Goal: Task Accomplishment & Management: Complete application form

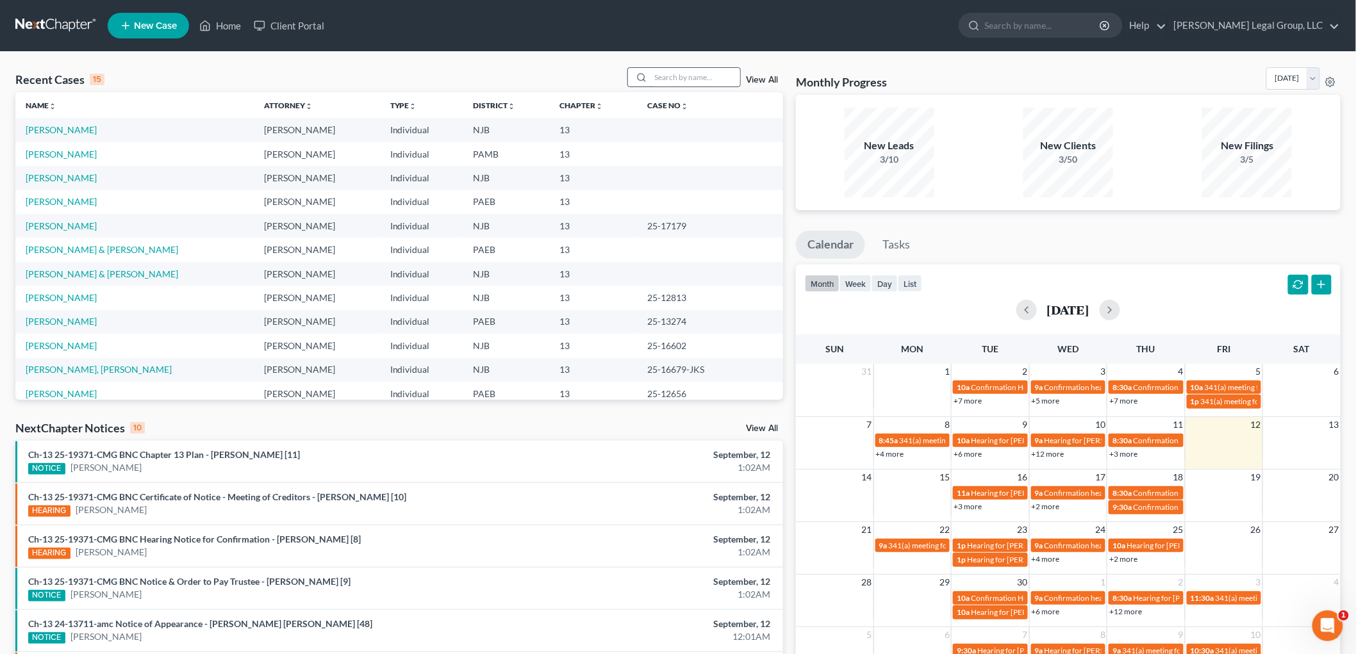
click at [718, 81] on input "search" at bounding box center [695, 77] width 90 height 19
type input "alomar"
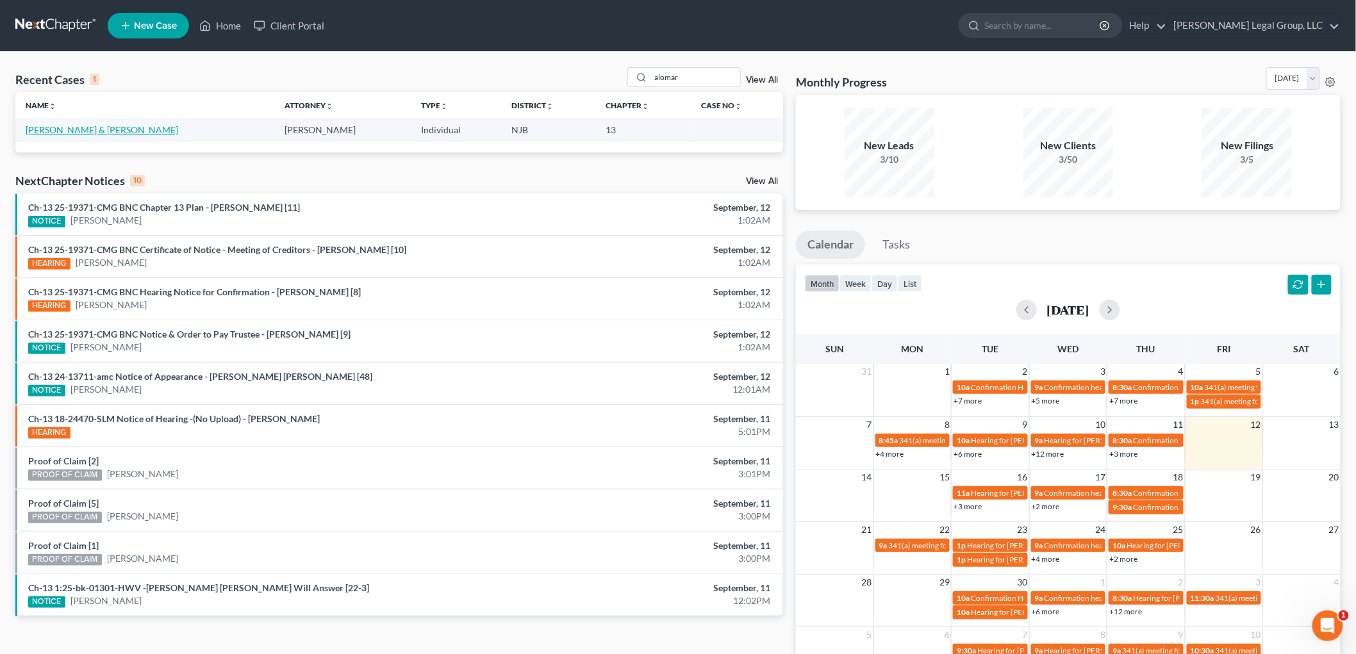
click at [136, 131] on link "[PERSON_NAME] & [PERSON_NAME]" at bounding box center [102, 129] width 152 height 11
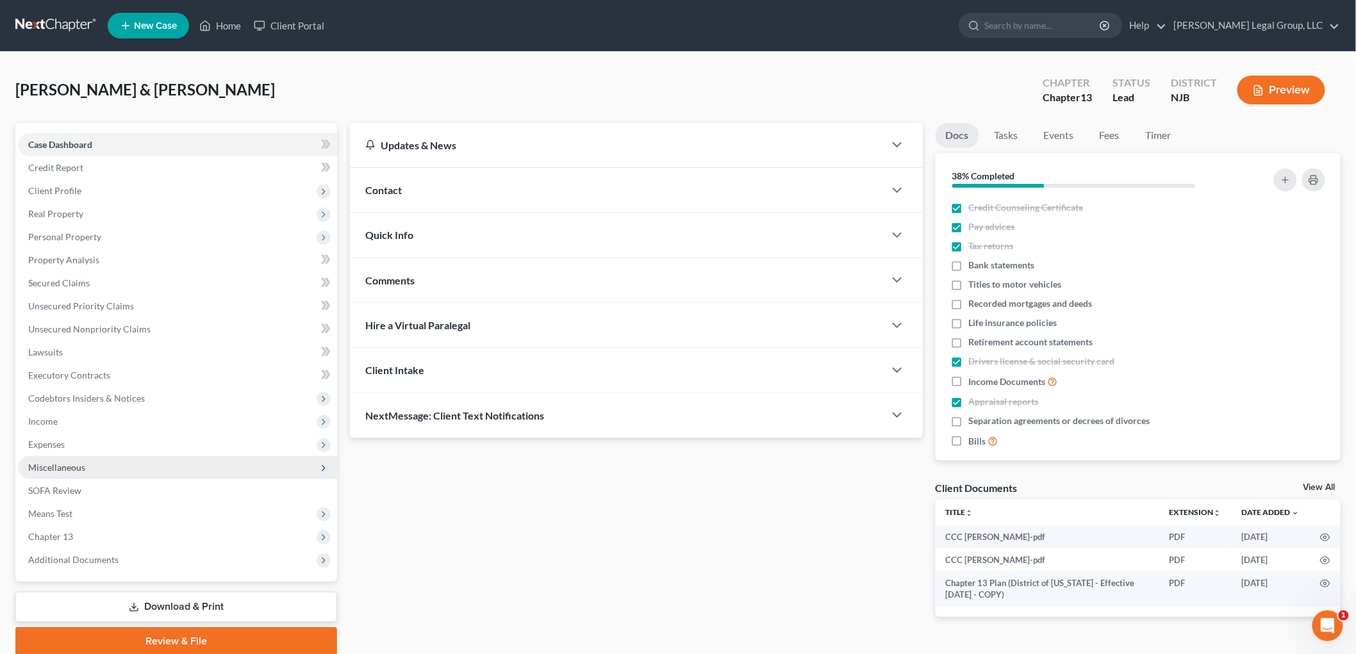
click at [50, 470] on span "Miscellaneous" at bounding box center [56, 467] width 57 height 11
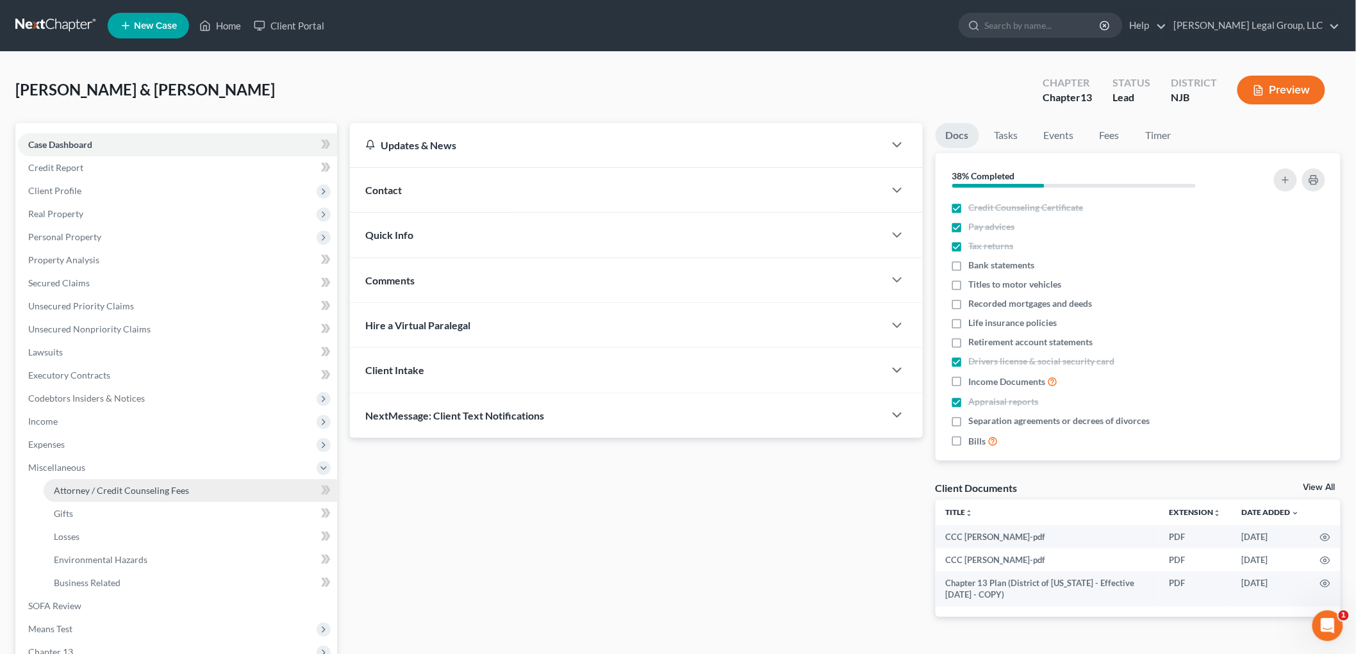
click at [126, 485] on span "Attorney / Credit Counseling Fees" at bounding box center [121, 490] width 135 height 11
select select "1"
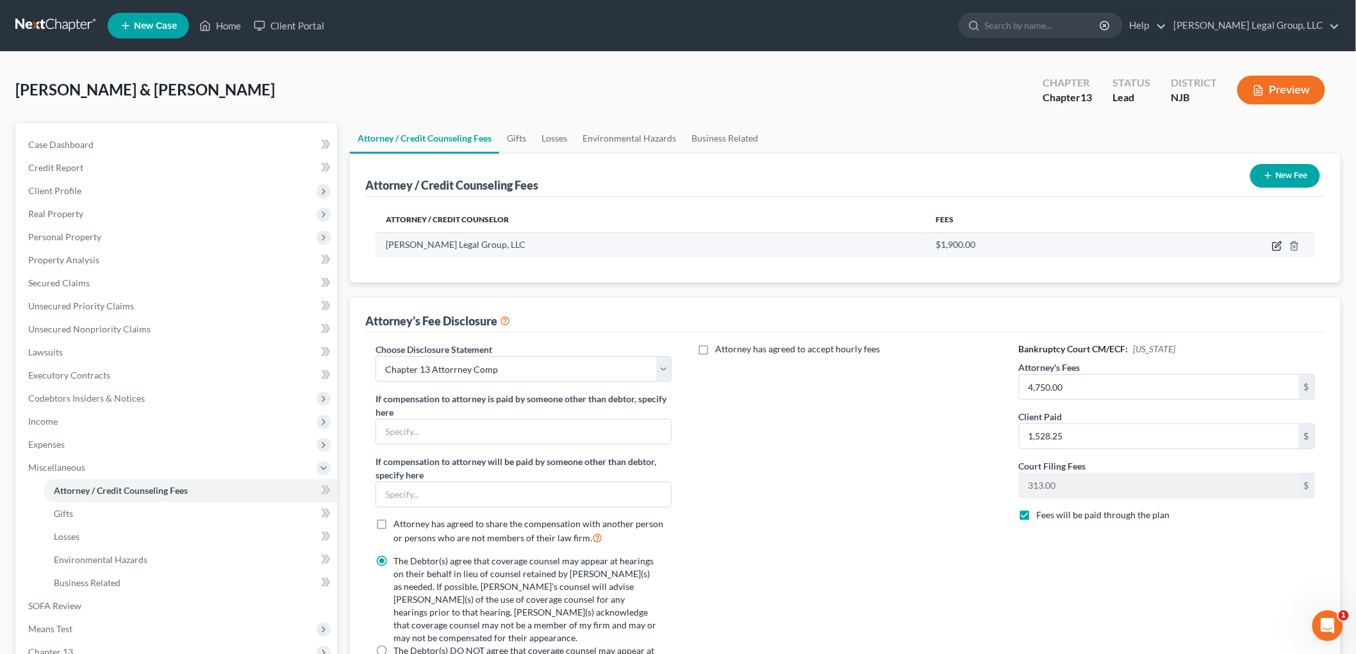
click at [1278, 247] on icon "button" at bounding box center [1277, 246] width 10 height 10
select select "33"
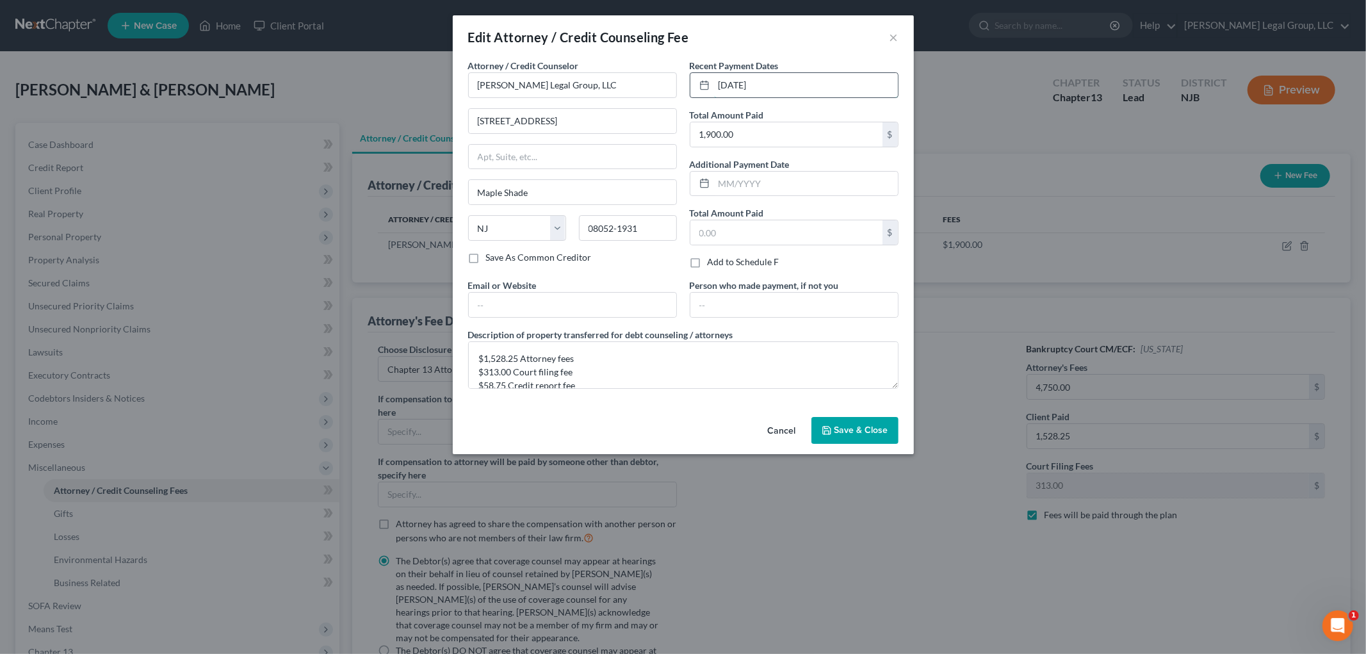
drag, startPoint x: 807, startPoint y: 87, endPoint x: 689, endPoint y: 91, distance: 117.9
click at [690, 91] on div "[DATE]" at bounding box center [794, 85] width 209 height 26
type input "[DATE]"
click at [506, 386] on textarea "$1,528.25 Attorney fees $313.00 Court filing fee $58.75 Credit report fee" at bounding box center [683, 364] width 430 height 47
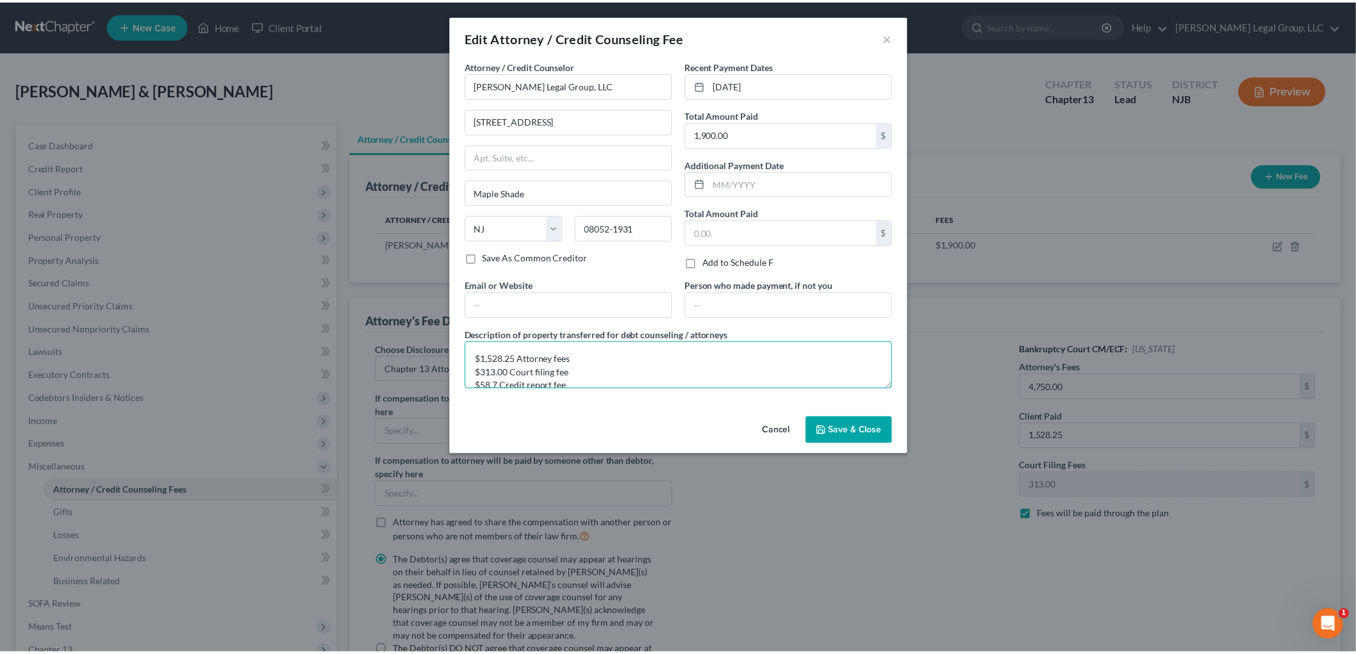
scroll to position [2, 0]
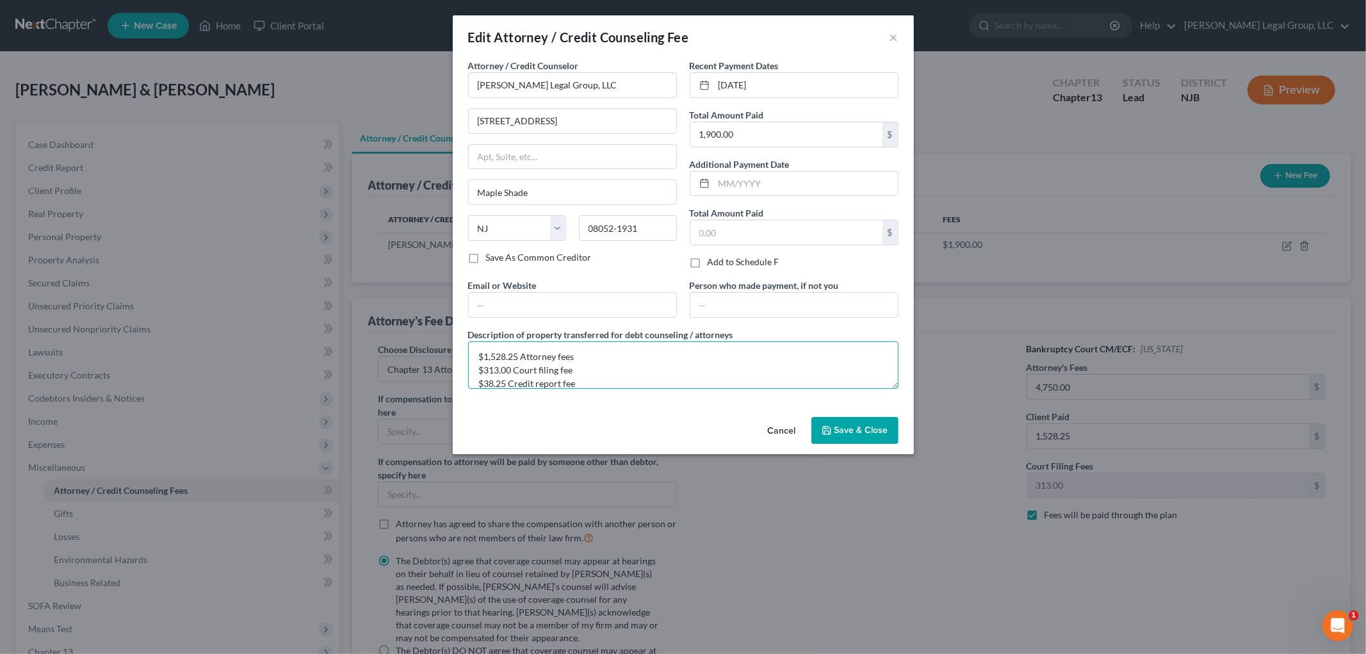
type textarea "$1,528.25 Attorney fees $313.00 Court filing fee $38.25 Credit report fee"
click at [869, 427] on span "Save & Close" at bounding box center [862, 430] width 54 height 11
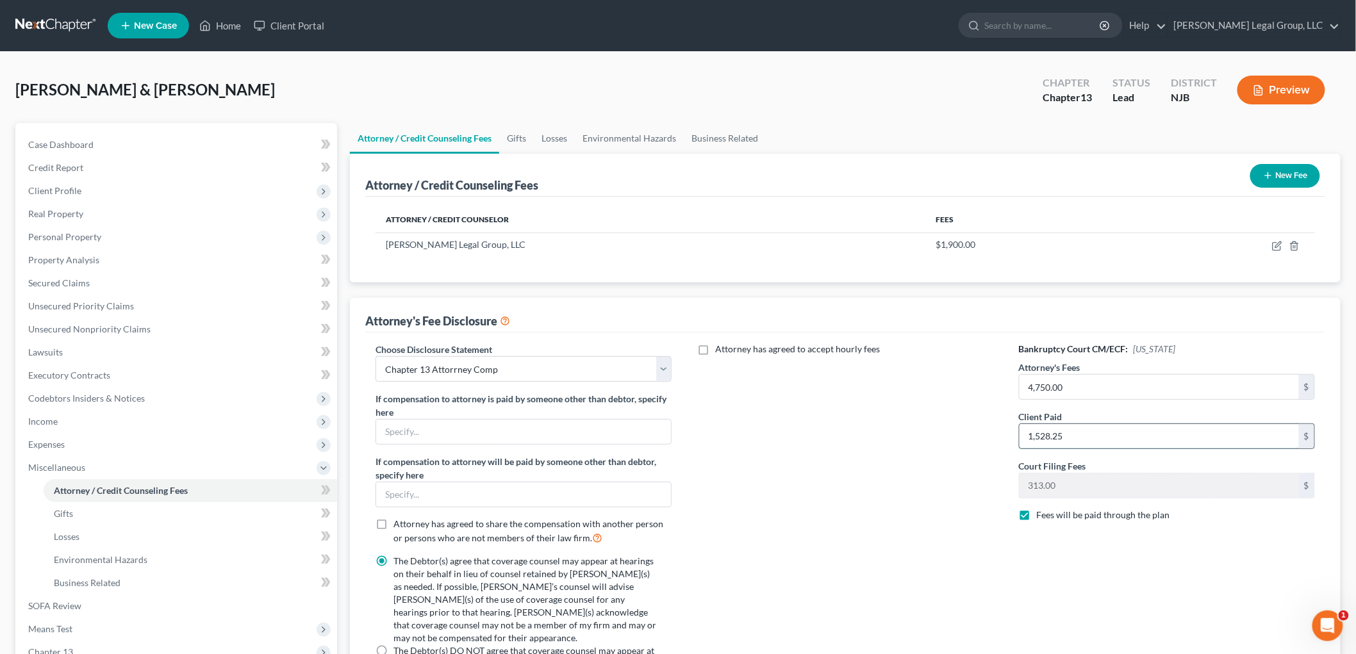
click at [1097, 440] on input "1,528.25" at bounding box center [1158, 436] width 279 height 24
type input "1,548.75"
click at [86, 192] on span "Client Profile" at bounding box center [177, 190] width 319 height 23
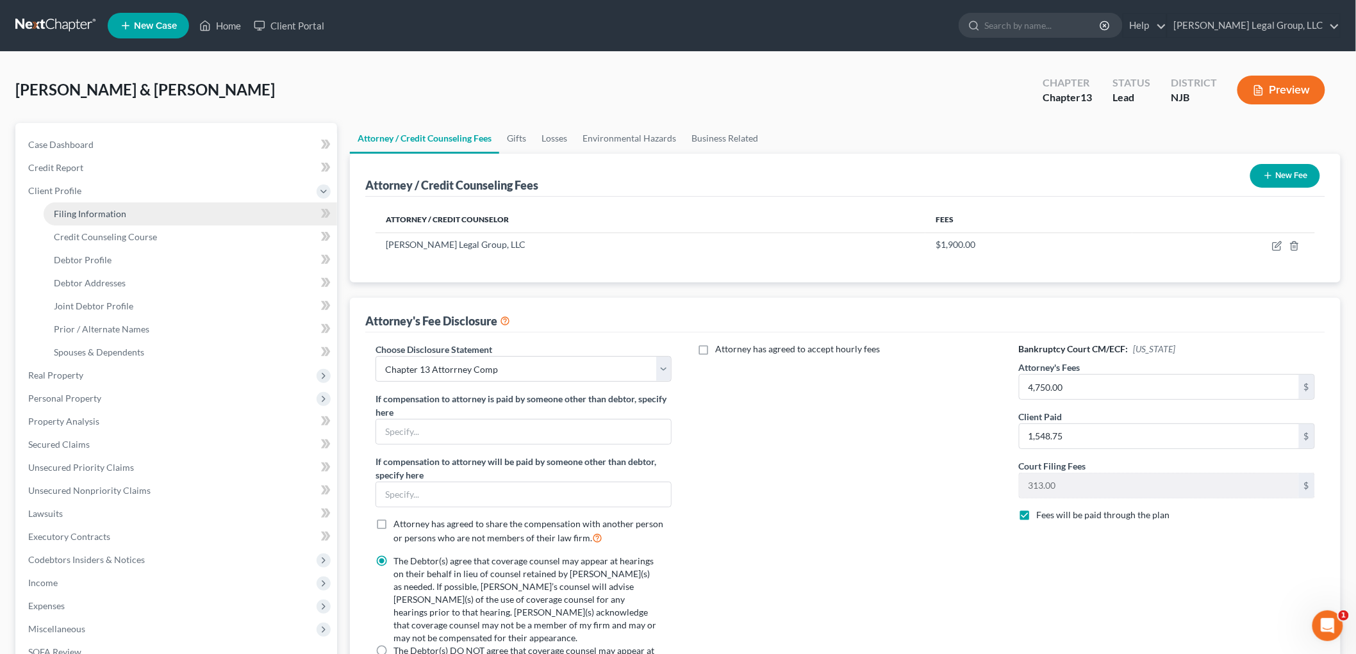
click at [110, 218] on span "Filing Information" at bounding box center [90, 213] width 72 height 11
select select "1"
select select "3"
select select "51"
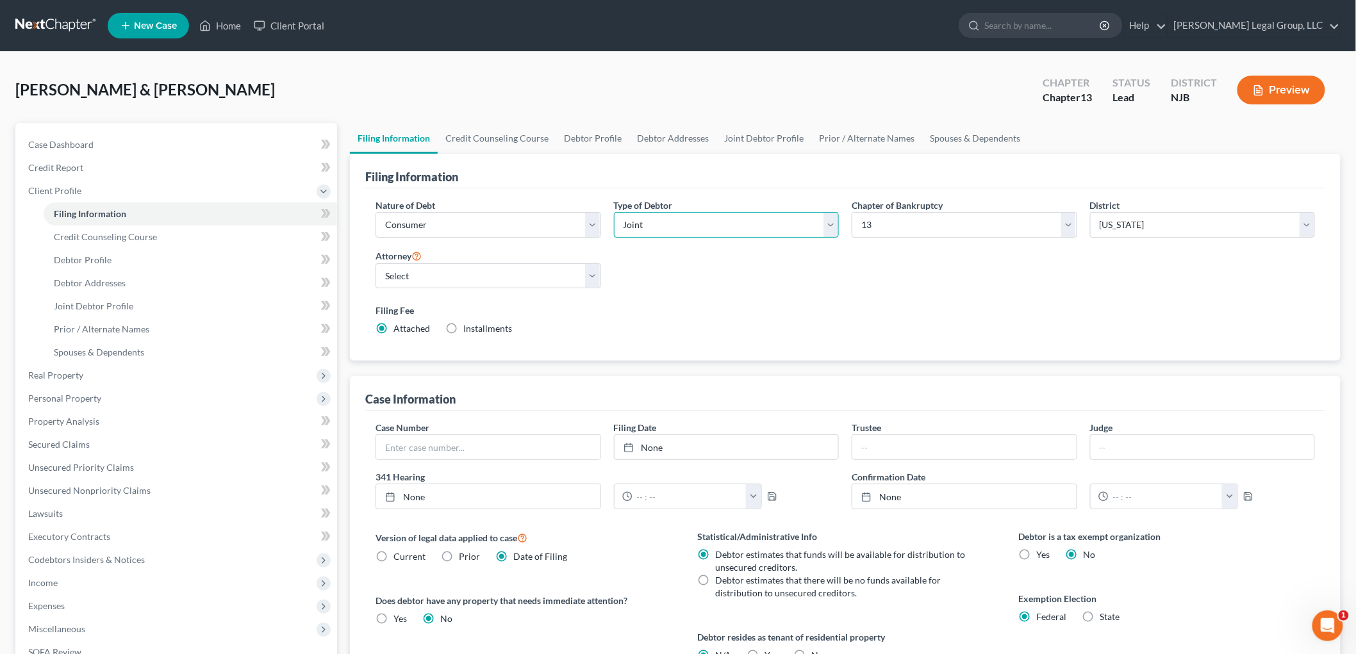
click at [671, 227] on select "Select Individual Joint" at bounding box center [726, 225] width 225 height 26
select select "0"
click at [614, 212] on select "Select Individual Joint" at bounding box center [726, 225] width 225 height 26
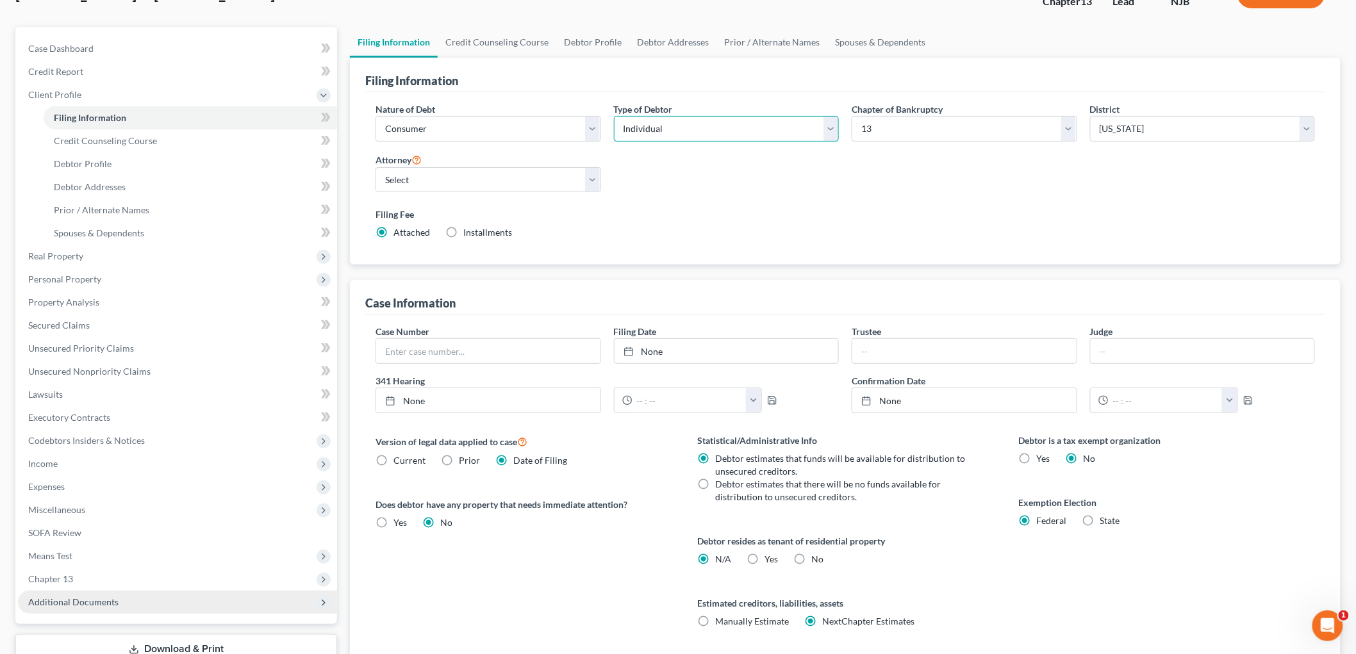
scroll to position [190, 0]
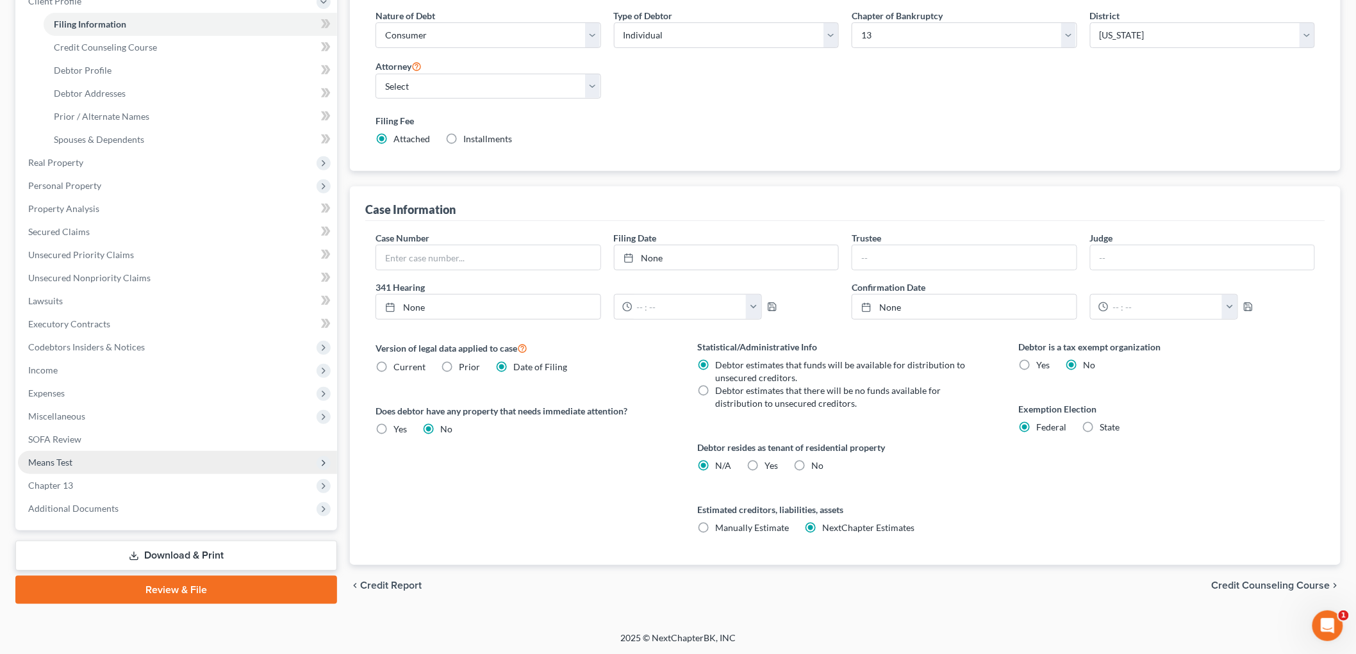
click at [70, 459] on span "Means Test" at bounding box center [50, 462] width 44 height 11
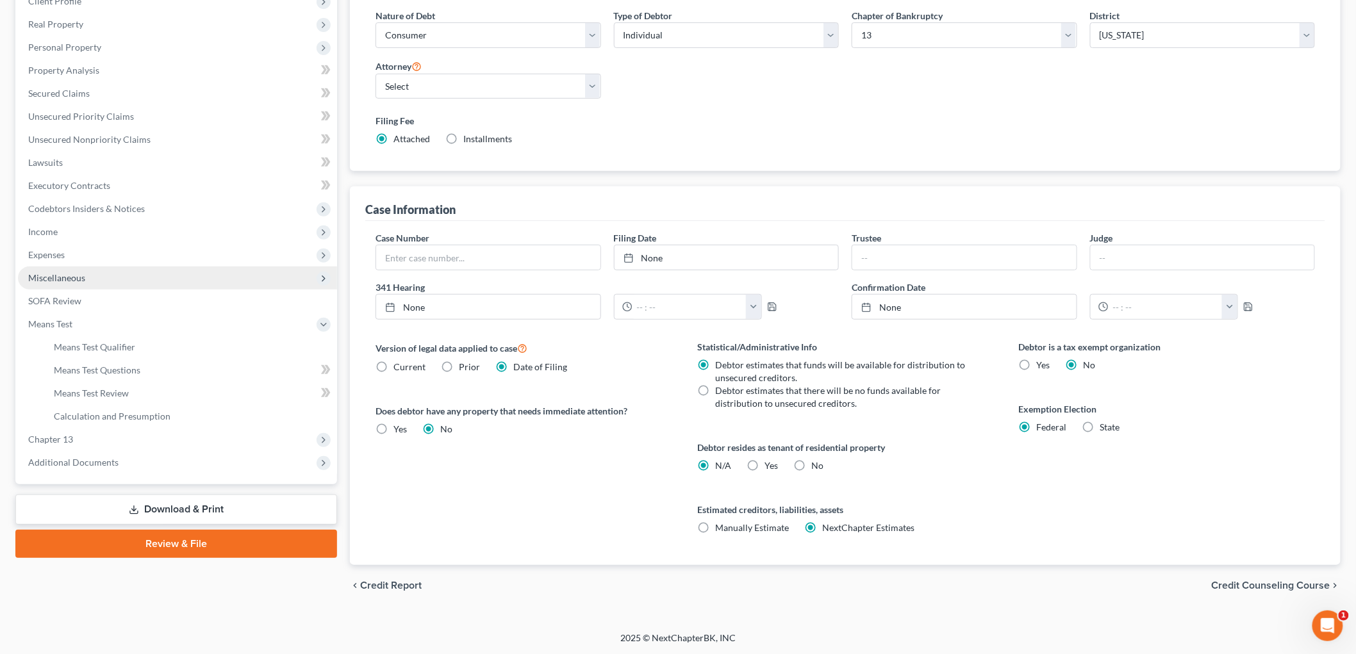
click at [60, 283] on span "Miscellaneous" at bounding box center [177, 277] width 319 height 23
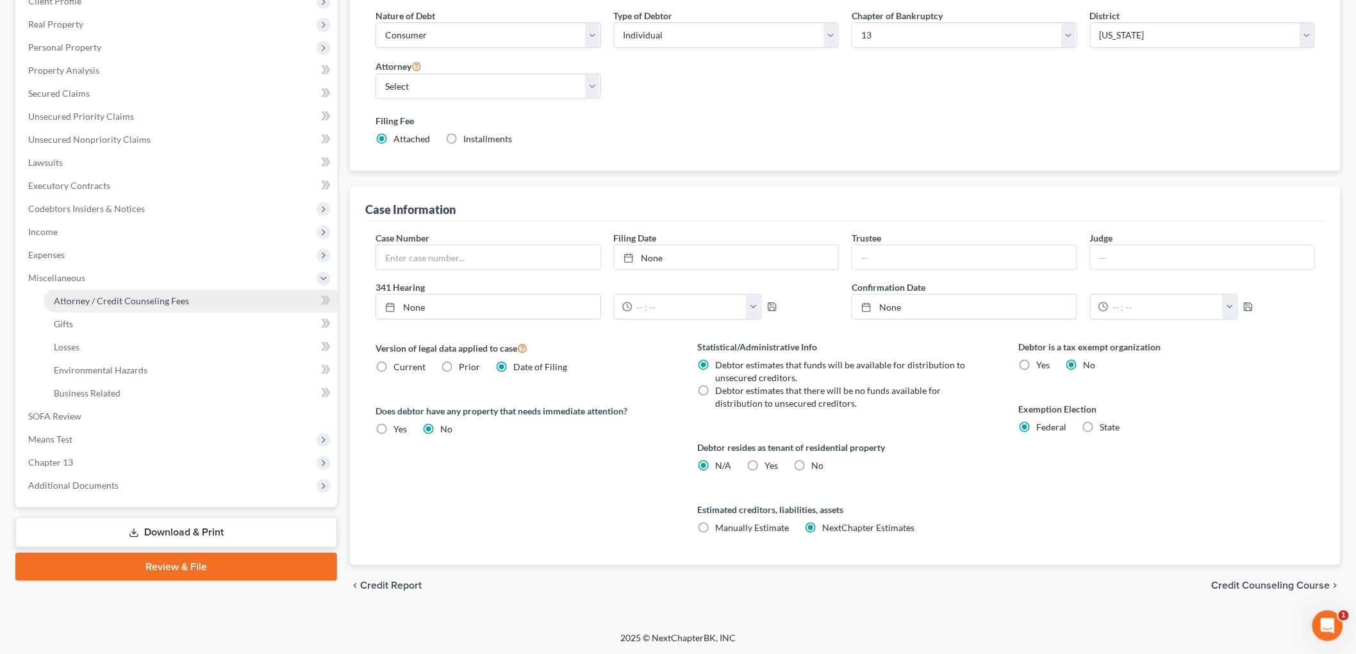
click at [117, 299] on span "Attorney / Credit Counseling Fees" at bounding box center [121, 300] width 135 height 11
select select "1"
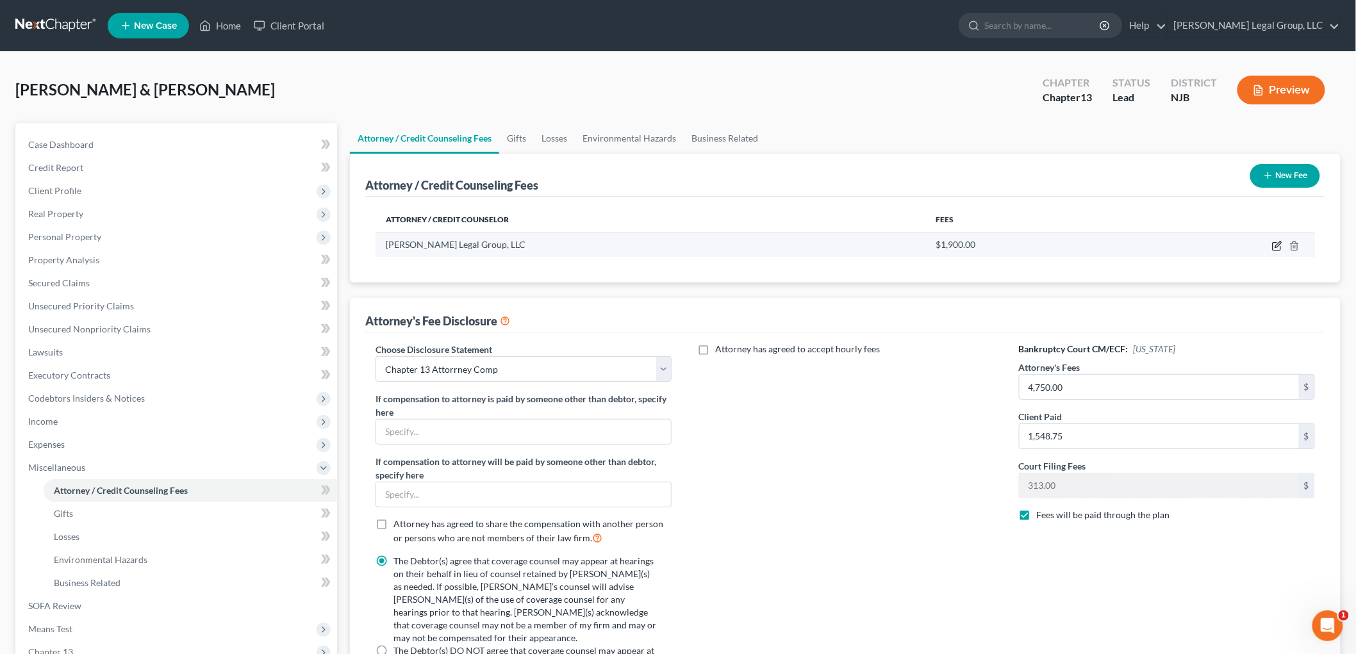
click at [1273, 247] on icon "button" at bounding box center [1276, 247] width 8 height 8
select select "33"
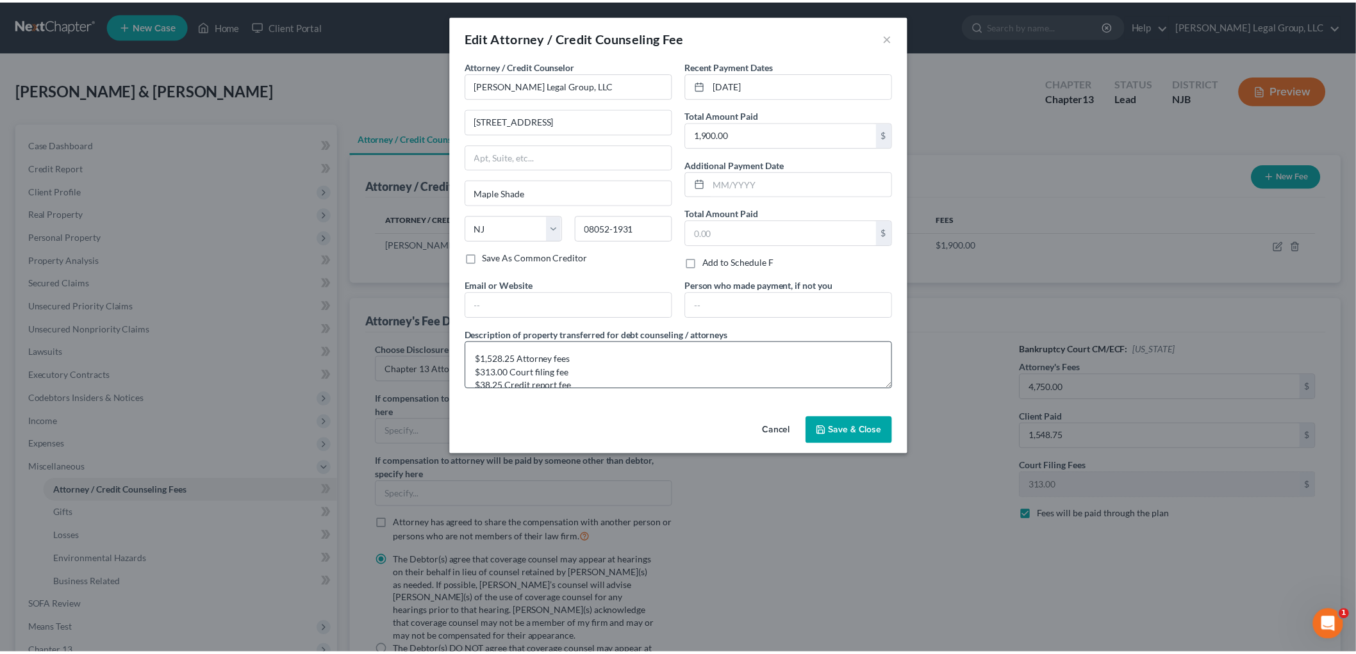
scroll to position [13, 0]
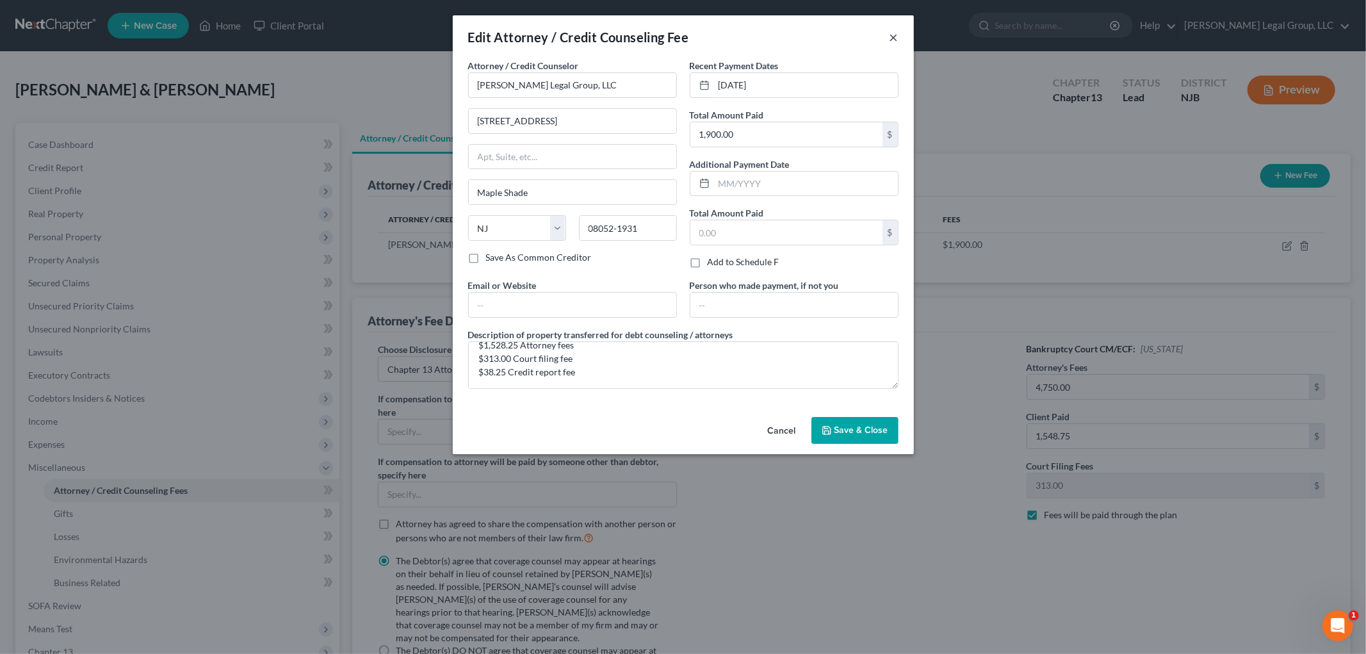
click at [890, 39] on button "×" at bounding box center [894, 36] width 9 height 15
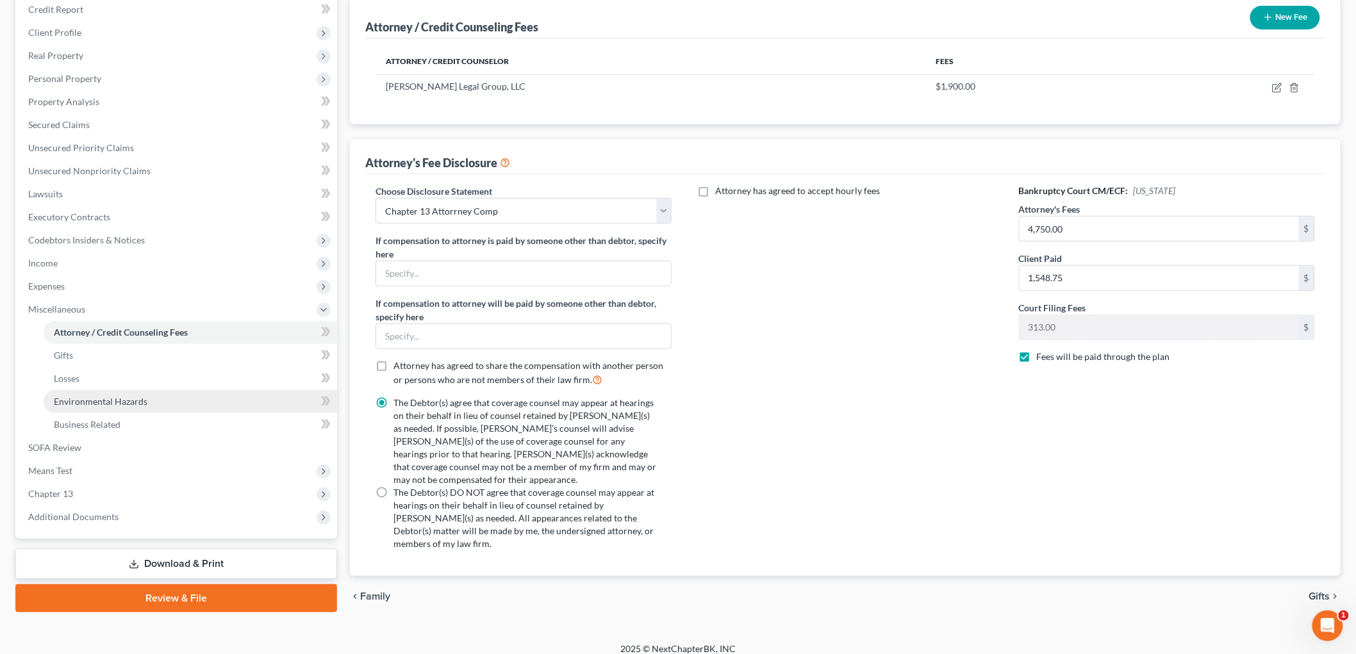
scroll to position [163, 0]
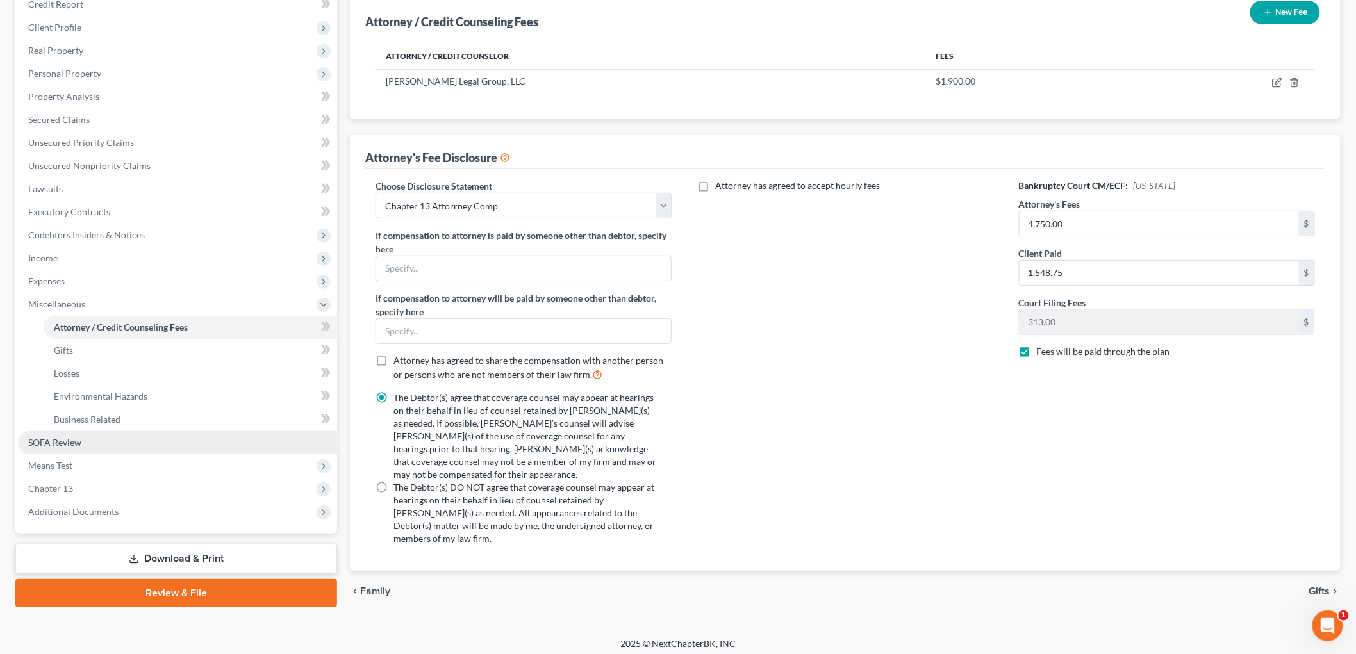
click at [107, 444] on link "SOFA Review" at bounding box center [177, 442] width 319 height 23
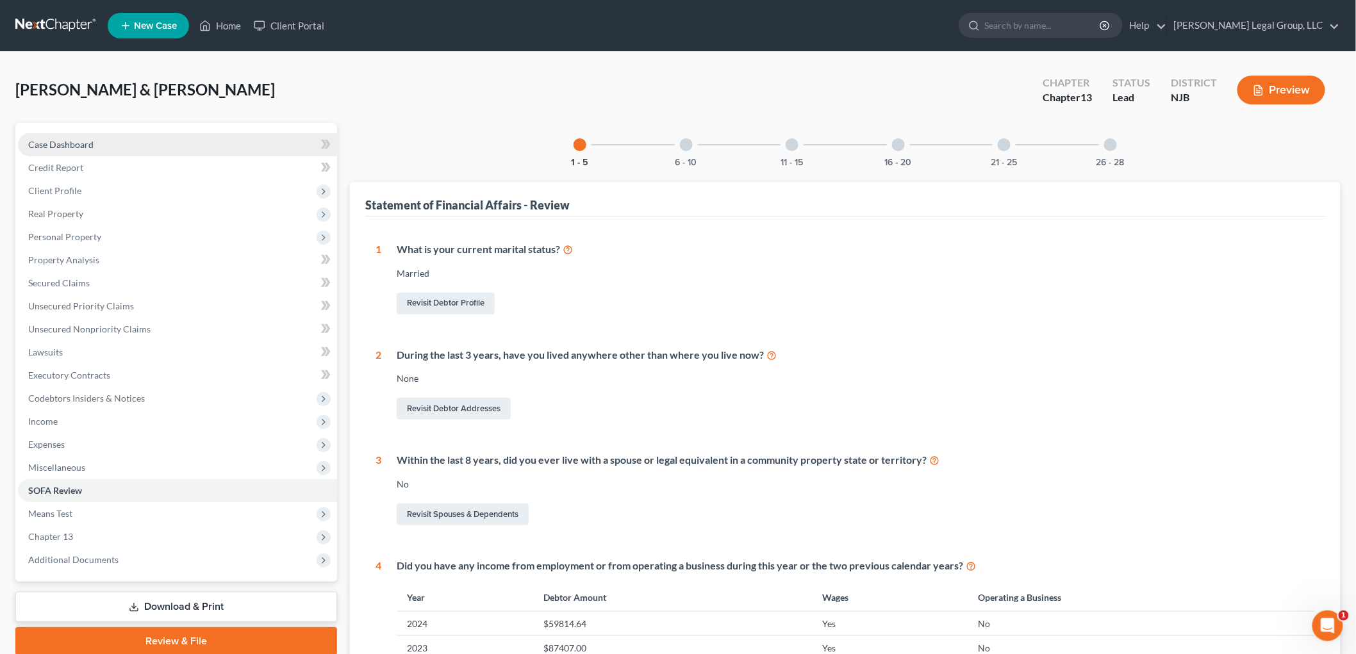
click at [67, 142] on span "Case Dashboard" at bounding box center [60, 144] width 65 height 11
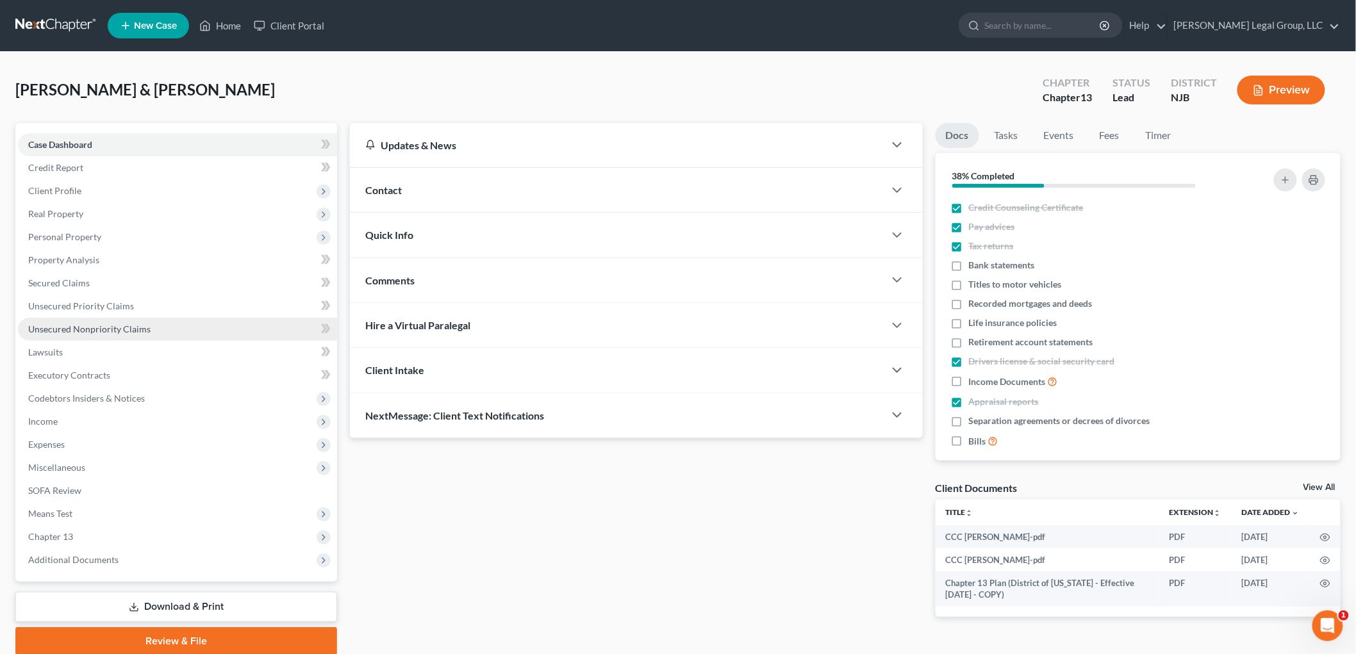
click at [120, 329] on span "Unsecured Nonpriority Claims" at bounding box center [89, 329] width 122 height 11
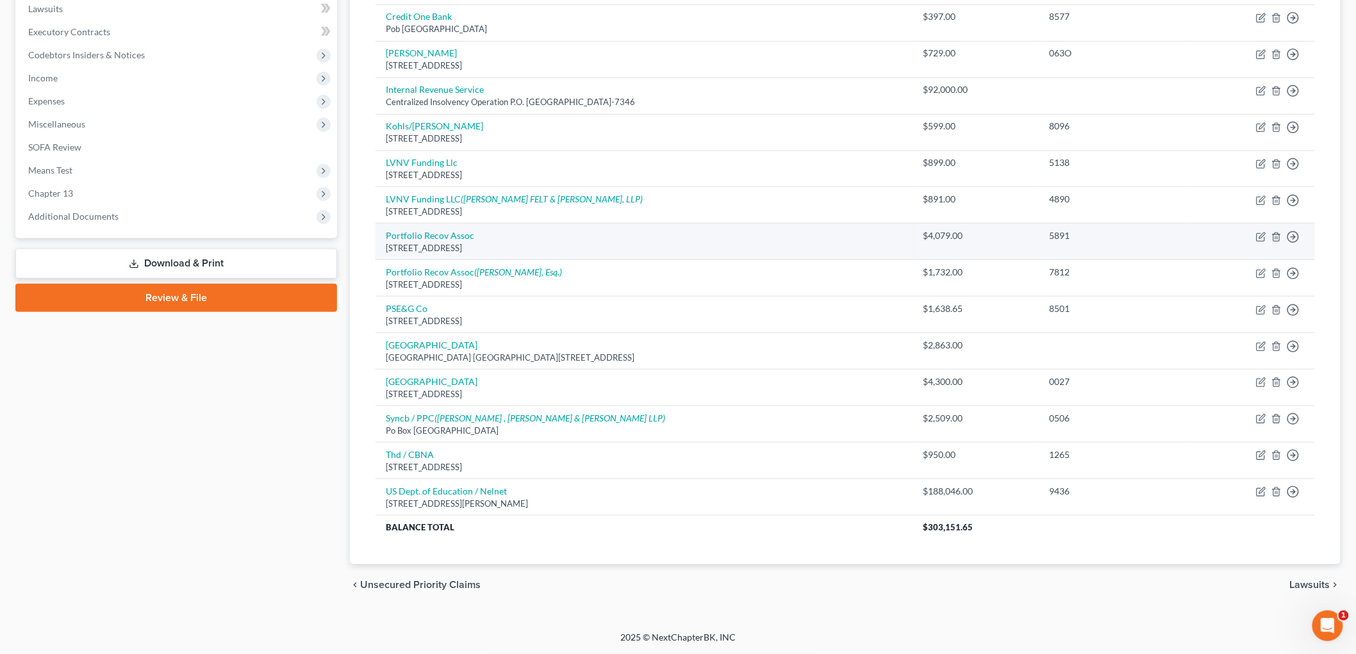
scroll to position [131, 0]
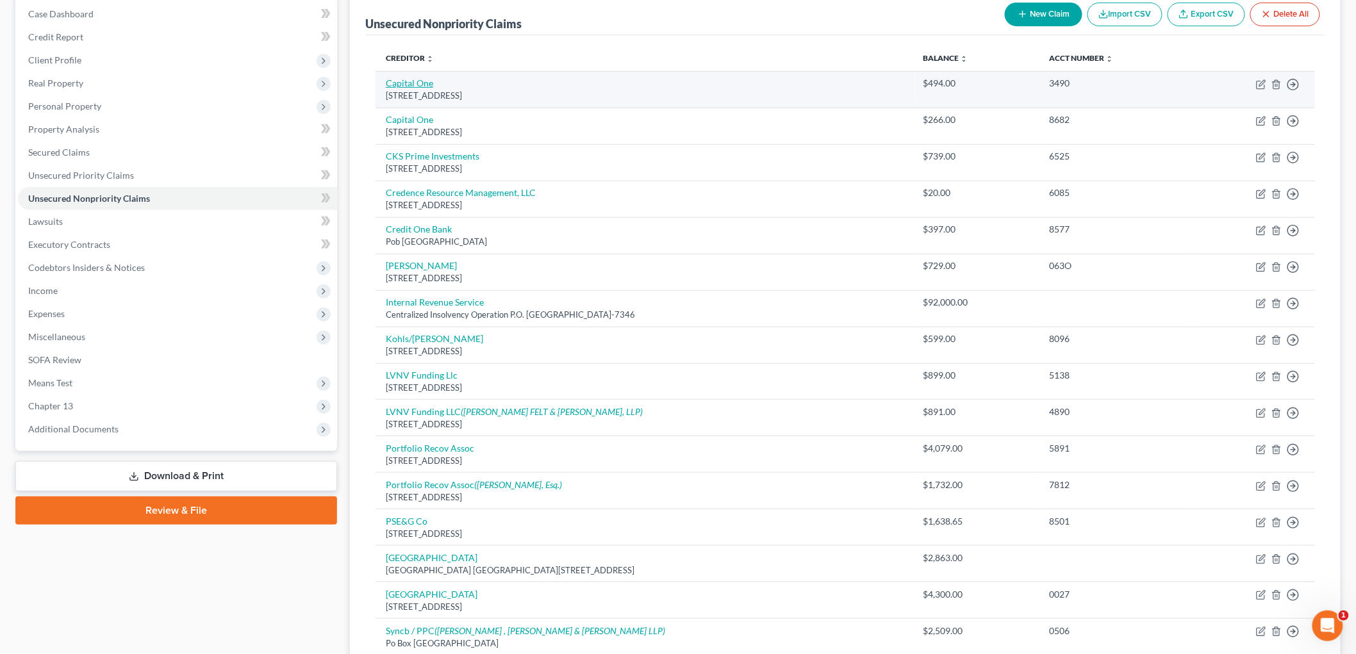
click at [413, 79] on link "Capital One" at bounding box center [409, 83] width 47 height 11
select select "48"
select select "2"
select select "0"
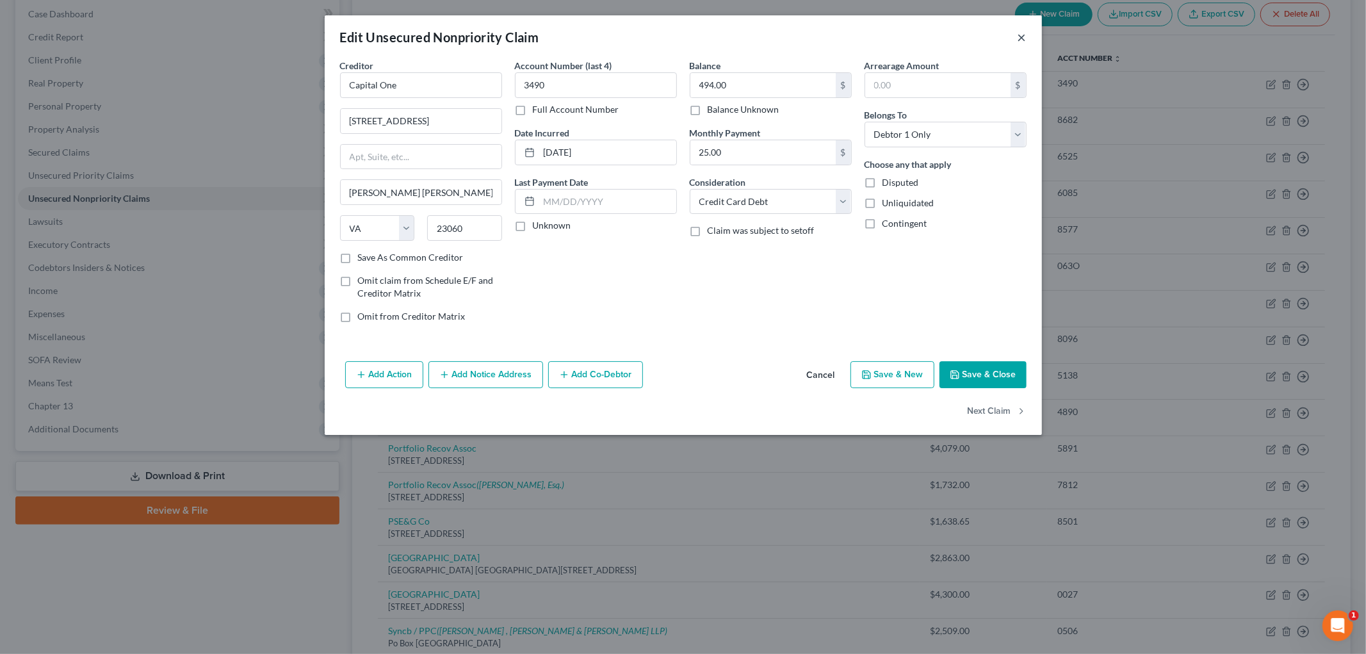
click at [1020, 43] on button "×" at bounding box center [1022, 36] width 9 height 15
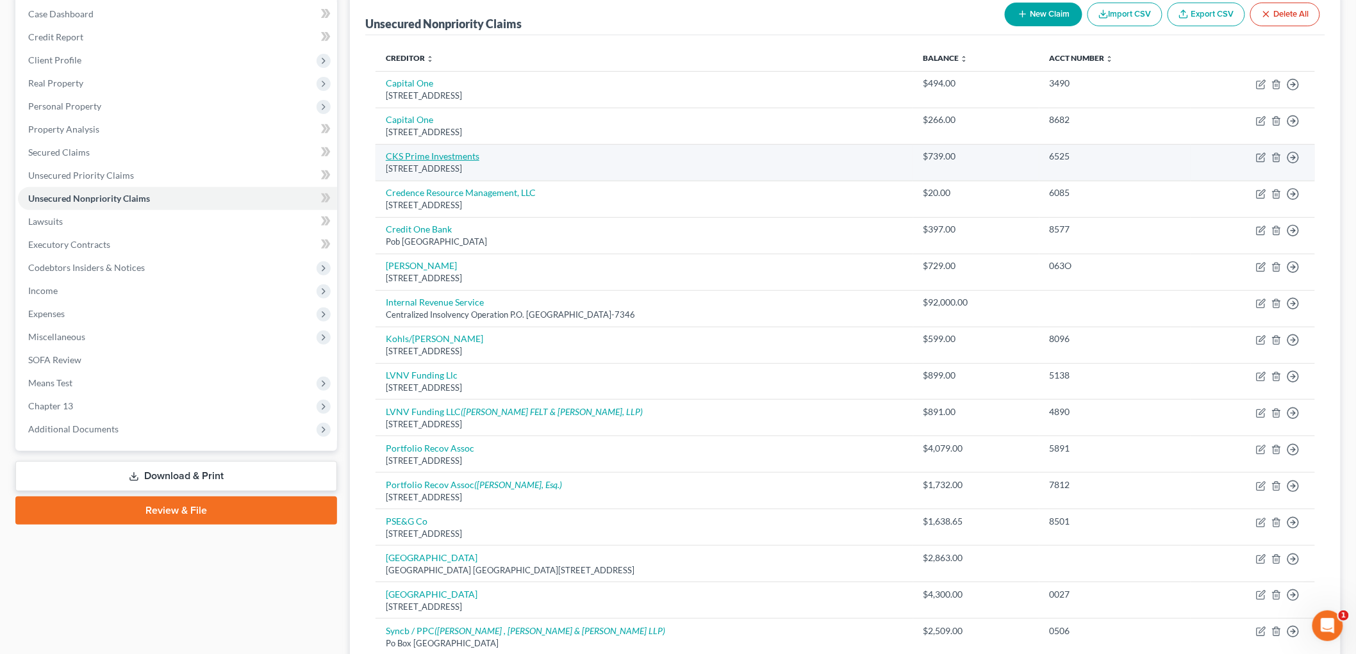
click at [475, 158] on link "CKS Prime Investments" at bounding box center [433, 156] width 94 height 11
select select "33"
select select "0"
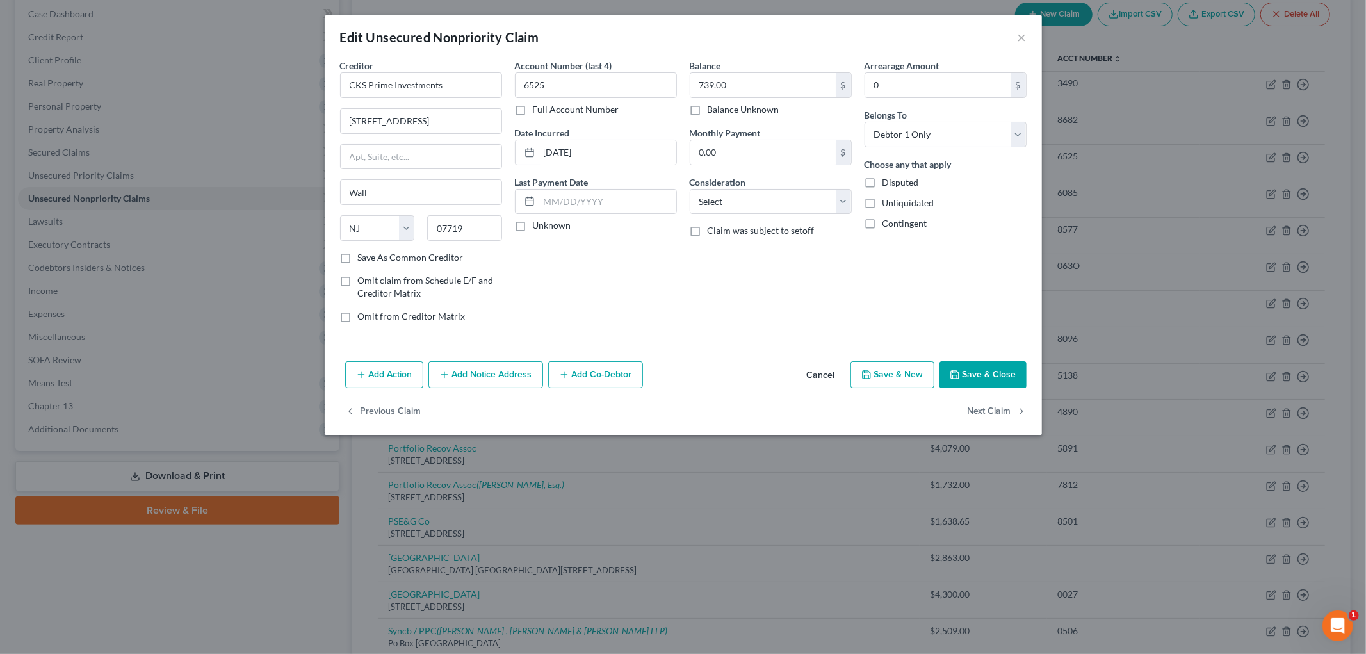
click at [1028, 40] on div "Edit Unsecured Nonpriority Claim ×" at bounding box center [683, 37] width 717 height 44
click at [1020, 34] on button "×" at bounding box center [1022, 36] width 9 height 15
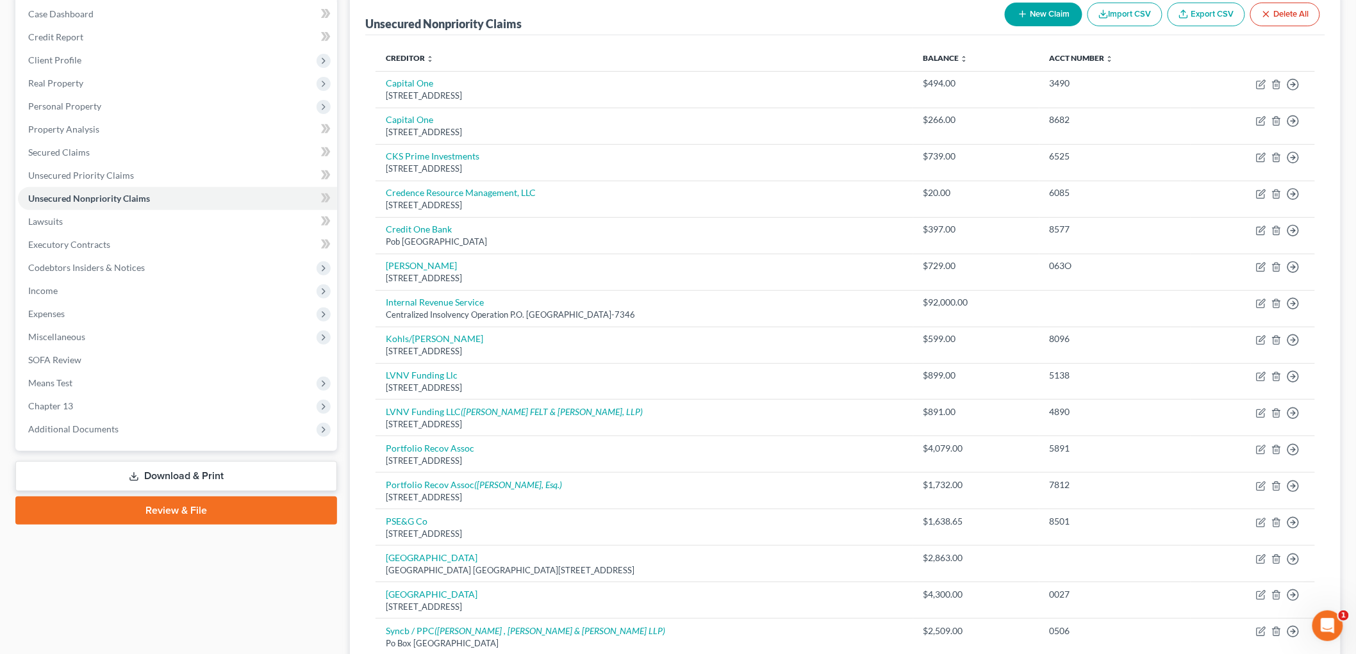
click at [420, 463] on div "[STREET_ADDRESS]" at bounding box center [644, 461] width 517 height 12
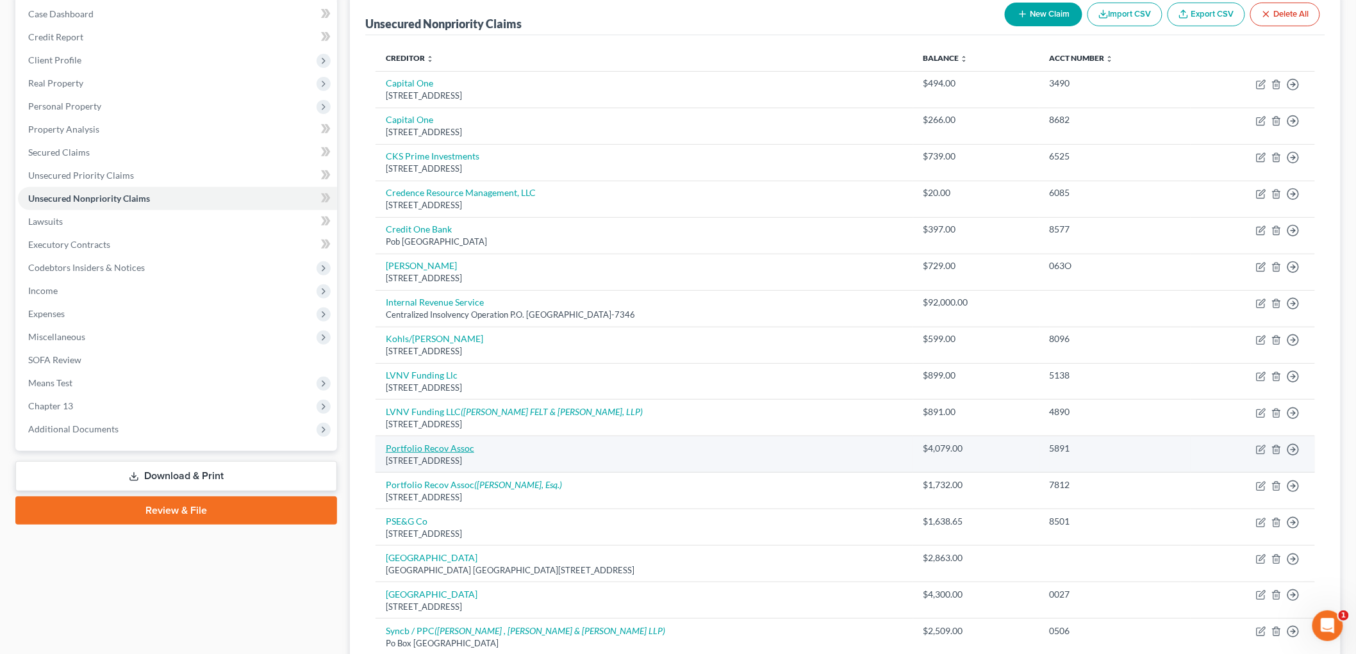
click at [427, 447] on link "Portfolio Recov Assoc" at bounding box center [430, 448] width 88 height 11
select select "48"
select select "0"
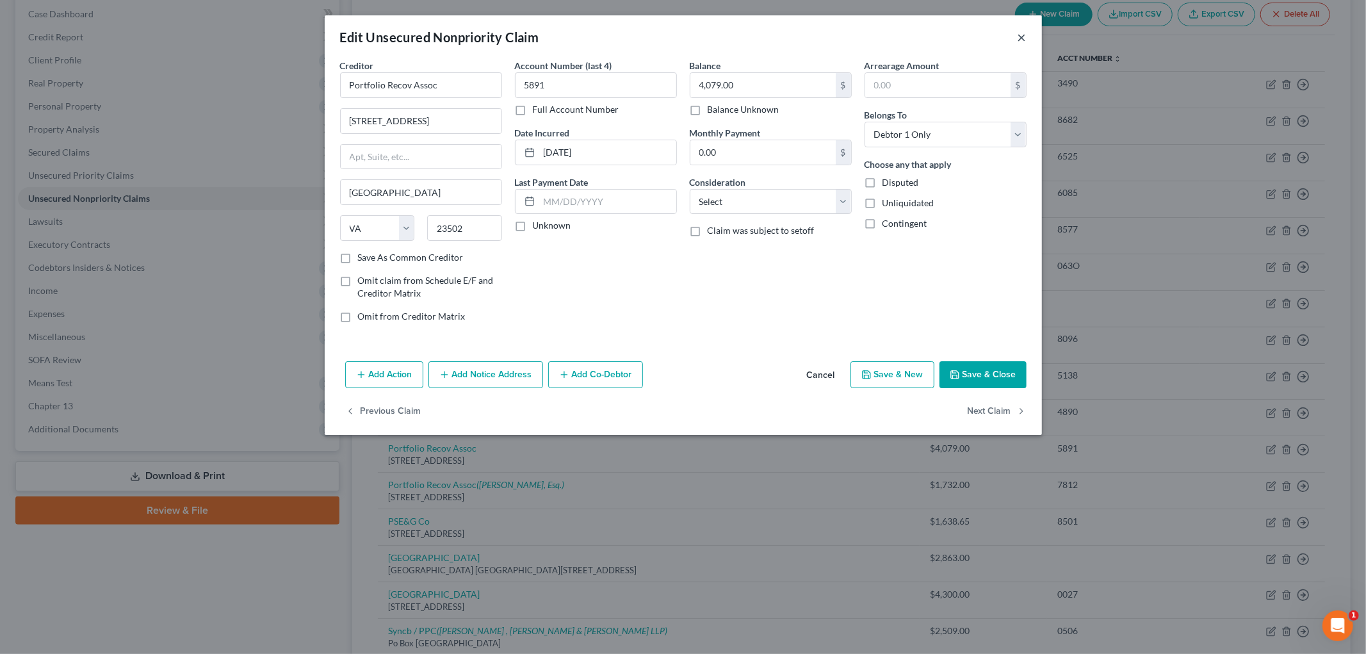
click at [1023, 39] on button "×" at bounding box center [1022, 36] width 9 height 15
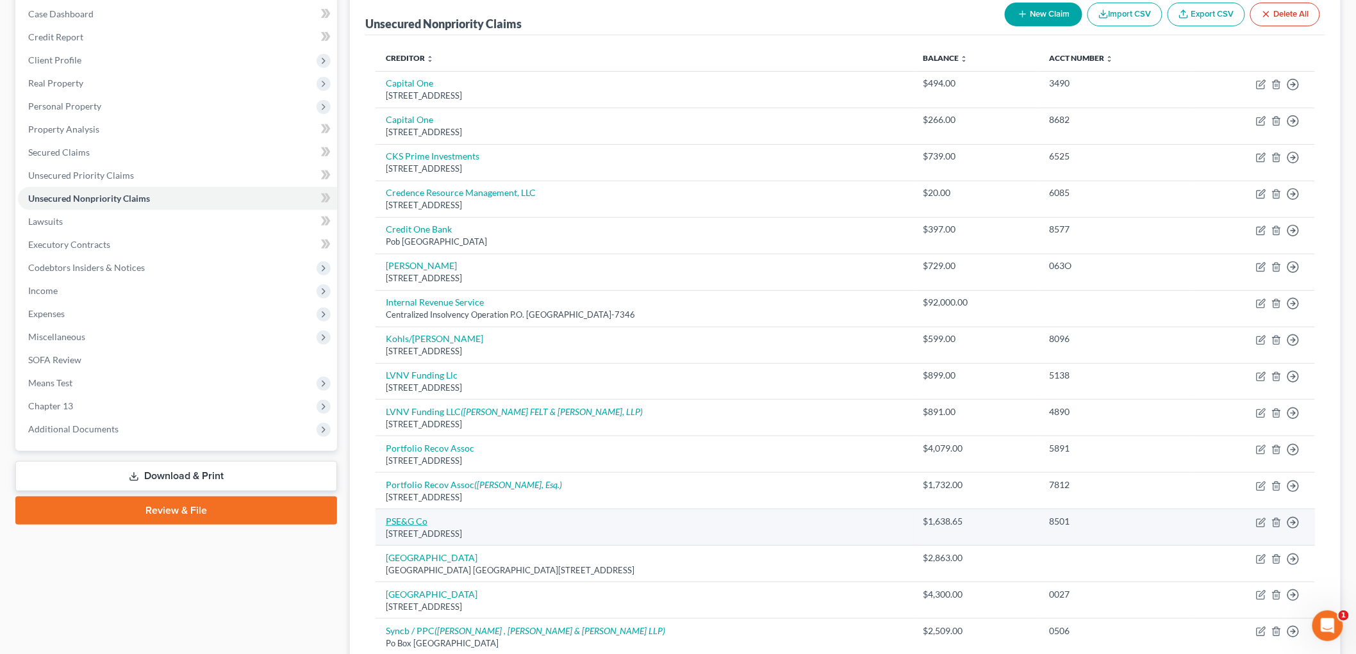
click at [405, 518] on link "PSE&G Co" at bounding box center [407, 521] width 42 height 11
select select "33"
select select "20"
select select "2"
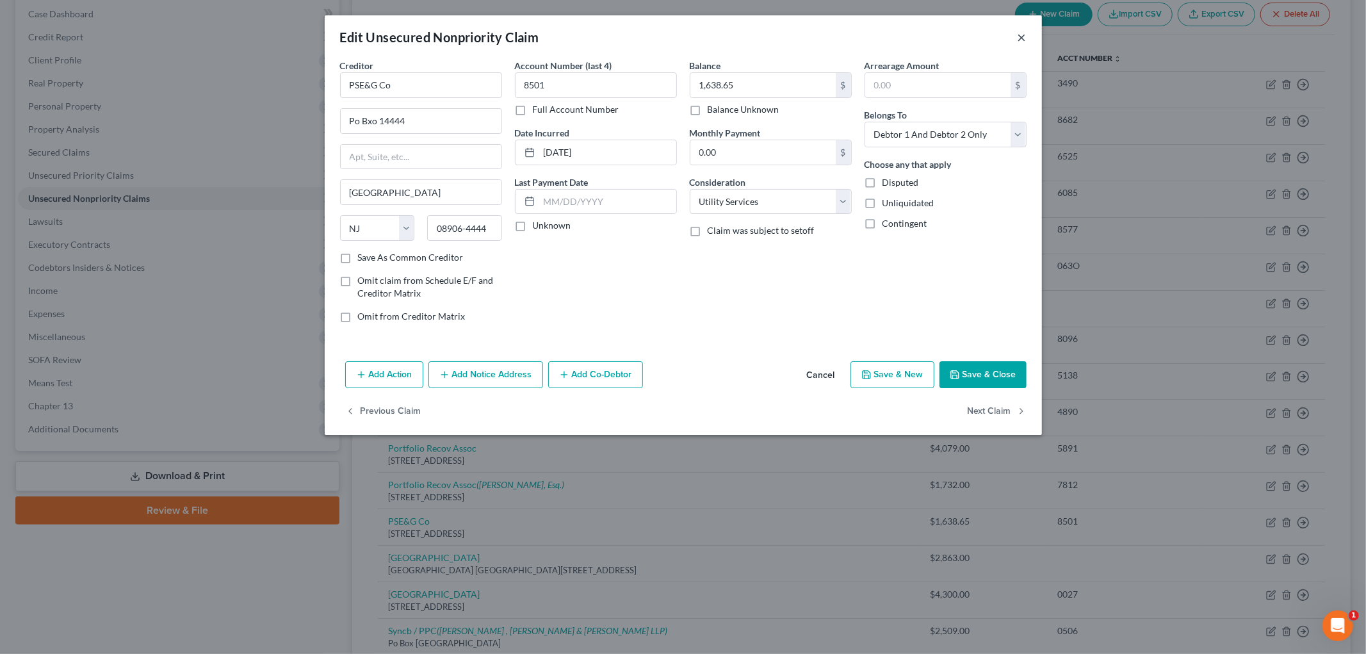
click at [1019, 40] on button "×" at bounding box center [1022, 36] width 9 height 15
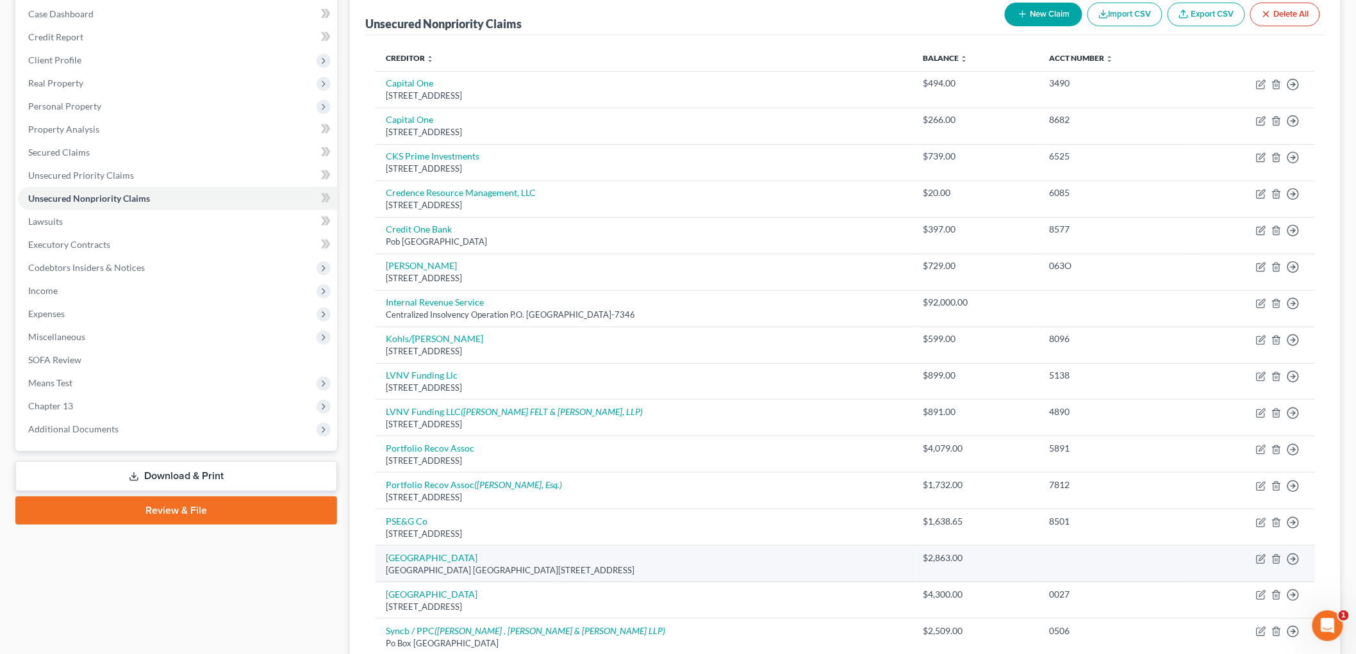
click at [427, 552] on td "[GEOGRAPHIC_DATA] [GEOGRAPHIC_DATA][STREET_ADDRESS]" at bounding box center [643, 564] width 537 height 37
click at [426, 561] on link "[GEOGRAPHIC_DATA]" at bounding box center [432, 557] width 92 height 11
select select "33"
select select "2"
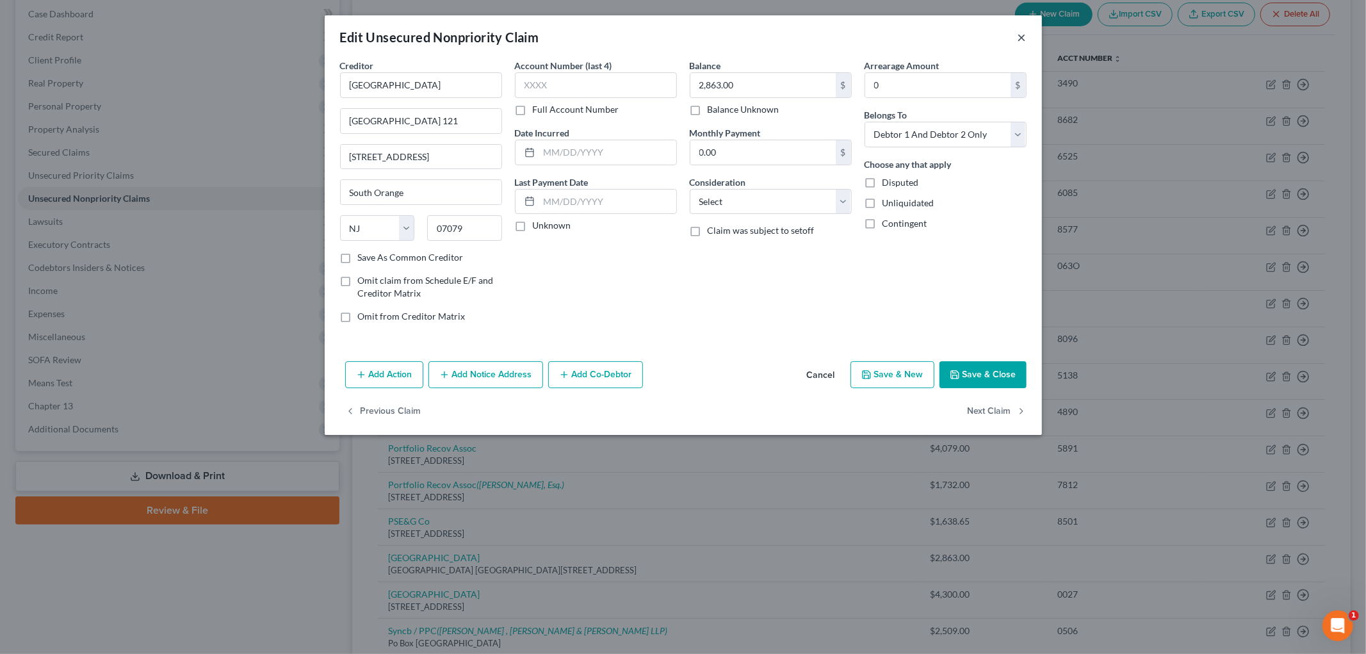
click at [1022, 33] on button "×" at bounding box center [1022, 36] width 9 height 15
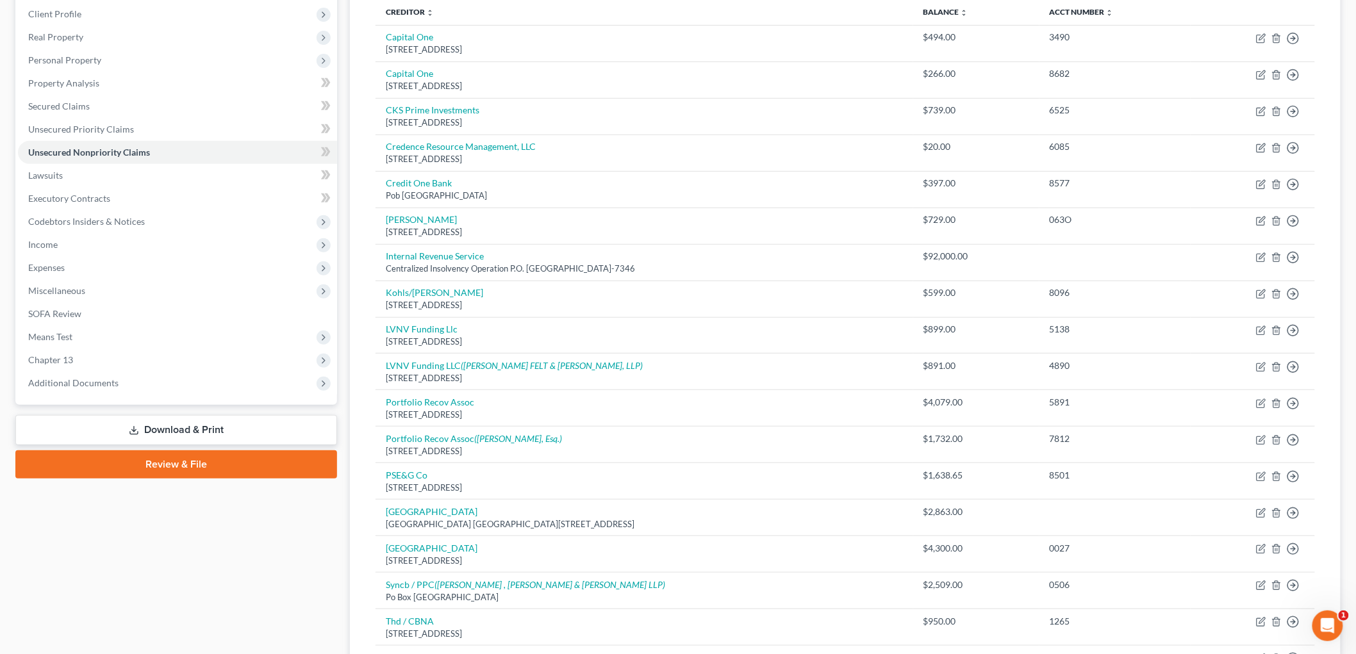
scroll to position [202, 0]
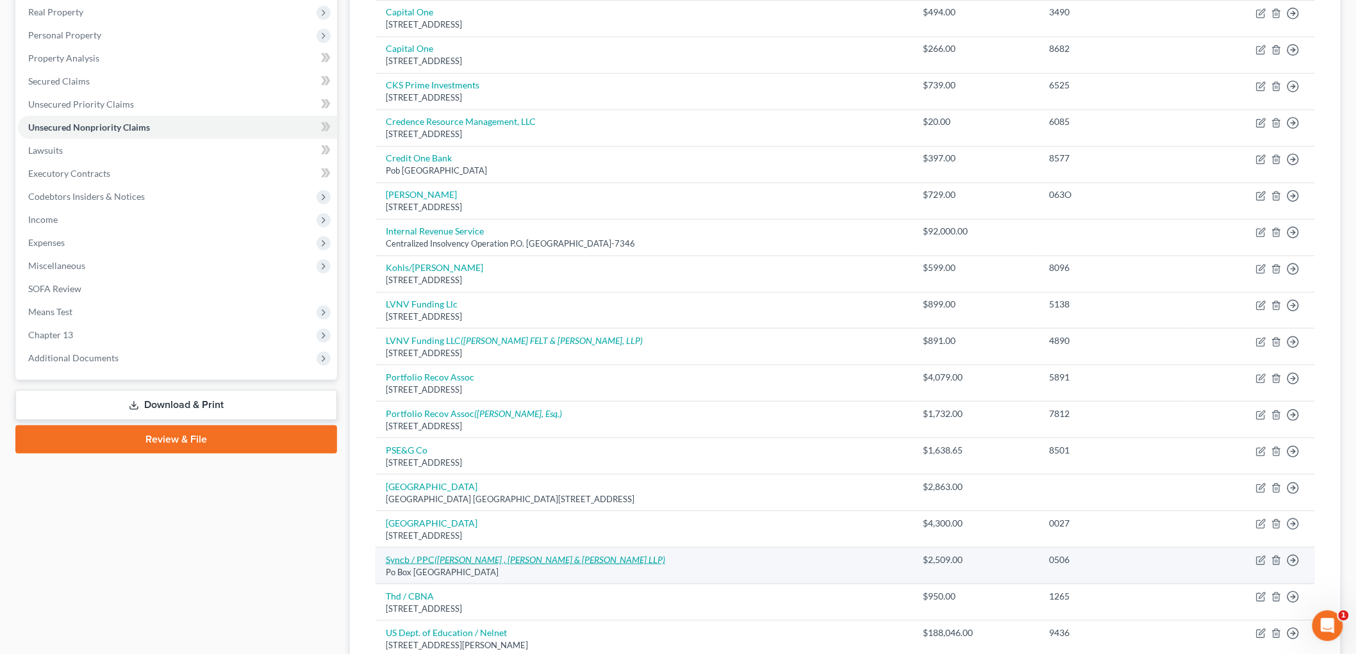
click at [458, 559] on icon "([PERSON_NAME] , [PERSON_NAME] & [PERSON_NAME] LLP)" at bounding box center [549, 559] width 231 height 11
select select "9"
select select "2"
select select "0"
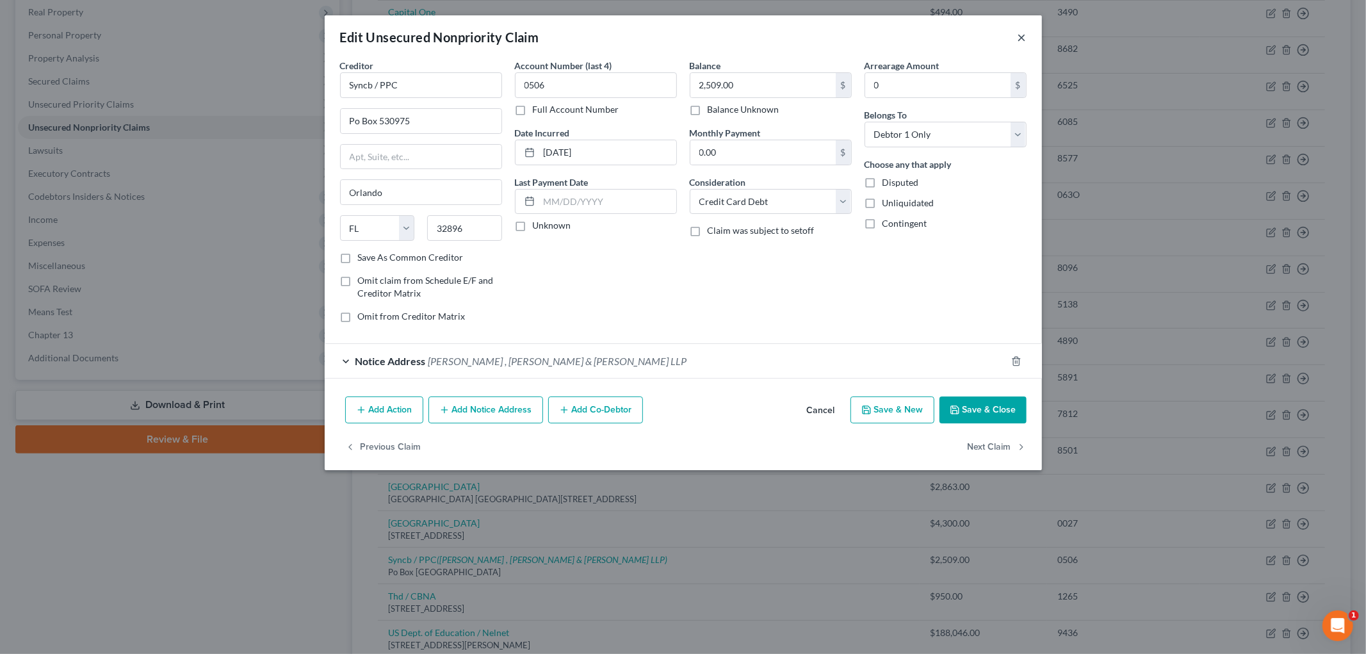
click at [1023, 39] on button "×" at bounding box center [1022, 36] width 9 height 15
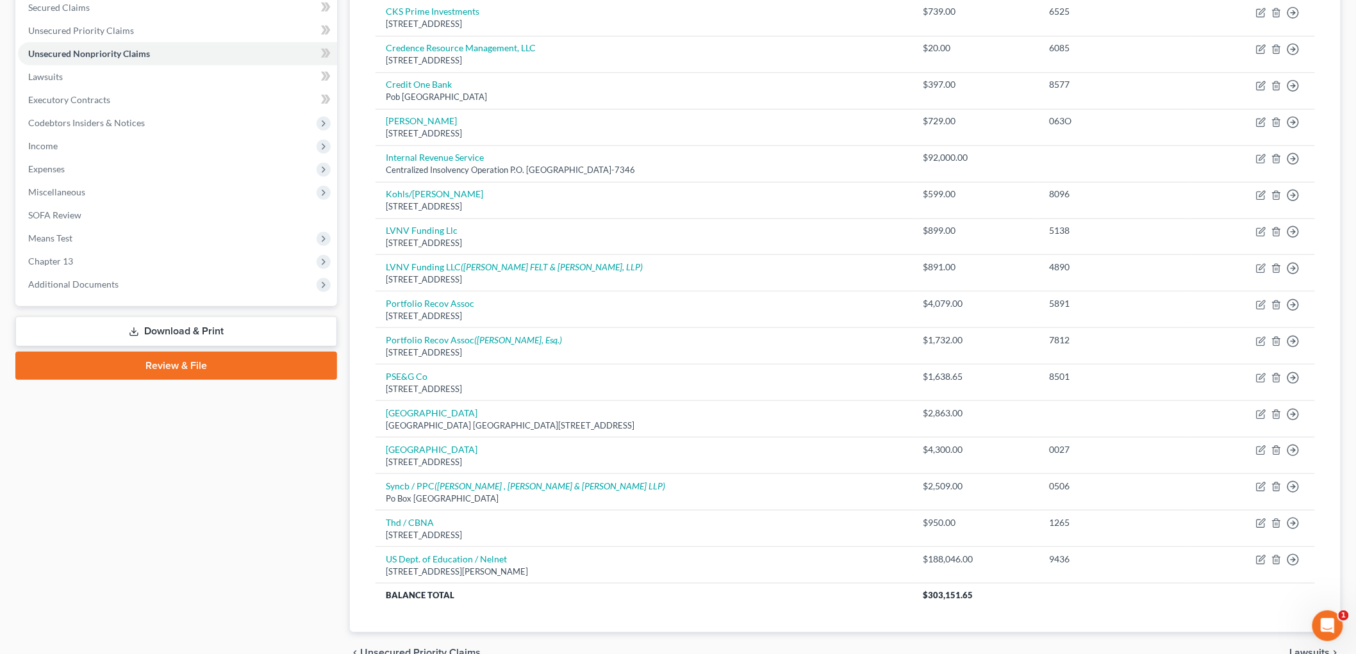
scroll to position [344, 0]
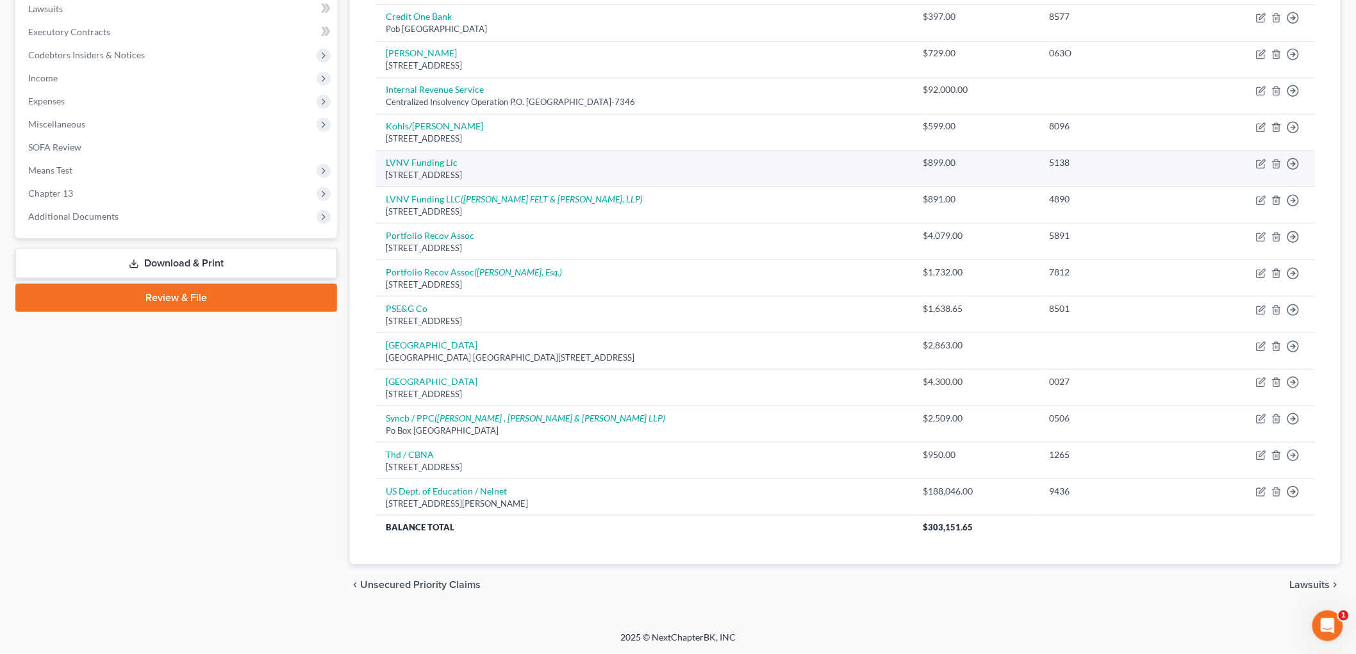
click at [438, 169] on div "[STREET_ADDRESS]" at bounding box center [644, 175] width 517 height 12
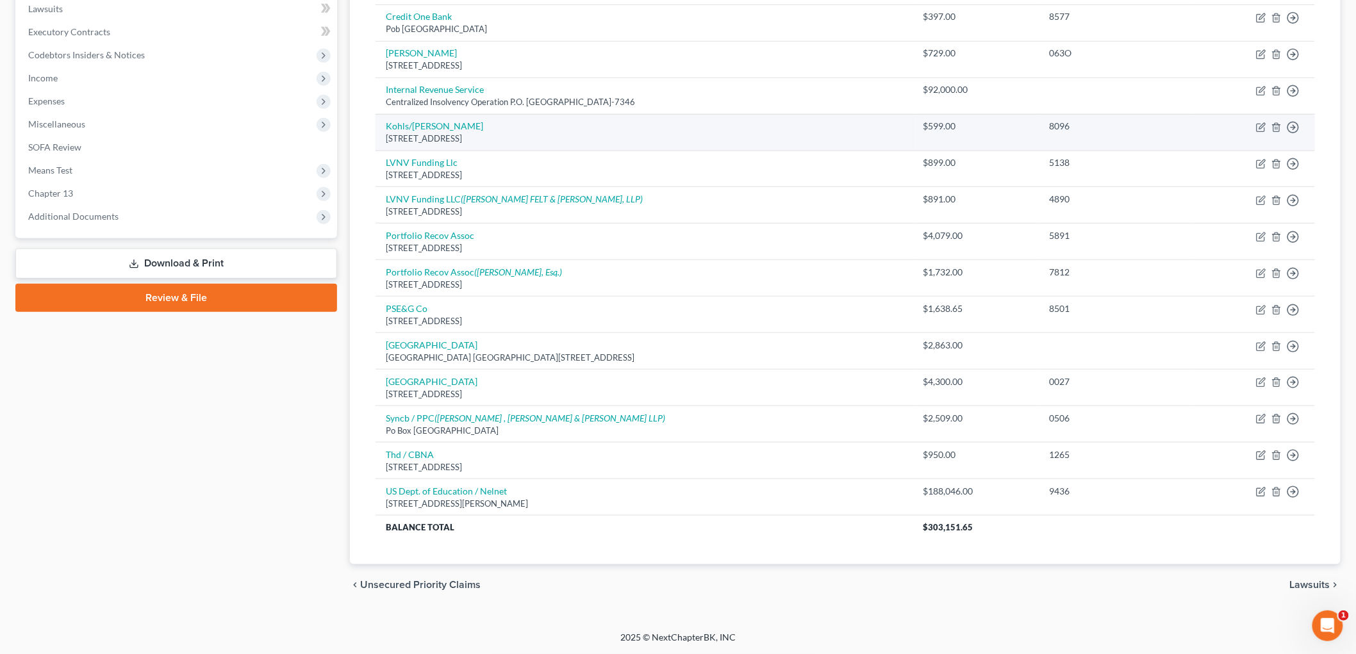
click at [423, 131] on td "Kohls/[PERSON_NAME][GEOGRAPHIC_DATA][STREET_ADDRESS]" at bounding box center [643, 132] width 537 height 37
click at [423, 124] on link "Kohls/[PERSON_NAME]" at bounding box center [434, 125] width 97 height 11
select select "52"
select select "2"
select select "0"
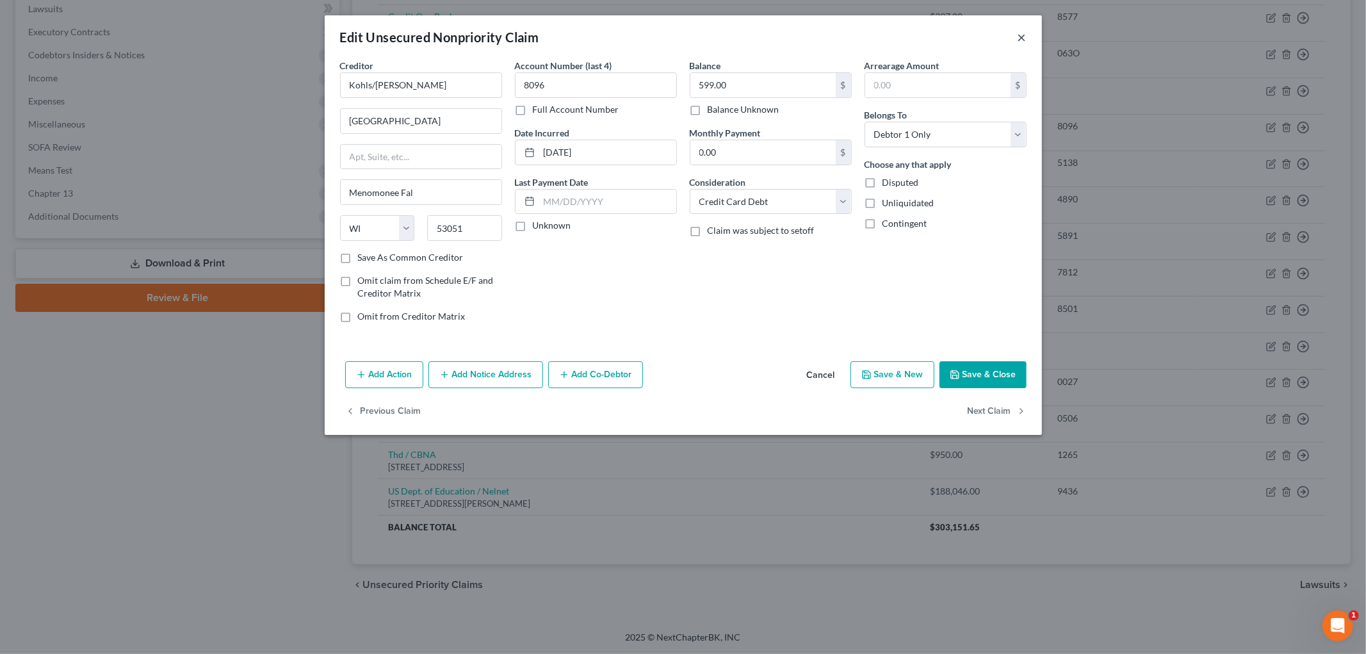
click at [1026, 31] on button "×" at bounding box center [1022, 36] width 9 height 15
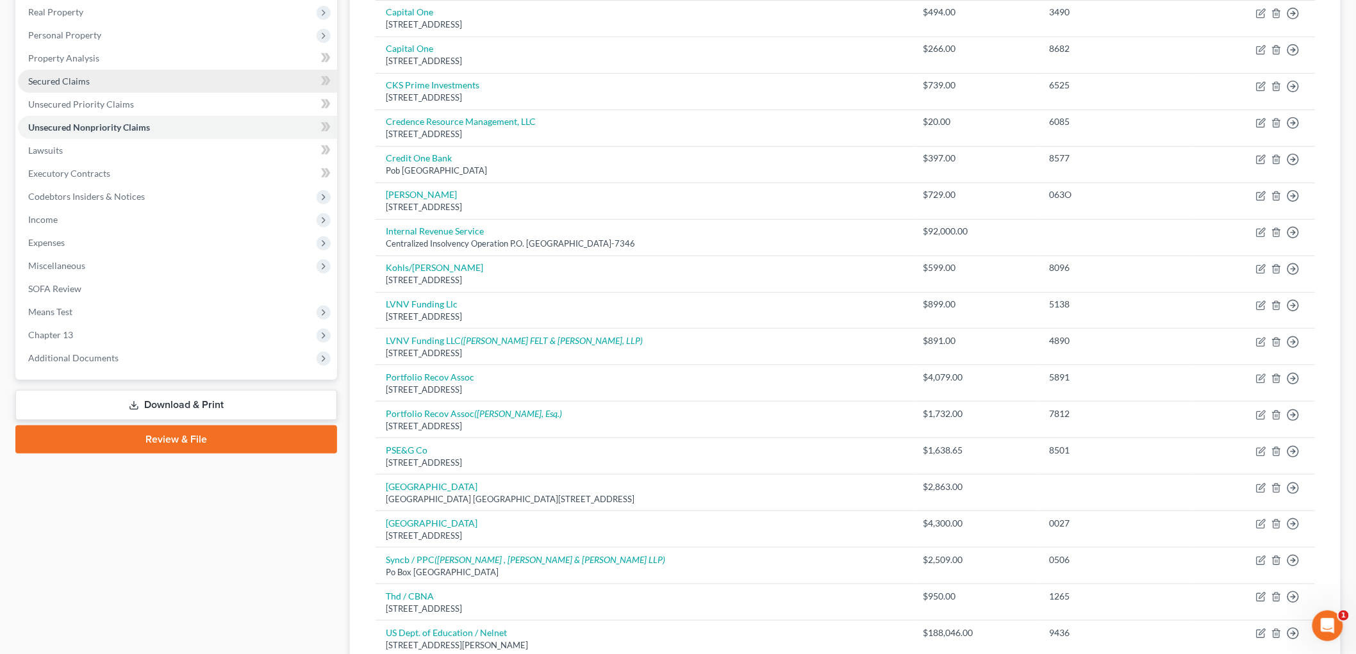
click at [56, 76] on span "Secured Claims" at bounding box center [58, 81] width 61 height 11
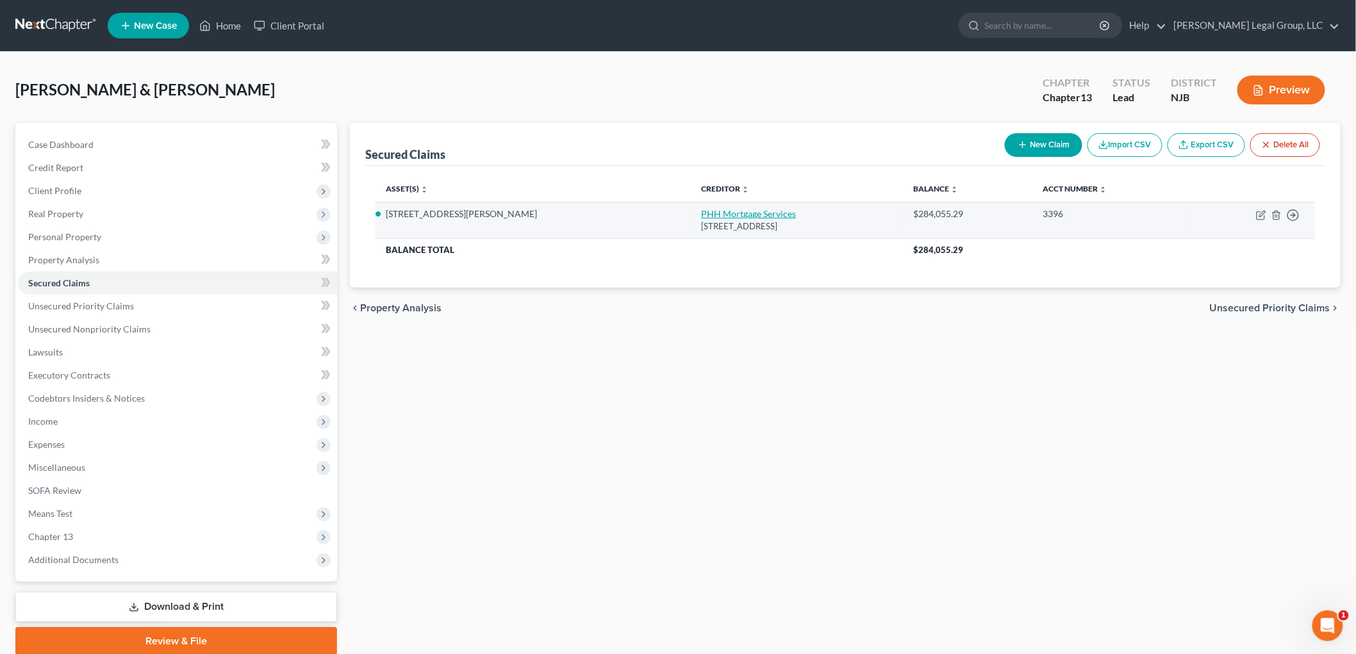
click at [701, 215] on link "PHH Mortgage Services" at bounding box center [748, 213] width 95 height 11
select select "9"
select select "0"
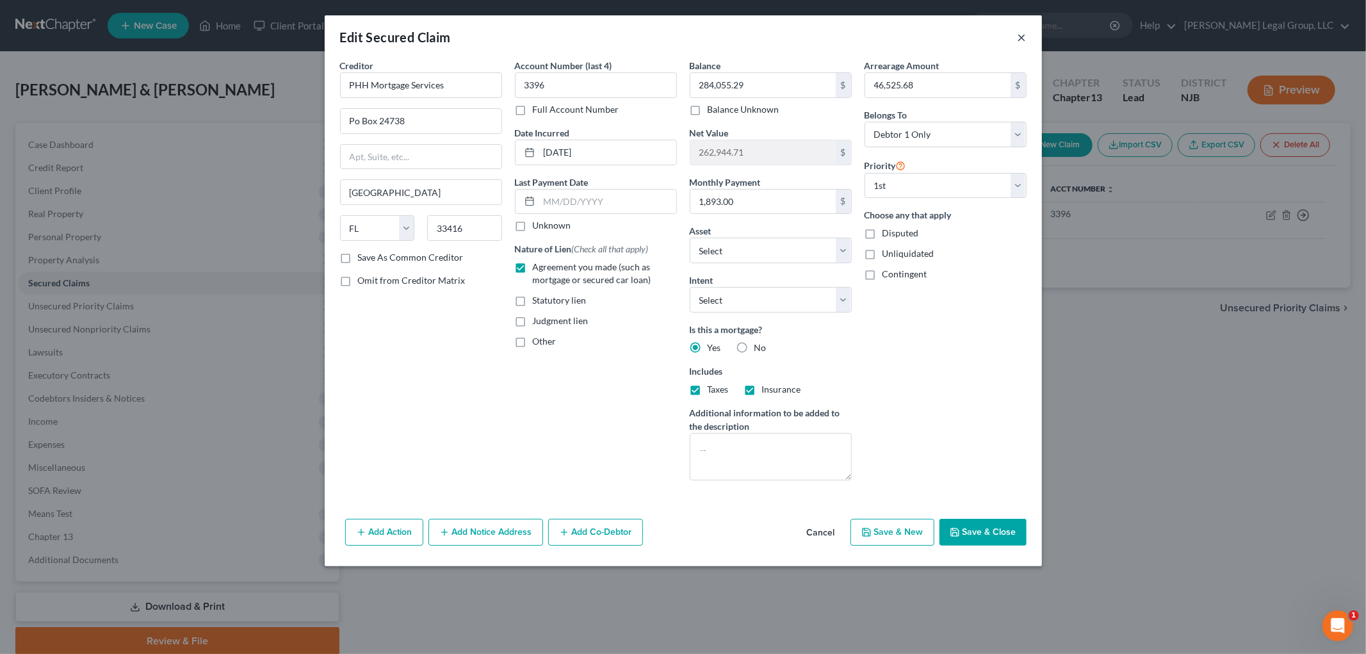
click at [1020, 35] on button "×" at bounding box center [1022, 36] width 9 height 15
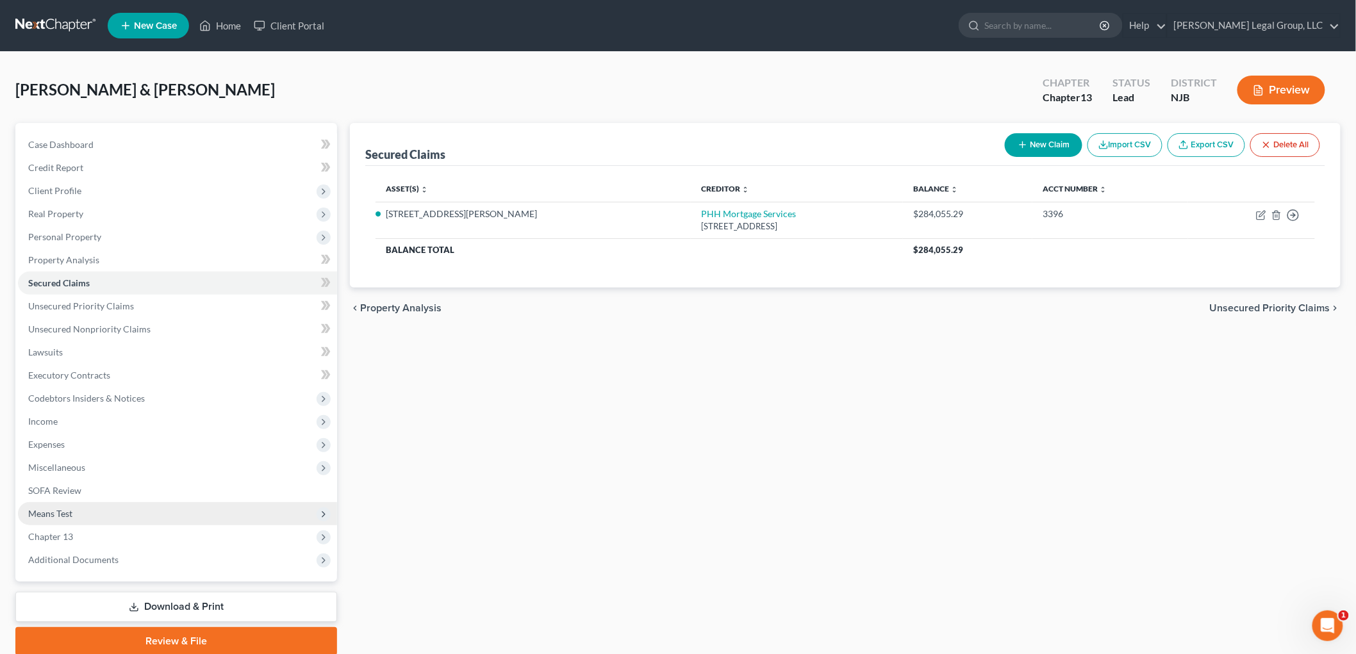
click at [87, 515] on span "Means Test" at bounding box center [177, 513] width 319 height 23
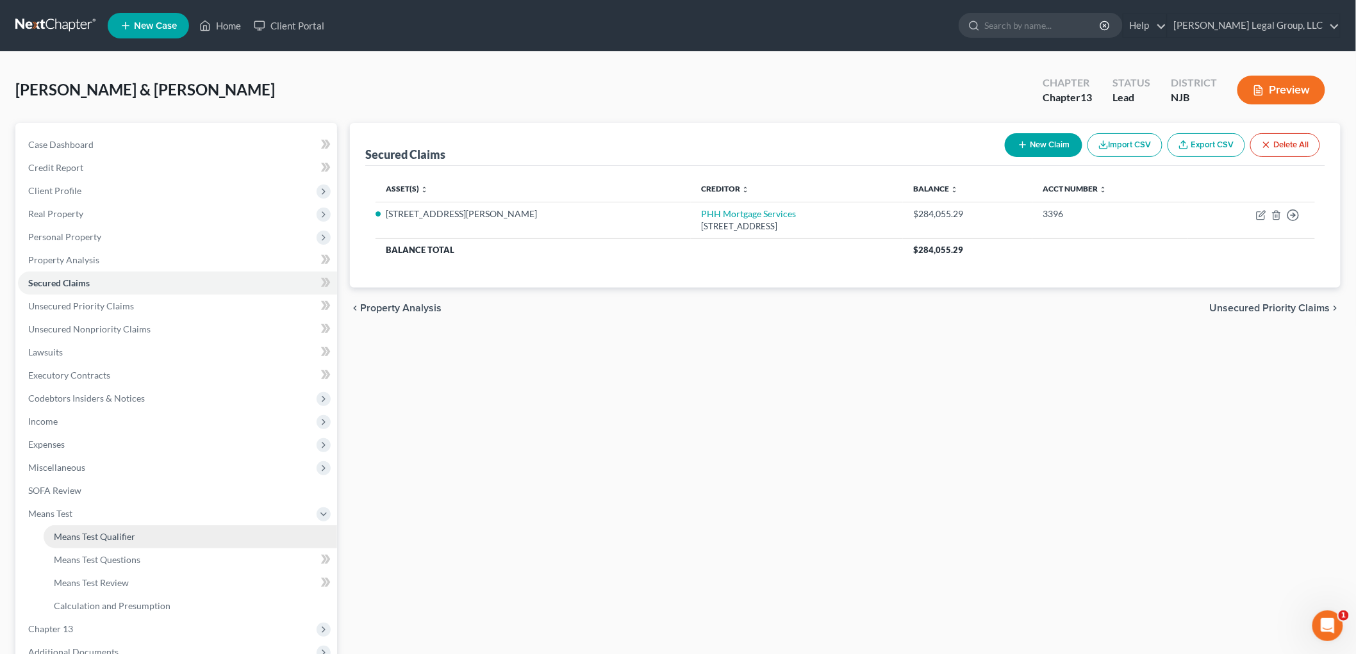
click at [132, 527] on link "Means Test Qualifier" at bounding box center [190, 536] width 293 height 23
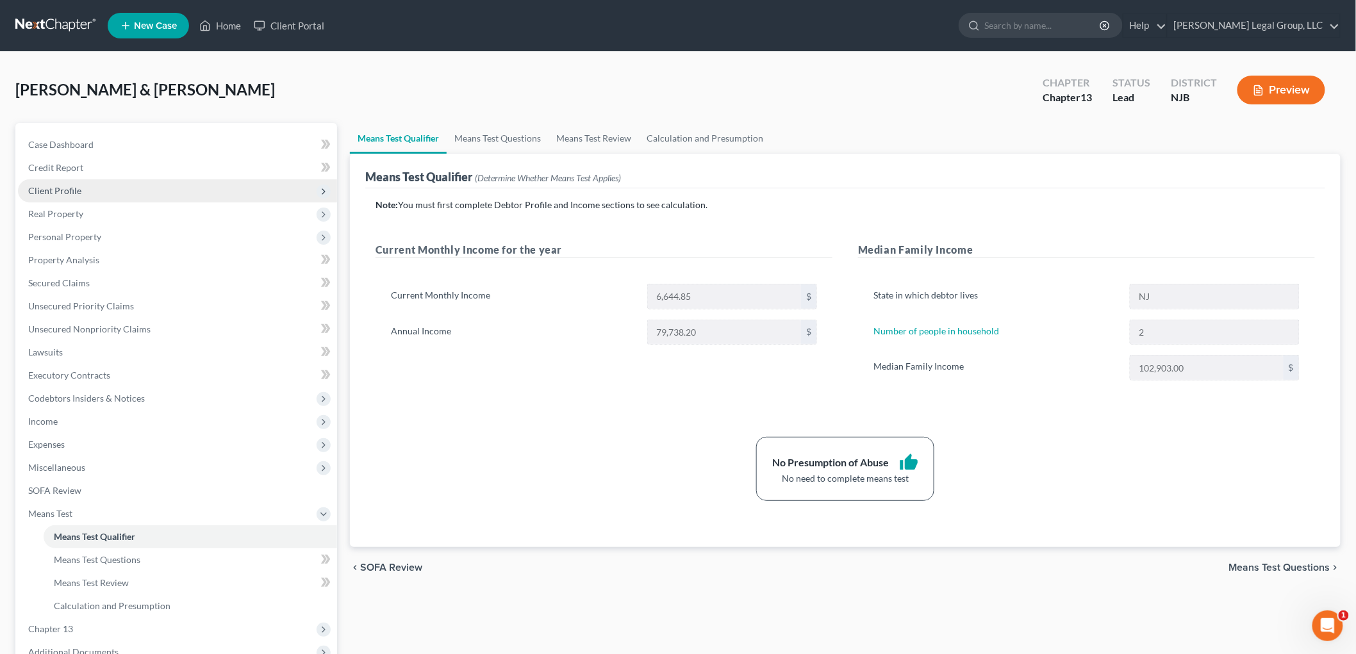
click at [69, 187] on span "Client Profile" at bounding box center [54, 190] width 53 height 11
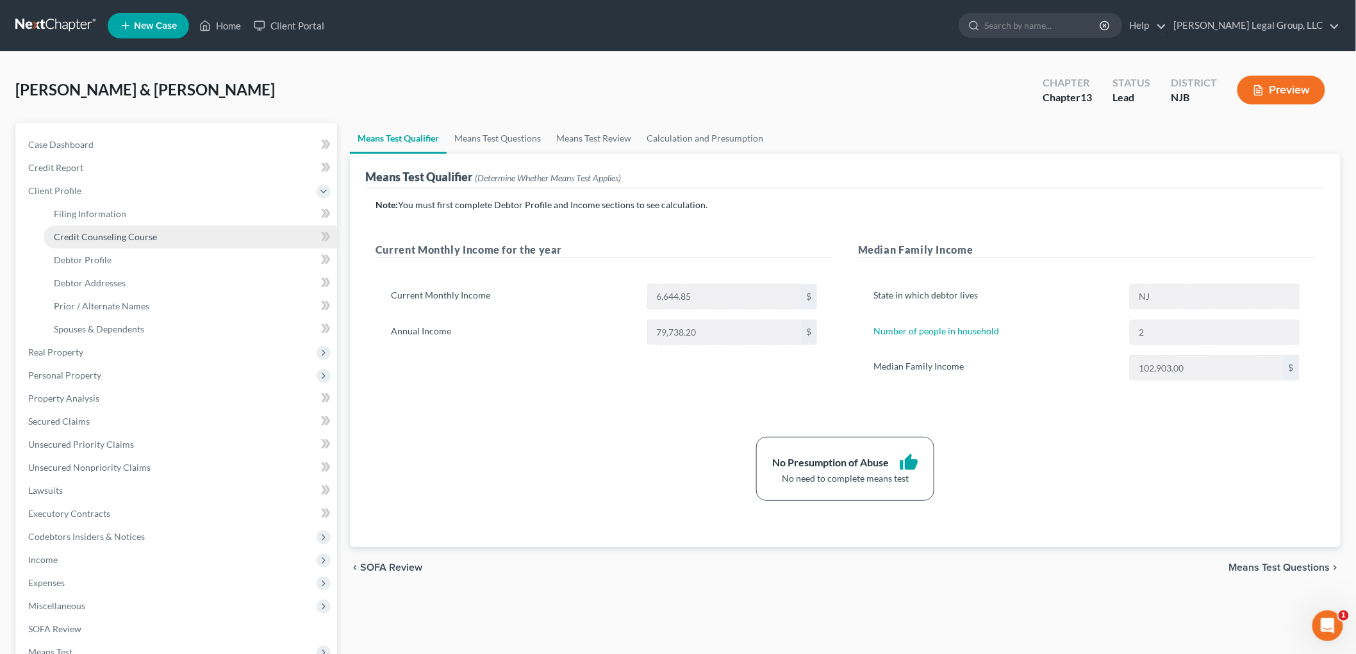
click at [139, 233] on span "Credit Counseling Course" at bounding box center [105, 236] width 103 height 11
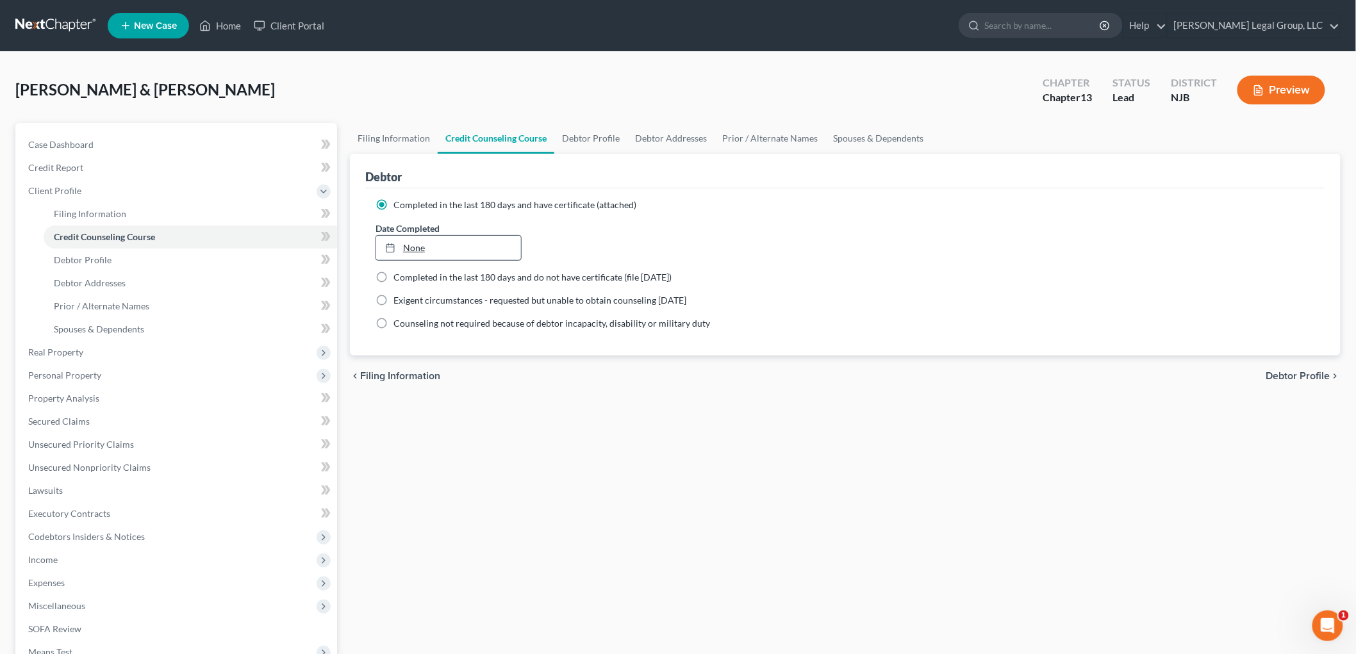
click at [432, 249] on link "None" at bounding box center [448, 248] width 145 height 24
type input "[DATE]"
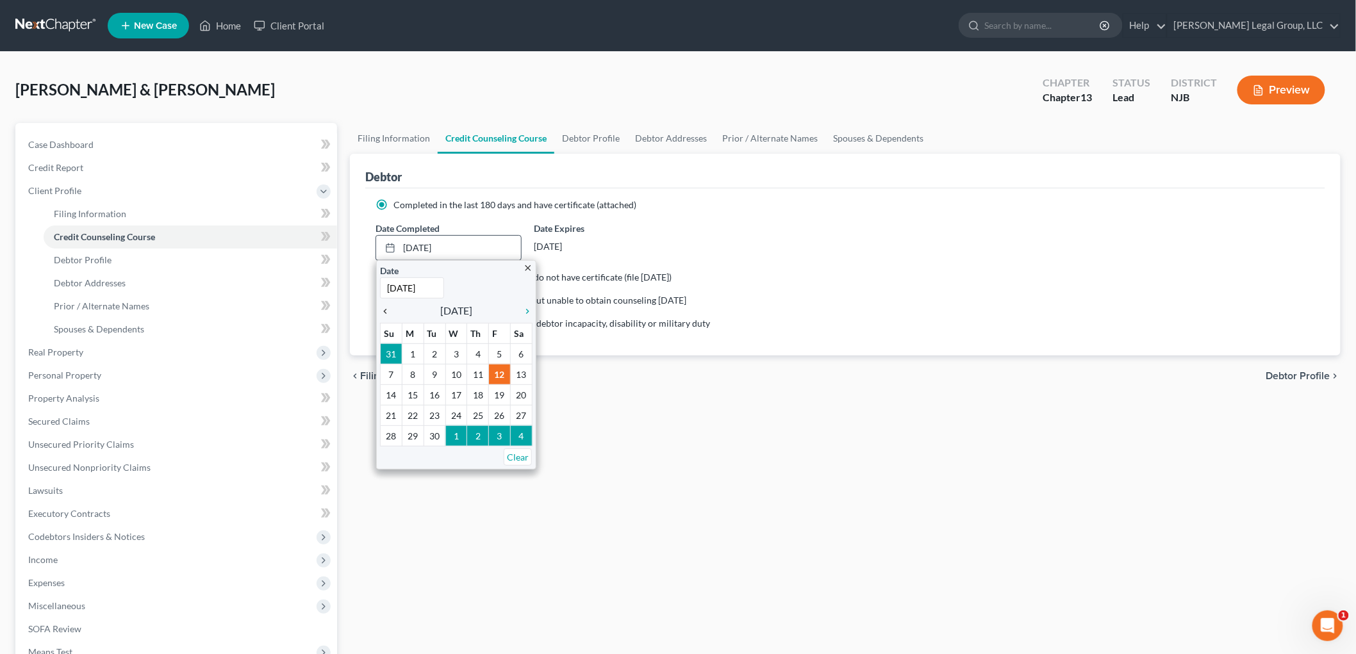
click at [387, 314] on icon "chevron_left" at bounding box center [388, 311] width 17 height 10
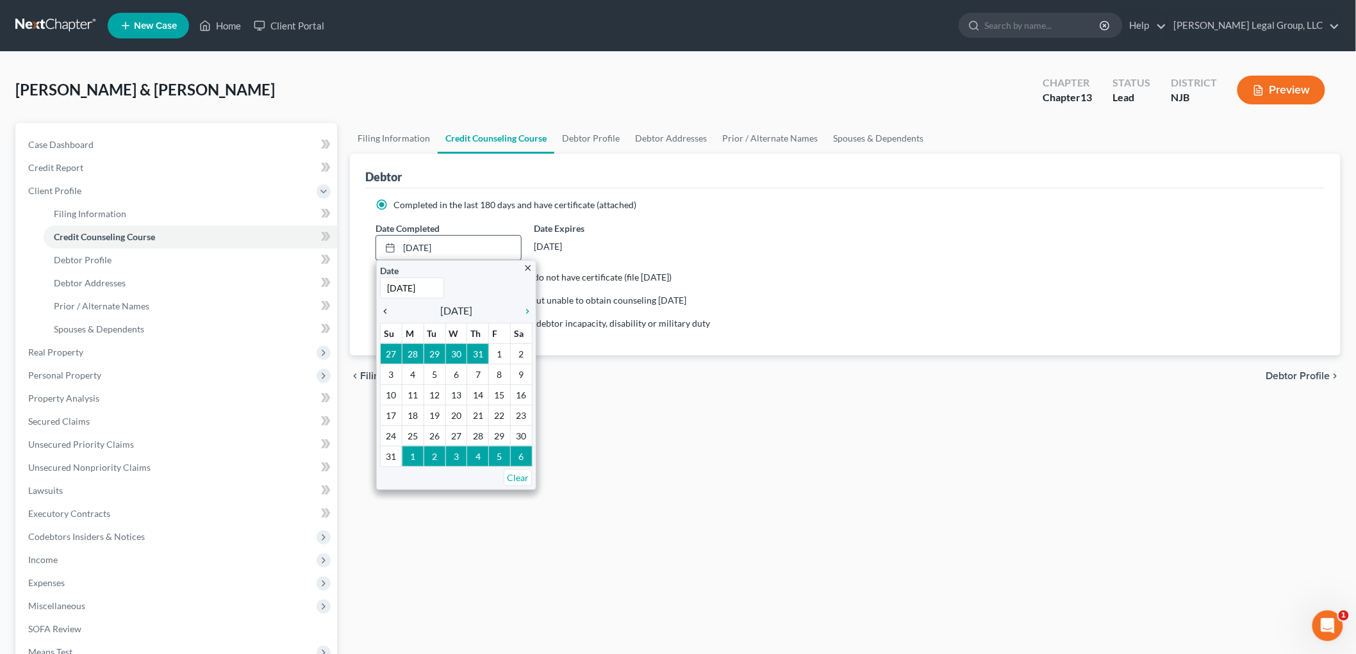
click at [387, 314] on icon "chevron_left" at bounding box center [388, 311] width 17 height 10
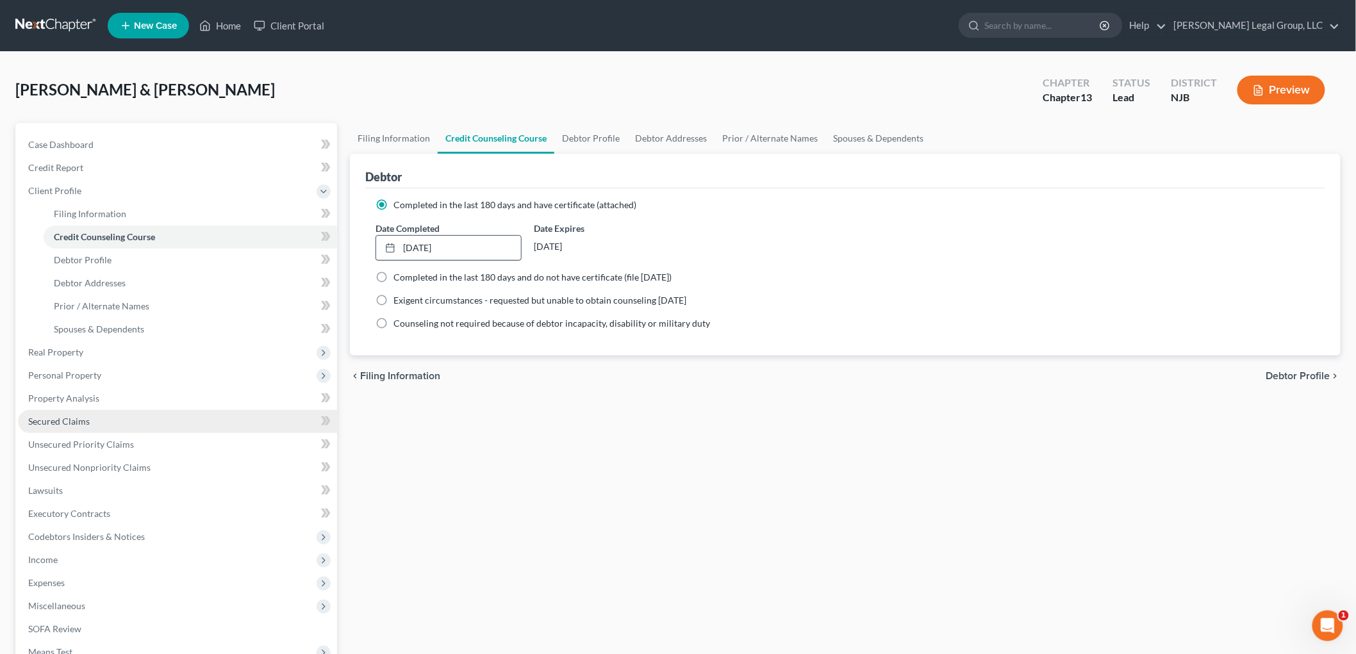
drag, startPoint x: 99, startPoint y: 414, endPoint x: 124, endPoint y: 414, distance: 24.3
click at [99, 414] on link "Secured Claims" at bounding box center [177, 421] width 319 height 23
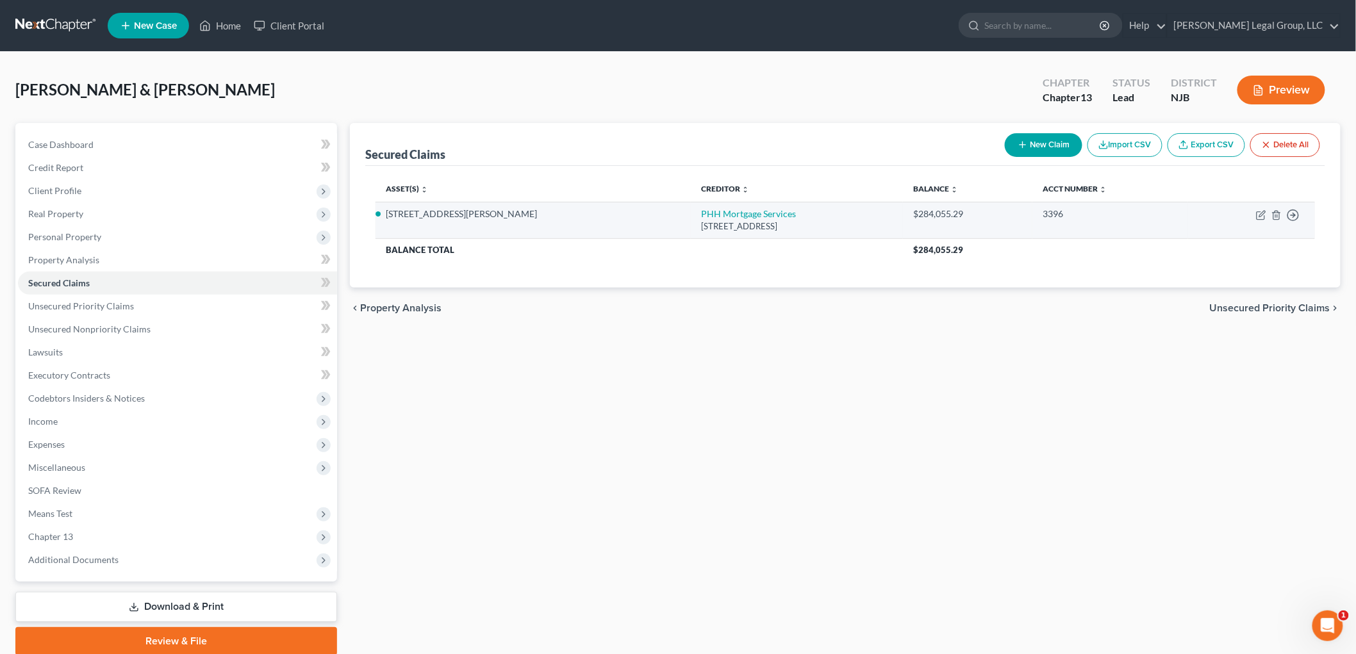
click at [701, 220] on div "[STREET_ADDRESS]" at bounding box center [797, 226] width 192 height 12
click at [701, 213] on link "PHH Mortgage Services" at bounding box center [748, 213] width 95 height 11
select select "9"
select select "10"
select select "0"
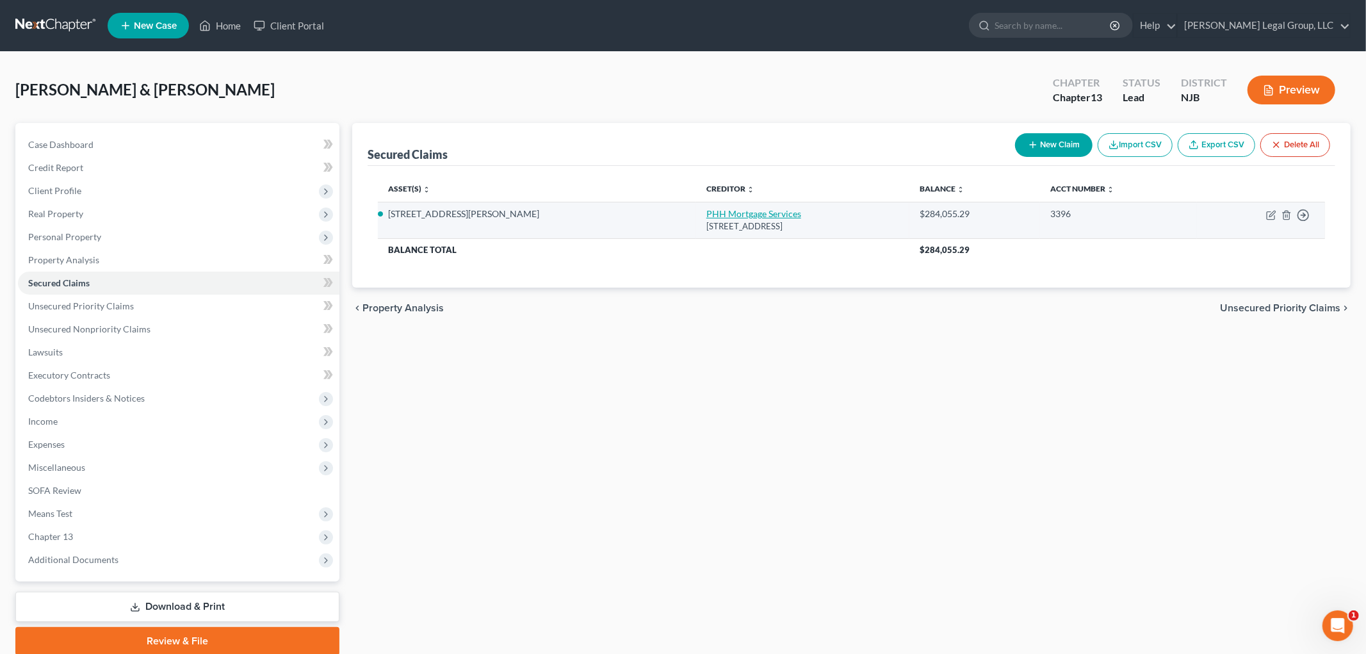
select select "0"
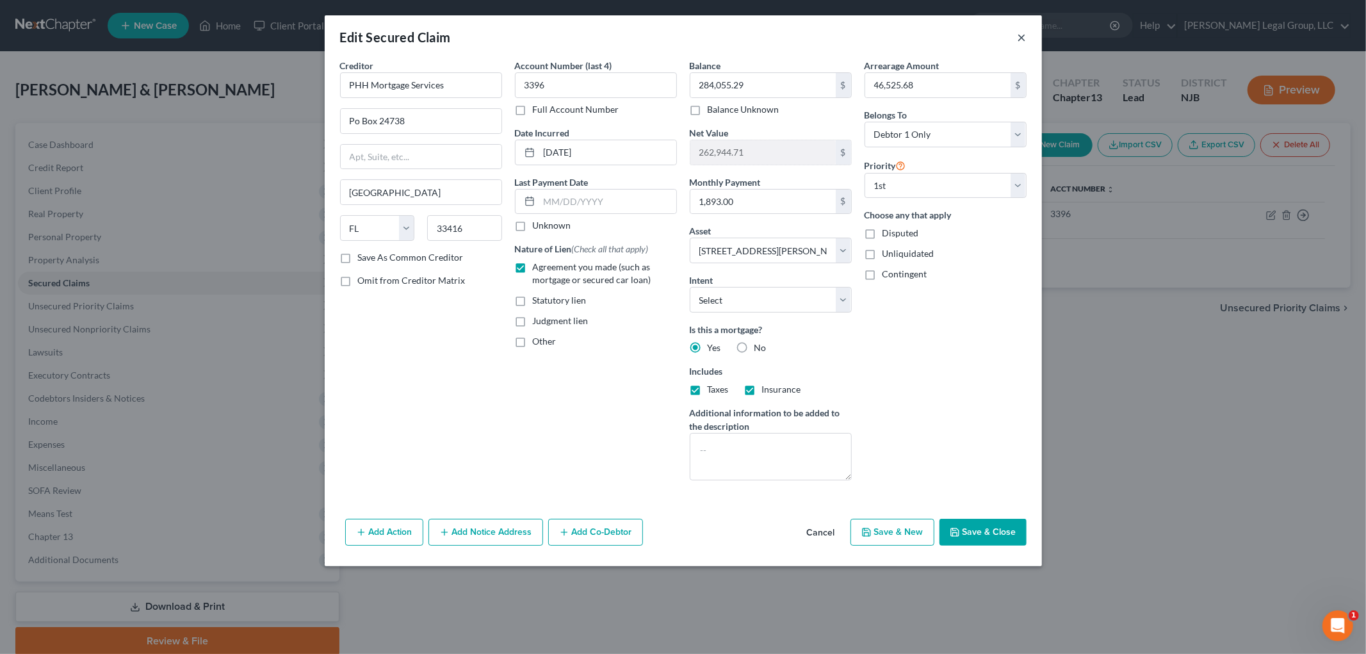
click at [1018, 42] on button "×" at bounding box center [1022, 36] width 9 height 15
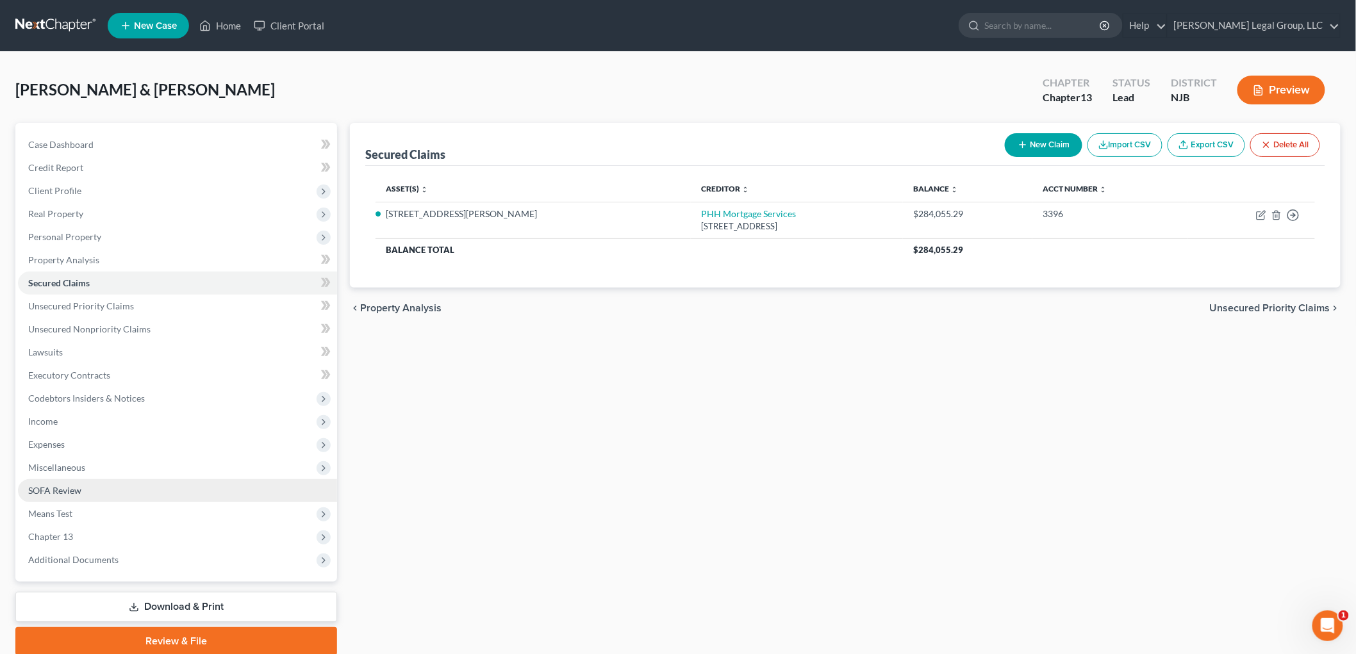
click at [86, 485] on link "SOFA Review" at bounding box center [177, 490] width 319 height 23
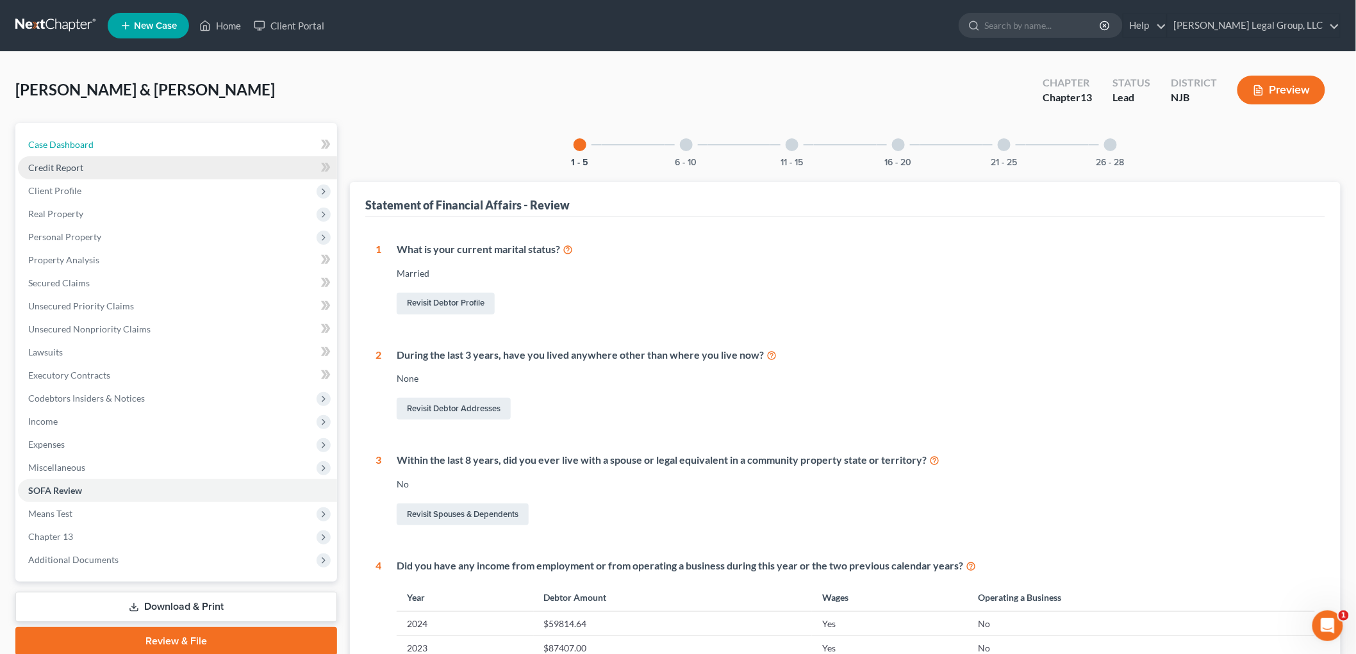
drag, startPoint x: 99, startPoint y: 141, endPoint x: 111, endPoint y: 163, distance: 25.3
click at [99, 141] on link "Case Dashboard" at bounding box center [177, 144] width 319 height 23
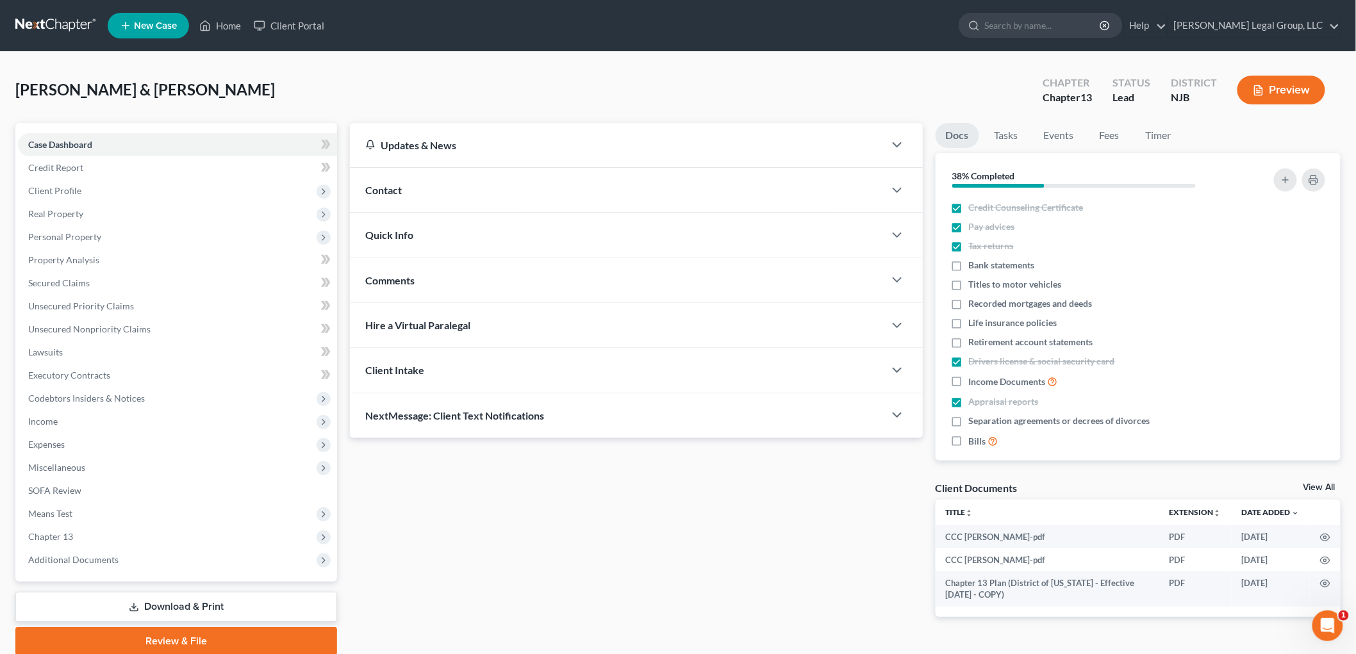
click at [488, 197] on div "Contact" at bounding box center [617, 190] width 534 height 44
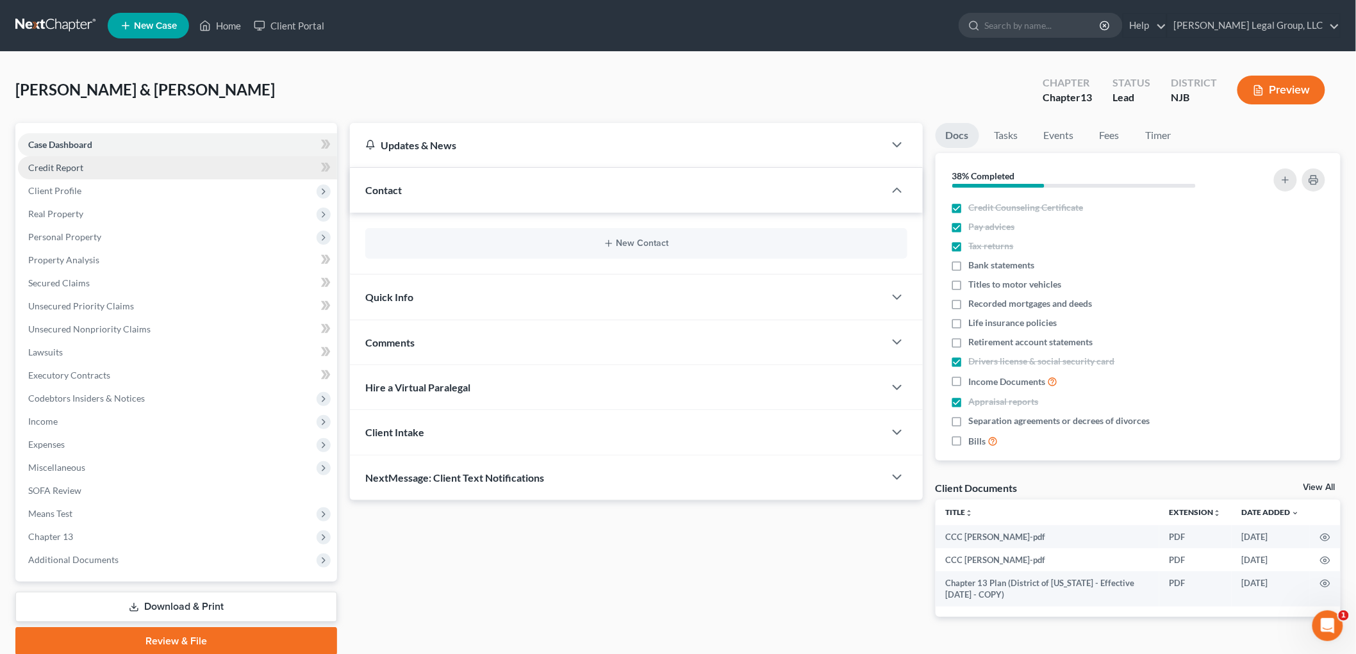
click at [79, 163] on span "Credit Report" at bounding box center [55, 167] width 55 height 11
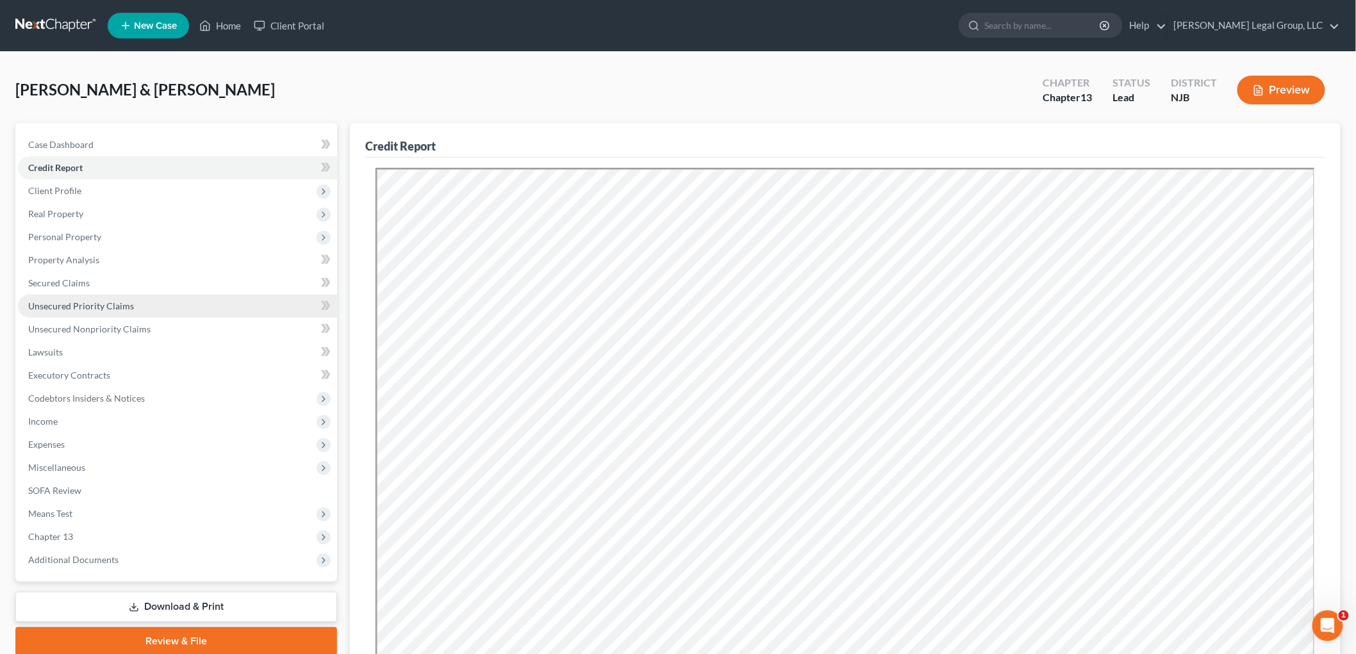
click at [90, 309] on span "Unsecured Priority Claims" at bounding box center [81, 305] width 106 height 11
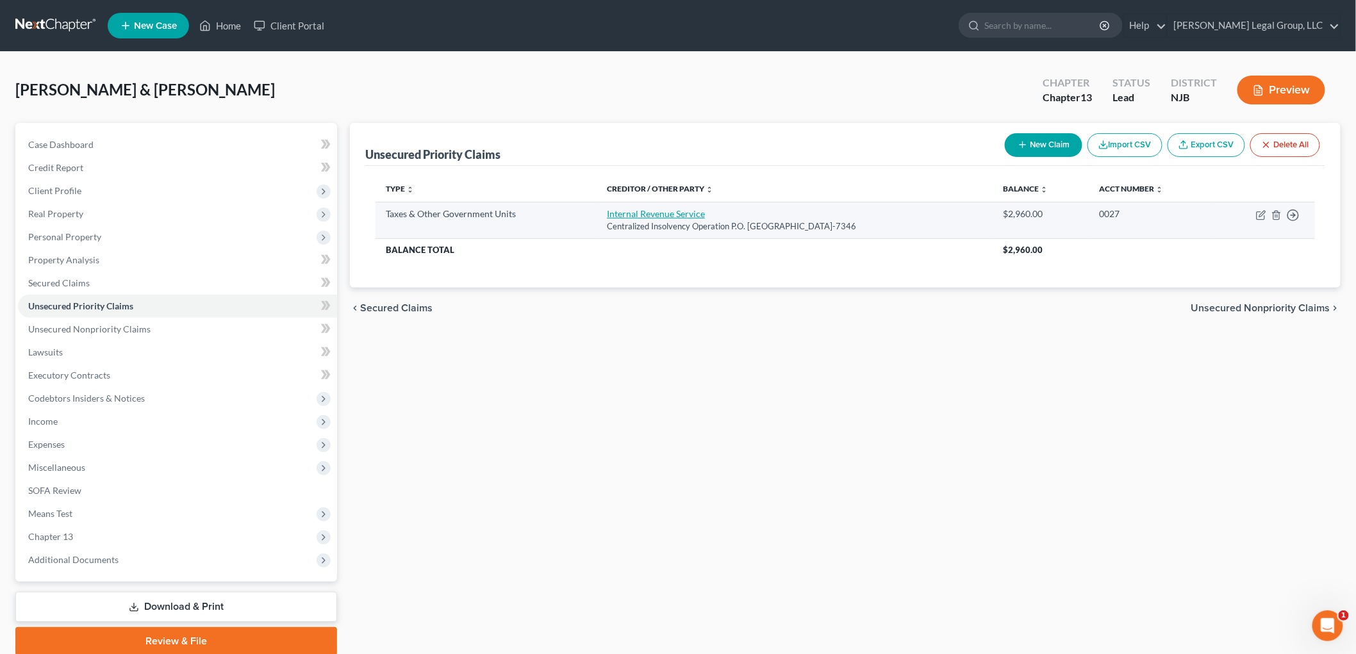
click at [662, 218] on link "Internal Revenue Service" at bounding box center [656, 213] width 98 height 11
select select "0"
select select "39"
select select "2"
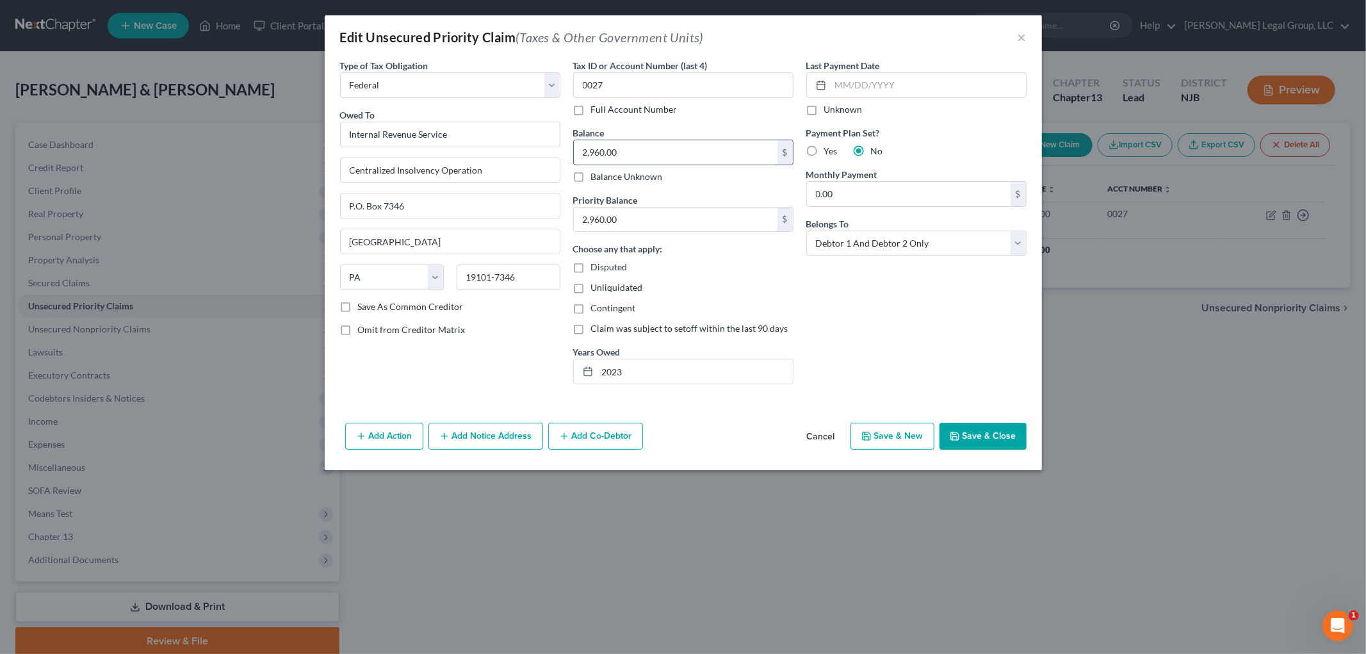
click at [703, 152] on input "2,960.00" at bounding box center [676, 152] width 204 height 24
type input "111,217.67"
click at [982, 442] on button "Save & Close" at bounding box center [983, 436] width 87 height 27
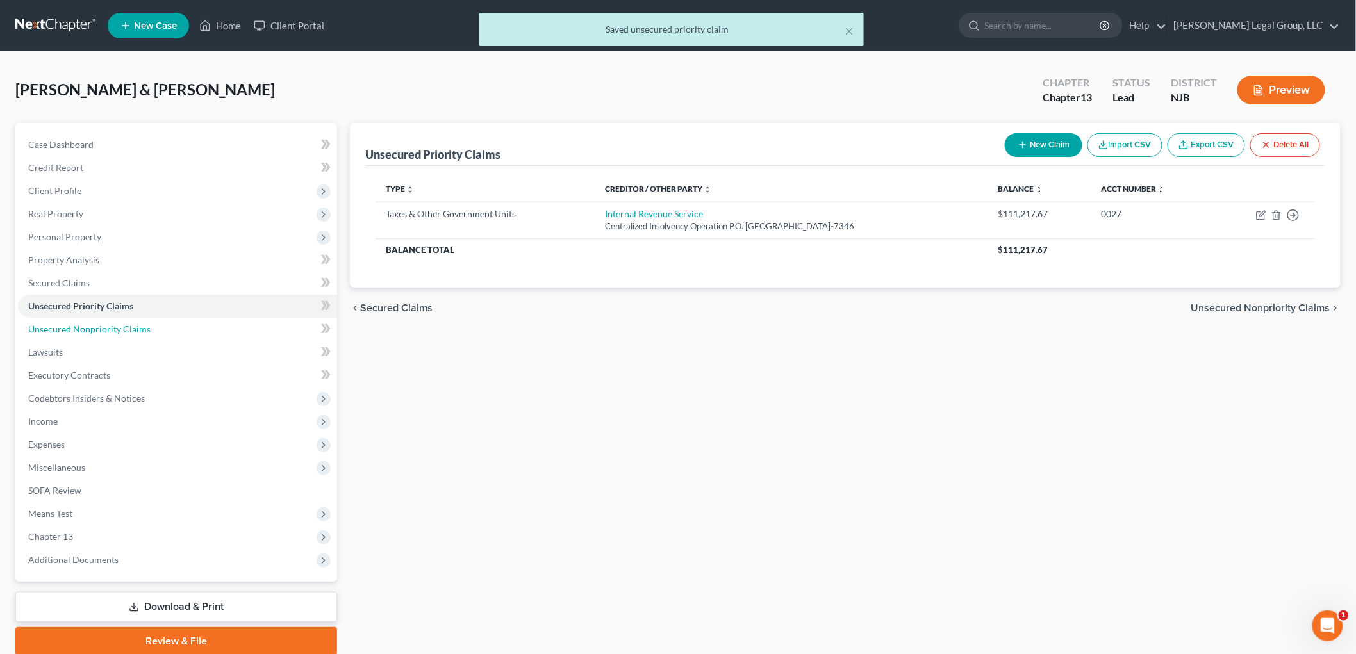
click at [129, 327] on span "Unsecured Nonpriority Claims" at bounding box center [89, 329] width 122 height 11
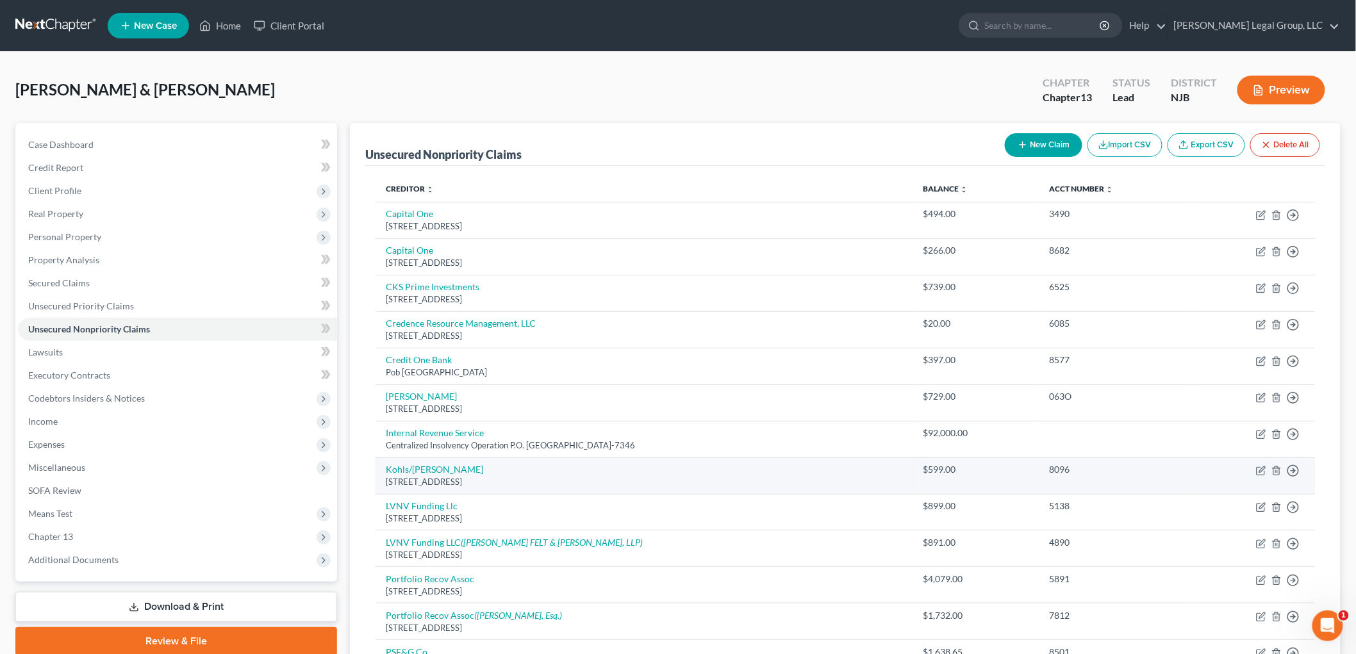
scroll to position [71, 0]
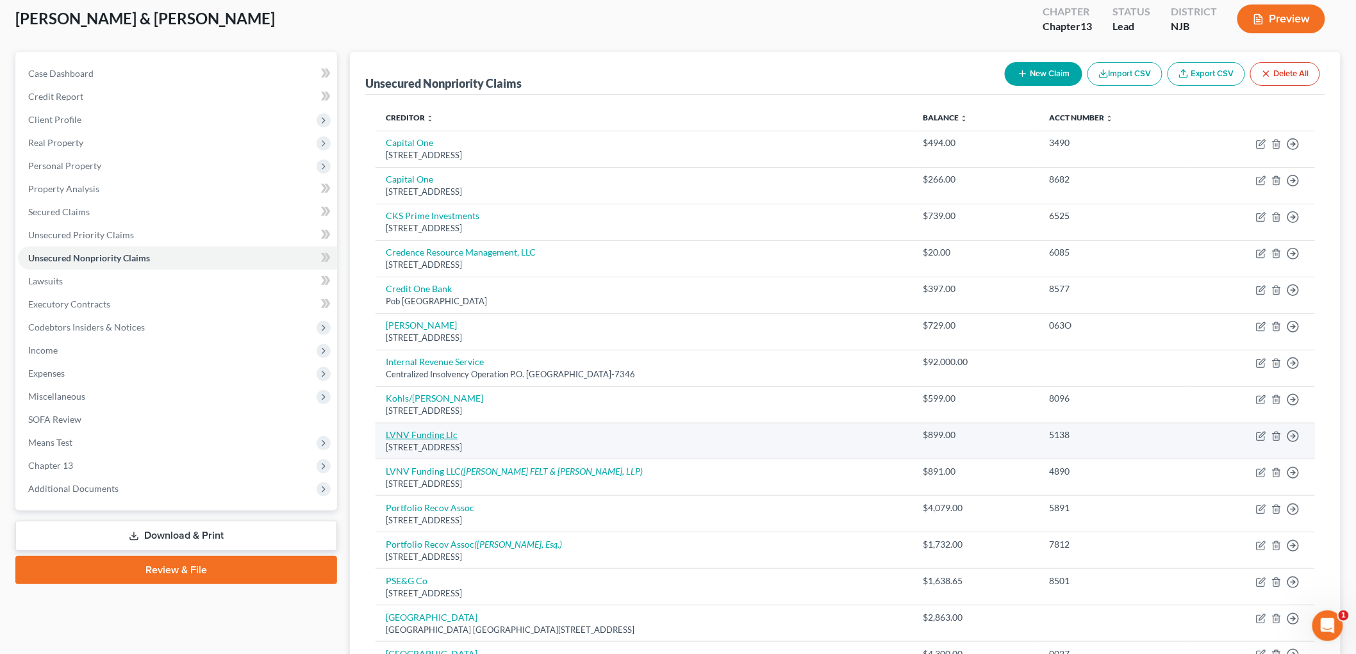
click at [433, 436] on link "LVNV Funding Llc" at bounding box center [422, 434] width 72 height 11
select select "42"
select select "0"
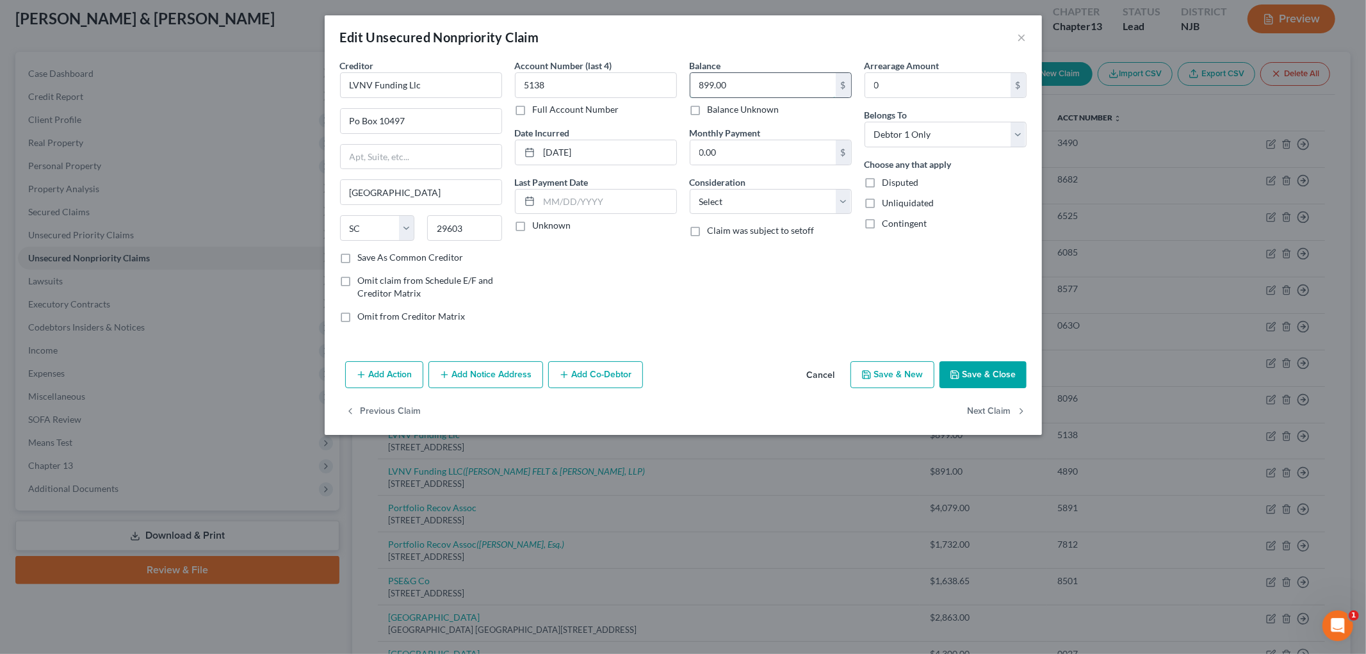
click at [744, 88] on input "899.00" at bounding box center [763, 85] width 145 height 24
type input "899.55"
click at [440, 118] on input "Po Box 10497" at bounding box center [421, 121] width 161 height 24
type input "Po Box 10587"
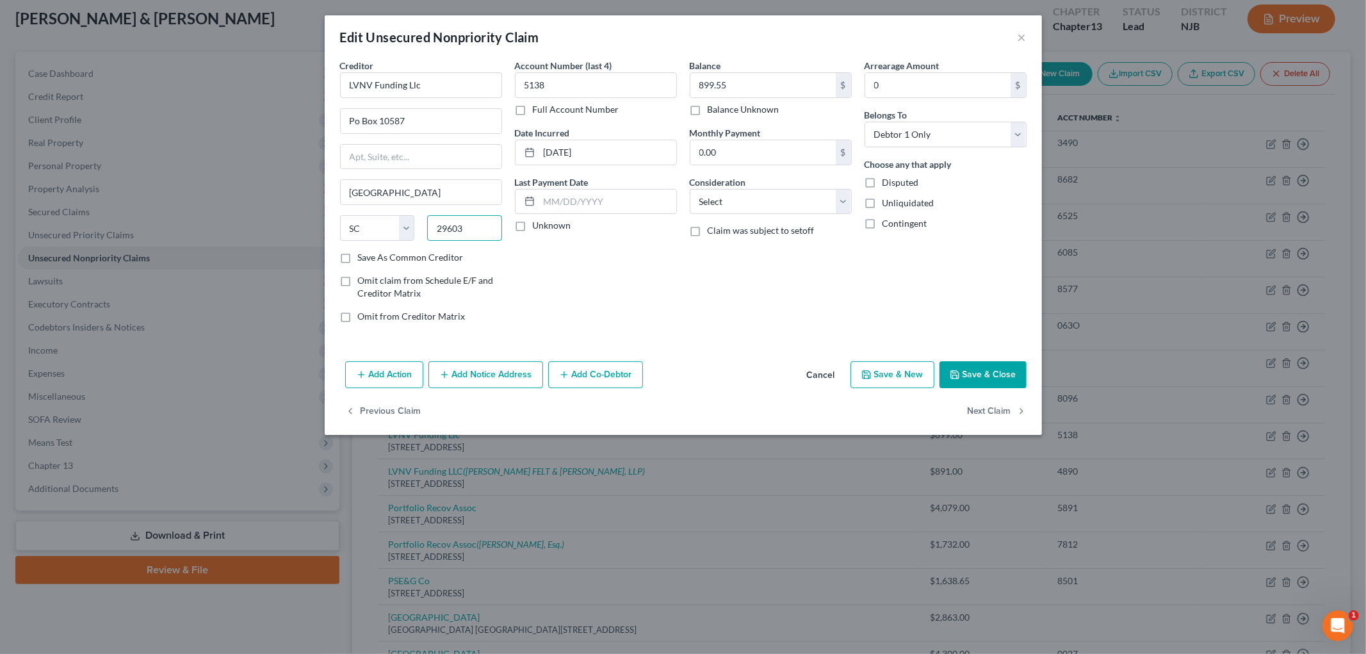
click at [465, 241] on input "29603" at bounding box center [464, 228] width 75 height 26
type input "29603-0587"
drag, startPoint x: 723, startPoint y: 194, endPoint x: 725, endPoint y: 211, distance: 17.5
click at [723, 194] on select "Select Cable / Satellite Services Collection Agency Credit Card Debt Debt Couns…" at bounding box center [771, 202] width 162 height 26
select select "14"
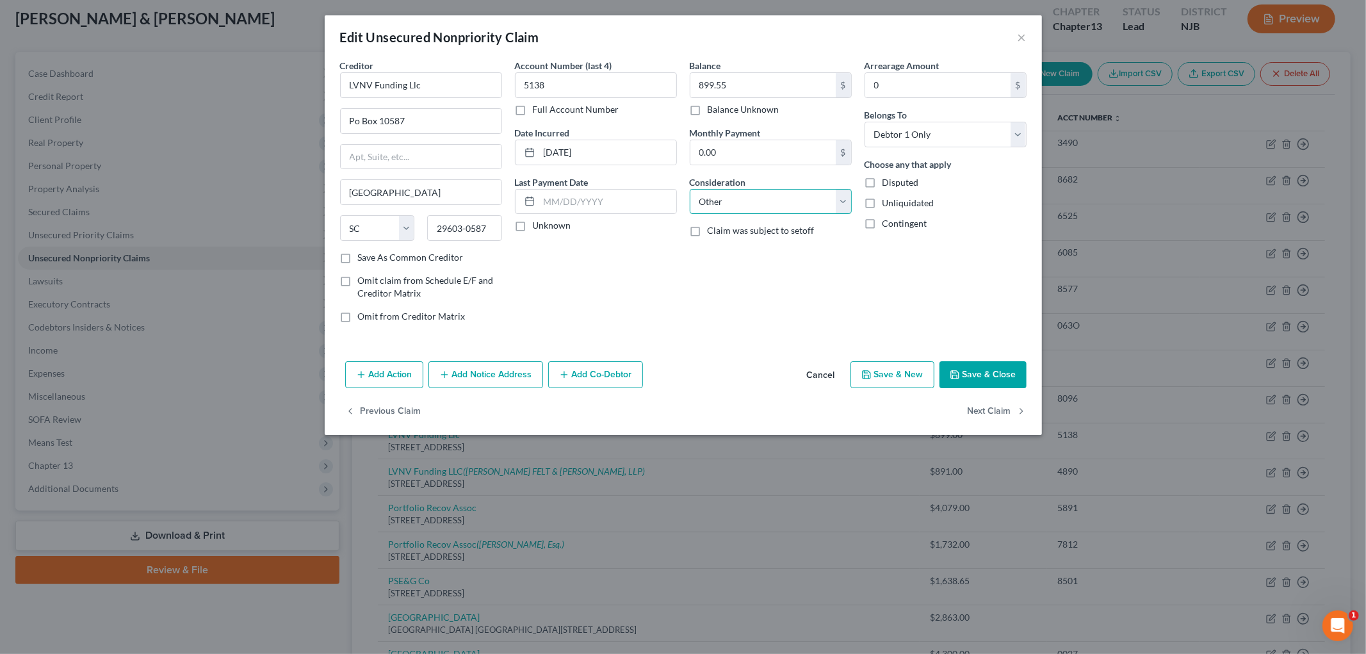
click at [690, 189] on select "Select Cable / Satellite Services Collection Agency Credit Card Debt Debt Couns…" at bounding box center [771, 202] width 162 height 26
click at [759, 248] on input "text" at bounding box center [771, 250] width 161 height 24
type input "collection for Webbank"
click at [981, 368] on button "Save & Close" at bounding box center [983, 374] width 87 height 27
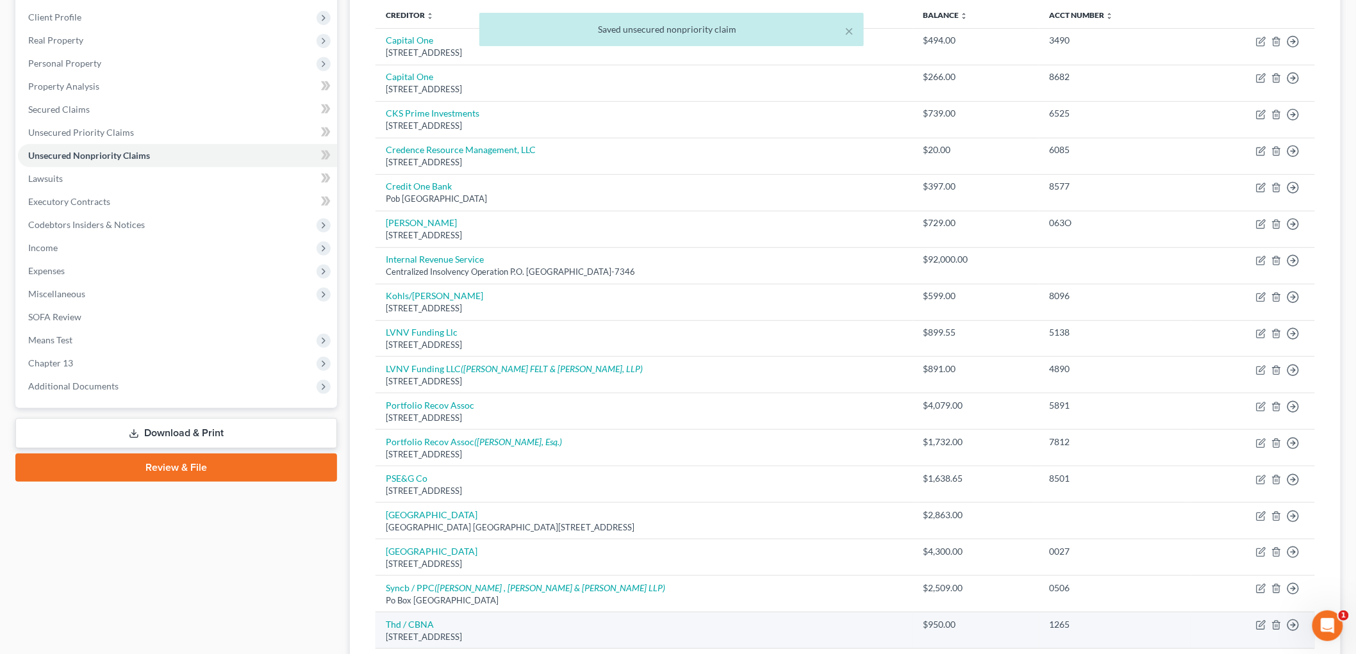
scroll to position [344, 0]
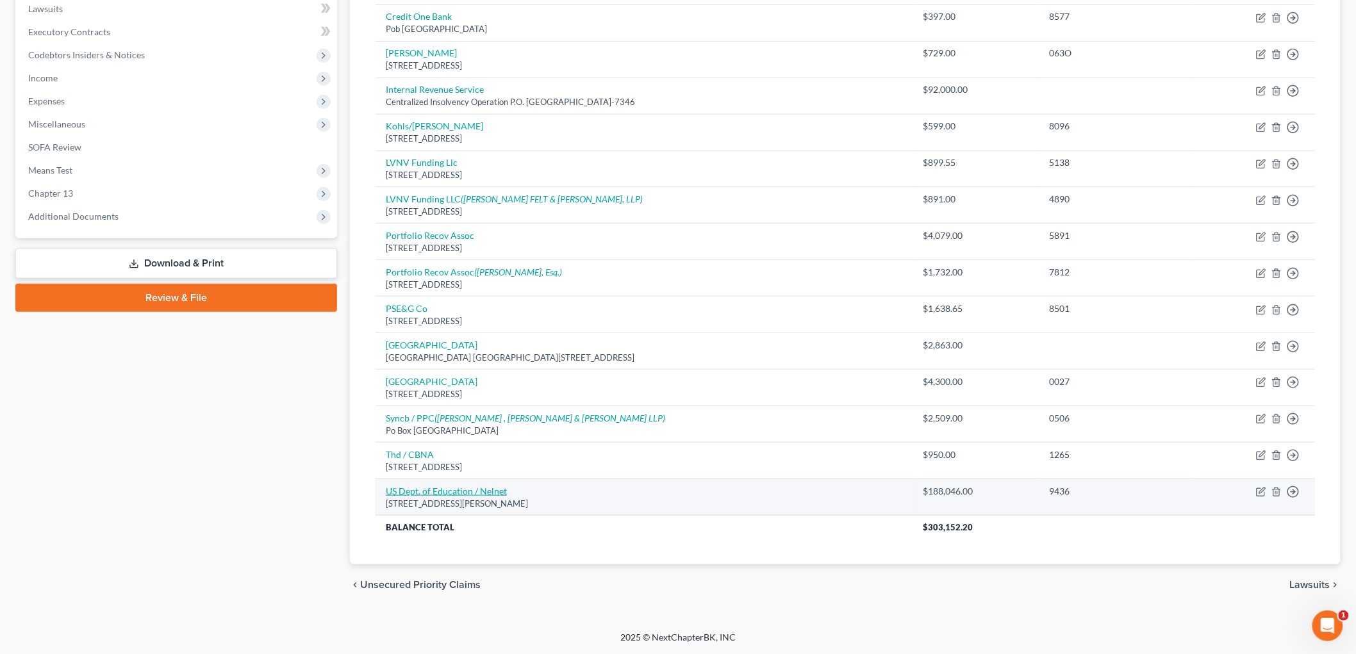
click at [430, 487] on link "US Dept. of Education / Nelnet" at bounding box center [446, 491] width 121 height 11
select select "5"
select select "17"
select select "0"
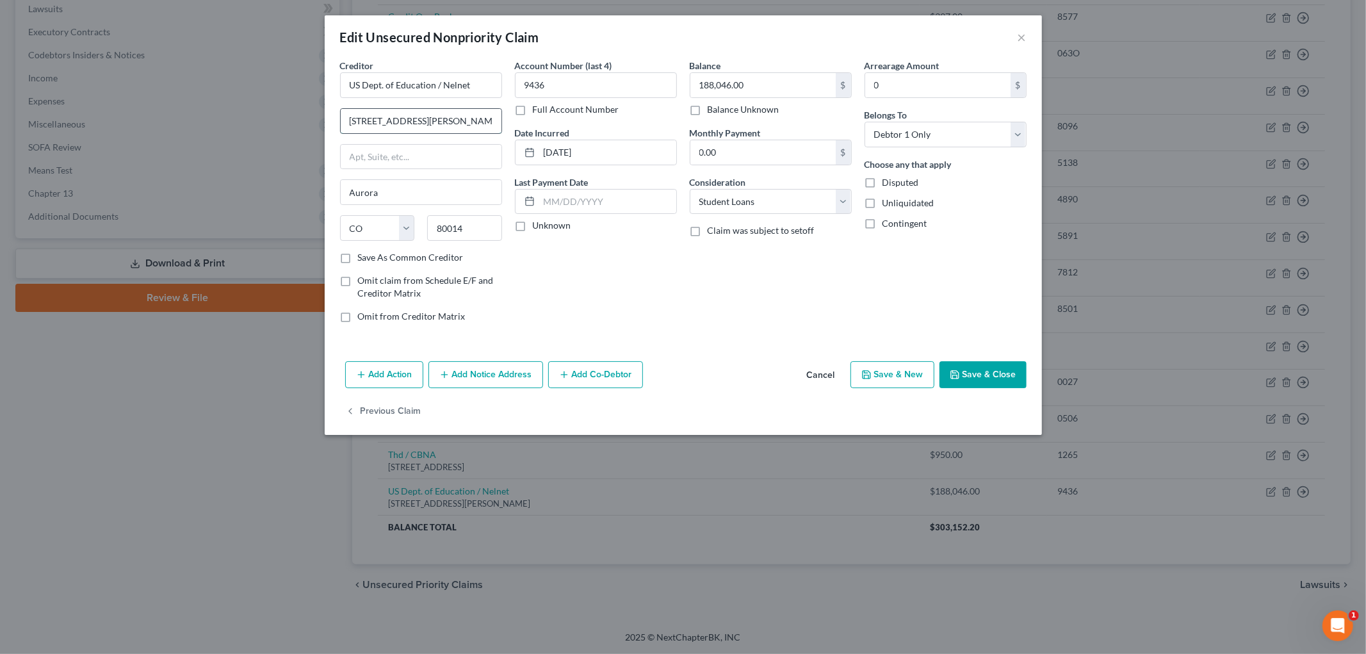
click at [444, 117] on input "[STREET_ADDRESS][PERSON_NAME]" at bounding box center [421, 121] width 161 height 24
drag, startPoint x: 444, startPoint y: 117, endPoint x: 307, endPoint y: 117, distance: 136.4
click at [307, 117] on div "Edit Unsecured Nonpriority Claim × Creditor * US Dept. of Education / Nelnet [S…" at bounding box center [683, 327] width 1366 height 654
type input "[STREET_ADDRESS]"
type input "68508"
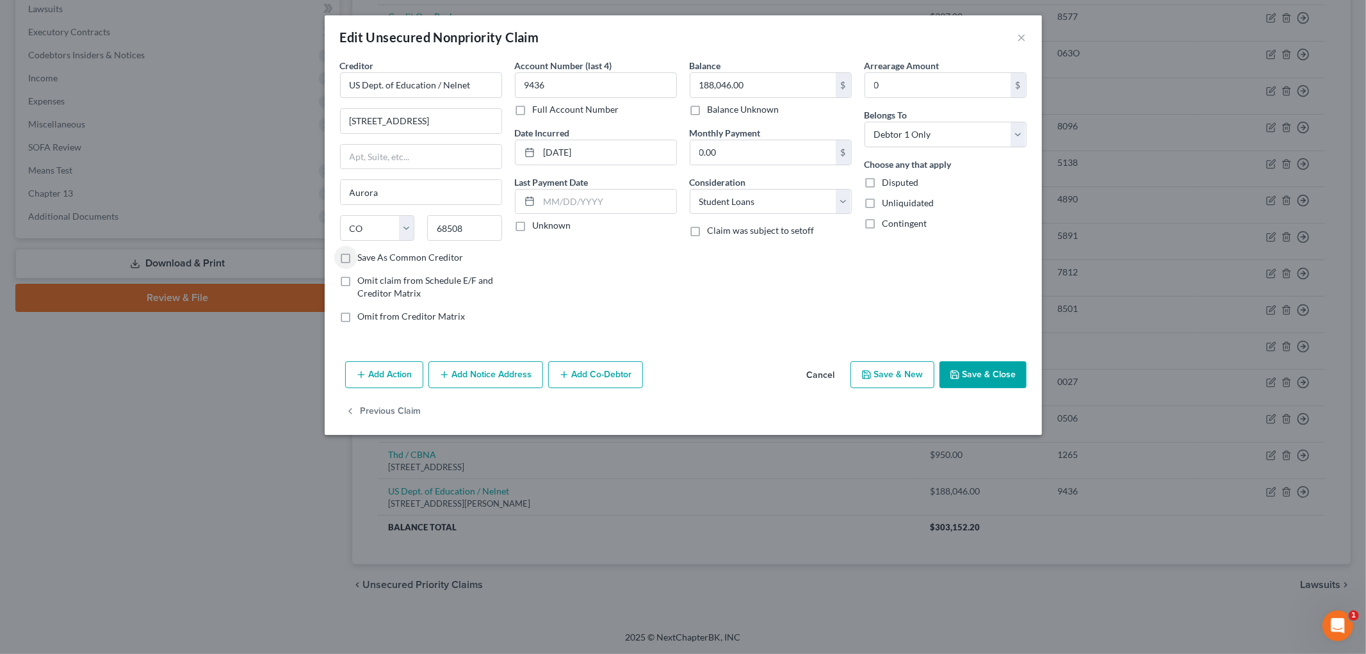
type input "Lincoln"
select select "30"
click at [573, 86] on input "9436" at bounding box center [596, 85] width 162 height 26
click at [810, 86] on input "188,046.00" at bounding box center [763, 85] width 145 height 24
type input "188,047.15"
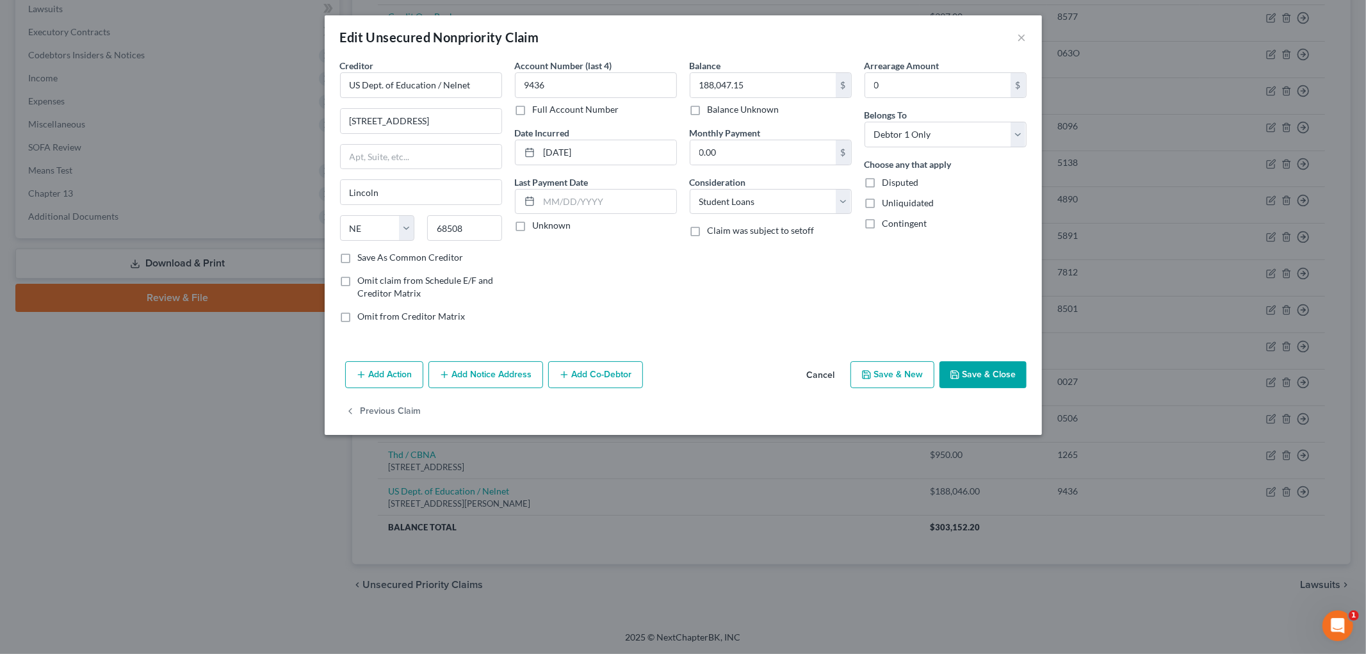
click at [975, 381] on button "Save & Close" at bounding box center [983, 374] width 87 height 27
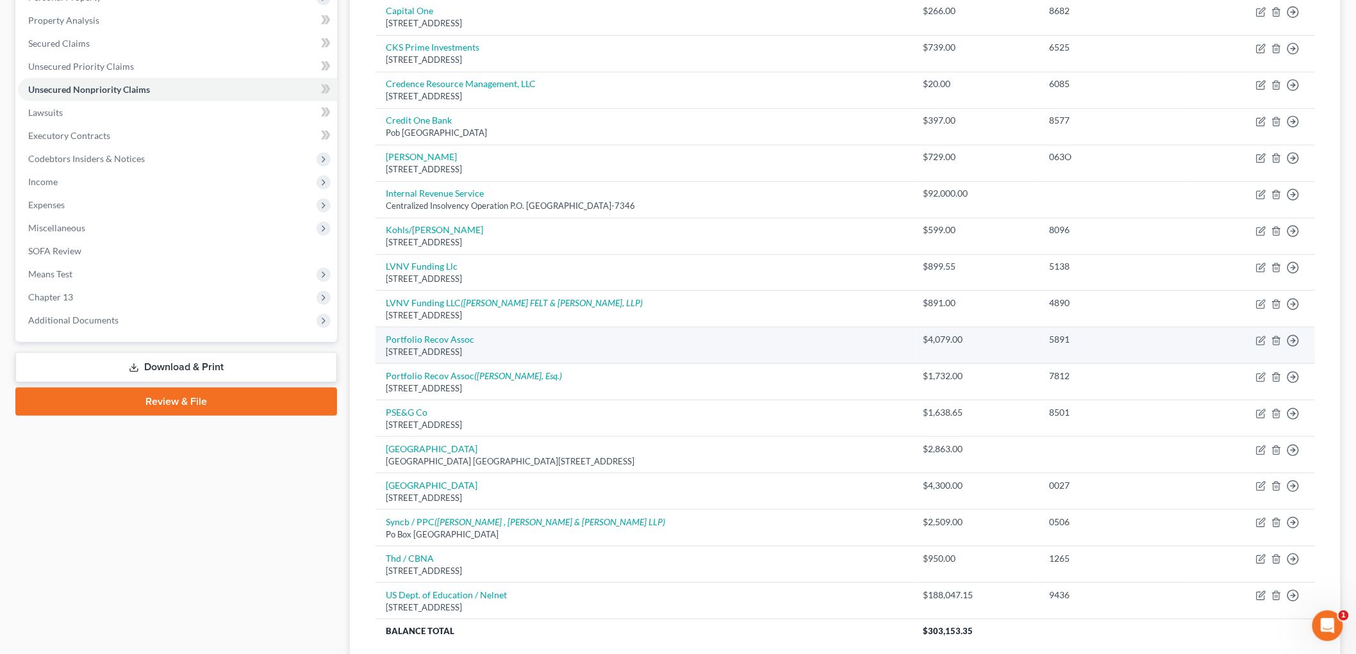
scroll to position [60, 0]
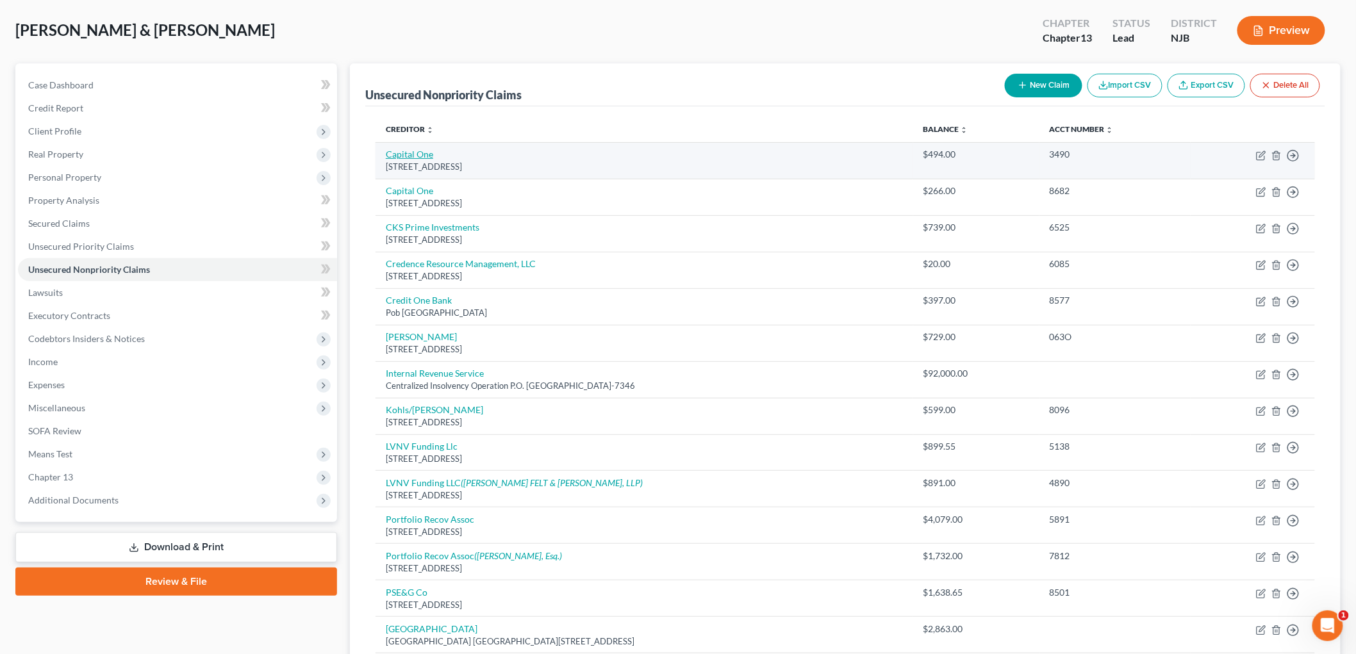
click at [411, 152] on link "Capital One" at bounding box center [409, 154] width 47 height 11
select select "48"
select select "2"
select select "0"
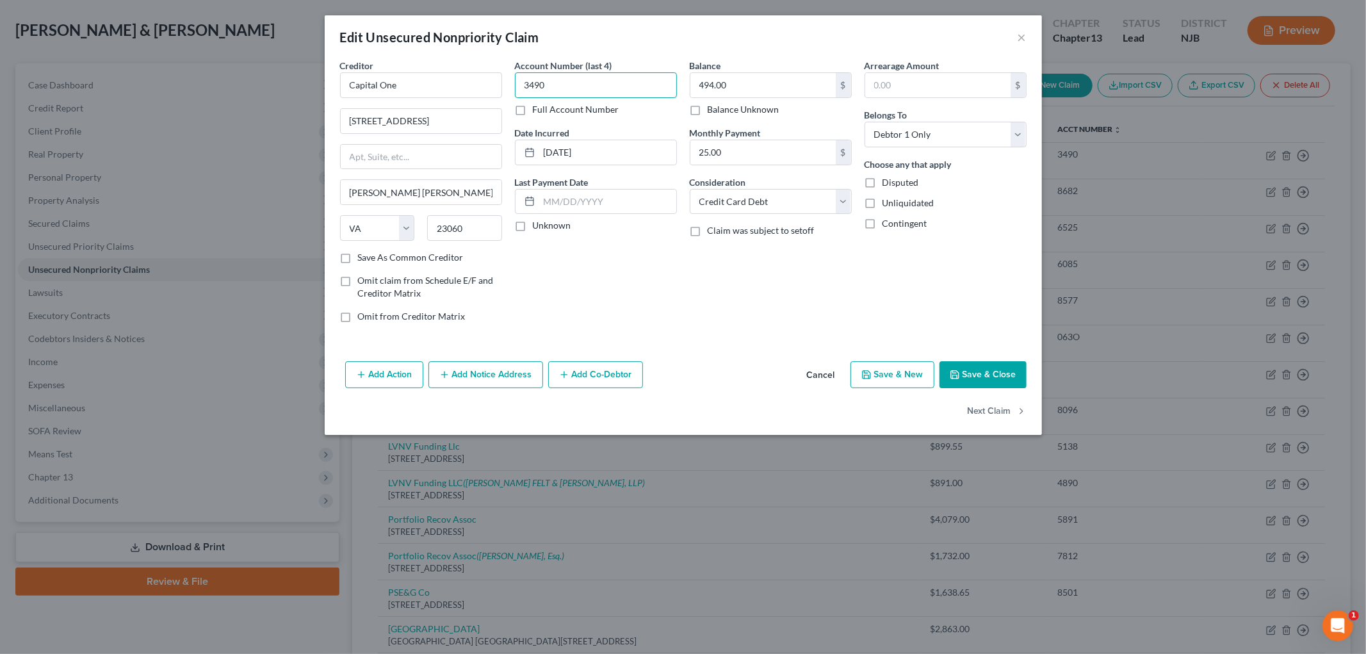
click at [647, 87] on input "3490" at bounding box center [596, 85] width 162 height 26
click at [739, 81] on input "494.00" at bounding box center [763, 85] width 145 height 24
type input "327.29"
drag, startPoint x: 476, startPoint y: 118, endPoint x: 329, endPoint y: 126, distance: 146.9
click at [329, 126] on div "Creditor * Capital One [STREET_ADDRESS][GEOGRAPHIC_DATA][PERSON_NAME][PERSON_NA…" at bounding box center [683, 207] width 717 height 297
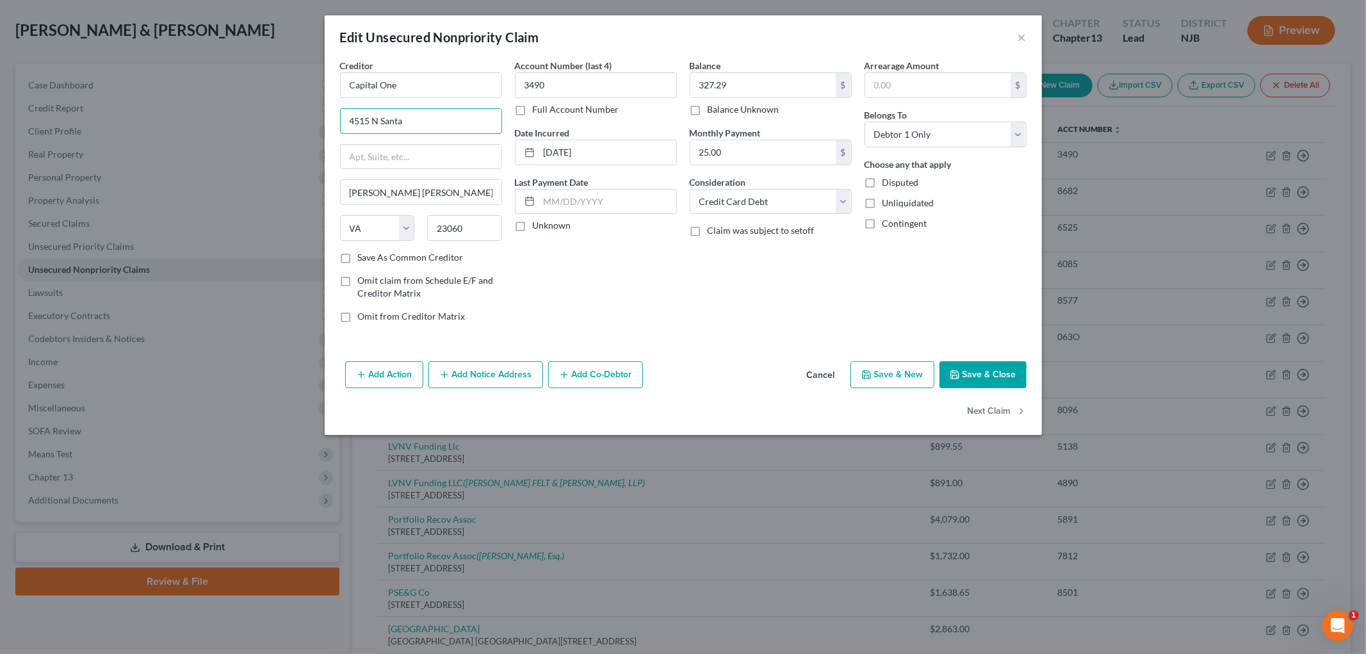
type input "[STREET_ADDRESS]"
click at [475, 224] on input "23060" at bounding box center [464, 228] width 75 height 26
type input "2"
type input "73118"
type input "[US_STATE][GEOGRAPHIC_DATA]"
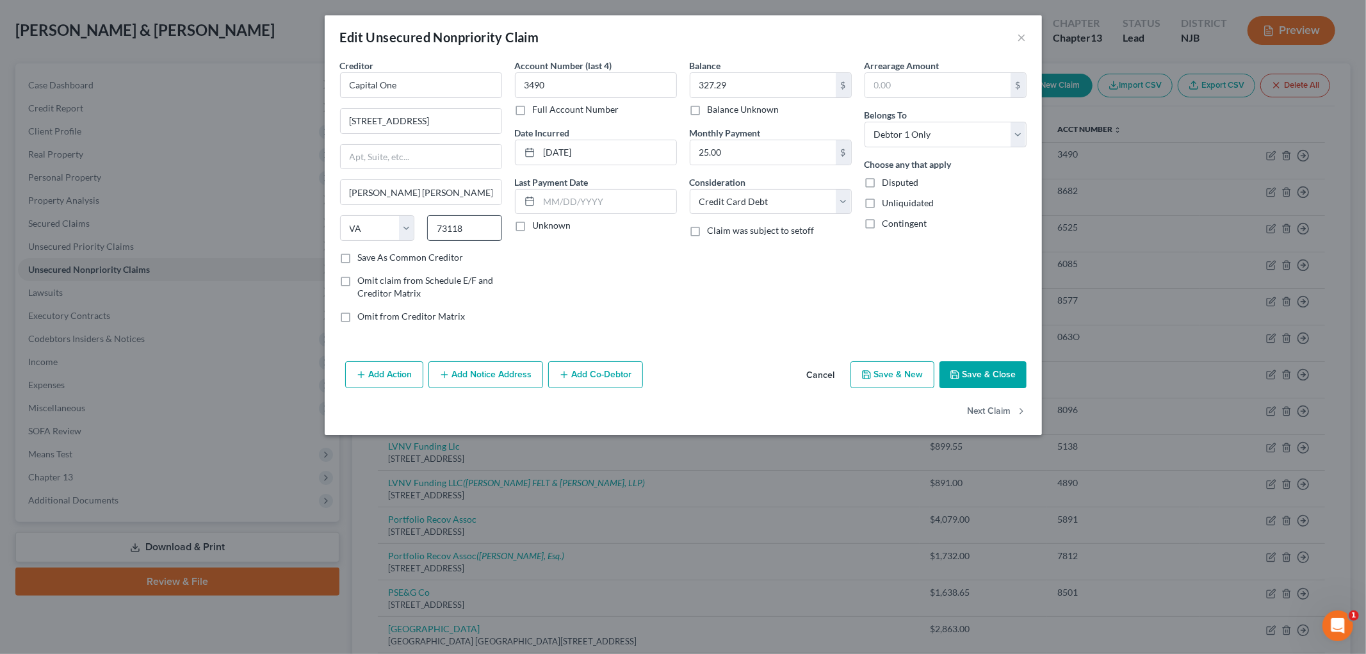
select select "37"
click at [982, 373] on button "Save & Close" at bounding box center [983, 374] width 87 height 27
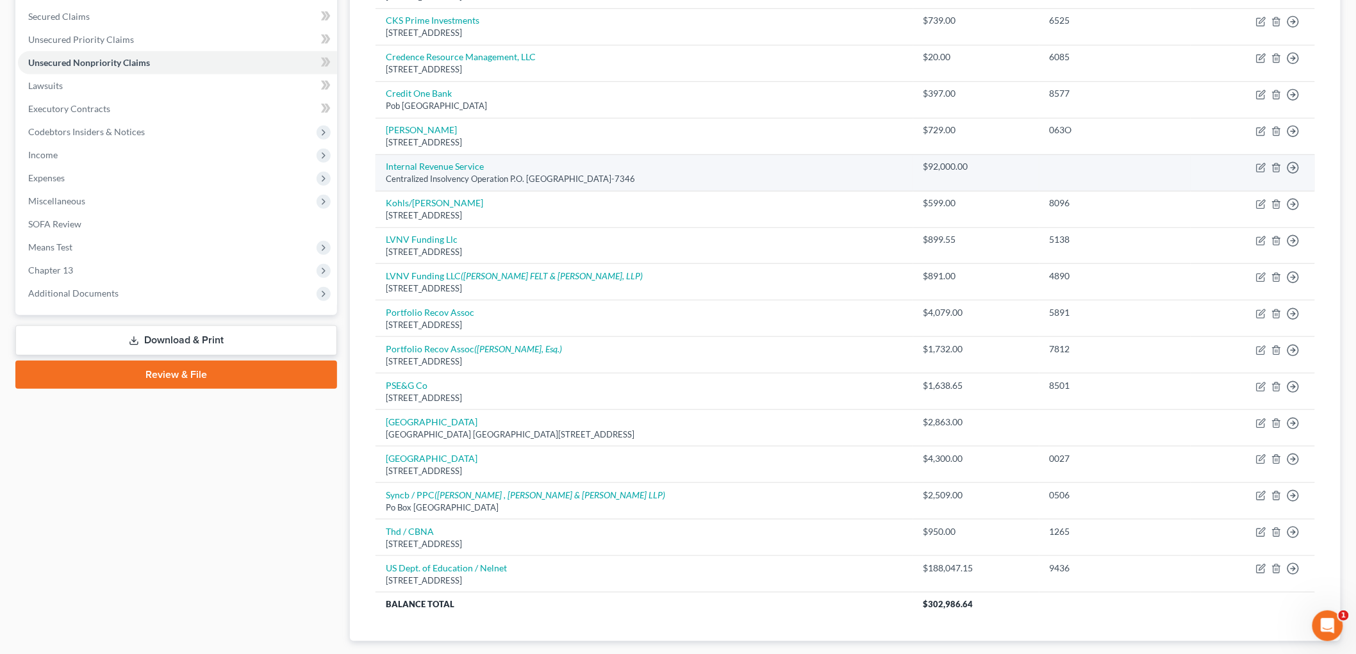
scroll to position [273, 0]
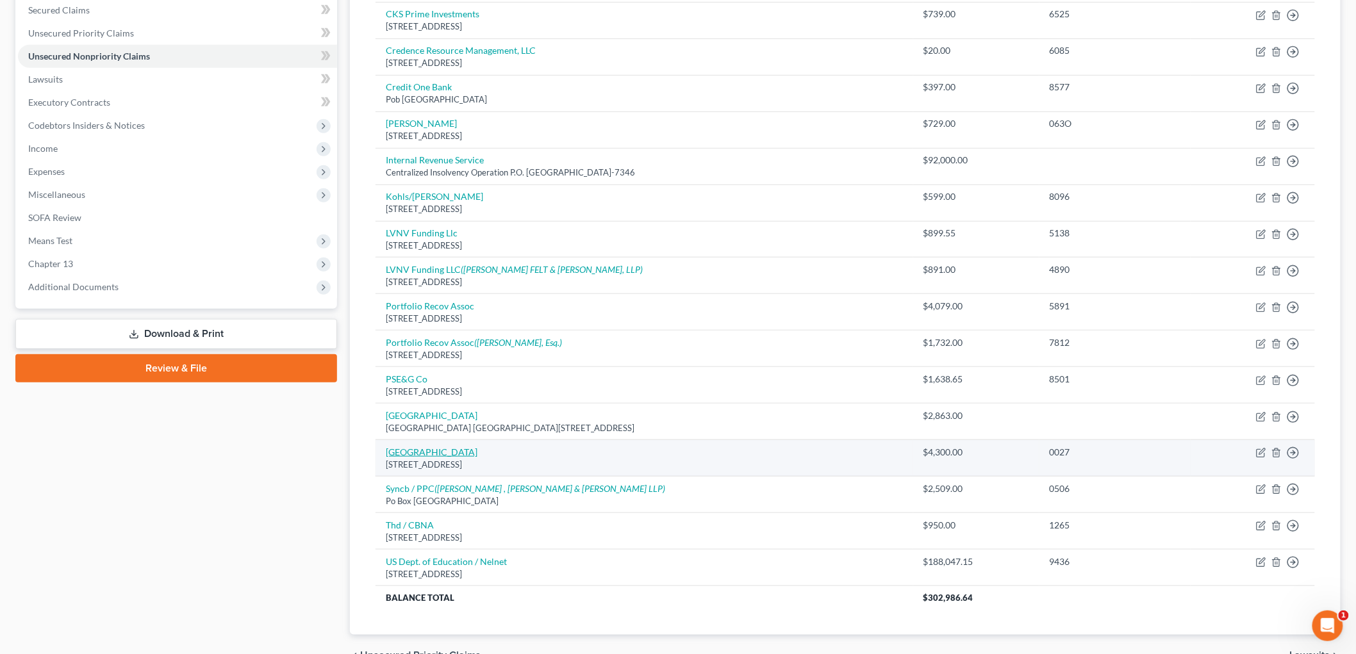
click at [447, 454] on link "[GEOGRAPHIC_DATA]" at bounding box center [432, 452] width 92 height 11
select select "33"
select select "0"
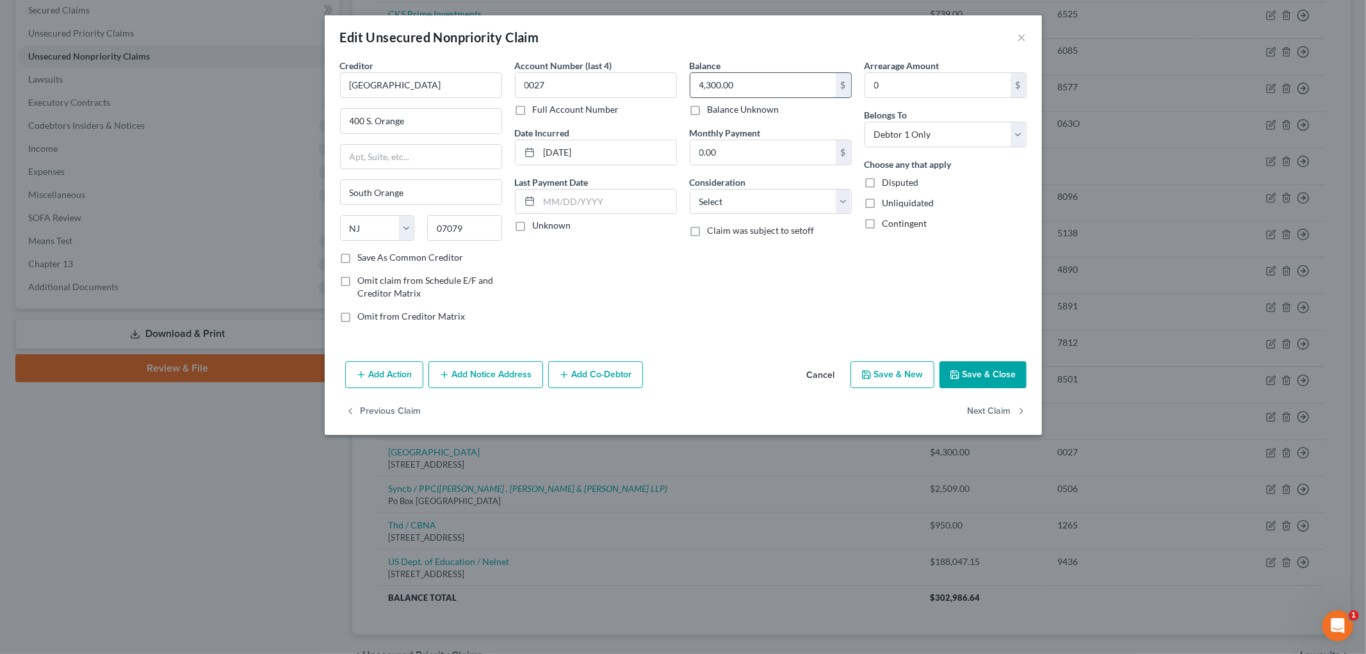
click at [766, 85] on input "4,300.00" at bounding box center [763, 85] width 145 height 24
type input "1,813"
click at [746, 209] on select "Select Cable / Satellite Services Collection Agency Credit Card Debt Debt Couns…" at bounding box center [771, 202] width 162 height 26
select select "17"
click at [690, 189] on select "Select Cable / Satellite Services Collection Agency Credit Card Debt Debt Couns…" at bounding box center [771, 202] width 162 height 26
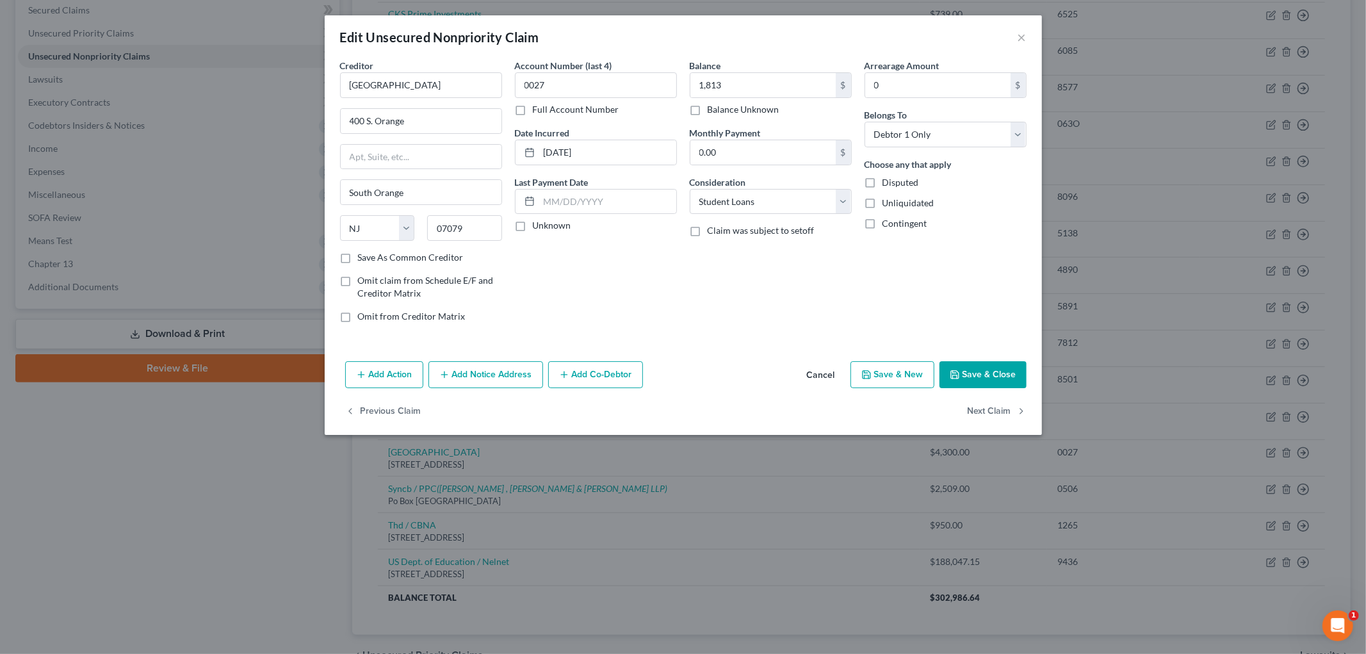
click at [1009, 370] on button "Save & Close" at bounding box center [983, 374] width 87 height 27
type input "1,813.00"
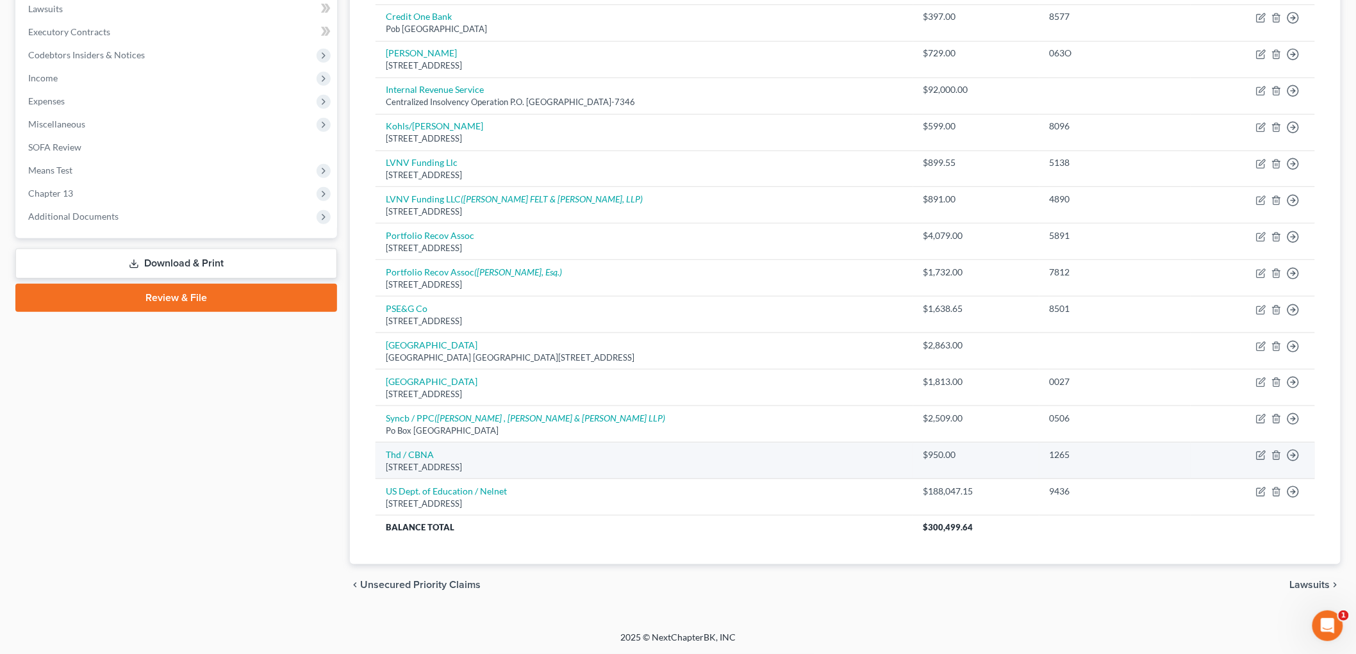
scroll to position [0, 0]
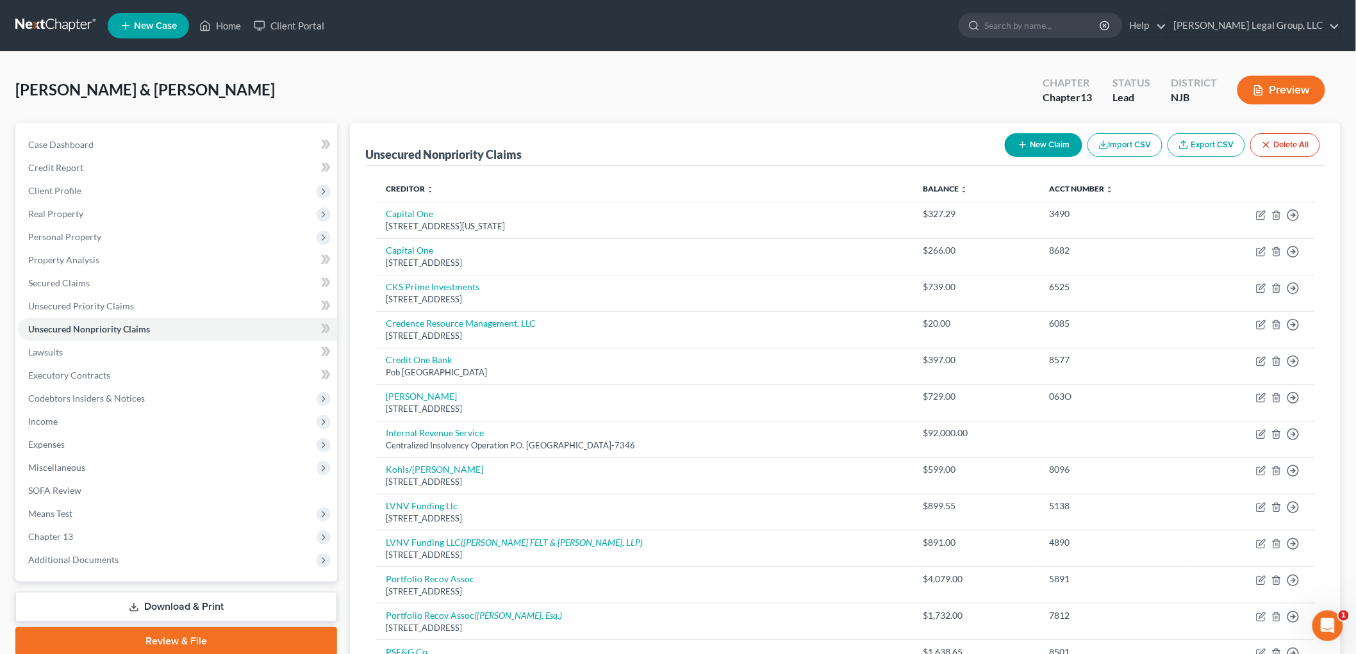
click at [1038, 136] on button "New Claim" at bounding box center [1043, 145] width 78 height 24
select select "0"
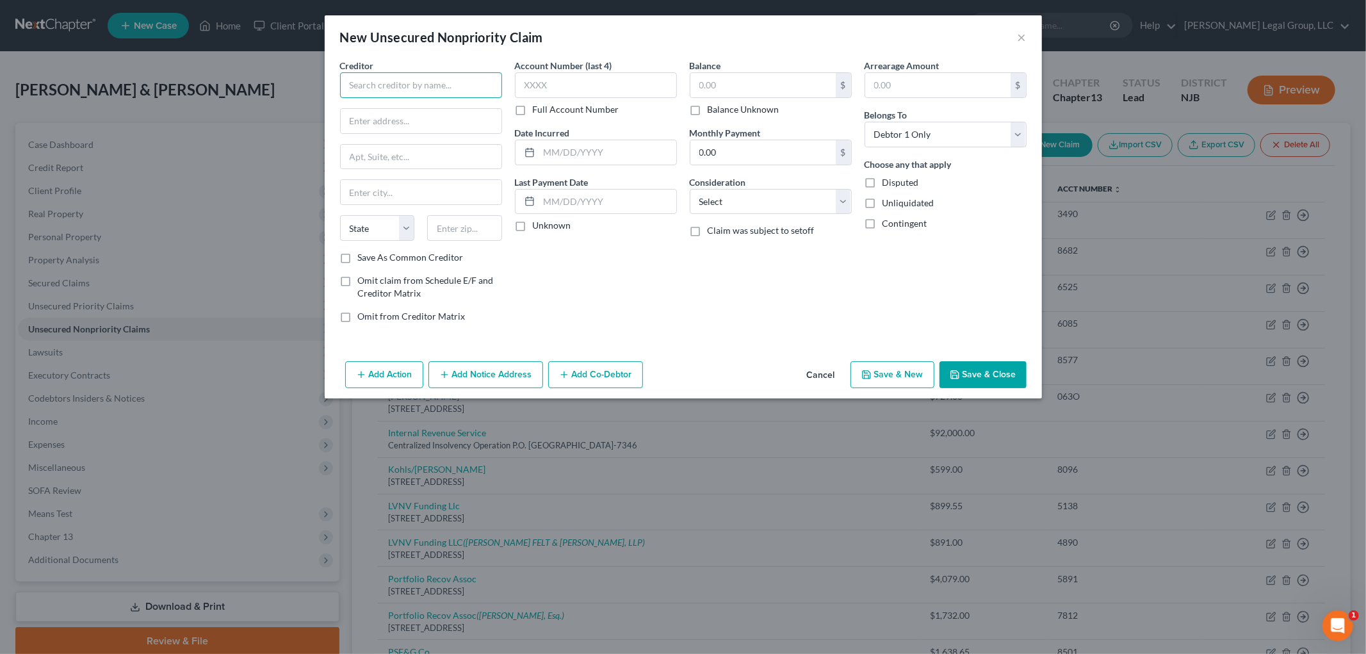
click at [414, 94] on input "text" at bounding box center [421, 85] width 162 height 26
type input "American Express"
type input "Po Box 3001"
type input "19355"
type input "Malvern"
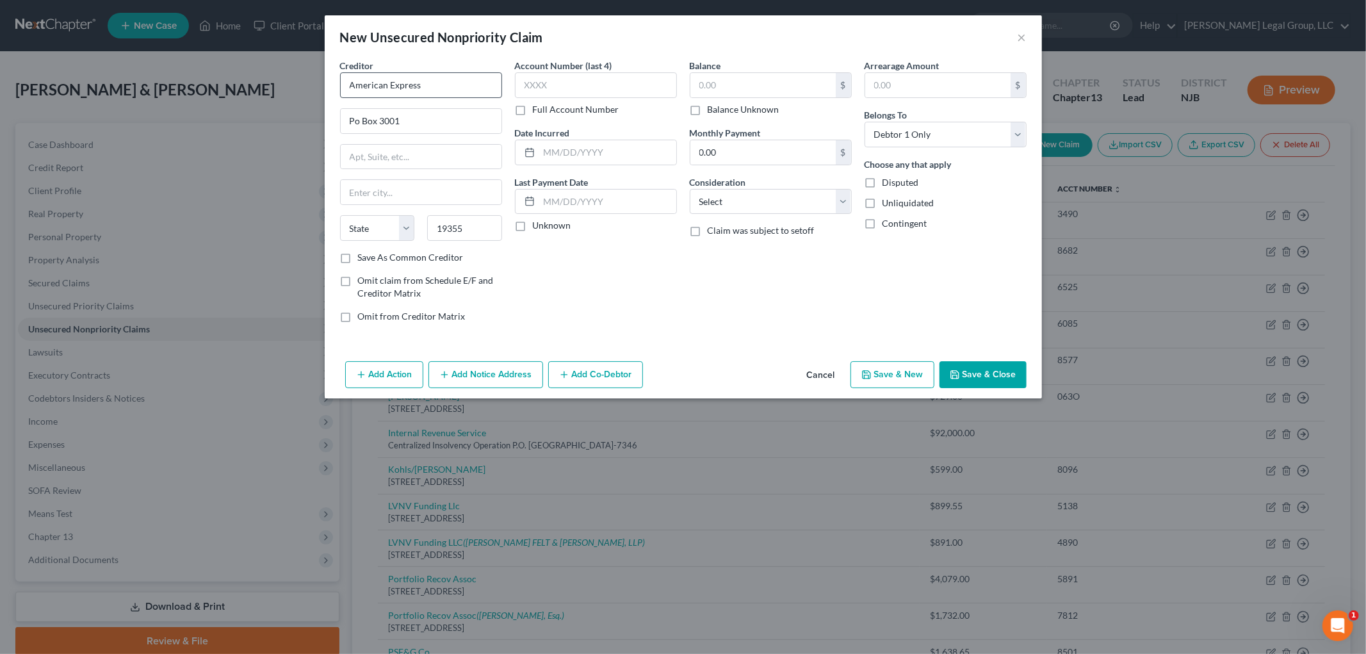
select select "39"
click at [488, 233] on input "19355" at bounding box center [464, 228] width 75 height 26
type input "19355-0701"
click at [567, 83] on input "text" at bounding box center [596, 85] width 162 height 26
type input "1005"
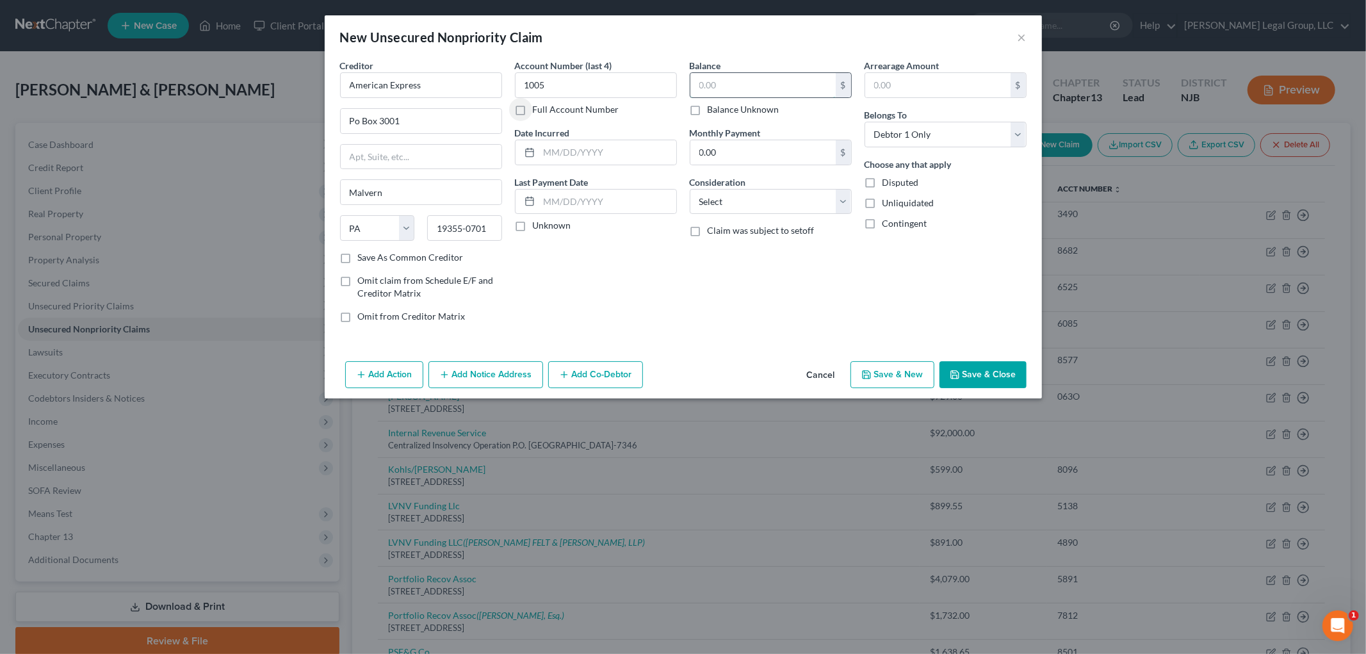
click at [713, 88] on input "text" at bounding box center [763, 85] width 145 height 24
type input "1,389.48"
click at [733, 209] on select "Select Cable / Satellite Services Collection Agency Credit Card Debt Debt Couns…" at bounding box center [771, 202] width 162 height 26
select select "2"
click at [690, 189] on select "Select Cable / Satellite Services Collection Agency Credit Card Debt Debt Couns…" at bounding box center [771, 202] width 162 height 26
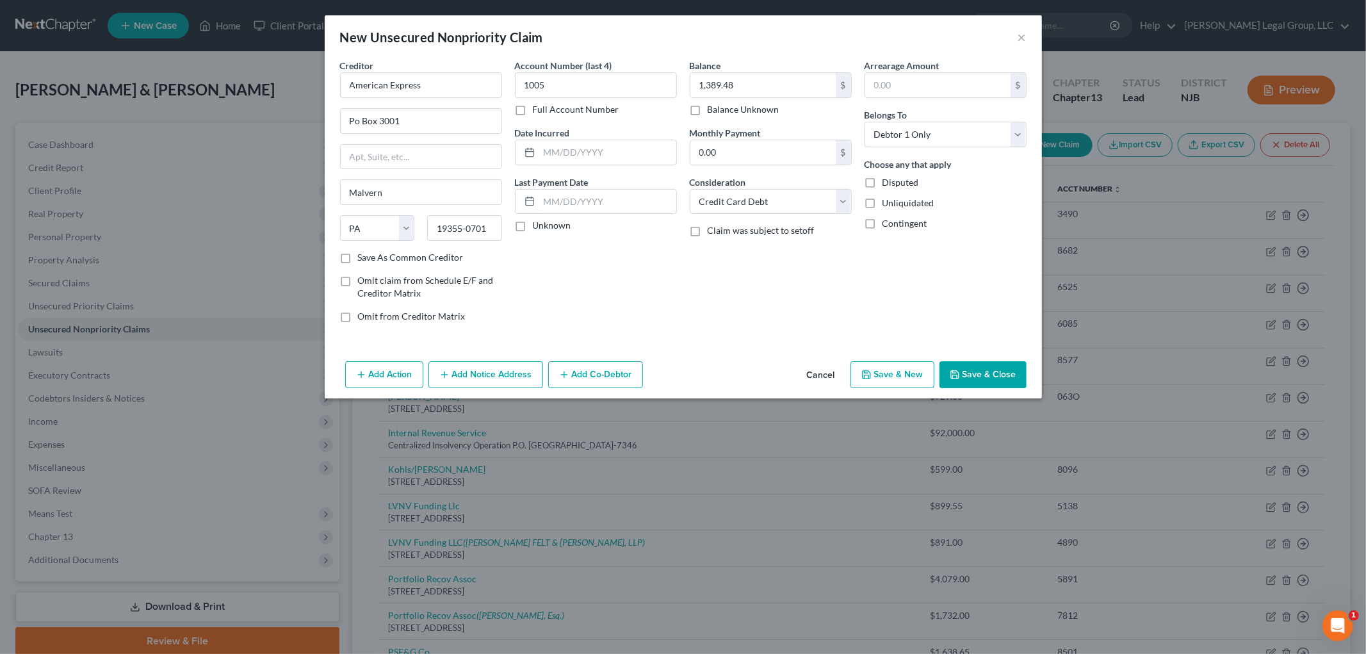
click at [994, 378] on button "Save & Close" at bounding box center [983, 374] width 87 height 27
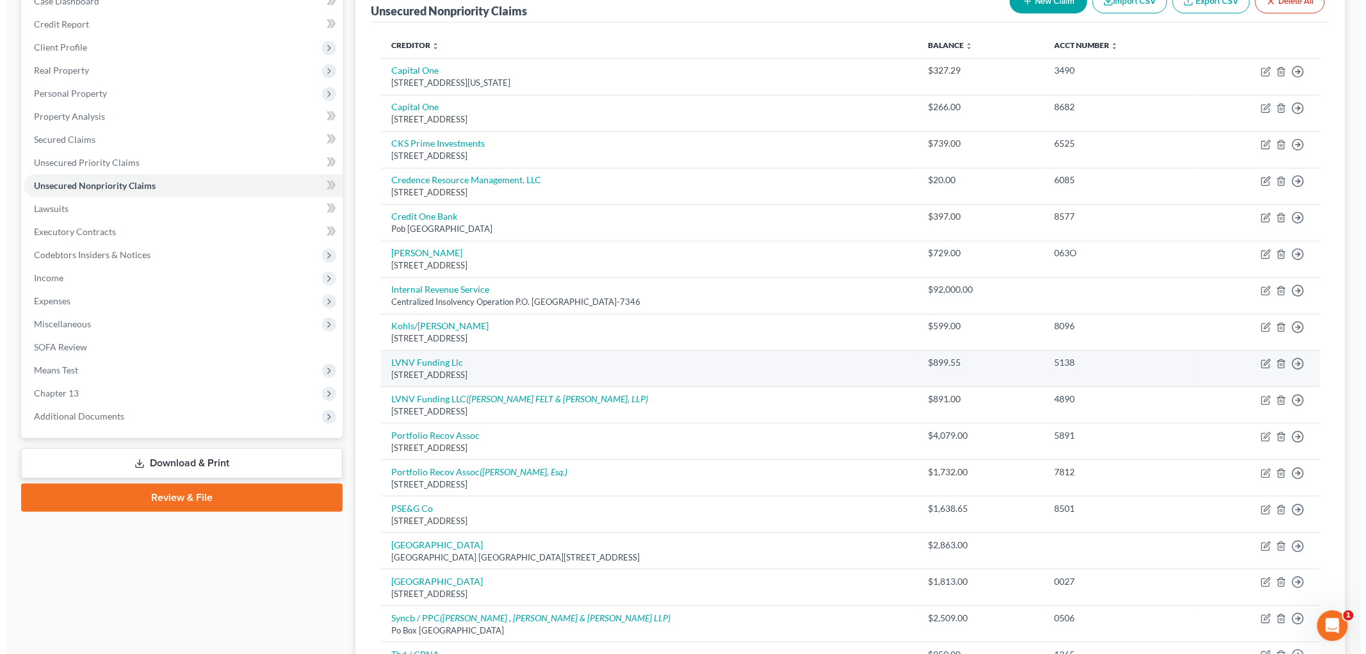
scroll to position [142, 0]
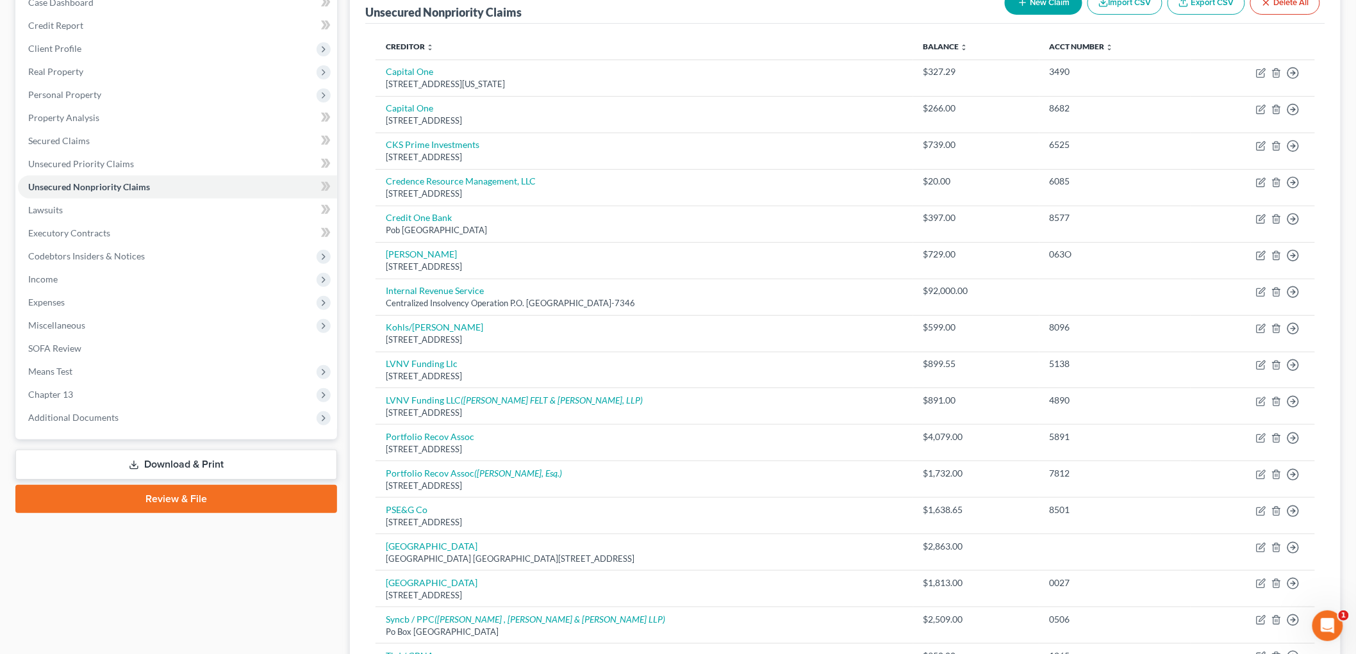
click at [1043, 13] on button "New Claim" at bounding box center [1043, 3] width 78 height 24
select select "0"
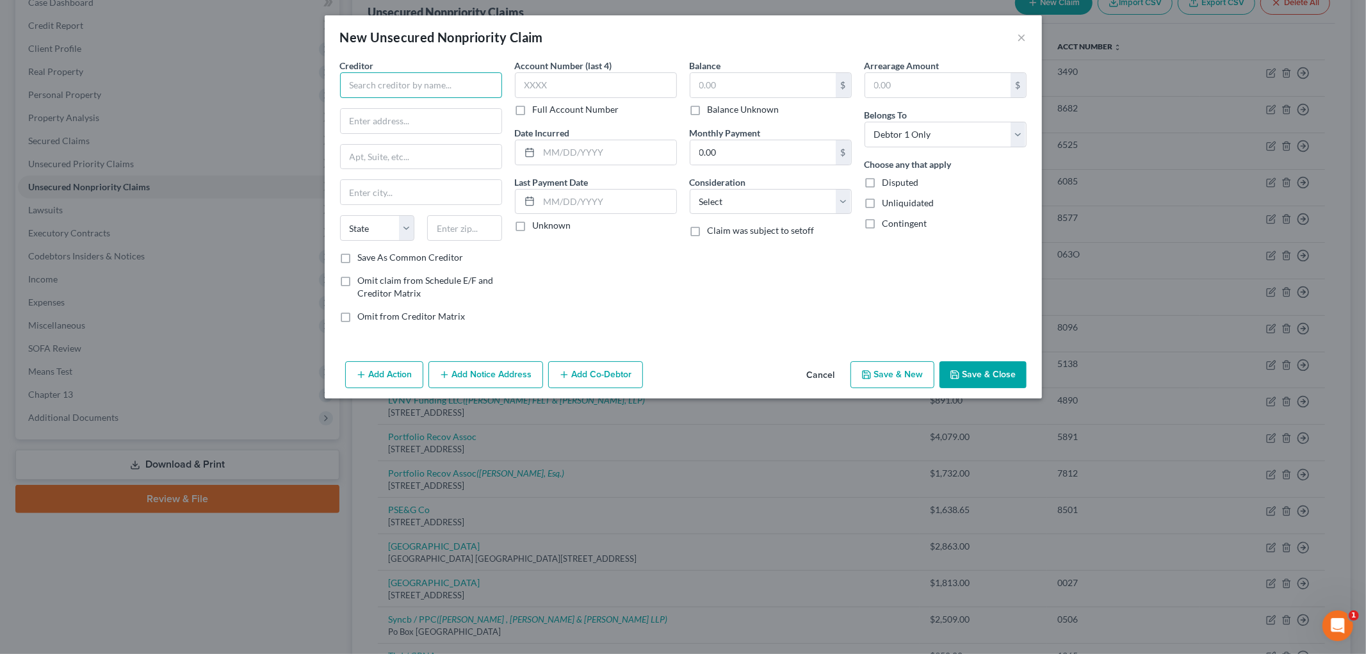
click at [387, 92] on input "text" at bounding box center [421, 85] width 162 height 26
type input "Quantum3 Group LLC"
type input "Continential"
drag, startPoint x: 1020, startPoint y: 37, endPoint x: 1010, endPoint y: 47, distance: 15.0
click at [1020, 36] on button "×" at bounding box center [1022, 36] width 9 height 15
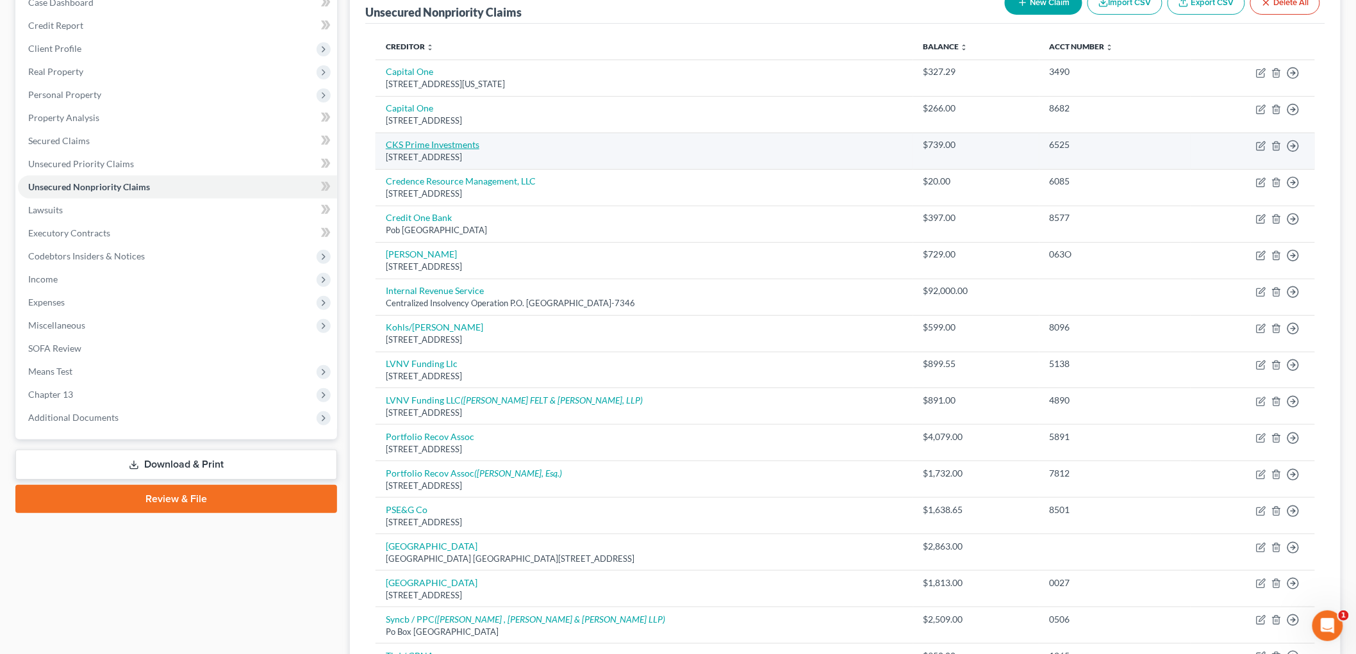
click at [439, 145] on link "CKS Prime Investments" at bounding box center [433, 144] width 94 height 11
select select "33"
select select "0"
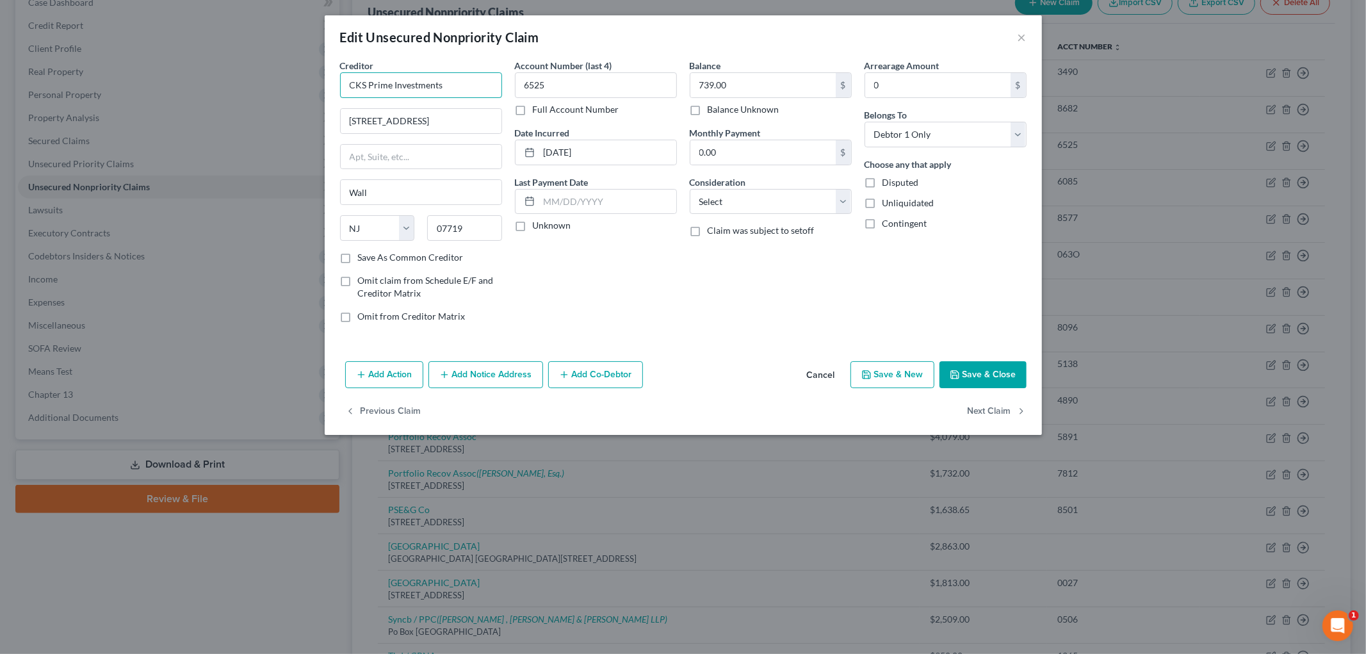
drag, startPoint x: 475, startPoint y: 86, endPoint x: 298, endPoint y: 86, distance: 176.8
click at [298, 86] on div "Edit Unsecured Nonpriority Claim × Creditor * CKS Prime Investments [STREET_ADD…" at bounding box center [683, 327] width 1366 height 654
drag, startPoint x: 487, startPoint y: 122, endPoint x: 183, endPoint y: 117, distance: 304.3
click at [177, 119] on div "Edit Unsecured Nonpriority Claim × Creditor * CKS Prime Investments [STREET_ADD…" at bounding box center [683, 327] width 1366 height 654
paste input "CKS Prime Investments"
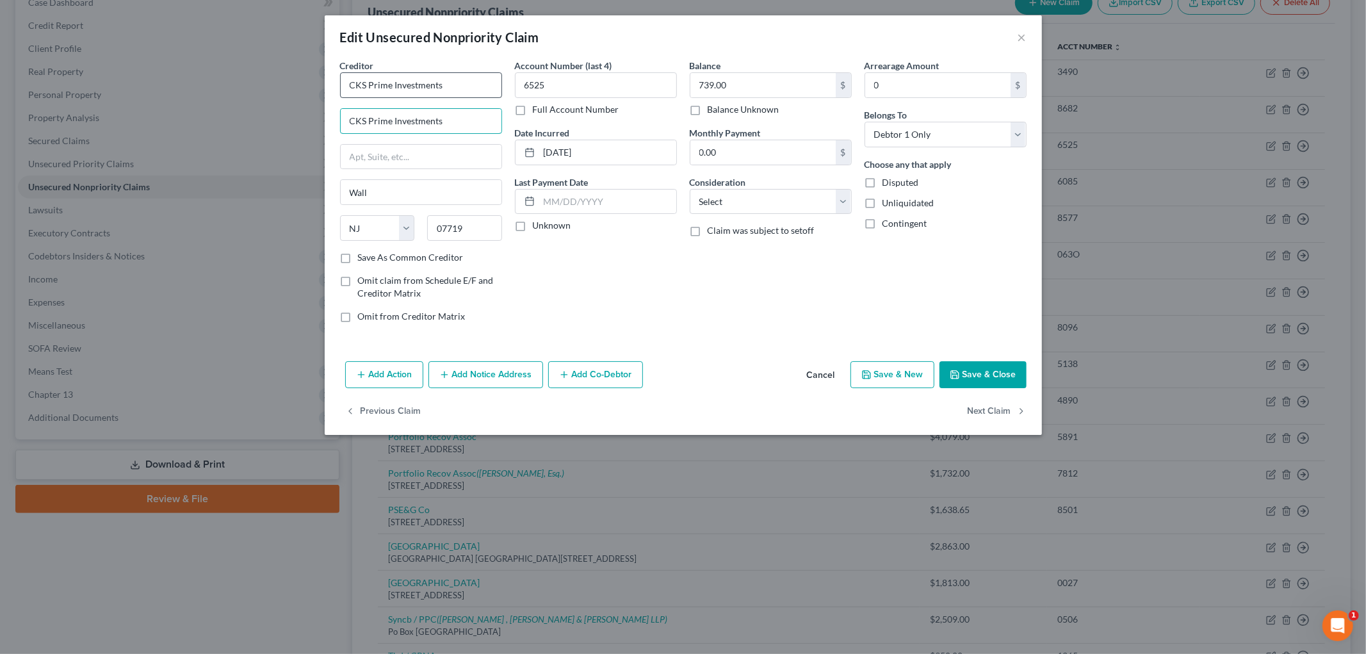
type input "CKS Prime Investments"
drag, startPoint x: 459, startPoint y: 94, endPoint x: 131, endPoint y: 92, distance: 327.4
click at [131, 92] on div "Edit Unsecured Nonpriority Claim × Creditor * CKS Prime Investments CKS Prime I…" at bounding box center [683, 327] width 1366 height 654
type input "Quantum3 Group LLC"
type input "Po Box 788"
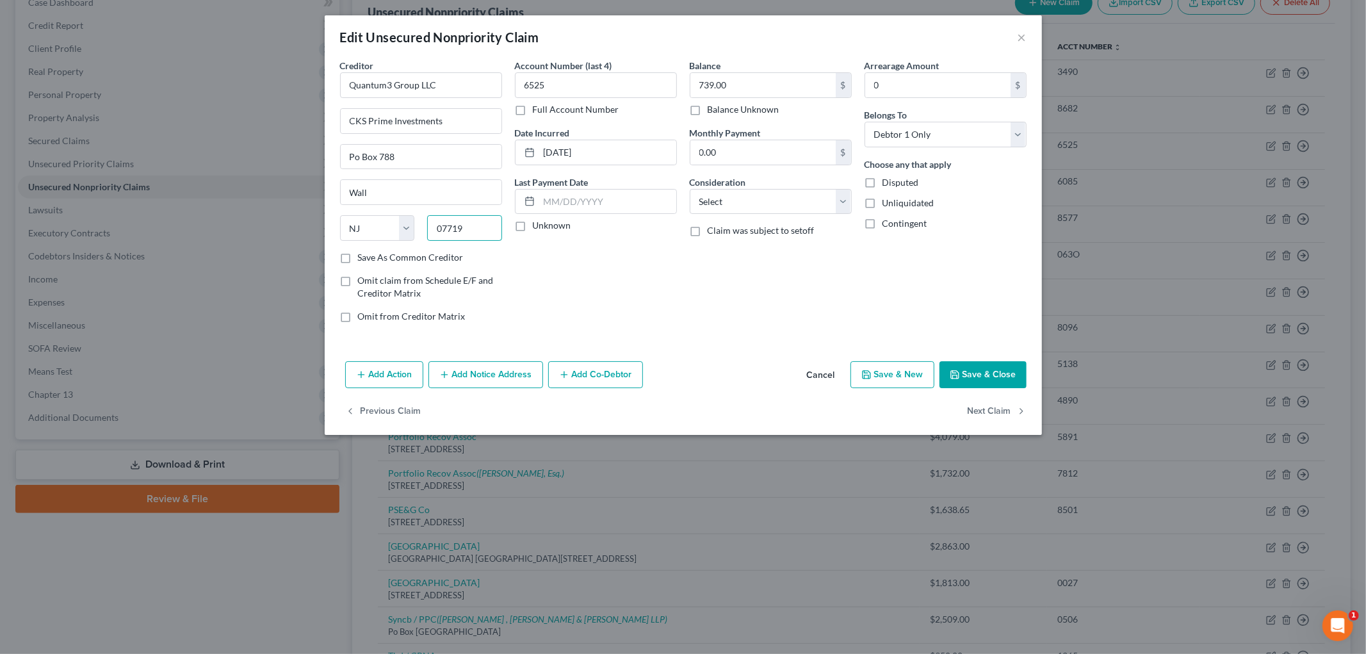
type input "0"
type input "98083"
type input "[PERSON_NAME]"
select select "50"
click at [471, 228] on input "98083" at bounding box center [464, 228] width 75 height 26
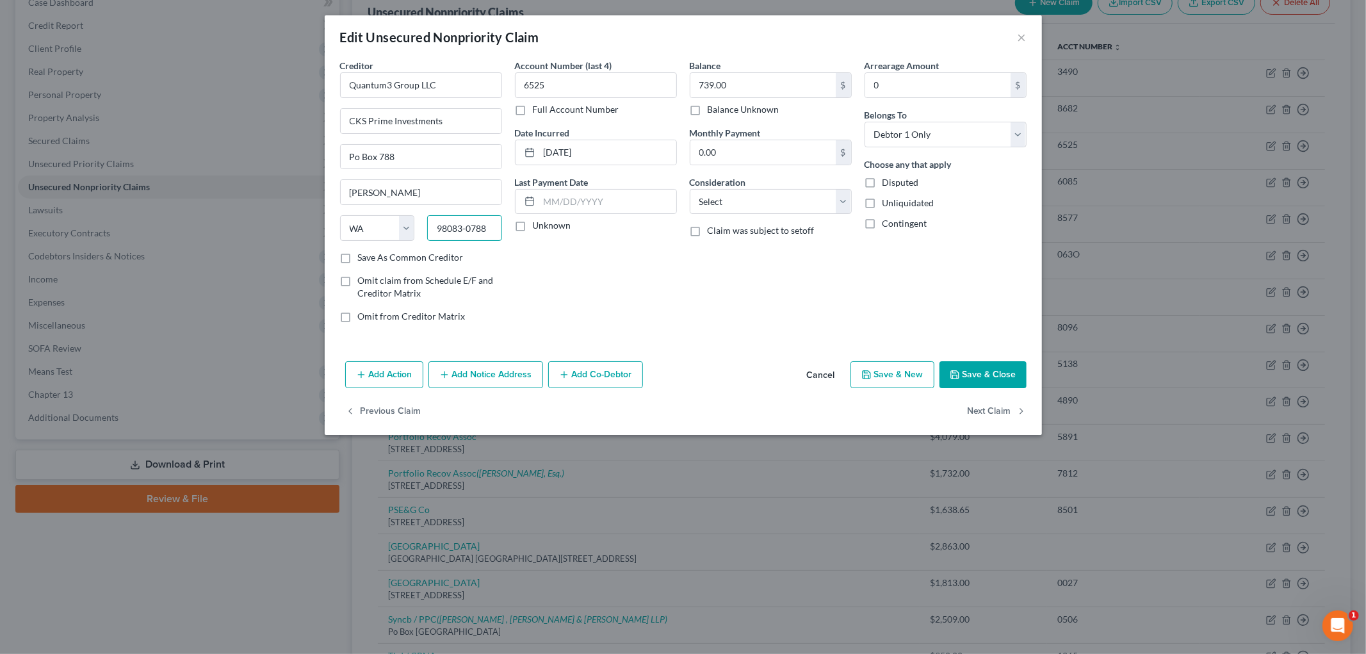
type input "98083-0788"
drag, startPoint x: 603, startPoint y: 77, endPoint x: 507, endPoint y: 77, distance: 96.7
click at [507, 77] on div "Creditor * Quantum3 Group LLC CKS Prime Investments Po Box 788 [PERSON_NAME][GE…" at bounding box center [684, 196] width 700 height 274
type input "3287"
click at [783, 79] on input "739.00" at bounding box center [763, 85] width 145 height 24
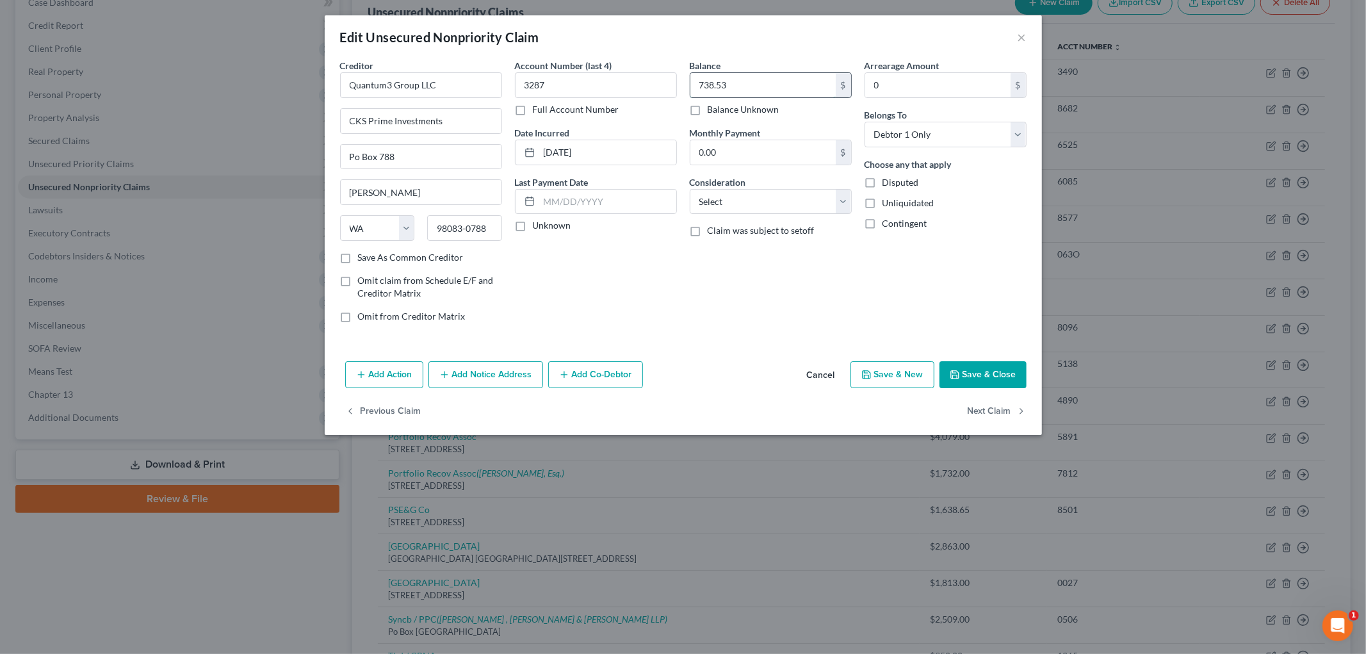
type input "738.53"
click at [751, 203] on select "Select Cable / Satellite Services Collection Agency Credit Card Debt Debt Couns…" at bounding box center [771, 202] width 162 height 26
select select "14"
click at [690, 189] on select "Select Cable / Satellite Services Collection Agency Credit Card Debt Debt Couns…" at bounding box center [771, 202] width 162 height 26
click at [723, 258] on input "text" at bounding box center [771, 250] width 161 height 24
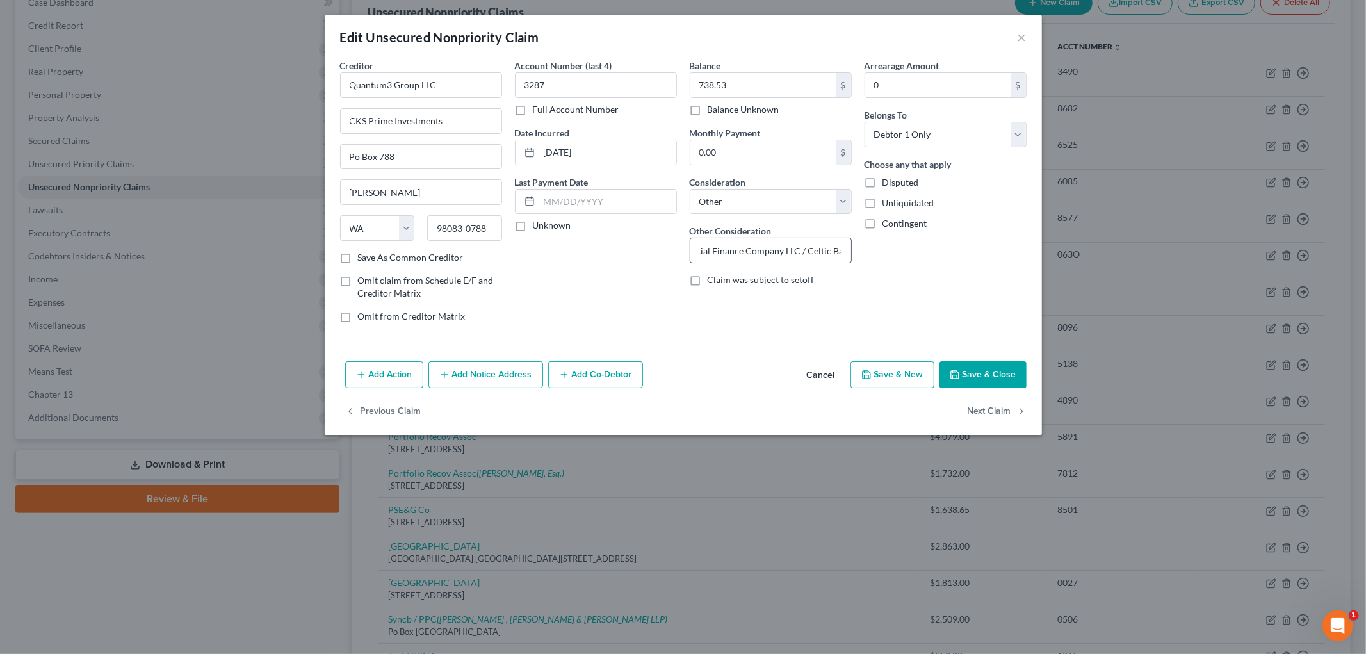
scroll to position [0, 99]
type input "collection for Continential Finance Company LLC / Celtic Bank"
click at [1015, 376] on button "Save & Close" at bounding box center [983, 374] width 87 height 27
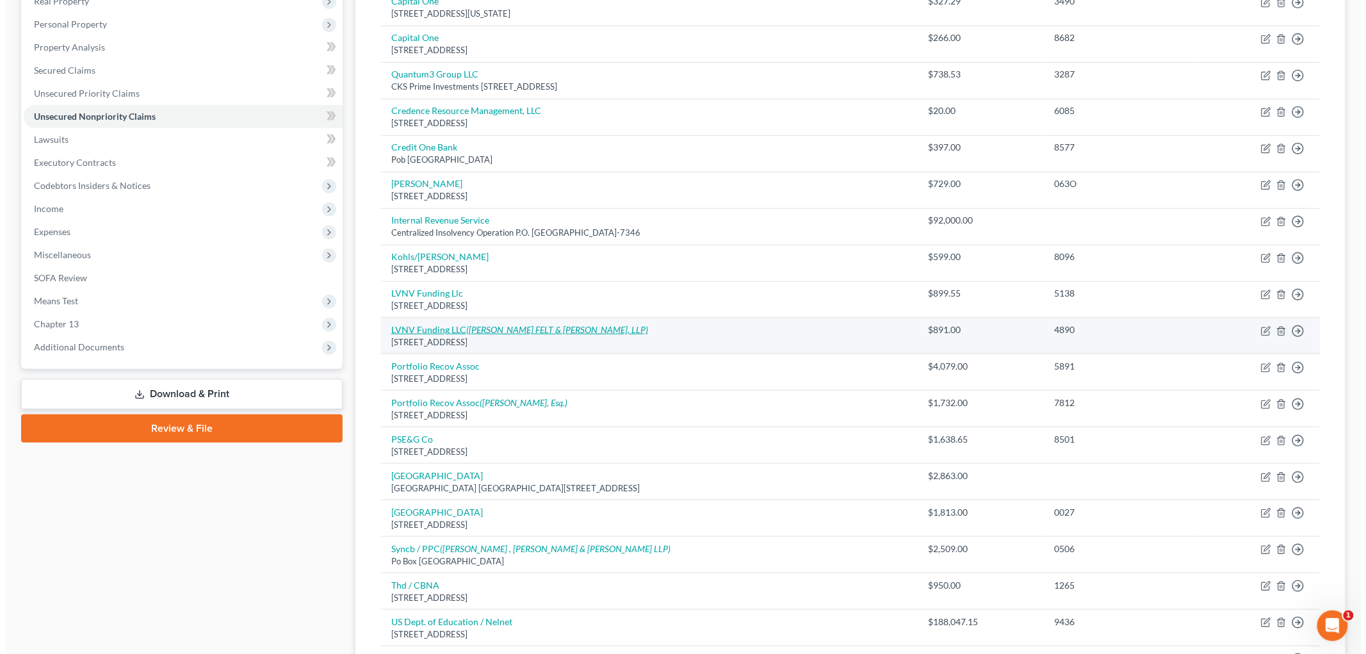
scroll to position [213, 0]
click at [483, 333] on icon "([PERSON_NAME] FELT & [PERSON_NAME], LLP)" at bounding box center [552, 329] width 182 height 11
select select "42"
select select "0"
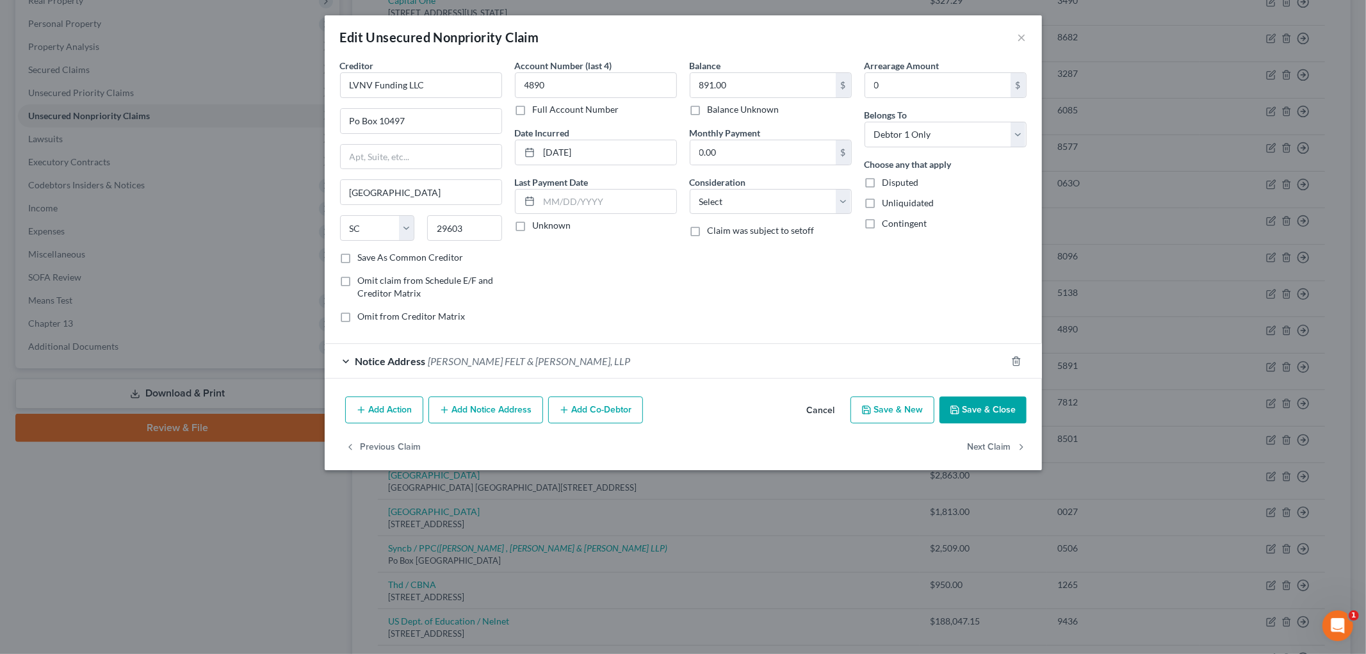
click at [402, 412] on button "Add Action" at bounding box center [384, 410] width 78 height 27
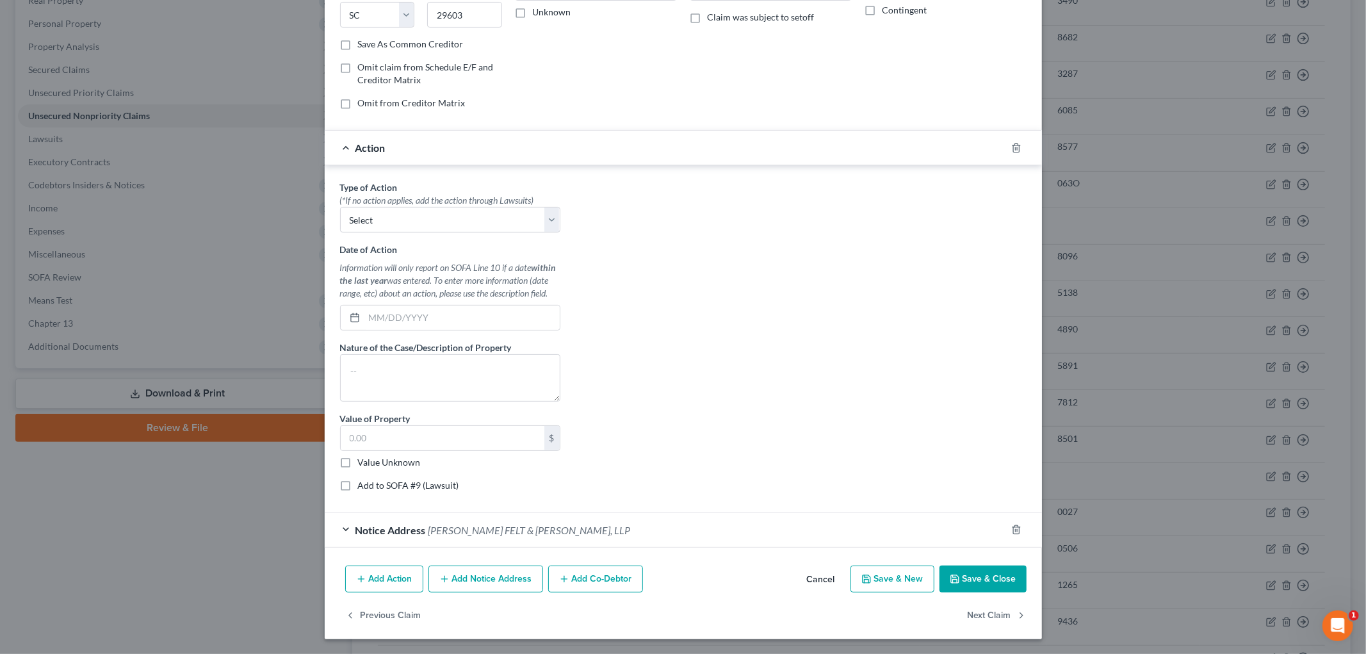
click at [411, 488] on label "Add to SOFA #9 (Lawsuit)" at bounding box center [408, 485] width 101 height 13
click at [372, 487] on input "Add to SOFA #9 (Lawsuit)" at bounding box center [367, 483] width 8 height 8
checkbox input "true"
select select "0"
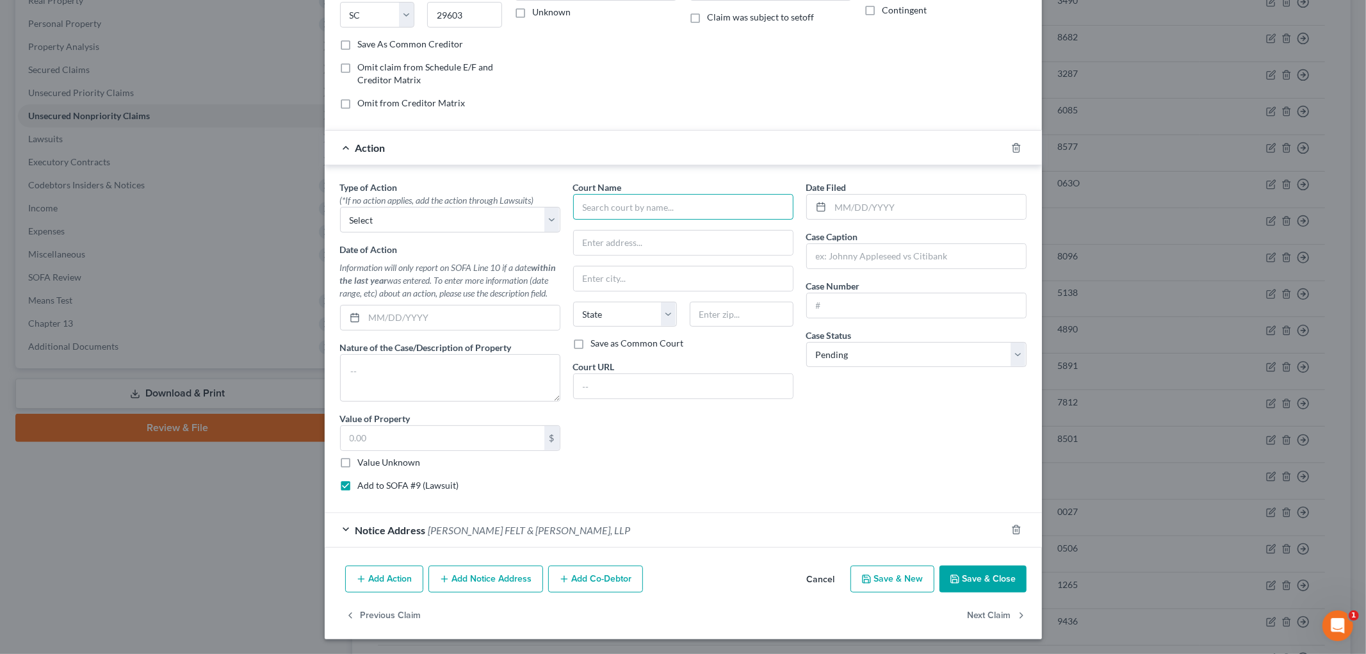
click at [612, 215] on input "text" at bounding box center [683, 207] width 220 height 26
click at [933, 247] on input "text" at bounding box center [916, 256] width 219 height 24
type input "LVNV Funding LLV vs. [PERSON_NAME]"
type input "DC 032929-11"
click at [654, 207] on input "text" at bounding box center [683, 207] width 220 height 26
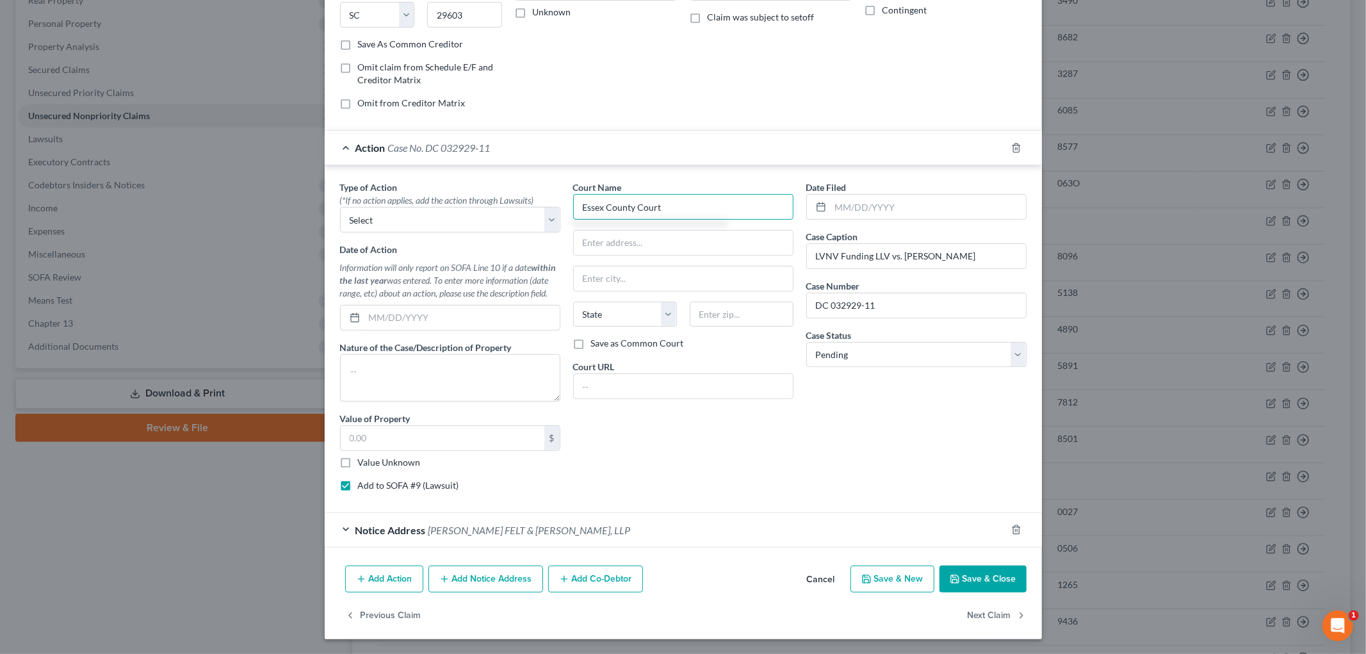
type input "Essex County Court"
click at [370, 459] on label "Value Unknown" at bounding box center [389, 462] width 63 height 13
click at [370, 459] on input "Value Unknown" at bounding box center [367, 460] width 8 height 8
checkbox input "true"
type input "0.00"
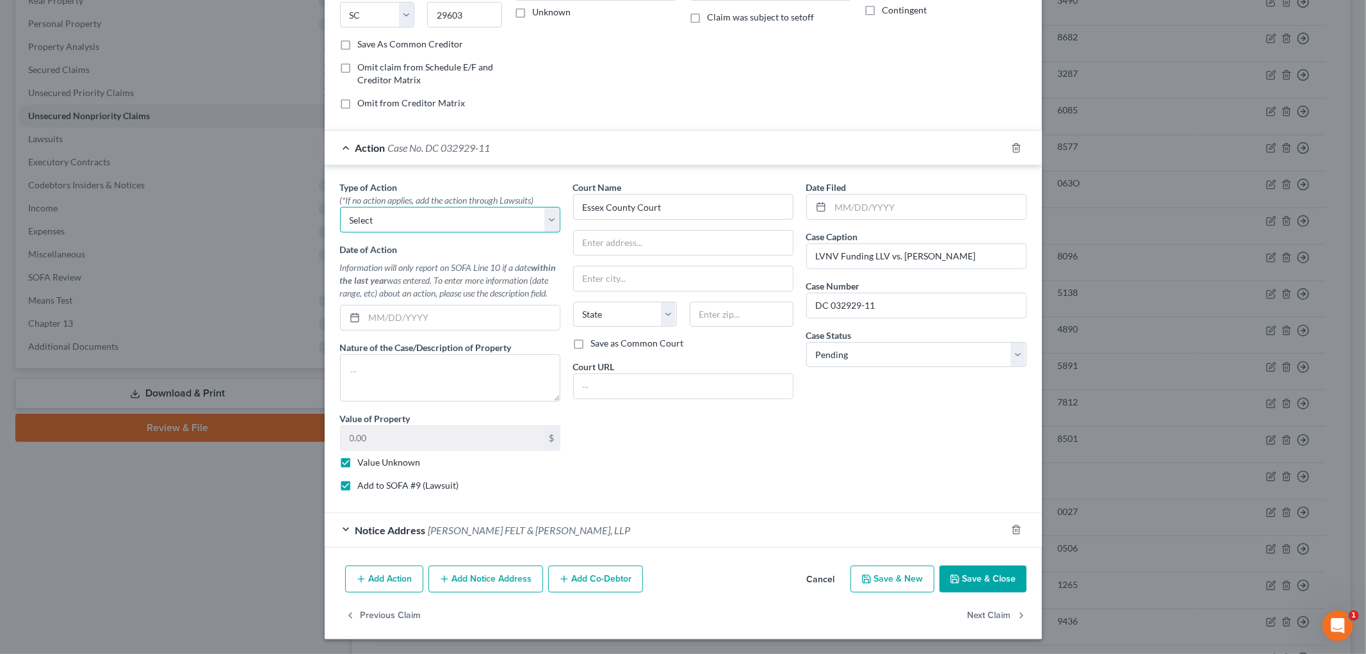
click at [438, 208] on select "Select Repossession Garnishment Foreclosure Personal Injury Attached, Seized, O…" at bounding box center [450, 220] width 220 height 26
select select "1"
click at [340, 207] on select "Select Repossession Garnishment Foreclosure Personal Injury Attached, Seized, O…" at bounding box center [450, 220] width 220 height 26
click at [745, 525] on div "Notice Address [PERSON_NAME] FELT & [GEOGRAPHIC_DATA], LLP" at bounding box center [666, 530] width 682 height 34
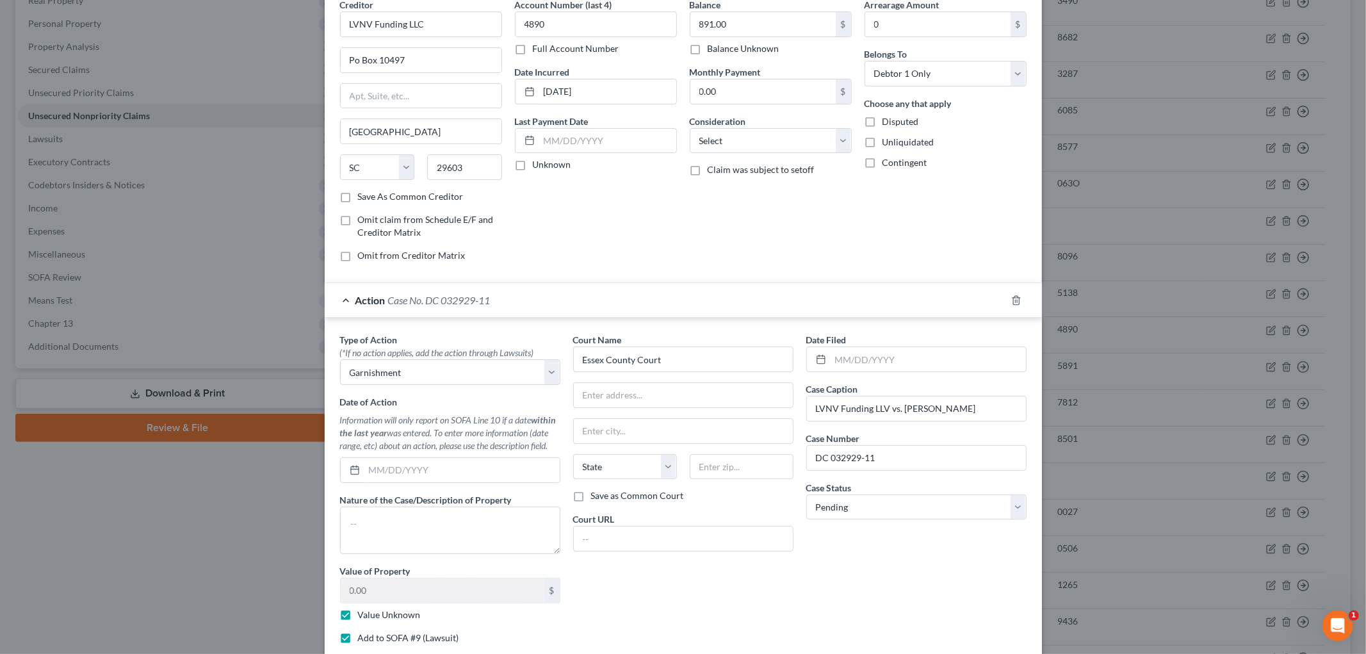
scroll to position [0, 0]
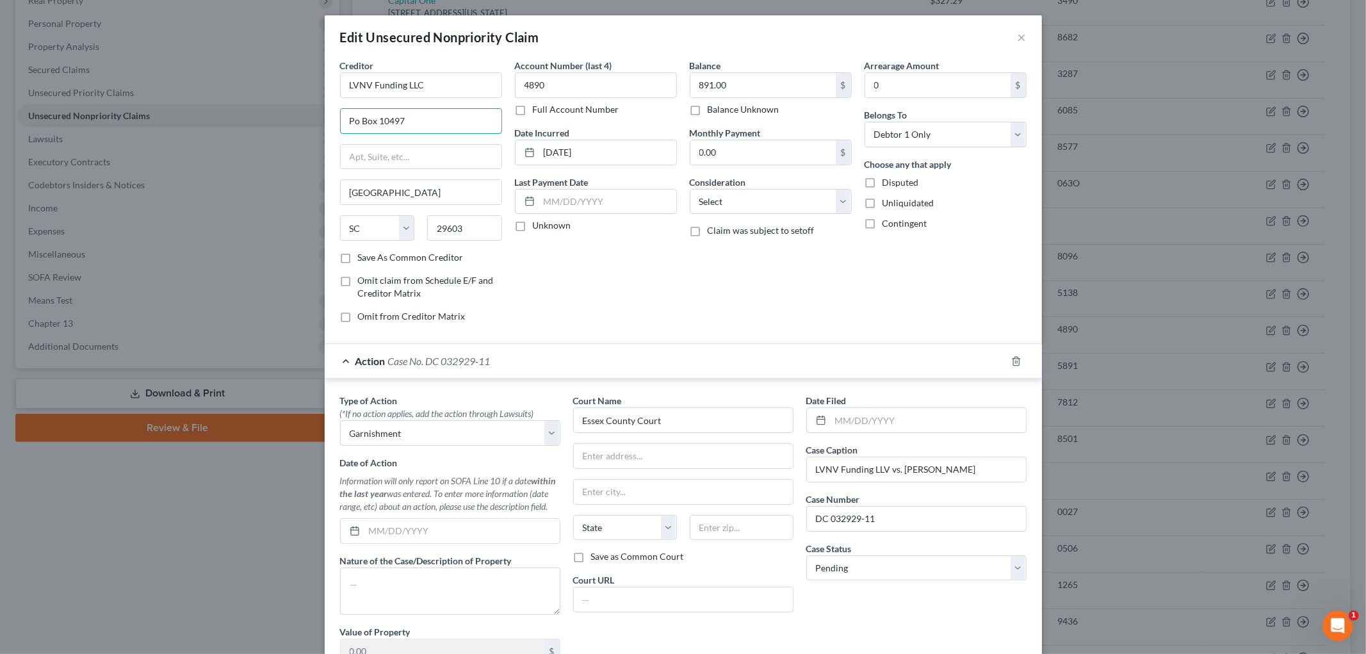
drag, startPoint x: 439, startPoint y: 122, endPoint x: 303, endPoint y: 122, distance: 135.8
click at [303, 122] on div "Edit Unsecured Nonpriority Claim × Creditor * LVNV Funding LLC [GEOGRAPHIC_DATA…" at bounding box center [683, 327] width 1366 height 654
type input "Resurgent Cpaital Services"
type input "Po Box 10587"
click at [477, 233] on input "29603" at bounding box center [464, 228] width 75 height 26
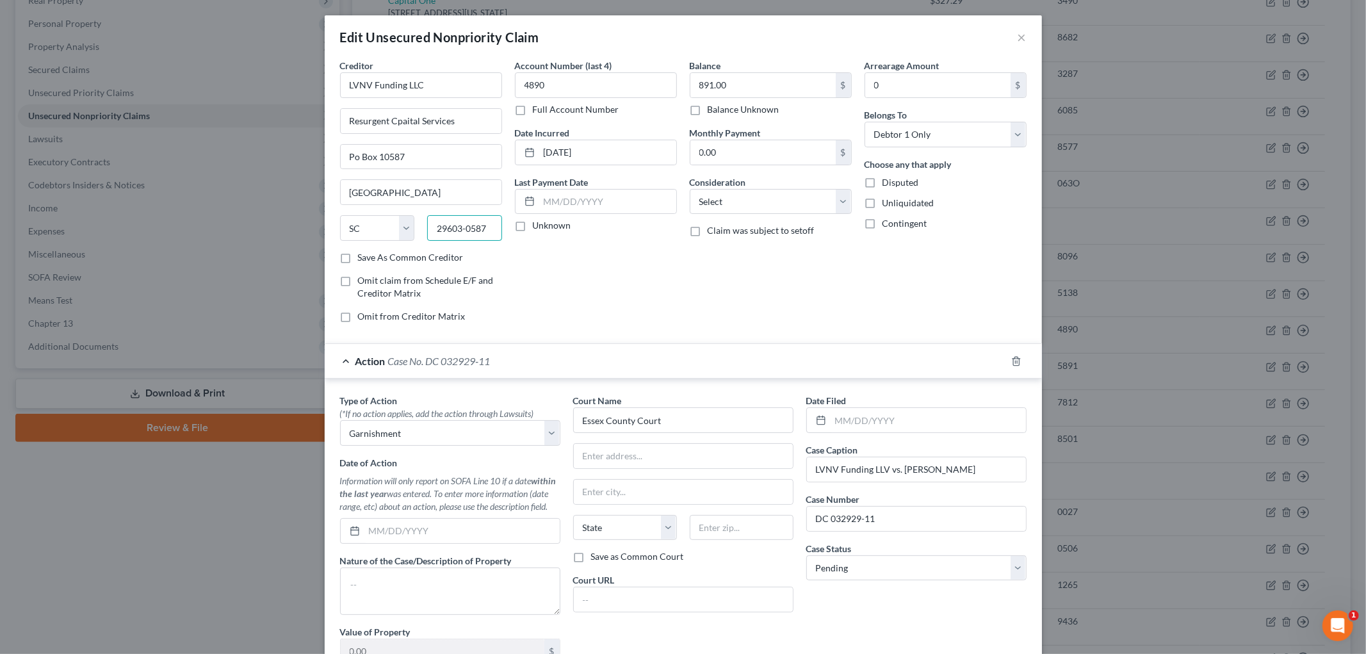
type input "29603-0587"
click at [600, 92] on input "4890" at bounding box center [596, 85] width 162 height 26
drag, startPoint x: 600, startPoint y: 90, endPoint x: 491, endPoint y: 86, distance: 109.0
click at [491, 86] on div "Creditor * LVNV Funding LLC Resurgent Cpaital Services [GEOGRAPHIC_DATA] [US_ST…" at bounding box center [684, 196] width 700 height 274
type input "8959"
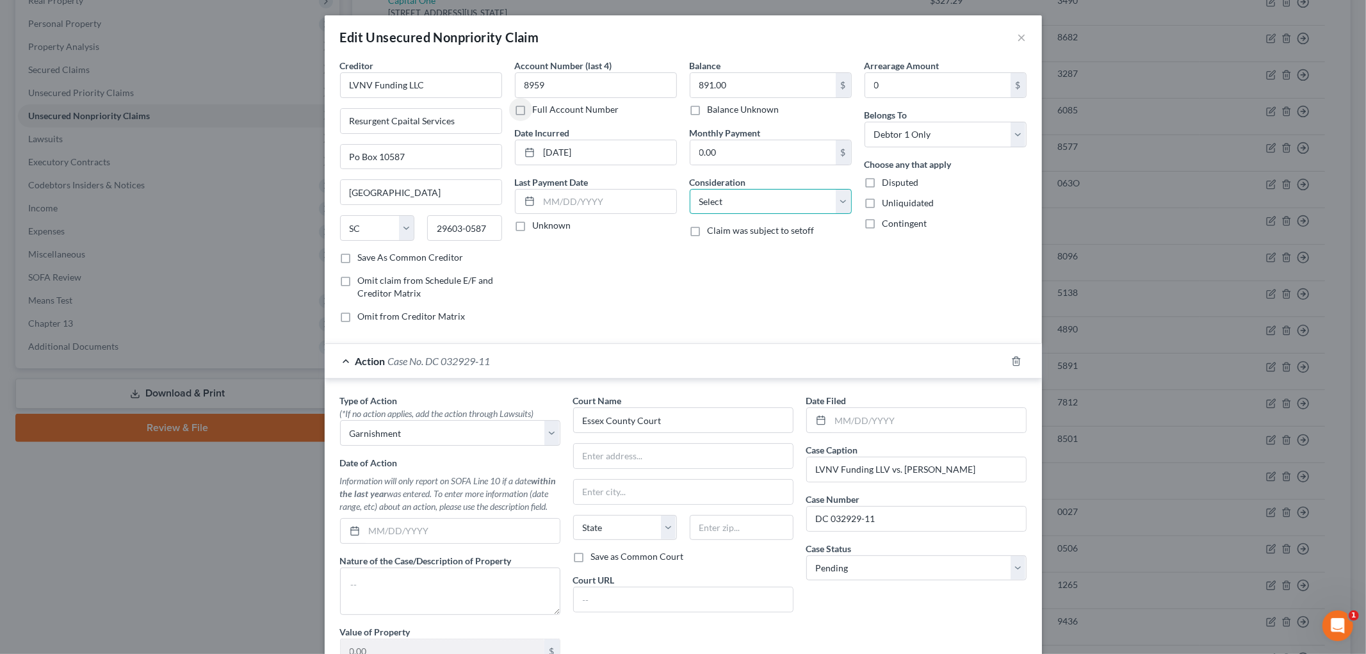
click at [760, 197] on select "Select Cable / Satellite Services Collection Agency Credit Card Debt Debt Couns…" at bounding box center [771, 202] width 162 height 26
select select "14"
click at [690, 189] on select "Select Cable / Satellite Services Collection Agency Credit Card Debt Debt Couns…" at bounding box center [771, 202] width 162 height 26
click at [751, 248] on input "text" at bounding box center [771, 250] width 161 height 24
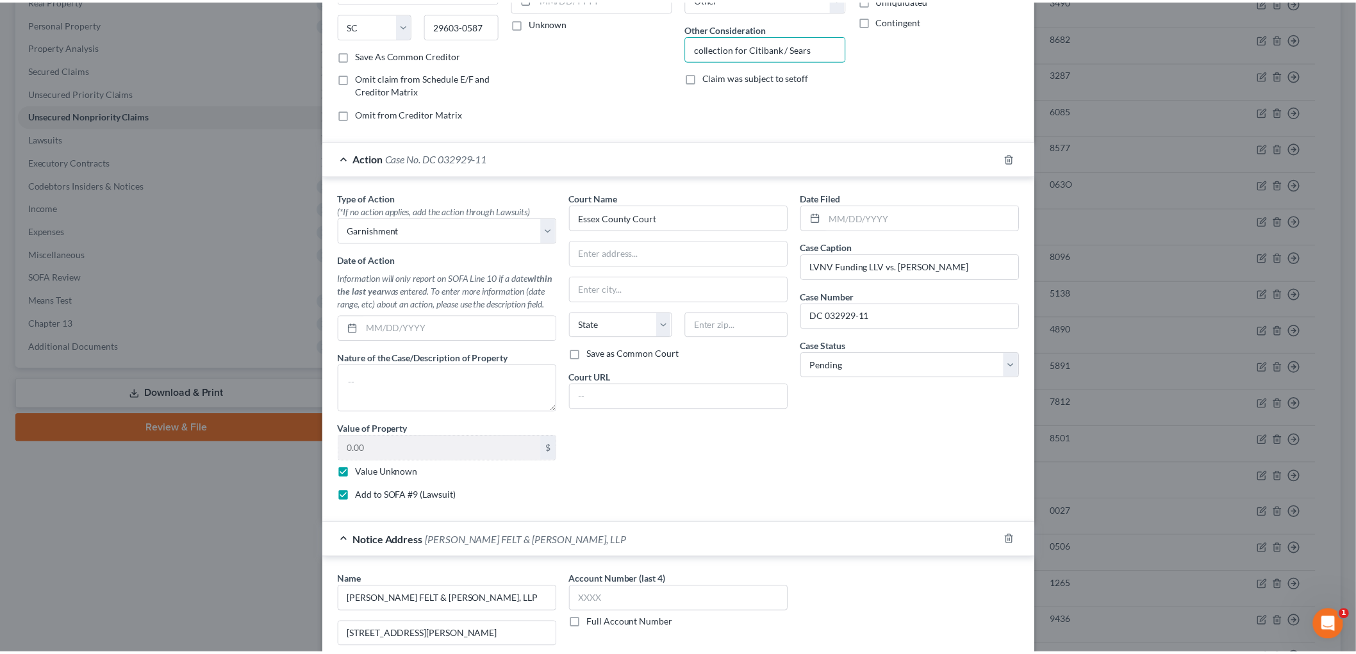
scroll to position [457, 0]
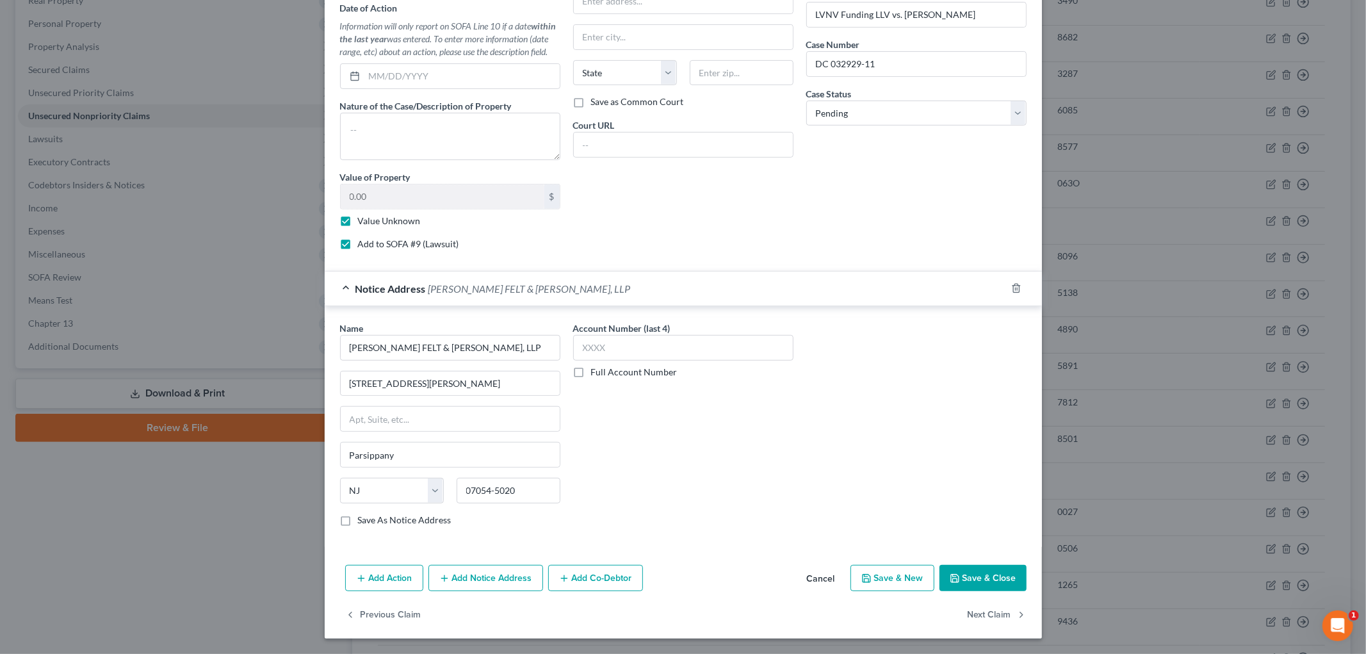
type input "collection for Citibank / Sears"
click at [1001, 579] on button "Save & Close" at bounding box center [983, 578] width 87 height 27
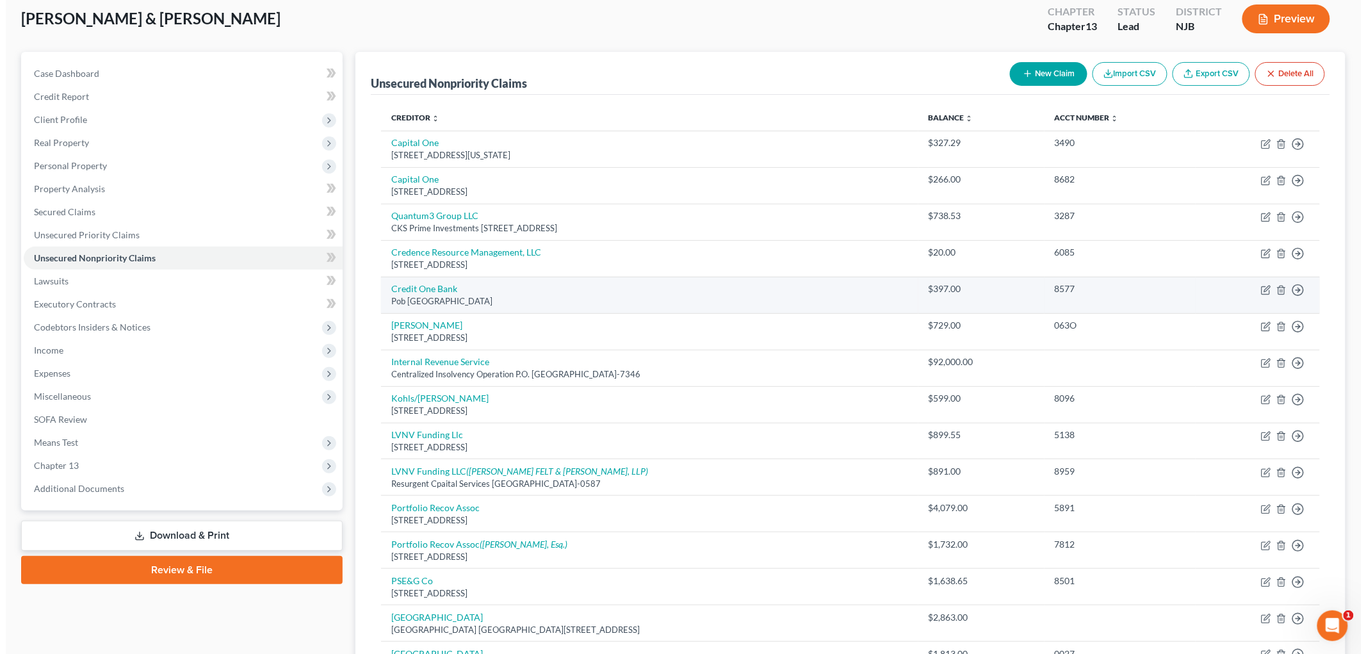
scroll to position [0, 0]
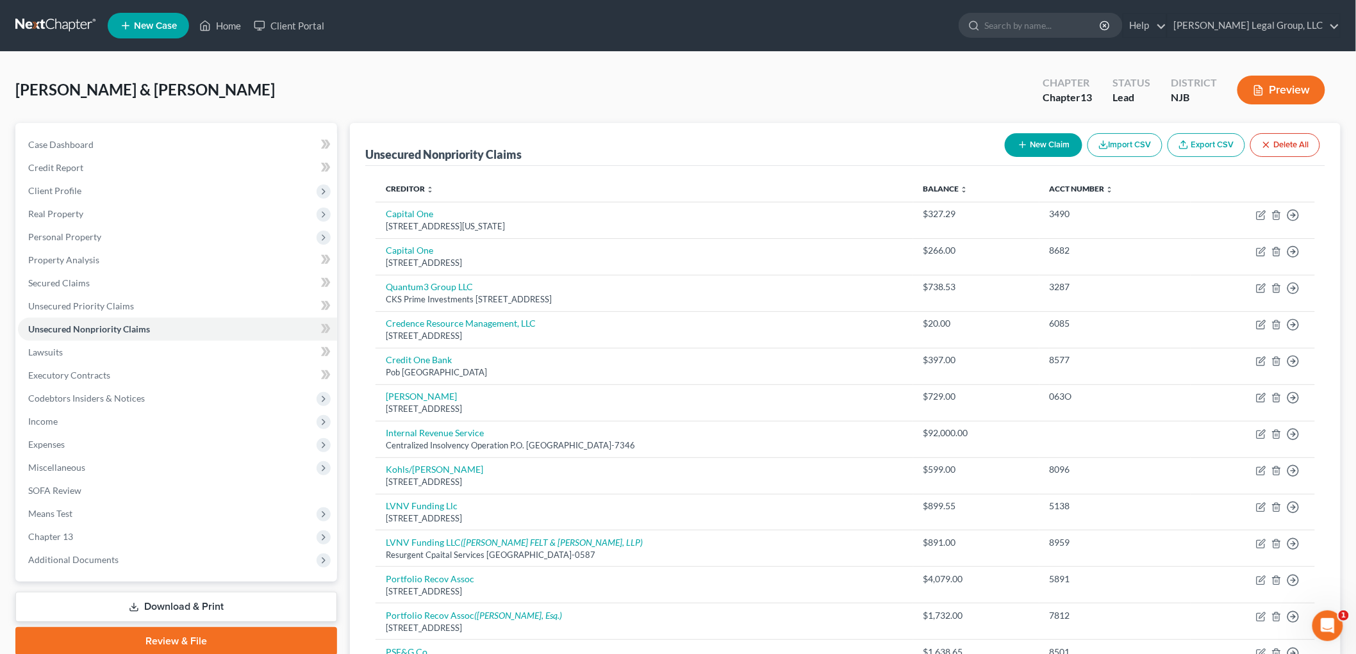
drag, startPoint x: 1053, startPoint y: 160, endPoint x: 1045, endPoint y: 158, distance: 7.9
click at [1053, 160] on div "New Claim Import CSV Export CSV Delete All" at bounding box center [1161, 145] width 325 height 34
click at [1072, 143] on button "New Claim" at bounding box center [1043, 145] width 78 height 24
select select "0"
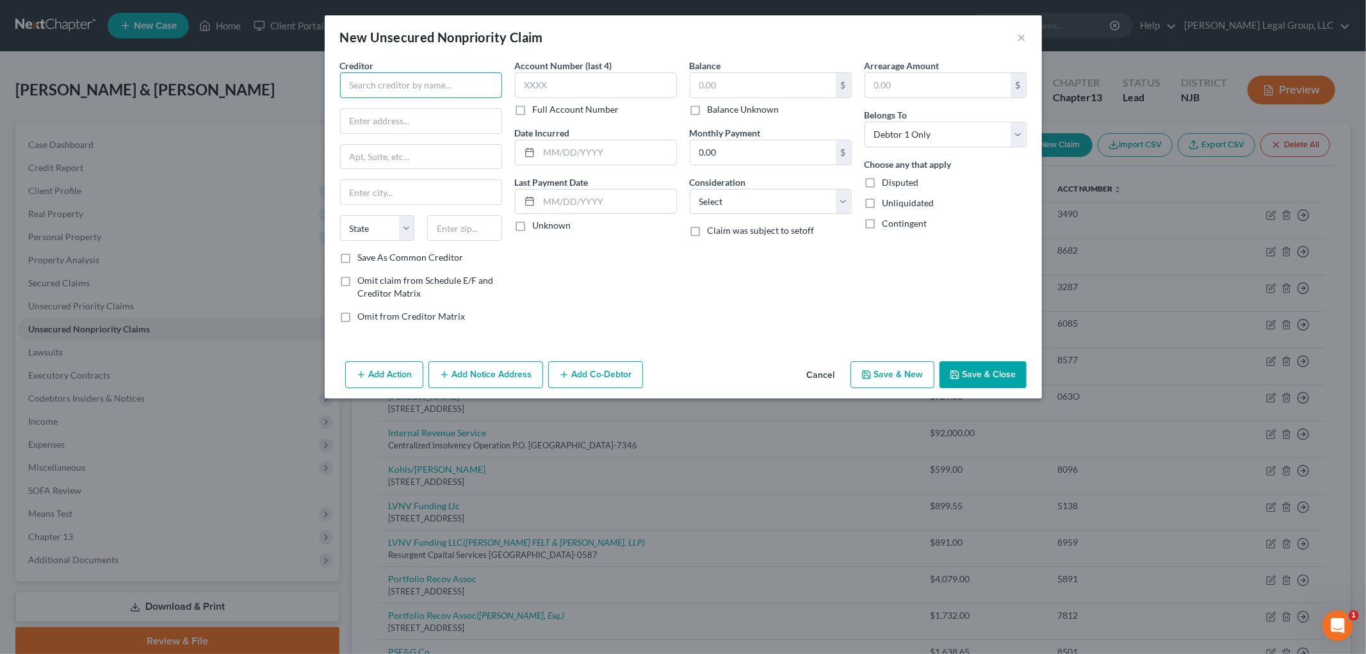
drag, startPoint x: 413, startPoint y: 85, endPoint x: 402, endPoint y: 84, distance: 10.9
click at [413, 84] on input "text" at bounding box center [421, 85] width 162 height 26
type input "LVNV Funding, LLC"
type input "Resurgent Capital Services"
click at [392, 165] on input "text" at bounding box center [421, 157] width 161 height 24
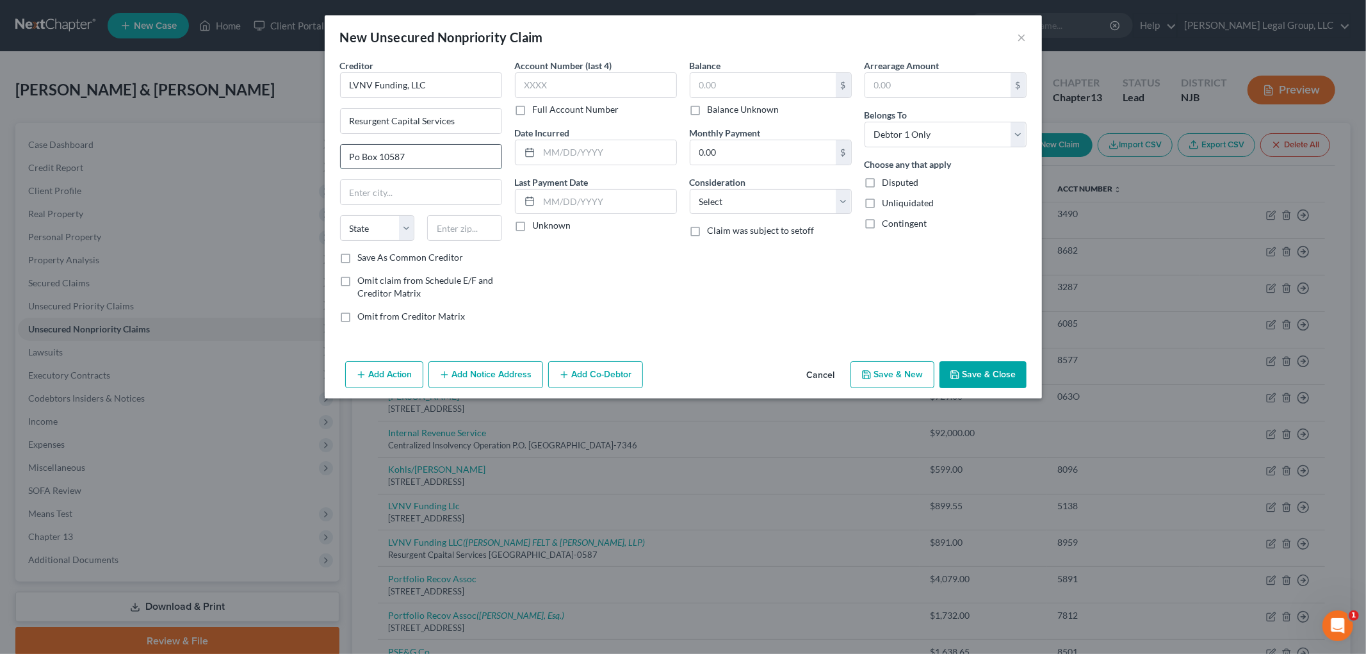
type input "Po Box 10587"
type input "29603"
type input "[GEOGRAPHIC_DATA]"
select select "42"
click at [469, 222] on input "29603" at bounding box center [464, 228] width 75 height 26
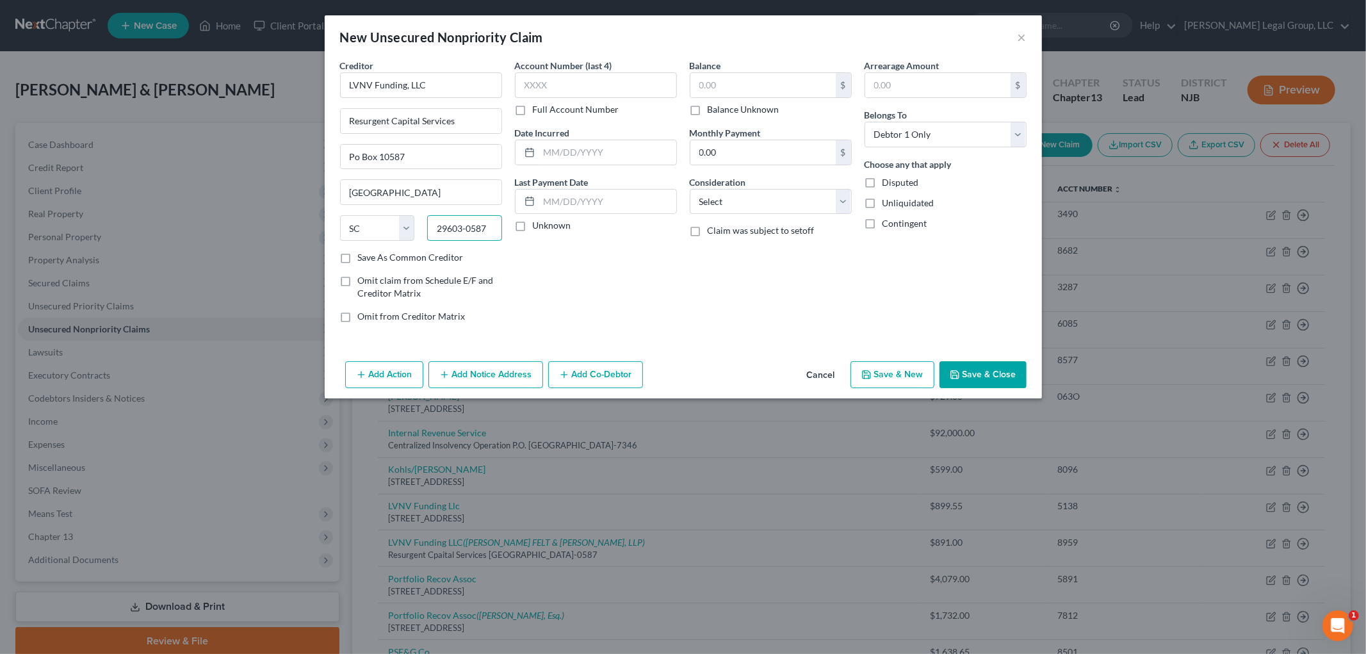
type input "29603-0587"
click at [556, 97] on input "text" at bounding box center [596, 85] width 162 height 26
type input "4890"
click at [751, 90] on input "text" at bounding box center [763, 85] width 145 height 24
type input "803.35"
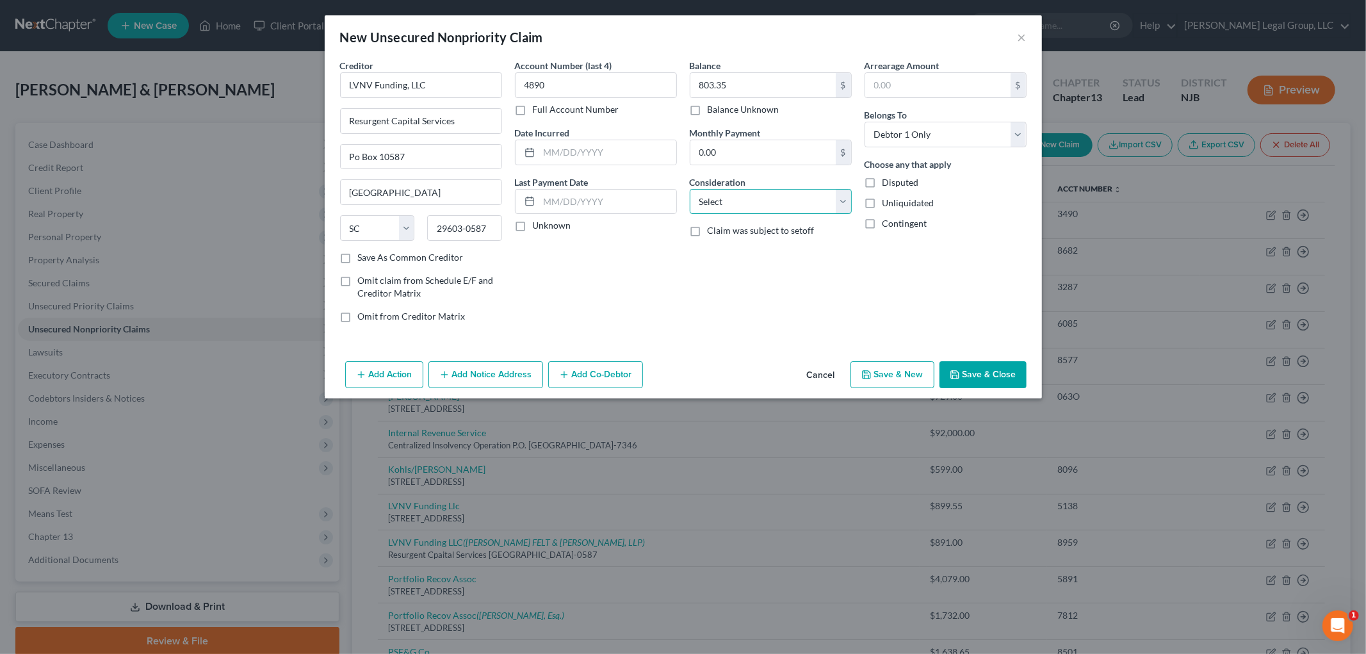
drag, startPoint x: 725, startPoint y: 202, endPoint x: 724, endPoint y: 211, distance: 9.6
click at [725, 202] on select "Select Cable / Satellite Services Collection Agency Credit Card Debt Debt Couns…" at bounding box center [771, 202] width 162 height 26
select select "14"
click at [690, 189] on select "Select Cable / Satellite Services Collection Agency Credit Card Debt Debt Couns…" at bounding box center [771, 202] width 162 height 26
click at [738, 261] on input "text" at bounding box center [771, 250] width 161 height 24
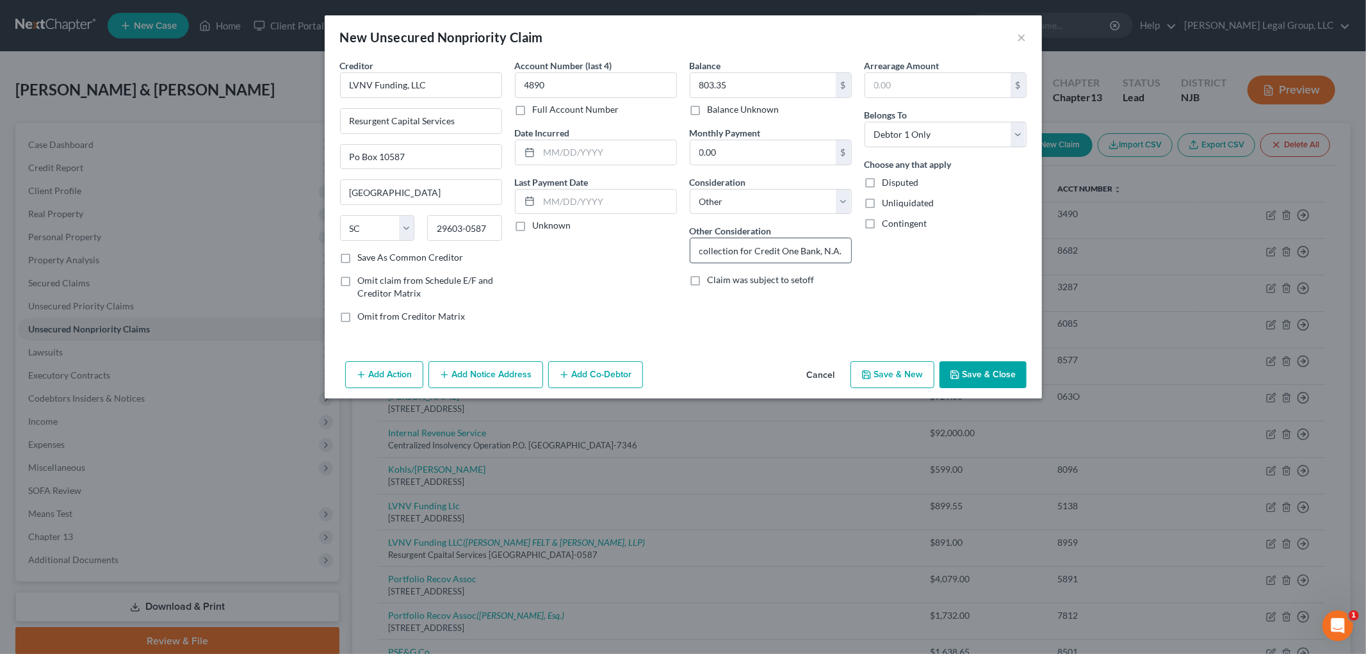
type input "collection for Credit One Bank, N.A."
click at [997, 373] on button "Save & Close" at bounding box center [983, 374] width 87 height 27
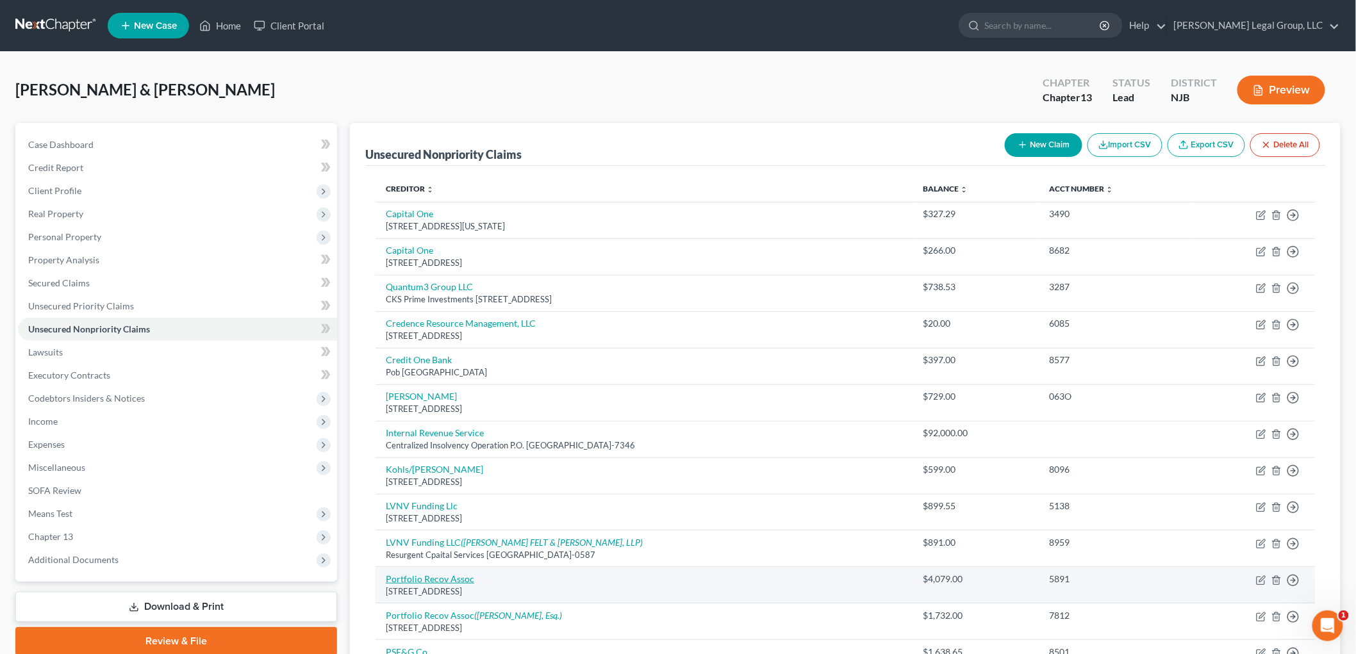
click at [438, 578] on link "Portfolio Recov Assoc" at bounding box center [430, 578] width 88 height 11
select select "48"
select select "0"
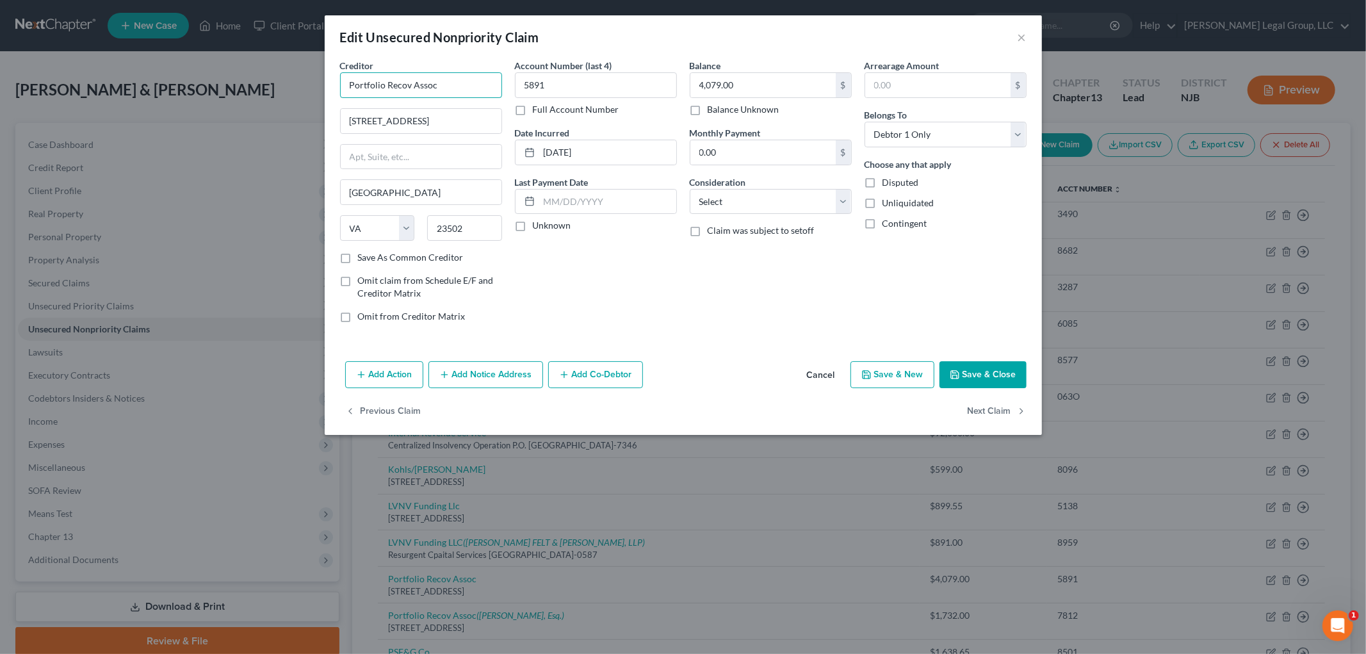
click at [482, 90] on input "Portfolio Recov Assoc" at bounding box center [421, 85] width 162 height 26
type input "Portfolio Recov Associates, LLC"
type input "Po Box 41067"
type input "23541"
click at [629, 93] on input "5891" at bounding box center [596, 85] width 162 height 26
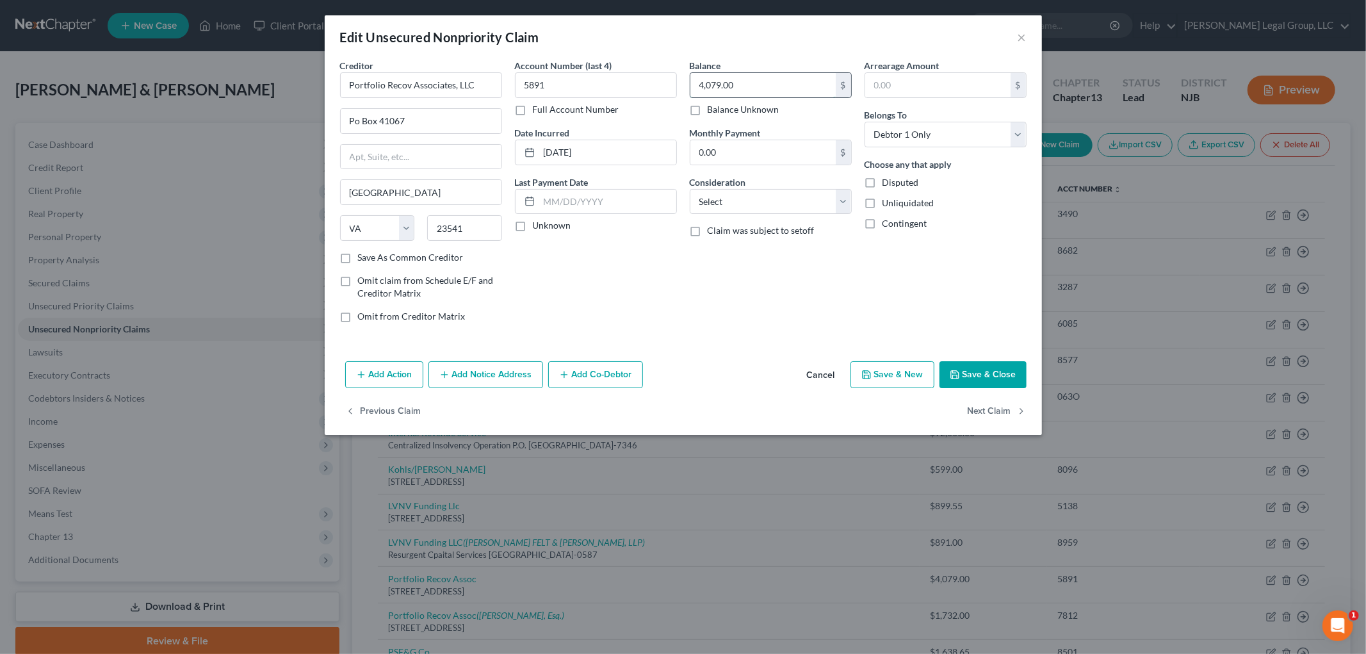
click at [782, 88] on input "4,079.00" at bounding box center [763, 85] width 145 height 24
type input "4,078.79"
drag, startPoint x: 774, startPoint y: 192, endPoint x: 771, endPoint y: 208, distance: 16.3
click at [774, 192] on select "Select Cable / Satellite Services Collection Agency Credit Card Debt Debt Couns…" at bounding box center [771, 202] width 162 height 26
select select "14"
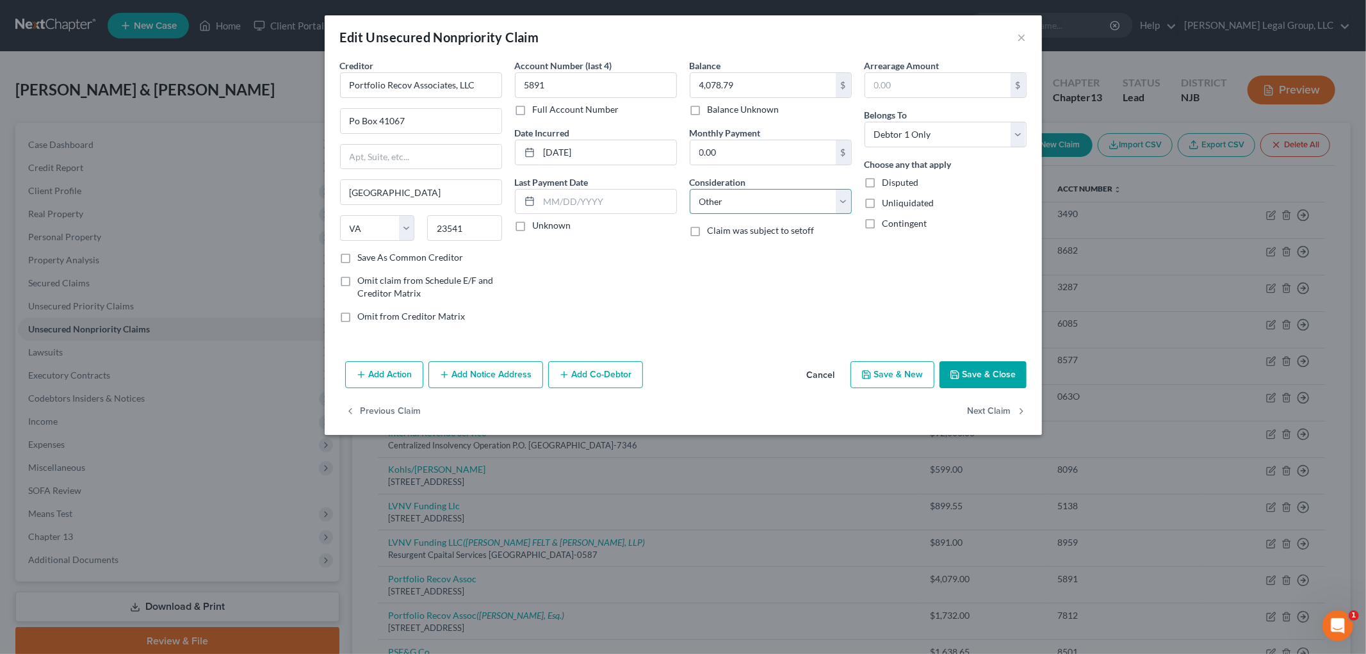
click at [690, 189] on select "Select Cable / Satellite Services Collection Agency Credit Card Debt Debt Couns…" at bounding box center [771, 202] width 162 height 26
drag, startPoint x: 748, startPoint y: 256, endPoint x: 737, endPoint y: 257, distance: 10.9
click at [748, 256] on input "text" at bounding box center [771, 250] width 161 height 24
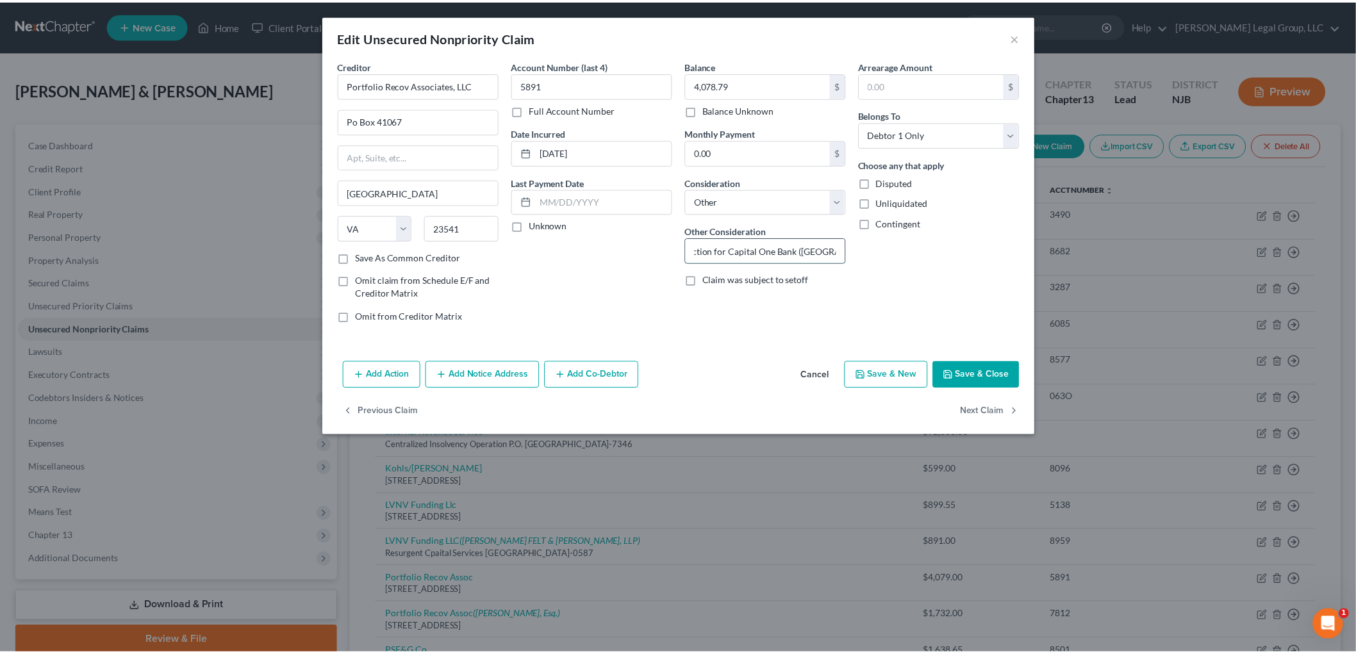
scroll to position [0, 23]
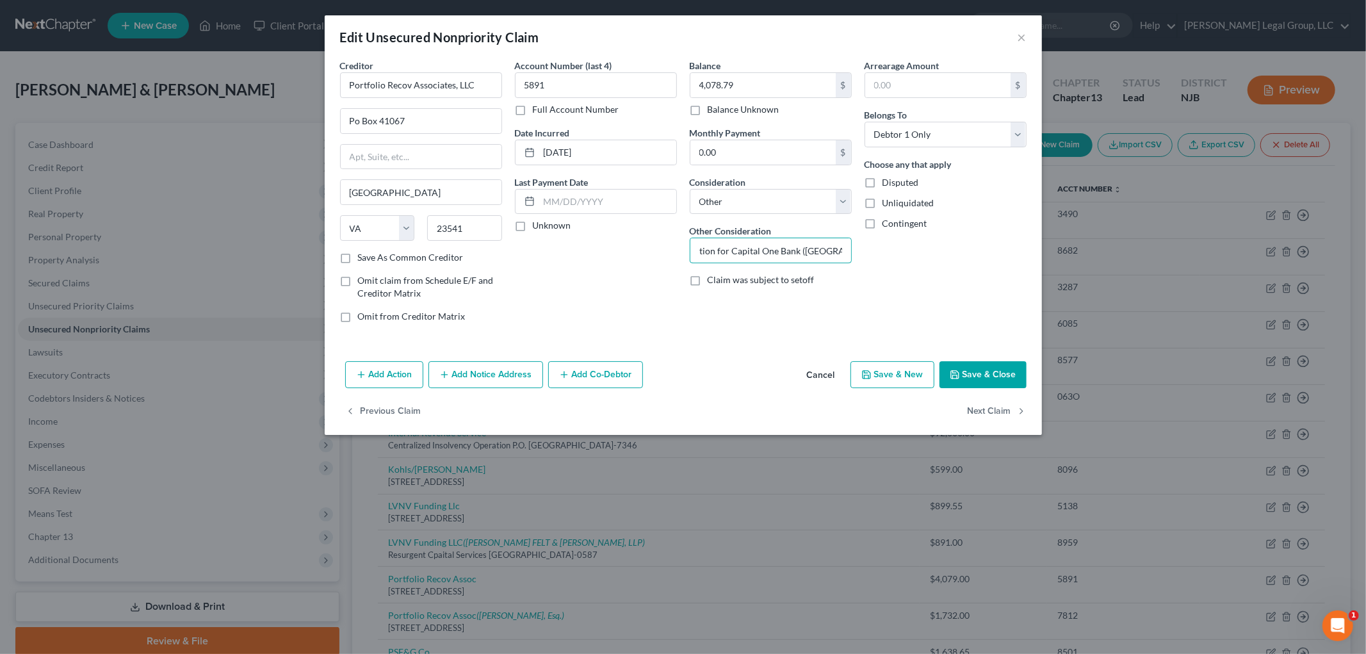
type input "collection for Capital One Bank ([GEOGRAPHIC_DATA]), N.A."
click at [990, 376] on button "Save & Close" at bounding box center [983, 374] width 87 height 27
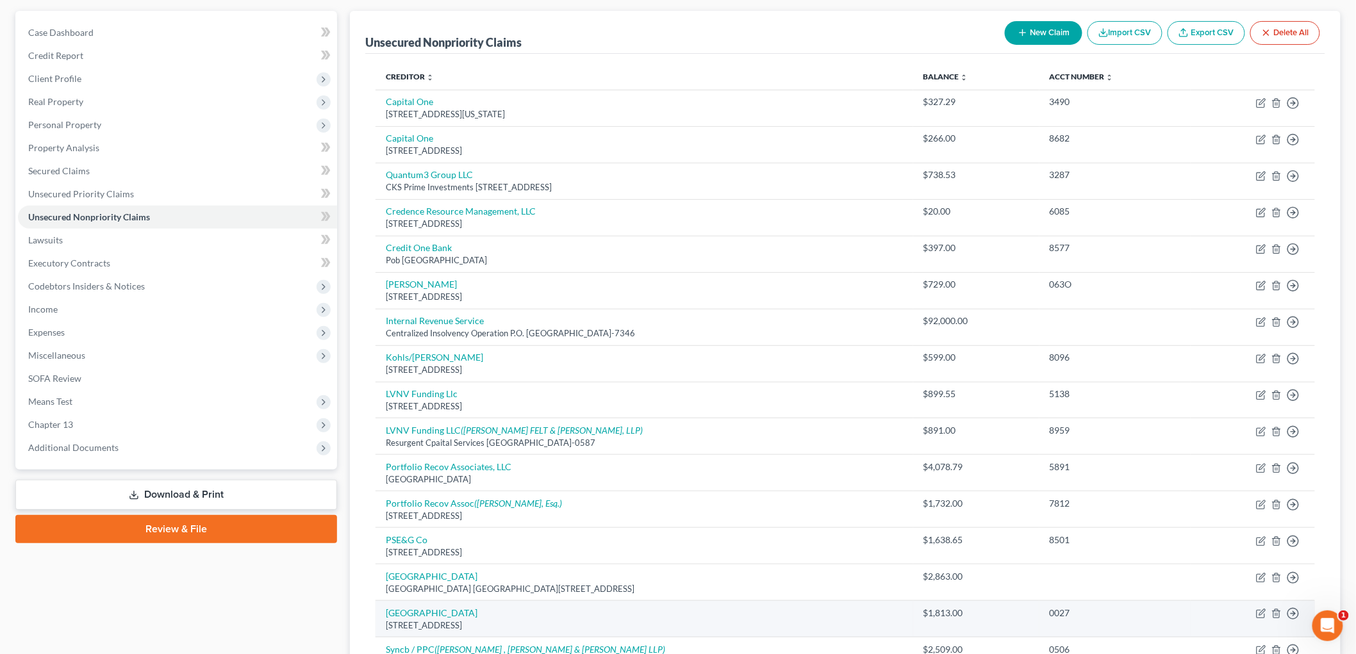
scroll to position [0, 0]
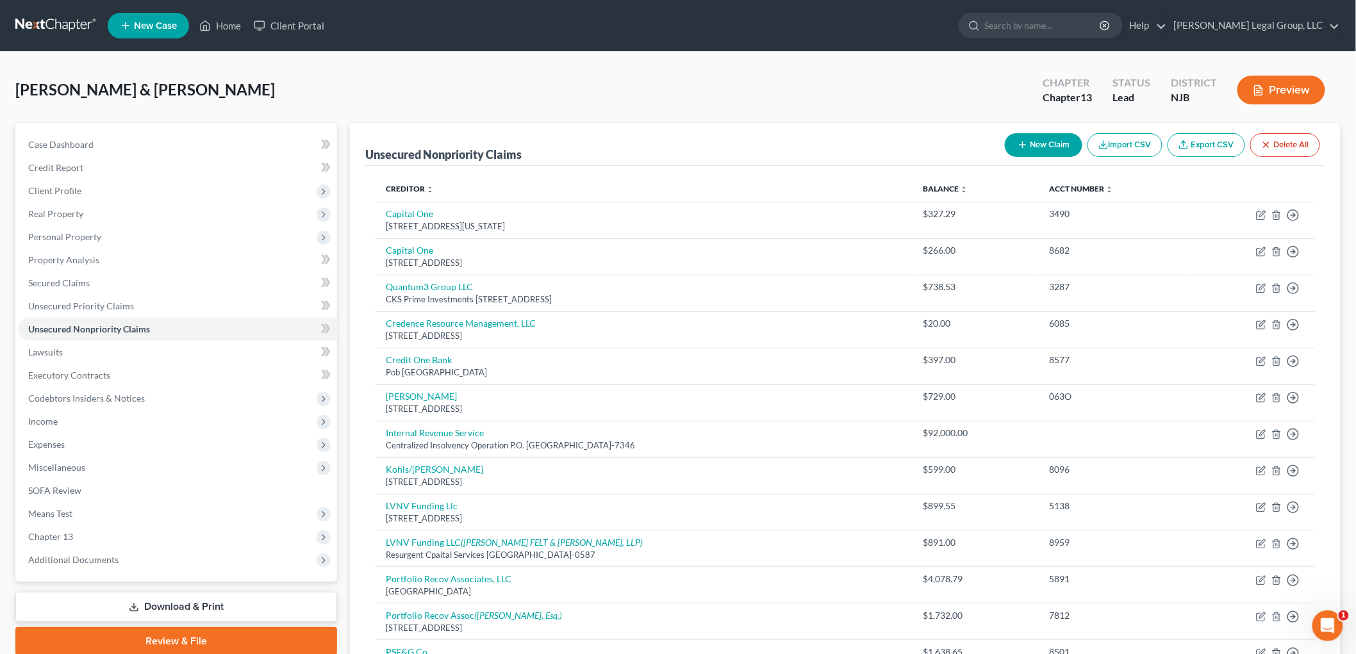
click at [1027, 142] on button "New Claim" at bounding box center [1043, 145] width 78 height 24
select select "0"
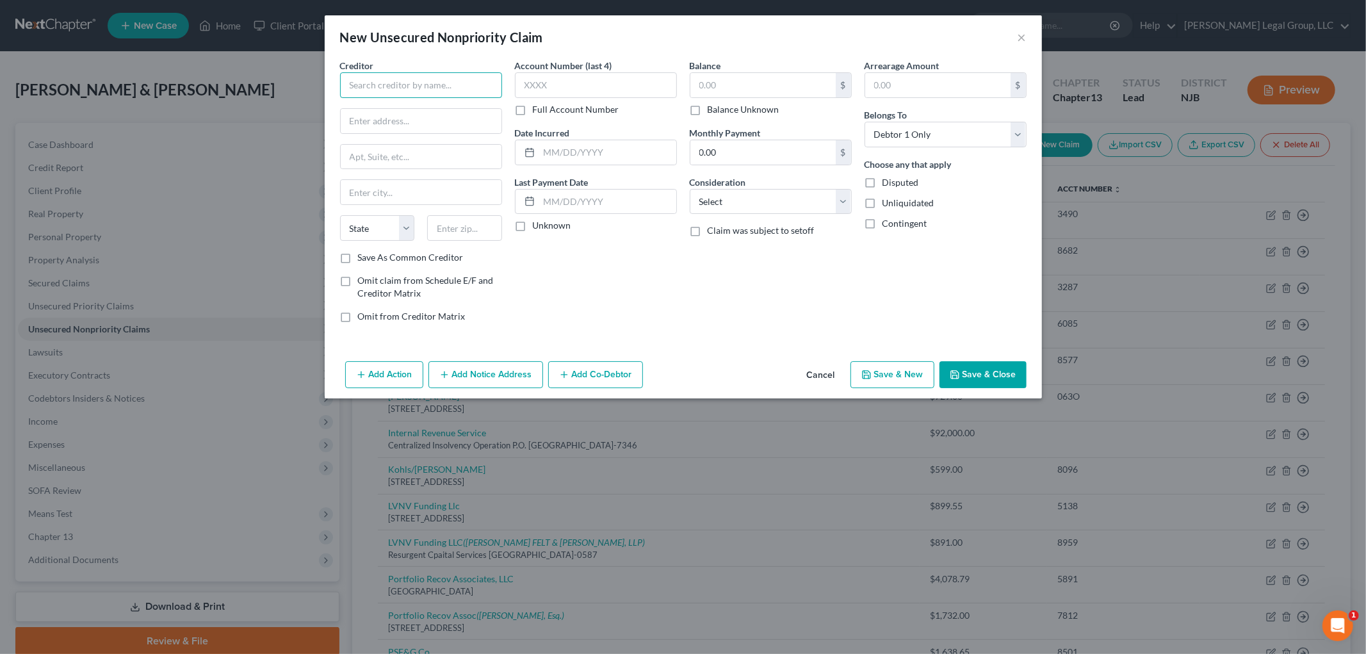
click at [464, 90] on input "text" at bounding box center [421, 85] width 162 height 26
type input "Verizon by AIS InfoSource LP"
type input "[STREET_ADDRESS]"
click at [464, 240] on input "text" at bounding box center [464, 228] width 75 height 26
type input "73118"
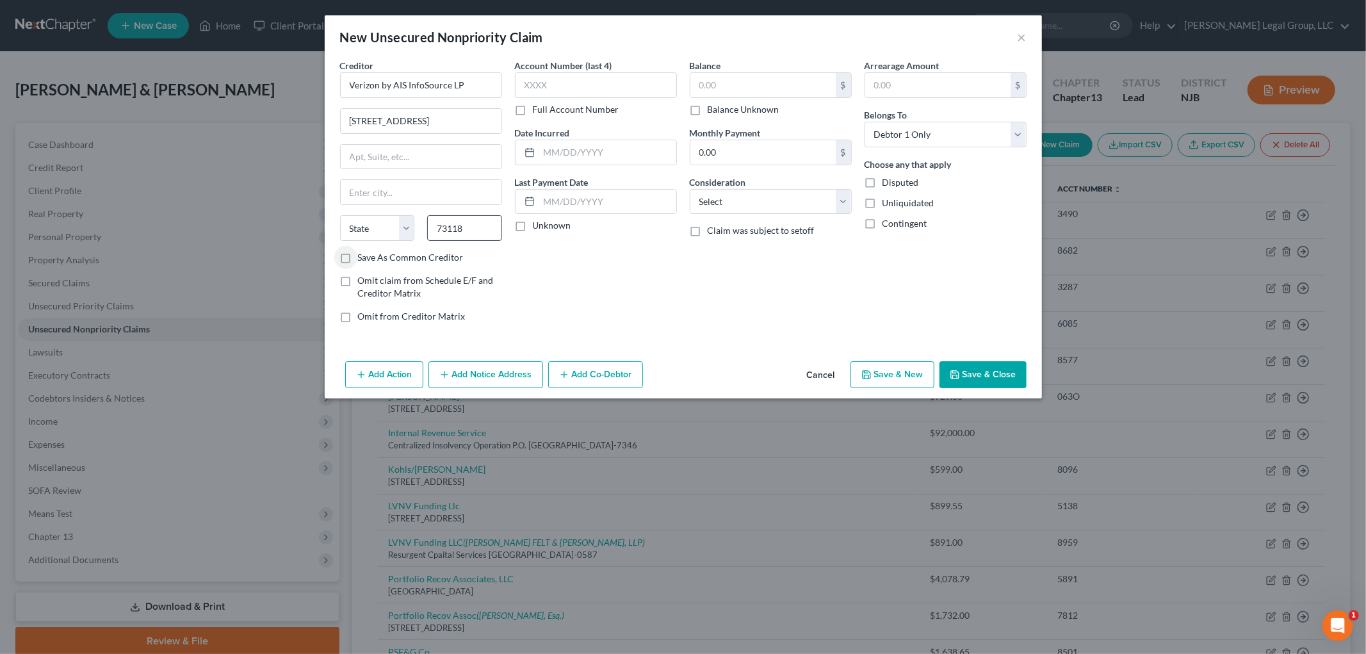
type input "[US_STATE][GEOGRAPHIC_DATA]"
select select "37"
click at [599, 86] on input "text" at bounding box center [596, 85] width 162 height 26
type input "0001"
click at [828, 71] on div "Balance $ Balance Unknown Balance Undetermined $ Balance Unknown" at bounding box center [771, 87] width 162 height 57
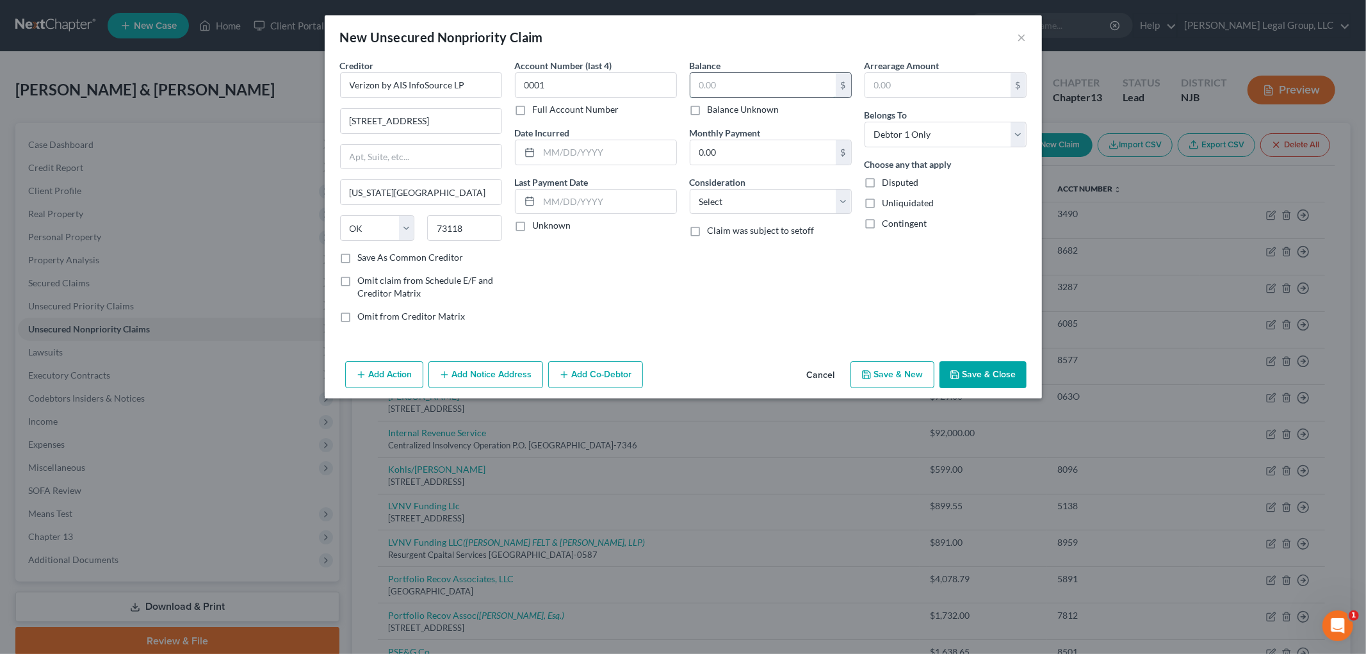
click at [810, 87] on input "text" at bounding box center [763, 85] width 145 height 24
type input "84.02"
drag, startPoint x: 976, startPoint y: 135, endPoint x: 970, endPoint y: 146, distance: 12.6
click at [976, 135] on select "Select Debtor 1 Only Debtor 2 Only Debtor 1 And Debtor 2 Only At Least One Of T…" at bounding box center [946, 135] width 162 height 26
select select "2"
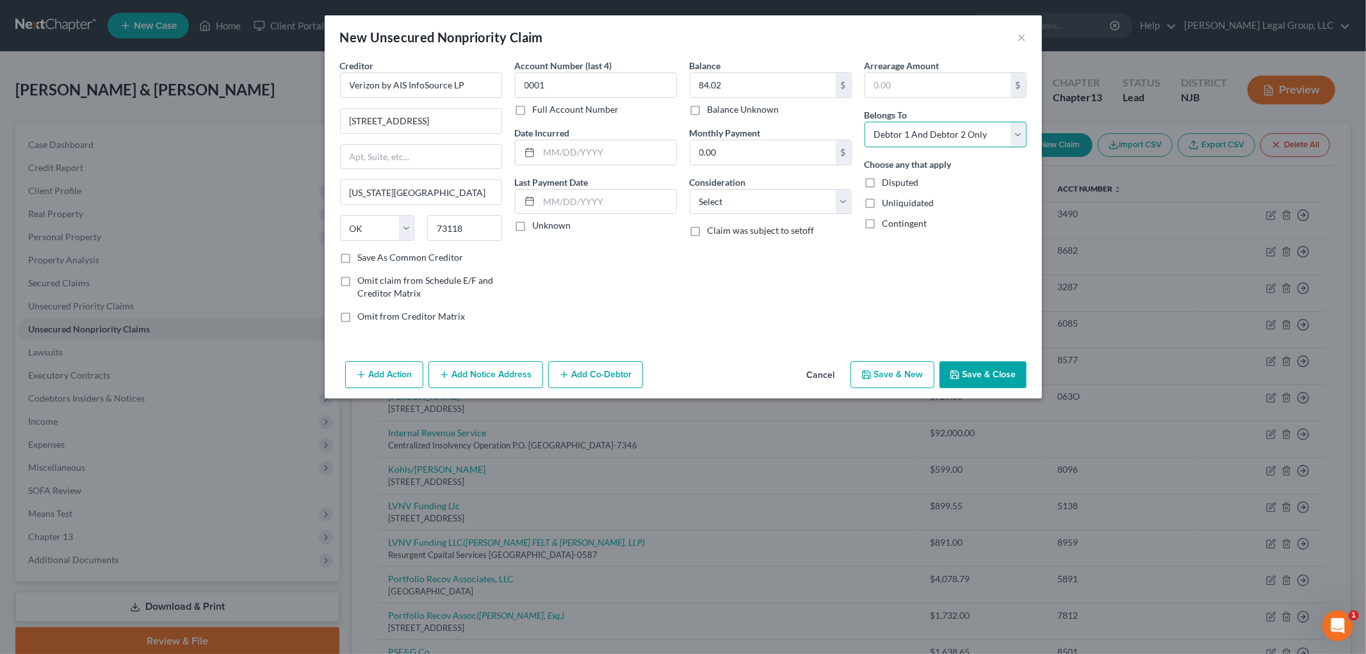
click at [865, 122] on select "Select Debtor 1 Only Debtor 2 Only Debtor 1 And Debtor 2 Only At Least One Of T…" at bounding box center [946, 135] width 162 height 26
click at [604, 161] on input "text" at bounding box center [607, 152] width 137 height 24
type input "[DATE]"
click at [994, 370] on button "Save & Close" at bounding box center [983, 374] width 87 height 27
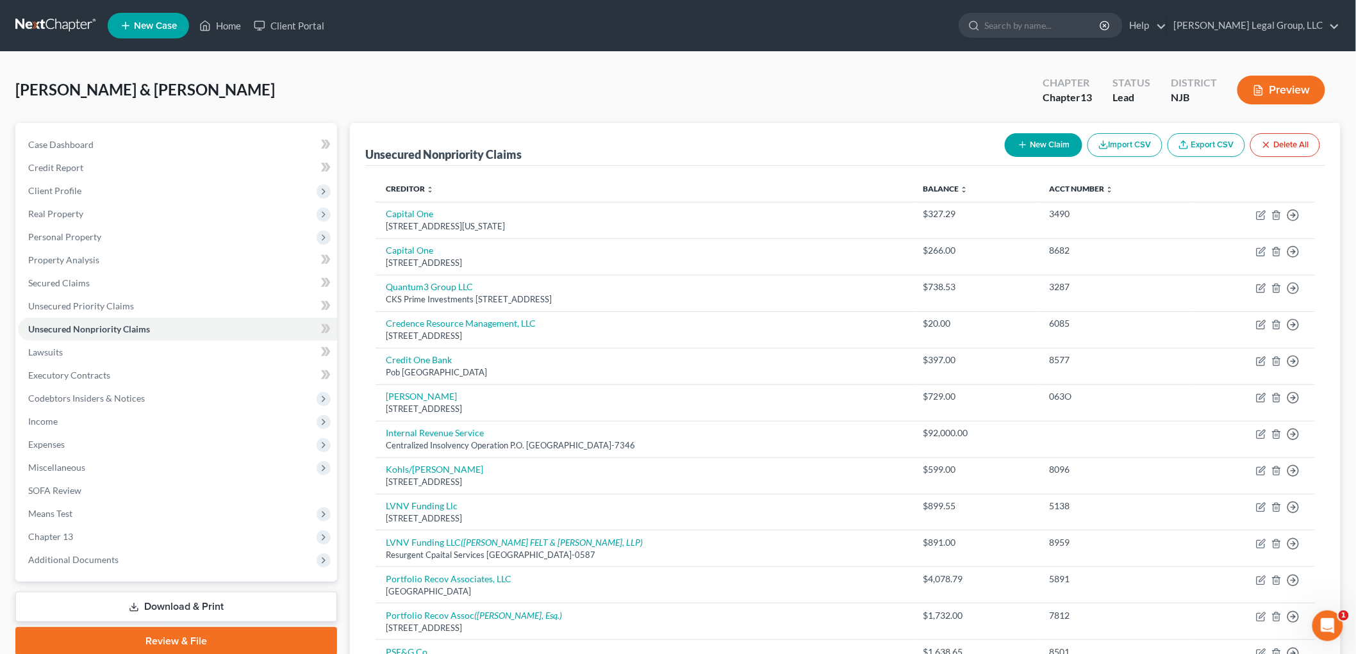
click at [1044, 143] on button "New Claim" at bounding box center [1043, 145] width 78 height 24
select select "0"
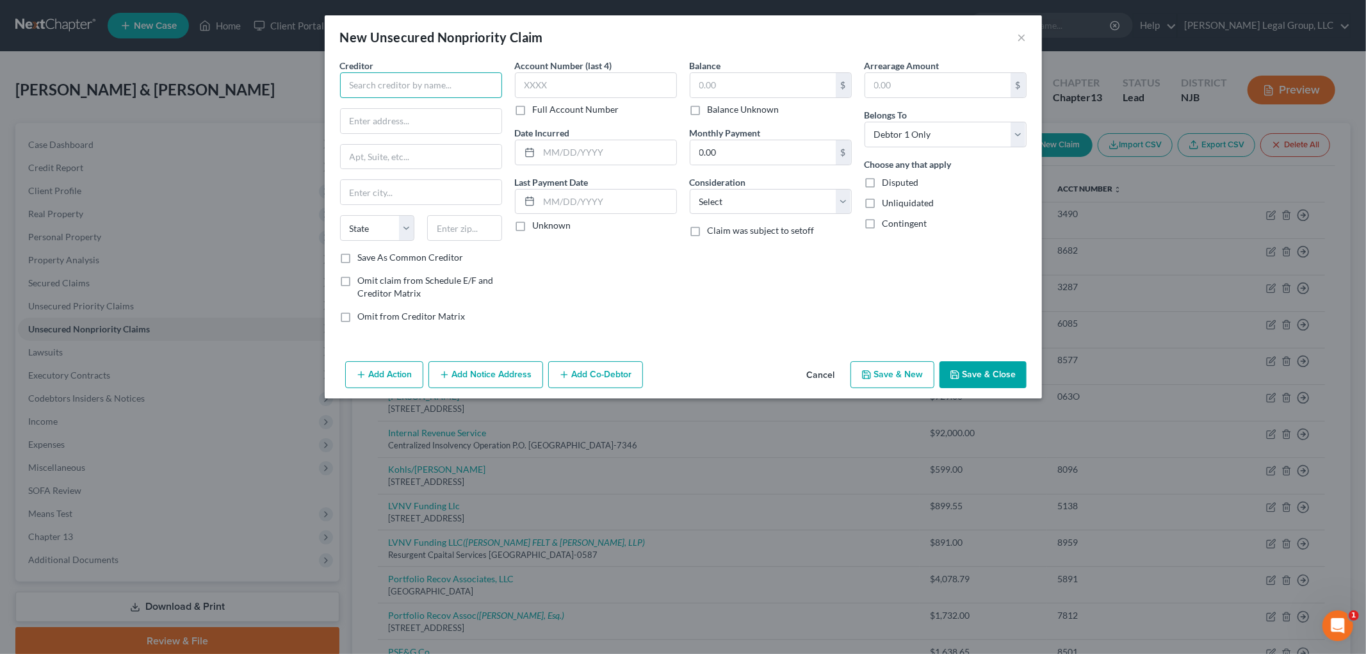
drag, startPoint x: 420, startPoint y: 86, endPoint x: 410, endPoint y: 86, distance: 9.6
click at [419, 86] on input "text" at bounding box center [421, 85] width 162 height 26
click at [394, 120] on input "text" at bounding box center [421, 121] width 161 height 24
click at [428, 88] on input "Verizon" at bounding box center [421, 85] width 162 height 26
type input "Verizon by AIS InfoSource LP"
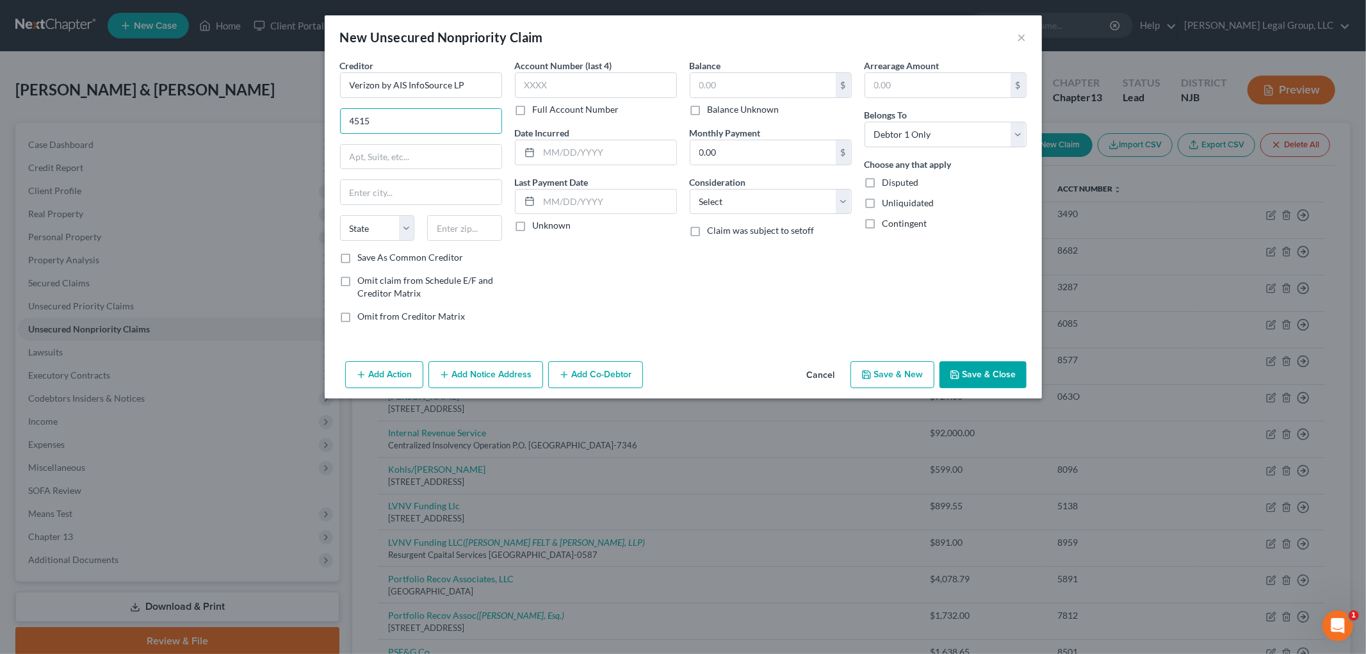
type input "[STREET_ADDRESS]"
click at [463, 233] on input "text" at bounding box center [464, 228] width 75 height 26
type input "73118"
type input "[US_STATE][GEOGRAPHIC_DATA]"
select select "37"
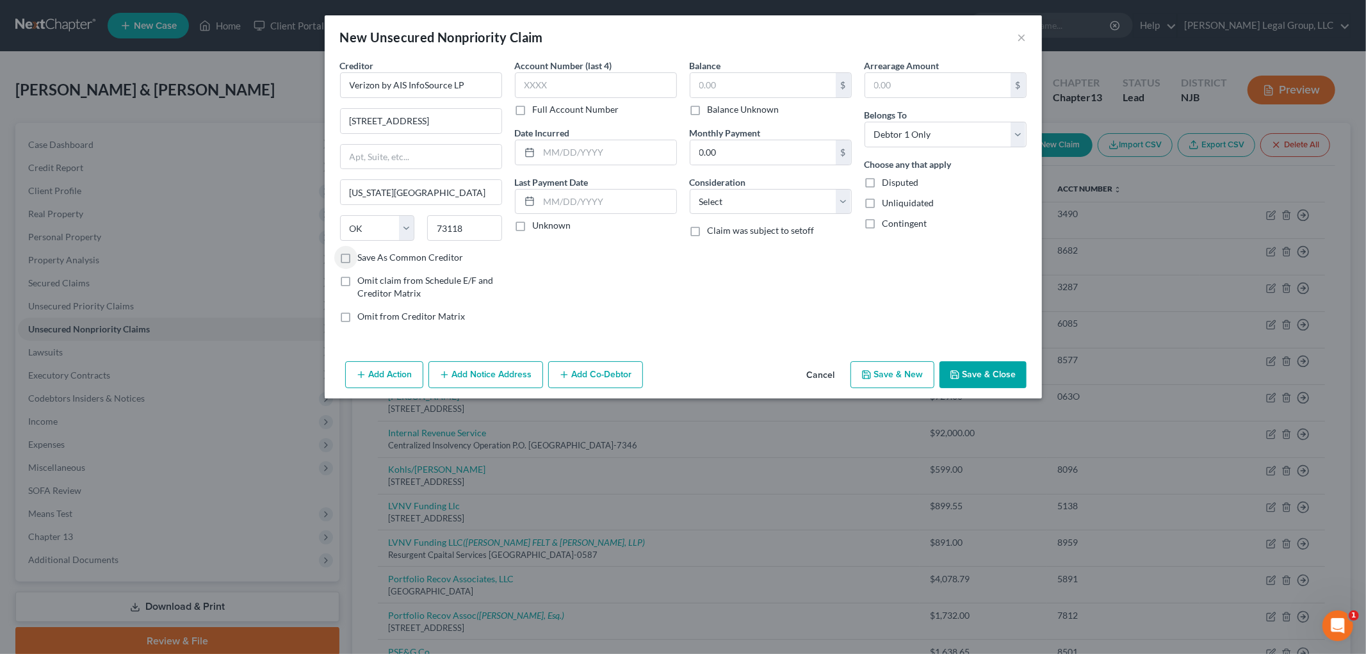
click at [533, 106] on label "Full Account Number" at bounding box center [576, 109] width 86 height 13
click at [538, 106] on input "Full Account Number" at bounding box center [542, 107] width 8 height 8
drag, startPoint x: 523, startPoint y: 111, endPoint x: 220, endPoint y: 118, distance: 303.7
click at [533, 111] on label "Full Account Number" at bounding box center [576, 109] width 86 height 13
click at [538, 111] on input "Full Account Number" at bounding box center [542, 107] width 8 height 8
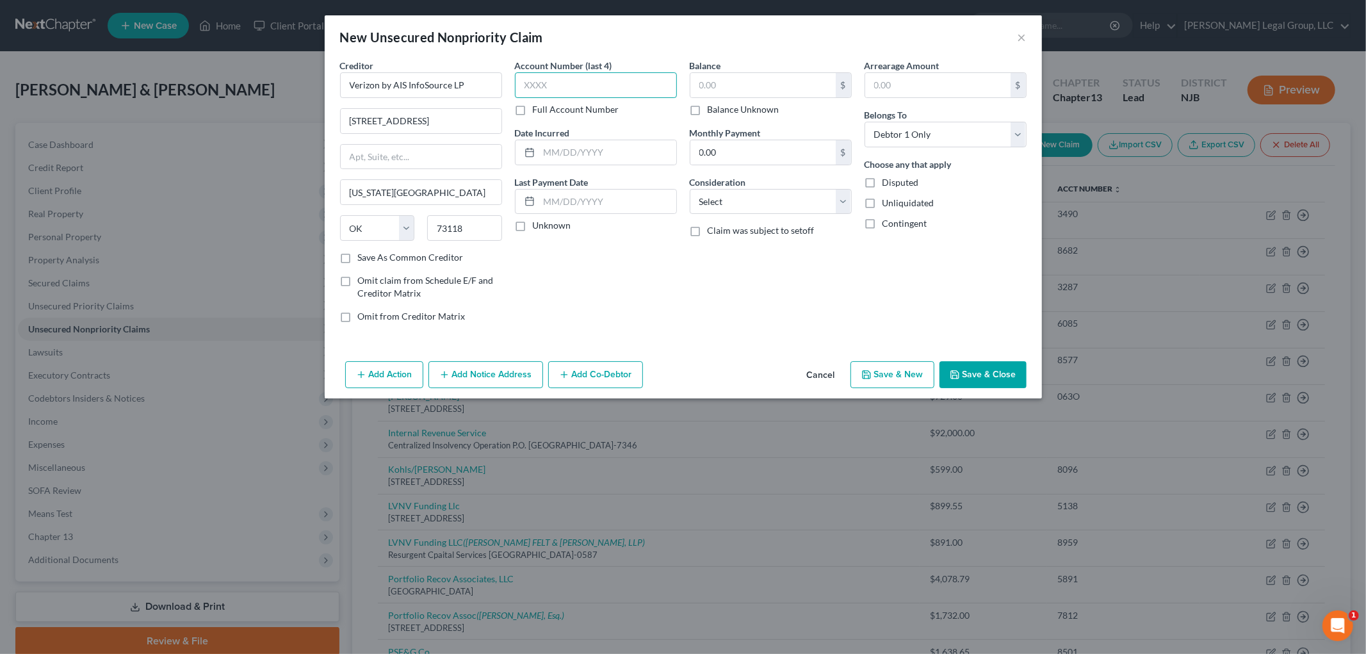
click at [584, 90] on input "text" at bounding box center [596, 85] width 162 height 26
type input "0001"
click at [700, 86] on input "text" at bounding box center [763, 85] width 145 height 24
type input "138.38"
drag, startPoint x: 953, startPoint y: 128, endPoint x: 960, endPoint y: 145, distance: 18.7
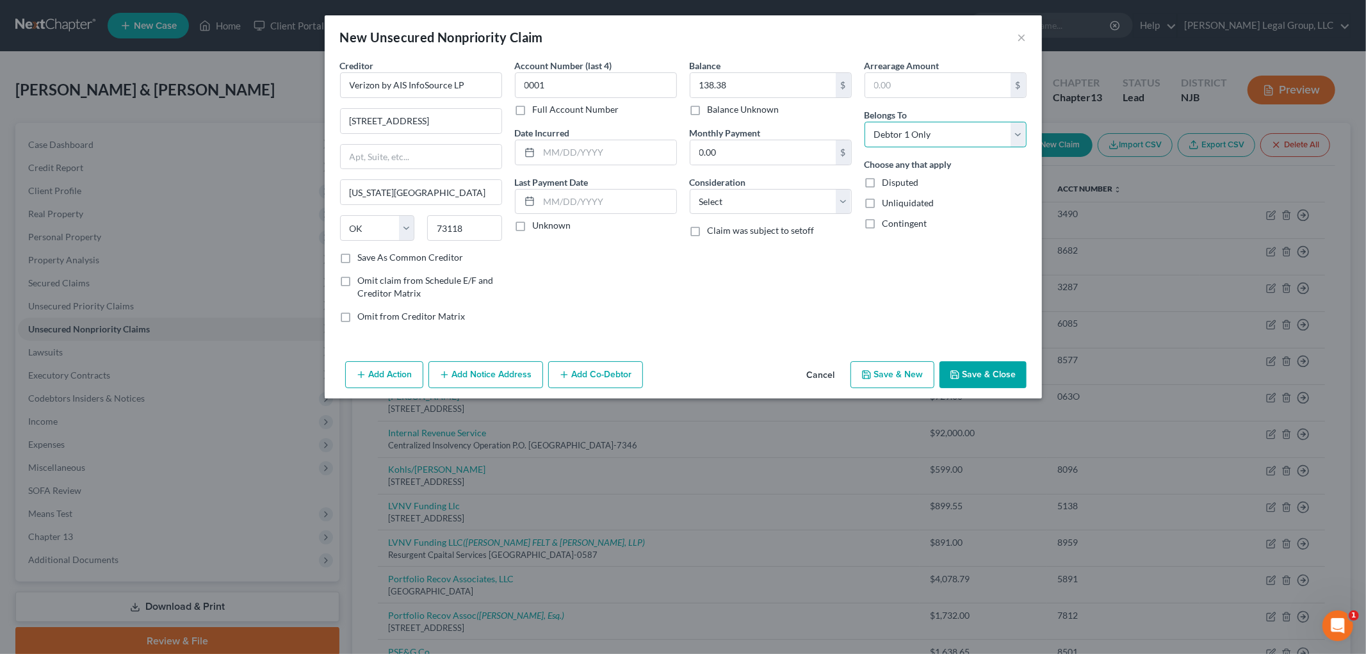
click at [953, 128] on select "Select Debtor 1 Only Debtor 2 Only Debtor 1 And Debtor 2 Only At Least One Of T…" at bounding box center [946, 135] width 162 height 26
select select "2"
click at [865, 122] on select "Select Debtor 1 Only Debtor 2 Only Debtor 1 And Debtor 2 Only At Least One Of T…" at bounding box center [946, 135] width 162 height 26
click at [578, 152] on input "text" at bounding box center [607, 152] width 137 height 24
type input "[DATE]"
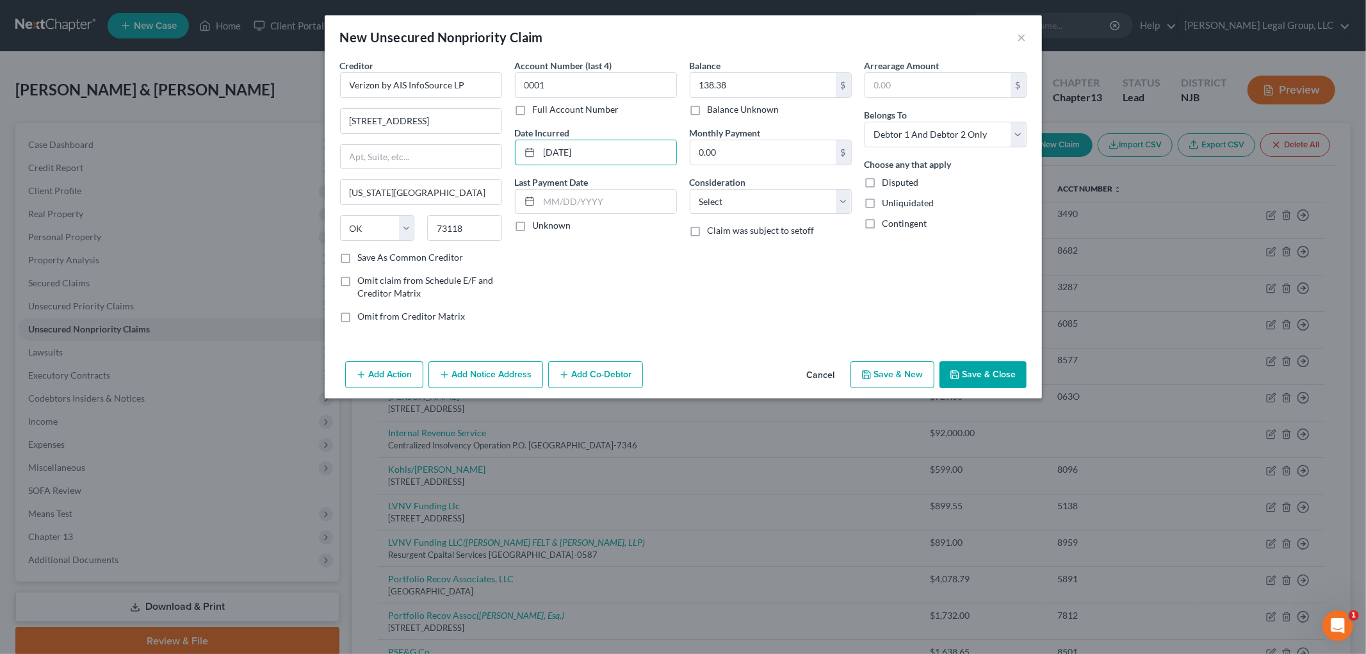
click at [970, 375] on button "Save & Close" at bounding box center [983, 374] width 87 height 27
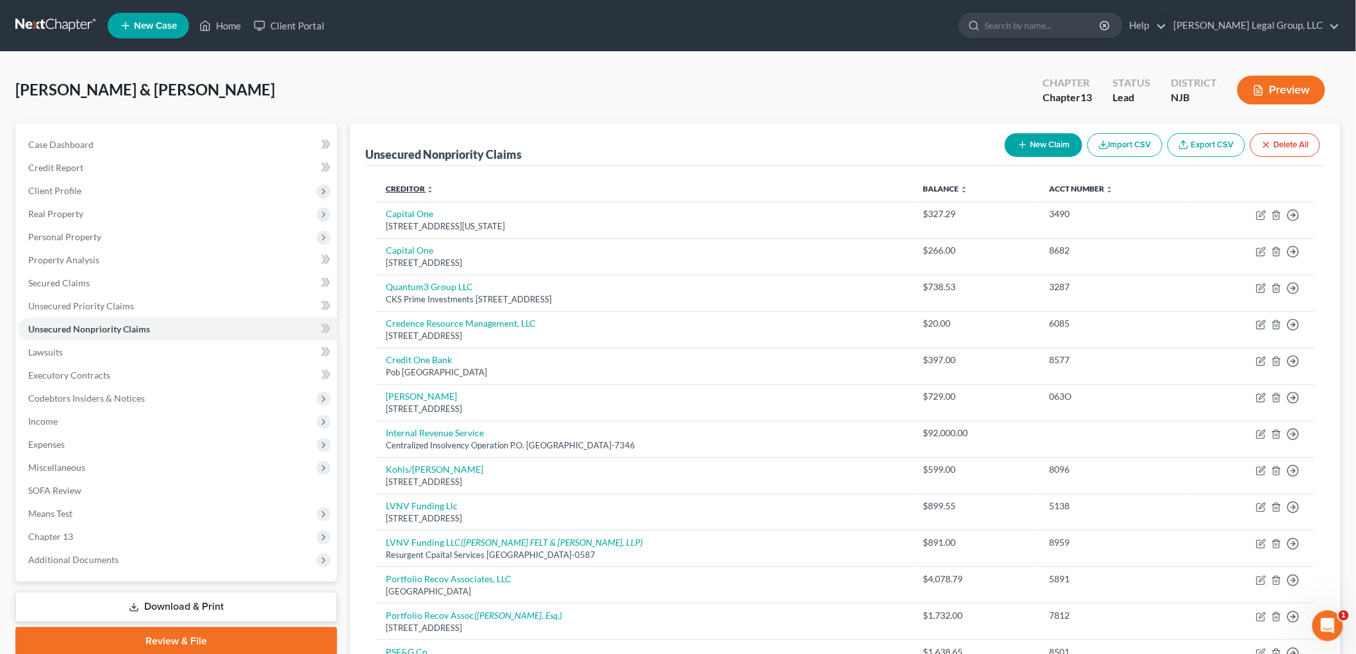
click at [420, 188] on link "Creditor expand_more expand_less unfold_more" at bounding box center [410, 189] width 48 height 10
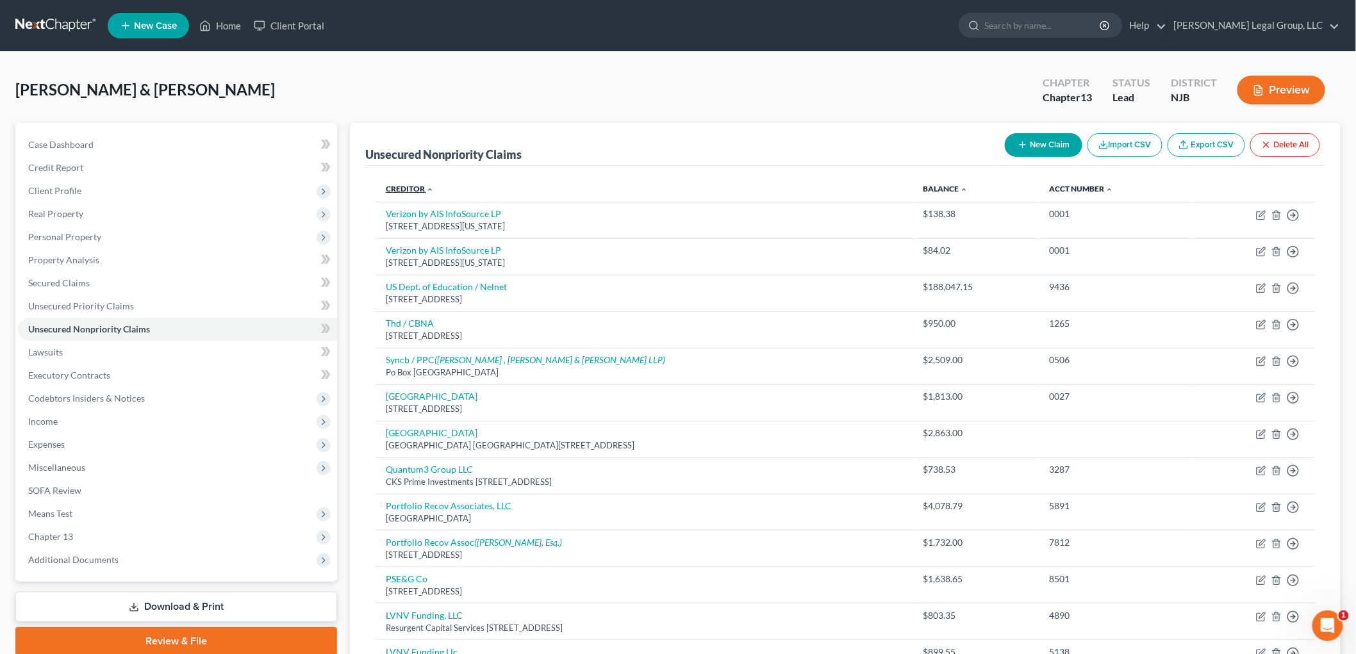
click at [419, 188] on link "Creditor expand_more expand_less unfold_more" at bounding box center [410, 189] width 48 height 10
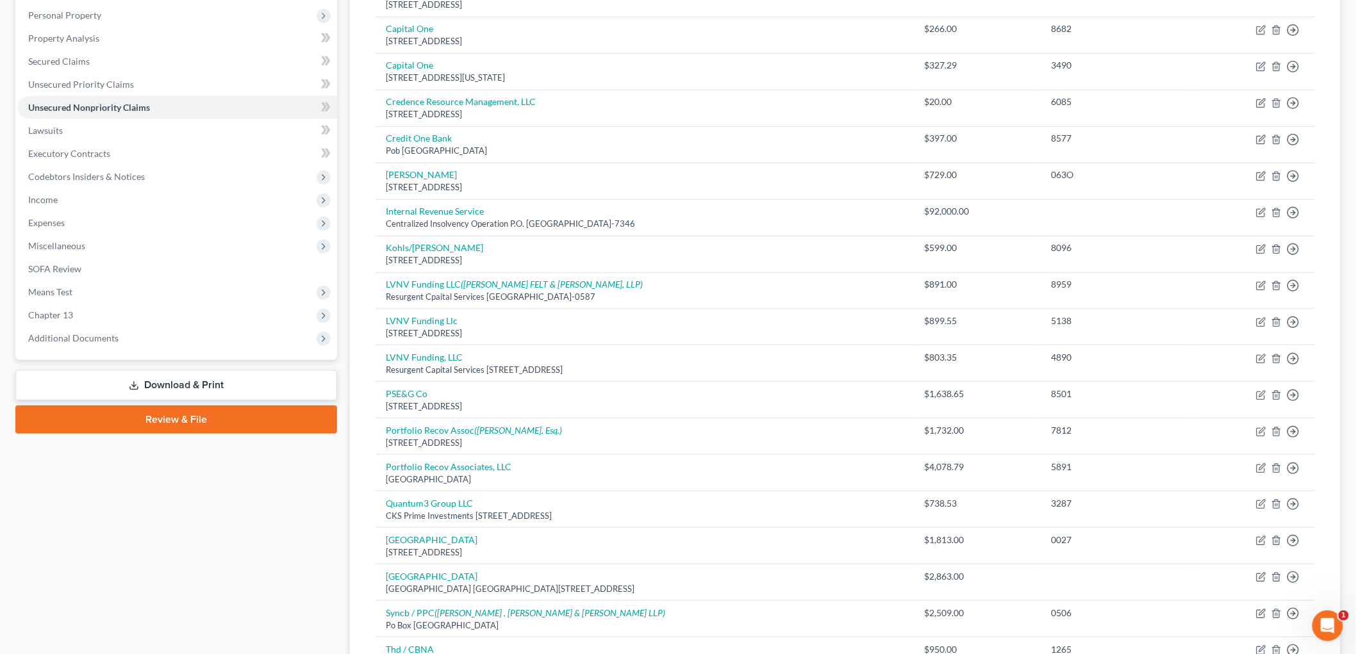
scroll to position [63, 0]
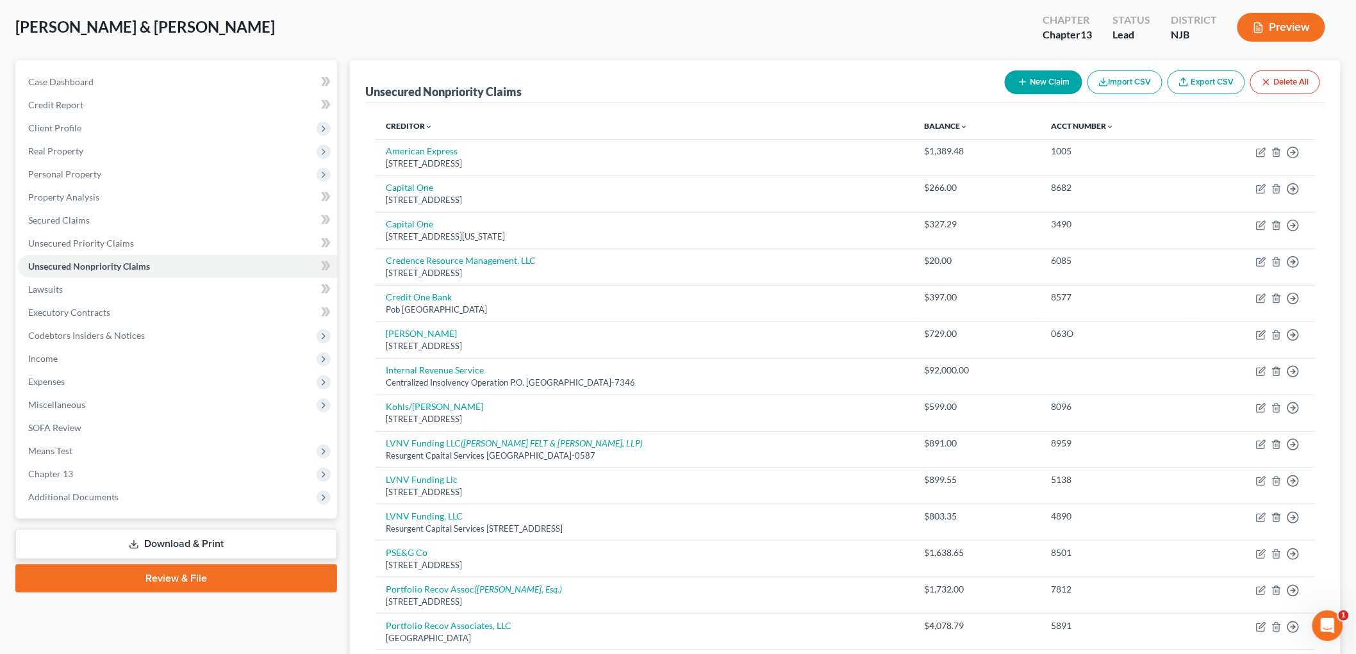
click at [1048, 81] on button "New Claim" at bounding box center [1043, 82] width 78 height 24
select select "0"
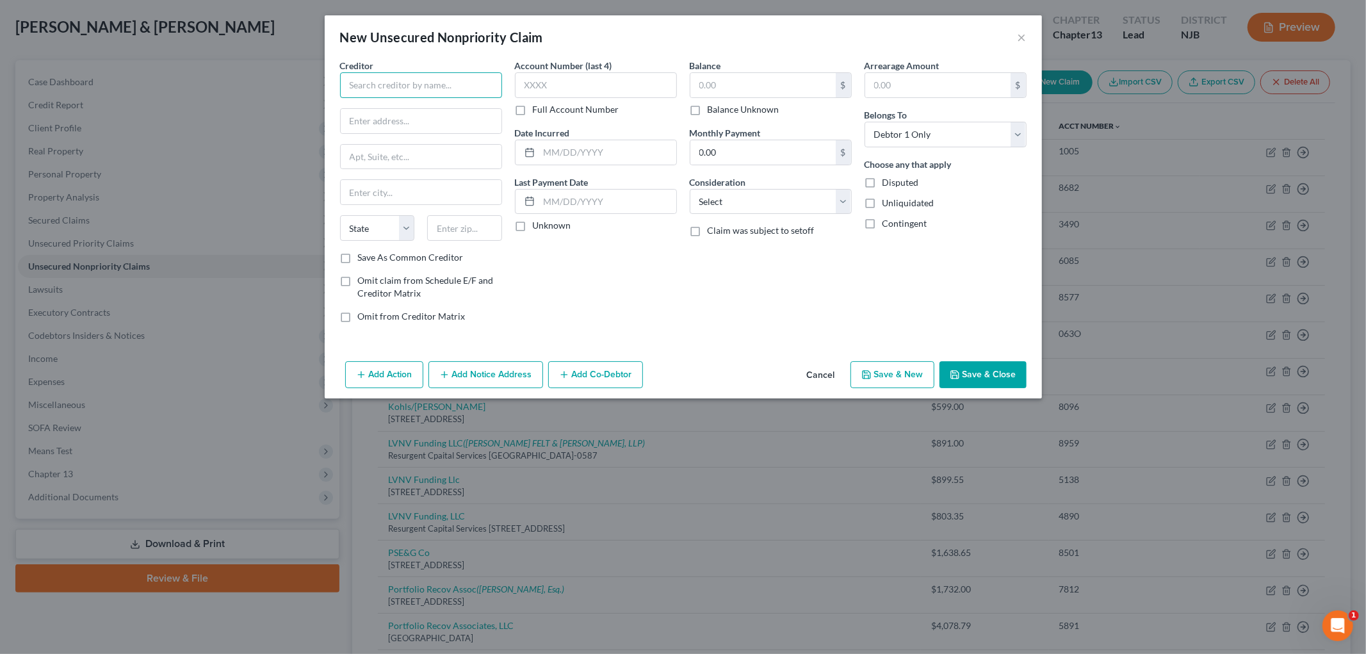
click at [402, 85] on input "text" at bounding box center [421, 85] width 162 height 26
type input "Citibank NA"
type input "5800 S. Corporate Pl"
click at [456, 237] on input "text" at bounding box center [464, 228] width 75 height 26
type input "57108"
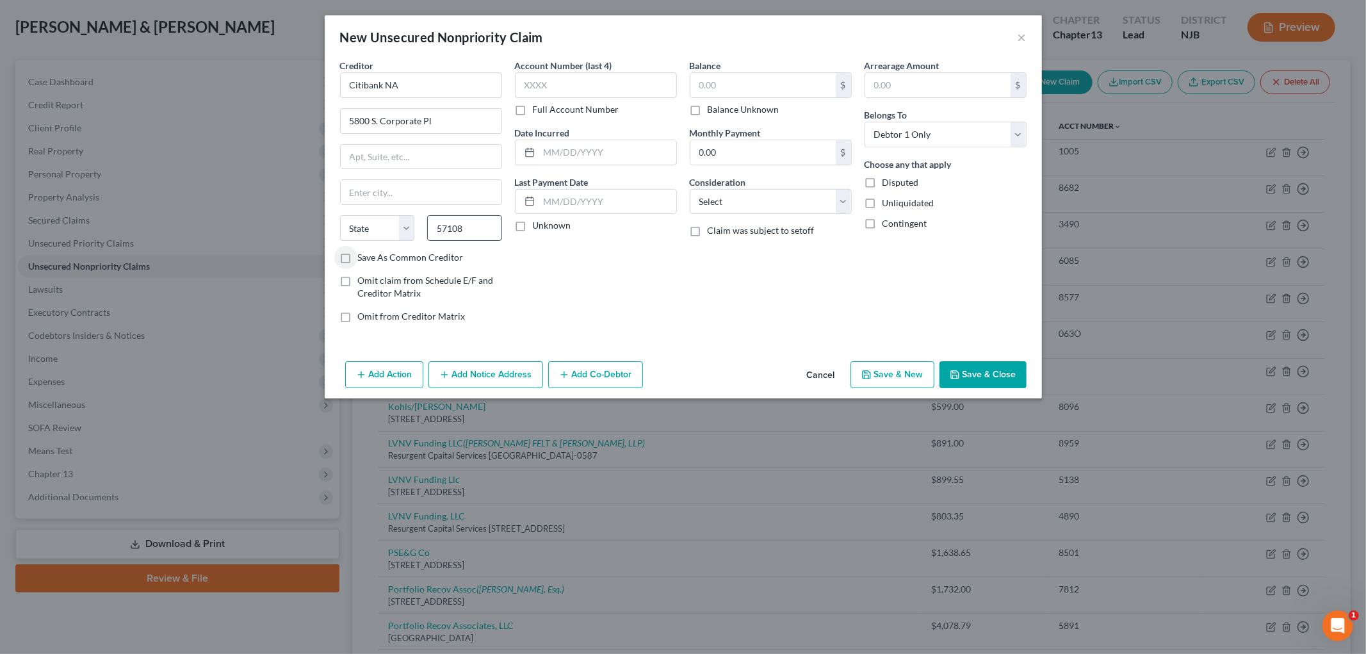
type input "[GEOGRAPHIC_DATA]"
select select "43"
click at [475, 227] on input "57108" at bounding box center [464, 228] width 75 height 26
type input "57108-5027"
click at [591, 86] on input "text" at bounding box center [596, 85] width 162 height 26
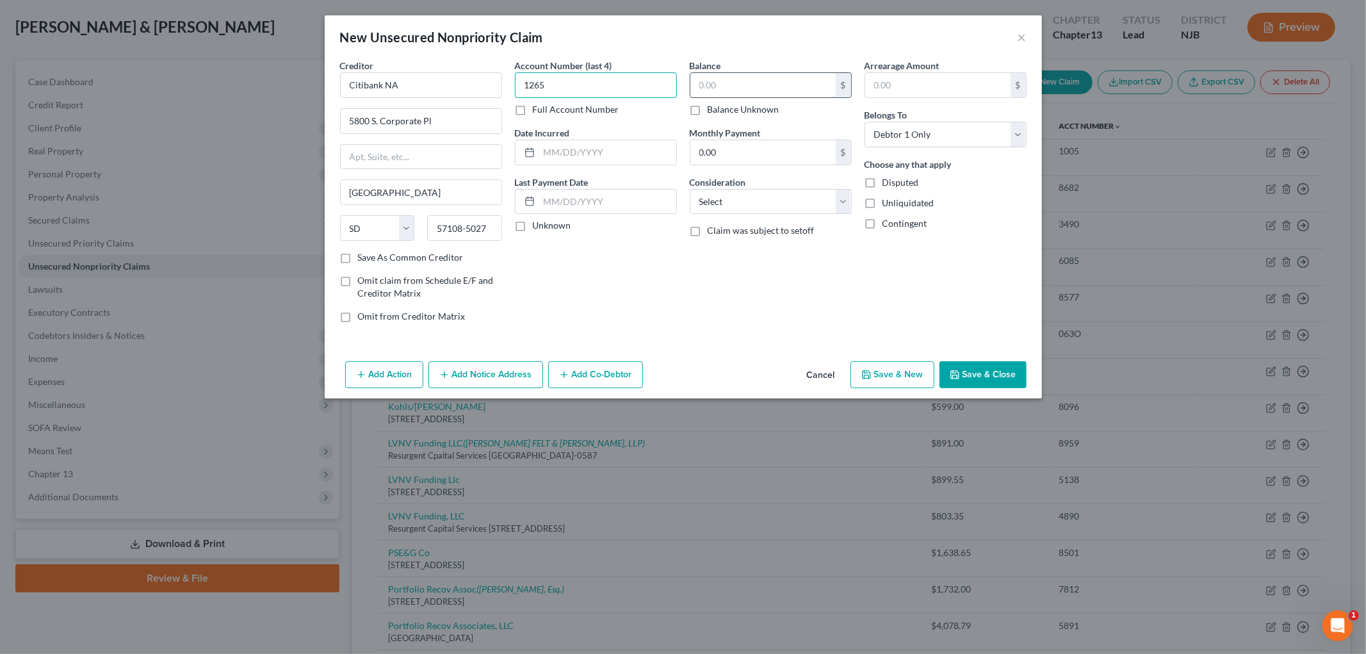
type input "1265"
click at [734, 81] on input "text" at bounding box center [763, 85] width 145 height 24
type input "971.42"
click at [724, 206] on select "Select Cable / Satellite Services Collection Agency Credit Card Debt Debt Couns…" at bounding box center [771, 202] width 162 height 26
click at [790, 212] on select "Select Cable / Satellite Services Collection Agency Credit Card Debt Debt Couns…" at bounding box center [771, 202] width 162 height 26
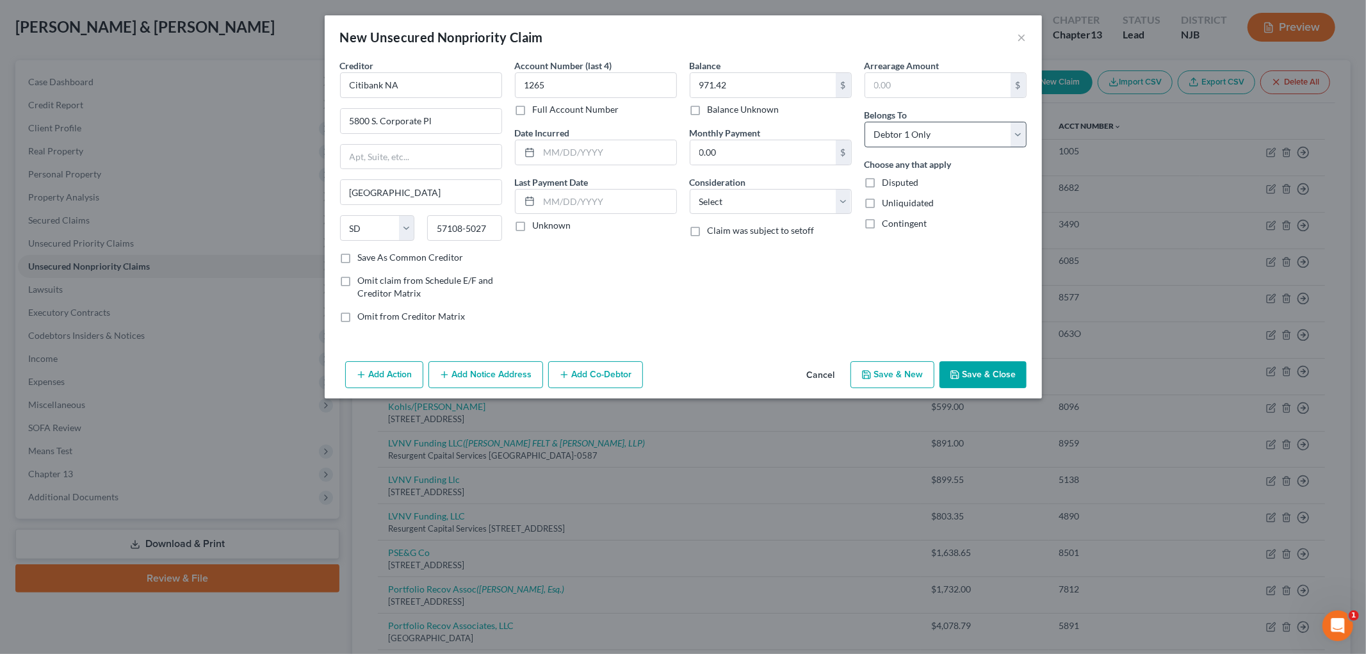
click at [965, 120] on div "Belongs To * Select Debtor 1 Only Debtor 2 Only Debtor 1 And Debtor 2 Only At L…" at bounding box center [946, 127] width 162 height 39
drag, startPoint x: 965, startPoint y: 127, endPoint x: 968, endPoint y: 140, distance: 13.2
click at [965, 127] on select "Select Debtor 1 Only Debtor 2 Only Debtor 1 And Debtor 2 Only At Least One Of T…" at bounding box center [946, 135] width 162 height 26
select select "1"
click at [865, 122] on select "Select Debtor 1 Only Debtor 2 Only Debtor 1 And Debtor 2 Only At Least One Of T…" at bounding box center [946, 135] width 162 height 26
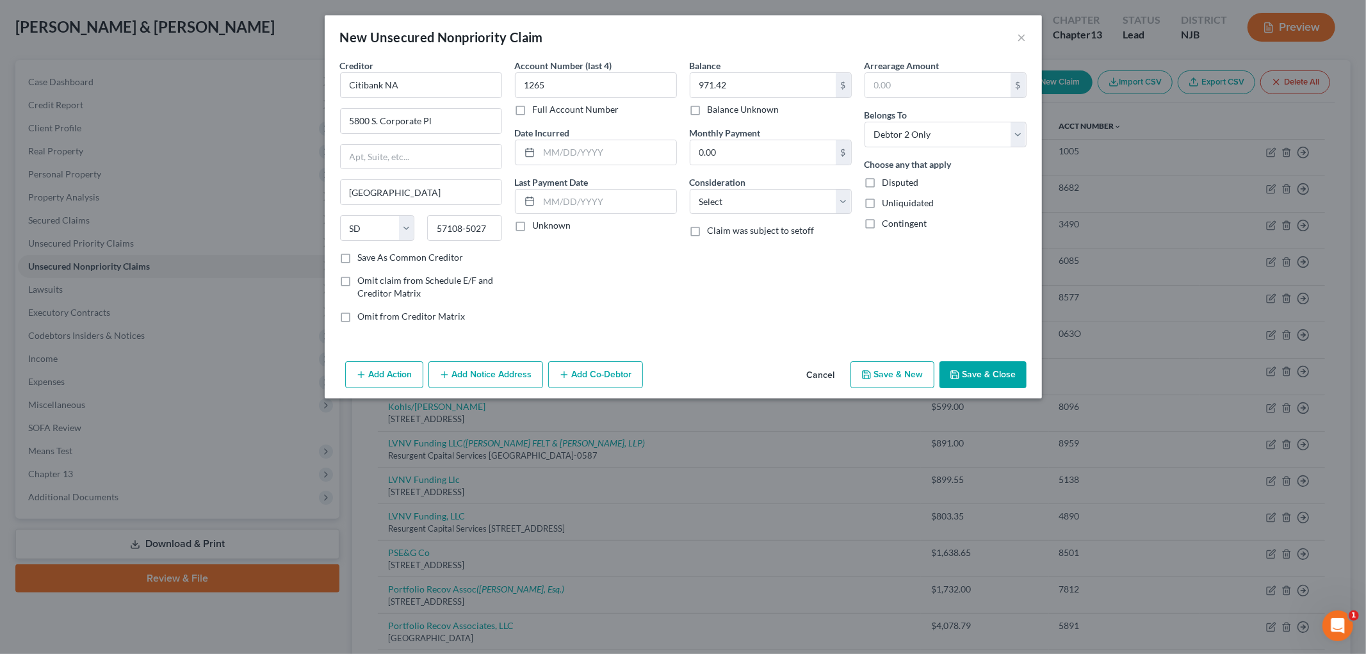
click at [959, 370] on icon "button" at bounding box center [955, 375] width 10 height 10
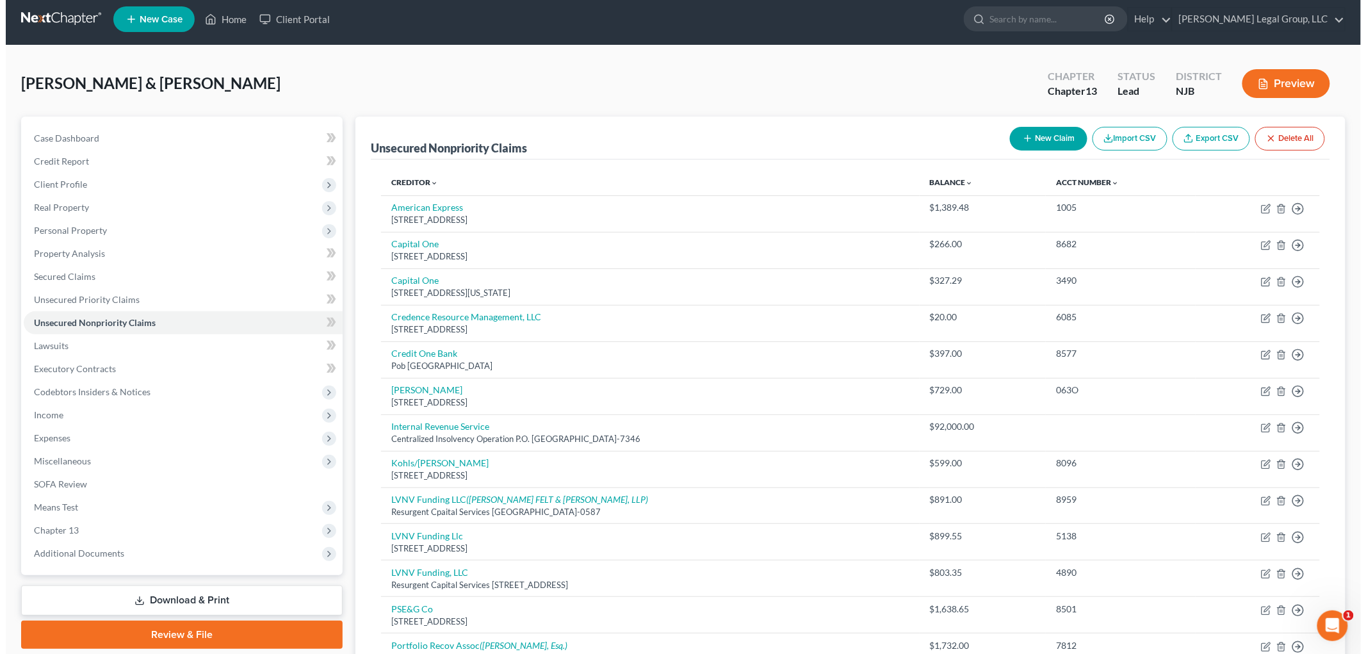
scroll to position [0, 0]
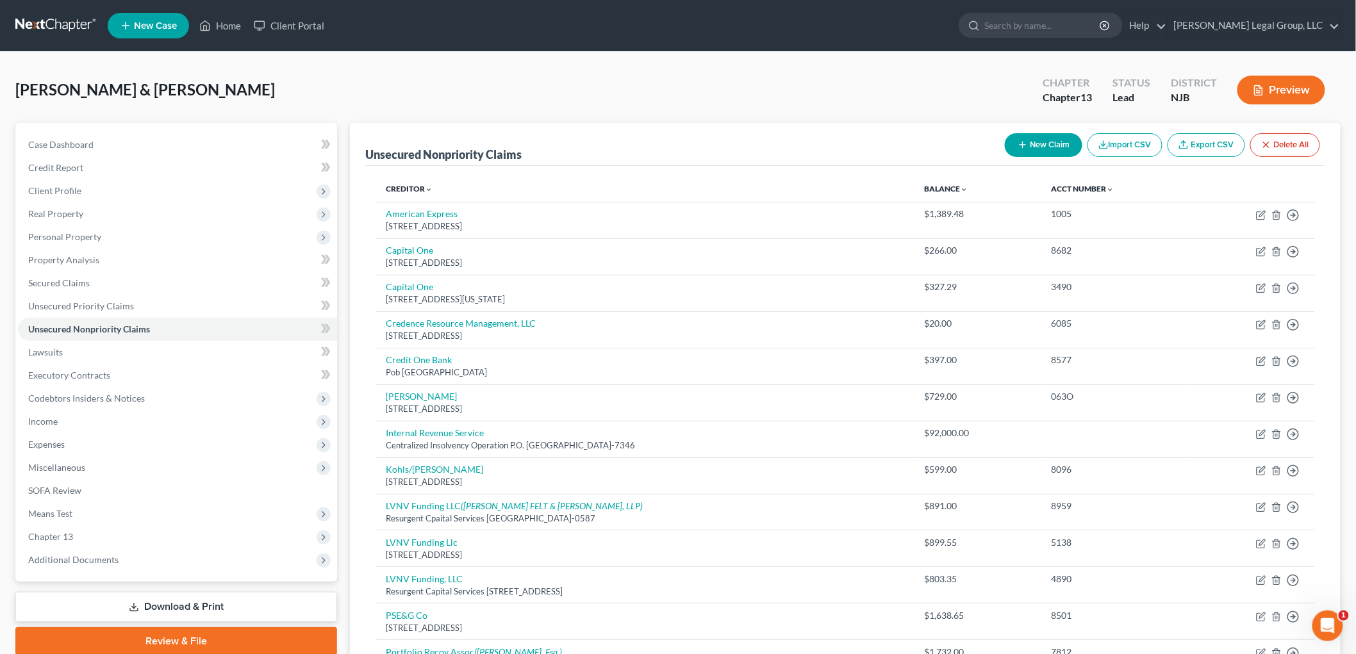
click at [1047, 149] on button "New Claim" at bounding box center [1043, 145] width 78 height 24
select select "0"
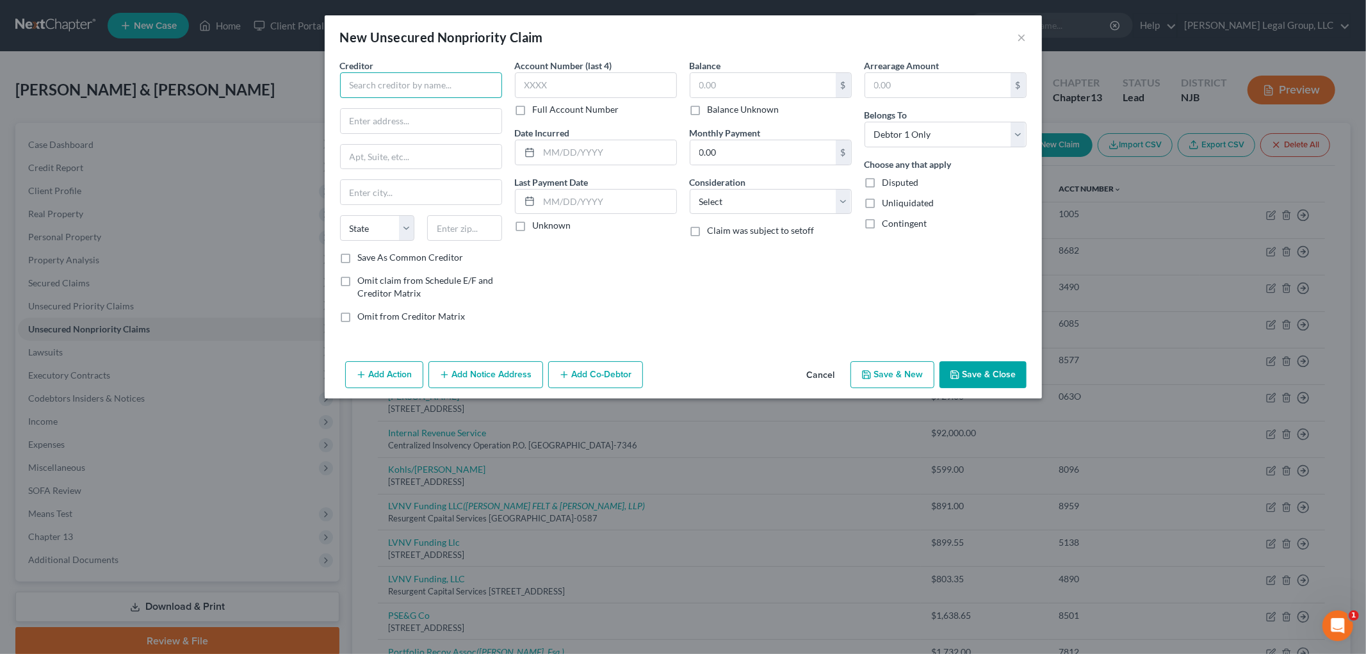
click at [430, 92] on input "text" at bounding box center [421, 85] width 162 height 26
type input "Jefferson Capital Systems LLC"
type input "Po Box 7999"
type input "56302"
type input "Saint Cloud"
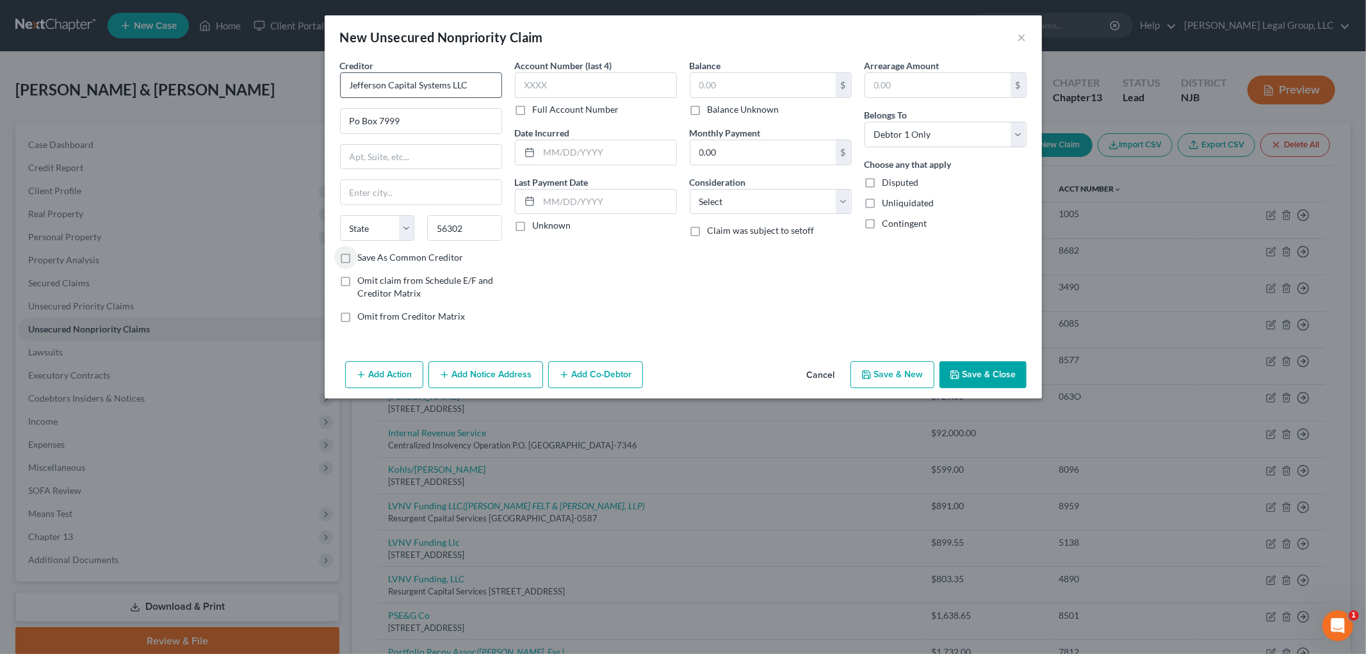
select select "24"
click at [489, 231] on input "56302" at bounding box center [464, 228] width 75 height 26
type input "56302-9617"
click at [571, 97] on input "text" at bounding box center [596, 85] width 162 height 26
type input "8682"
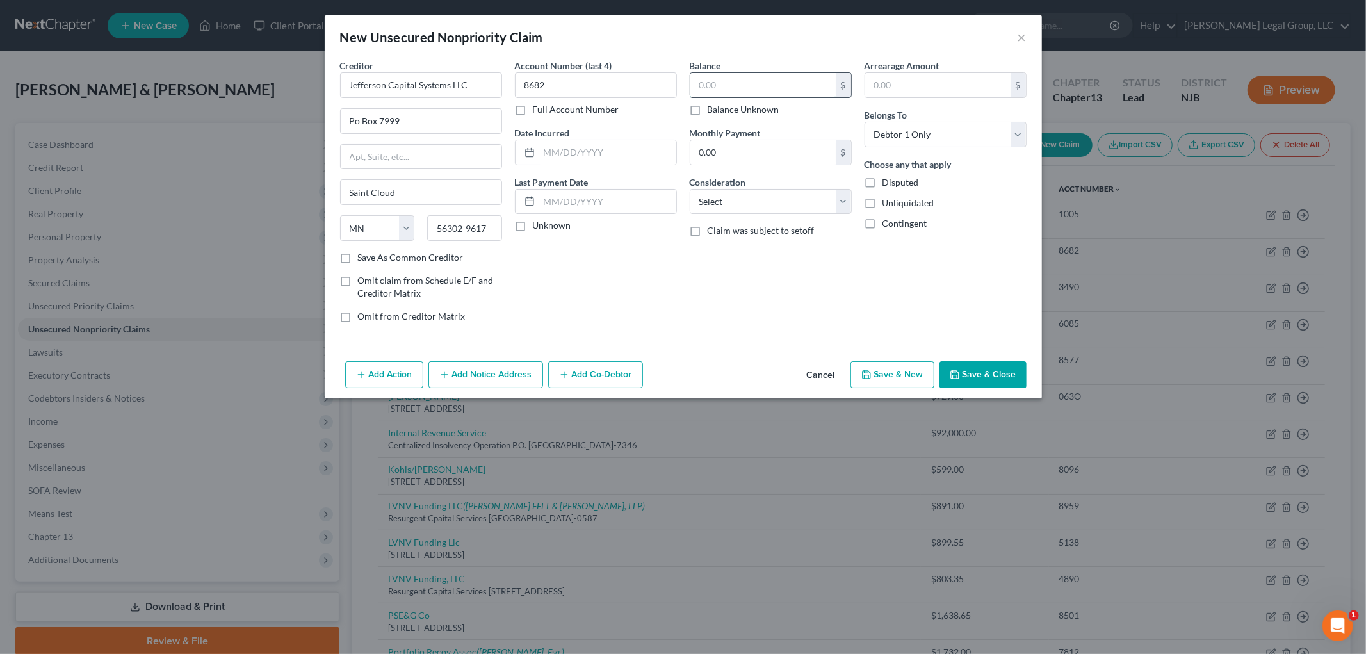
click at [737, 82] on input "text" at bounding box center [763, 85] width 145 height 24
type input "279.46"
drag, startPoint x: 737, startPoint y: 196, endPoint x: 742, endPoint y: 209, distance: 14.2
click at [738, 197] on select "Select Cable / Satellite Services Collection Agency Credit Card Debt Debt Couns…" at bounding box center [771, 202] width 162 height 26
select select "14"
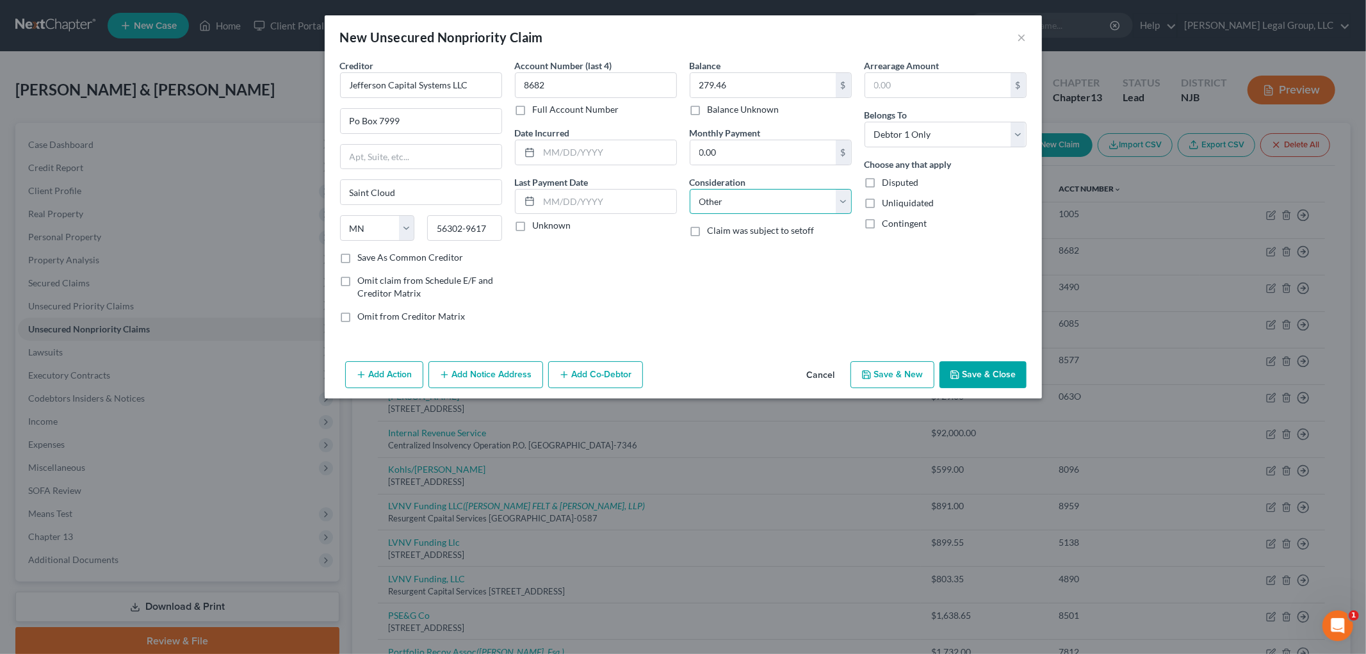
click at [690, 189] on select "Select Cable / Satellite Services Collection Agency Credit Card Debt Debt Couns…" at bounding box center [771, 202] width 162 height 26
click at [756, 255] on input "text" at bounding box center [771, 250] width 161 height 24
type input "colleciton for Mzastecard World Elite"
click at [1002, 377] on button "Save & Close" at bounding box center [983, 374] width 87 height 27
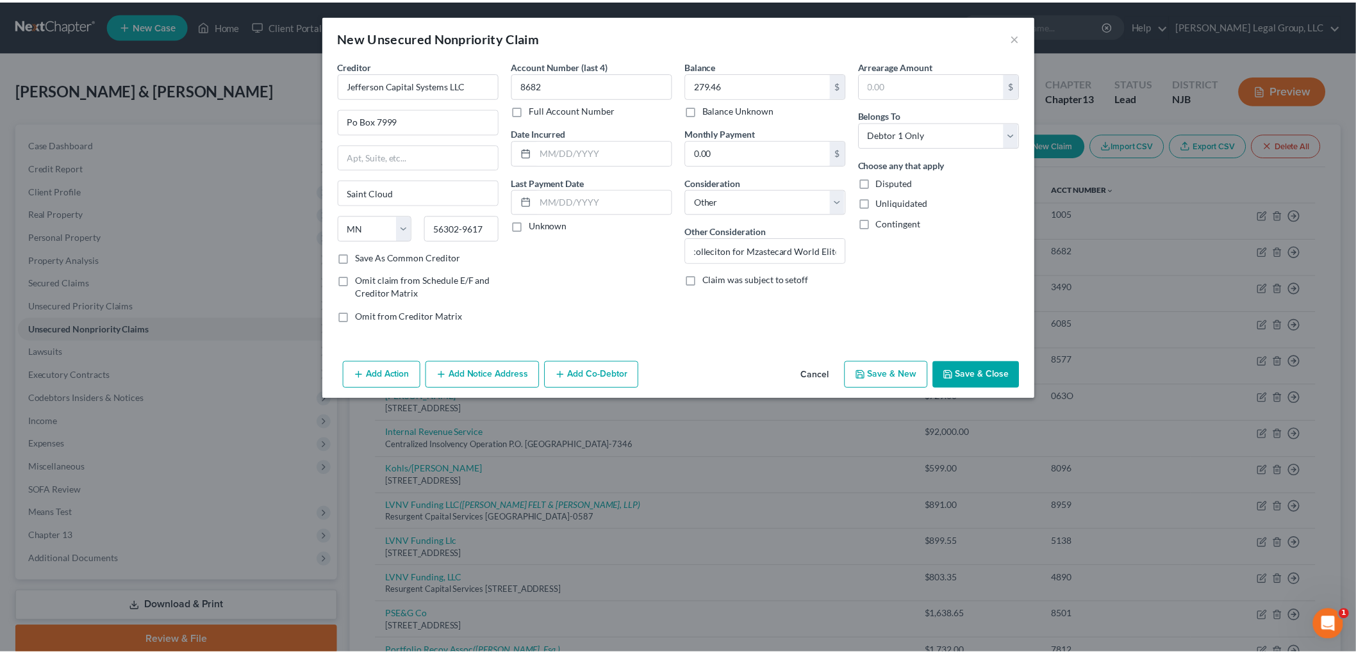
scroll to position [0, 0]
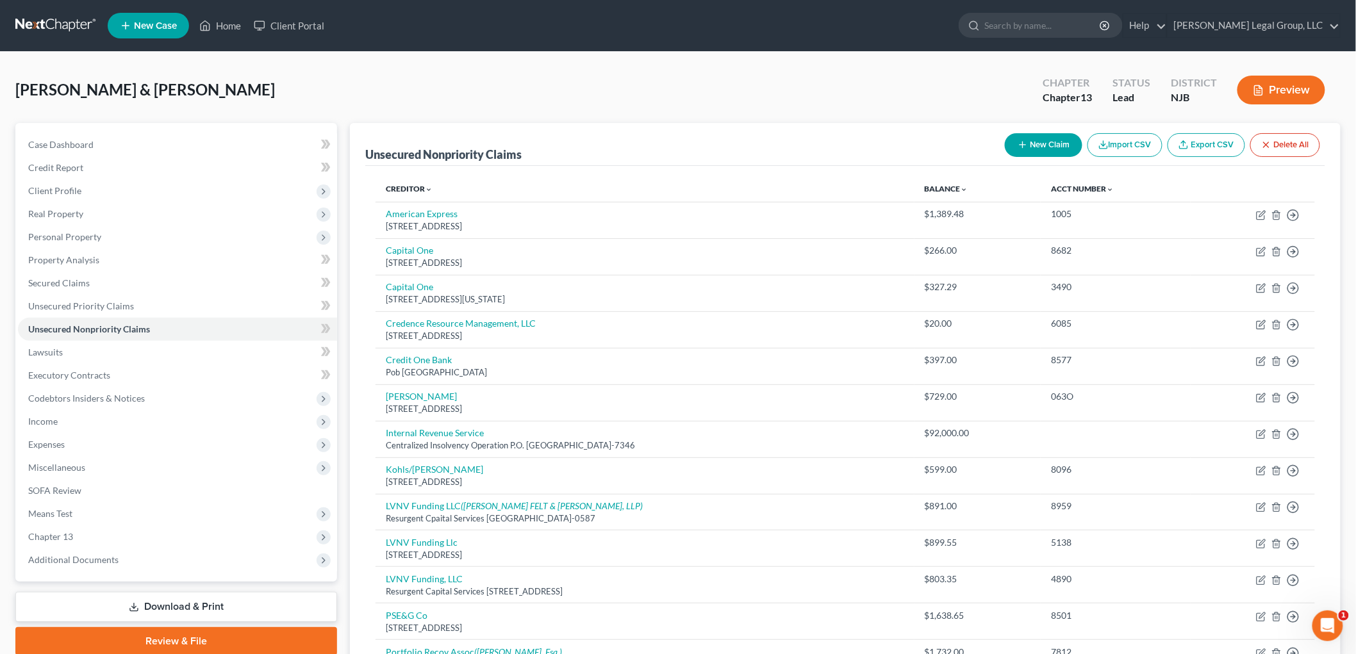
click at [1028, 143] on button "New Claim" at bounding box center [1043, 145] width 78 height 24
select select "0"
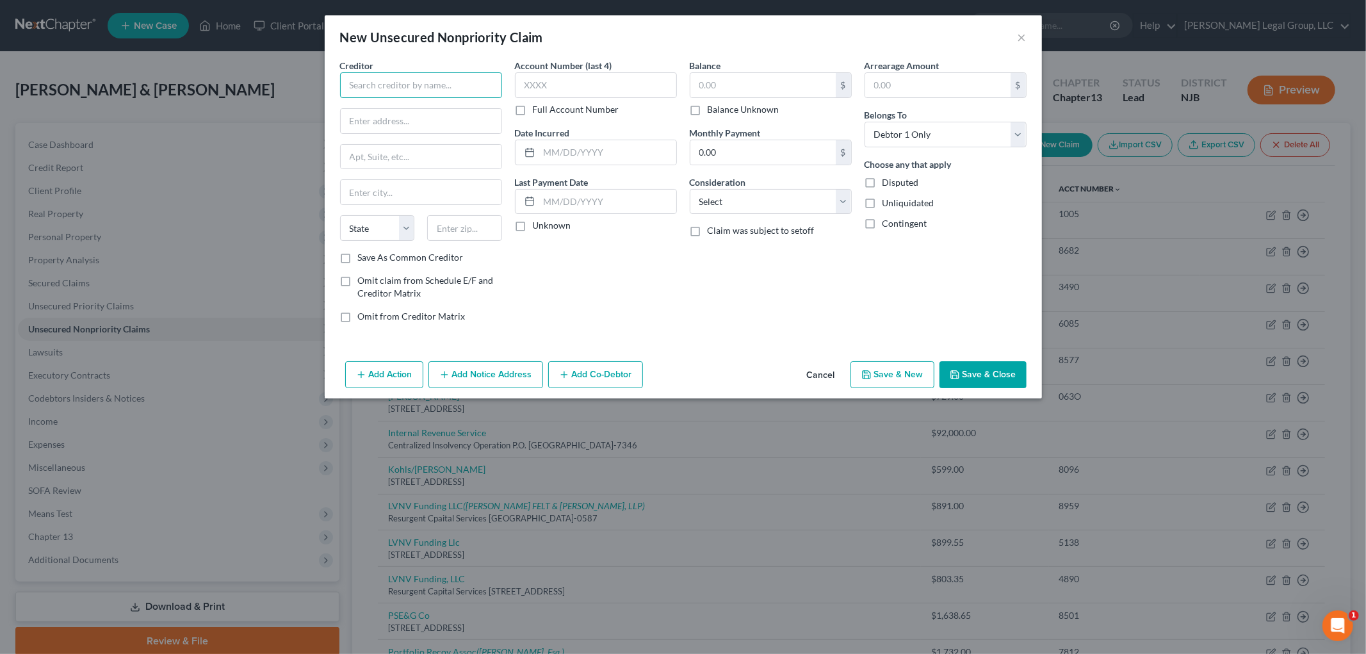
click at [472, 92] on input "text" at bounding box center [421, 85] width 162 height 26
type input "TFI Group LLC"
type input "Po Box 1168"
type input "14075"
type input "[GEOGRAPHIC_DATA]"
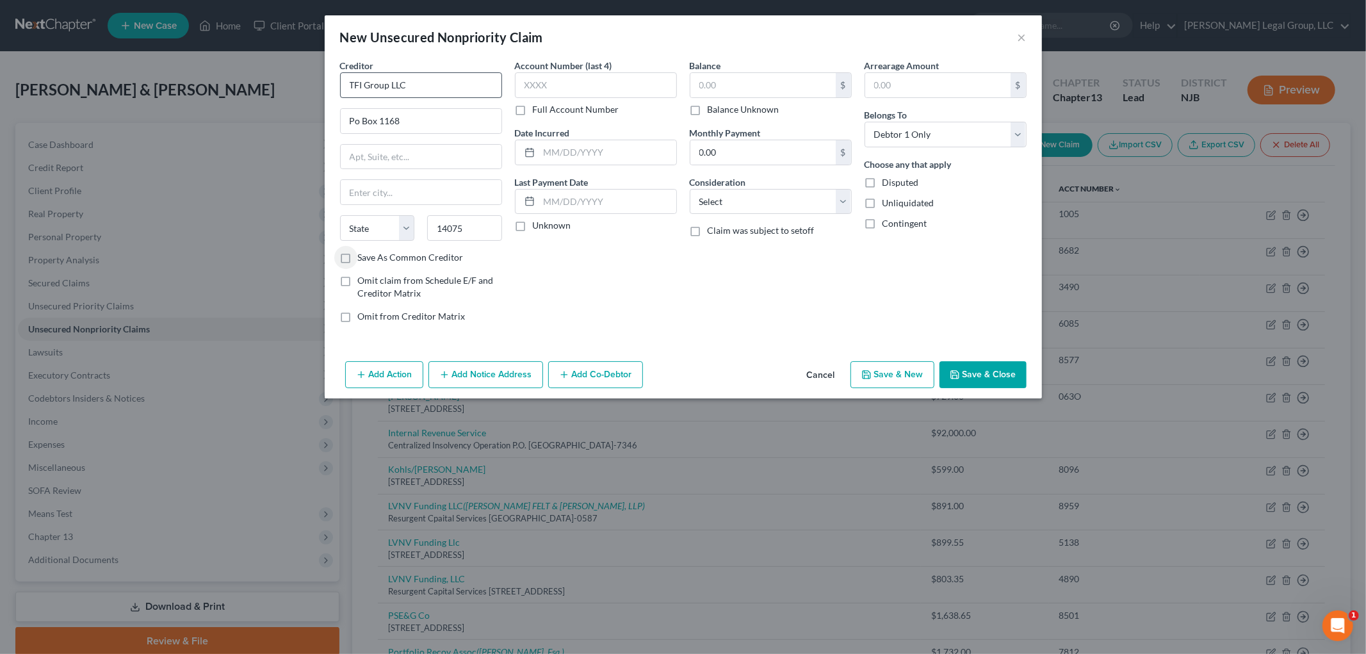
select select "35"
click at [570, 96] on input "text" at bounding box center [596, 85] width 162 height 26
type input "6885"
click at [725, 79] on input "text" at bounding box center [763, 85] width 145 height 24
type input "2,433.57"
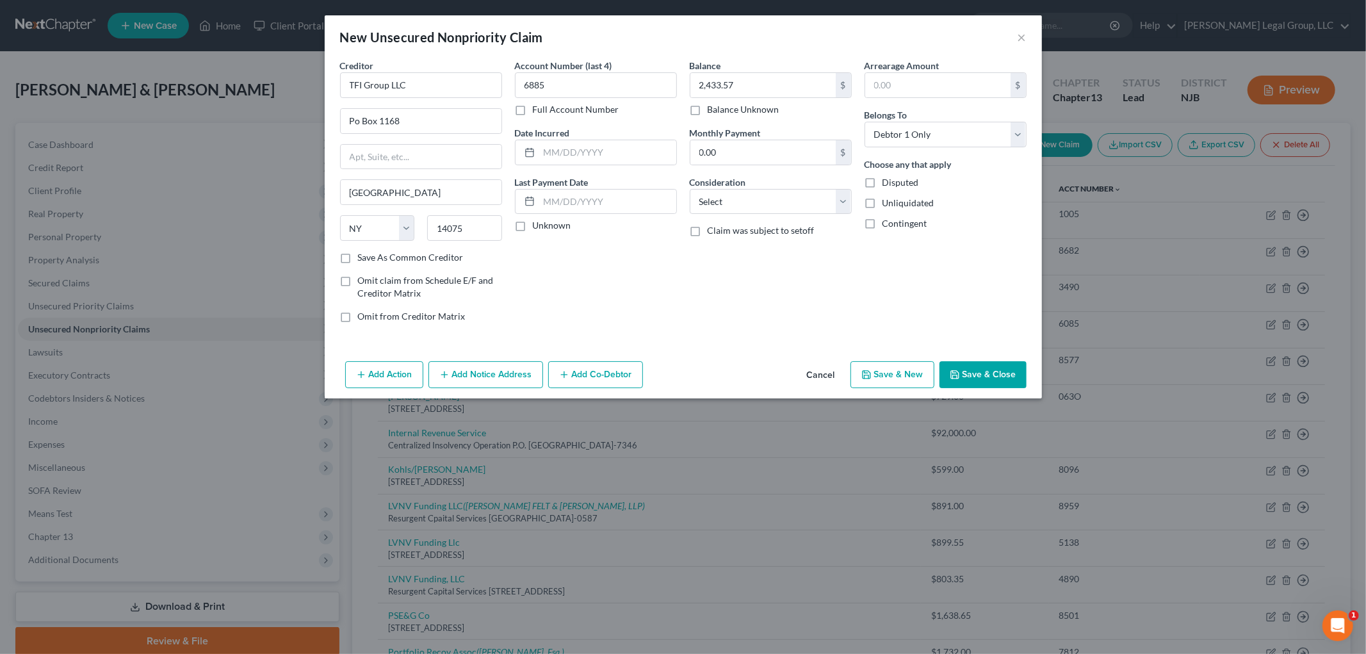
click at [985, 381] on button "Save & Close" at bounding box center [983, 374] width 87 height 27
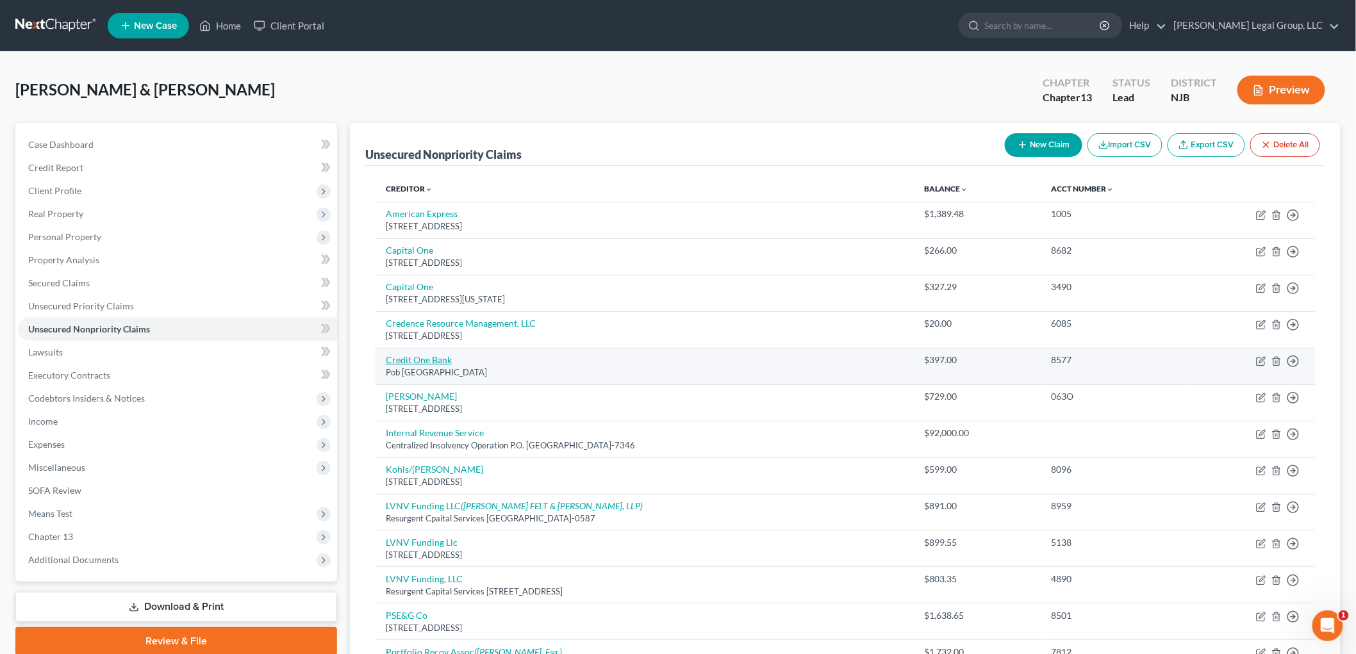
click at [446, 359] on link "Credit One Bank" at bounding box center [419, 359] width 66 height 11
select select "31"
select select "2"
select select "0"
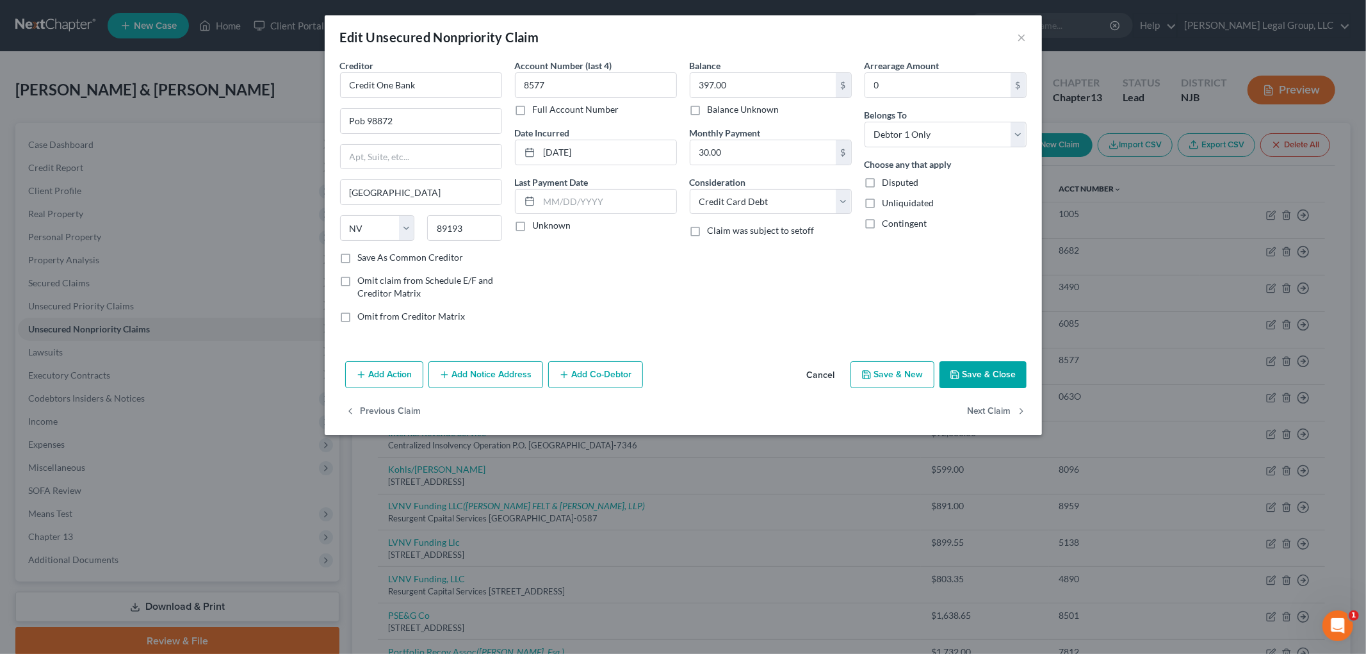
click at [463, 376] on button "Add Notice Address" at bounding box center [486, 374] width 115 height 27
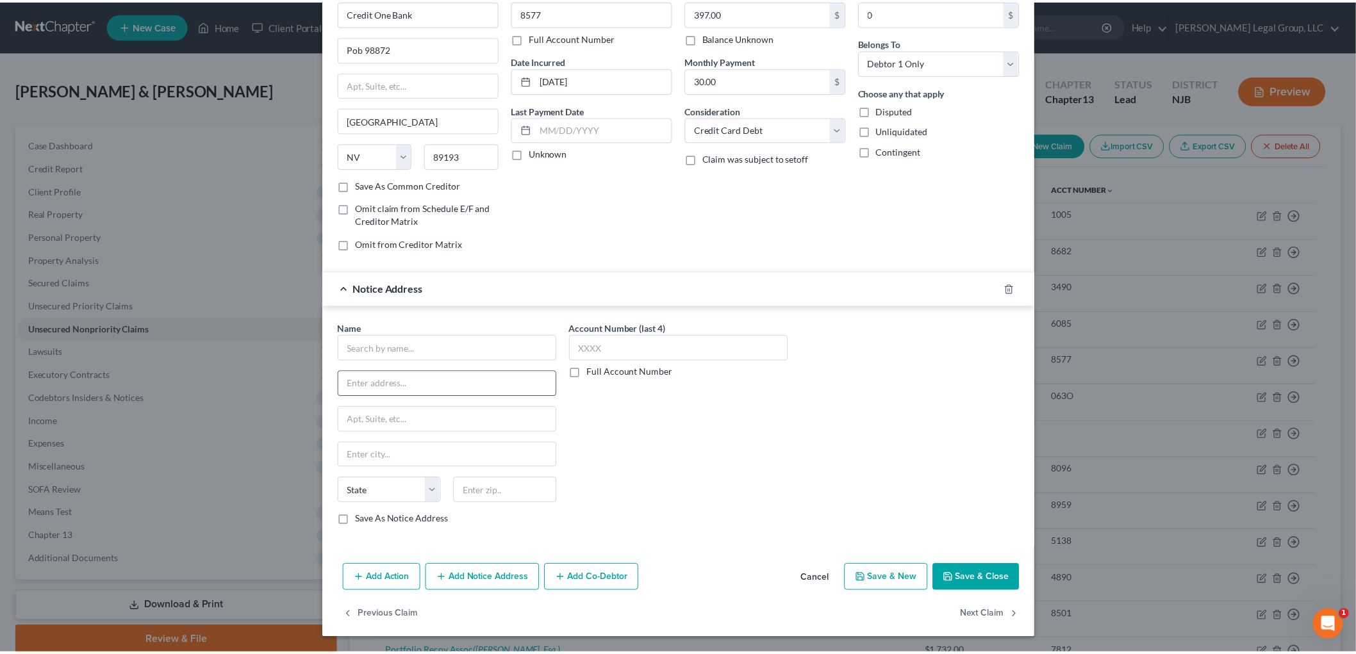
scroll to position [74, 0]
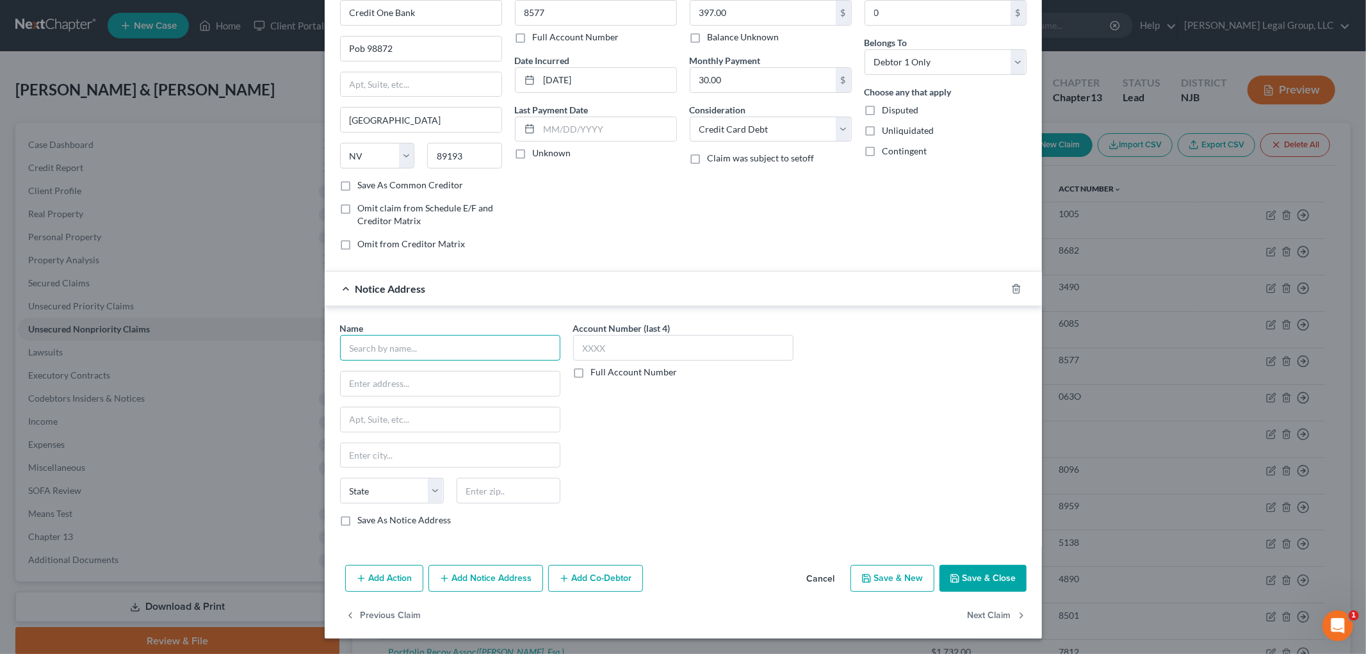
click at [388, 351] on input "text" at bounding box center [450, 348] width 220 height 26
type input "LVNV Funding, LLC"
type input "Resurgent Capital Services"
click at [398, 417] on input "text" at bounding box center [450, 419] width 219 height 24
type input "Po Box 10587"
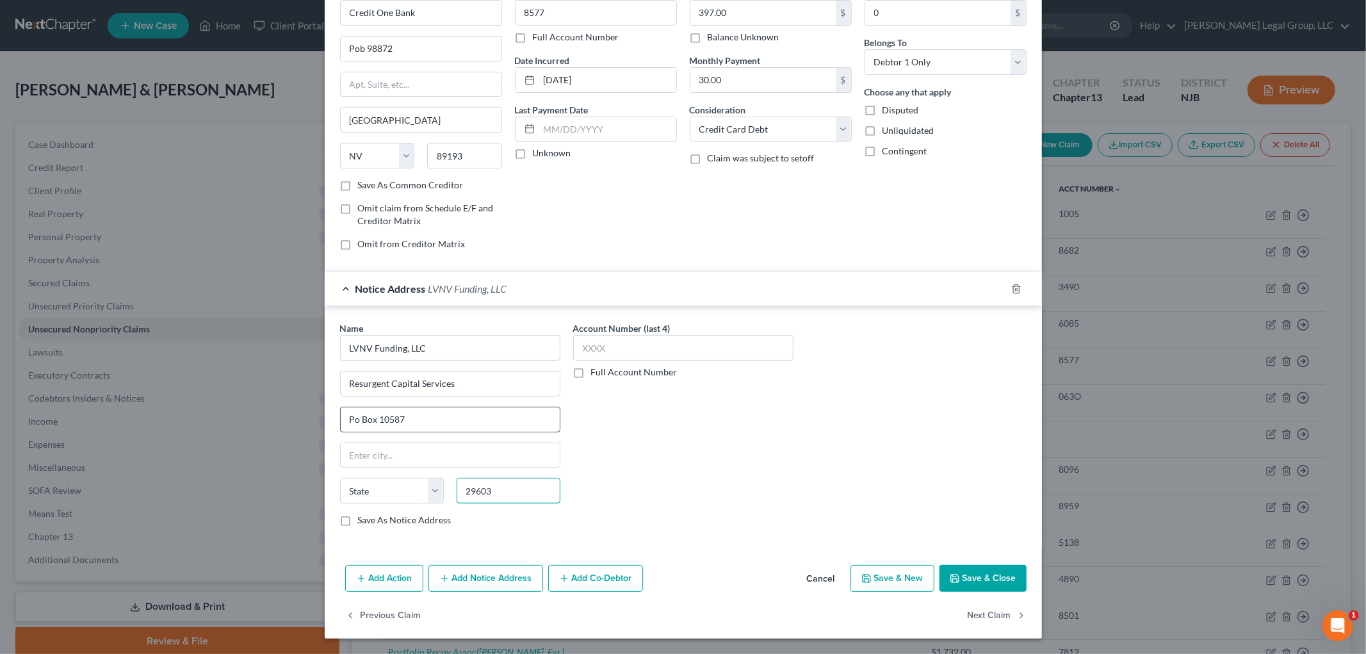
type input "29603"
type input "[GEOGRAPHIC_DATA]"
select select "42"
click at [539, 485] on input "29603" at bounding box center [509, 491] width 104 height 26
type input "29603-0587"
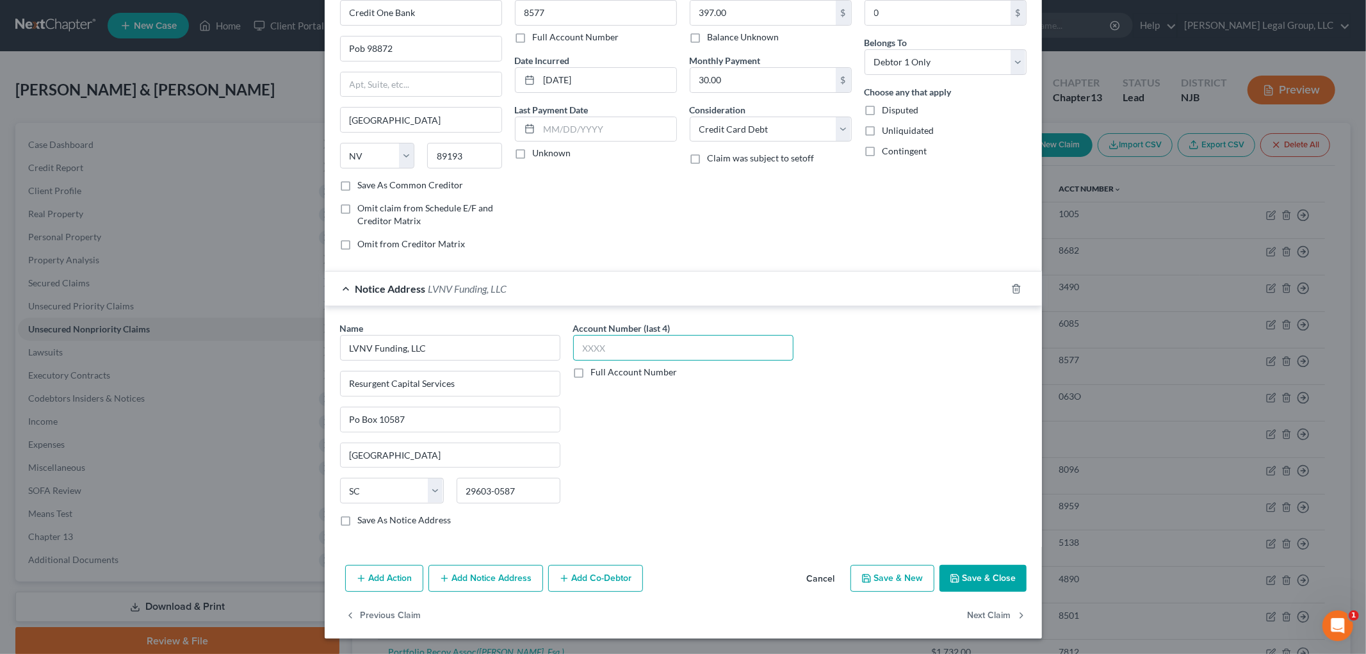
click at [661, 351] on input "text" at bounding box center [683, 348] width 220 height 26
type input "8577"
click at [1004, 577] on button "Save & Close" at bounding box center [983, 578] width 87 height 27
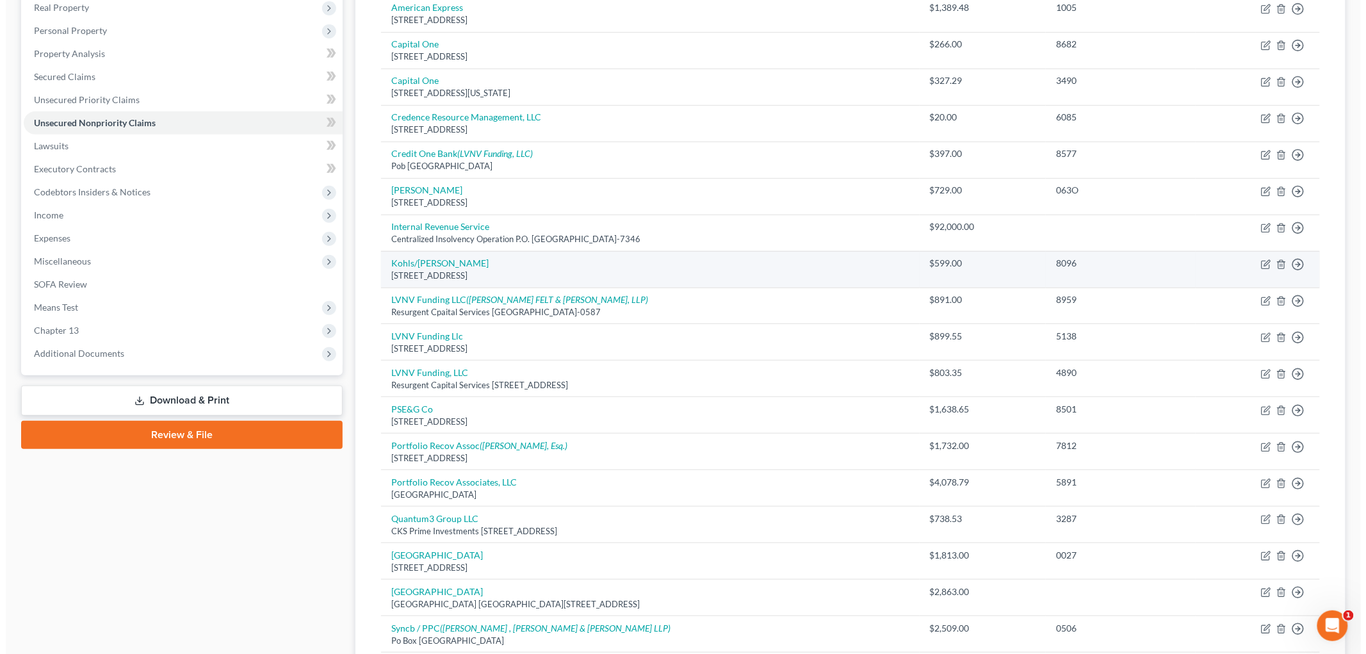
scroll to position [284, 0]
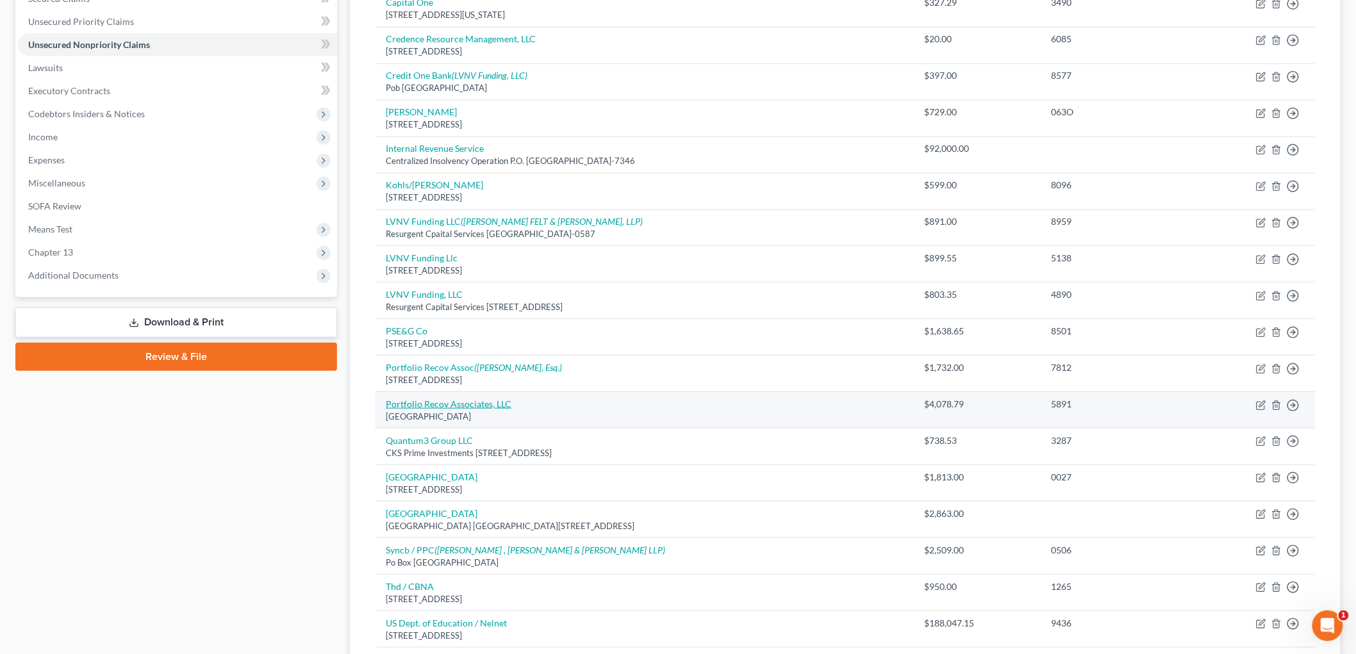
click at [493, 402] on link "Portfolio Recov Associates, LLC" at bounding box center [449, 403] width 126 height 11
select select "48"
select select "14"
select select "0"
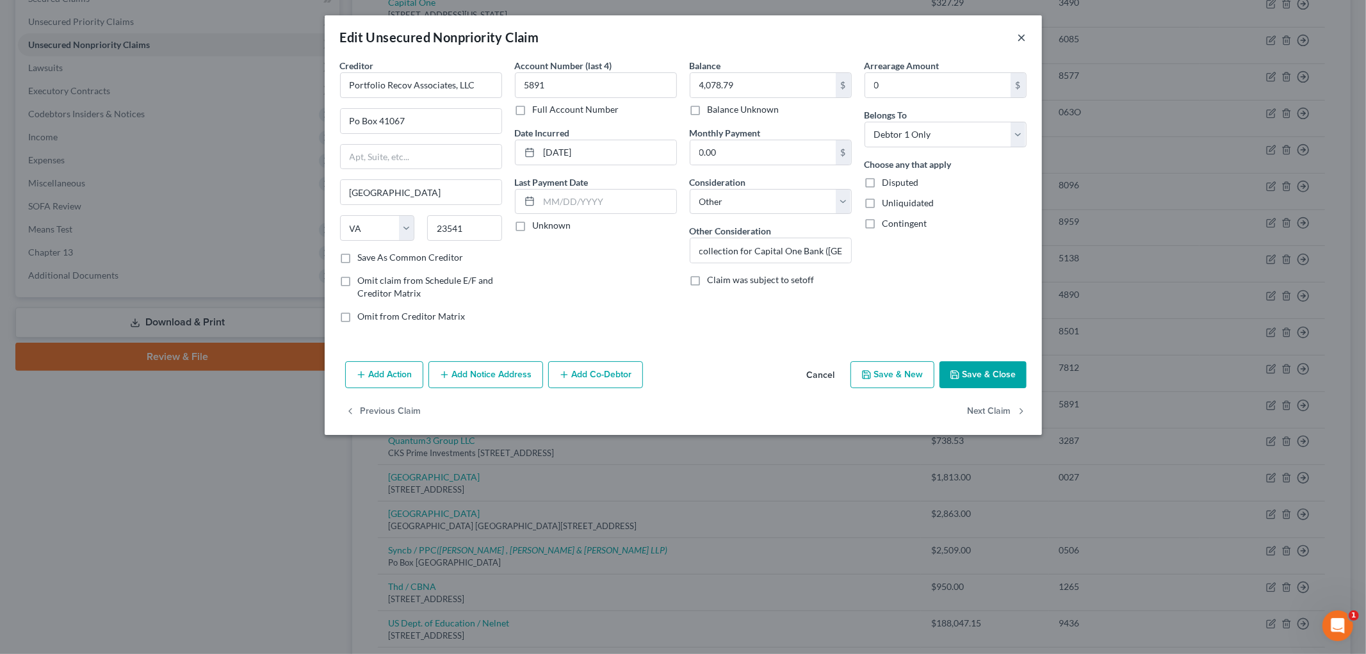
click at [1026, 40] on button "×" at bounding box center [1022, 36] width 9 height 15
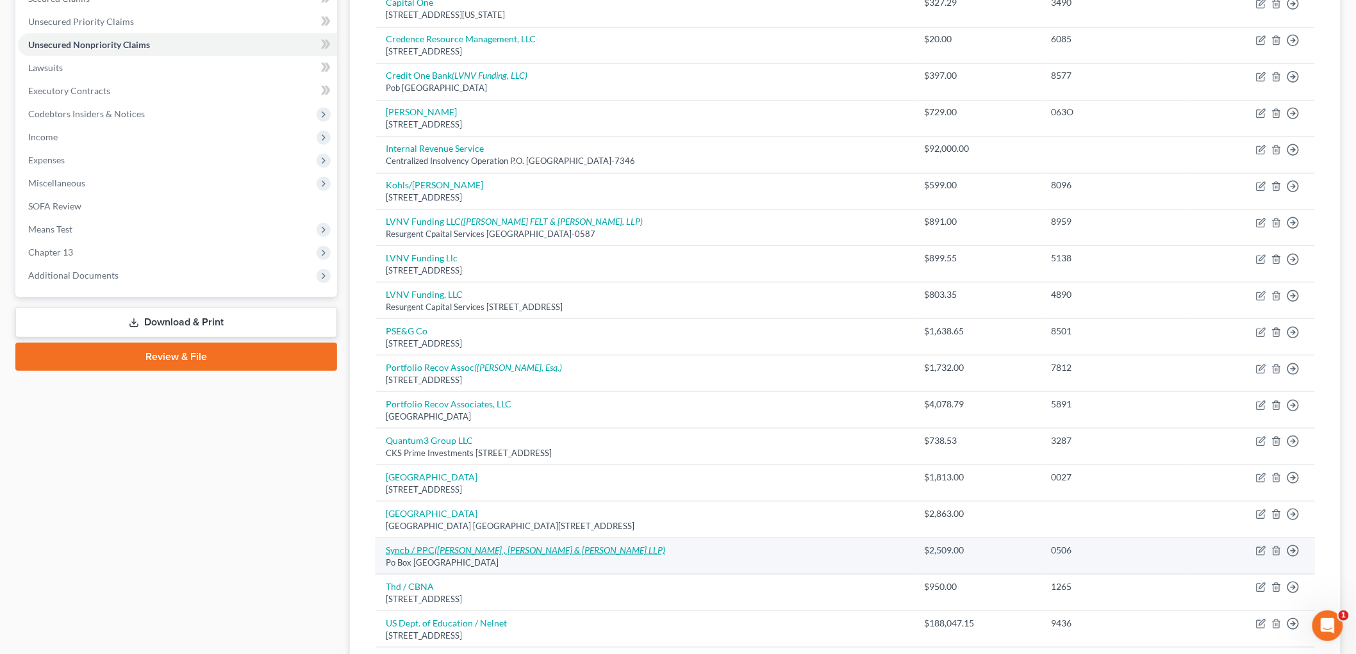
click at [589, 548] on icon "([PERSON_NAME] , [PERSON_NAME] & [PERSON_NAME] LLP)" at bounding box center [549, 550] width 231 height 11
select select "9"
select select "2"
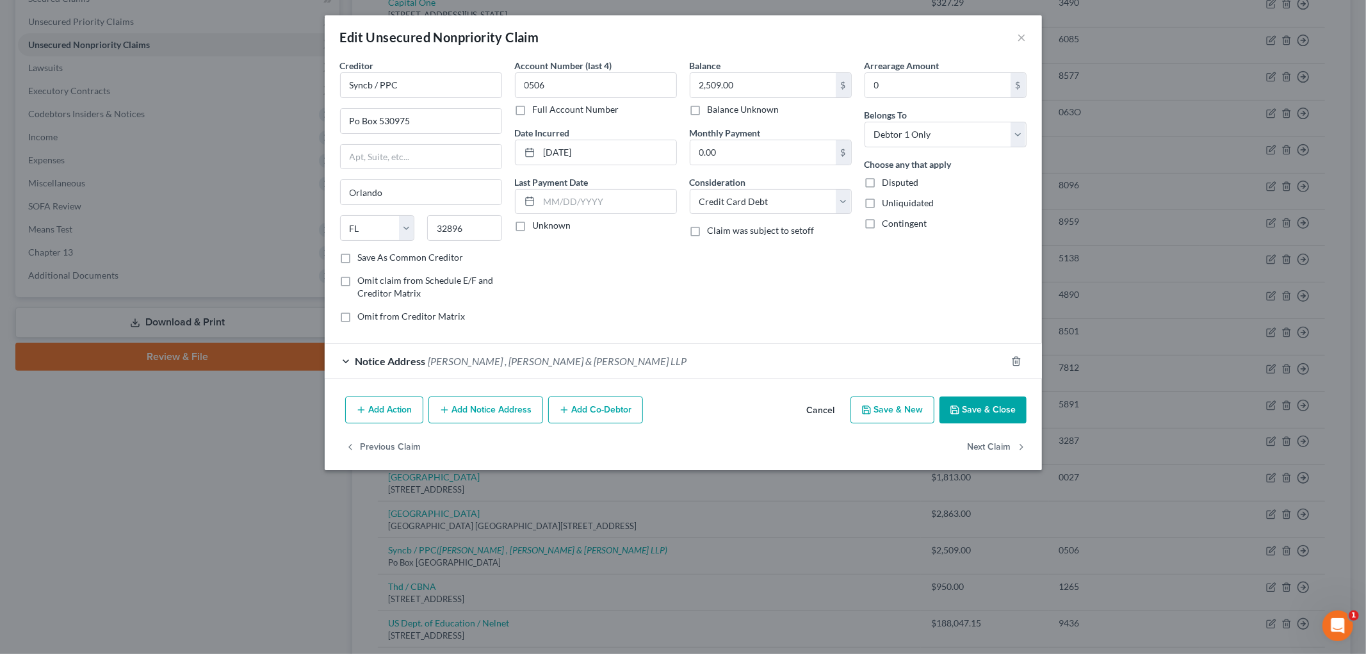
click at [382, 419] on button "Add Action" at bounding box center [384, 410] width 78 height 27
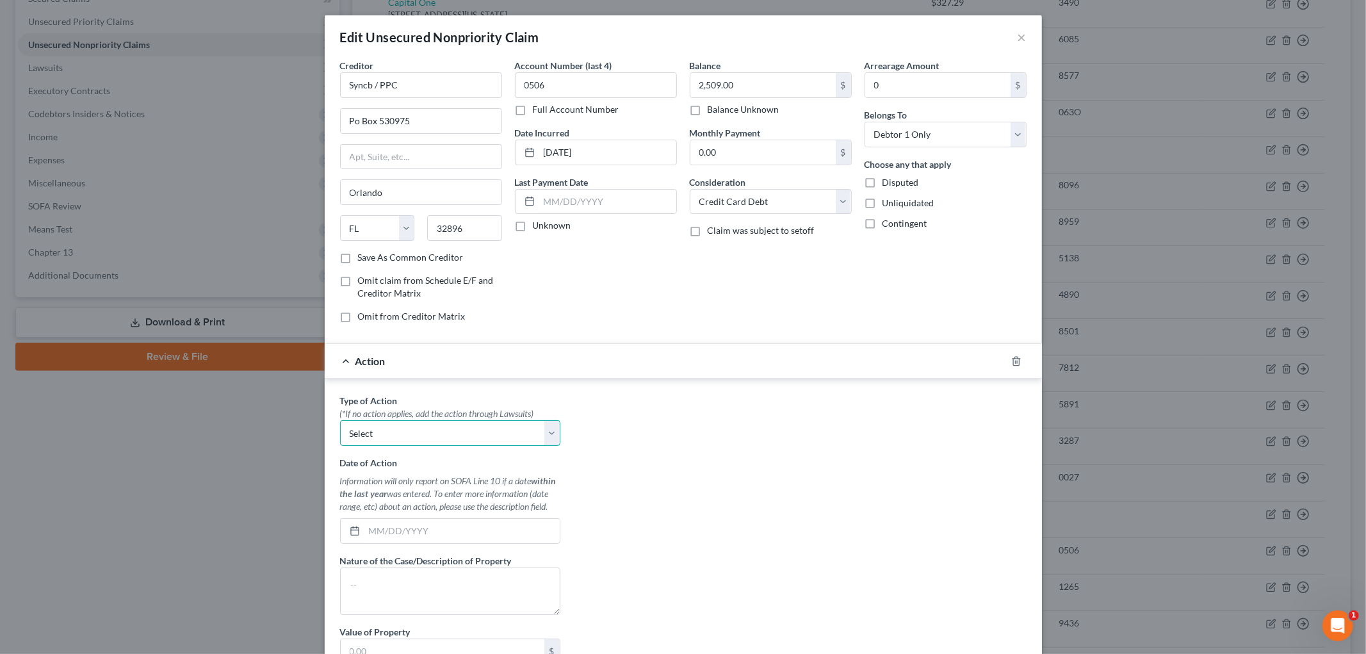
drag, startPoint x: 453, startPoint y: 436, endPoint x: 453, endPoint y: 445, distance: 9.0
click at [453, 436] on select "Select Repossession Garnishment Foreclosure Personal Injury Attached, Seized, O…" at bounding box center [450, 433] width 220 height 26
click at [340, 421] on select "Select Repossession Garnishment Foreclosure Personal Injury Attached, Seized, O…" at bounding box center [450, 433] width 220 height 26
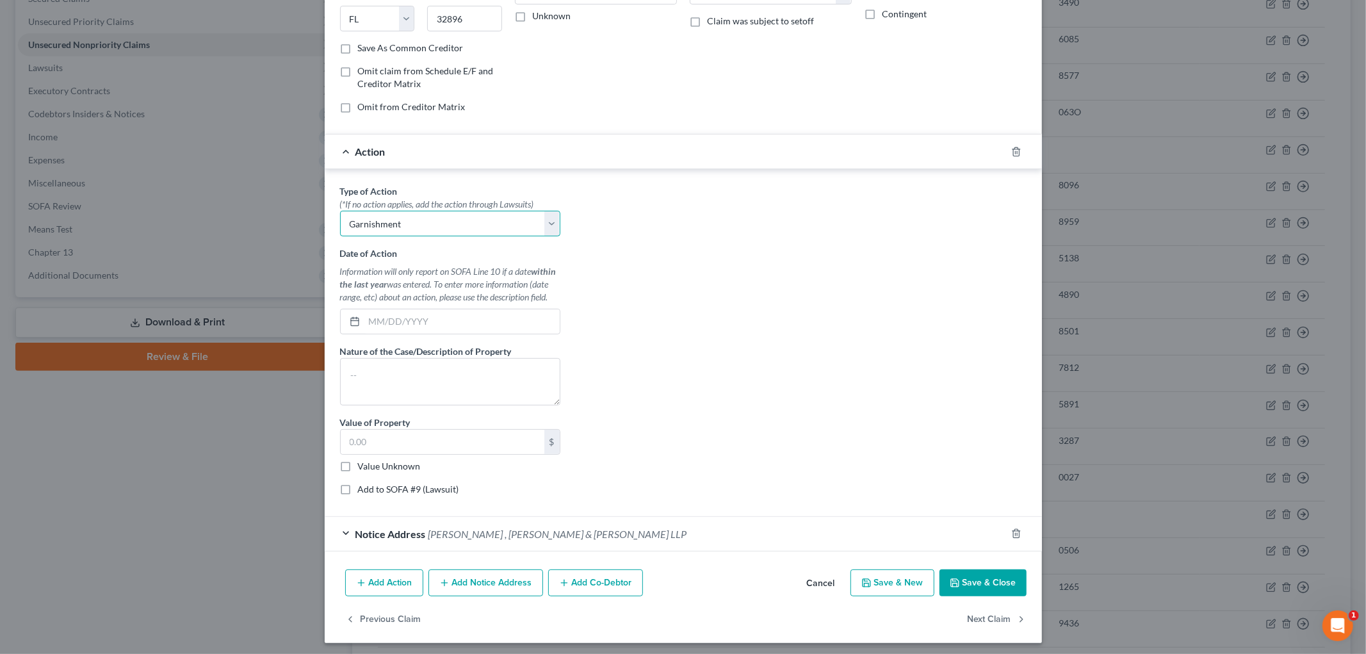
scroll to position [215, 0]
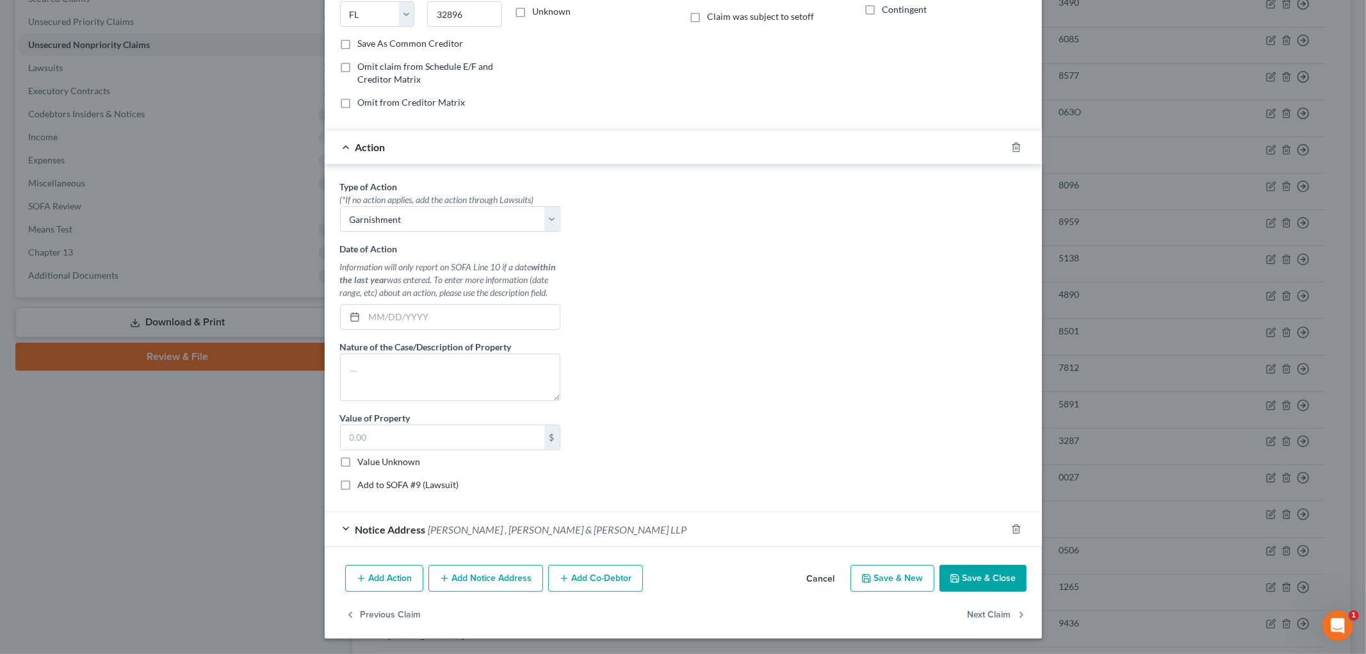
click at [372, 487] on label "Add to SOFA #9 (Lawsuit)" at bounding box center [408, 485] width 101 height 13
click at [372, 487] on input "Add to SOFA #9 (Lawsuit)" at bounding box center [367, 483] width 8 height 8
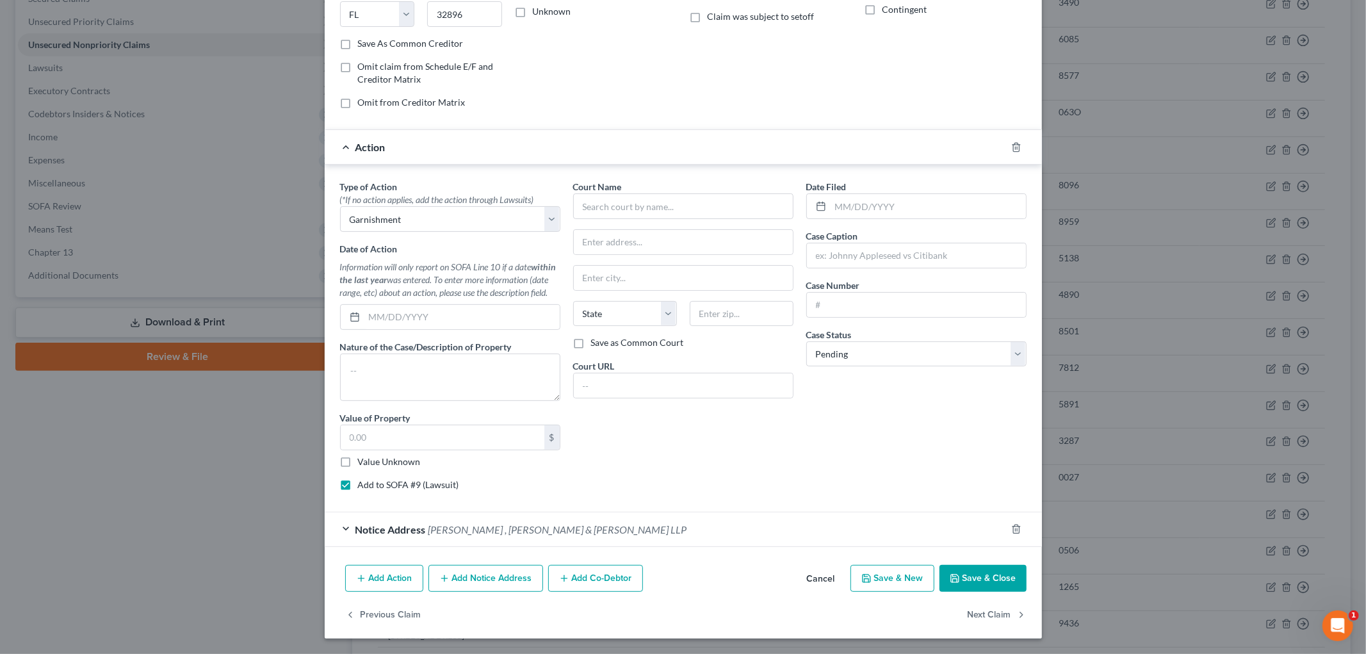
click at [374, 462] on label "Value Unknown" at bounding box center [389, 461] width 63 height 13
click at [372, 462] on input "Value Unknown" at bounding box center [367, 459] width 8 height 8
click at [636, 214] on input "text" at bounding box center [683, 206] width 220 height 26
click at [892, 238] on div "Case Caption" at bounding box center [917, 248] width 220 height 39
click at [892, 254] on input "text" at bounding box center [916, 255] width 219 height 24
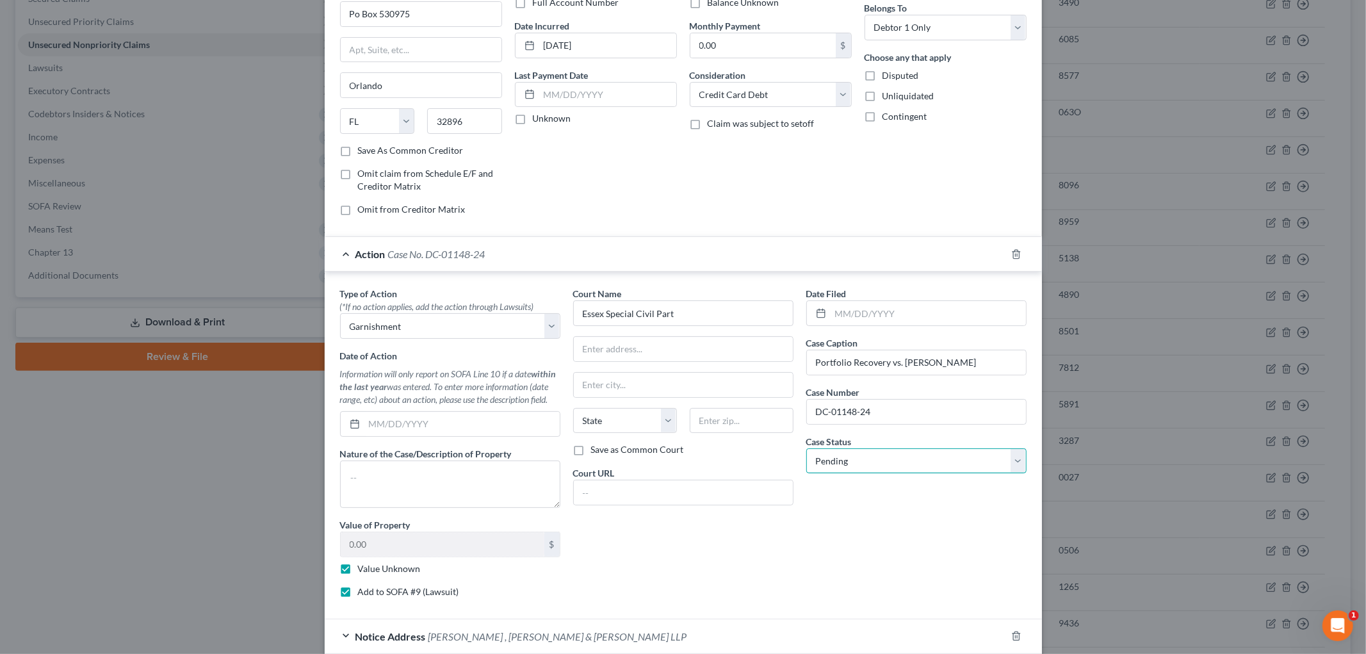
scroll to position [0, 0]
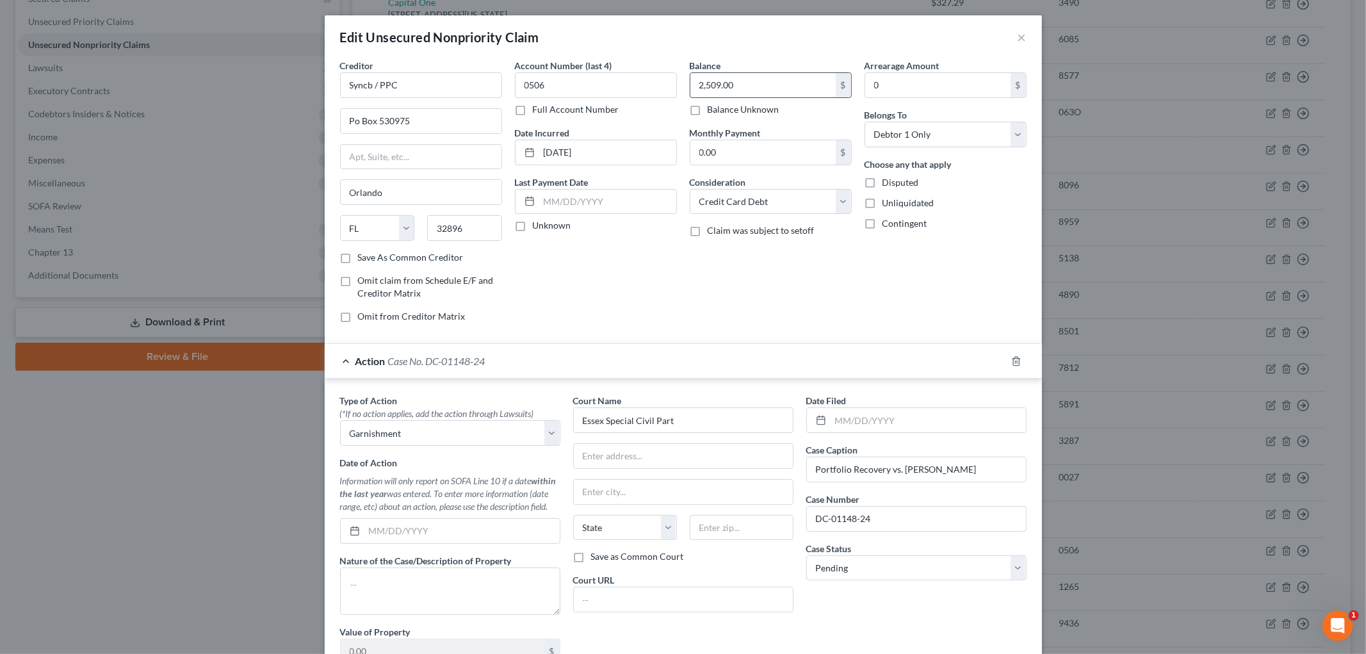
click at [767, 85] on input "2,509.00" at bounding box center [763, 85] width 145 height 24
click at [560, 83] on input "0506" at bounding box center [596, 85] width 162 height 26
drag, startPoint x: 426, startPoint y: 88, endPoint x: 254, endPoint y: 91, distance: 171.7
click at [254, 91] on div "Edit Unsecured Nonpriority Claim × Creditor * Syncb / PPC Po Box 530975 [GEOGRA…" at bounding box center [683, 327] width 1366 height 654
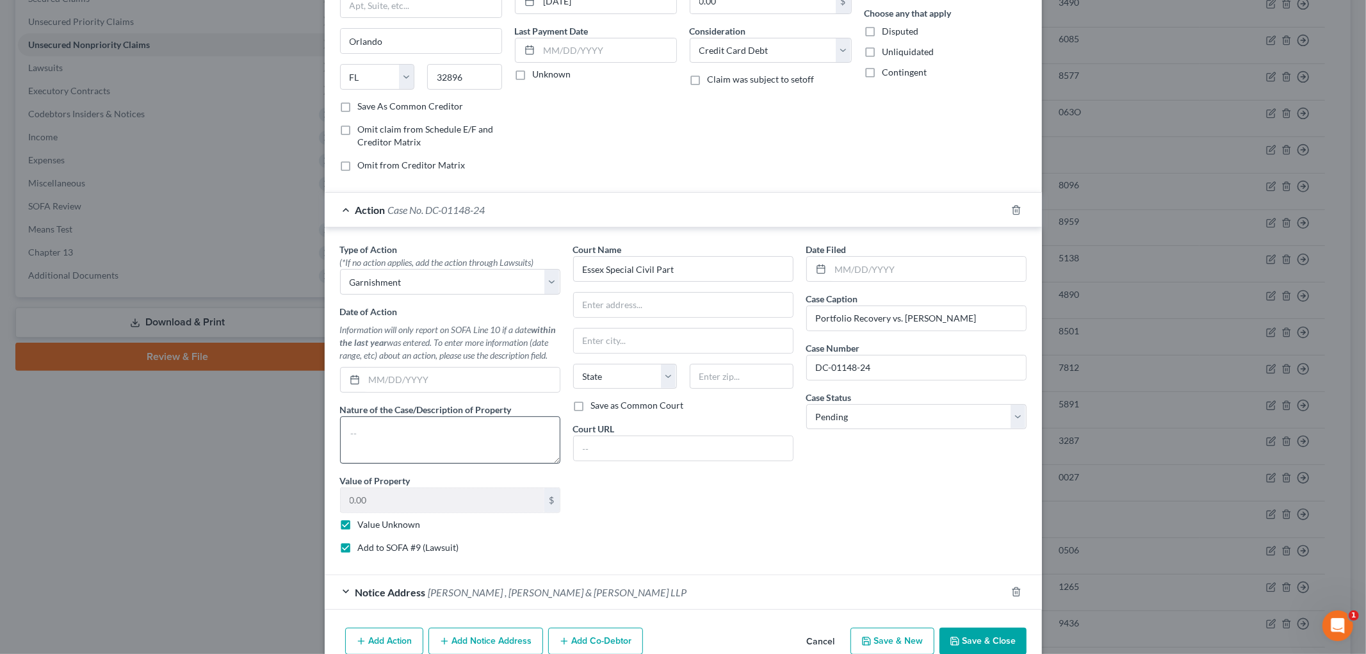
scroll to position [215, 0]
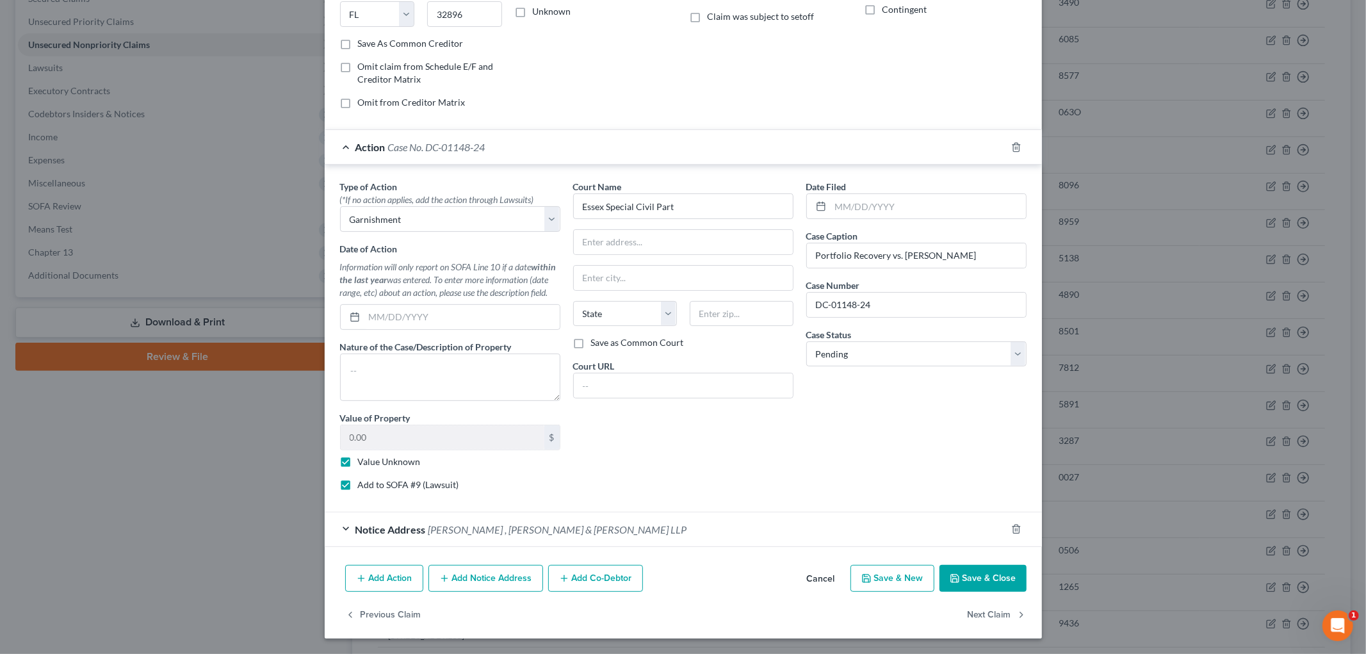
click at [508, 581] on button "Add Notice Address" at bounding box center [486, 578] width 115 height 27
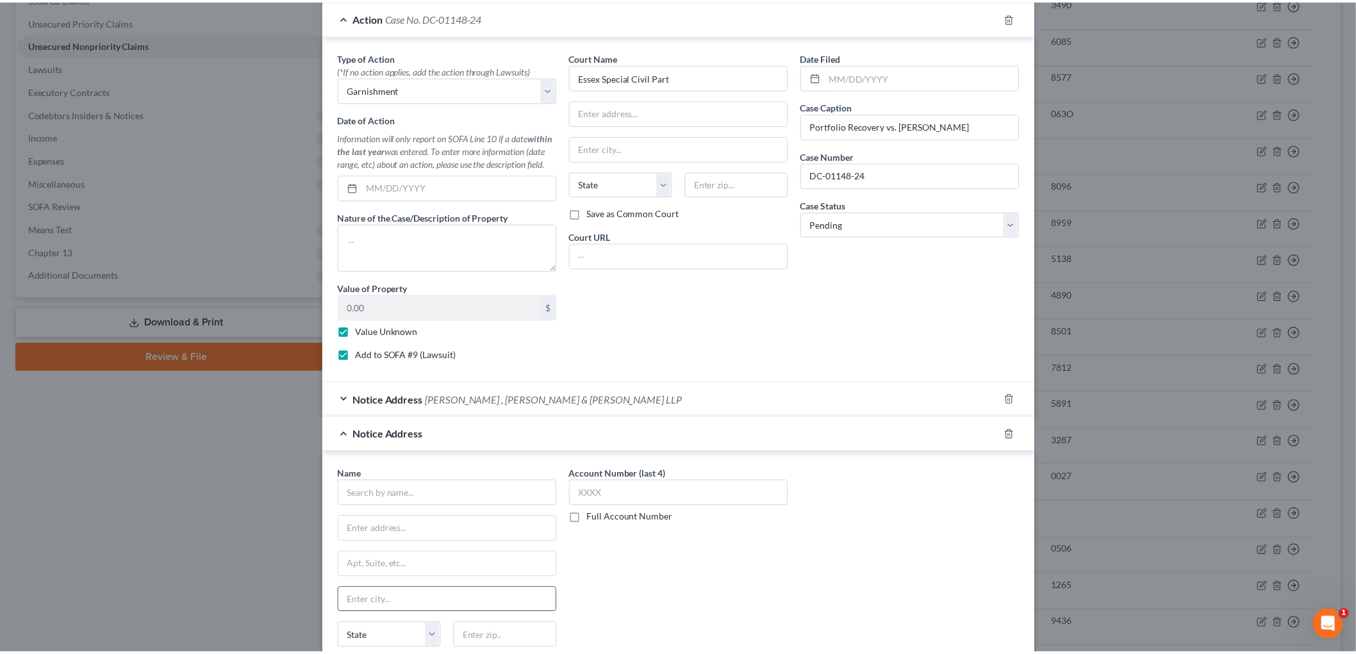
scroll to position [428, 0]
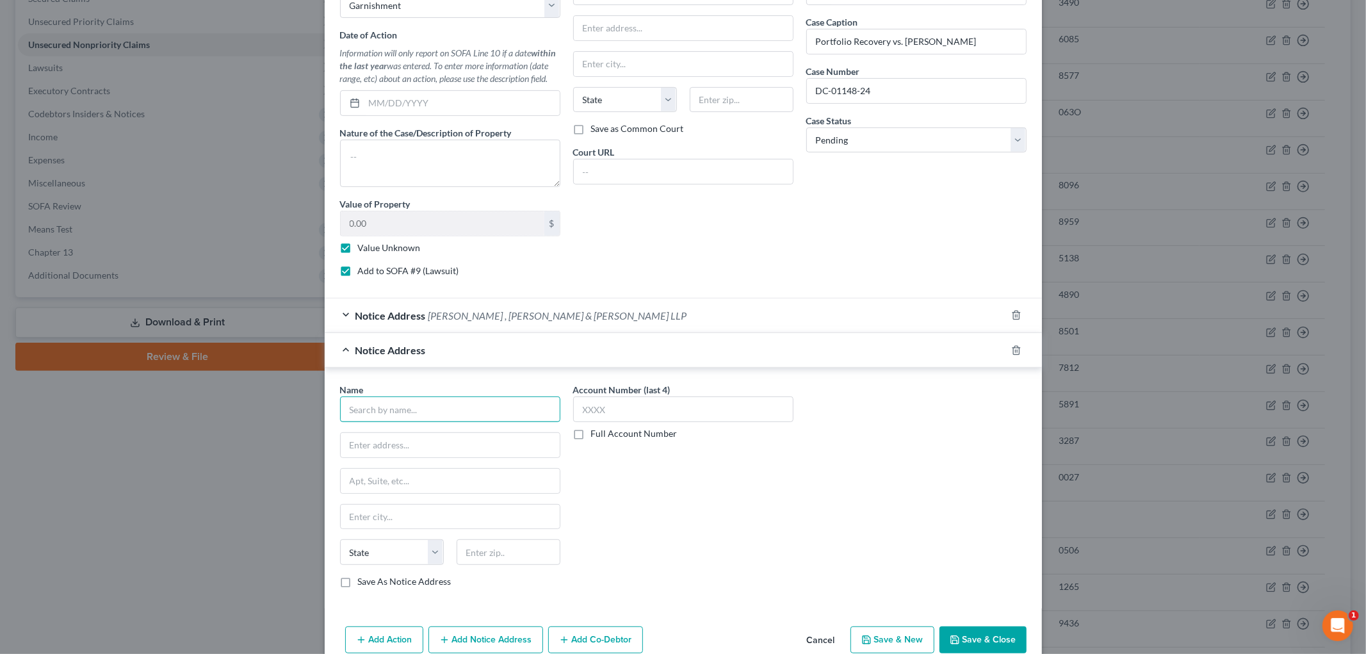
click at [447, 409] on input "text" at bounding box center [450, 410] width 220 height 26
click at [447, 445] on div "Attn: Bankruptcy [STREET_ADDRESS]" at bounding box center [419, 443] width 138 height 11
drag, startPoint x: 461, startPoint y: 477, endPoint x: 238, endPoint y: 477, distance: 223.6
click at [238, 477] on div "Edit Unsecured Nonpriority Claim × Creditor * Synchrony Bank / PayPal Po Box 53…" at bounding box center [683, 327] width 1366 height 654
click at [664, 402] on input "text" at bounding box center [683, 410] width 220 height 26
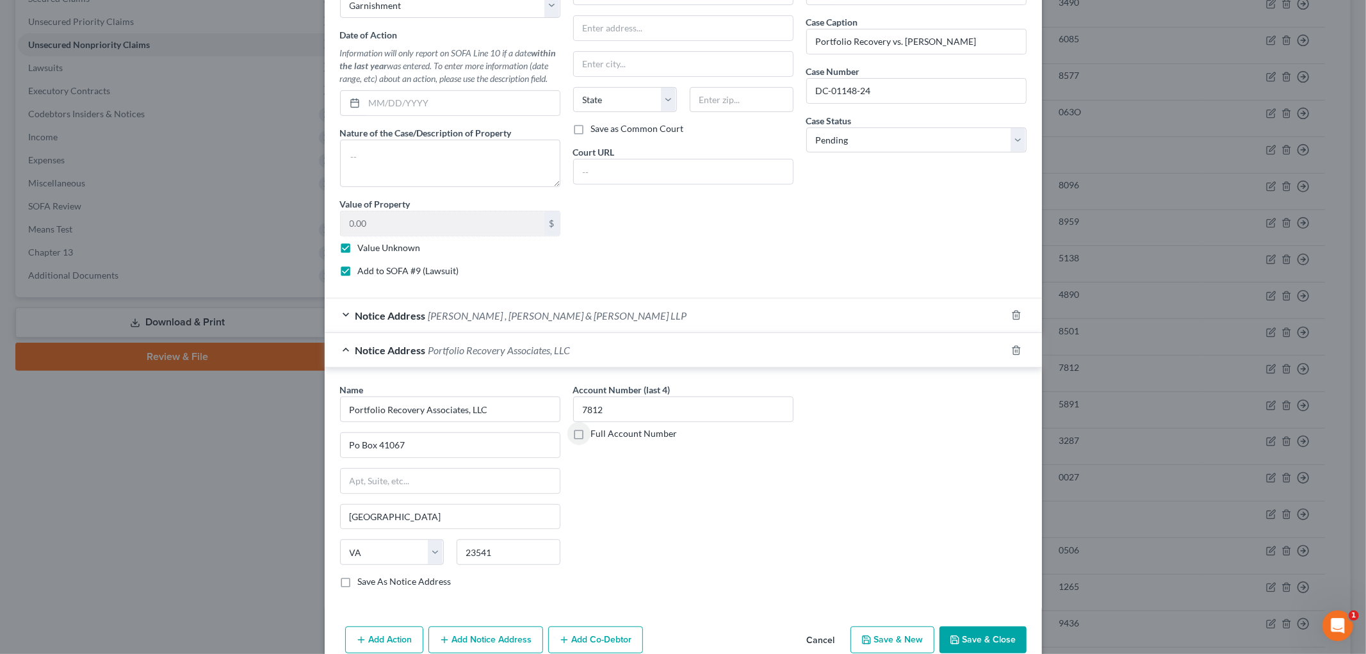
click at [990, 636] on button "Save & Close" at bounding box center [983, 640] width 87 height 27
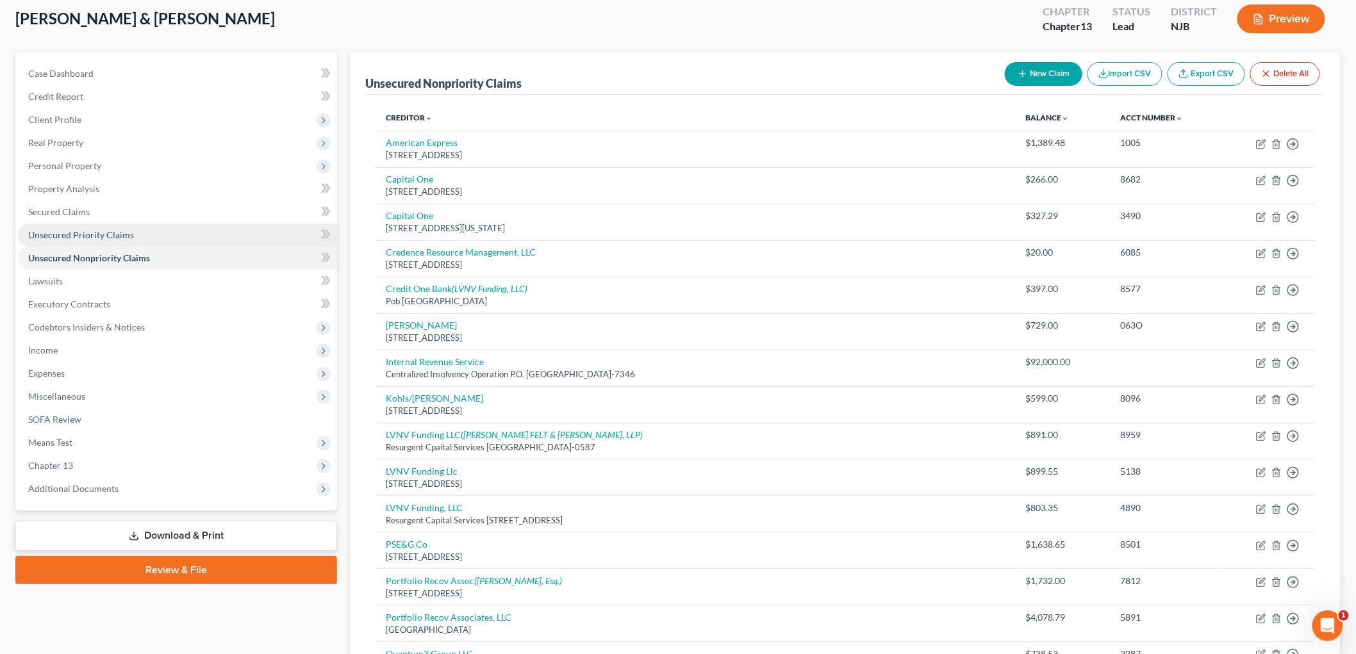
click at [105, 240] on link "Unsecured Priority Claims" at bounding box center [177, 235] width 319 height 23
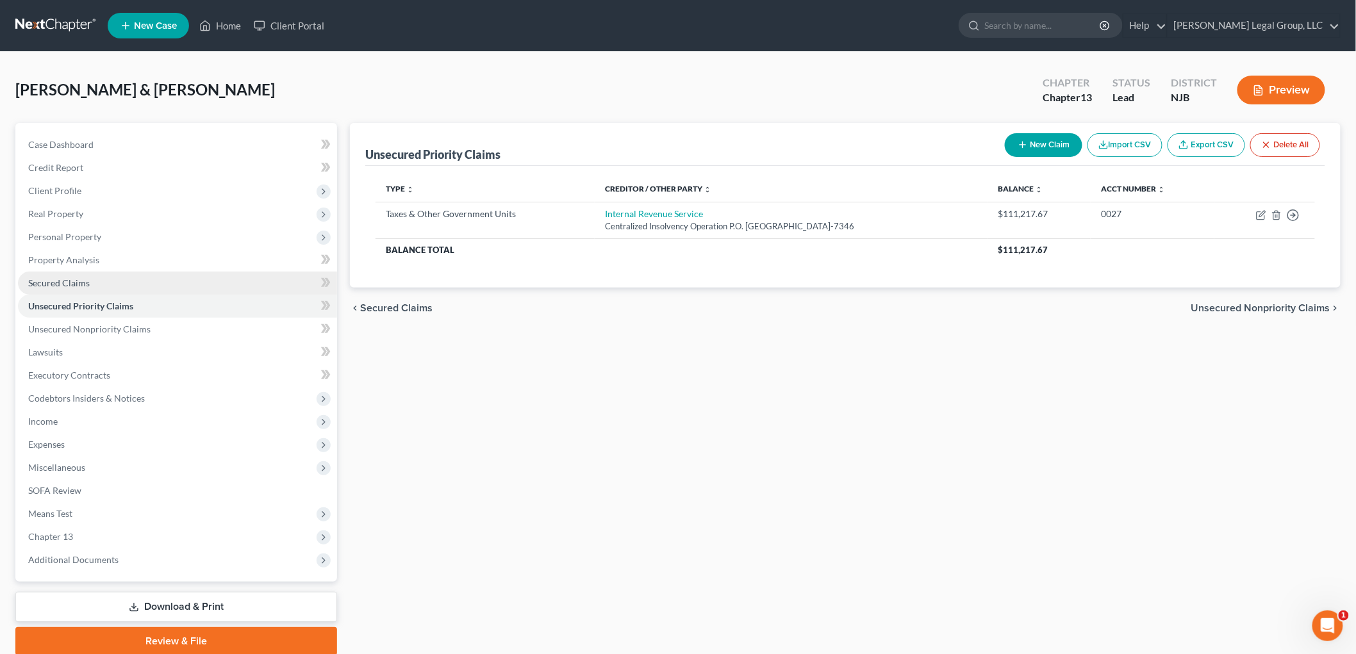
drag, startPoint x: 66, startPoint y: 279, endPoint x: 74, endPoint y: 279, distance: 8.4
click at [66, 279] on span "Secured Claims" at bounding box center [58, 282] width 61 height 11
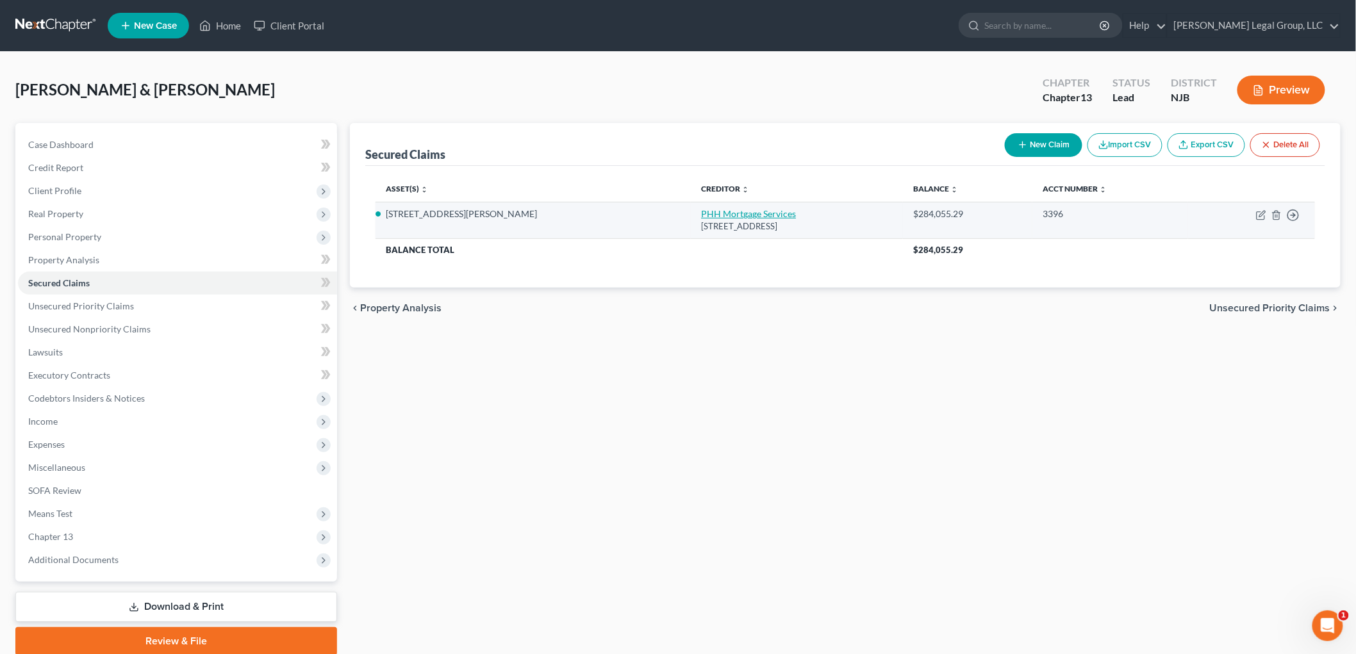
click at [701, 213] on link "PHH Mortgage Services" at bounding box center [748, 213] width 95 height 11
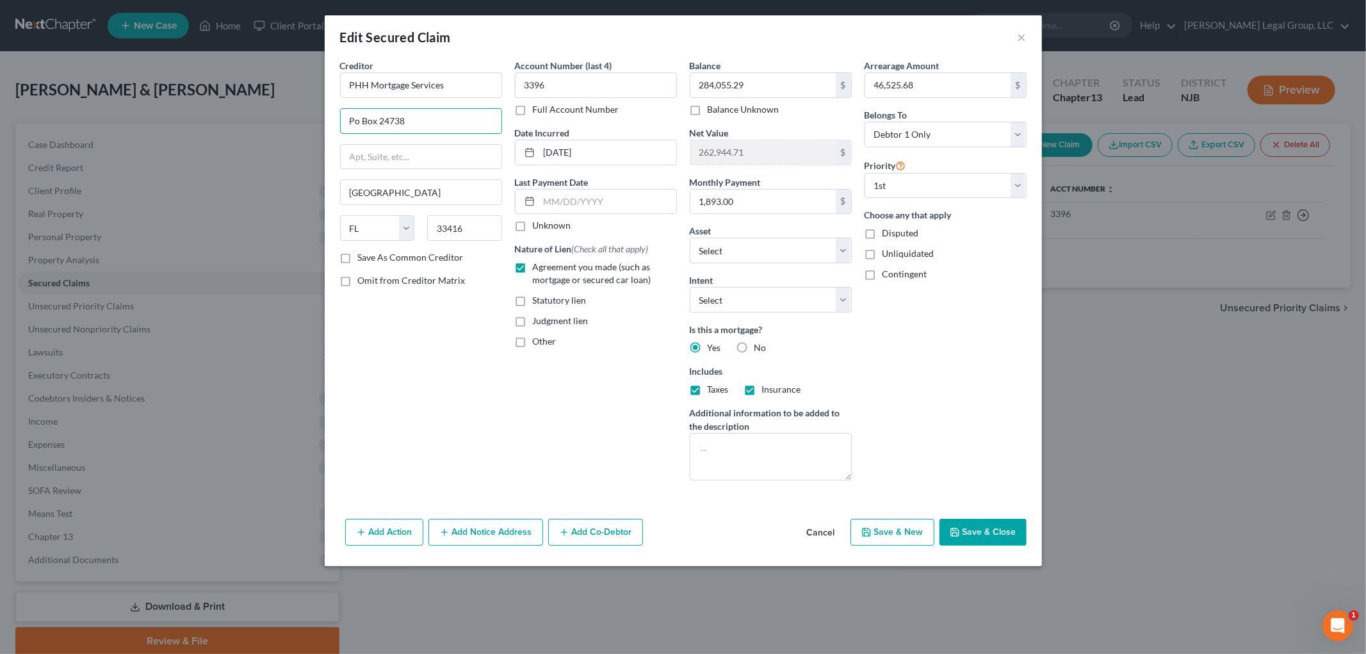
drag, startPoint x: 450, startPoint y: 119, endPoint x: 268, endPoint y: 119, distance: 182.6
click at [268, 119] on div "Edit Secured Claim × Creditor * PHH Mortgage Services [GEOGRAPHIC_DATA] [US_STA…" at bounding box center [683, 327] width 1366 height 654
click at [771, 85] on input "284,055.29" at bounding box center [763, 85] width 145 height 24
click at [496, 528] on button "Add Notice Address" at bounding box center [486, 532] width 115 height 27
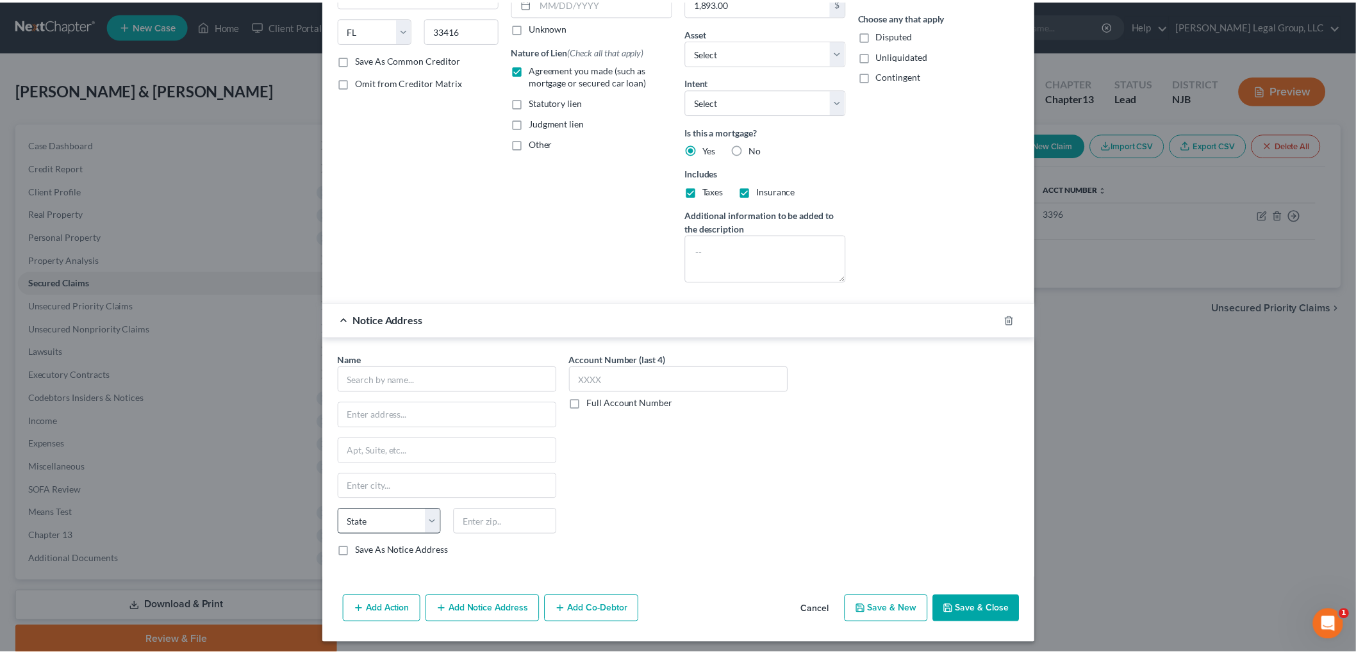
scroll to position [205, 0]
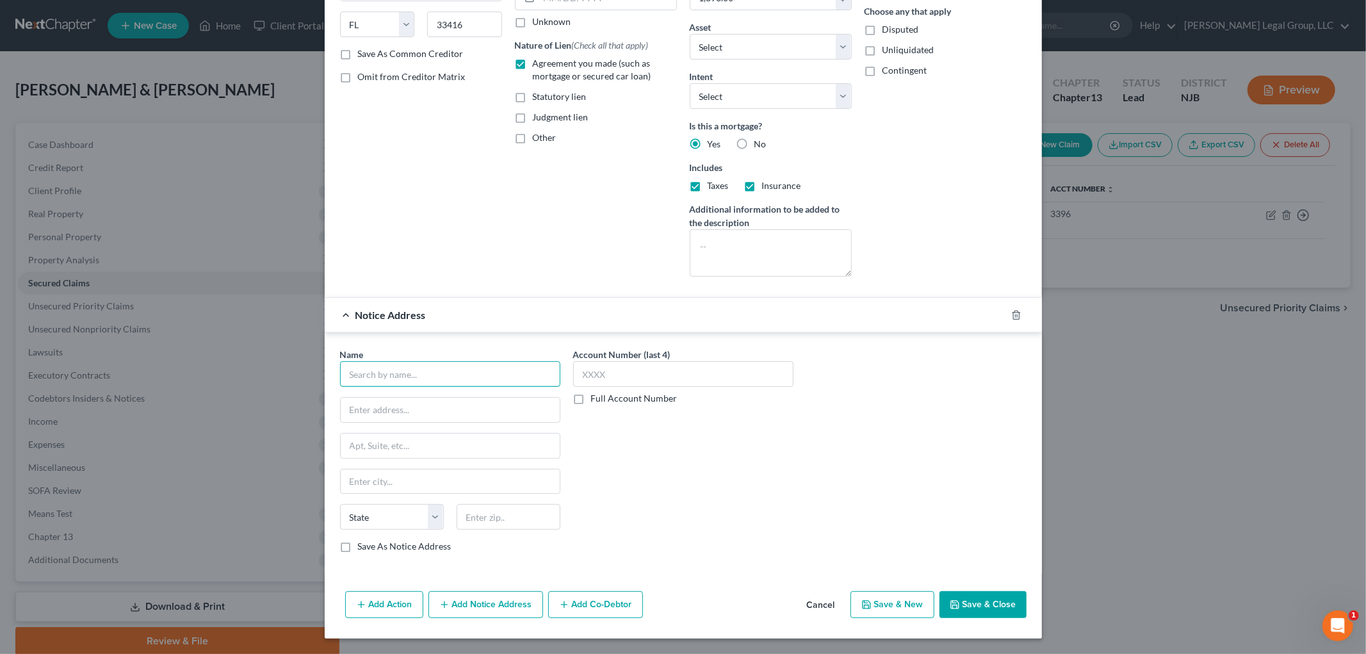
click at [395, 370] on input "text" at bounding box center [450, 374] width 220 height 26
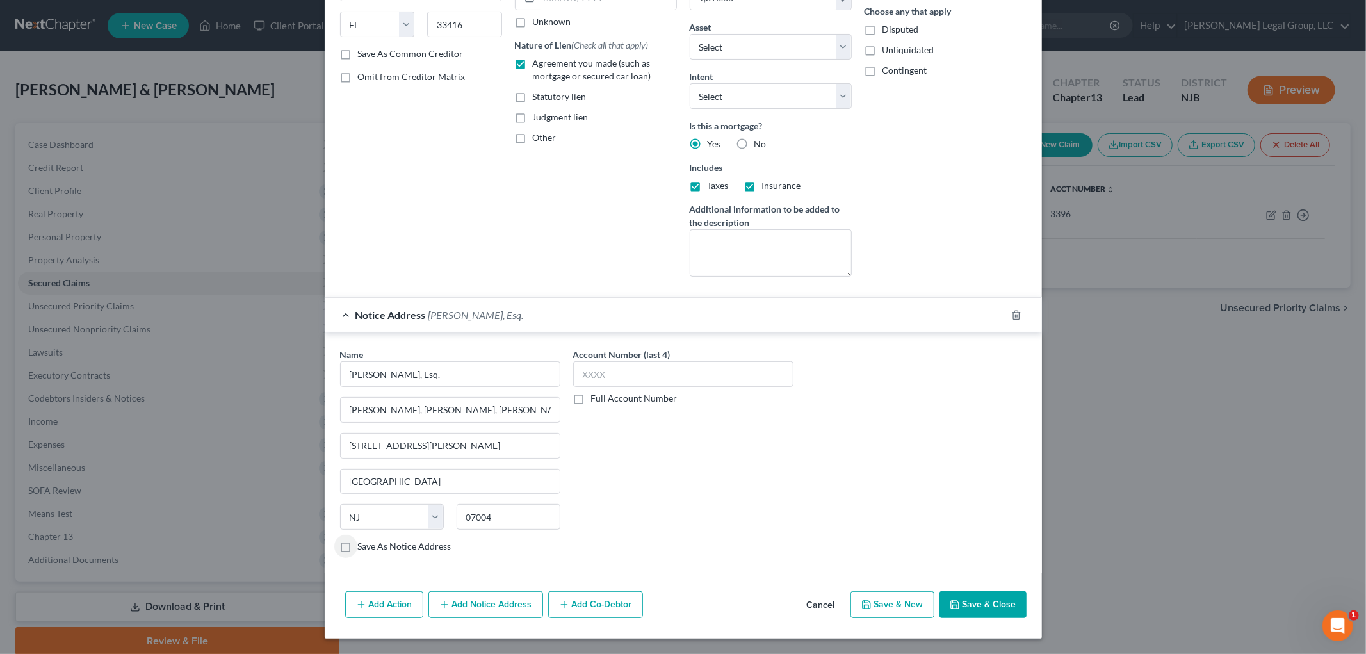
click at [985, 603] on button "Save & Close" at bounding box center [983, 604] width 87 height 27
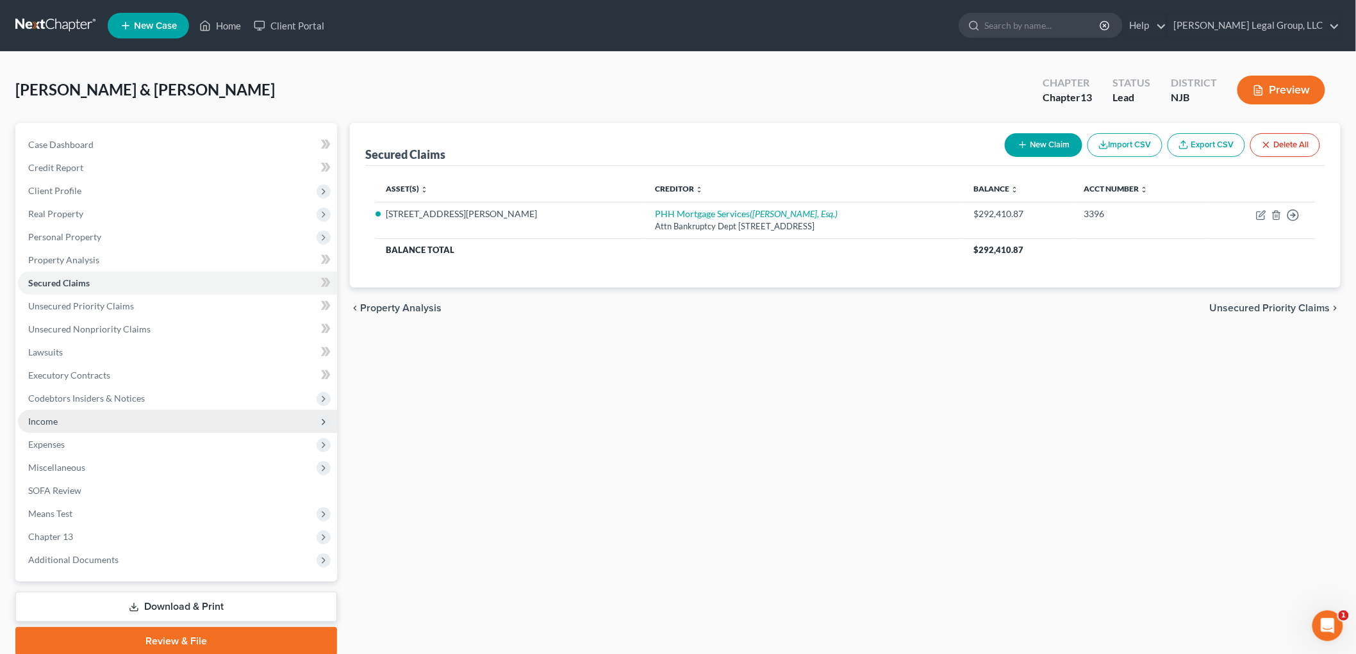
click at [81, 424] on span "Income" at bounding box center [177, 421] width 319 height 23
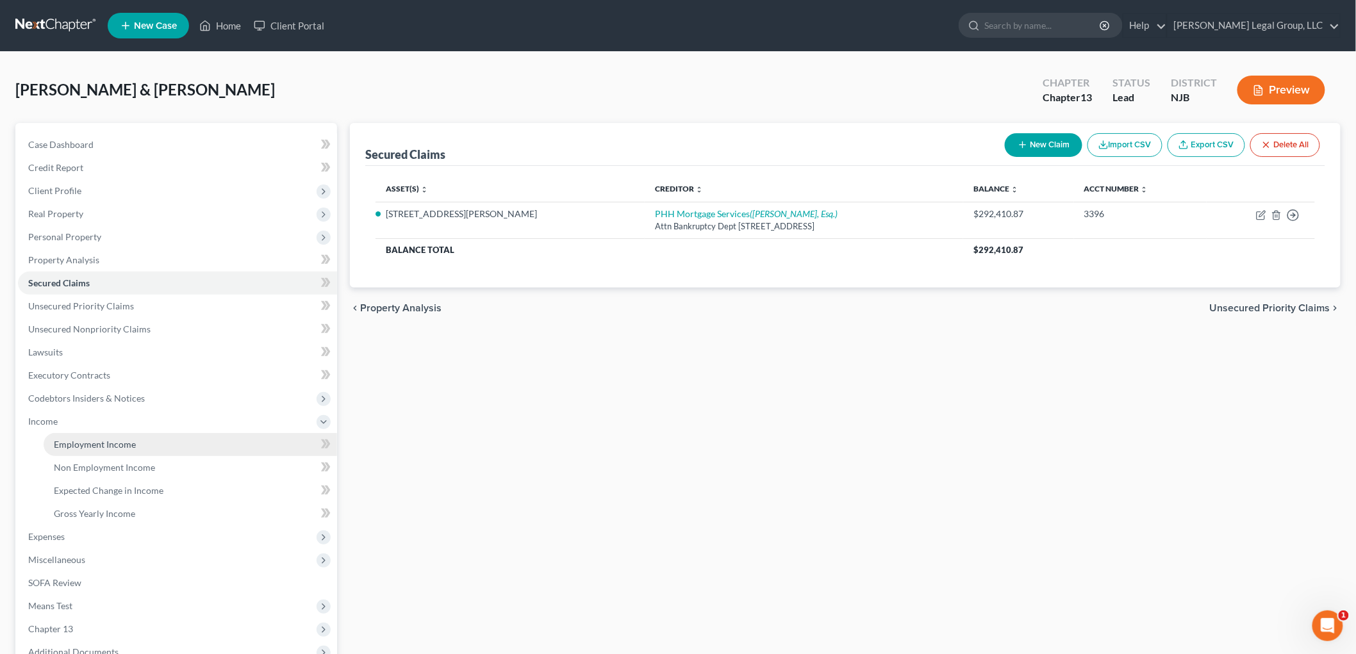
click at [110, 440] on span "Employment Income" at bounding box center [95, 444] width 82 height 11
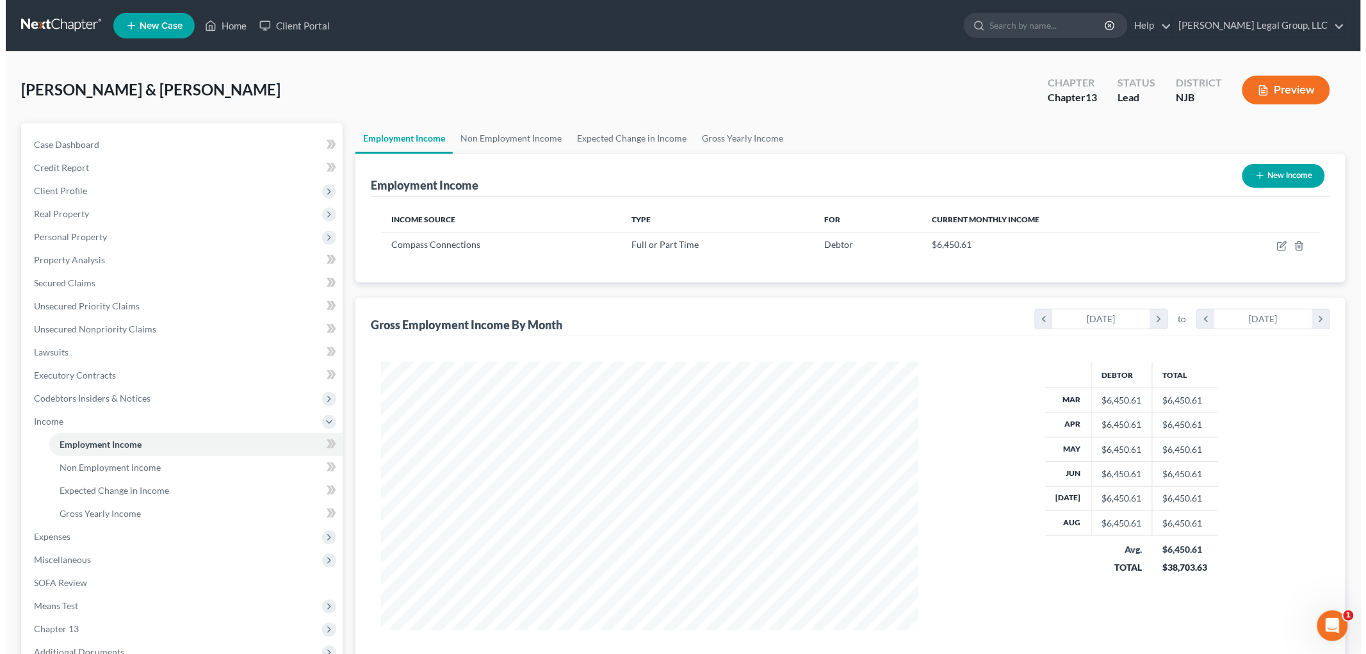
scroll to position [268, 562]
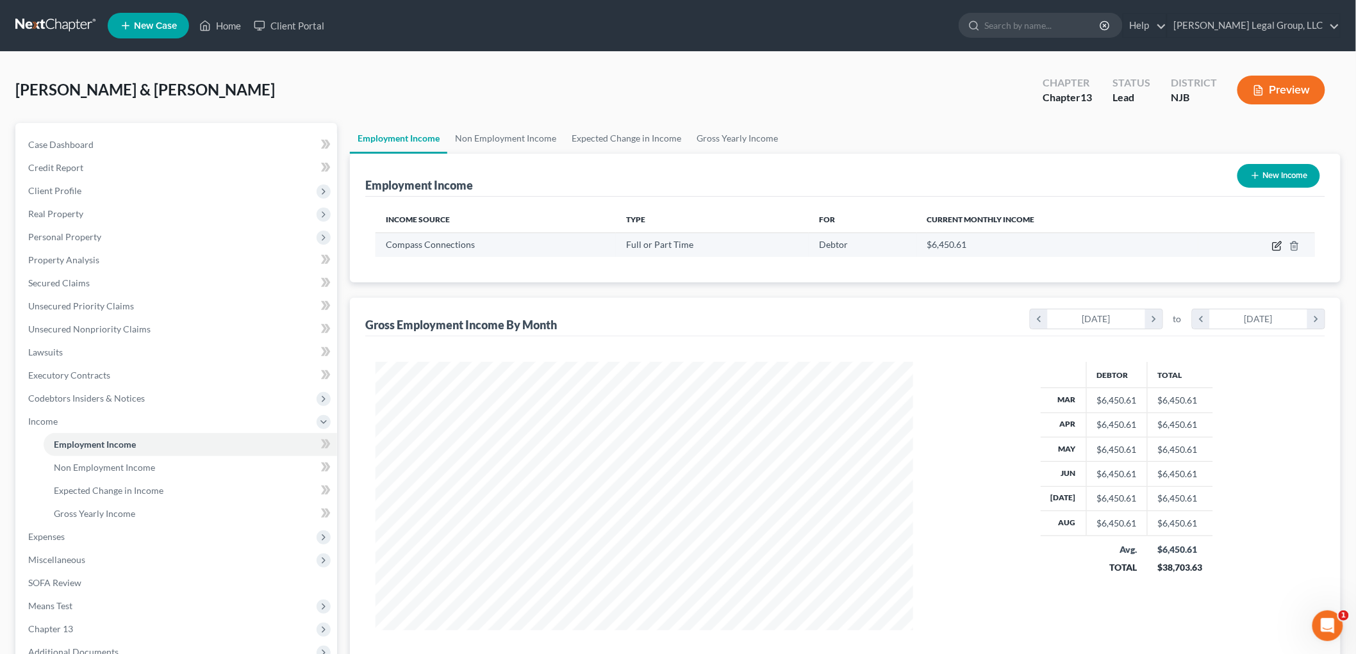
click at [1272, 242] on icon "button" at bounding box center [1277, 246] width 10 height 10
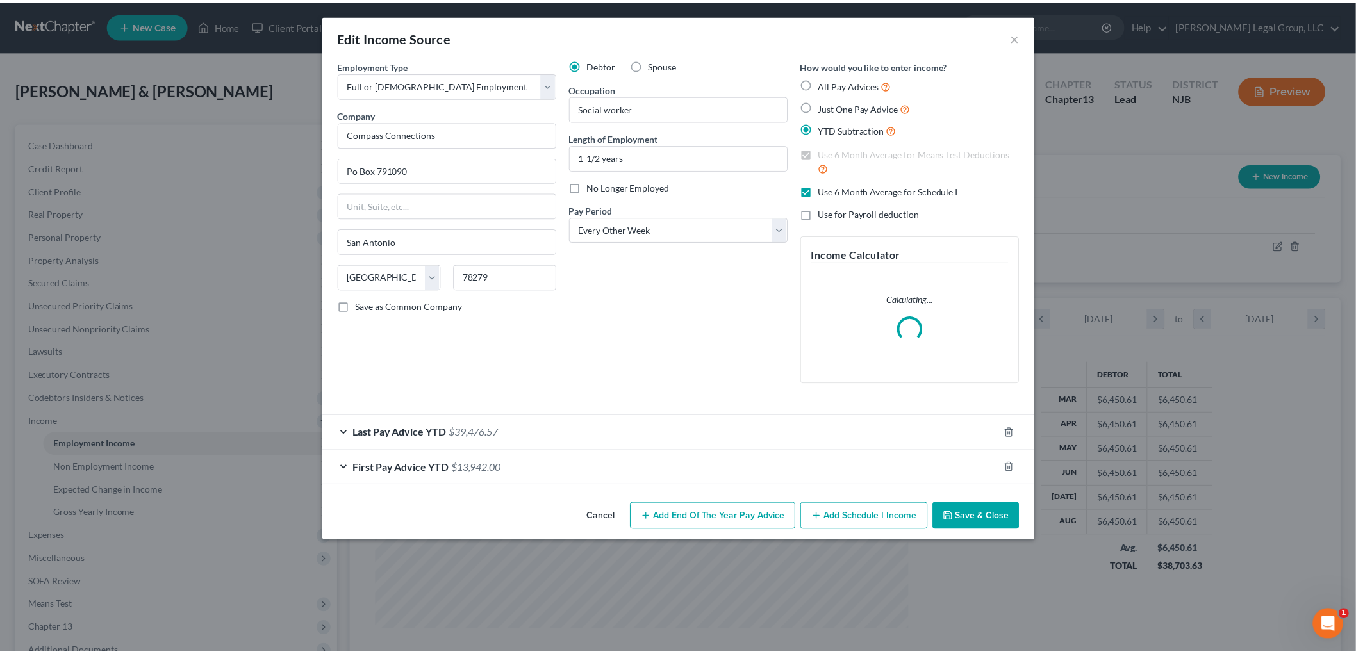
scroll to position [270, 568]
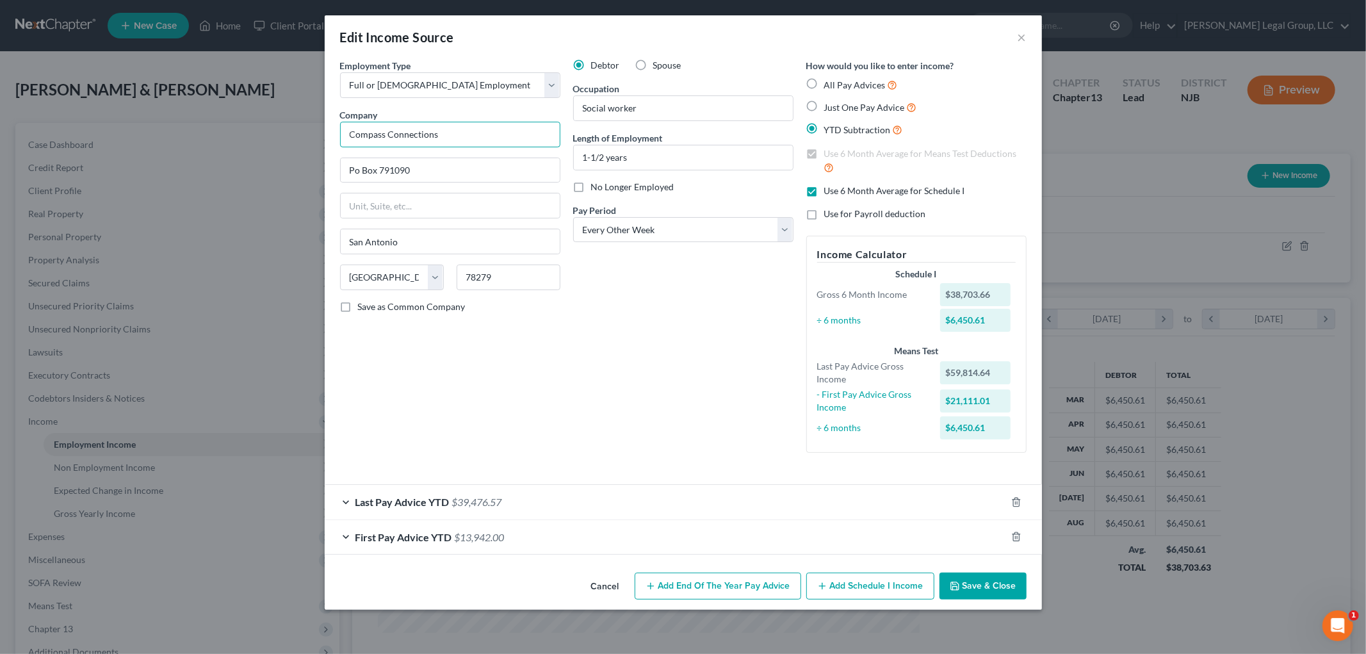
drag, startPoint x: 483, startPoint y: 128, endPoint x: 284, endPoint y: 133, distance: 198.7
click at [284, 133] on div "Edit Income Source × Employment Type * Select Full or [DEMOGRAPHIC_DATA] Employ…" at bounding box center [683, 327] width 1366 height 654
click at [495, 164] on input "Po Box 791090" at bounding box center [450, 170] width 219 height 24
drag, startPoint x: 495, startPoint y: 164, endPoint x: 284, endPoint y: 167, distance: 210.8
click at [284, 167] on div "Edit Income Source × Employment Type * Select Full or [DEMOGRAPHIC_DATA] Employ…" at bounding box center [683, 327] width 1366 height 654
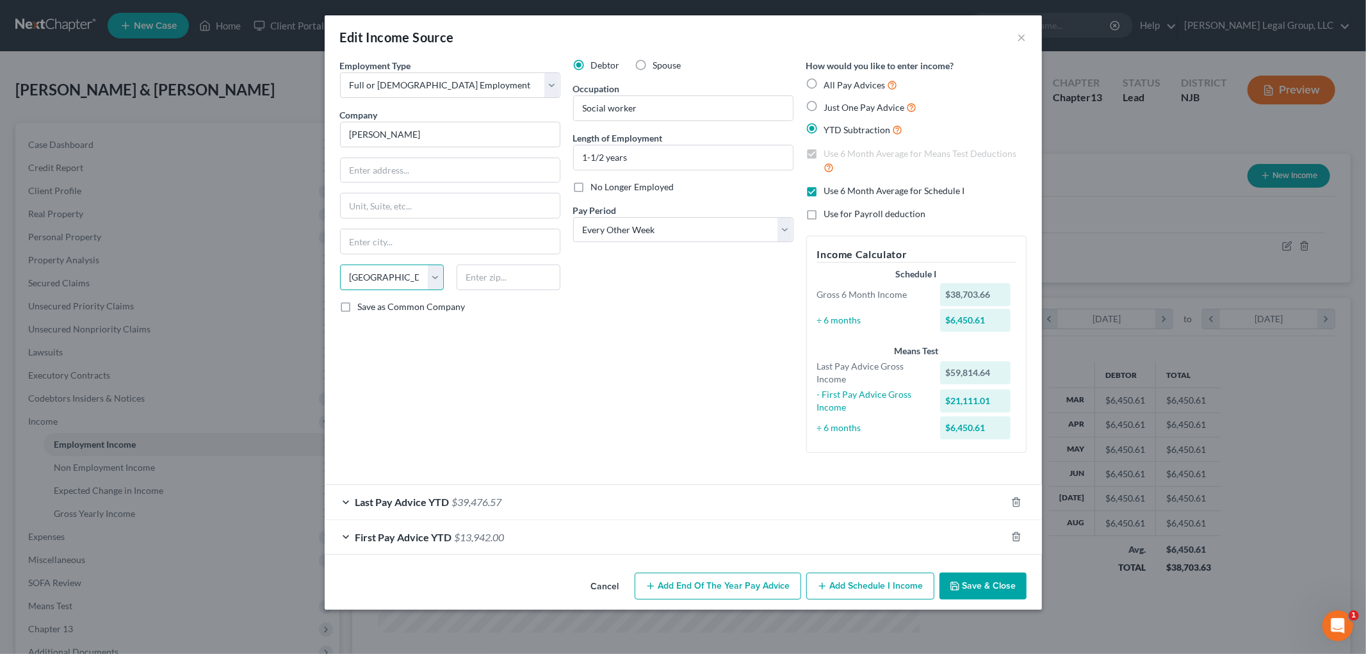
click at [430, 278] on select "State [US_STATE] AK AR AZ CA CO CT DE DC [GEOGRAPHIC_DATA] [GEOGRAPHIC_DATA] GU…" at bounding box center [392, 278] width 104 height 26
click at [340, 265] on select "State [US_STATE] AK AR AZ CA CO CT DE DC [GEOGRAPHIC_DATA] [GEOGRAPHIC_DATA] GU…" at bounding box center [392, 278] width 104 height 26
drag, startPoint x: 701, startPoint y: 117, endPoint x: 543, endPoint y: 125, distance: 157.8
click at [545, 125] on div "Employment Type * Select Full or [DEMOGRAPHIC_DATA] Employment Self Employment …" at bounding box center [684, 266] width 700 height 415
click at [1012, 502] on icon "button" at bounding box center [1017, 502] width 10 height 10
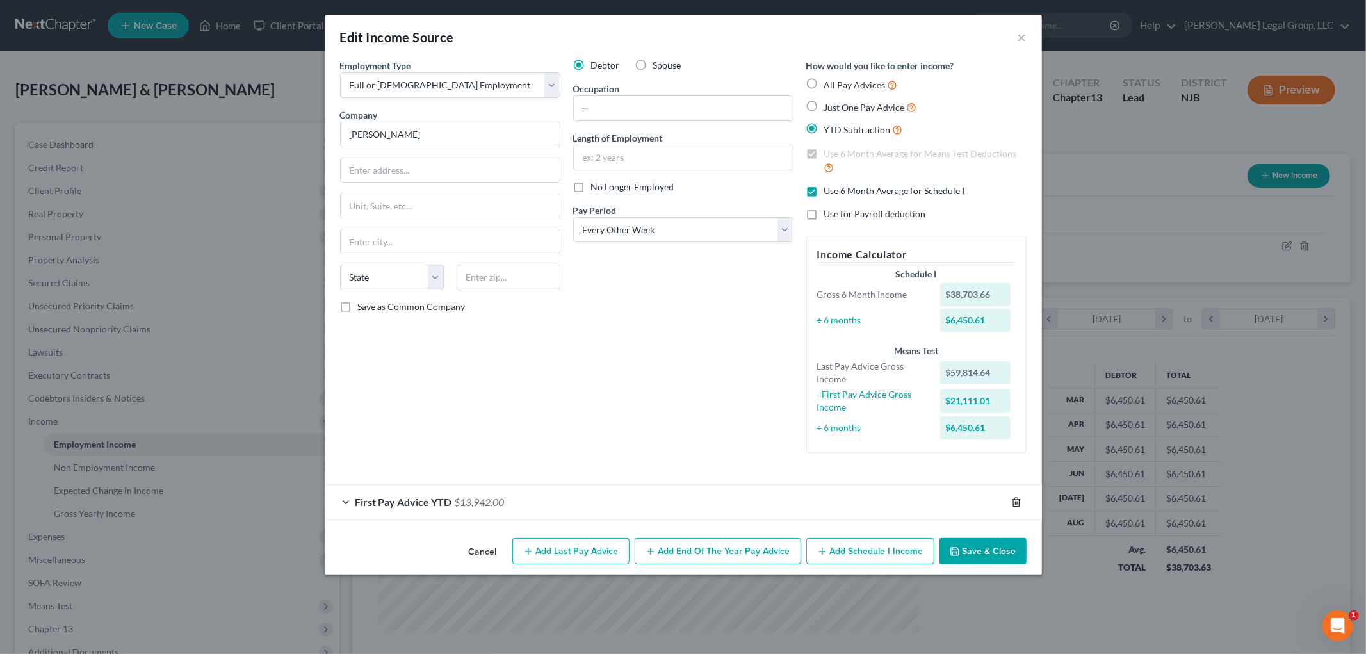
click at [1012, 504] on icon "button" at bounding box center [1017, 502] width 10 height 10
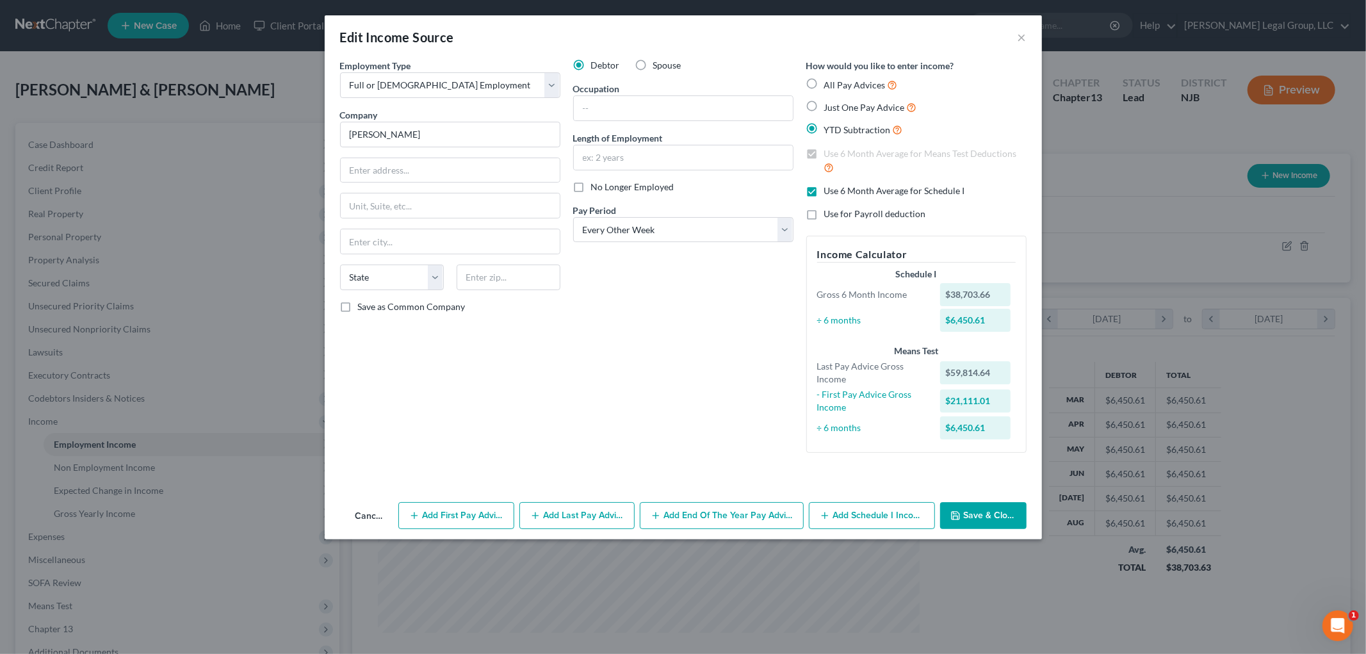
click at [997, 516] on button "Save & Close" at bounding box center [983, 515] width 86 height 27
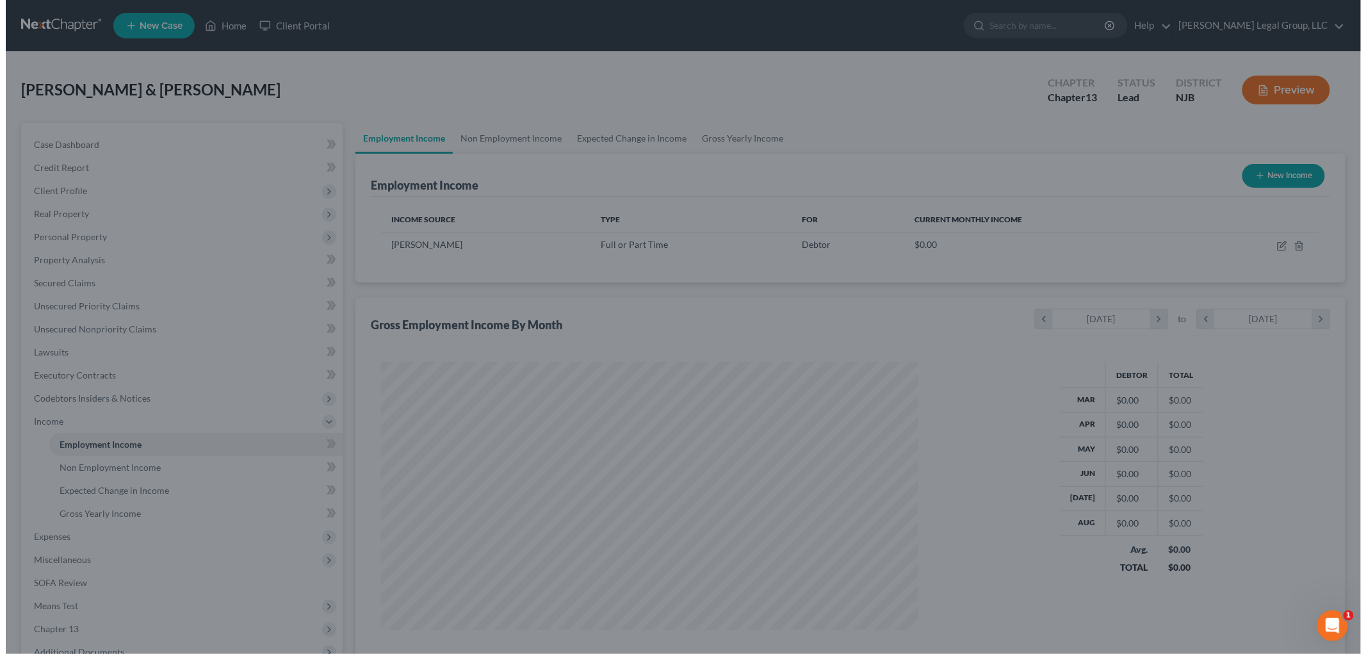
scroll to position [640336, 640041]
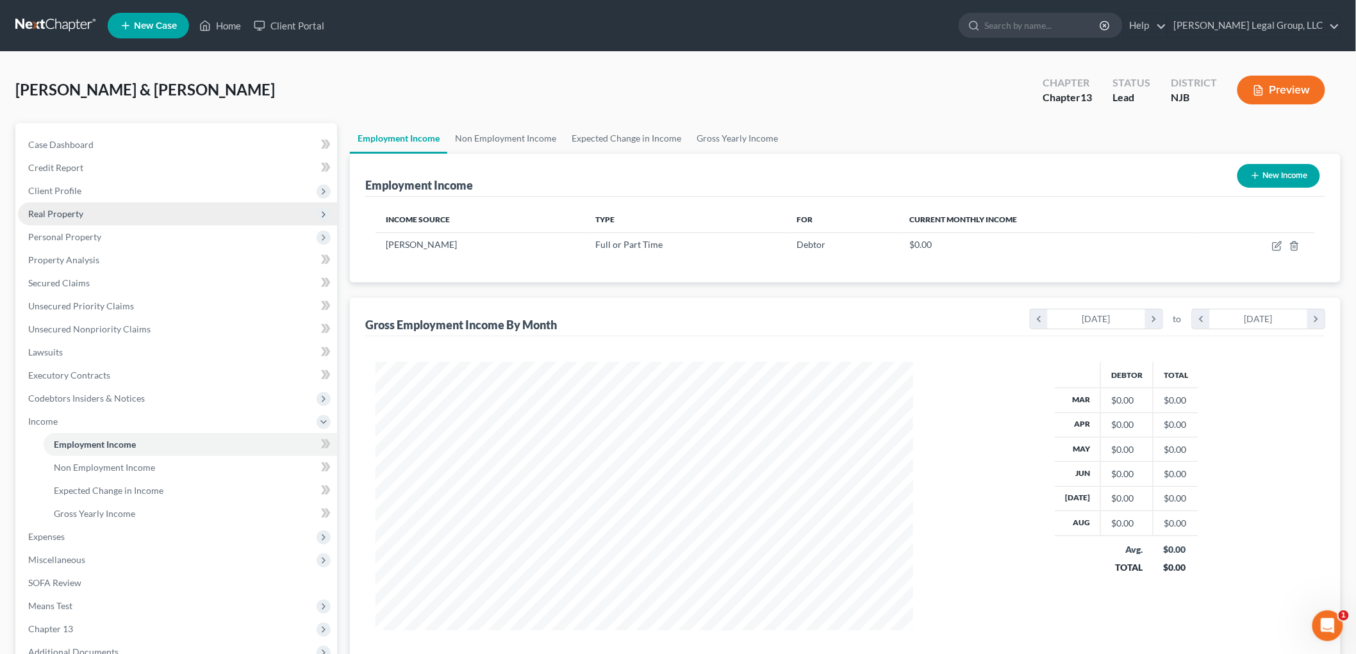
click at [65, 213] on span "Real Property" at bounding box center [55, 213] width 55 height 11
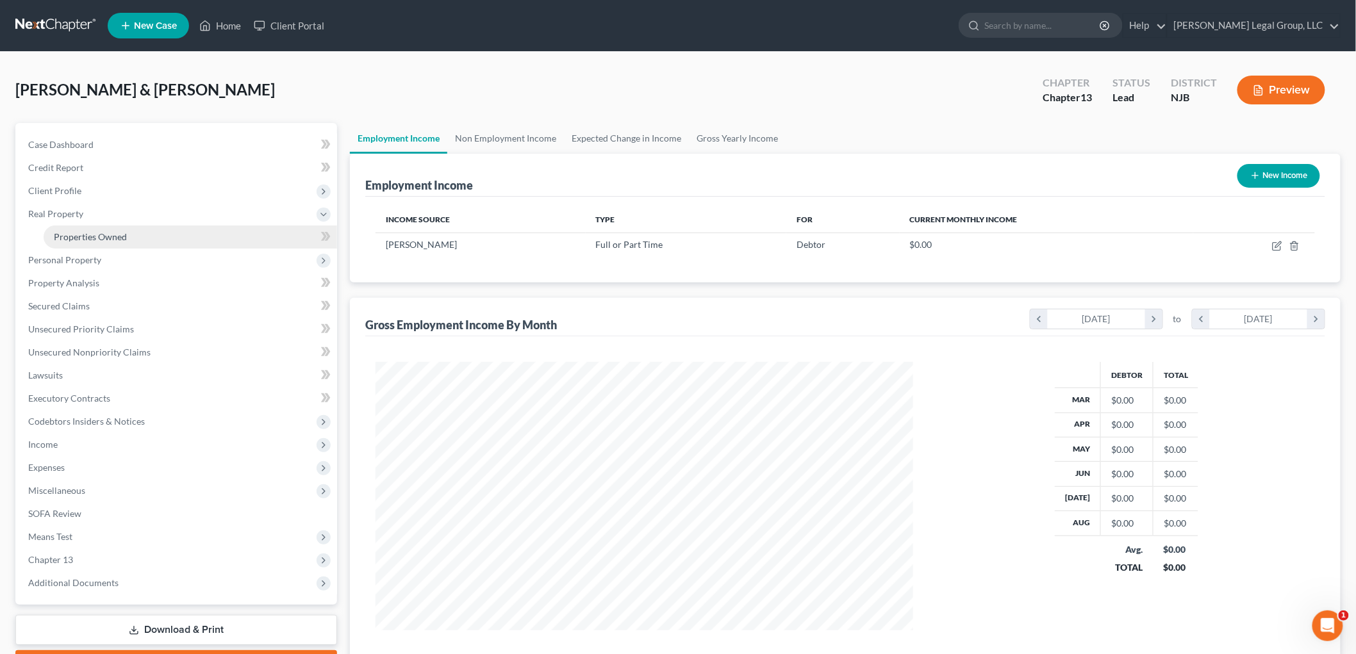
drag, startPoint x: 85, startPoint y: 233, endPoint x: 292, endPoint y: 242, distance: 207.1
click at [86, 233] on span "Properties Owned" at bounding box center [90, 236] width 73 height 11
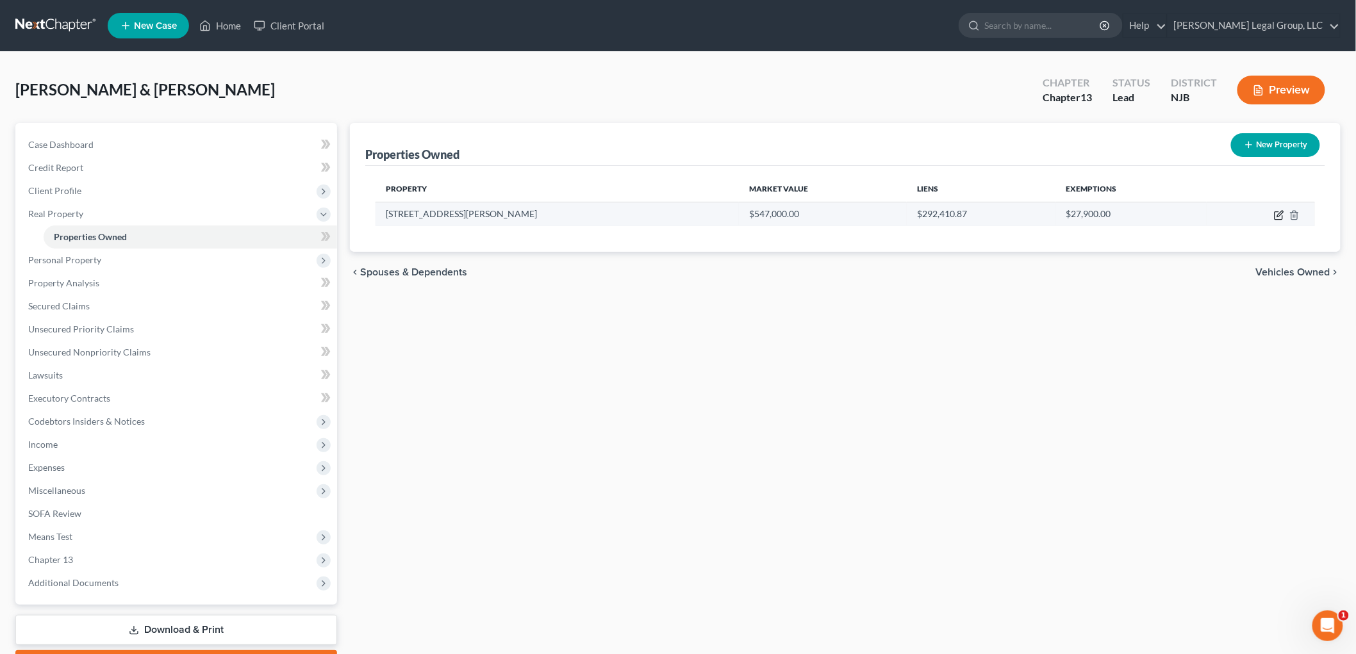
click at [1277, 217] on icon "button" at bounding box center [1279, 215] width 10 height 10
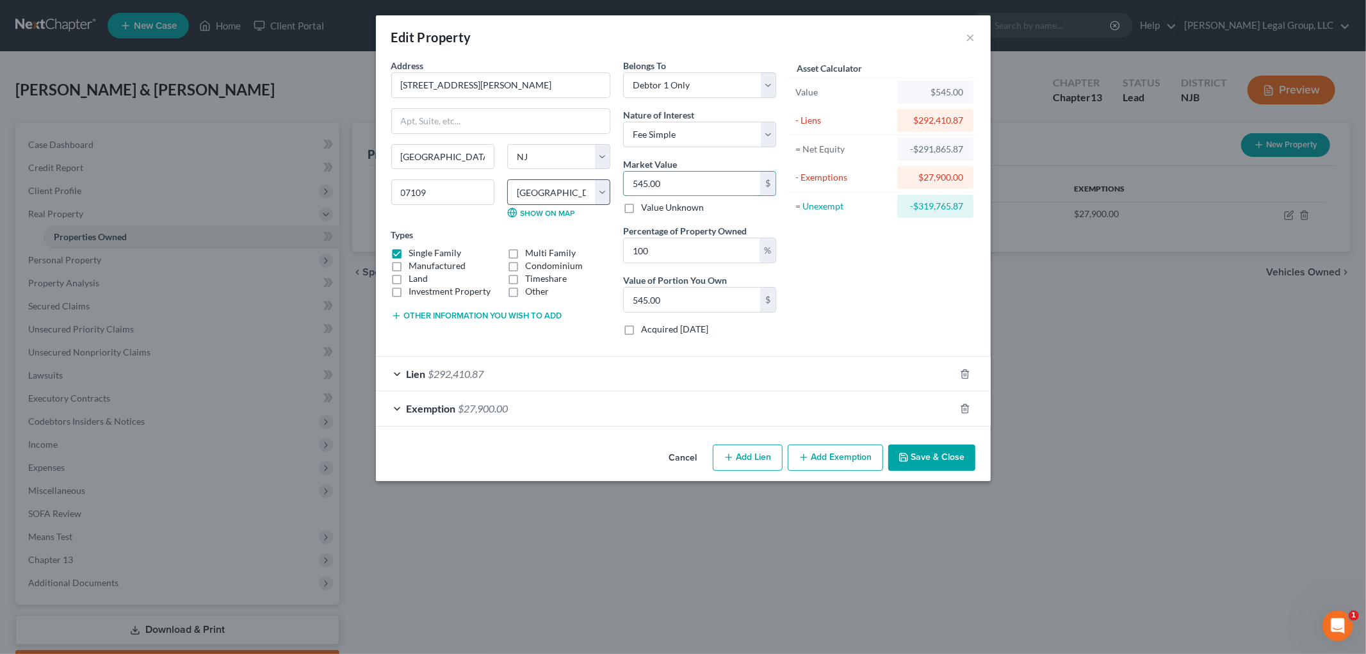
drag, startPoint x: 732, startPoint y: 181, endPoint x: 530, endPoint y: 181, distance: 201.8
click at [530, 181] on div "Address * 826 [PERSON_NAME] [GEOGRAPHIC_DATA] [US_STATE][GEOGRAPHIC_DATA] [GEOG…" at bounding box center [584, 202] width 398 height 287
click at [958, 407] on div at bounding box center [973, 408] width 36 height 20
click at [963, 411] on icon "button" at bounding box center [965, 409] width 10 height 10
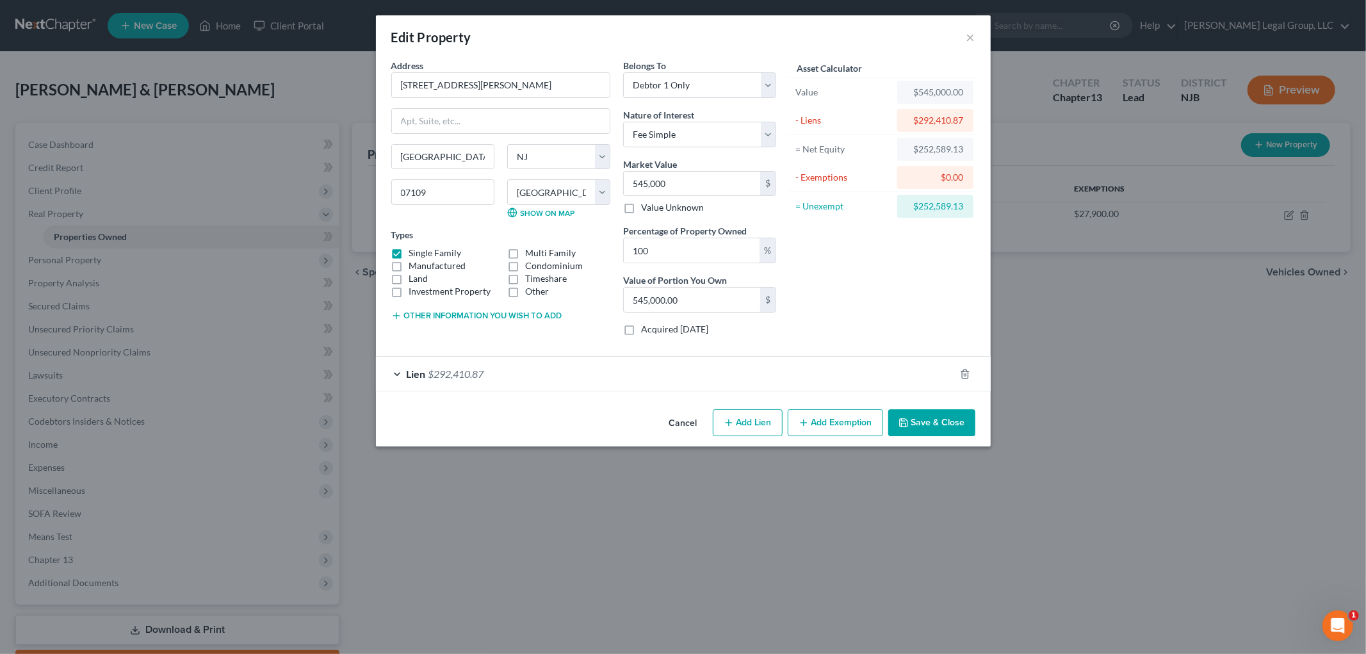
click at [847, 427] on button "Add Exemption" at bounding box center [835, 422] width 95 height 27
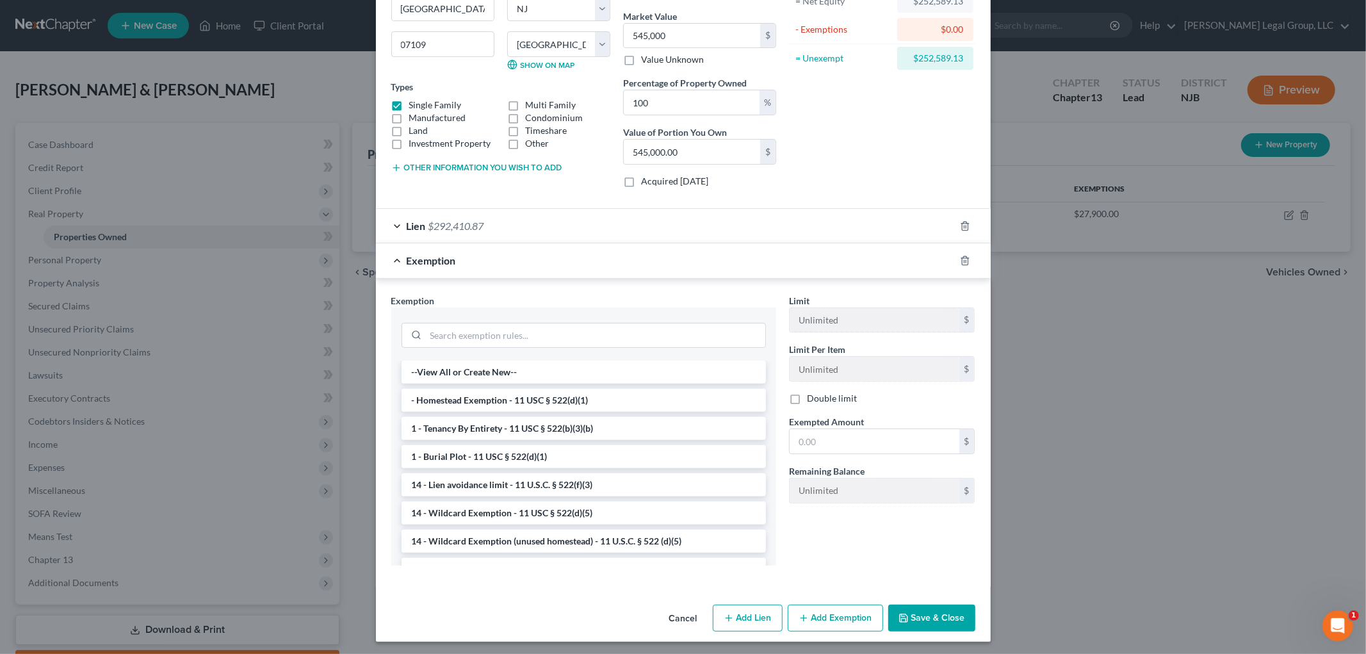
scroll to position [152, 0]
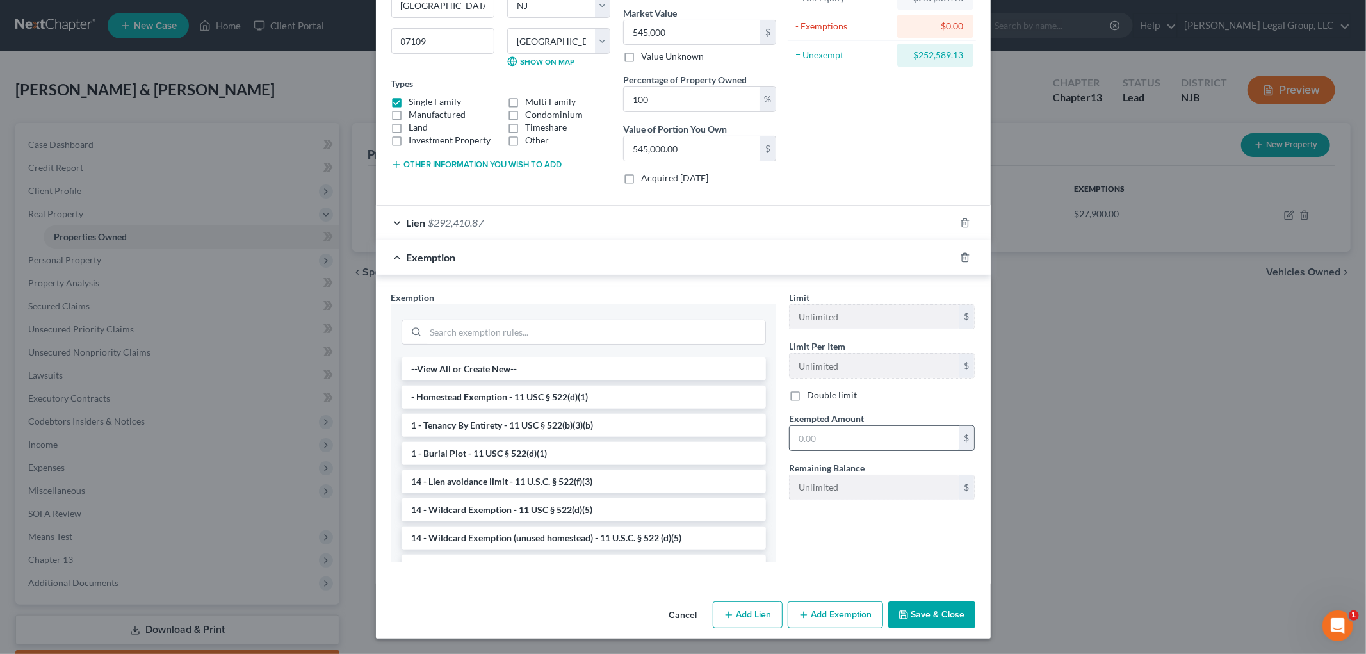
click at [862, 437] on input "text" at bounding box center [875, 438] width 170 height 24
drag, startPoint x: 669, startPoint y: 399, endPoint x: 694, endPoint y: 404, distance: 26.1
click at [669, 399] on li "- Homestead Exemption - 11 USC § 522(d)(1)" at bounding box center [584, 397] width 365 height 23
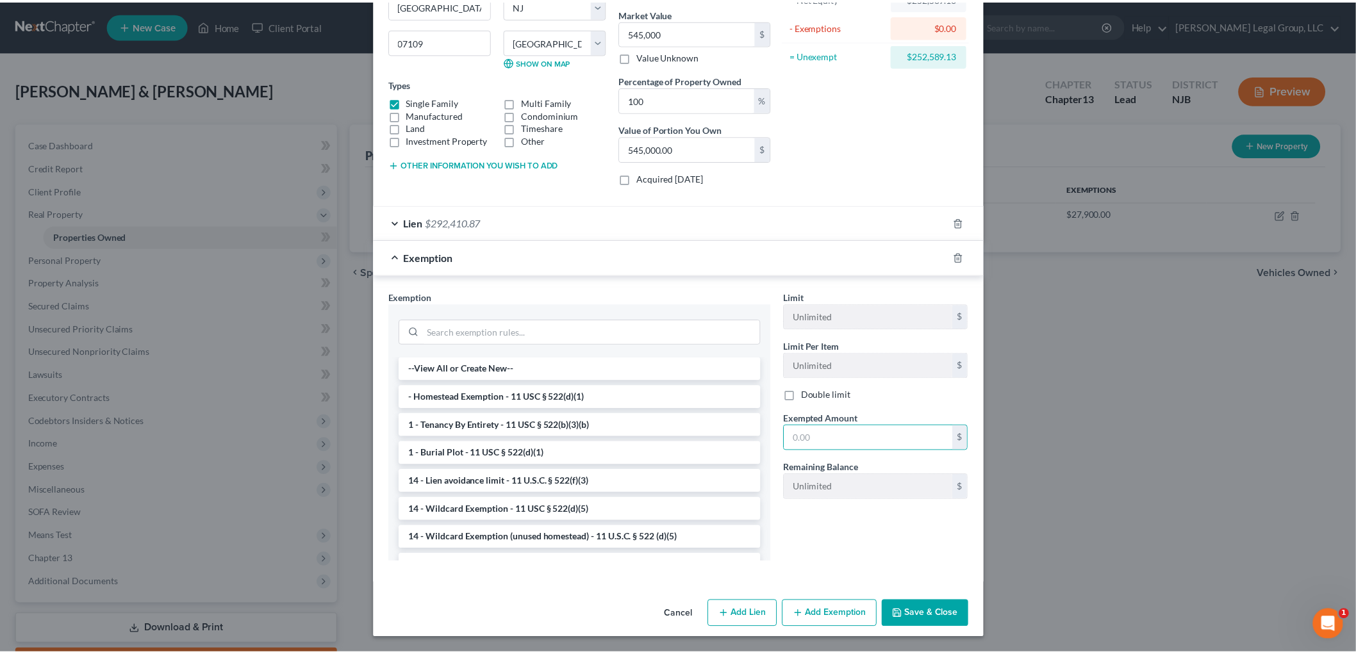
scroll to position [90, 0]
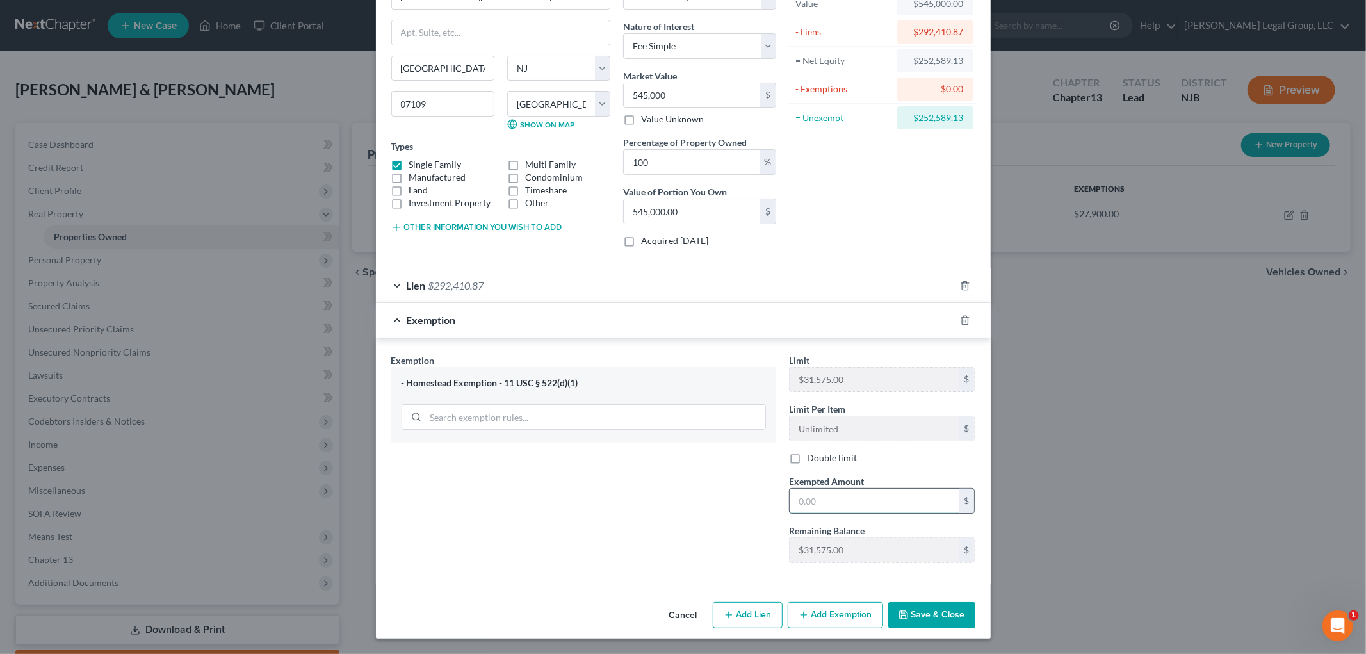
click at [892, 511] on input "text" at bounding box center [875, 501] width 170 height 24
click at [923, 612] on button "Save & Close" at bounding box center [932, 615] width 87 height 27
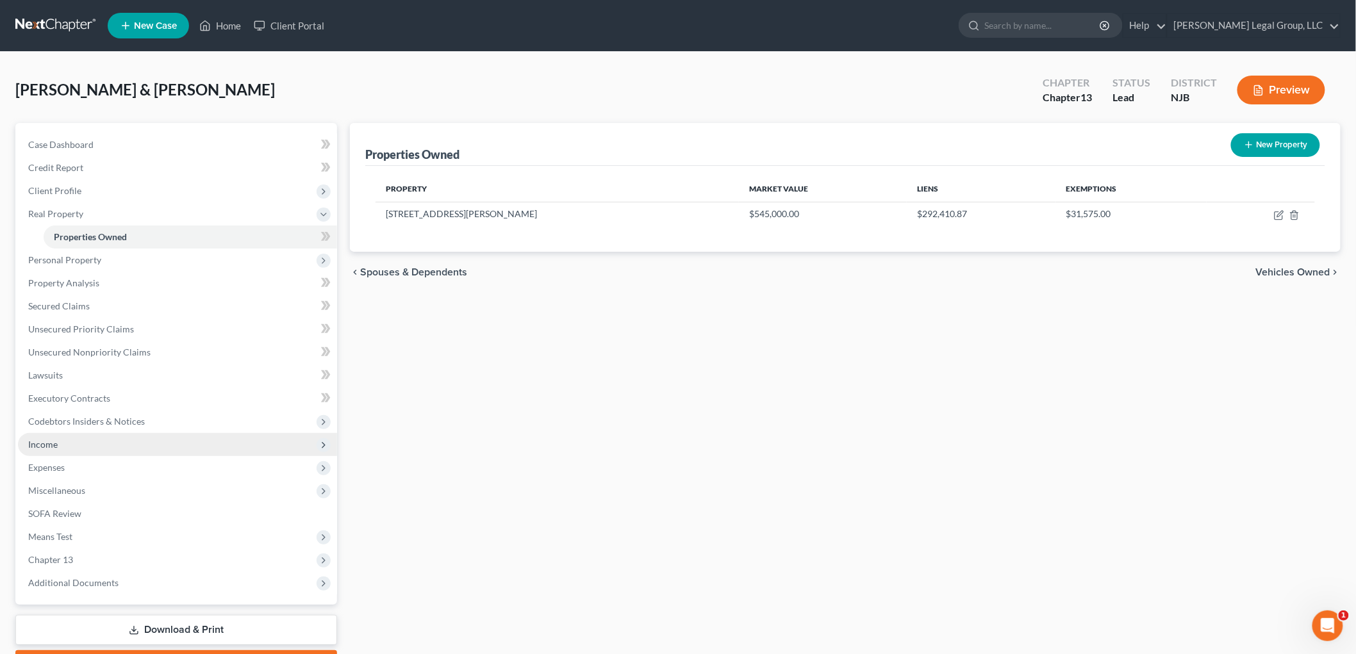
click at [99, 434] on span "Income" at bounding box center [177, 444] width 319 height 23
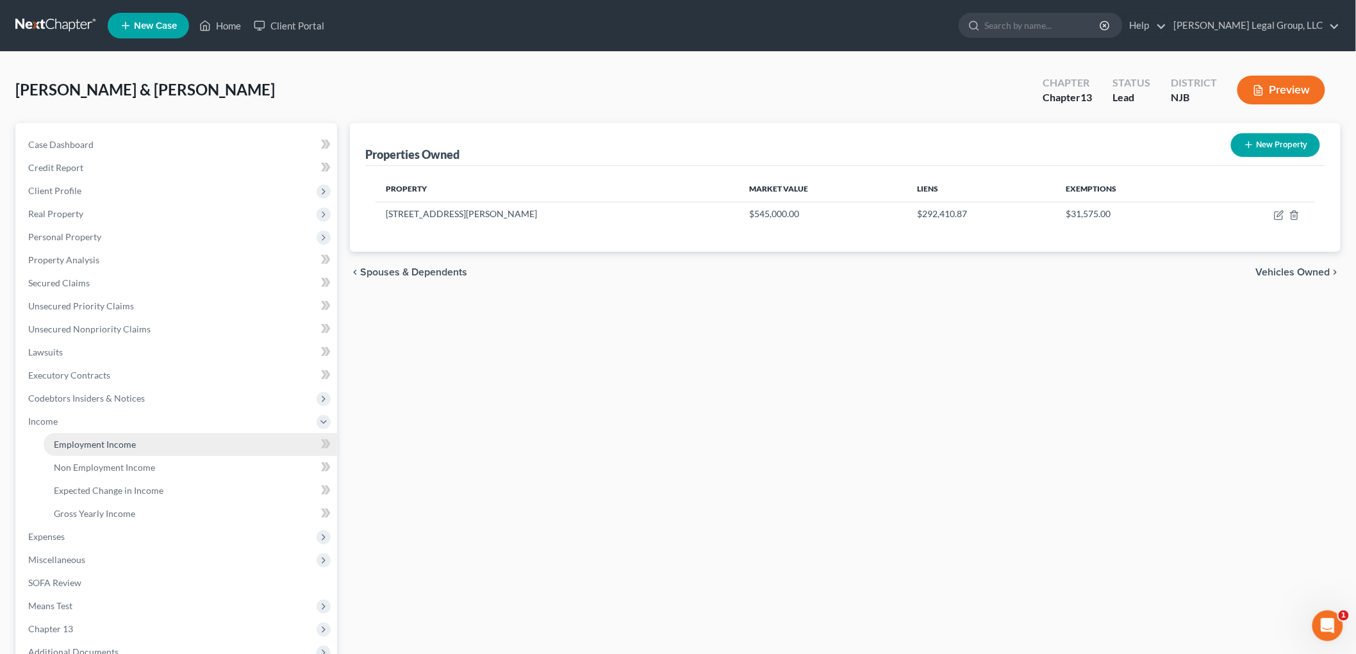
click at [148, 452] on link "Employment Income" at bounding box center [190, 444] width 293 height 23
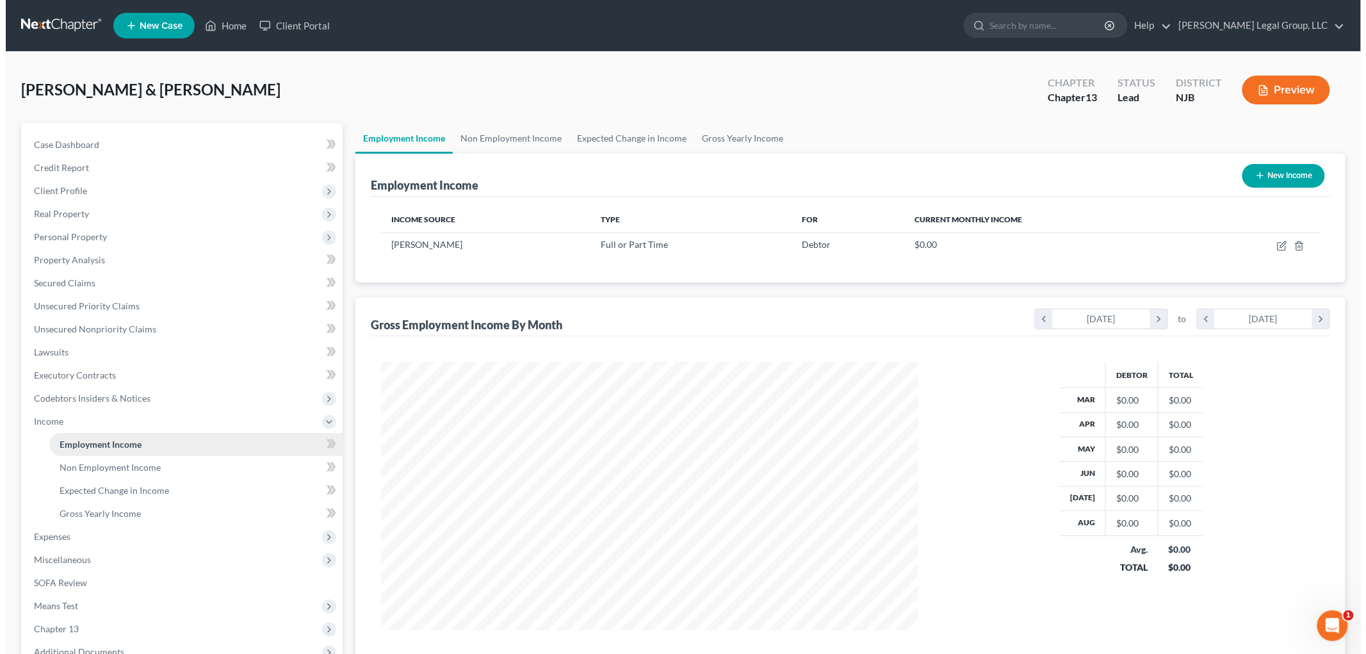
scroll to position [268, 562]
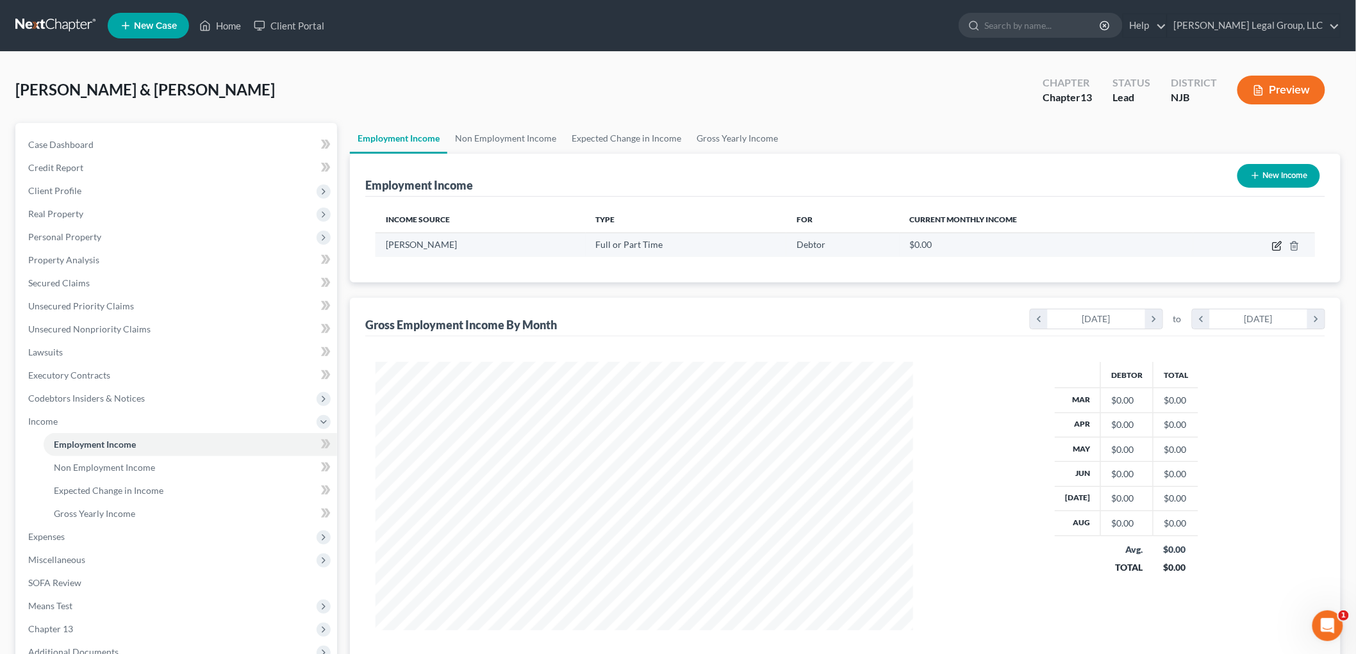
click at [1276, 247] on icon "button" at bounding box center [1277, 246] width 10 height 10
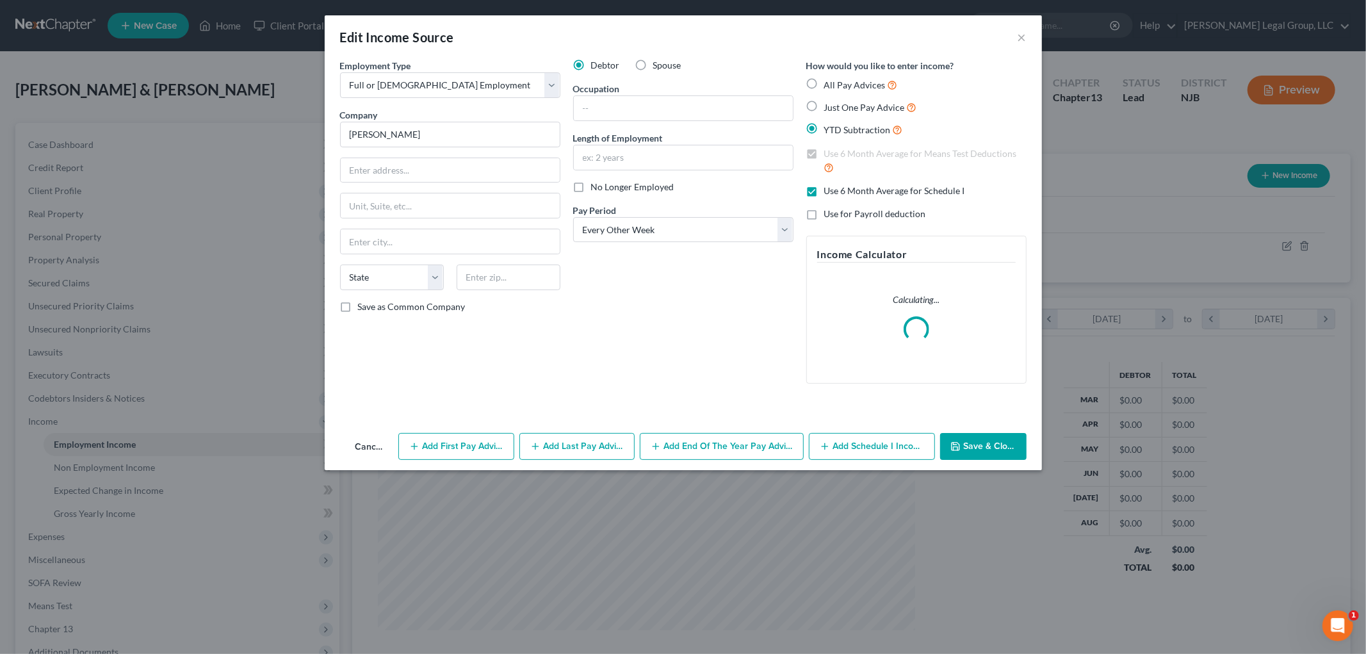
scroll to position [270, 568]
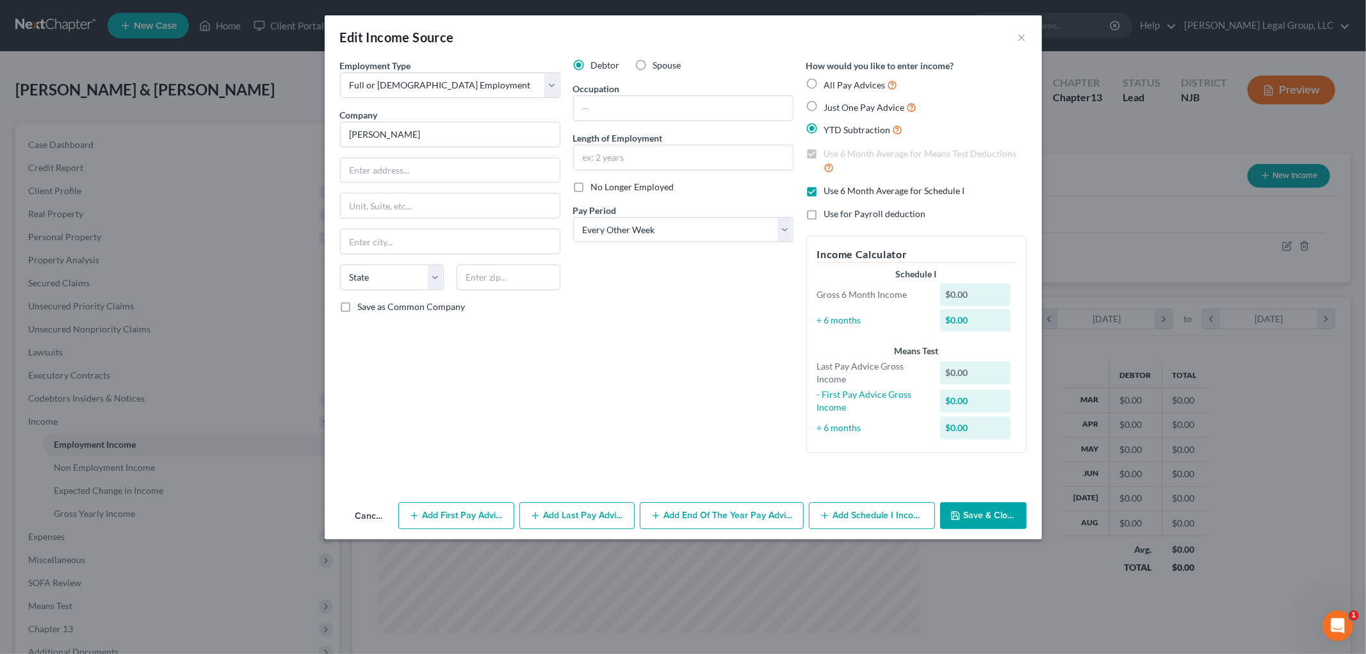
click at [824, 132] on label "YTD Subtraction" at bounding box center [863, 129] width 79 height 15
click at [830, 131] on input "YTD Subtraction" at bounding box center [834, 126] width 8 height 8
click at [824, 191] on label "Use 6 Month Average for Schedule I" at bounding box center [894, 190] width 141 height 13
click at [830, 191] on input "Use 6 Month Average for Schedule I" at bounding box center [834, 188] width 8 height 8
click at [824, 152] on label "Use 6 Month Average for Means Test Deductions" at bounding box center [925, 161] width 202 height 28
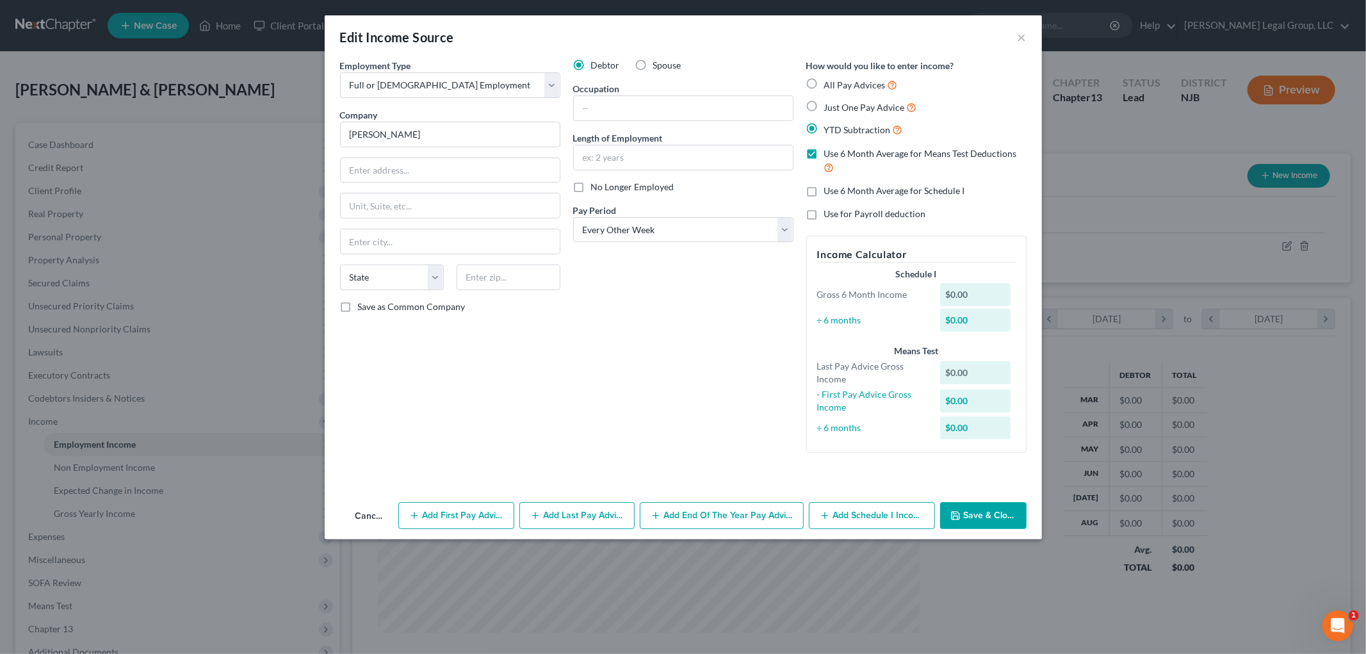
click at [830, 152] on input "Use 6 Month Average for Means Test Deductions" at bounding box center [834, 151] width 8 height 8
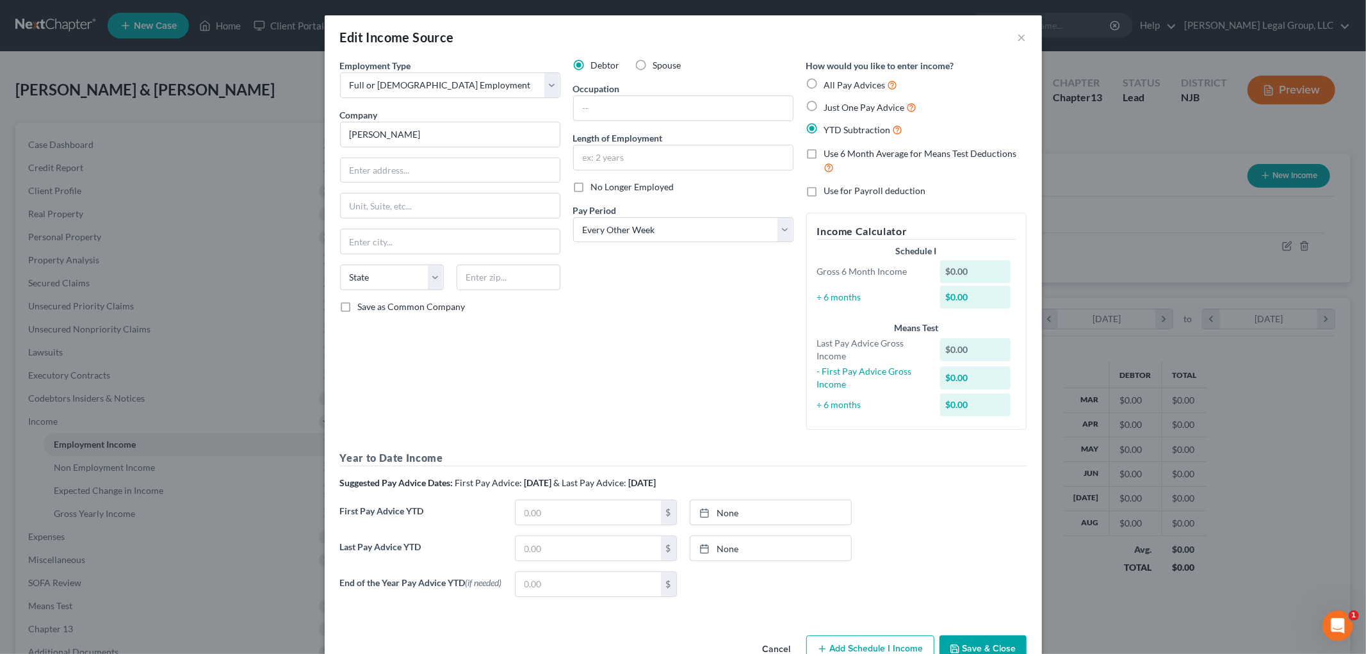
click at [824, 125] on label "YTD Subtraction" at bounding box center [863, 129] width 79 height 15
click at [830, 125] on input "YTD Subtraction" at bounding box center [834, 126] width 8 height 8
click at [824, 104] on label "Just One Pay Advice" at bounding box center [870, 107] width 93 height 15
click at [830, 104] on input "Just One Pay Advice" at bounding box center [834, 104] width 8 height 8
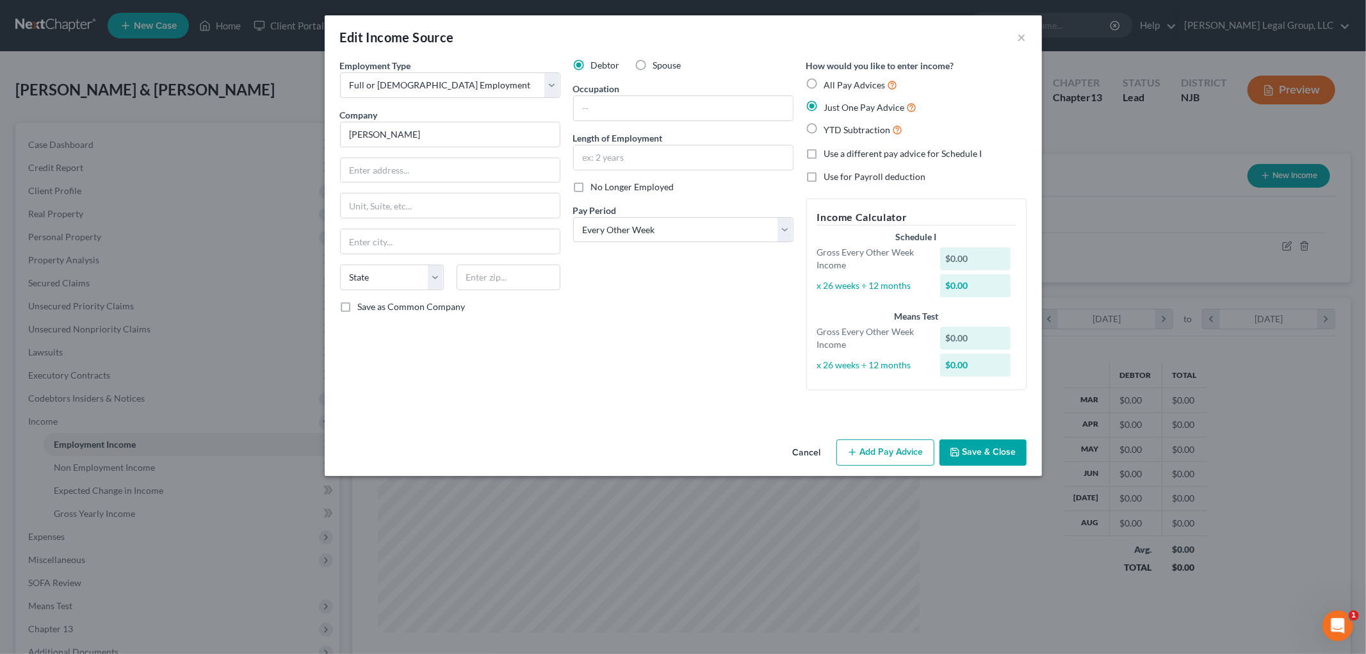
click at [887, 445] on button "Add Pay Advice" at bounding box center [886, 452] width 98 height 27
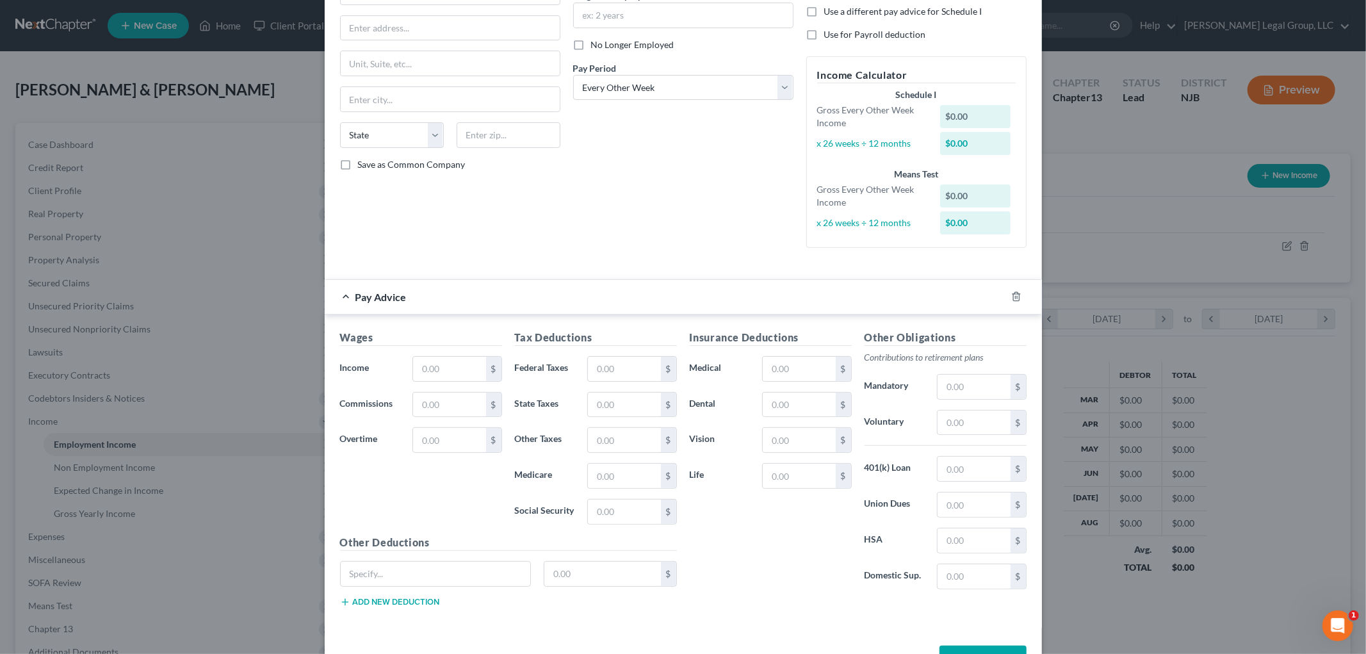
scroll to position [71, 0]
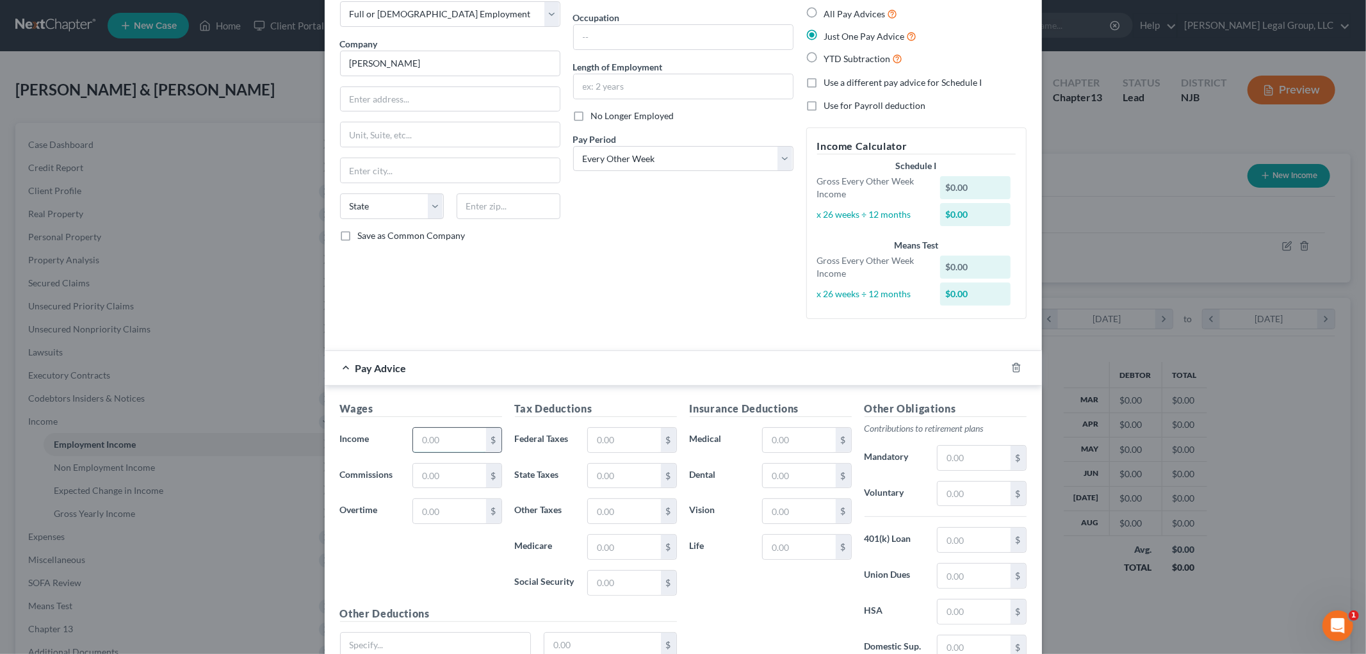
click at [455, 436] on input "text" at bounding box center [449, 440] width 72 height 24
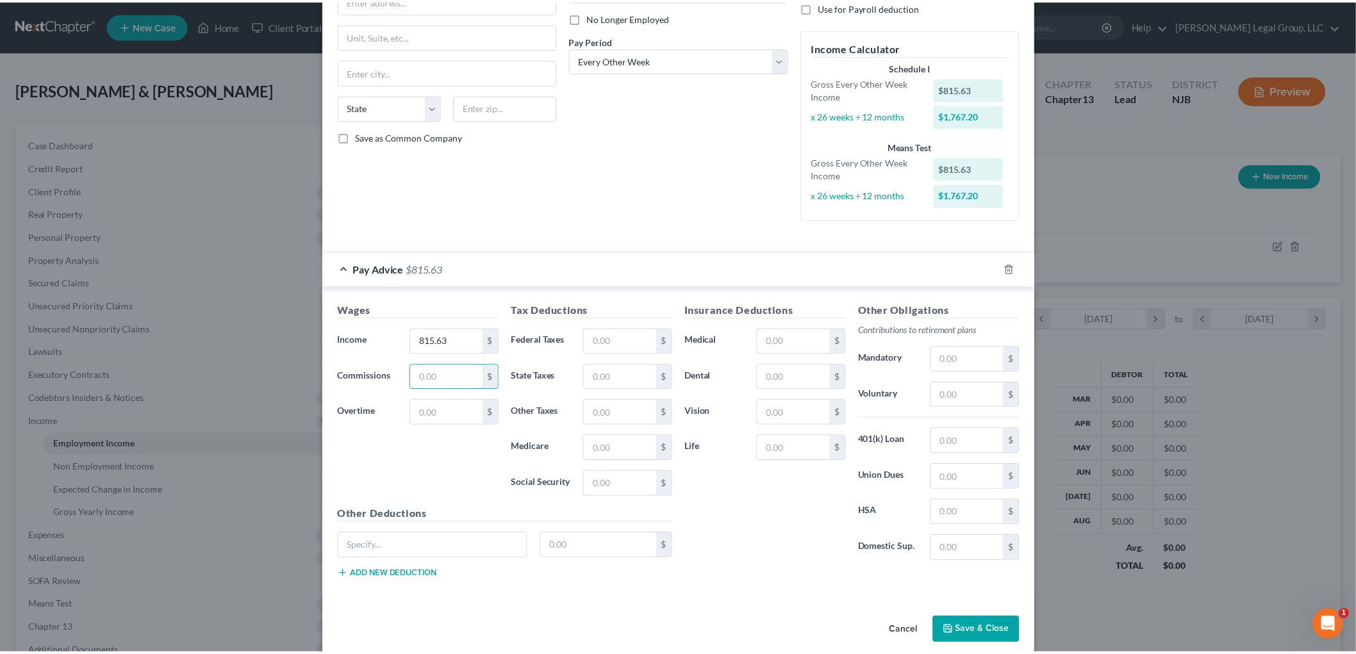
scroll to position [186, 0]
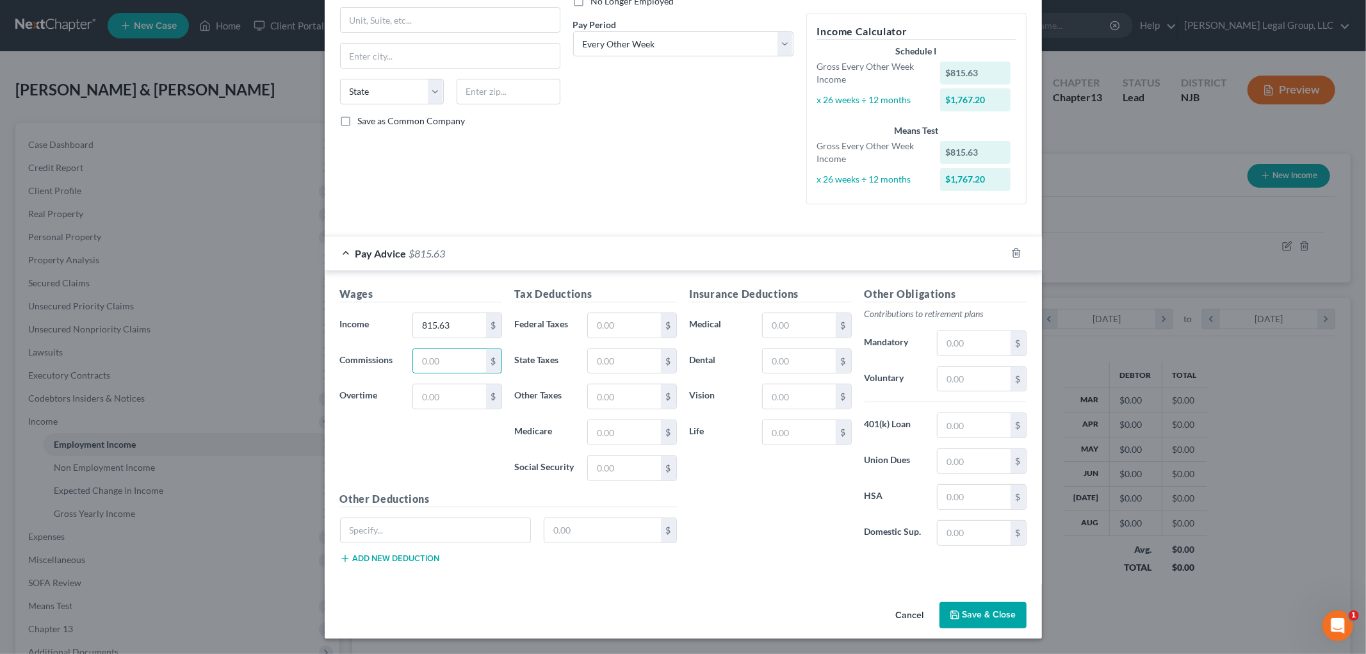
click at [987, 613] on button "Save & Close" at bounding box center [983, 615] width 87 height 27
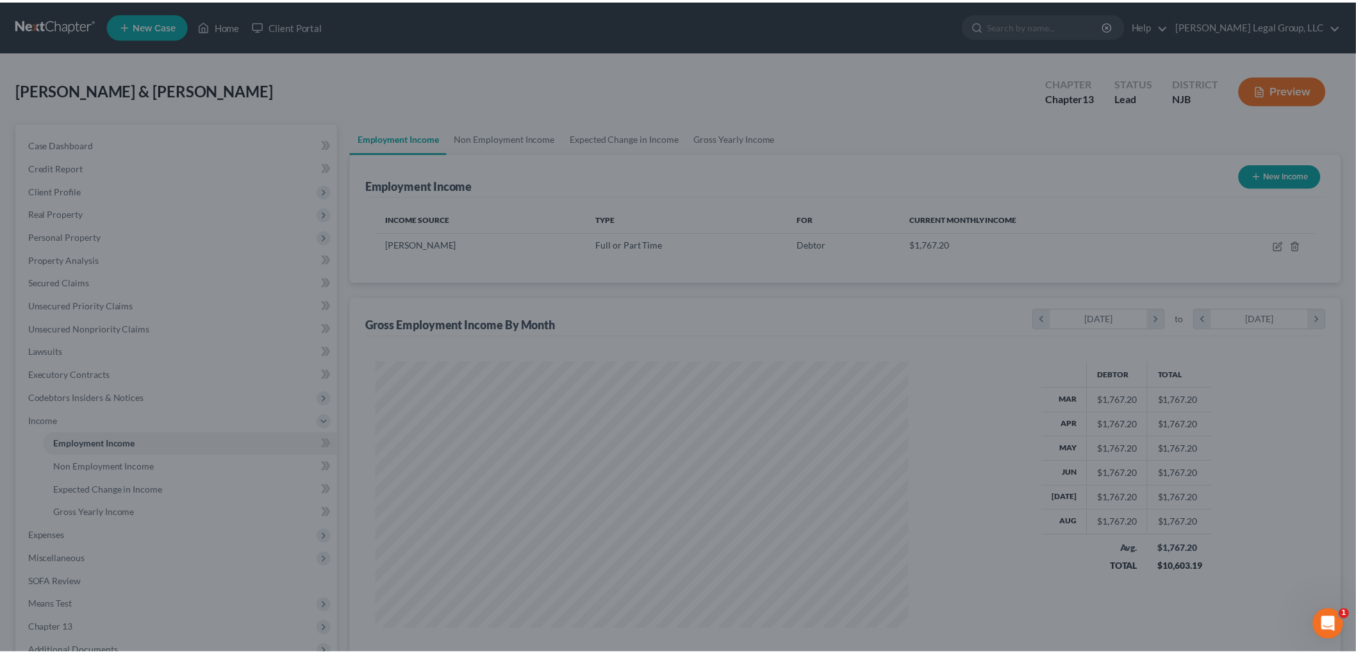
scroll to position [268, 562]
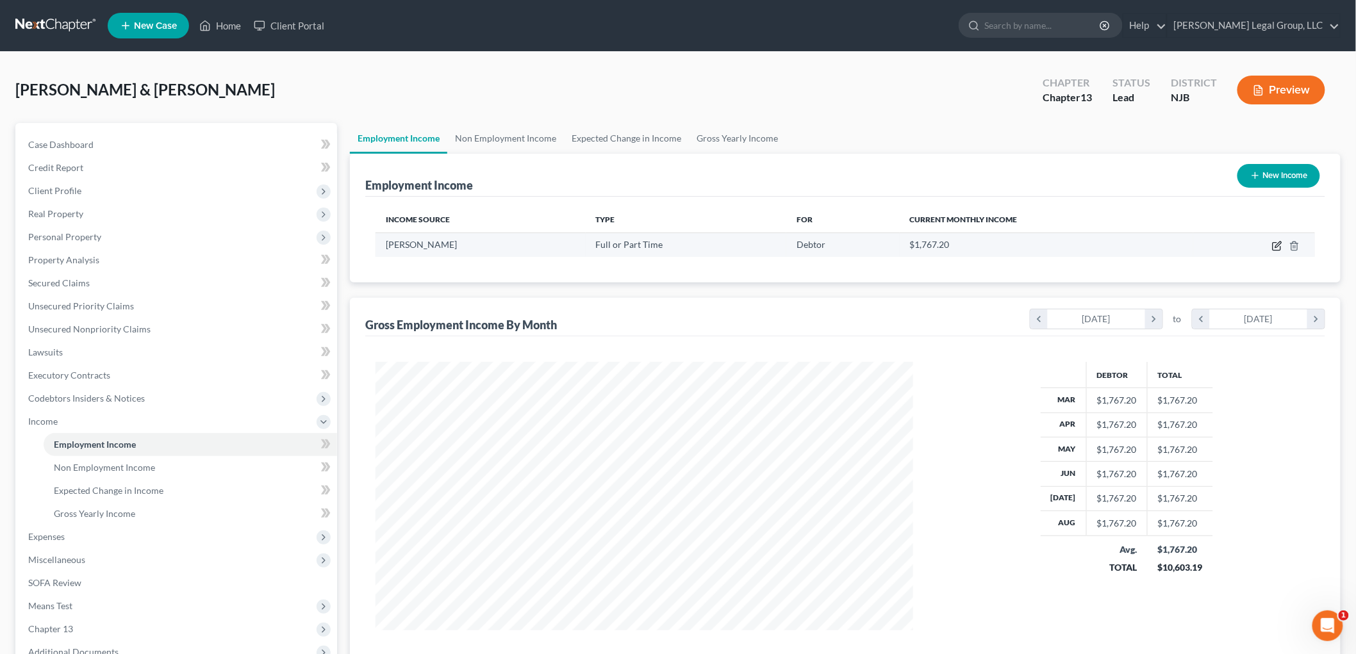
click at [1273, 247] on icon "button" at bounding box center [1276, 247] width 8 height 8
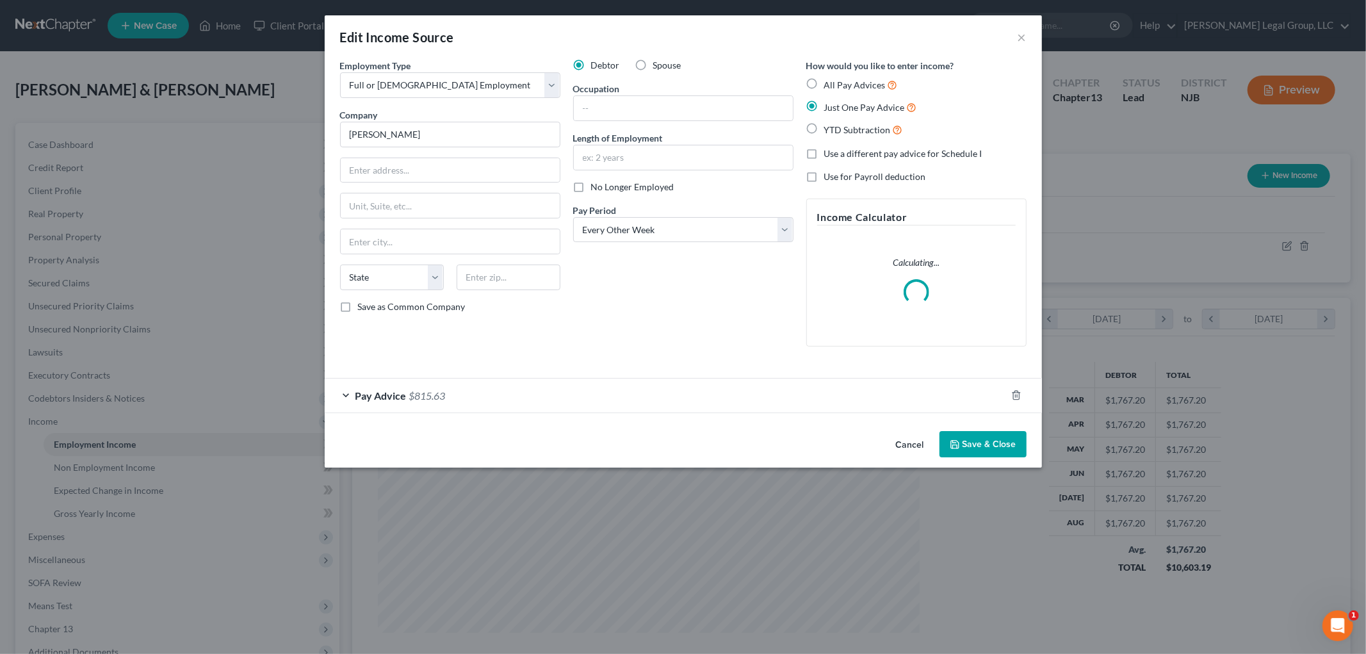
scroll to position [270, 568]
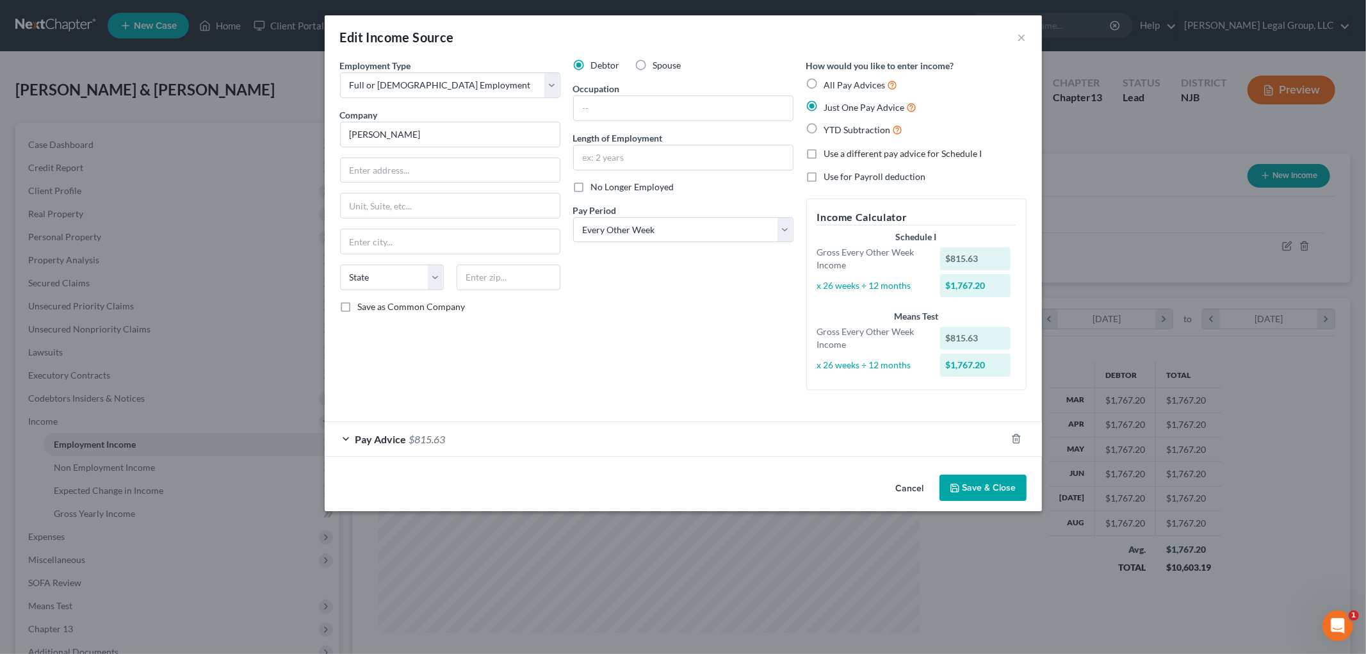
click at [447, 442] on div "Pay Advice $815.63" at bounding box center [666, 439] width 682 height 34
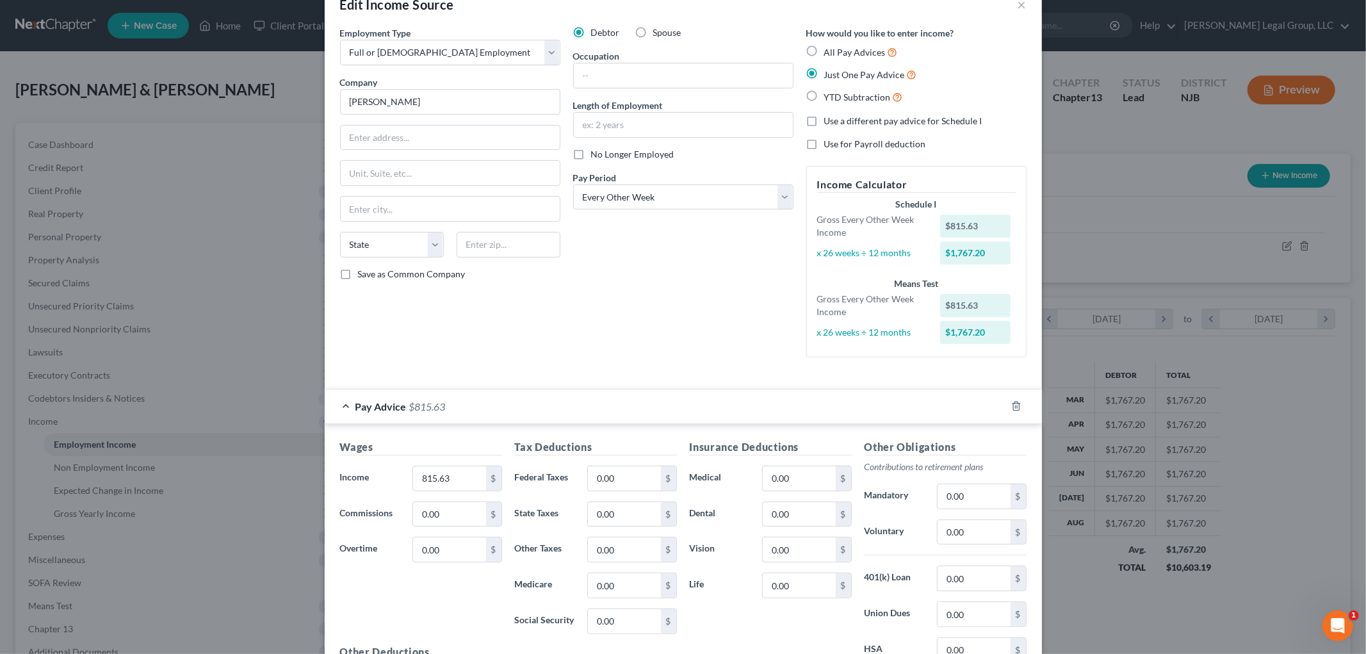
scroll to position [0, 0]
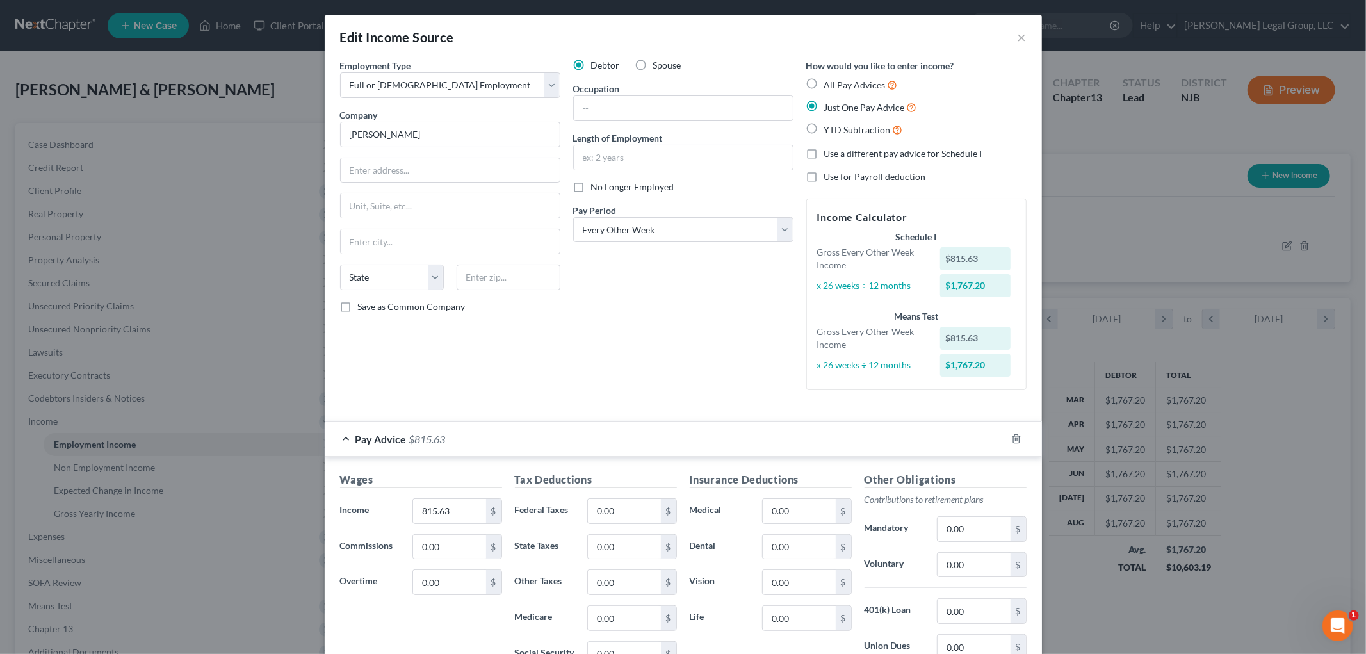
click at [900, 156] on span "Use a different pay advice for Schedule I" at bounding box center [903, 153] width 158 height 11
click at [838, 156] on input "Use a different pay advice for Schedule I" at bounding box center [834, 151] width 8 height 8
click at [900, 156] on span "Use a different pay advice for Schedule I" at bounding box center [903, 153] width 158 height 11
click at [838, 156] on input "Use a different pay advice for Schedule I" at bounding box center [834, 151] width 8 height 8
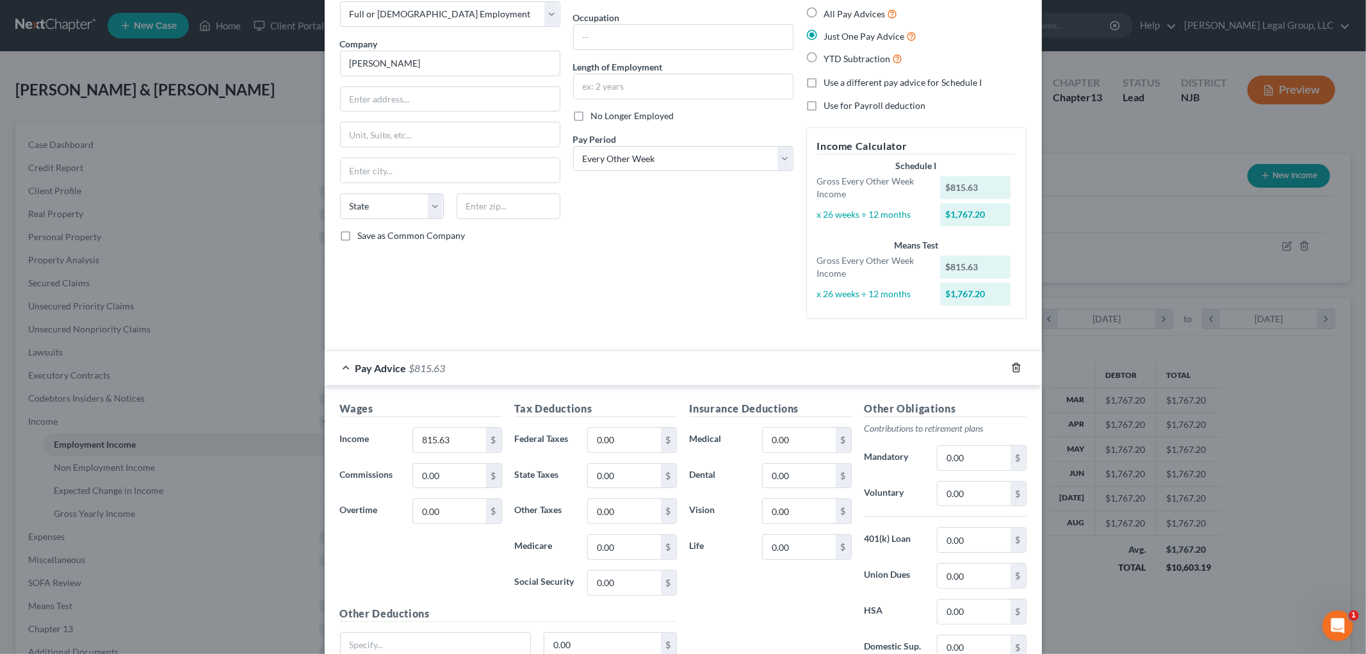
click at [1013, 367] on icon "button" at bounding box center [1017, 368] width 10 height 10
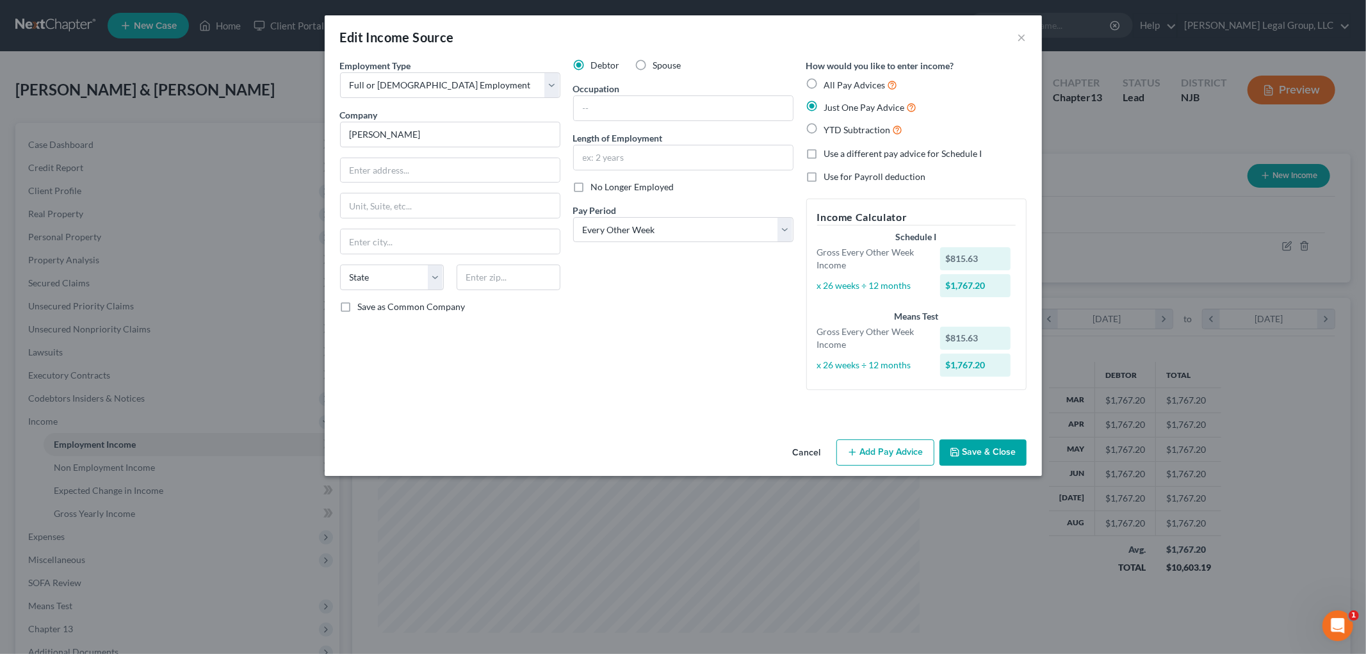
scroll to position [0, 0]
click at [860, 84] on span "All Pay Advices" at bounding box center [854, 84] width 61 height 11
click at [838, 84] on input "All Pay Advices" at bounding box center [834, 82] width 8 height 8
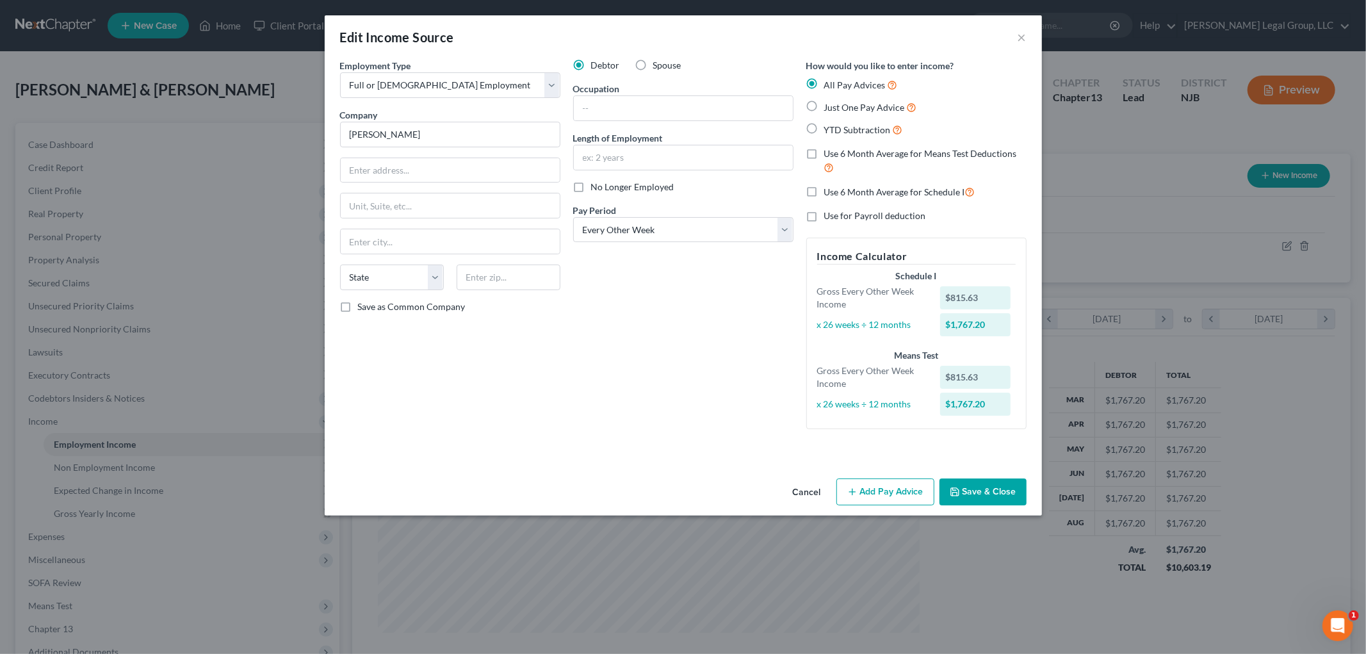
click at [864, 495] on button "Add Pay Advice" at bounding box center [886, 492] width 98 height 27
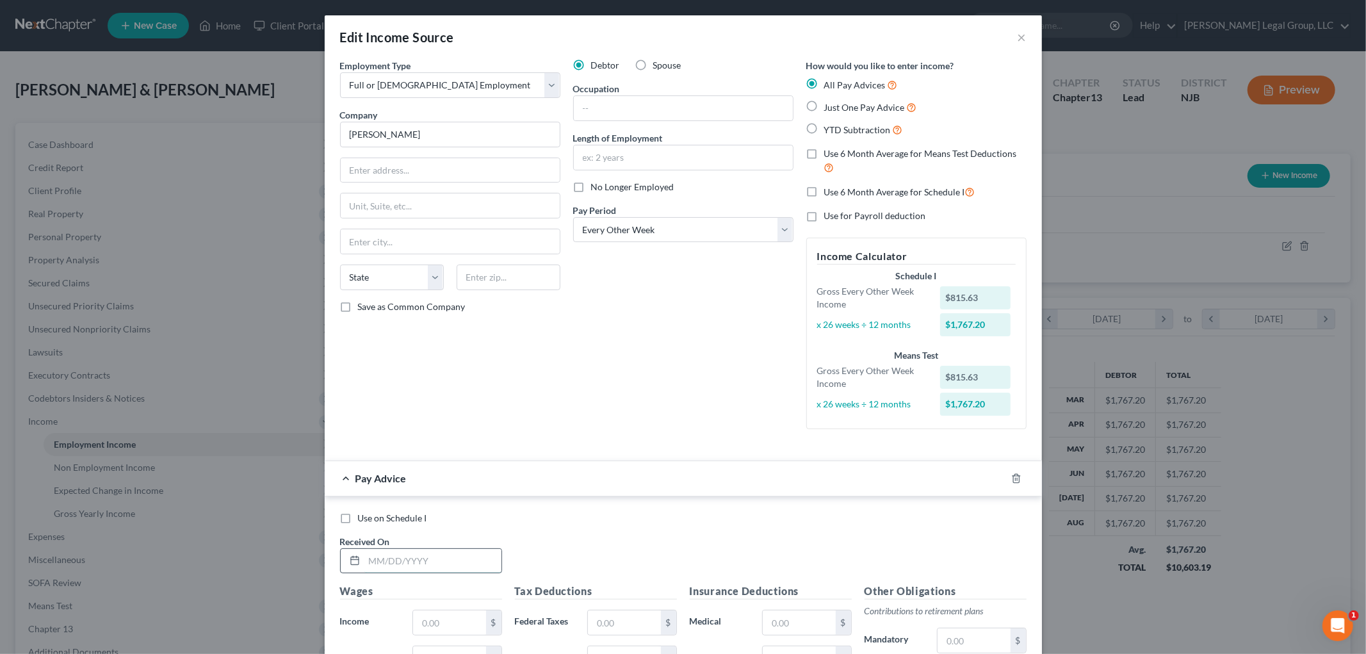
click at [462, 561] on input "text" at bounding box center [433, 561] width 137 height 24
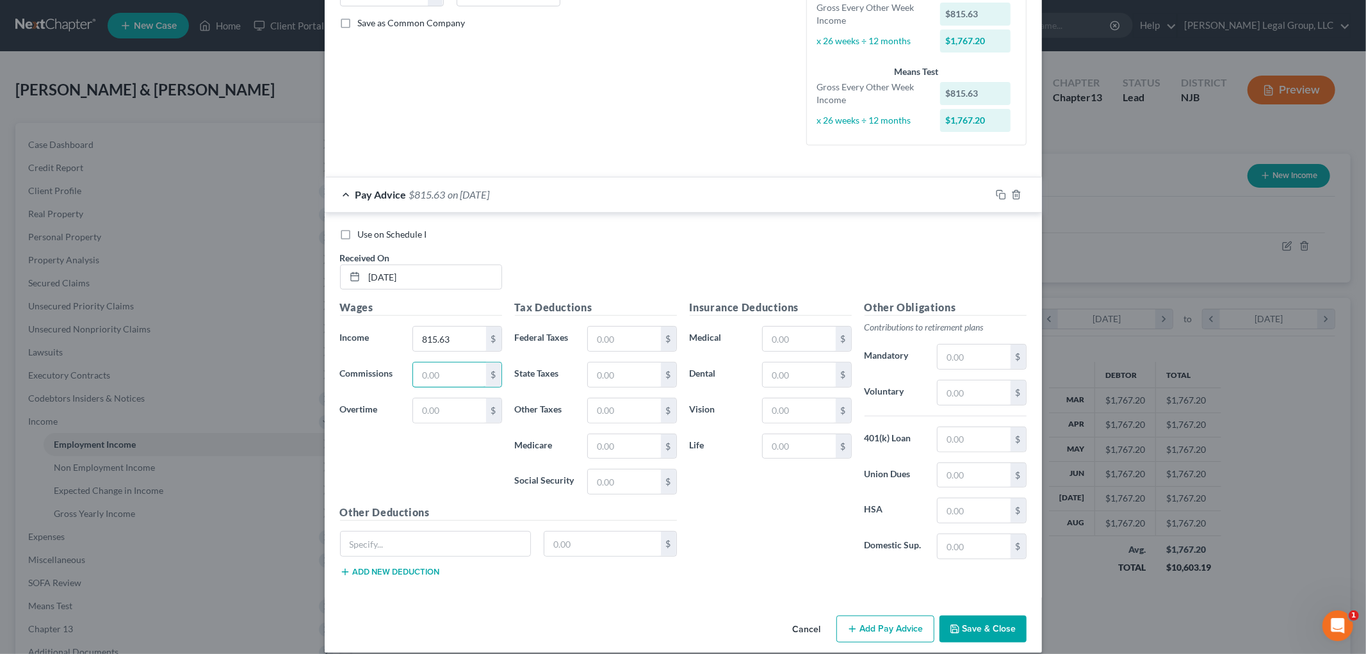
scroll to position [299, 0]
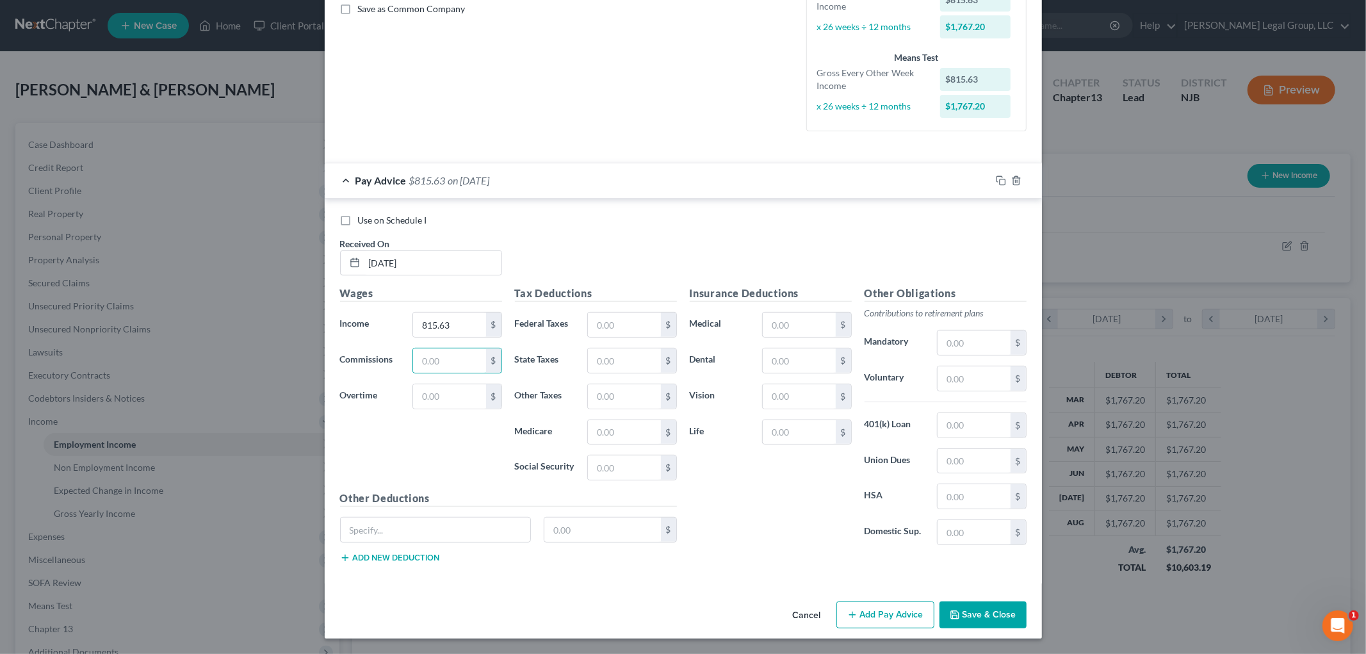
click at [969, 620] on button "Save & Close" at bounding box center [983, 615] width 87 height 27
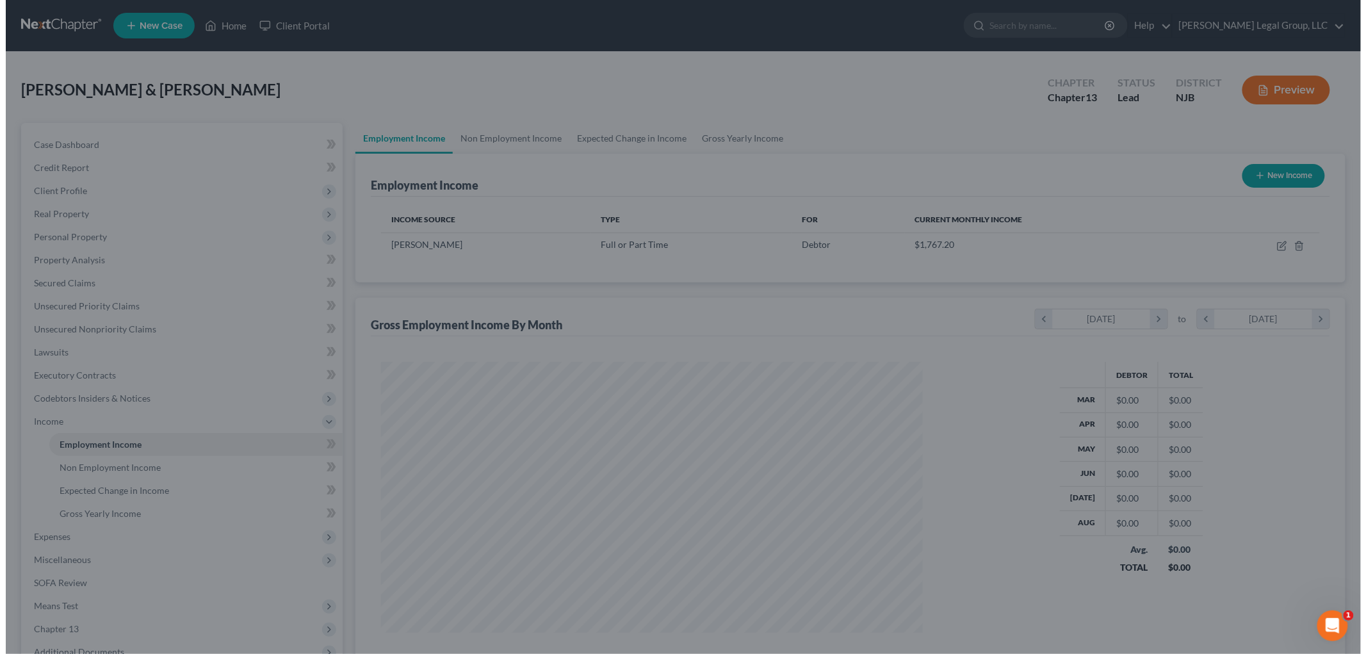
scroll to position [640336, 640041]
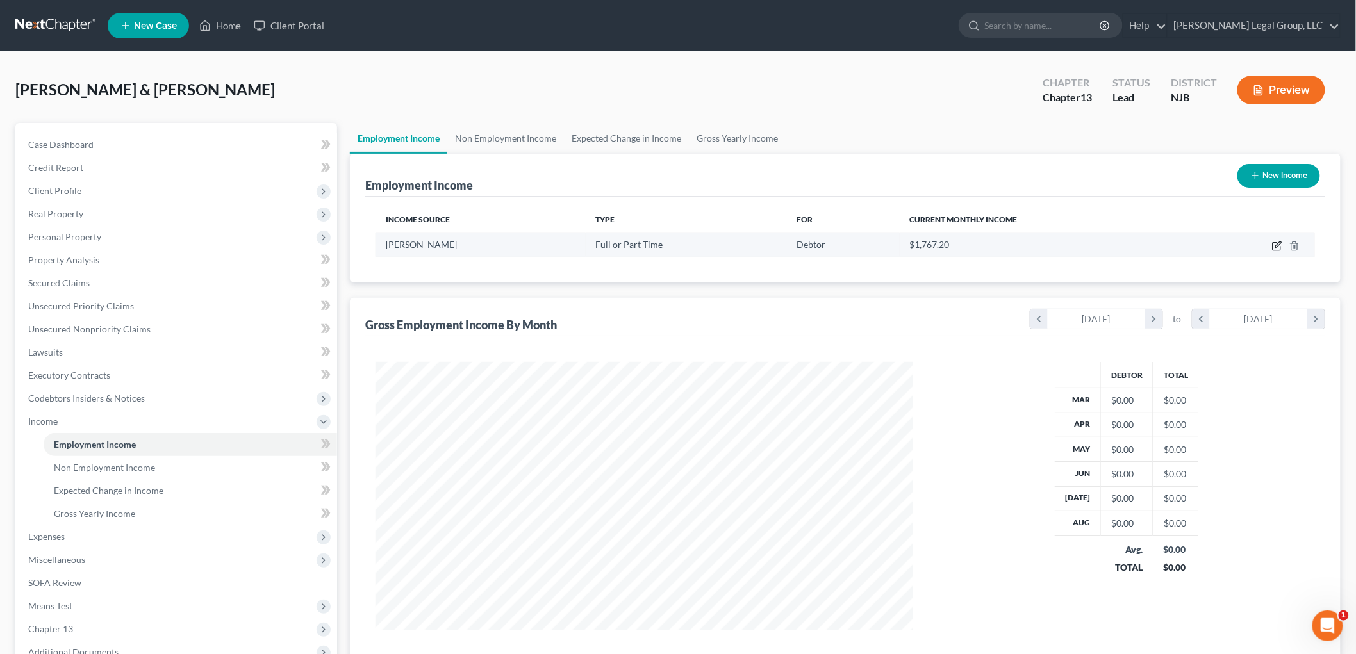
click at [1275, 246] on icon "button" at bounding box center [1278, 245] width 6 height 6
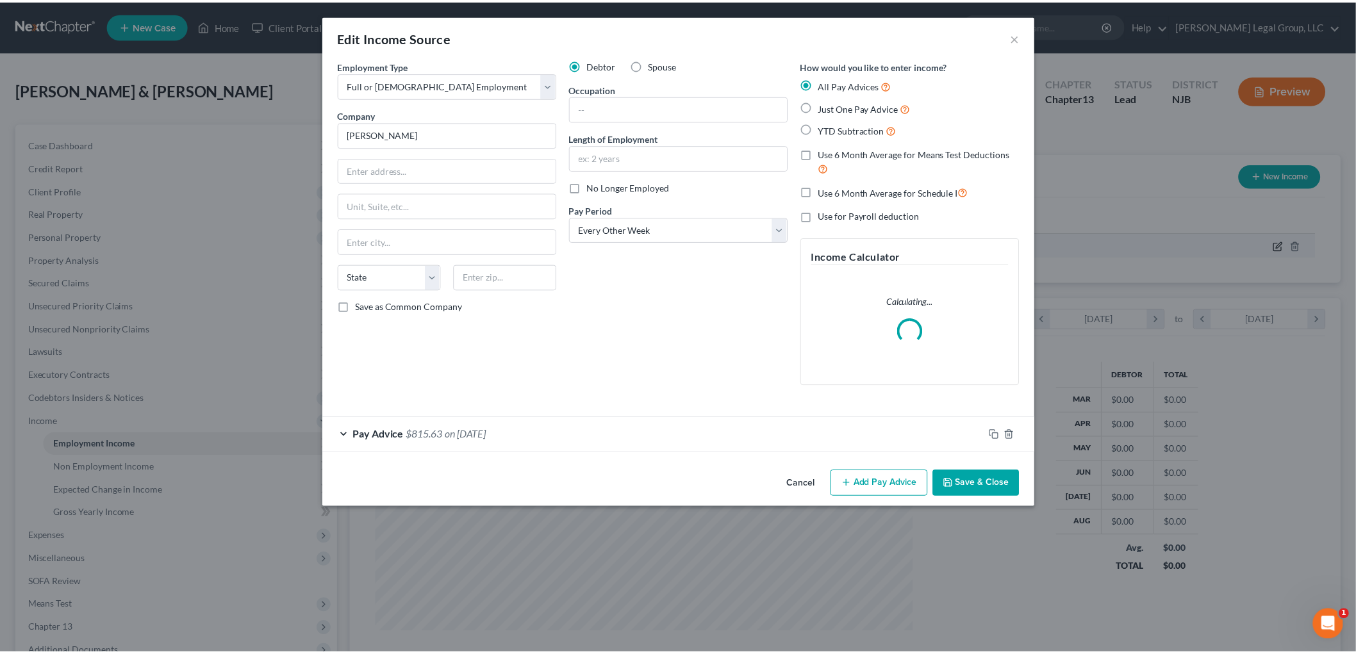
scroll to position [270, 568]
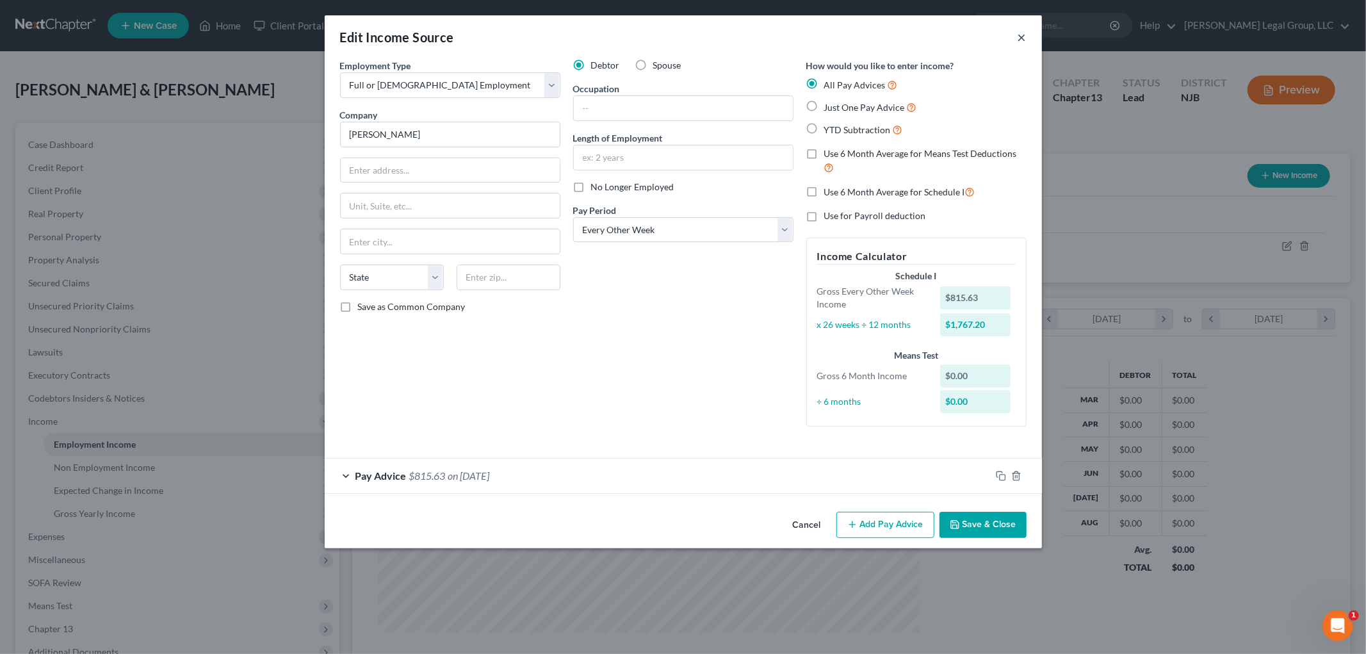
click at [1020, 37] on button "×" at bounding box center [1022, 36] width 9 height 15
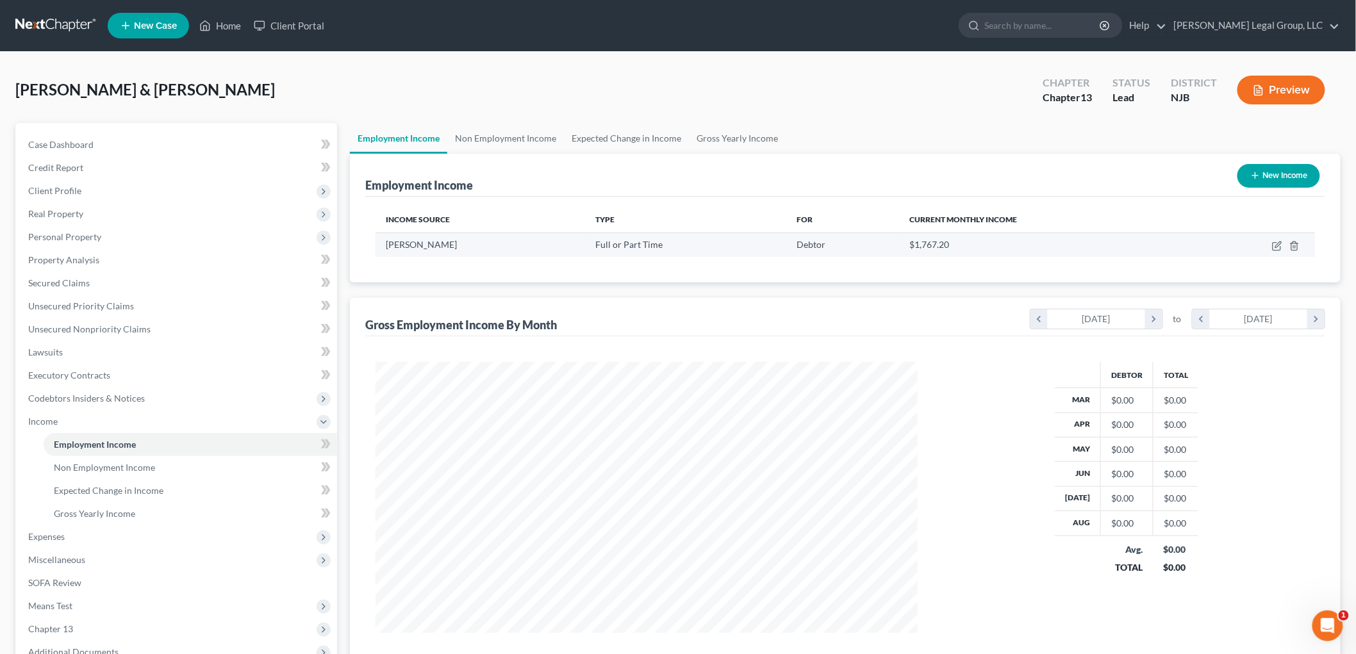
scroll to position [640336, 640041]
click at [511, 142] on link "Non Employment Income" at bounding box center [505, 138] width 117 height 31
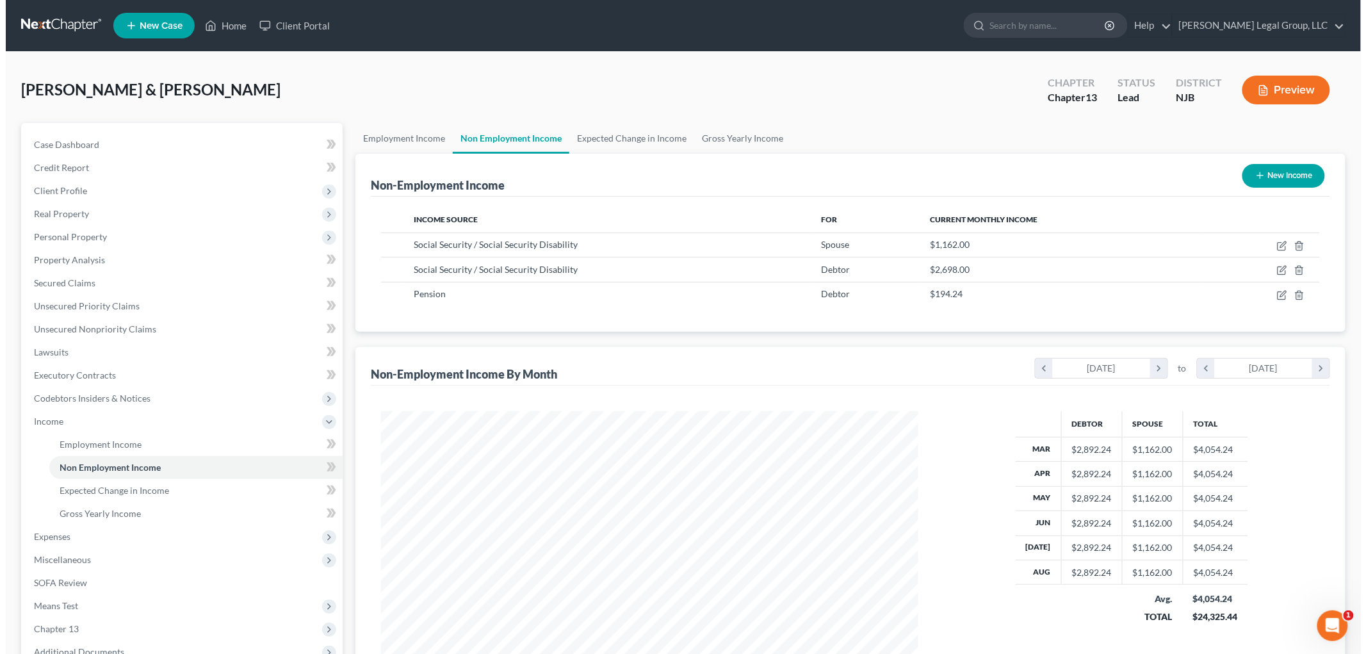
scroll to position [268, 562]
click at [1277, 269] on icon "button" at bounding box center [1278, 269] width 6 height 6
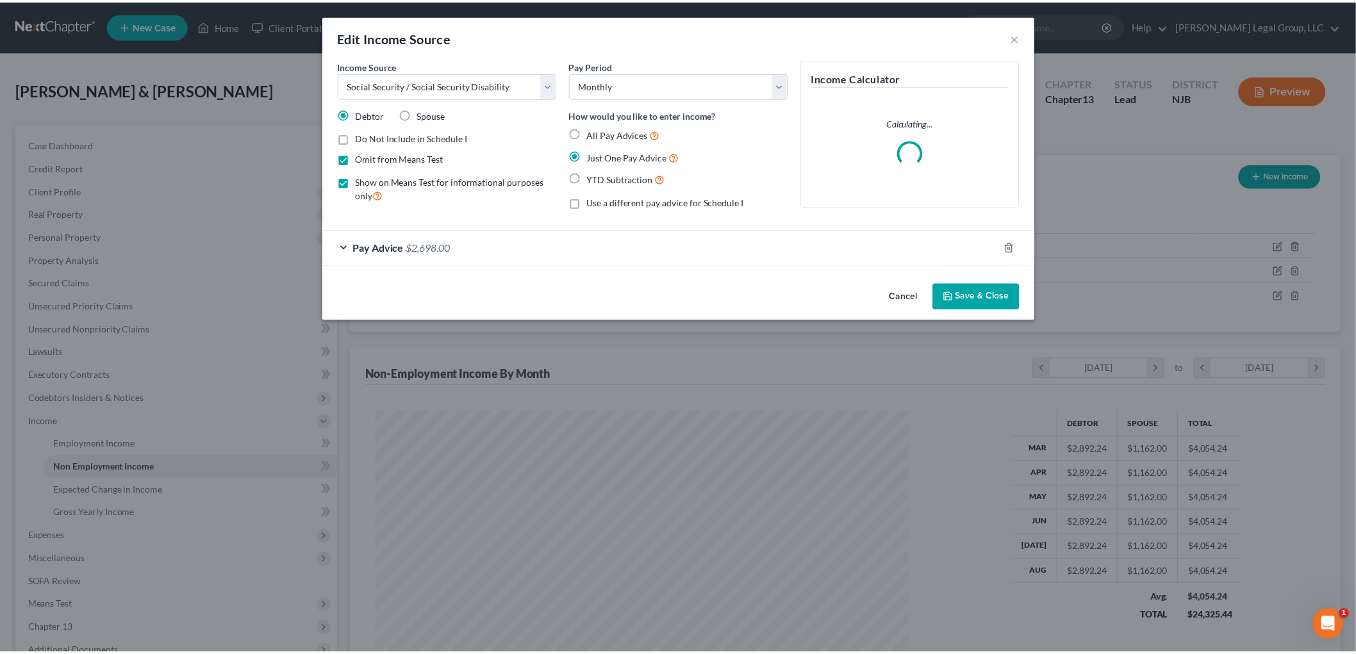
scroll to position [270, 568]
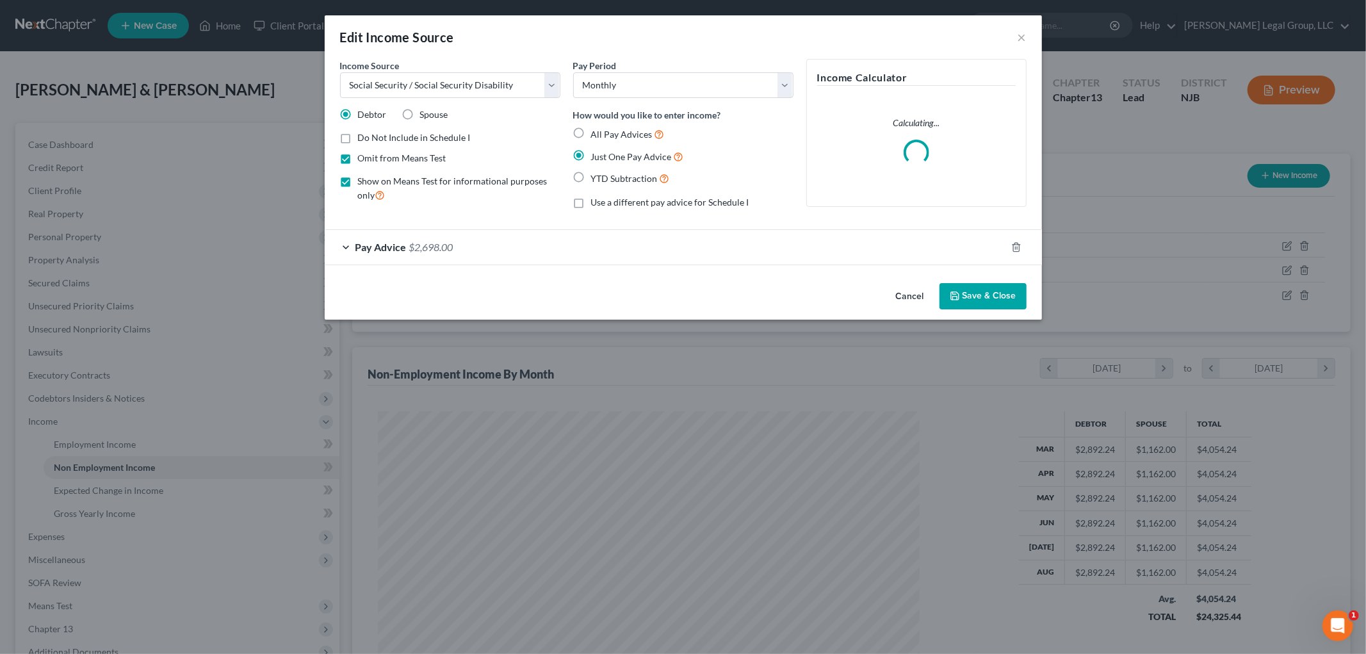
drag, startPoint x: 443, startPoint y: 245, endPoint x: 451, endPoint y: 247, distance: 8.5
click at [443, 245] on span "$2,698.00" at bounding box center [431, 247] width 44 height 12
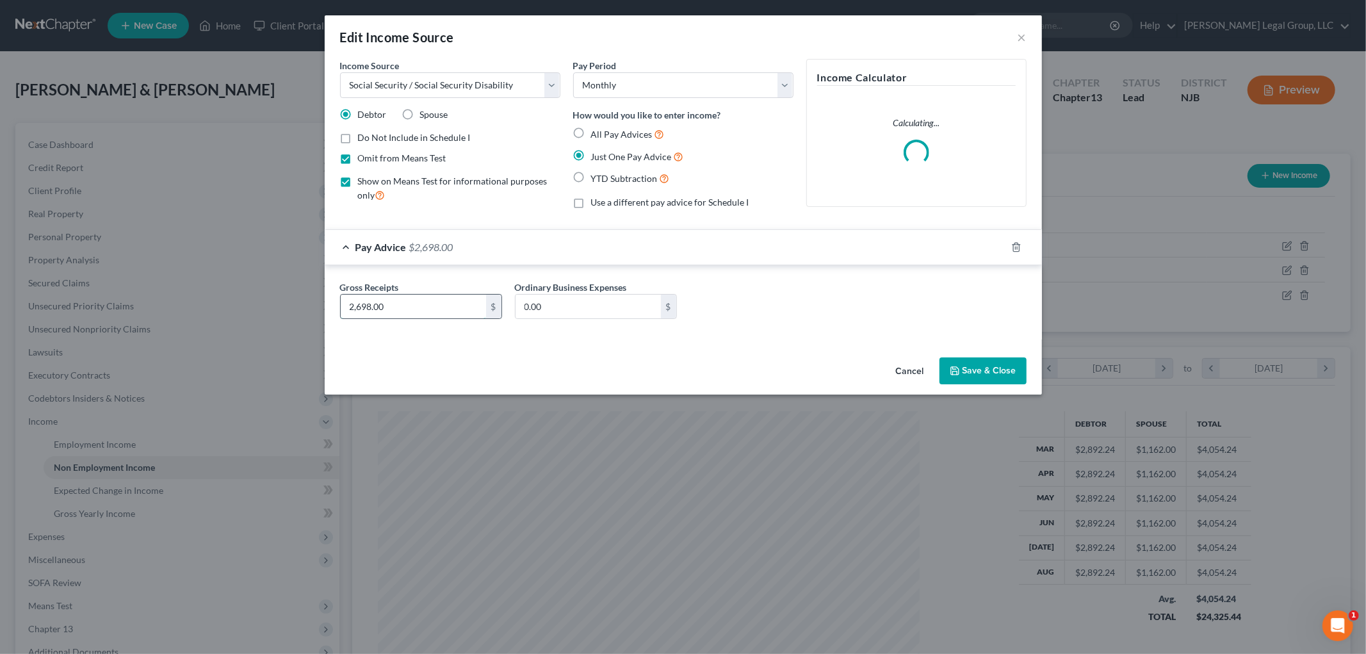
click at [471, 311] on input "2,698.00" at bounding box center [413, 307] width 145 height 24
click at [989, 375] on button "Save & Close" at bounding box center [983, 370] width 87 height 27
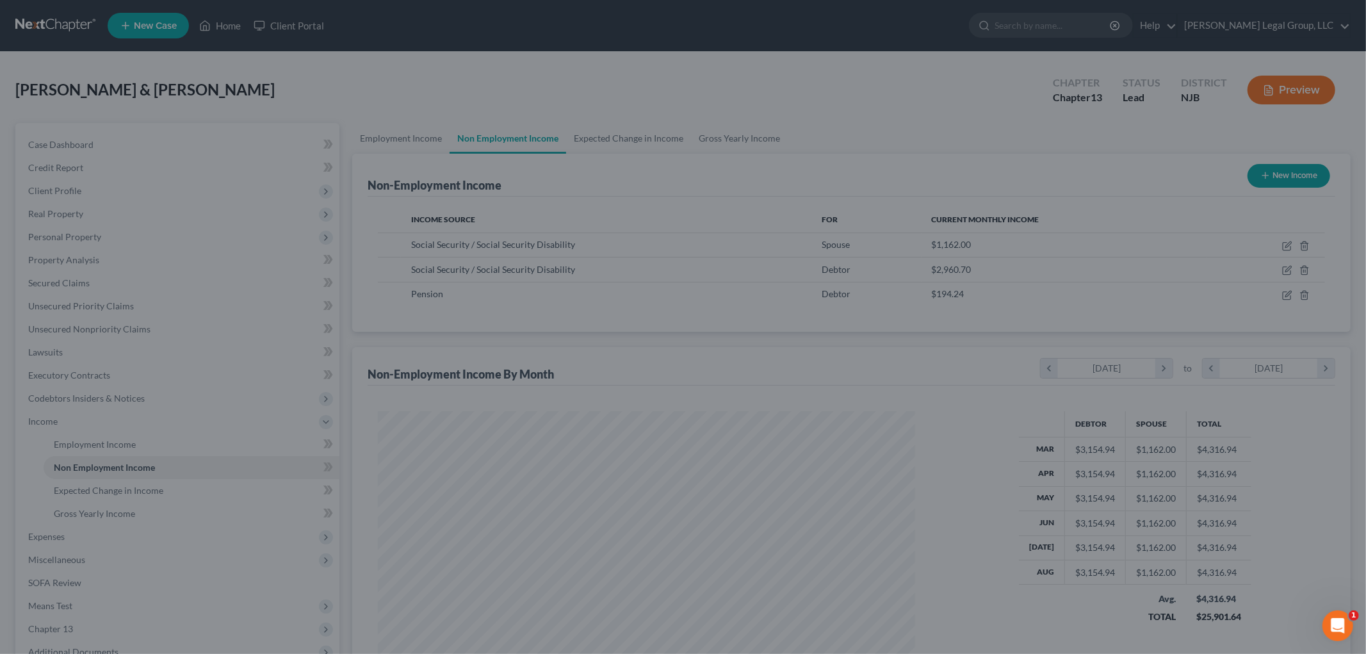
scroll to position [640336, 640041]
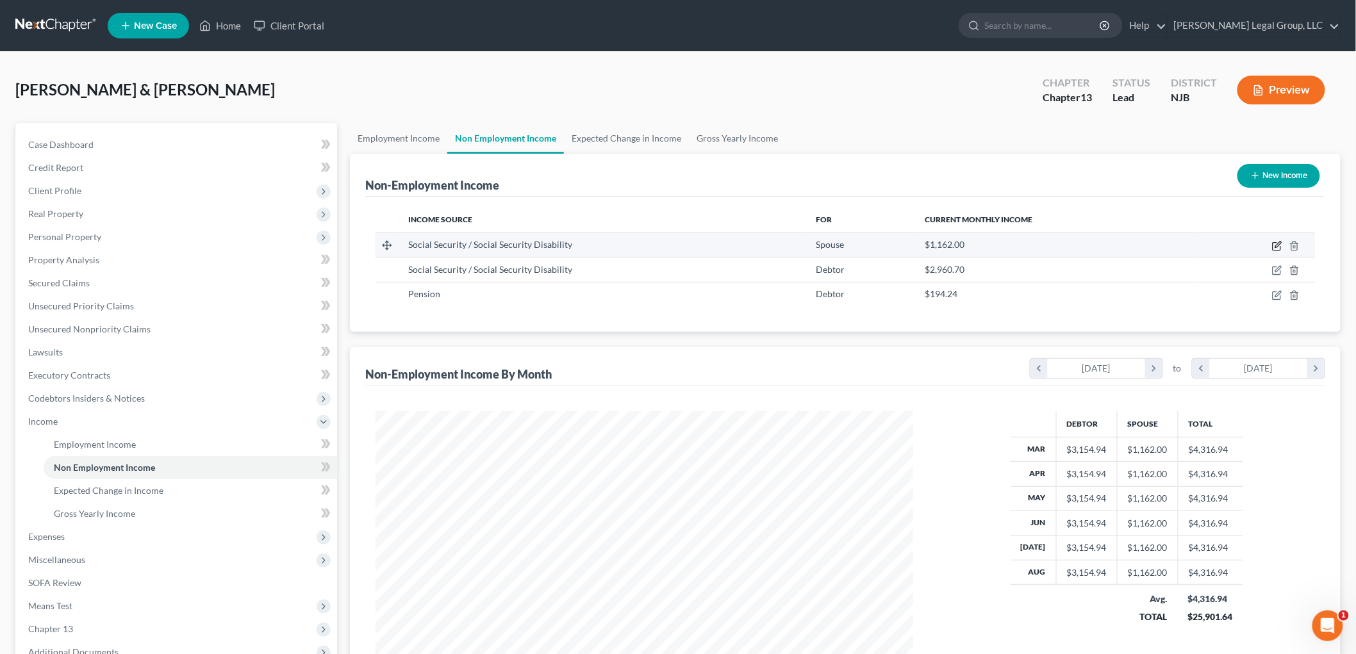
click at [1277, 241] on icon "button" at bounding box center [1277, 246] width 10 height 10
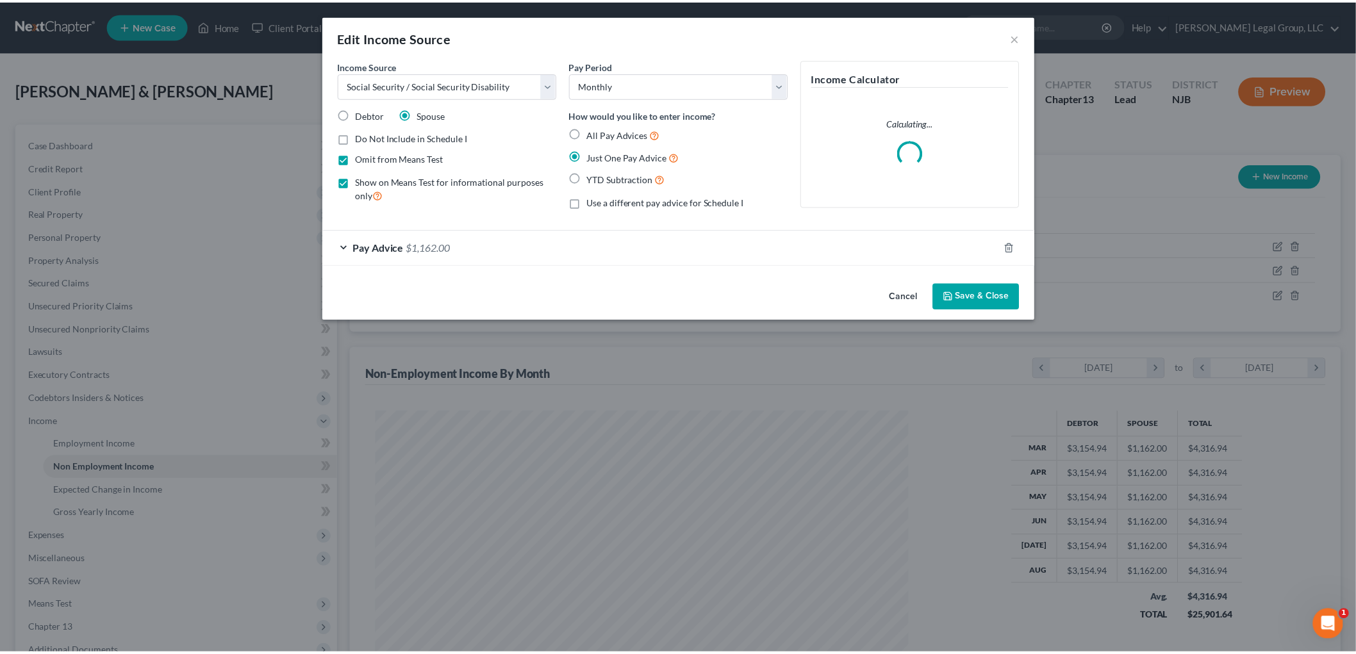
scroll to position [270, 568]
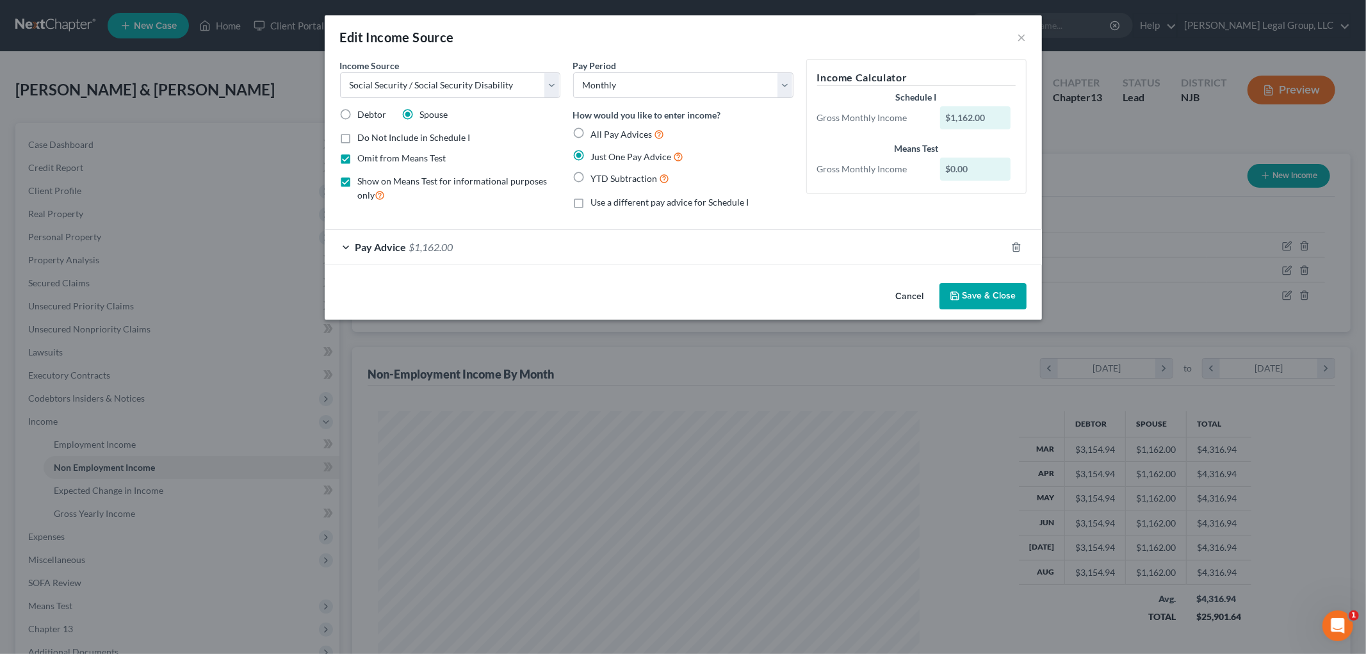
click at [452, 245] on span "$1,162.00" at bounding box center [431, 247] width 44 height 12
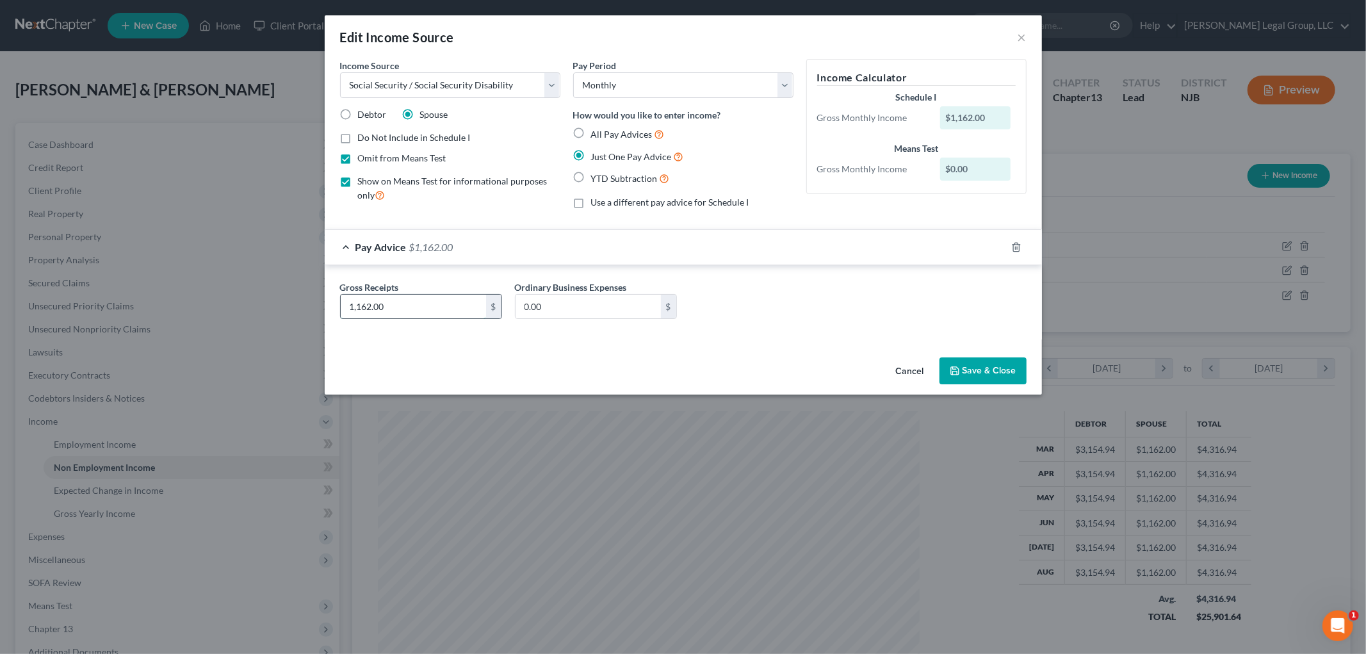
click at [460, 316] on input "1,162.00" at bounding box center [413, 307] width 145 height 24
click at [967, 372] on button "Save & Close" at bounding box center [983, 370] width 87 height 27
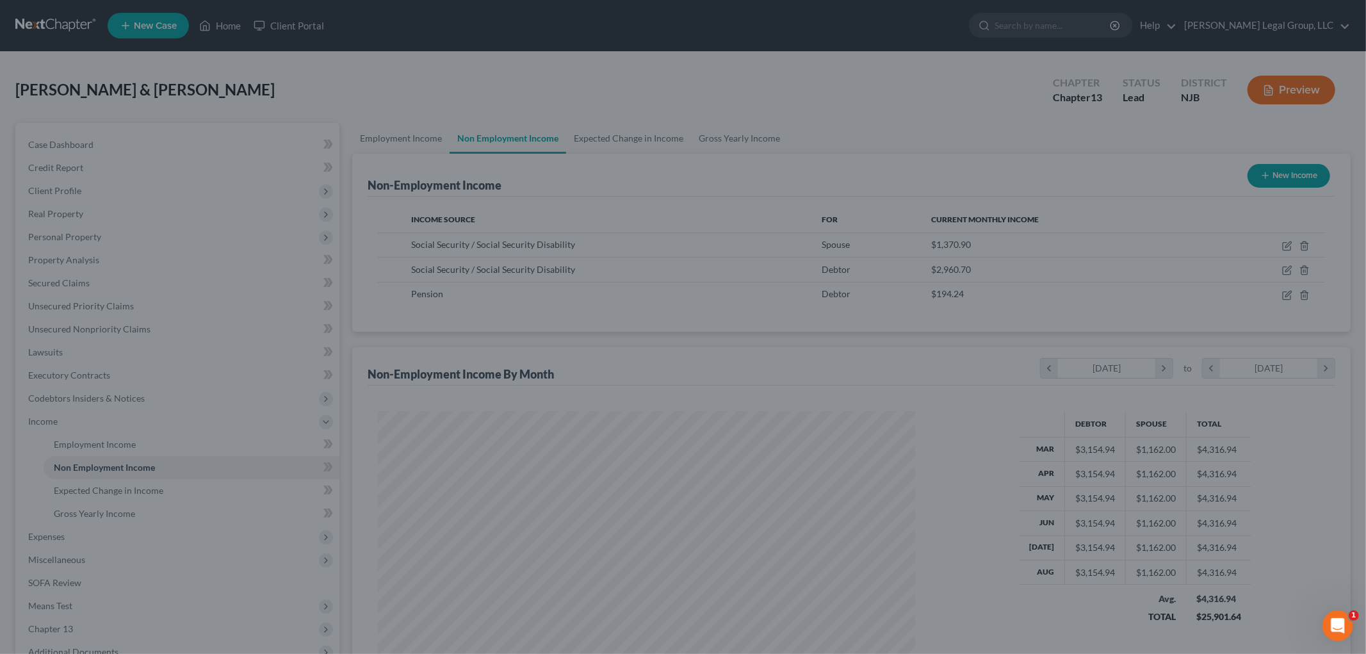
scroll to position [640336, 640041]
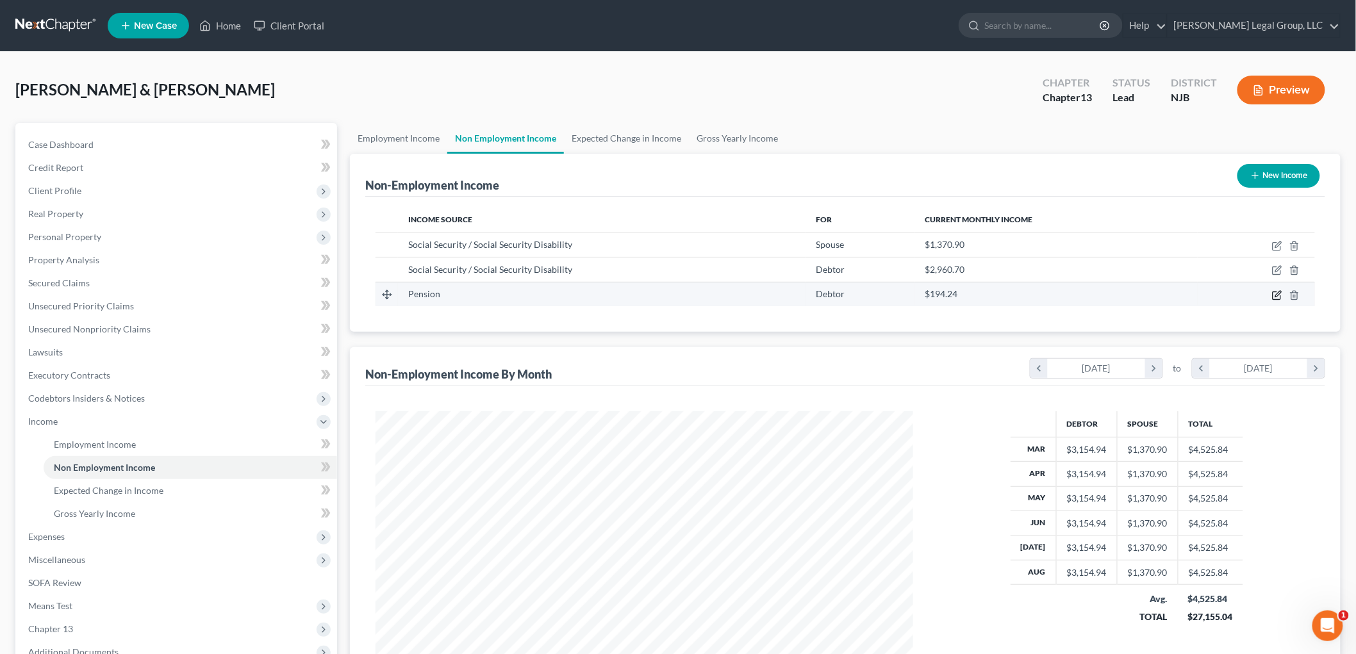
click at [1280, 293] on icon "button" at bounding box center [1277, 295] width 10 height 10
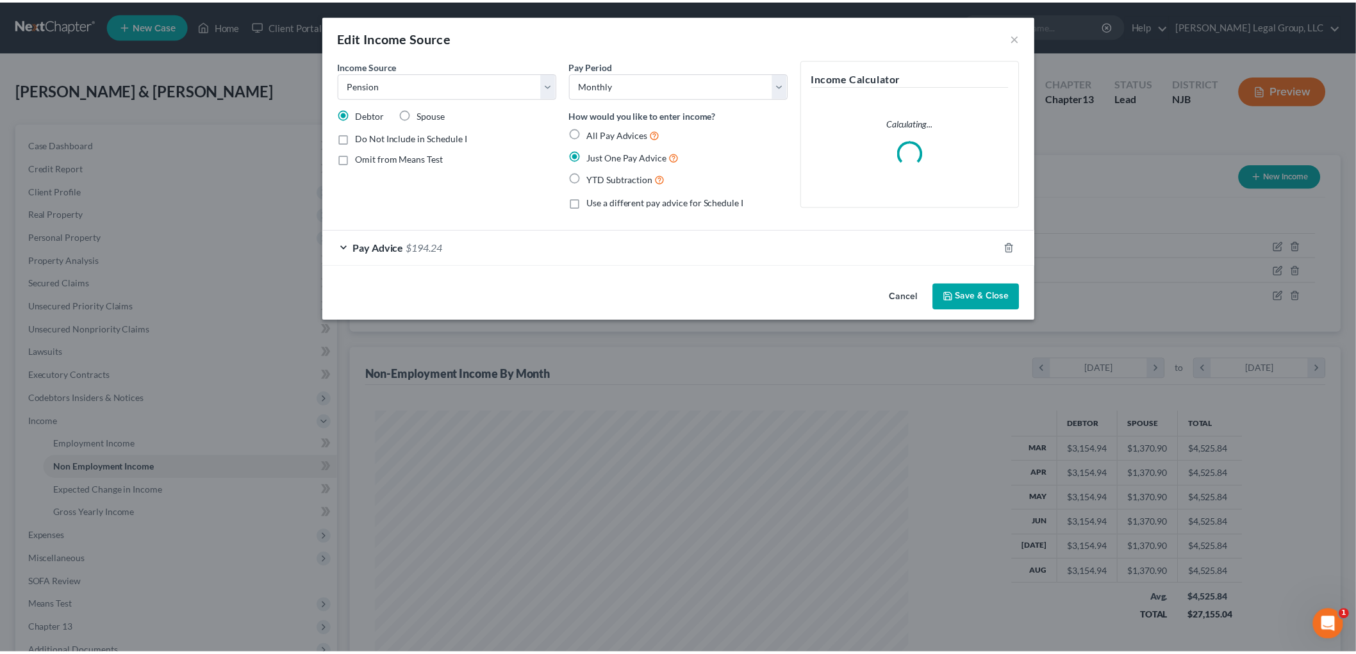
scroll to position [270, 568]
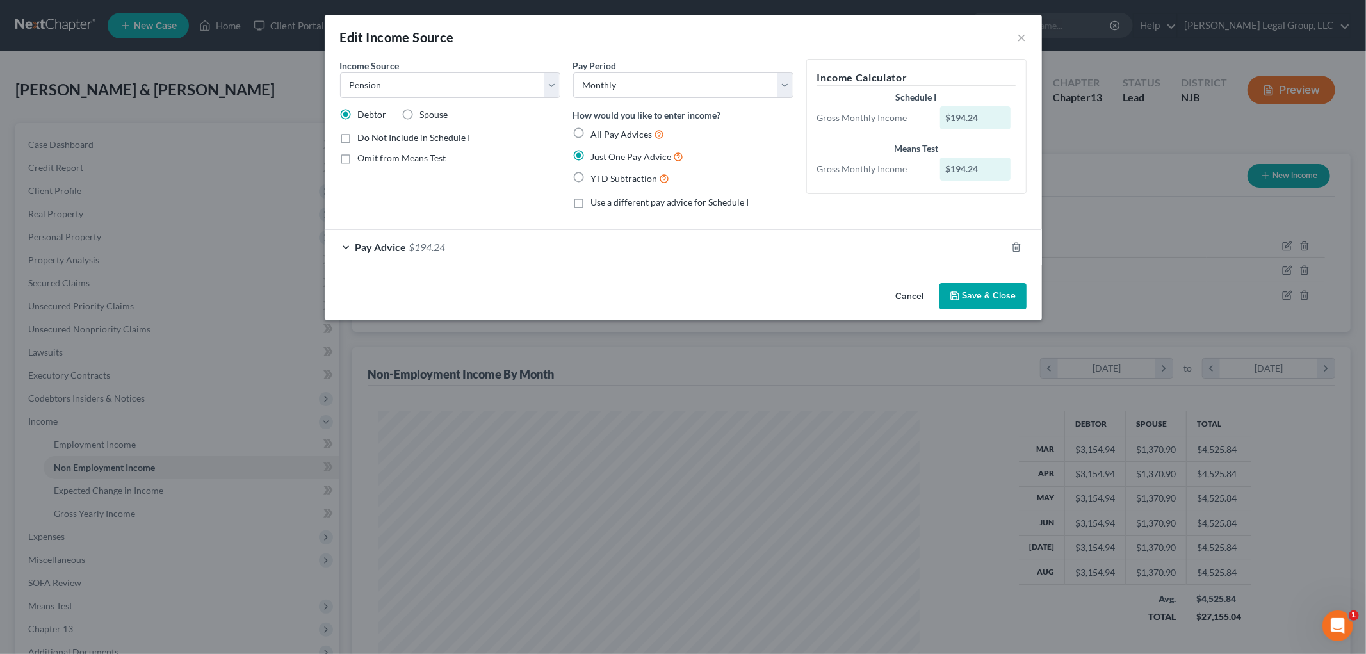
drag, startPoint x: 1028, startPoint y: 33, endPoint x: 943, endPoint y: 33, distance: 85.2
click at [1029, 33] on div "Edit Income Source ×" at bounding box center [683, 37] width 717 height 44
click at [977, 291] on button "Save & Close" at bounding box center [983, 296] width 87 height 27
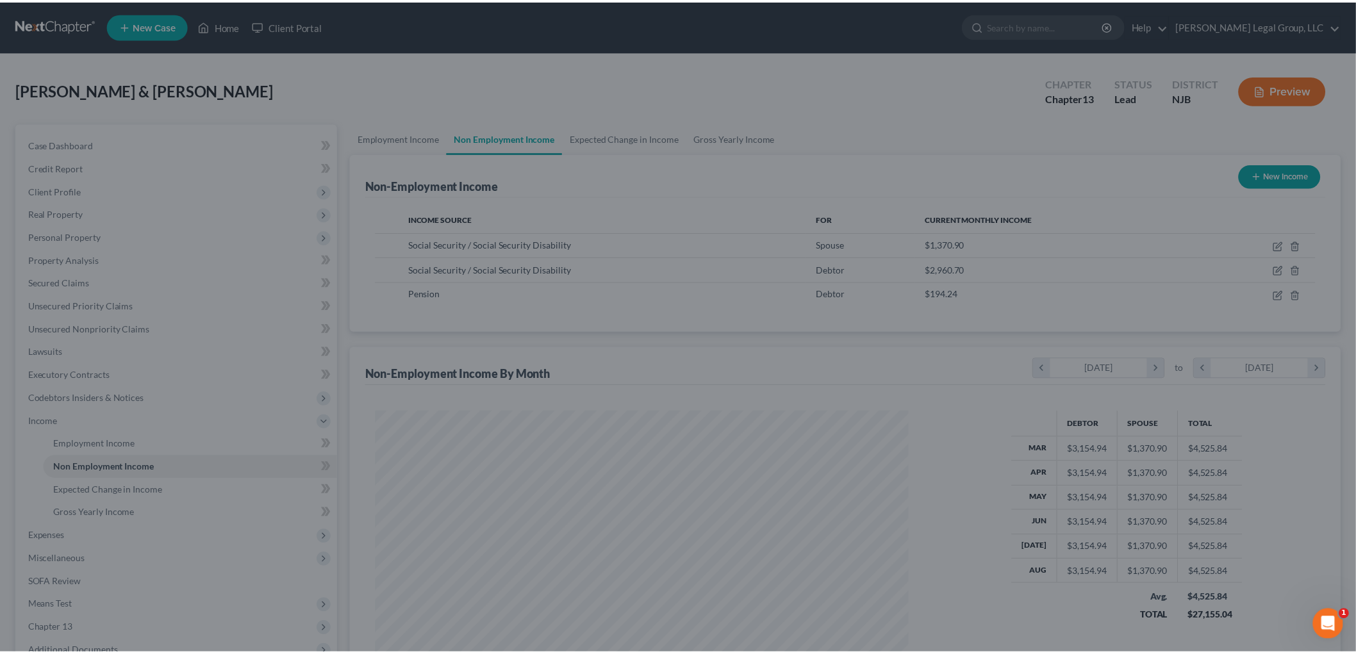
scroll to position [640336, 640041]
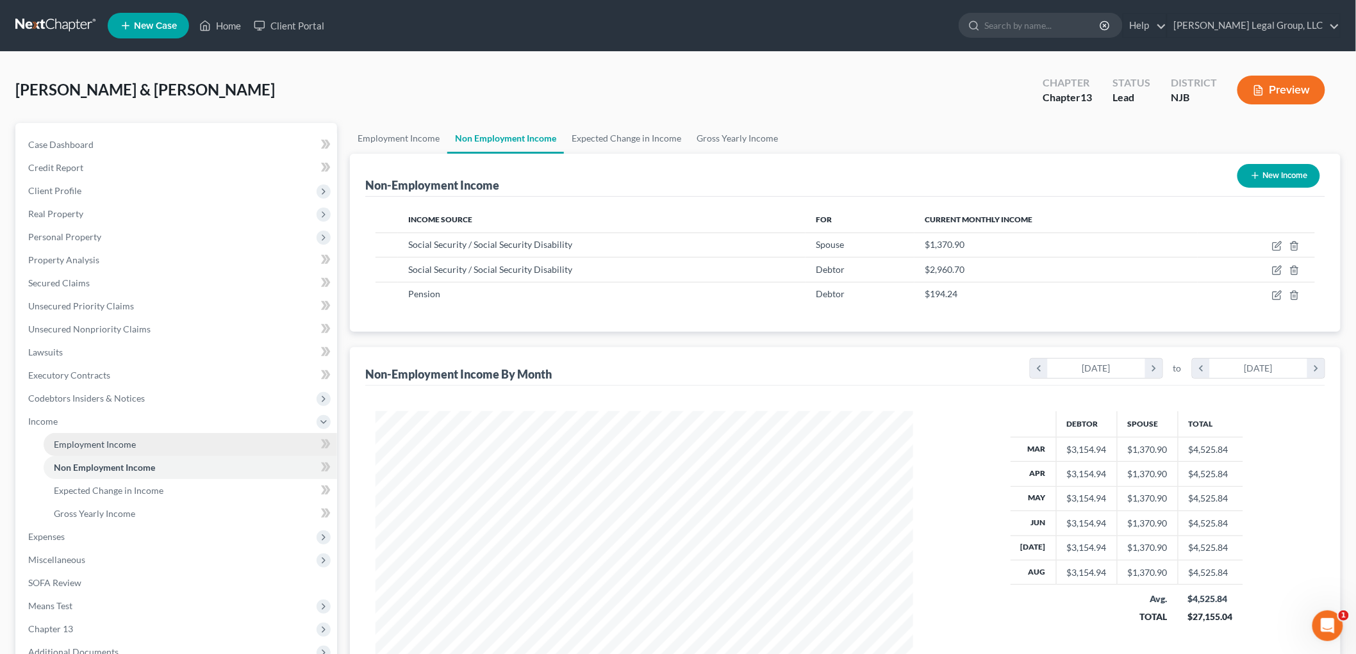
click at [122, 446] on span "Employment Income" at bounding box center [95, 444] width 82 height 11
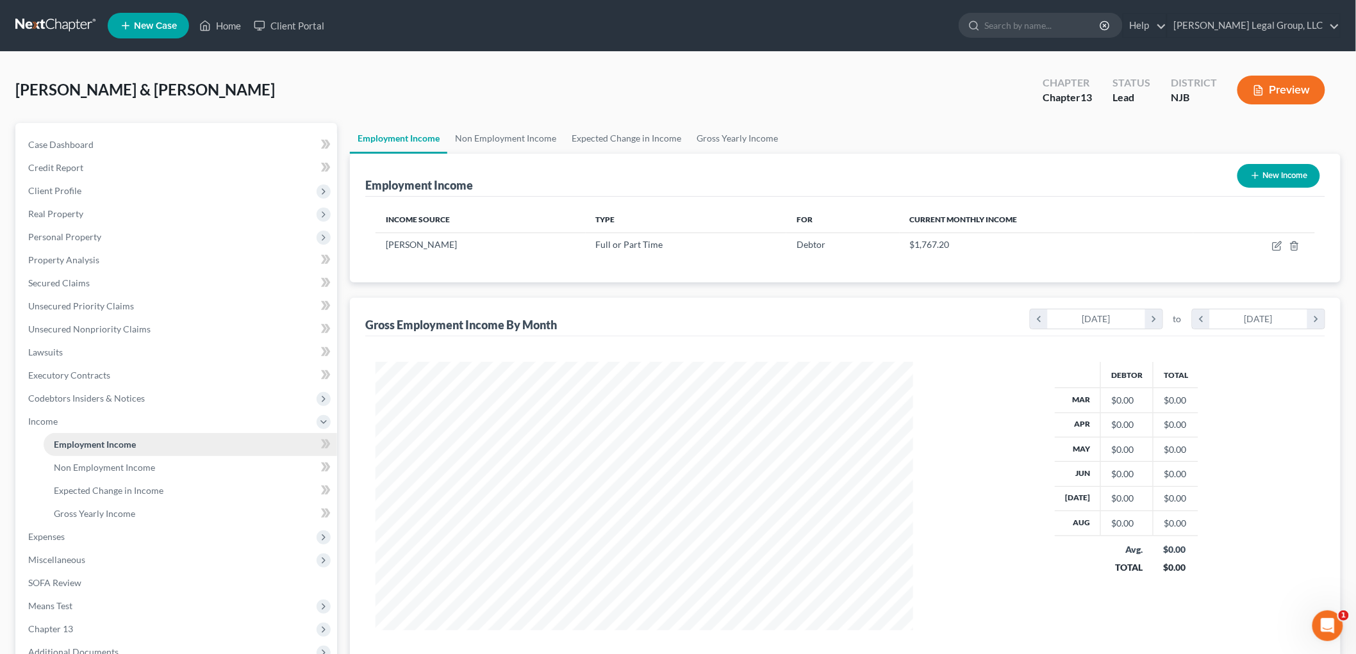
scroll to position [268, 562]
click at [129, 468] on span "Non Employment Income" at bounding box center [104, 467] width 101 height 11
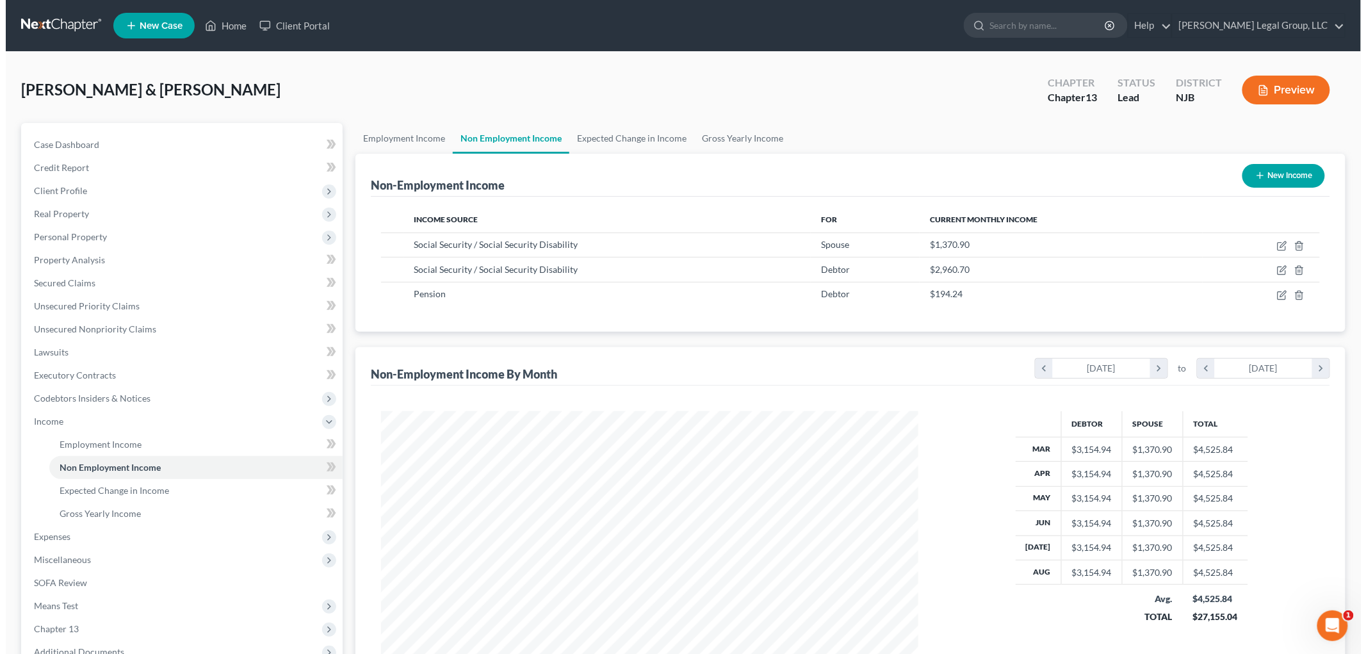
scroll to position [268, 562]
click at [1269, 181] on button "New Income" at bounding box center [1278, 176] width 83 height 24
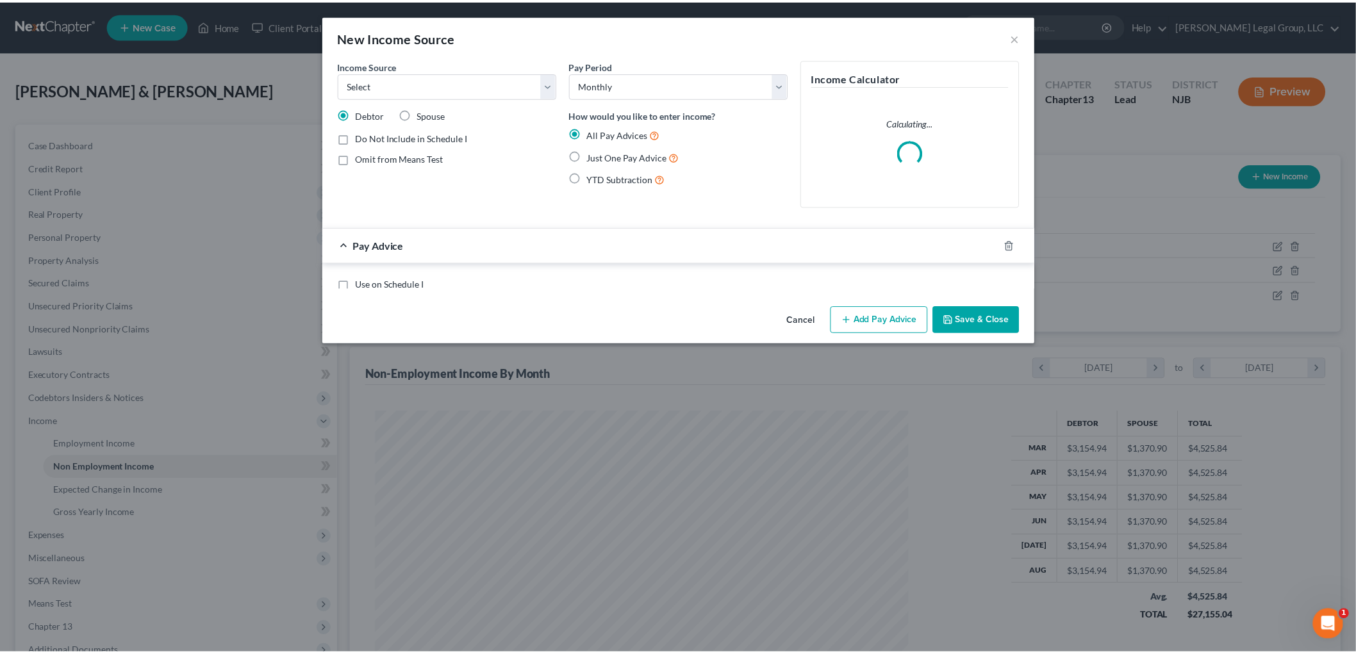
scroll to position [270, 568]
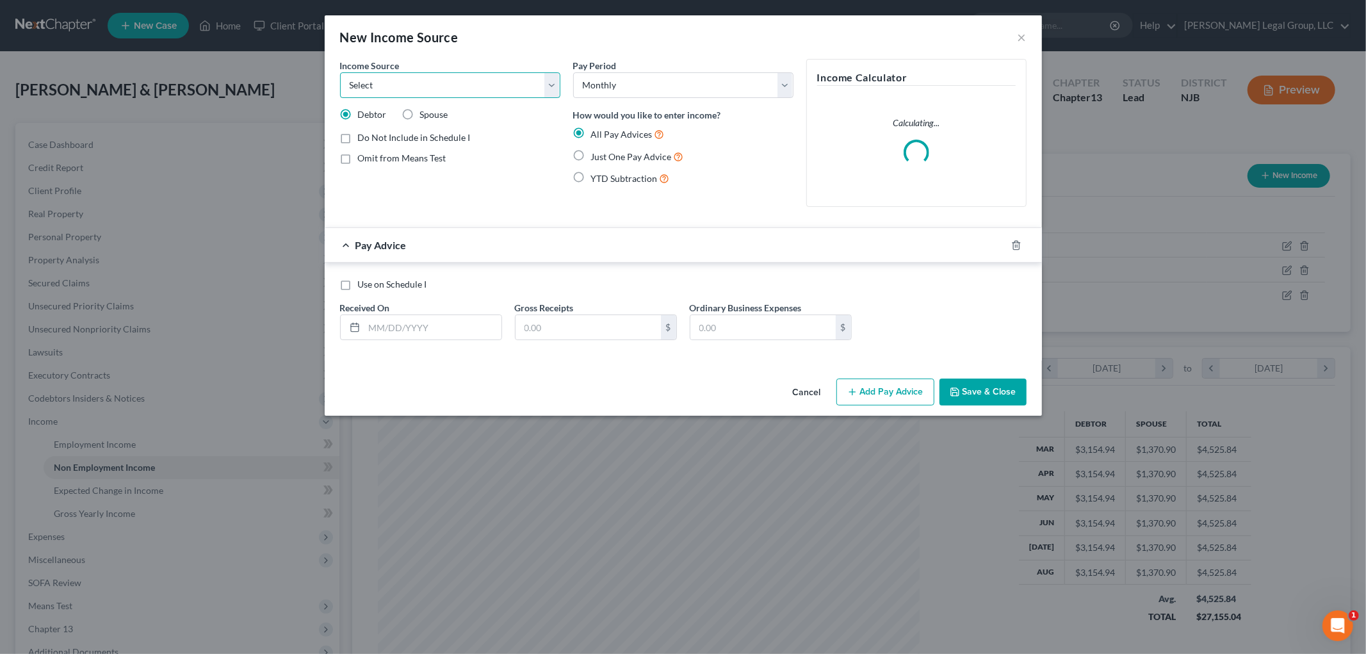
click at [503, 76] on select "Select Unemployment Disability (from employer) Pension Retirement Social Securi…" at bounding box center [450, 85] width 220 height 26
click at [340, 72] on select "Select Unemployment Disability (from employer) Pension Retirement Social Securi…" at bounding box center [450, 85] width 220 height 26
click at [644, 85] on select "Select Monthly Twice Monthly Every Other Week Weekly" at bounding box center [683, 85] width 220 height 26
click at [573, 72] on select "Select Monthly Twice Monthly Every Other Week Weekly" at bounding box center [683, 85] width 220 height 26
click at [621, 156] on span "Just One Pay Advice" at bounding box center [631, 156] width 81 height 11
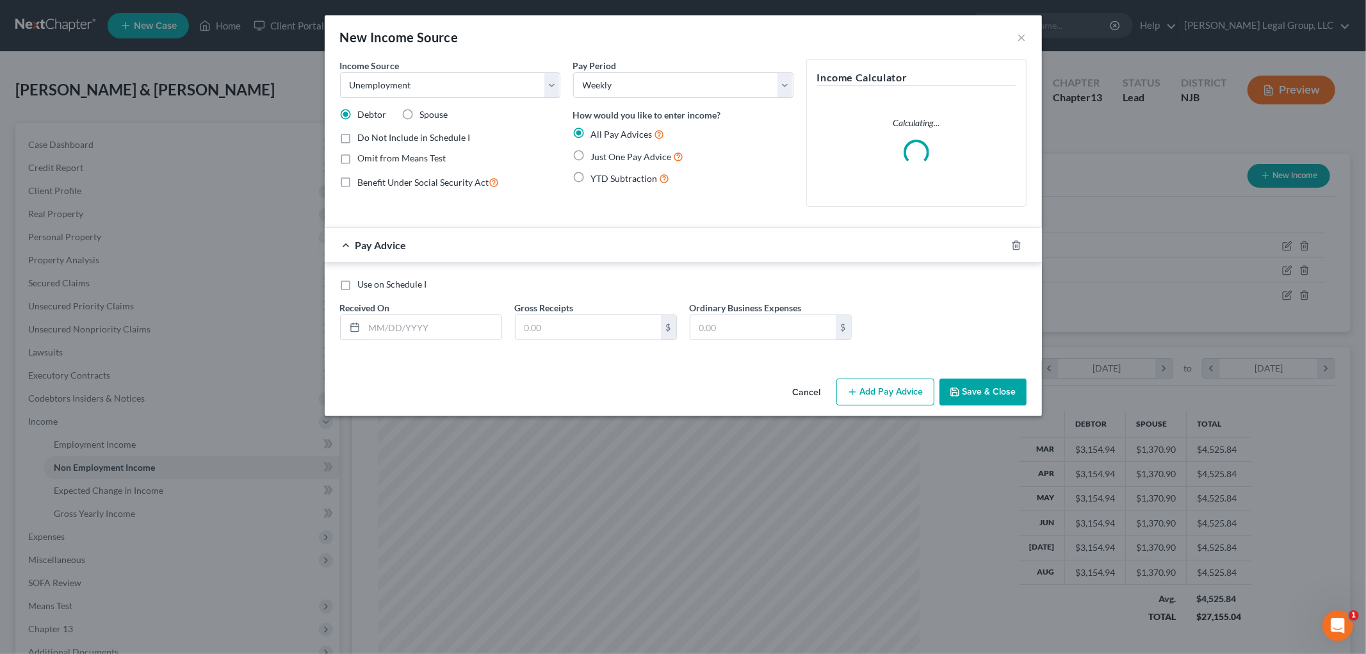
click at [605, 156] on input "Just One Pay Advice" at bounding box center [600, 153] width 8 height 8
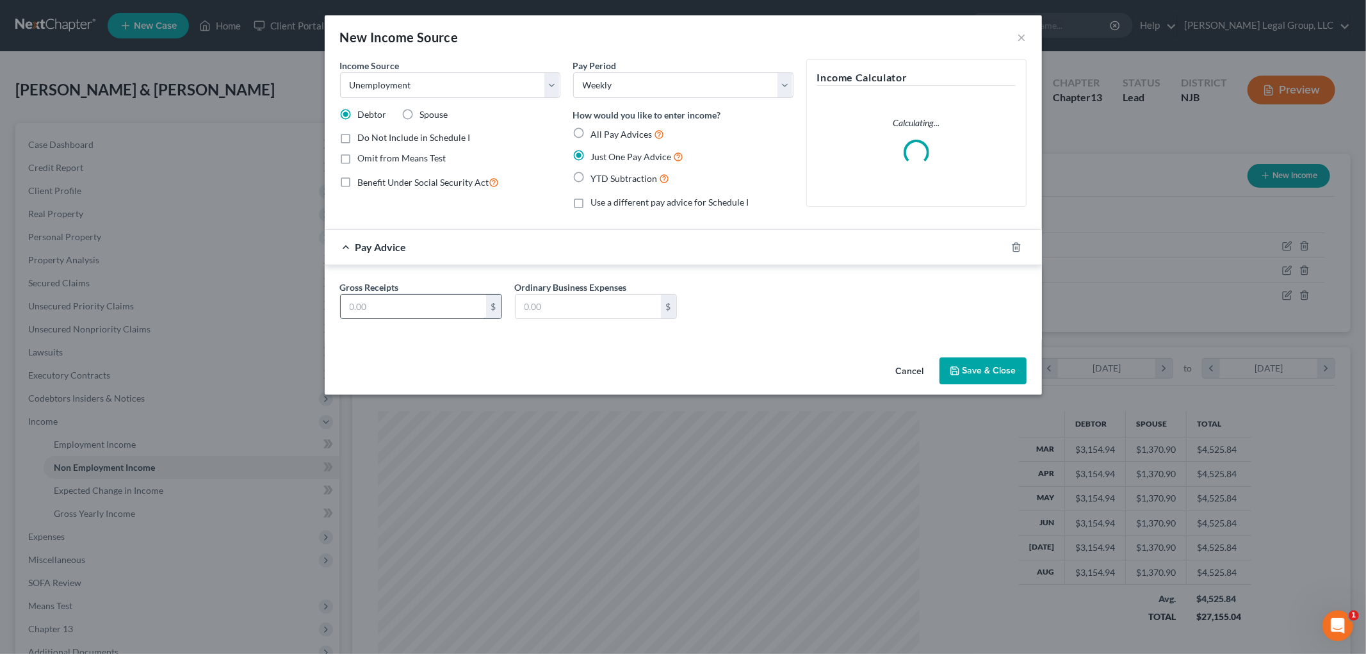
click at [459, 304] on input "text" at bounding box center [413, 307] width 145 height 24
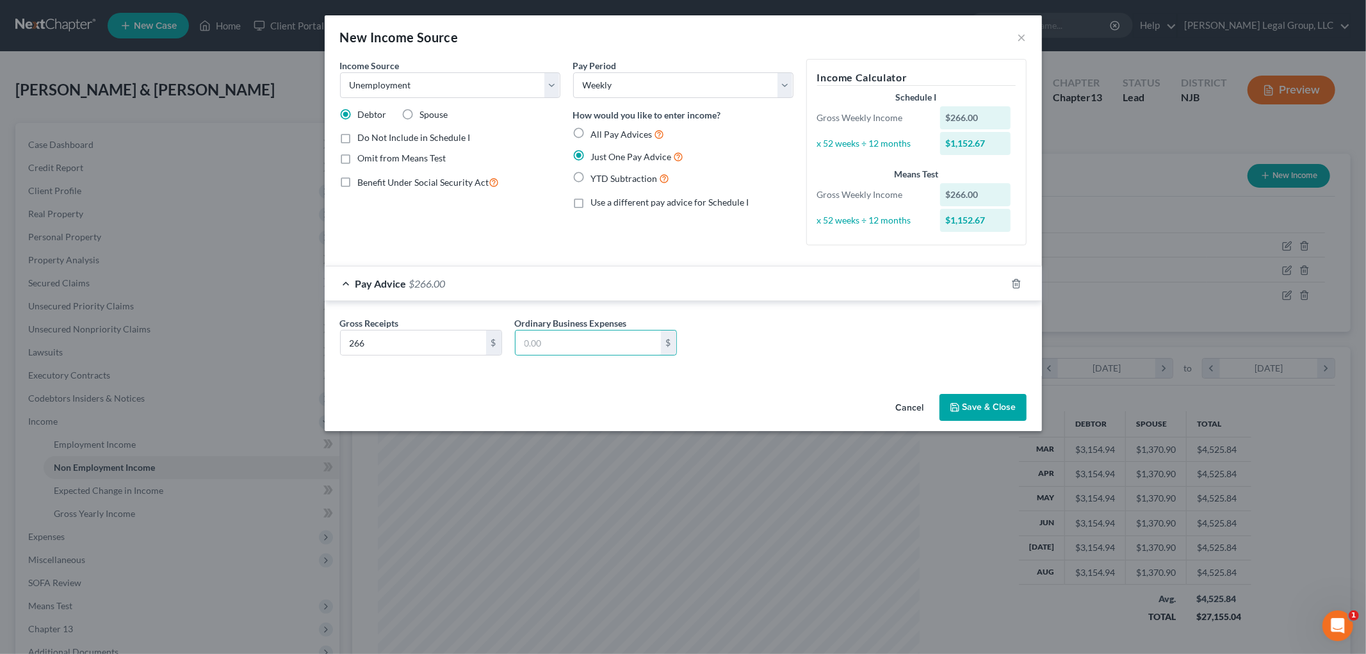
click at [616, 136] on span "All Pay Advices" at bounding box center [621, 134] width 61 height 11
click at [605, 135] on input "All Pay Advices" at bounding box center [600, 131] width 8 height 8
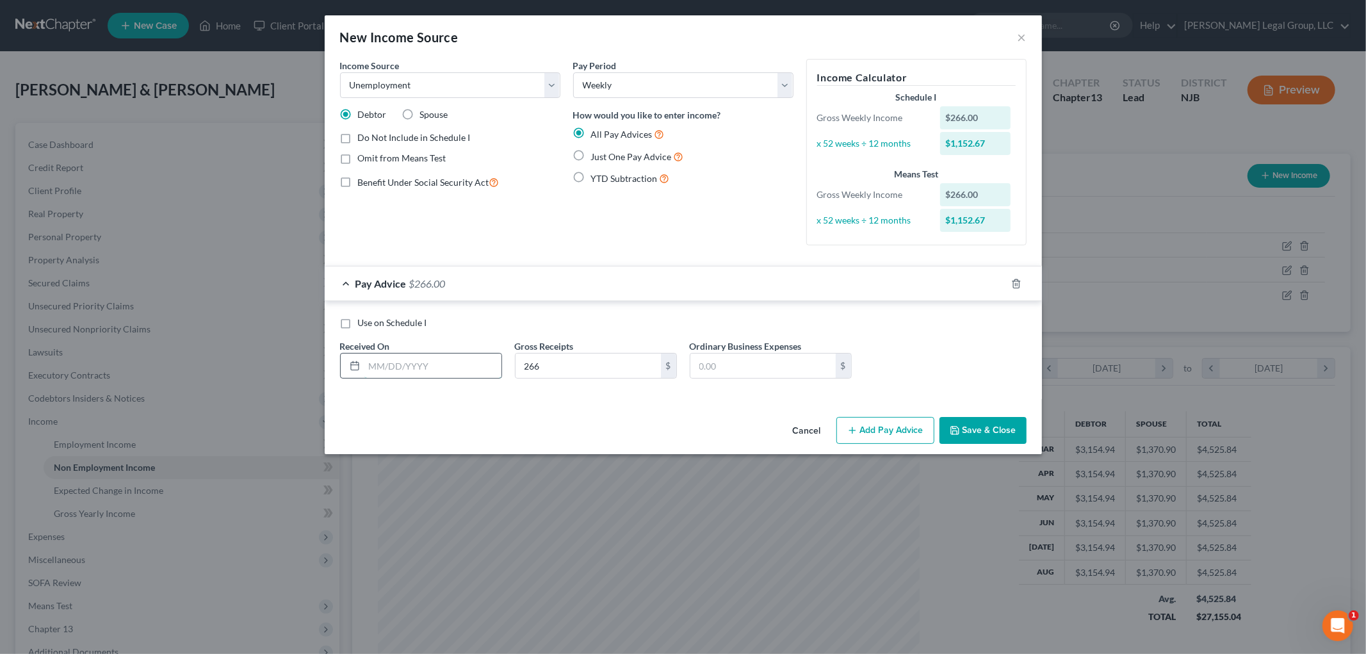
click at [455, 360] on input "text" at bounding box center [433, 366] width 137 height 24
click at [650, 161] on span "Just One Pay Advice" at bounding box center [631, 156] width 81 height 11
click at [605, 158] on input "Just One Pay Advice" at bounding box center [600, 153] width 8 height 8
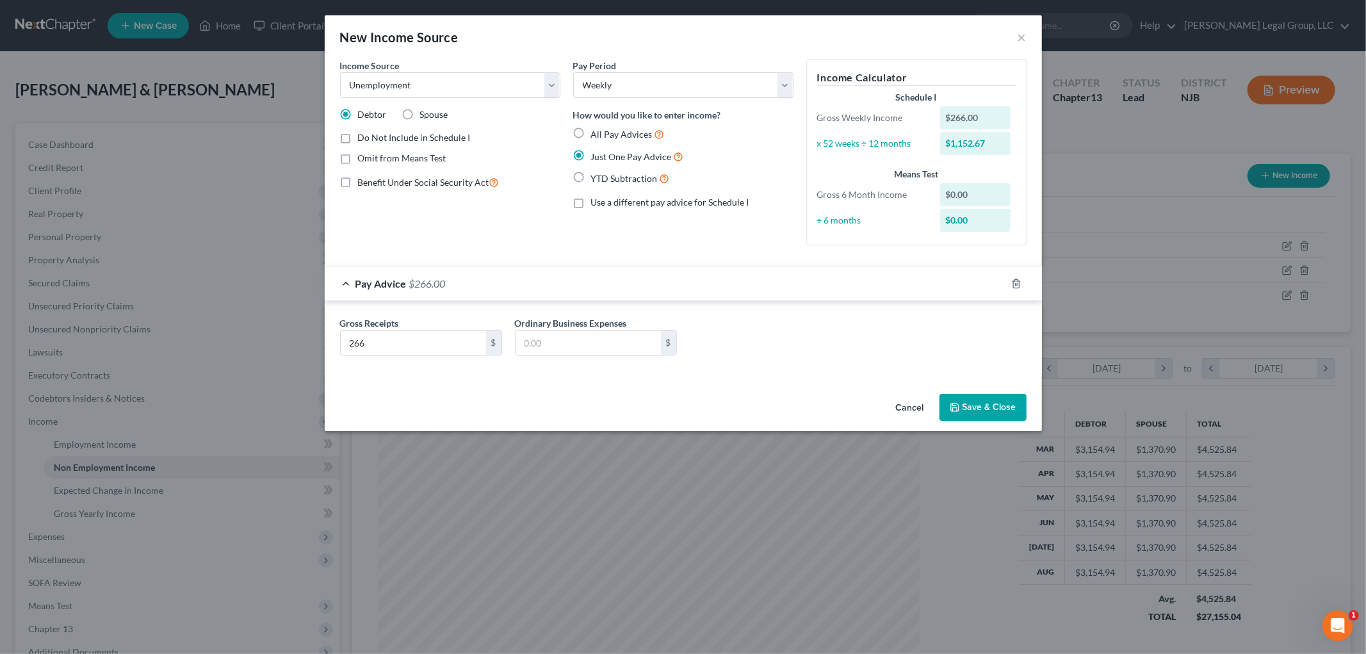
click at [956, 413] on button "Save & Close" at bounding box center [983, 407] width 87 height 27
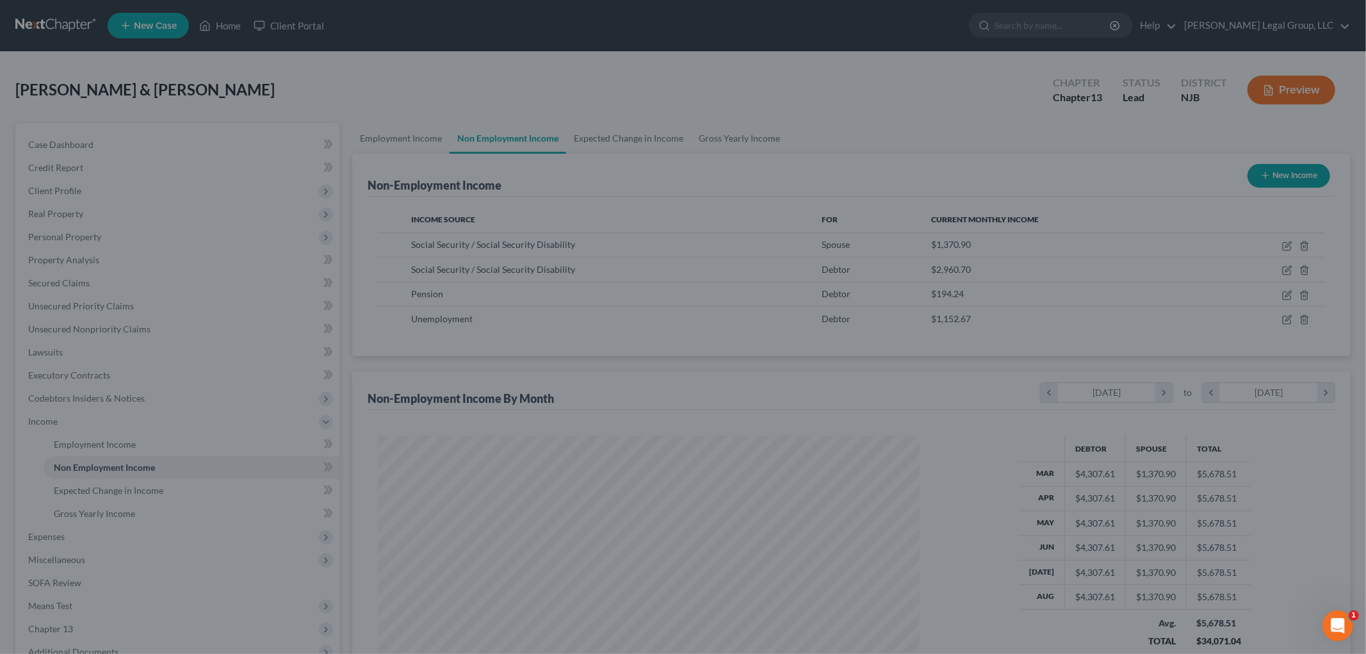
scroll to position [640336, 640041]
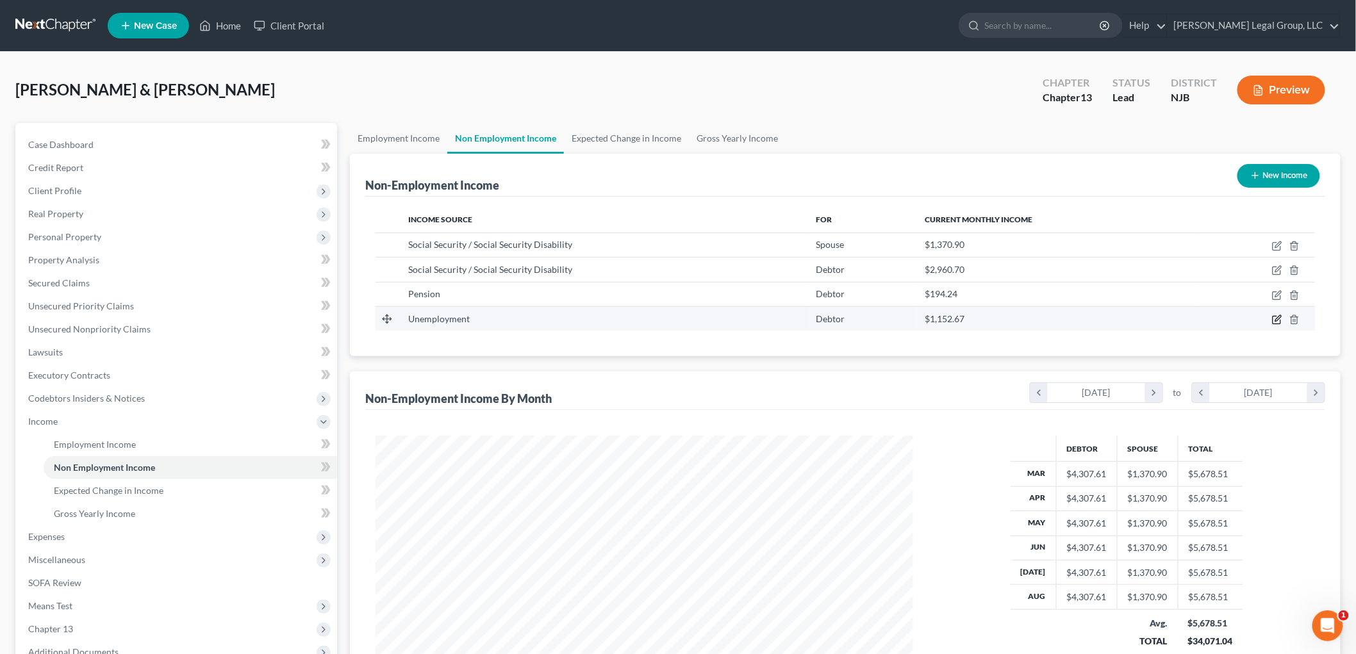
click at [1275, 318] on icon "button" at bounding box center [1277, 320] width 10 height 10
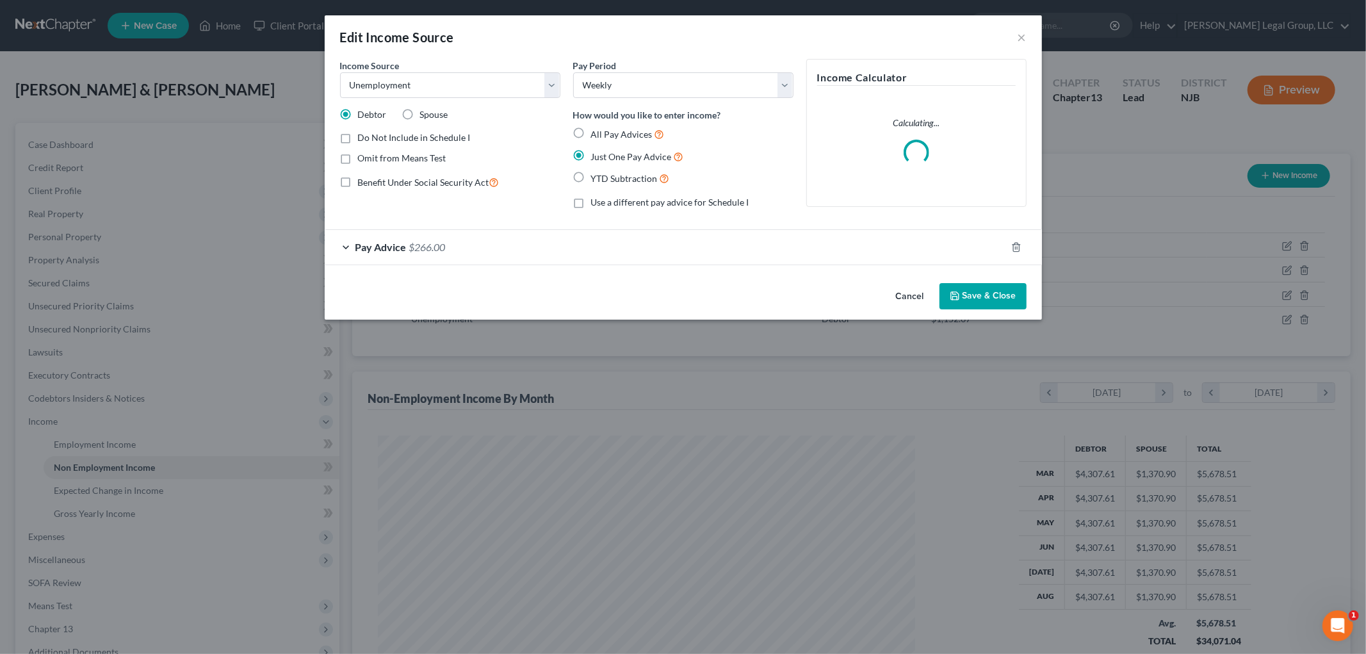
scroll to position [270, 568]
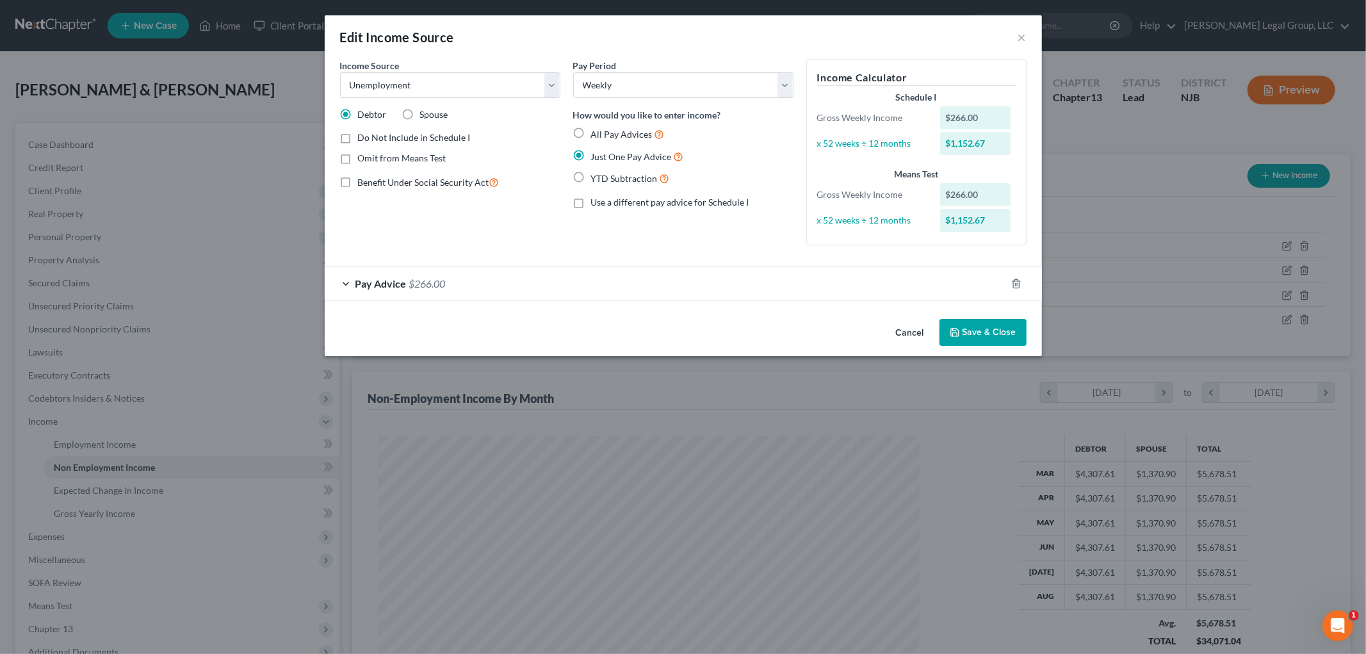
click at [494, 274] on div "Pay Advice $266.00" at bounding box center [666, 283] width 682 height 34
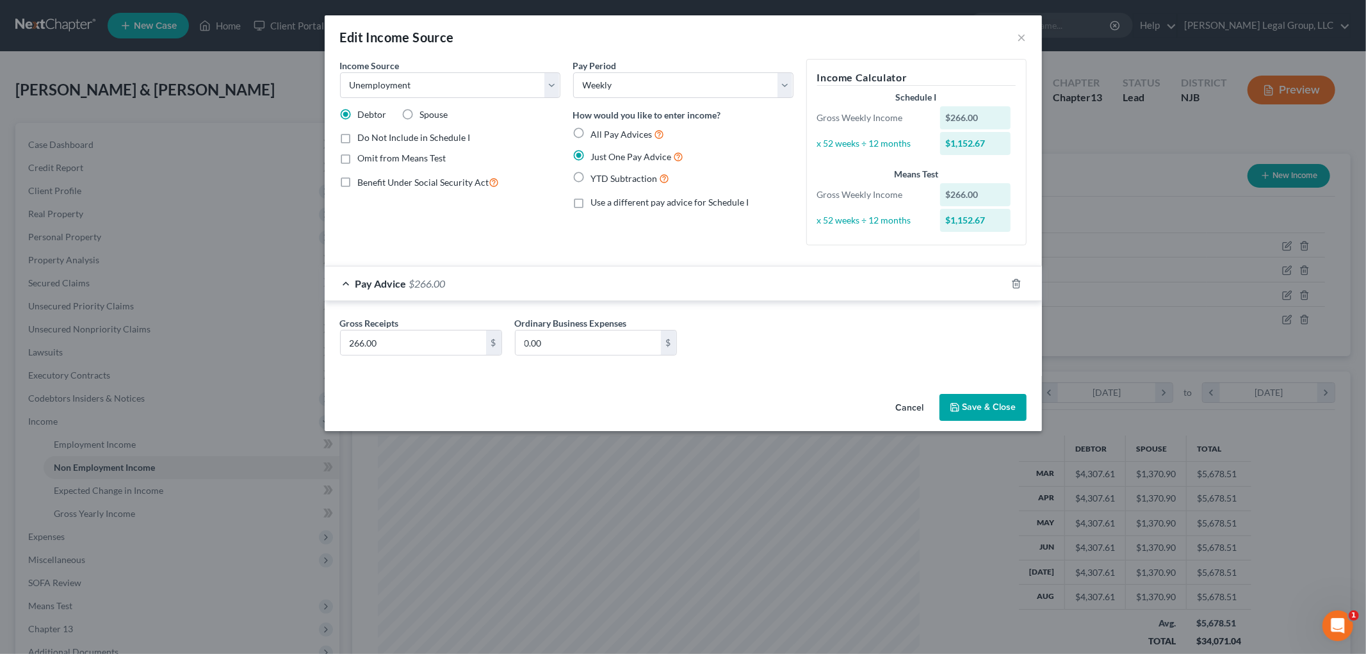
click at [617, 138] on span "All Pay Advices" at bounding box center [621, 134] width 61 height 11
click at [605, 135] on input "All Pay Advices" at bounding box center [600, 131] width 8 height 8
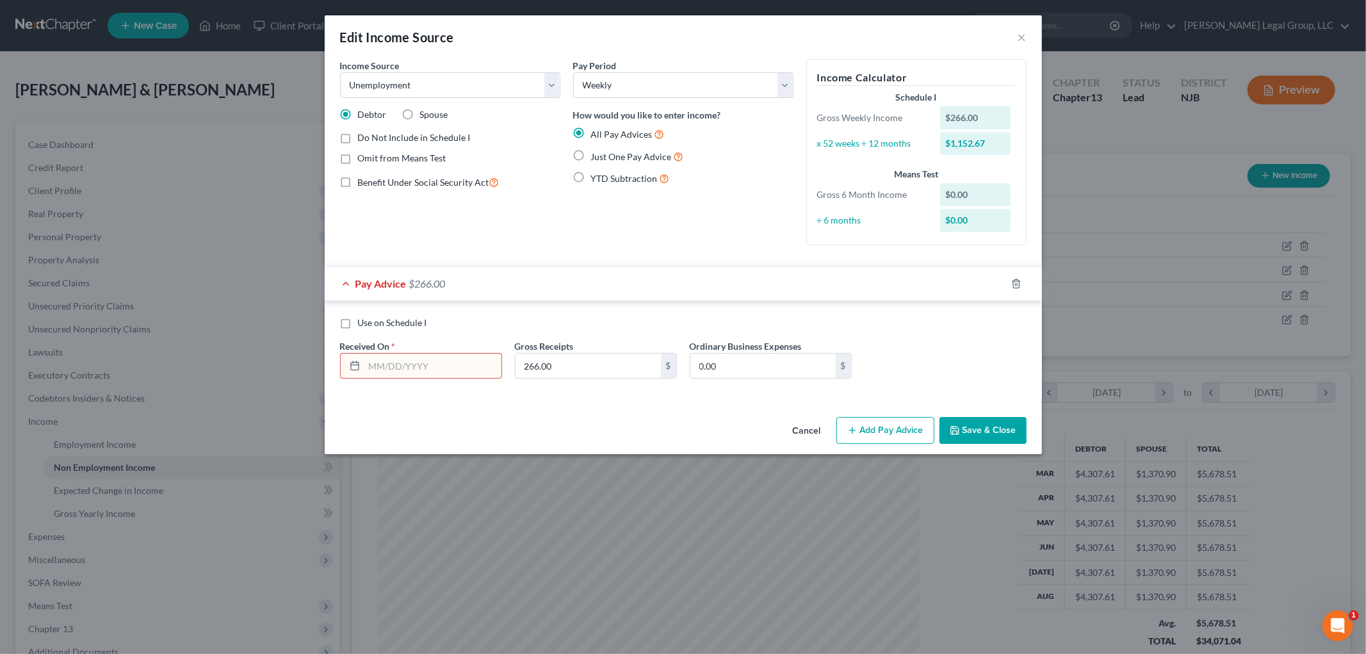
click at [449, 381] on div "Use on Schedule I Received On * Gross Receipts 266.00 $ Ordinary Business Expen…" at bounding box center [684, 352] width 700 height 72
click at [449, 374] on input "text" at bounding box center [433, 366] width 137 height 24
click at [893, 420] on button "Add Pay Advice" at bounding box center [886, 430] width 98 height 27
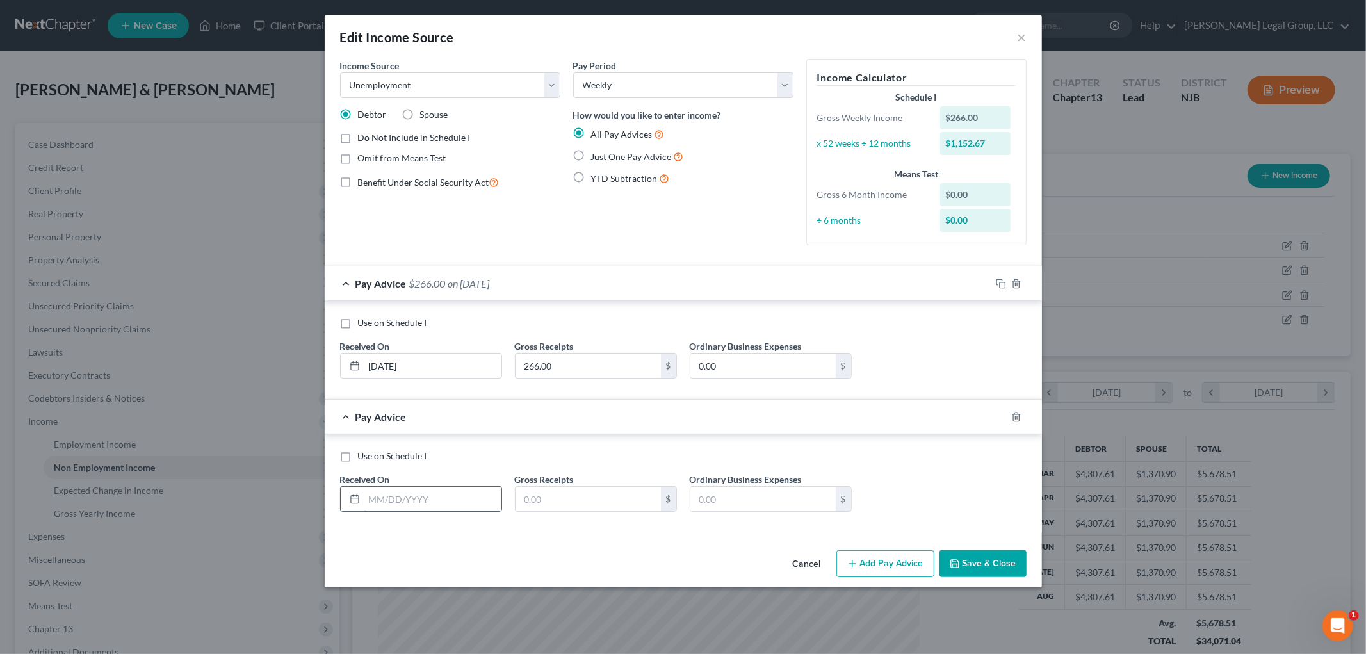
click at [418, 508] on input "text" at bounding box center [433, 499] width 137 height 24
click at [908, 559] on button "Add Pay Advice" at bounding box center [886, 563] width 98 height 27
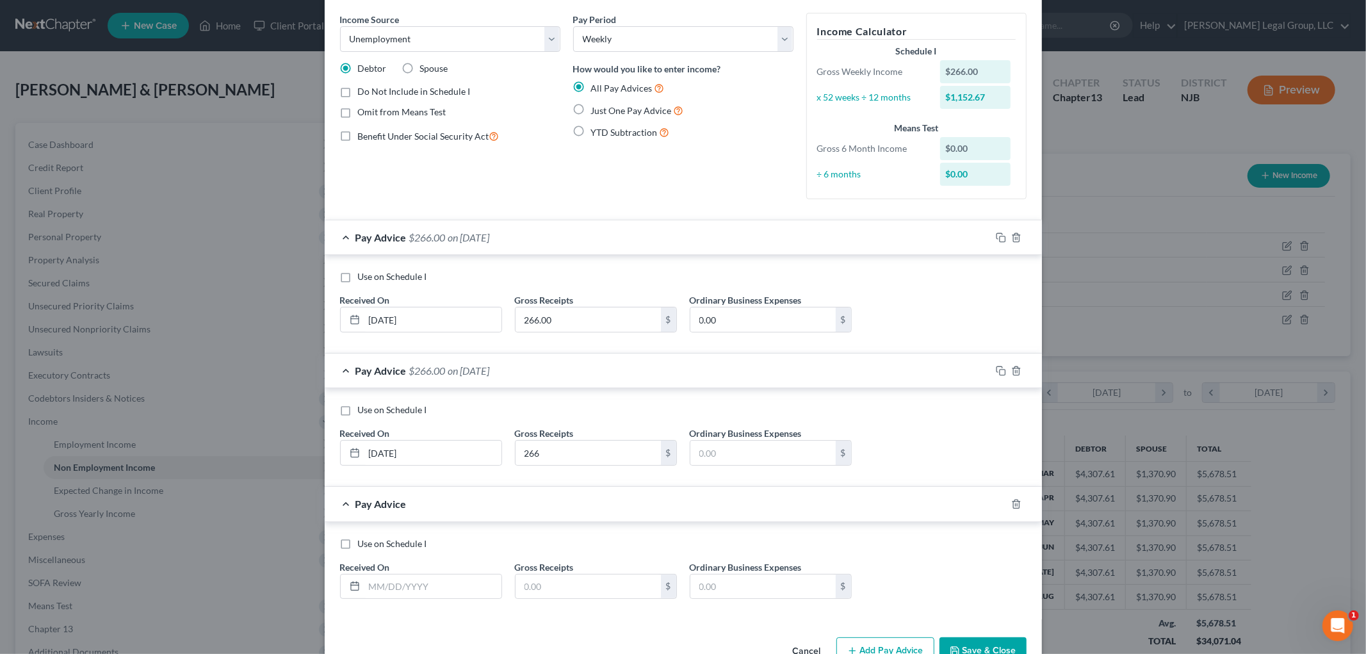
scroll to position [71, 0]
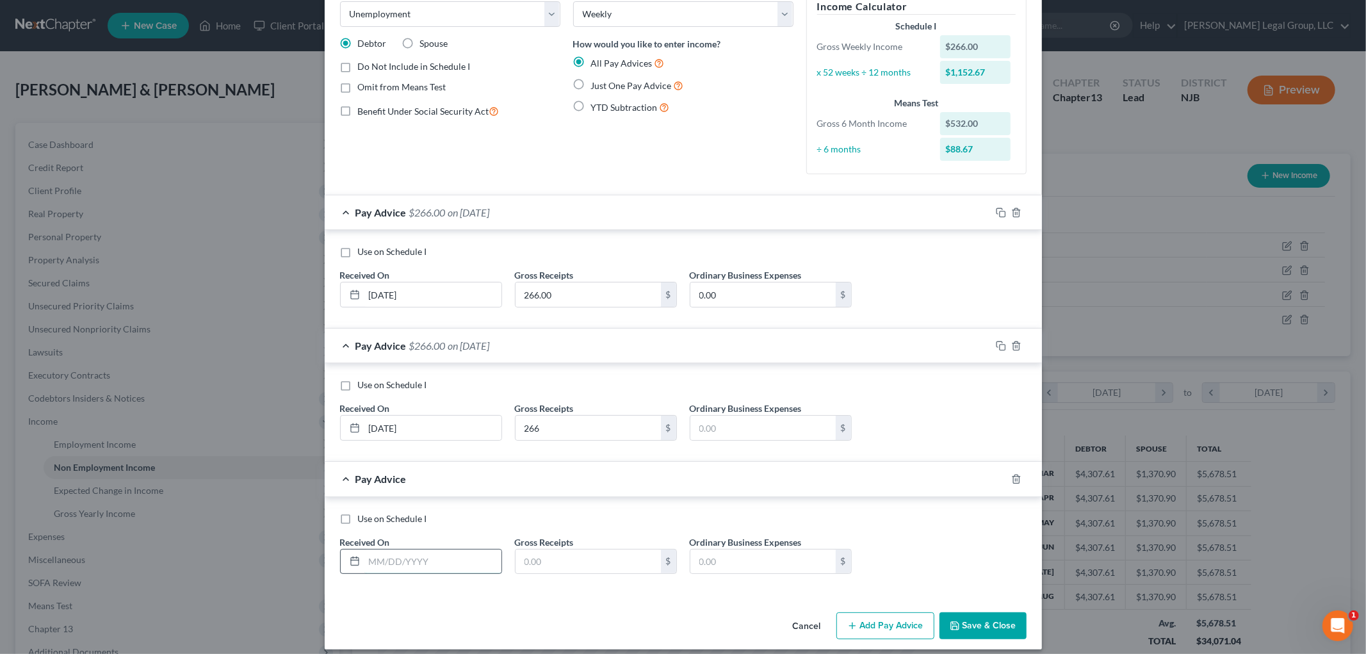
click at [427, 553] on input "text" at bounding box center [433, 562] width 137 height 24
drag, startPoint x: 901, startPoint y: 624, endPoint x: 707, endPoint y: 516, distance: 221.7
click at [899, 624] on button "Add Pay Advice" at bounding box center [886, 625] width 98 height 27
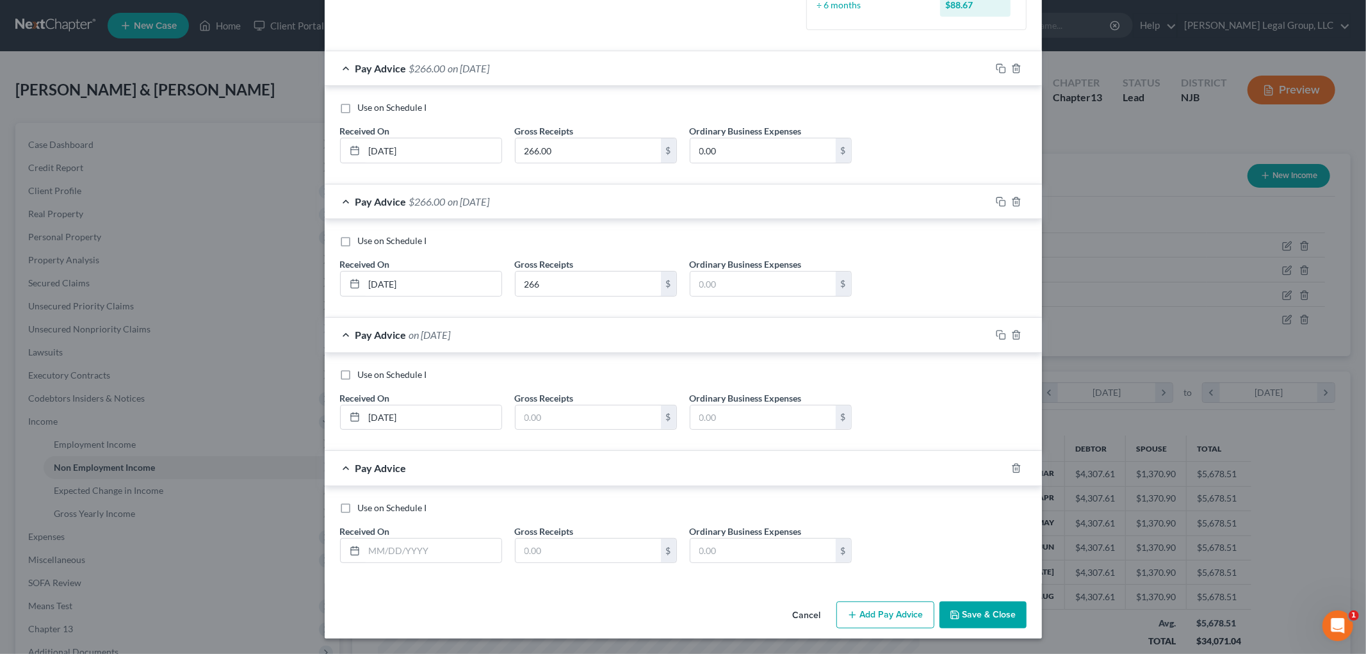
scroll to position [216, 0]
click at [441, 546] on input "text" at bounding box center [433, 551] width 137 height 24
click at [565, 407] on input "text" at bounding box center [588, 418] width 145 height 24
click at [867, 616] on button "Add Pay Advice" at bounding box center [886, 615] width 98 height 27
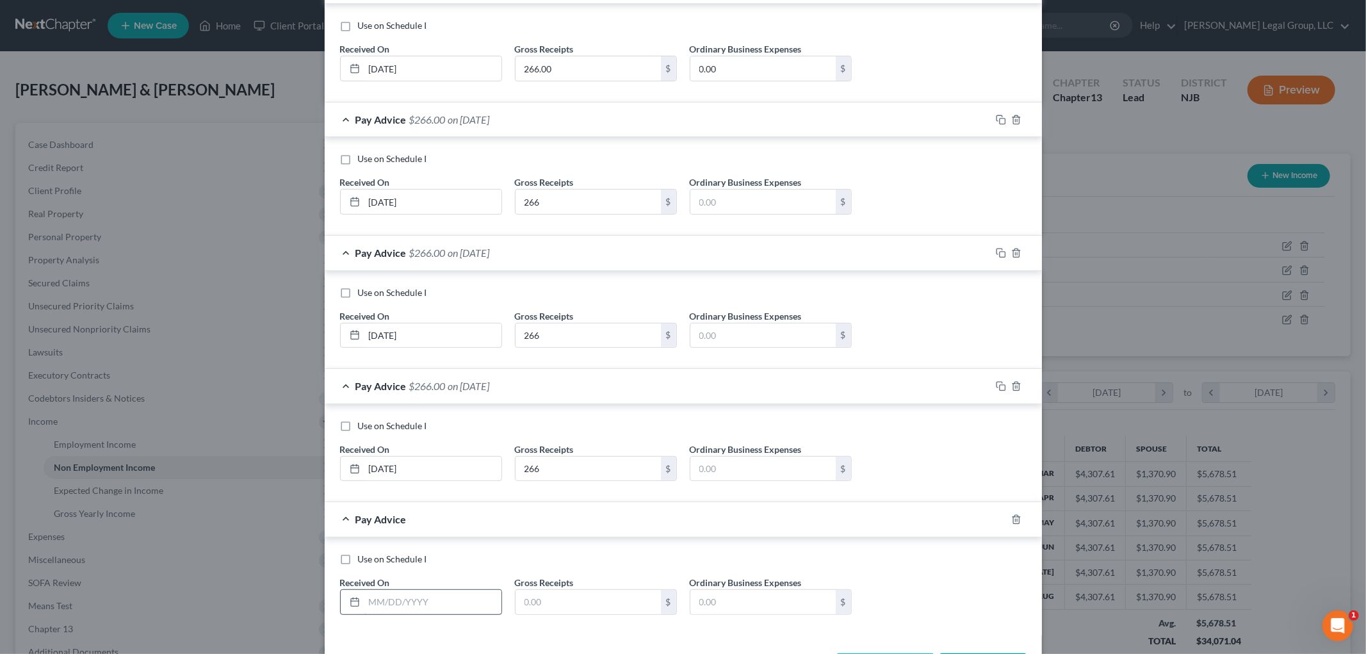
scroll to position [349, 0]
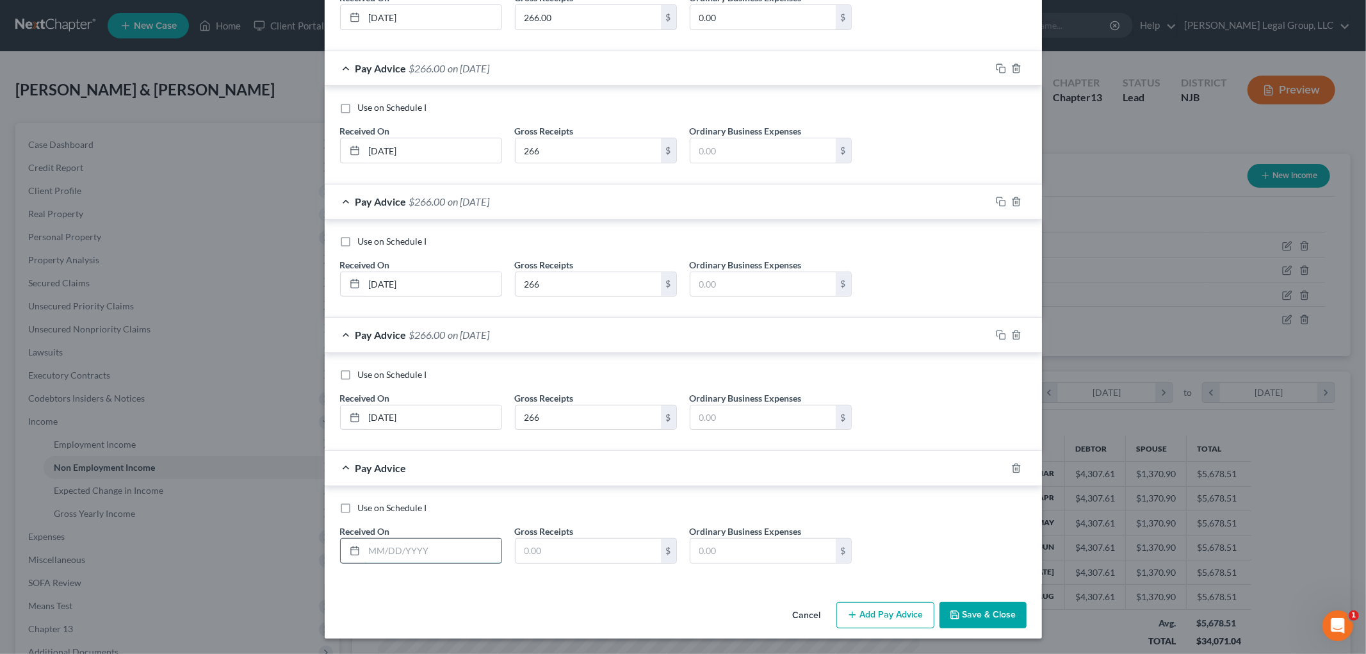
click at [449, 546] on input "text" at bounding box center [433, 551] width 137 height 24
click at [917, 618] on button "Add Pay Advice" at bounding box center [886, 615] width 98 height 27
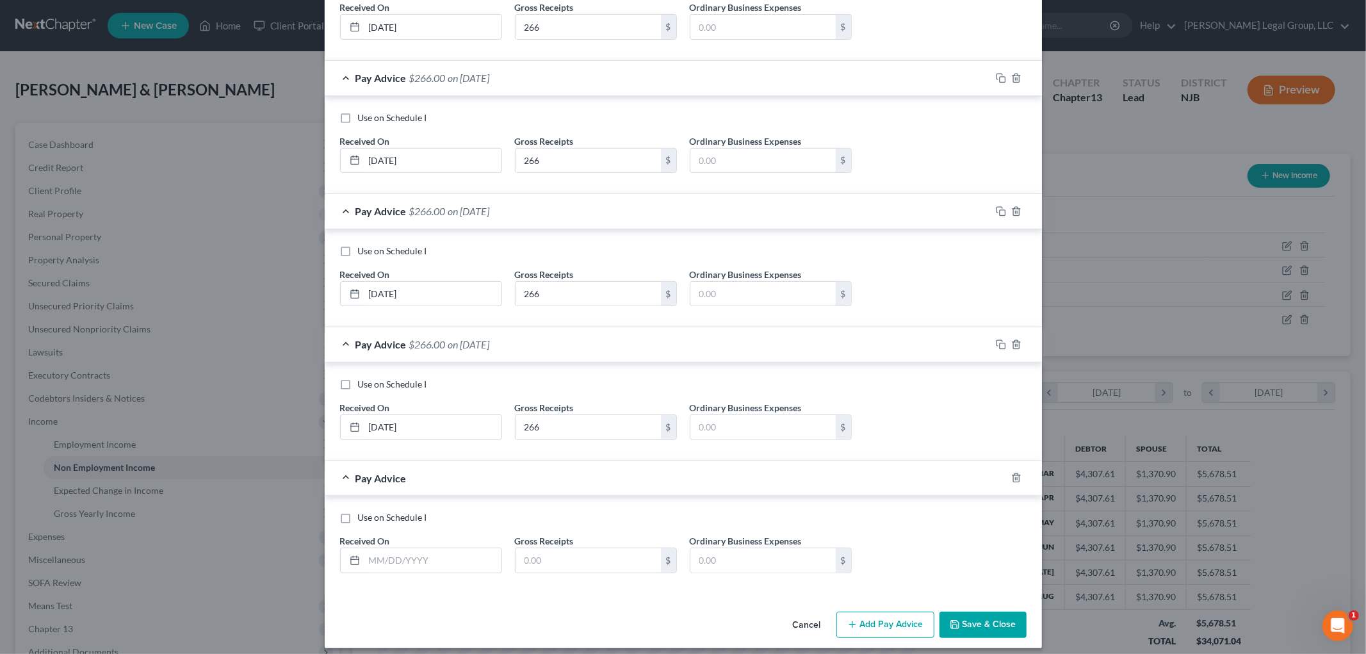
scroll to position [483, 0]
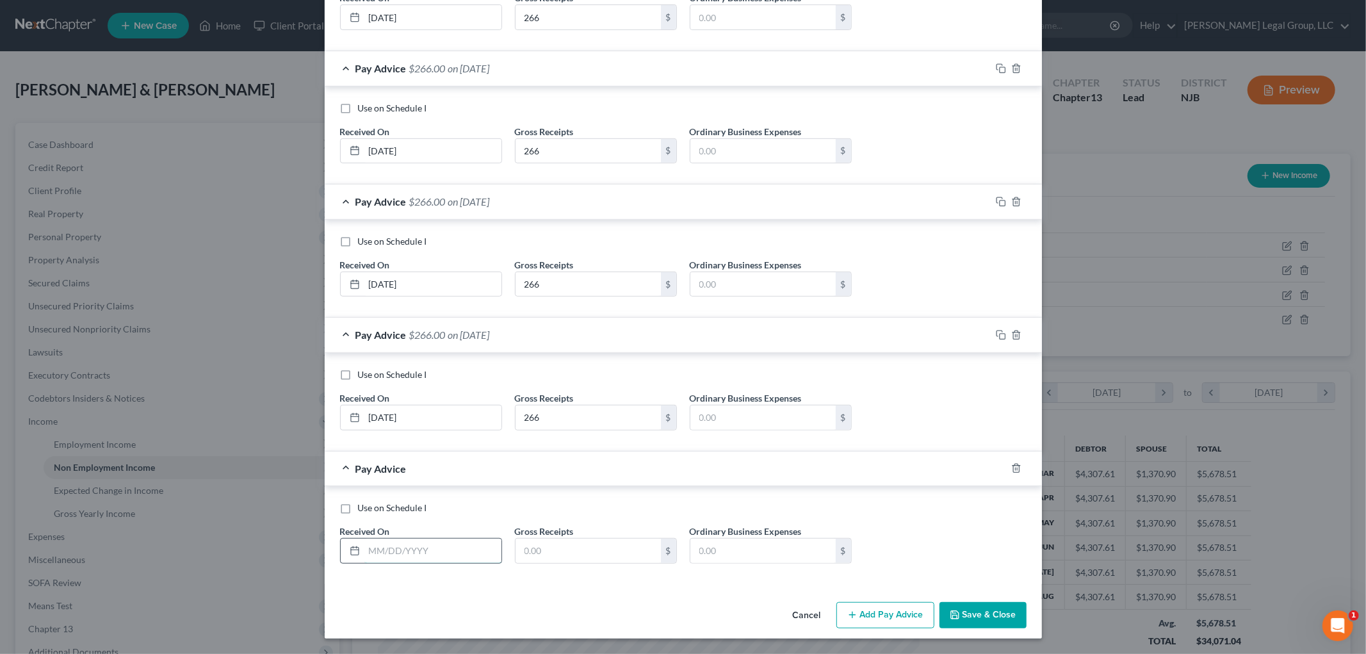
click at [436, 547] on input "text" at bounding box center [433, 551] width 137 height 24
click at [866, 618] on button "Add Pay Advice" at bounding box center [886, 615] width 98 height 27
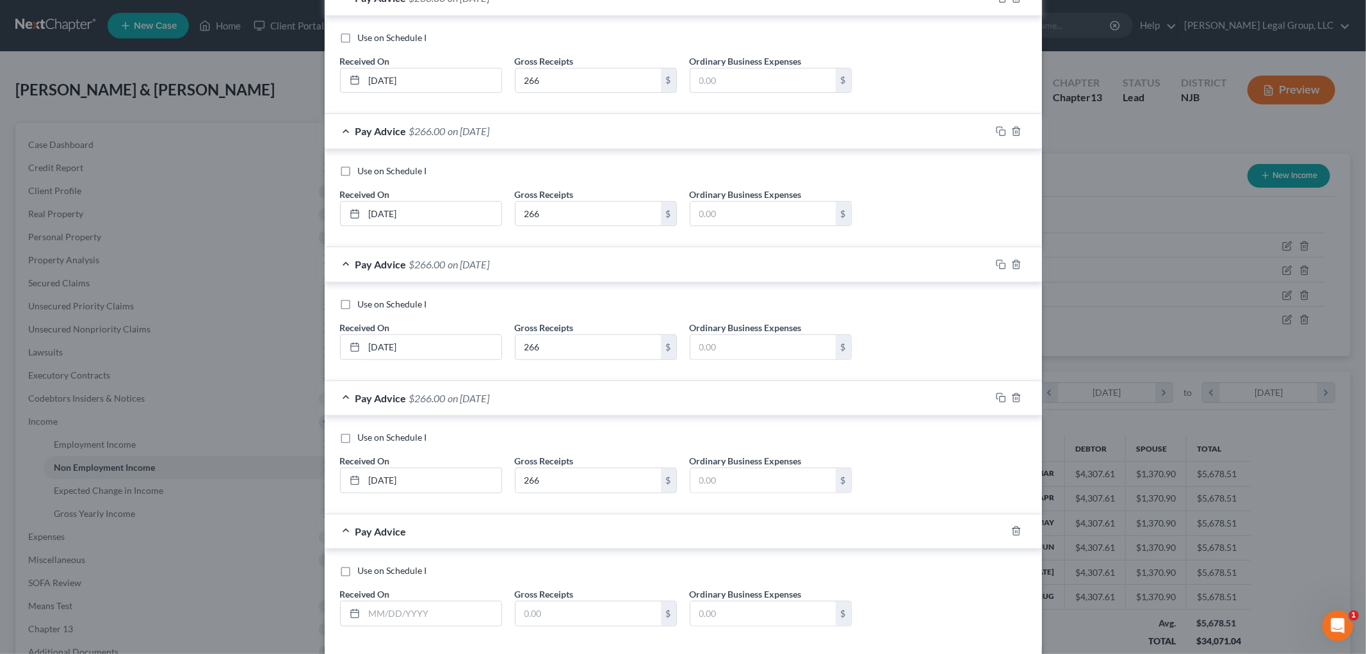
scroll to position [617, 0]
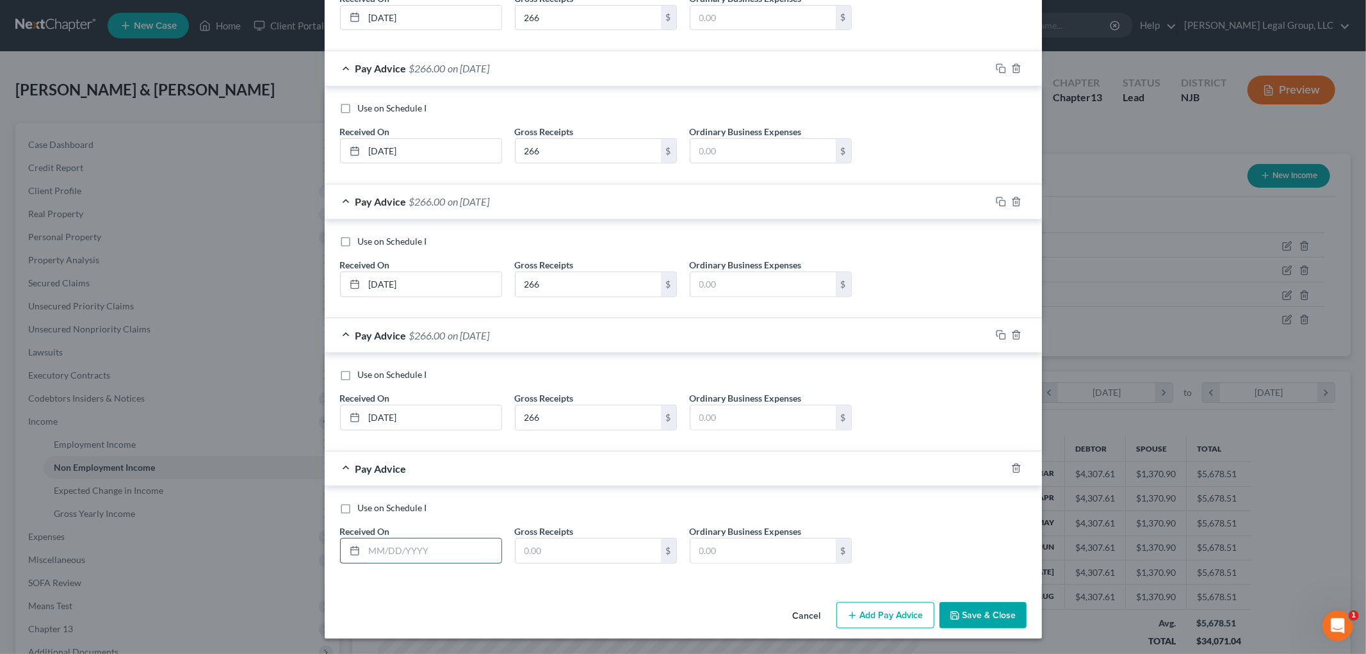
click at [463, 546] on input "text" at bounding box center [433, 551] width 137 height 24
click at [865, 603] on button "Add Pay Advice" at bounding box center [886, 615] width 98 height 27
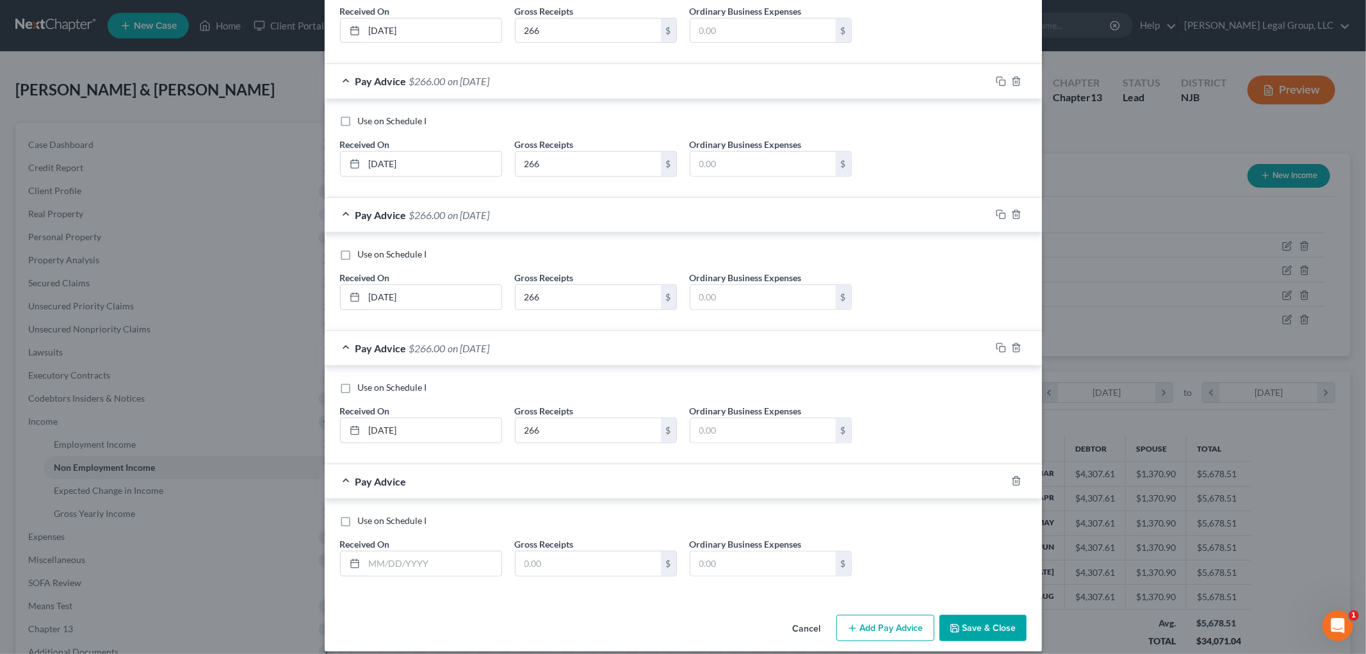
scroll to position [750, 0]
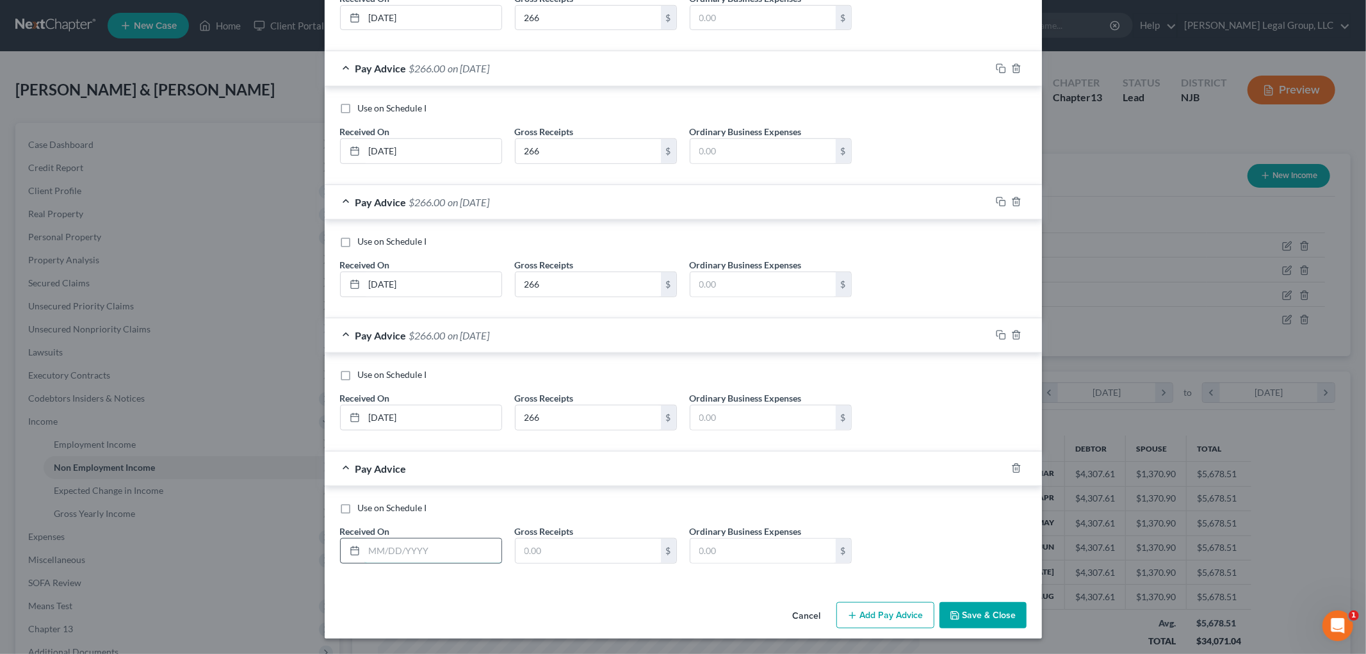
click at [437, 552] on input "text" at bounding box center [433, 551] width 137 height 24
click at [880, 616] on button "Add Pay Advice" at bounding box center [886, 615] width 98 height 27
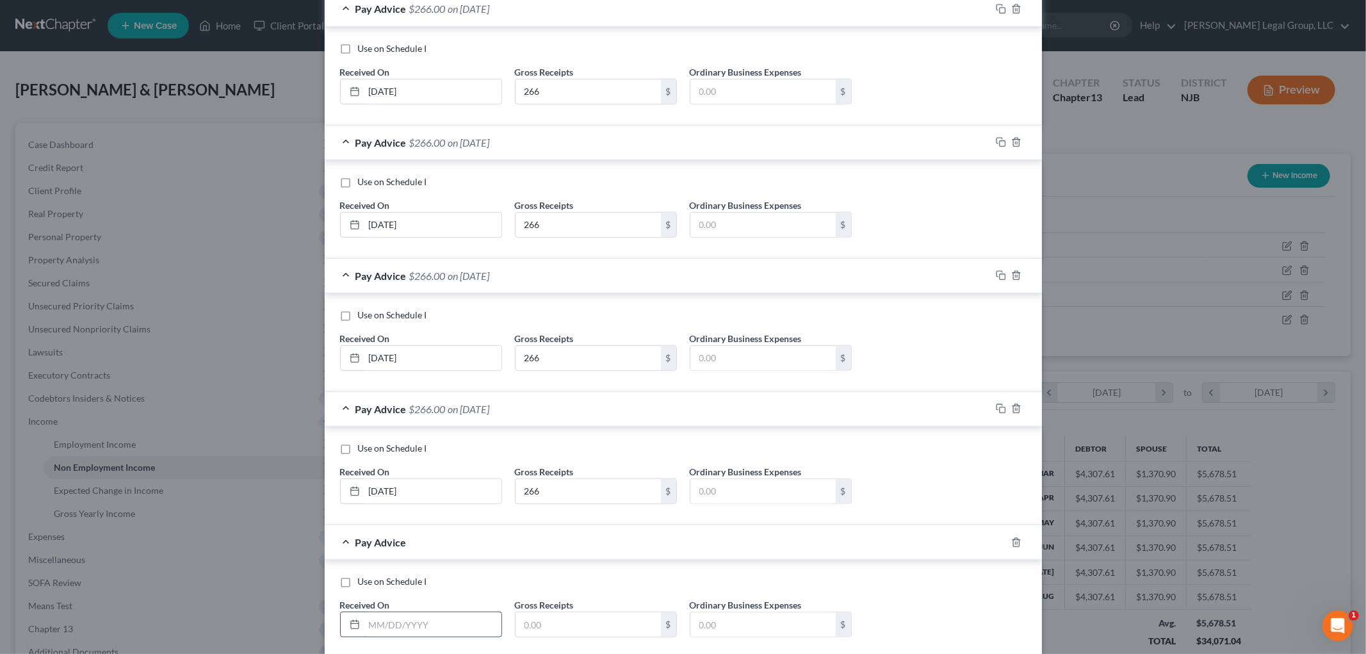
scroll to position [884, 0]
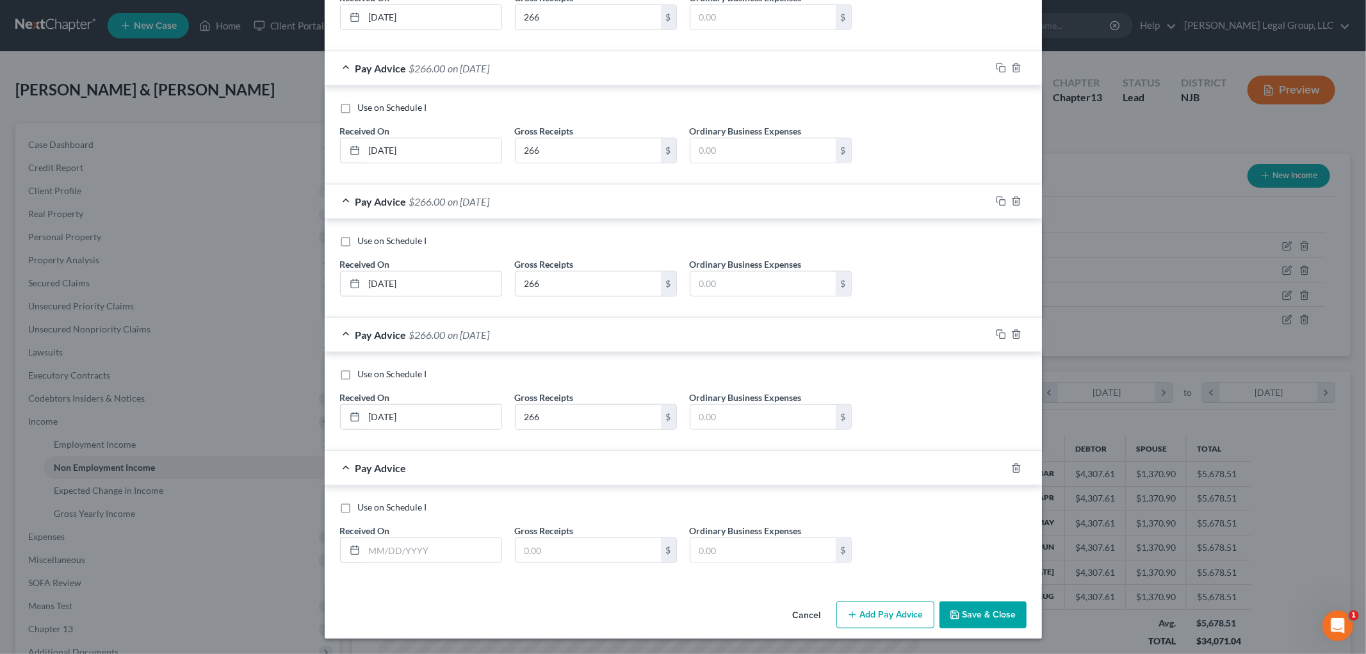
click at [452, 564] on div "Use on Schedule I Received On * Gross Receipts $ Ordinary Business Expenses $" at bounding box center [684, 537] width 700 height 72
click at [452, 556] on input "text" at bounding box center [433, 550] width 137 height 24
click at [856, 609] on button "Add Pay Advice" at bounding box center [886, 615] width 98 height 27
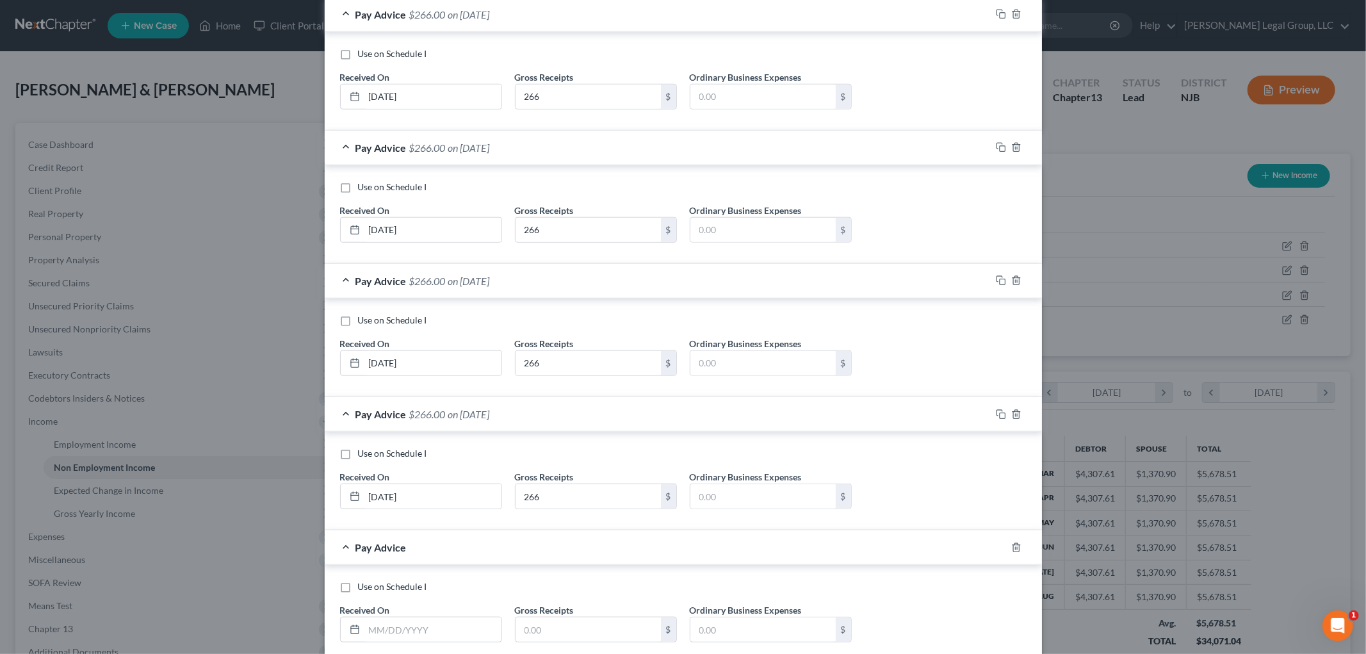
scroll to position [1017, 0]
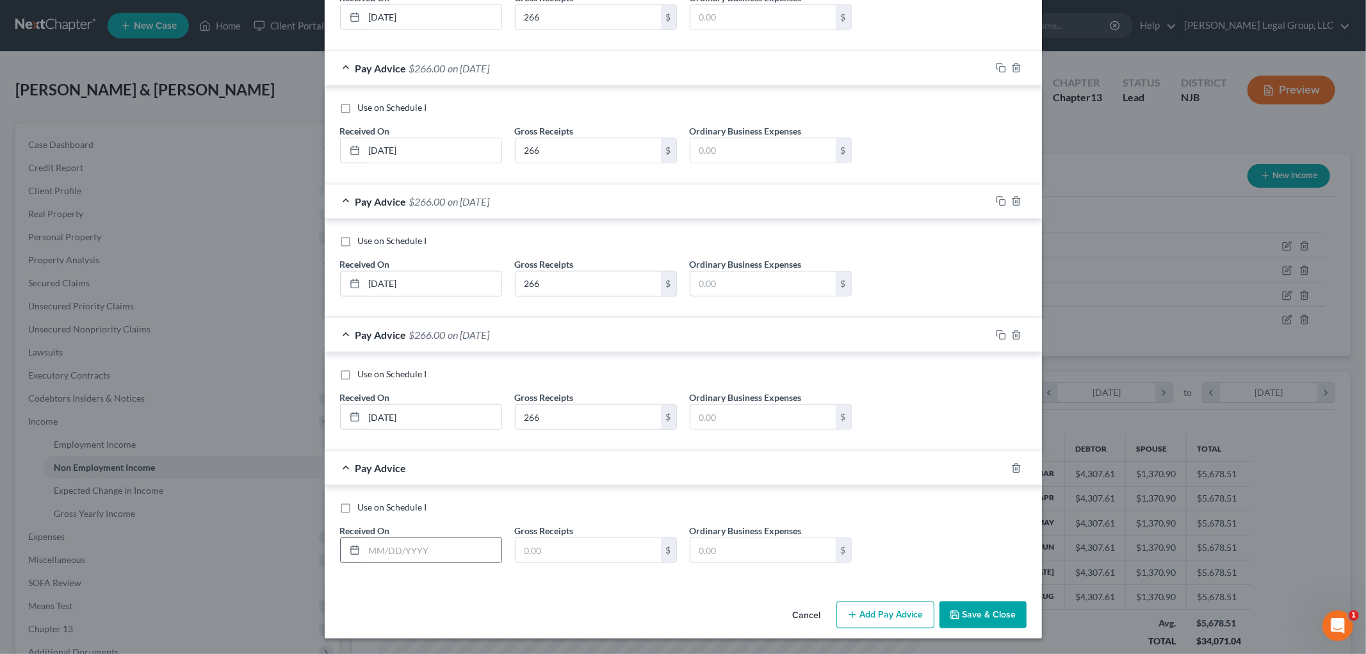
click at [430, 536] on div "Received On *" at bounding box center [421, 543] width 175 height 39
click at [430, 545] on input "text" at bounding box center [433, 550] width 137 height 24
drag, startPoint x: 866, startPoint y: 613, endPoint x: 580, endPoint y: 577, distance: 288.0
click at [866, 612] on button "Add Pay Advice" at bounding box center [886, 615] width 98 height 27
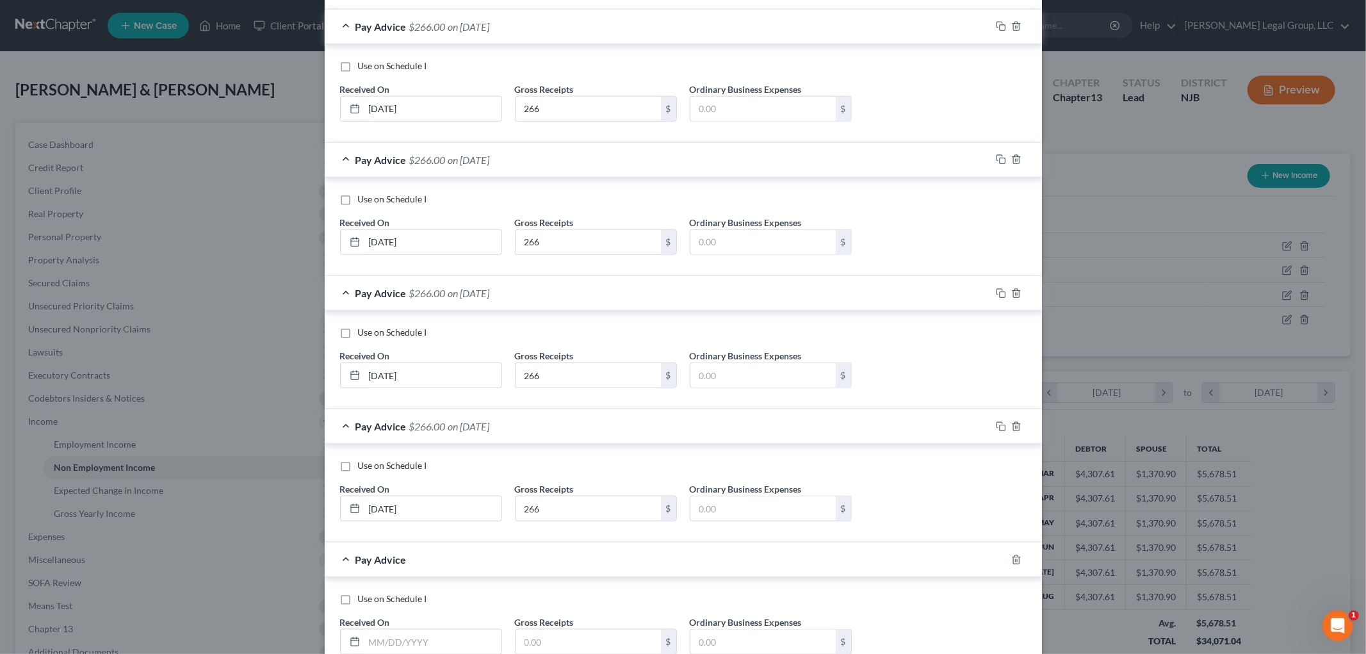
scroll to position [1151, 0]
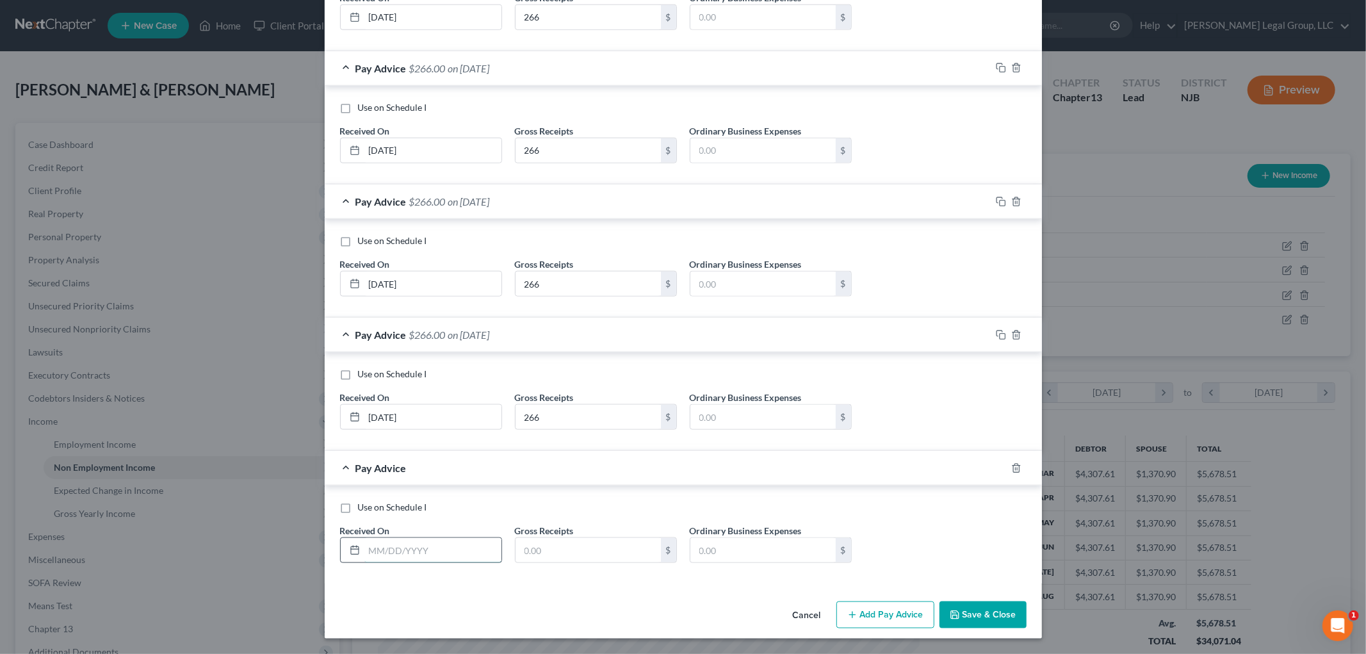
click at [430, 551] on input "text" at bounding box center [433, 550] width 137 height 24
click at [875, 615] on button "Add Pay Advice" at bounding box center [886, 615] width 98 height 27
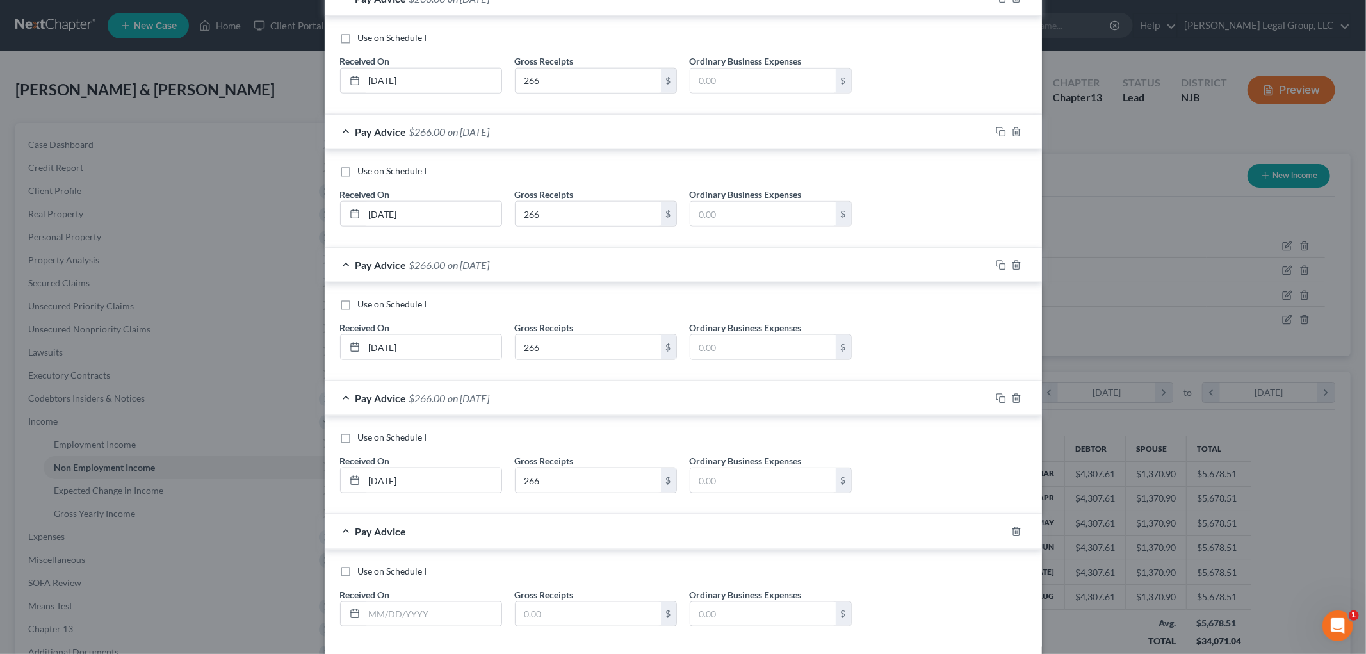
scroll to position [1284, 0]
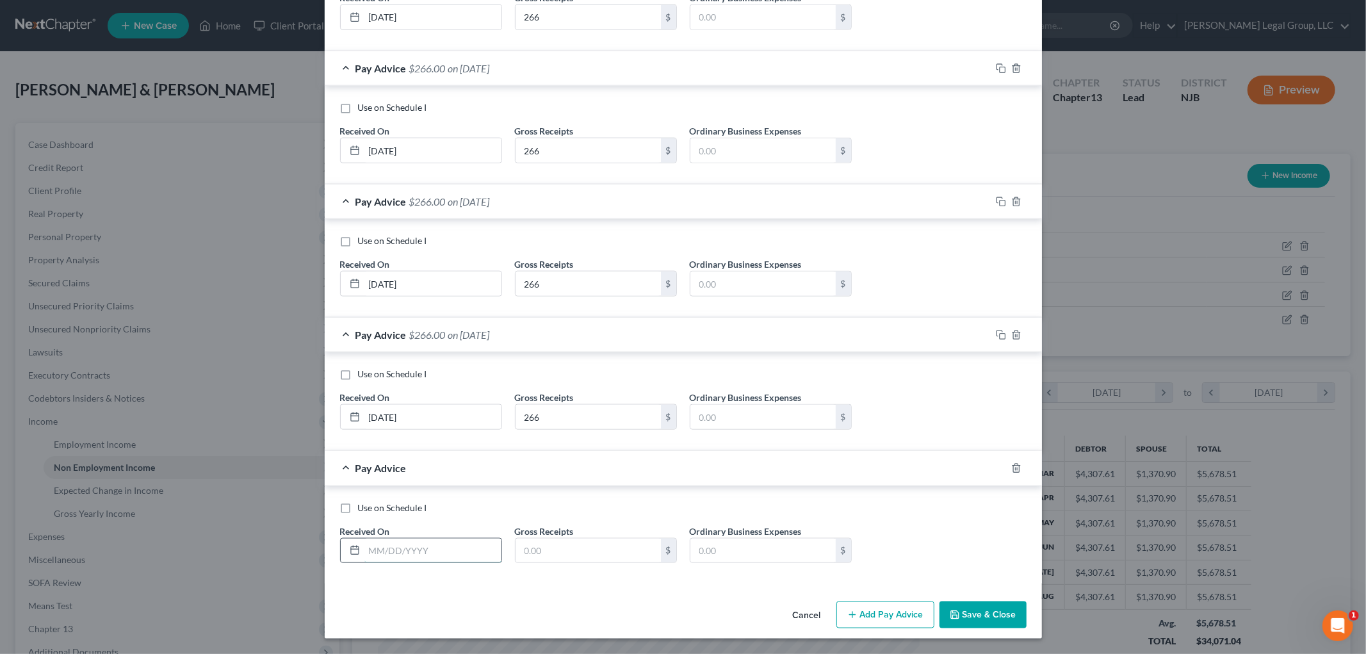
click at [413, 548] on input "text" at bounding box center [433, 551] width 137 height 24
drag, startPoint x: 890, startPoint y: 624, endPoint x: 546, endPoint y: 528, distance: 357.6
click at [889, 624] on button "Add Pay Advice" at bounding box center [886, 615] width 98 height 27
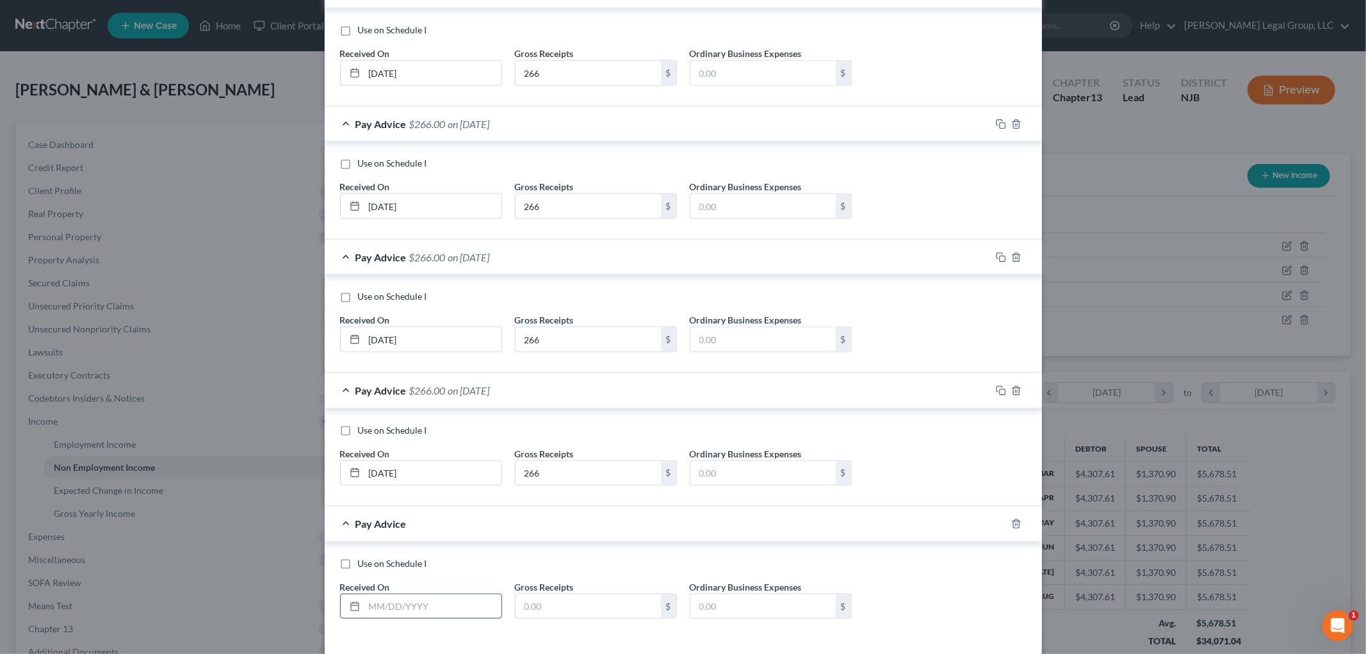
scroll to position [1418, 0]
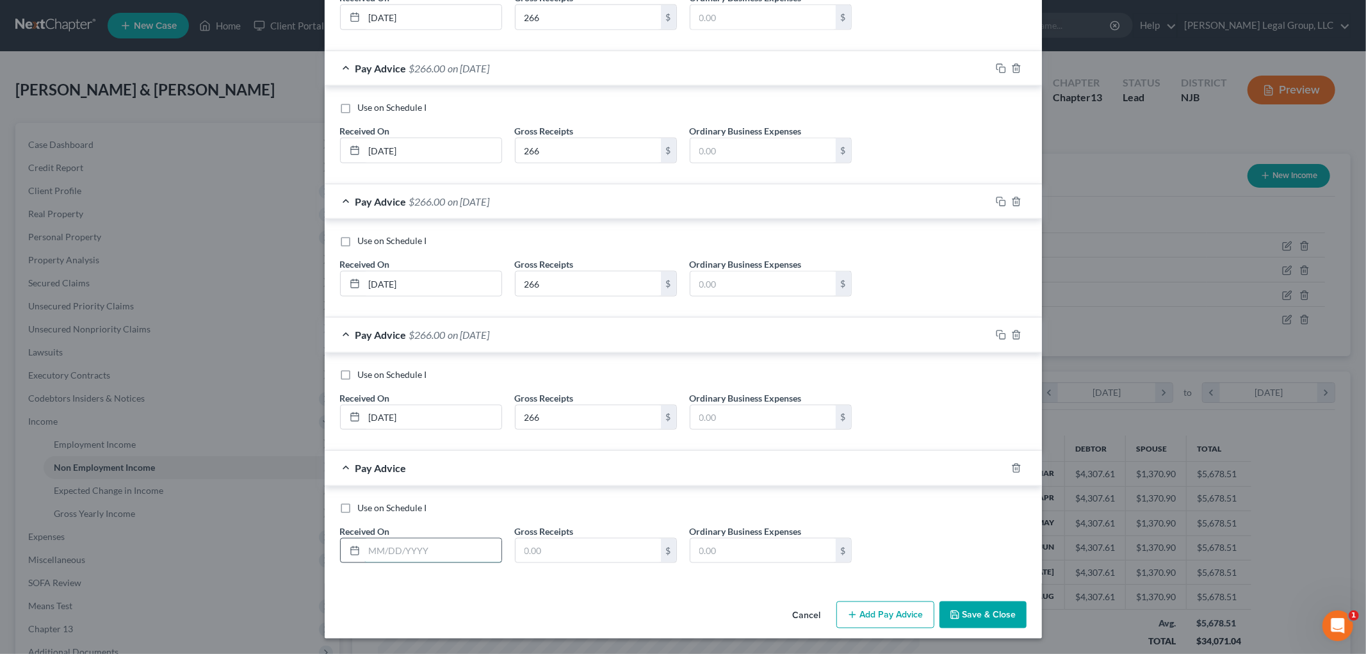
click at [446, 548] on input "text" at bounding box center [433, 551] width 137 height 24
click at [886, 612] on button "Add Pay Advice" at bounding box center [886, 615] width 98 height 27
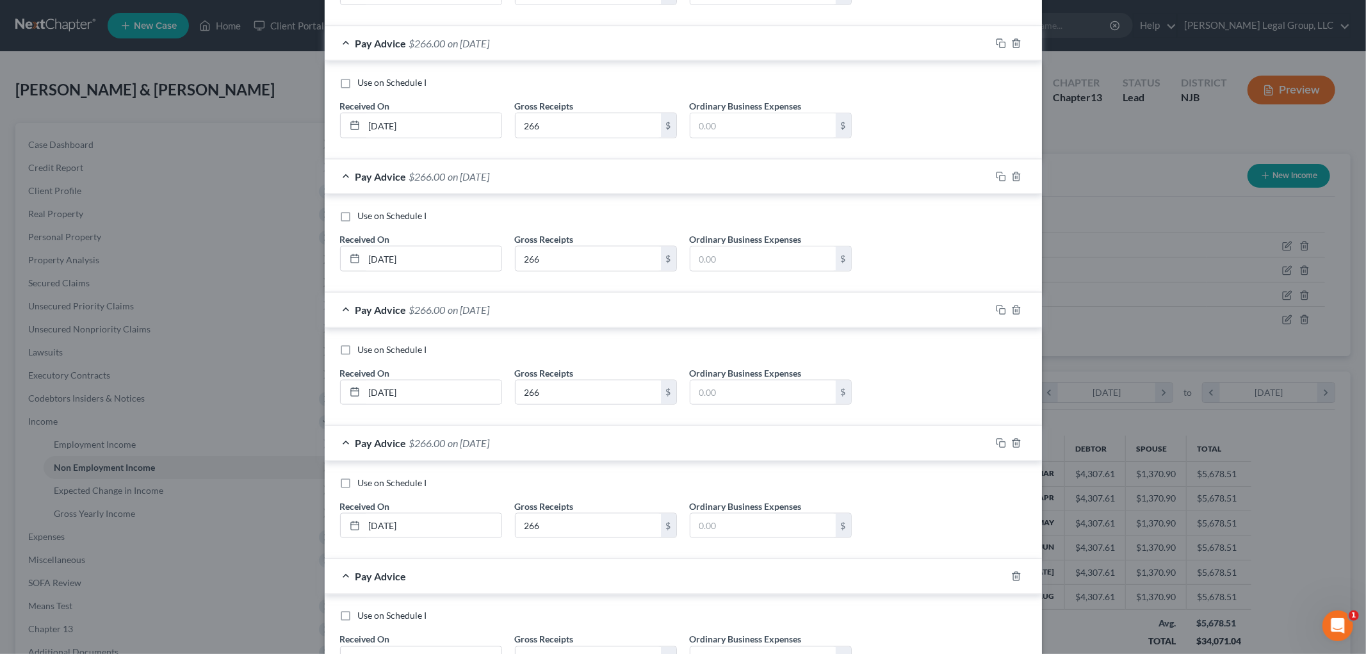
scroll to position [1489, 0]
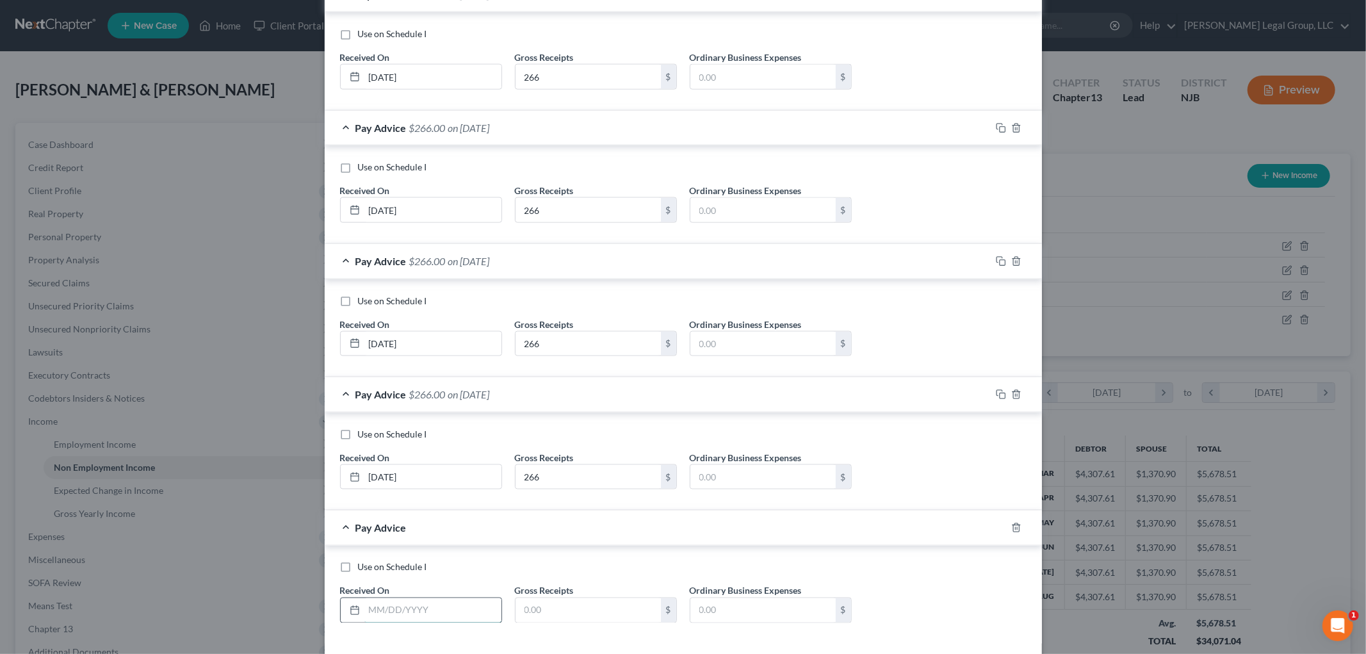
click at [414, 609] on input "text" at bounding box center [433, 610] width 137 height 24
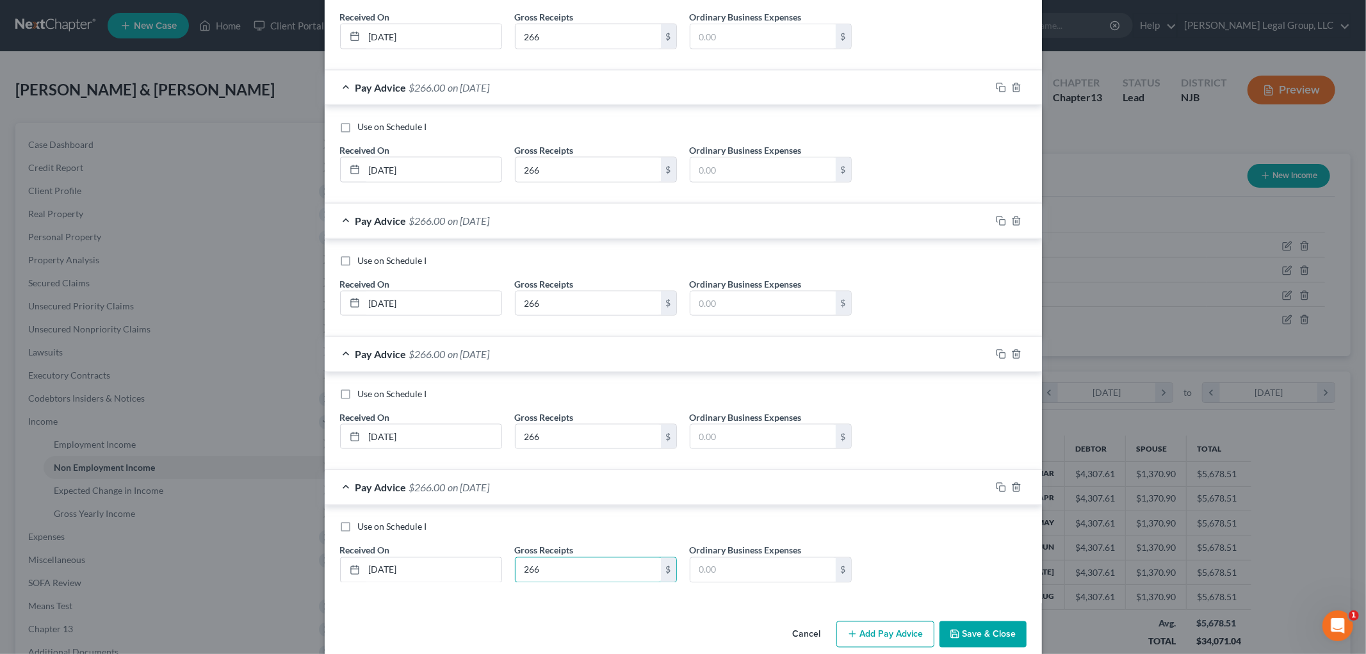
scroll to position [1552, 0]
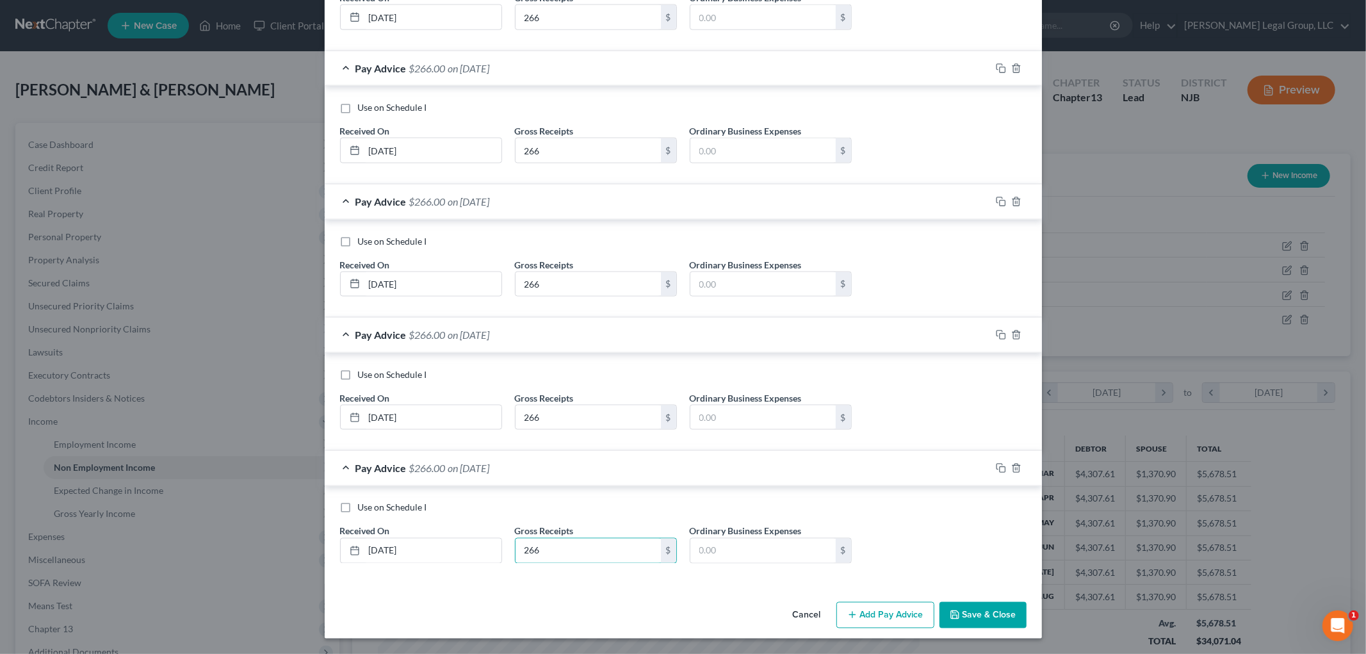
click at [895, 610] on button "Add Pay Advice" at bounding box center [886, 615] width 98 height 27
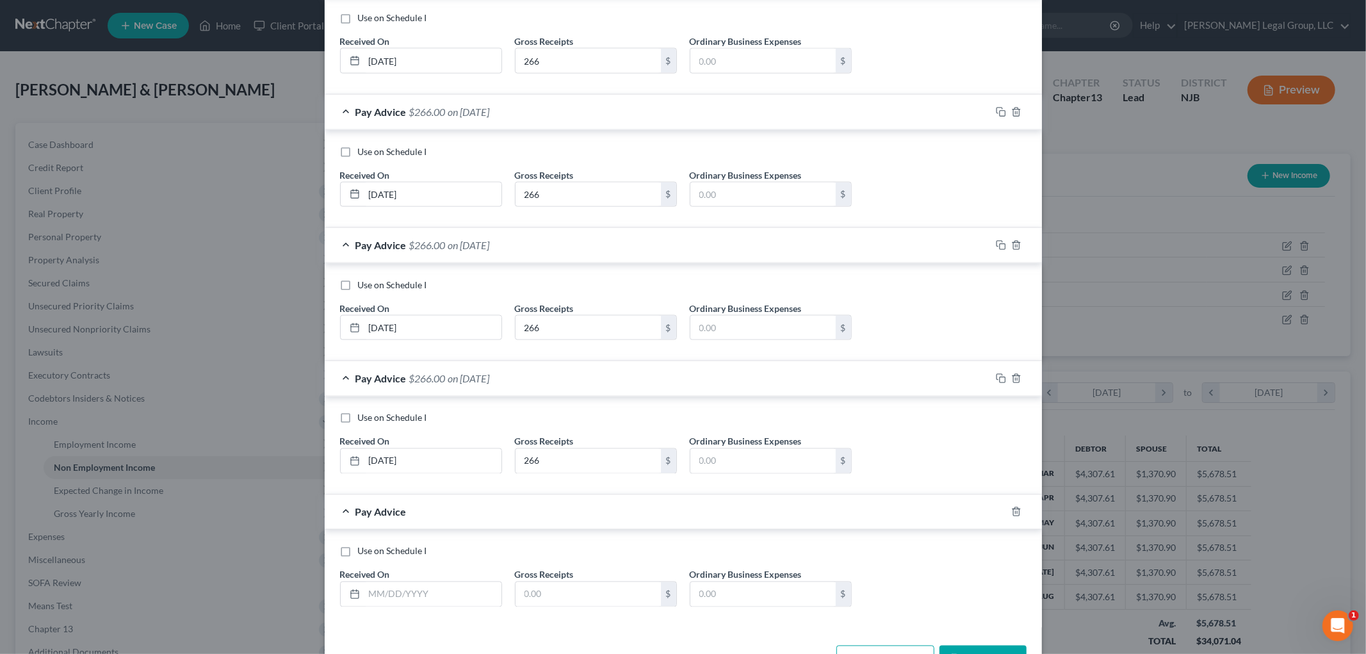
scroll to position [1685, 0]
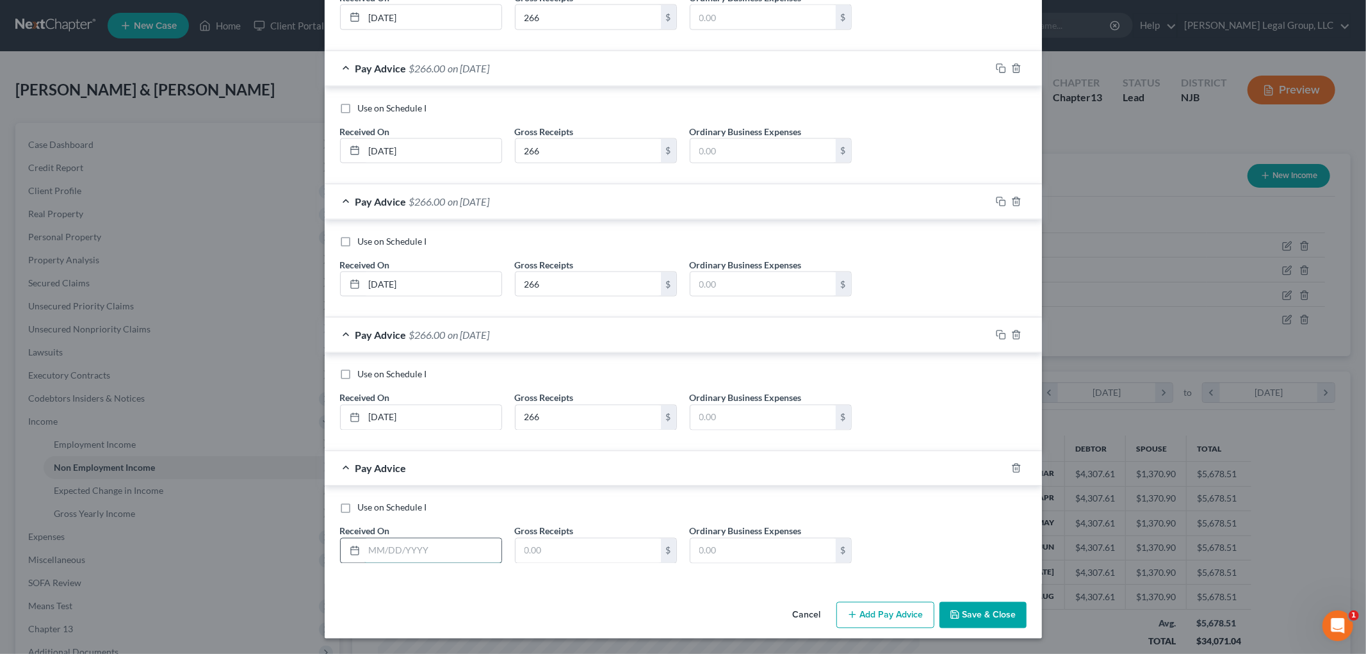
click at [398, 541] on input "text" at bounding box center [433, 551] width 137 height 24
click at [893, 619] on button "Add Pay Advice" at bounding box center [886, 615] width 98 height 27
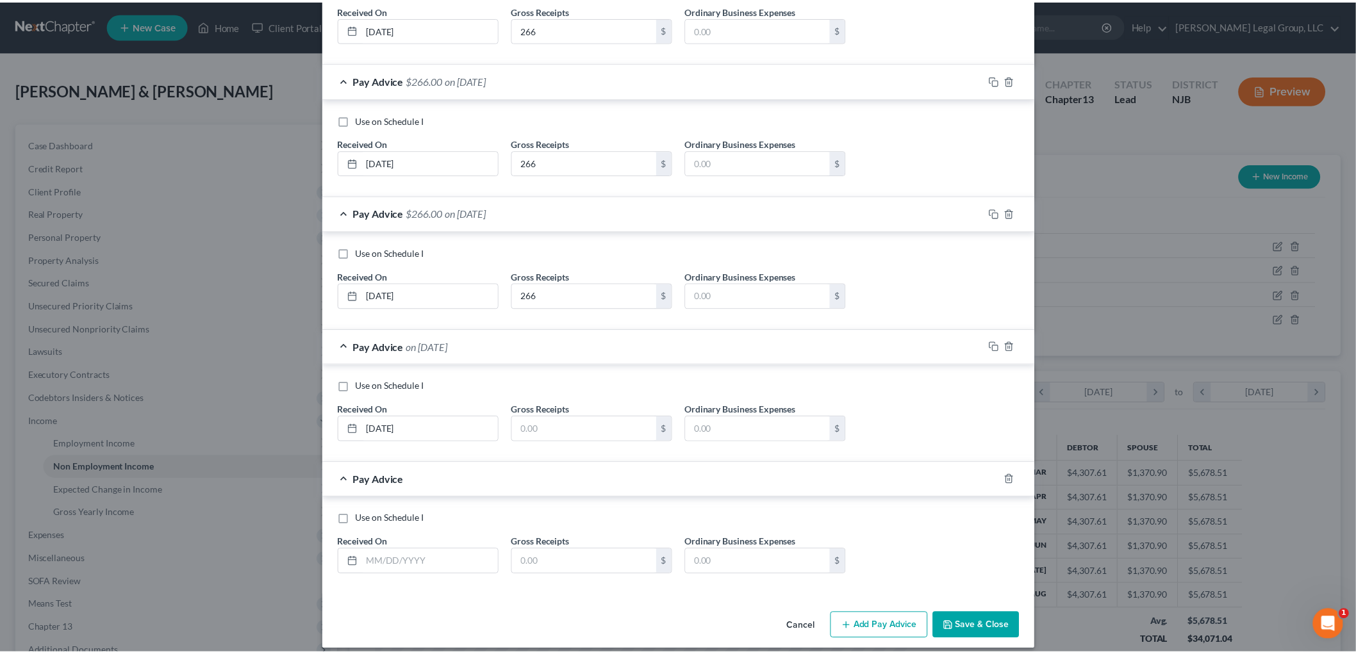
scroll to position [1818, 0]
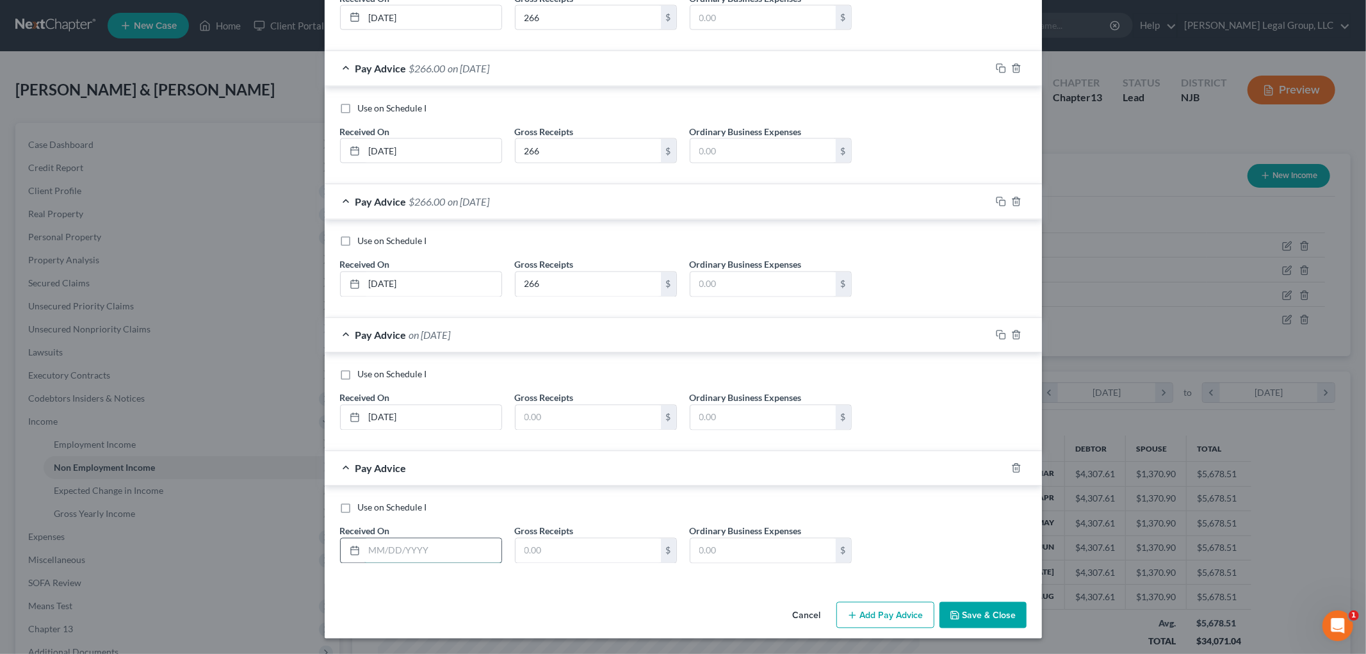
click at [423, 545] on input "text" at bounding box center [433, 551] width 137 height 24
click at [564, 420] on input "text" at bounding box center [588, 418] width 145 height 24
click at [976, 621] on button "Save & Close" at bounding box center [983, 615] width 87 height 27
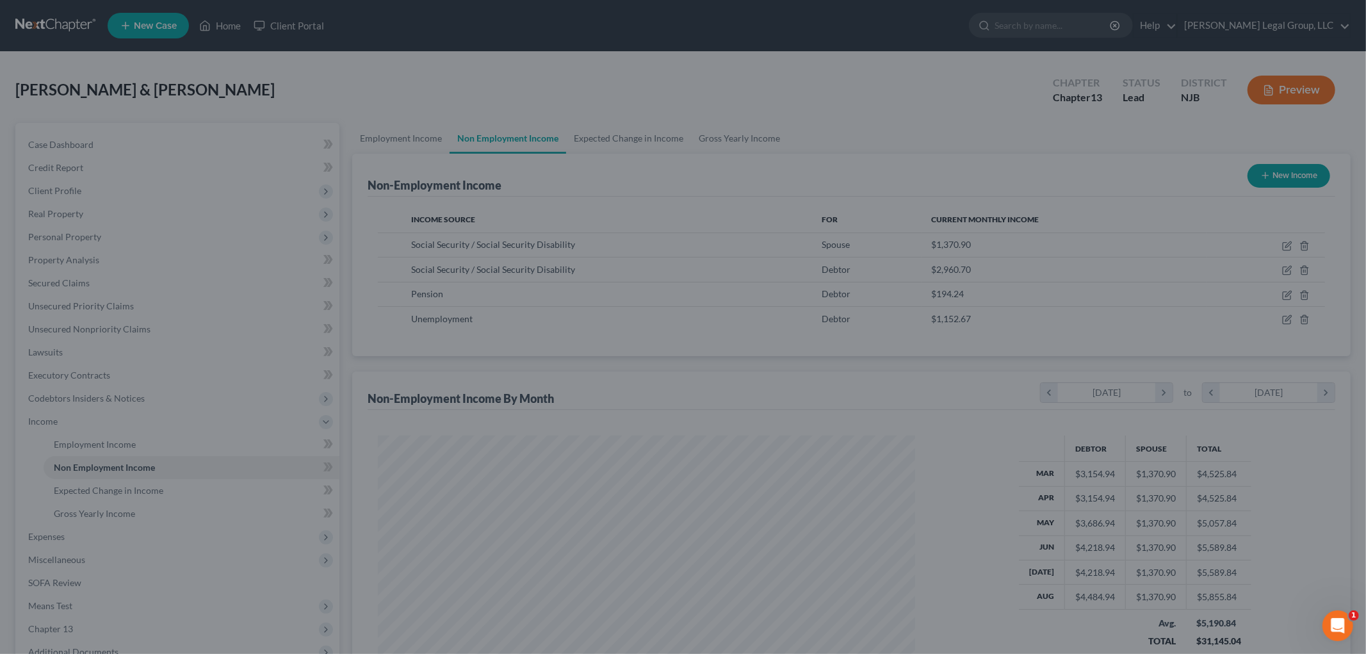
scroll to position [640336, 640041]
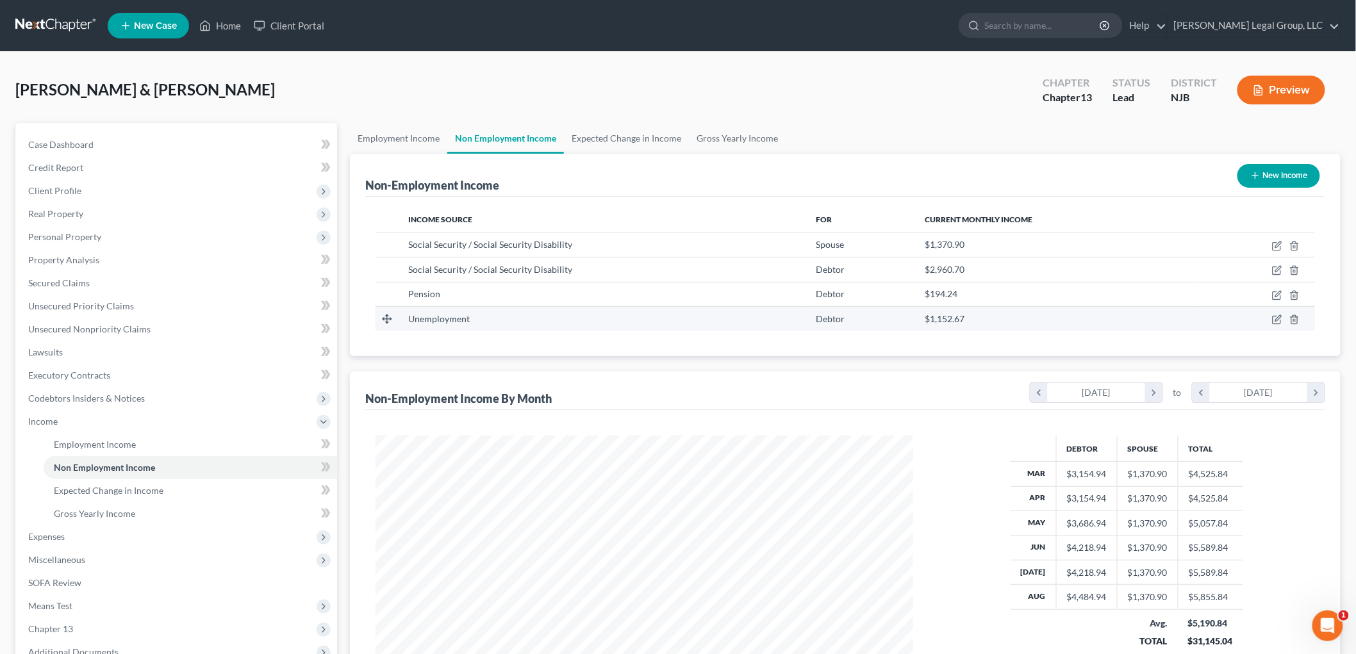
click at [1282, 317] on td at bounding box center [1255, 318] width 117 height 24
click at [1279, 318] on icon "button" at bounding box center [1277, 320] width 10 height 10
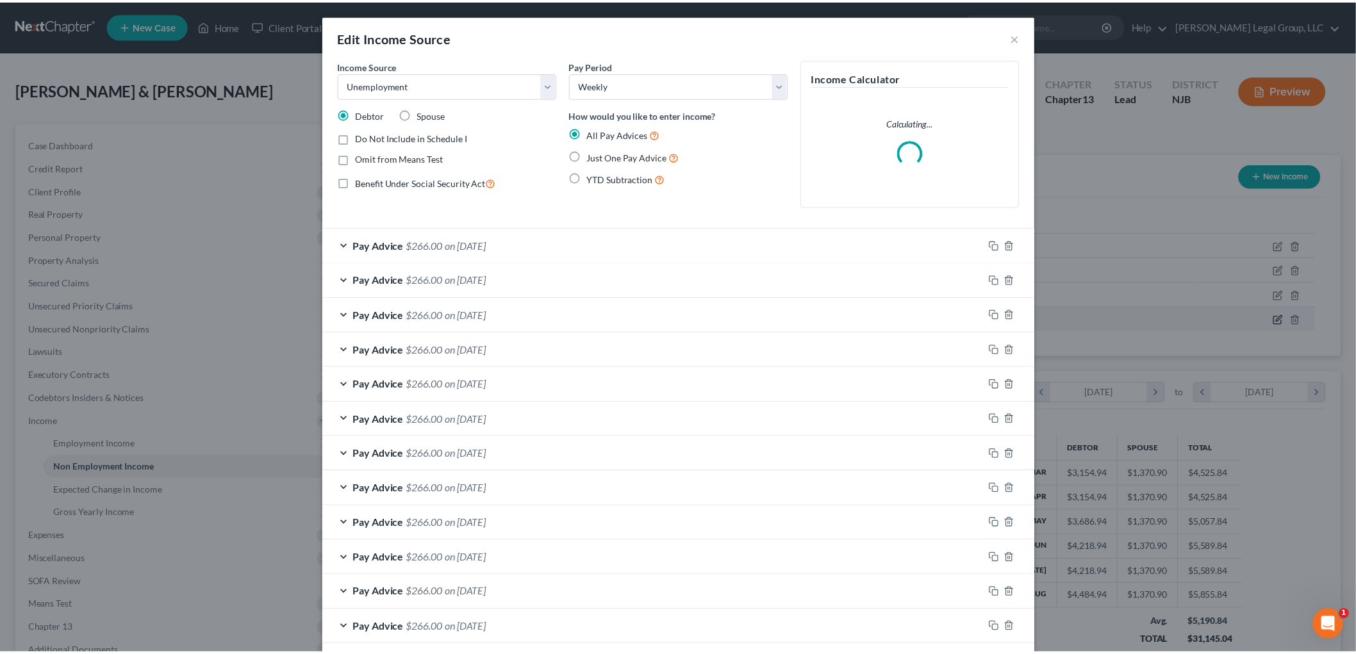
scroll to position [270, 568]
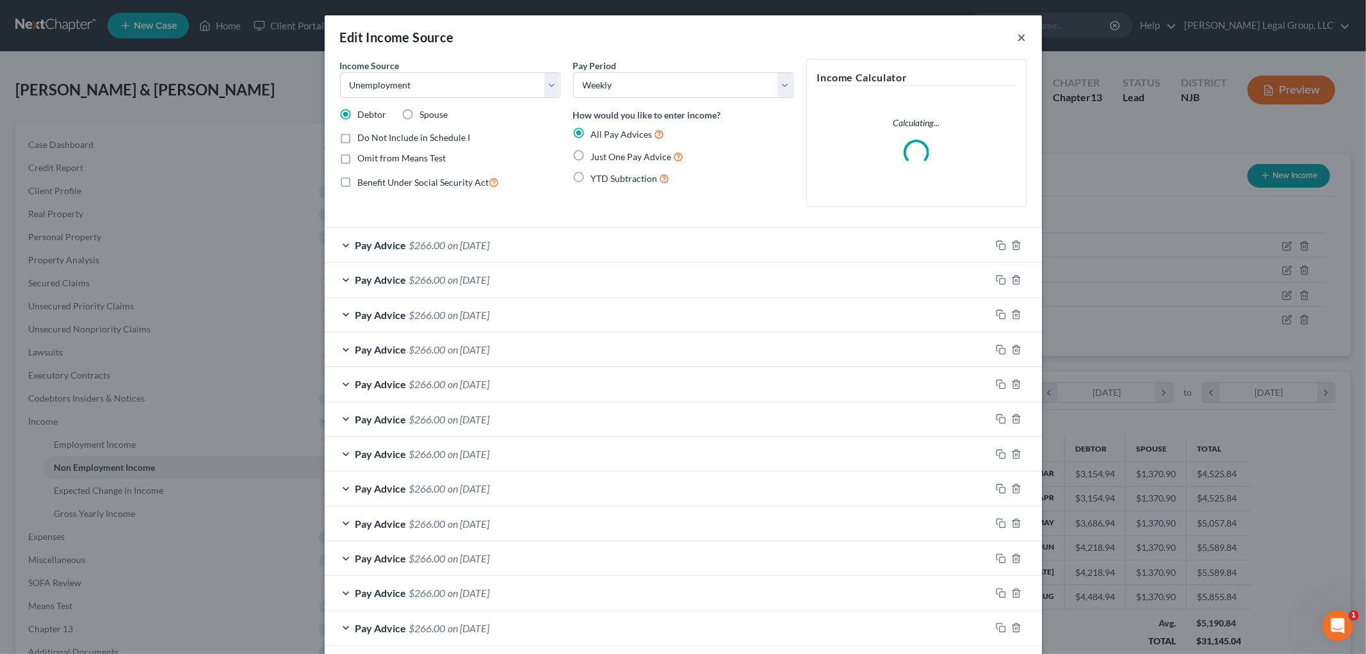
click at [1020, 40] on button "×" at bounding box center [1022, 36] width 9 height 15
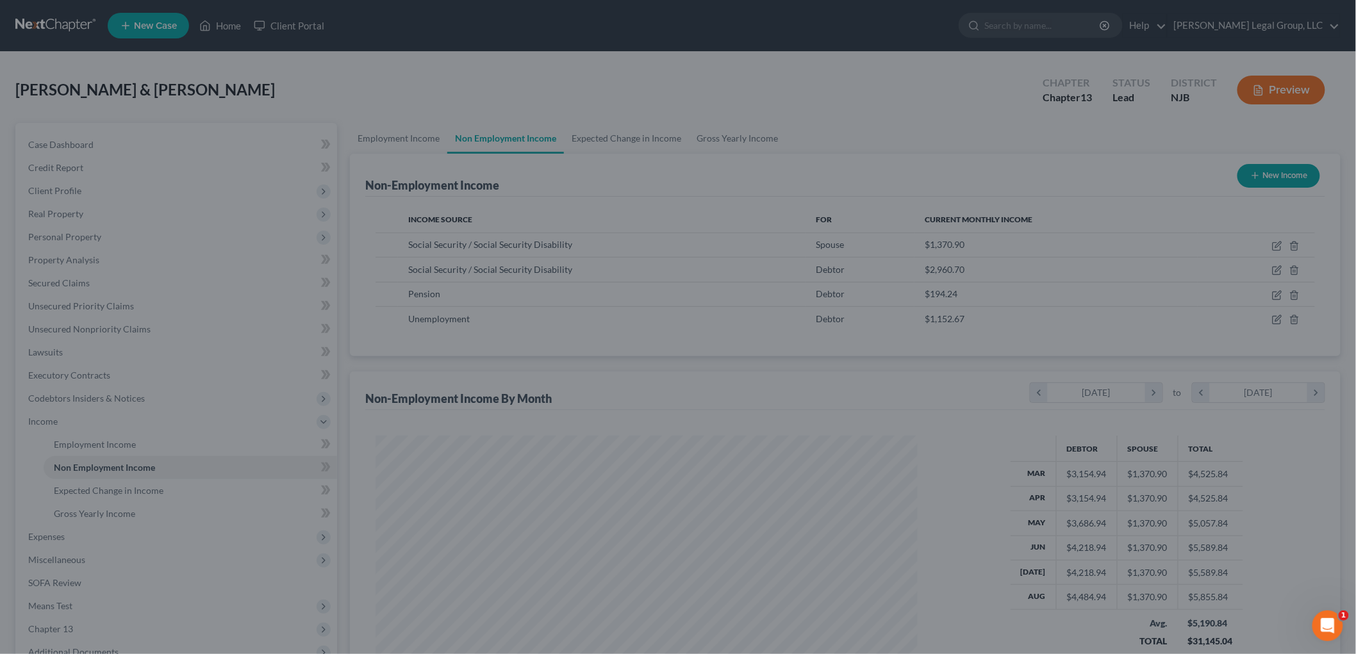
scroll to position [640336, 640041]
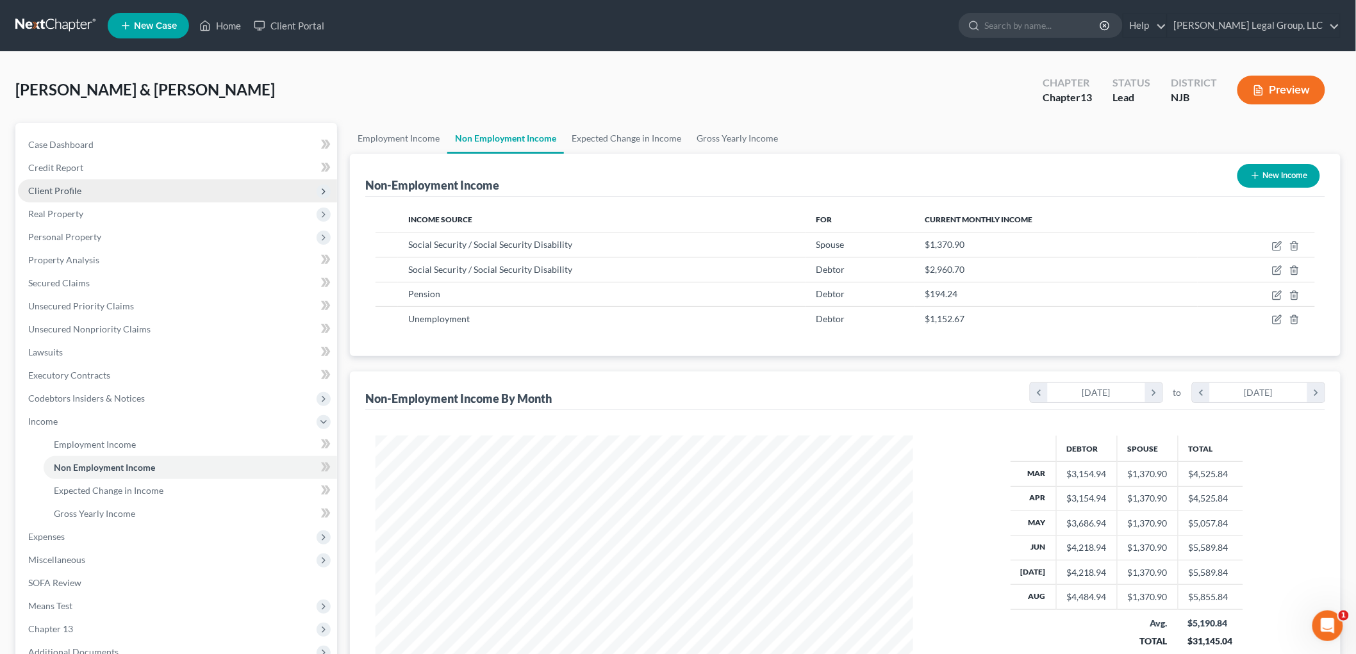
drag, startPoint x: 74, startPoint y: 181, endPoint x: 77, endPoint y: 190, distance: 8.9
click at [74, 181] on span "Client Profile" at bounding box center [177, 190] width 319 height 23
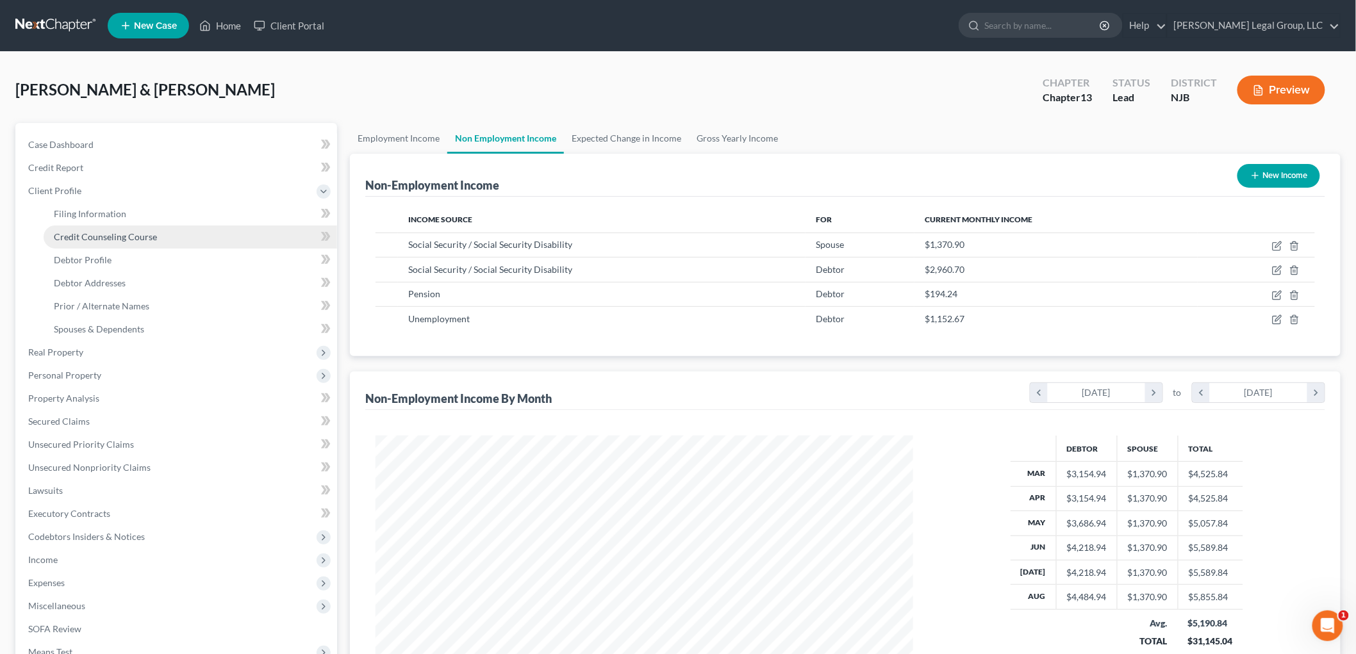
click at [146, 240] on span "Credit Counseling Course" at bounding box center [105, 236] width 103 height 11
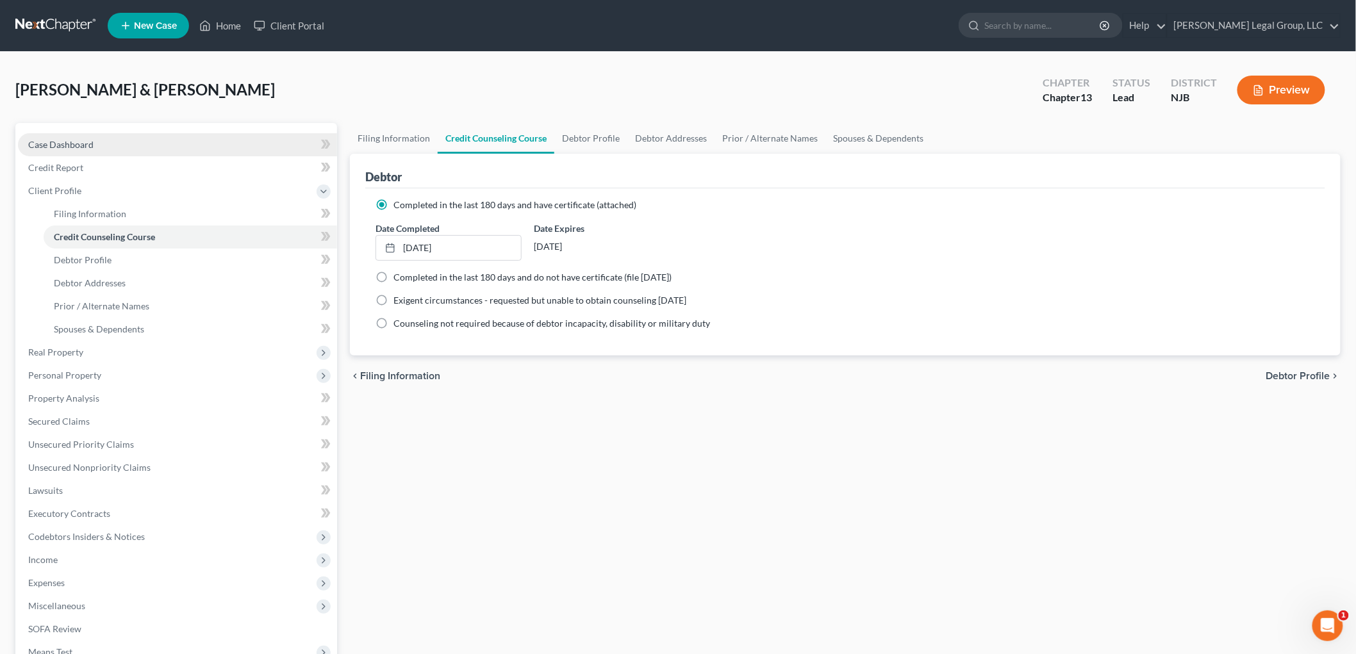
click at [126, 143] on link "Case Dashboard" at bounding box center [177, 144] width 319 height 23
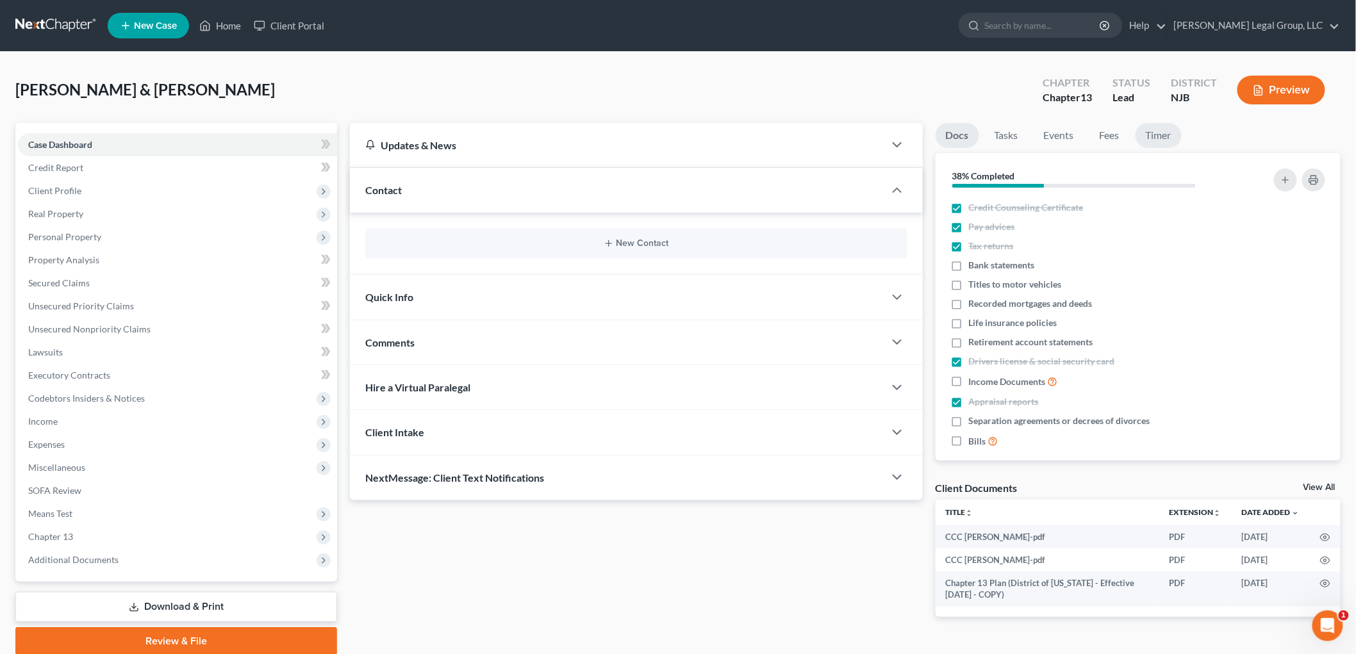
drag, startPoint x: 1162, startPoint y: 141, endPoint x: 827, endPoint y: 383, distance: 413.4
click at [1161, 141] on link "Timer" at bounding box center [1158, 135] width 46 height 25
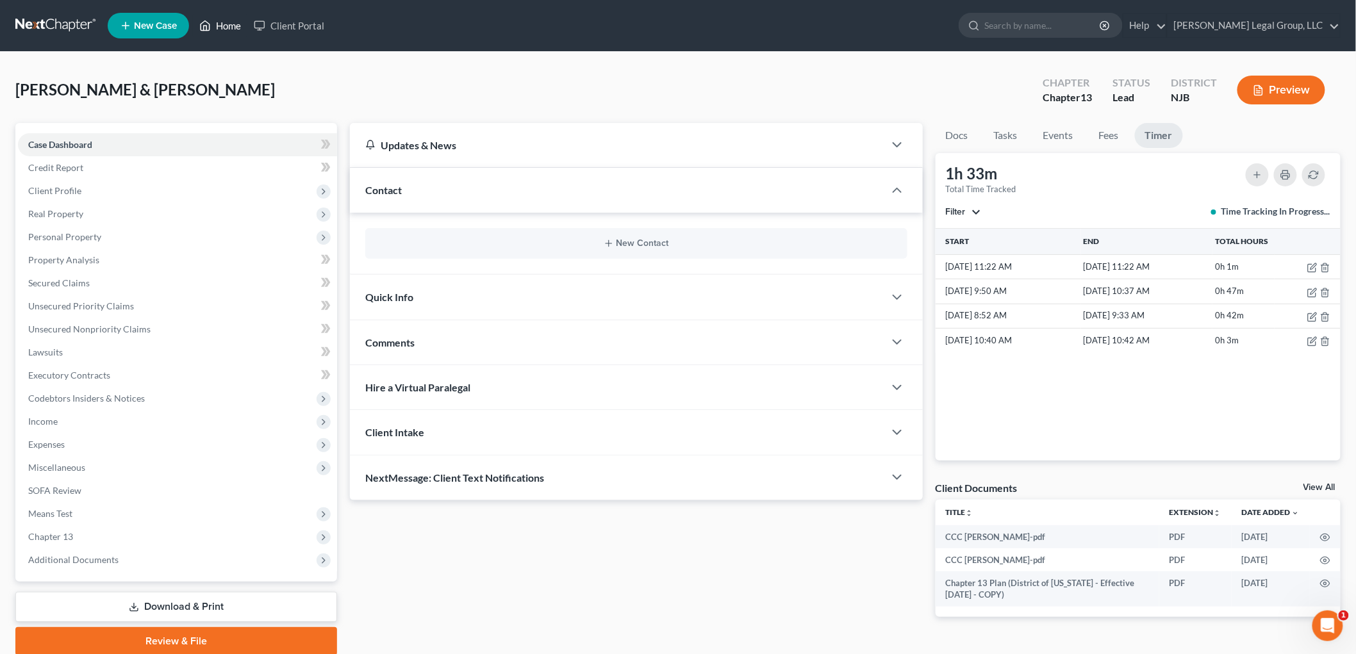
click at [206, 21] on icon at bounding box center [205, 26] width 9 height 10
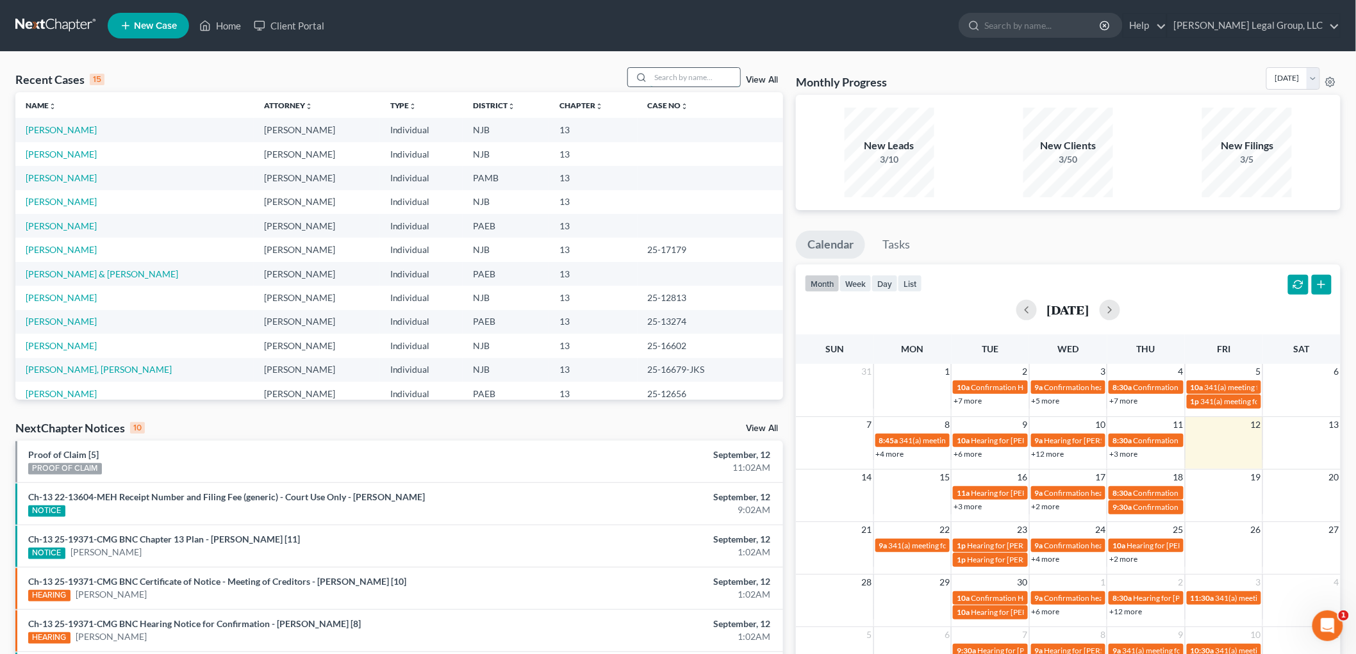
click at [668, 83] on input "search" at bounding box center [695, 77] width 90 height 19
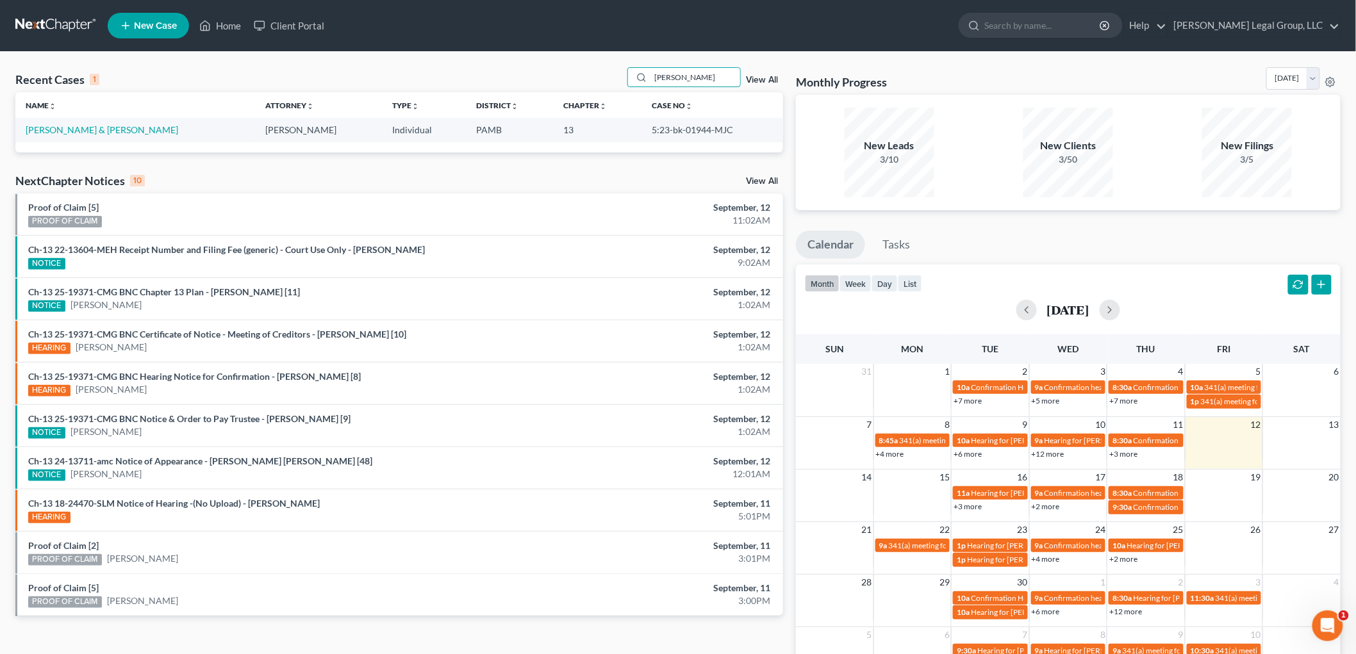
drag, startPoint x: 700, startPoint y: 79, endPoint x: 613, endPoint y: 79, distance: 87.1
click at [613, 79] on div "Recent Cases 1 [PERSON_NAME] View All" at bounding box center [398, 79] width 767 height 25
click at [163, 27] on span "New Case" at bounding box center [155, 26] width 43 height 10
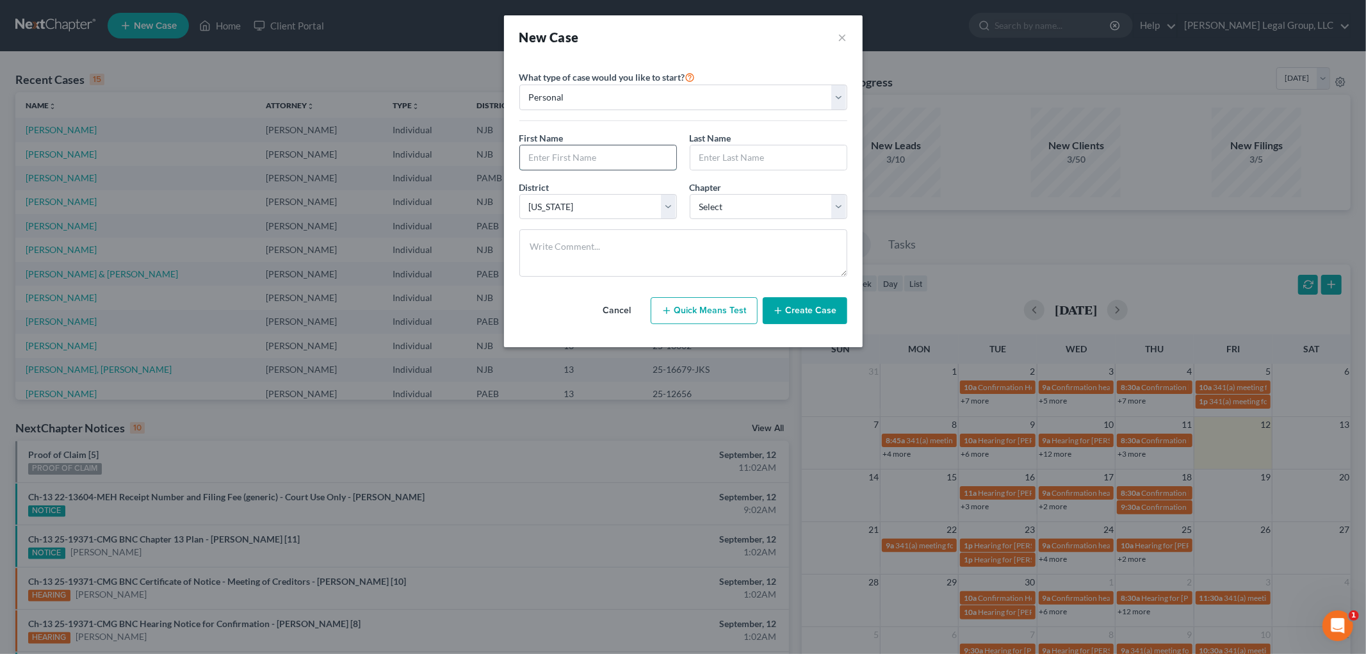
click at [577, 154] on input "text" at bounding box center [598, 157] width 156 height 24
click at [753, 213] on select "Select 7 11 12 13" at bounding box center [769, 207] width 158 height 26
click at [690, 194] on select "Select 7 11 12 13" at bounding box center [769, 207] width 158 height 26
click at [829, 315] on button "Create Case" at bounding box center [805, 310] width 85 height 27
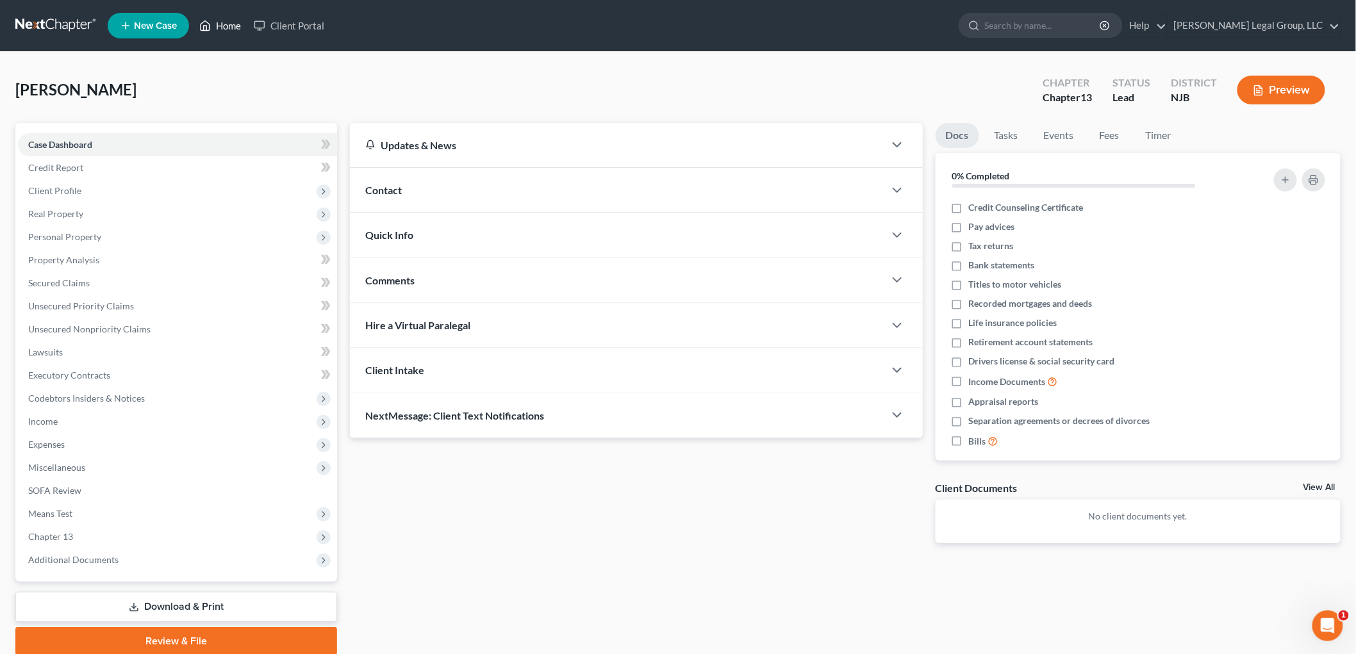
click at [212, 22] on link "Home" at bounding box center [220, 25] width 54 height 23
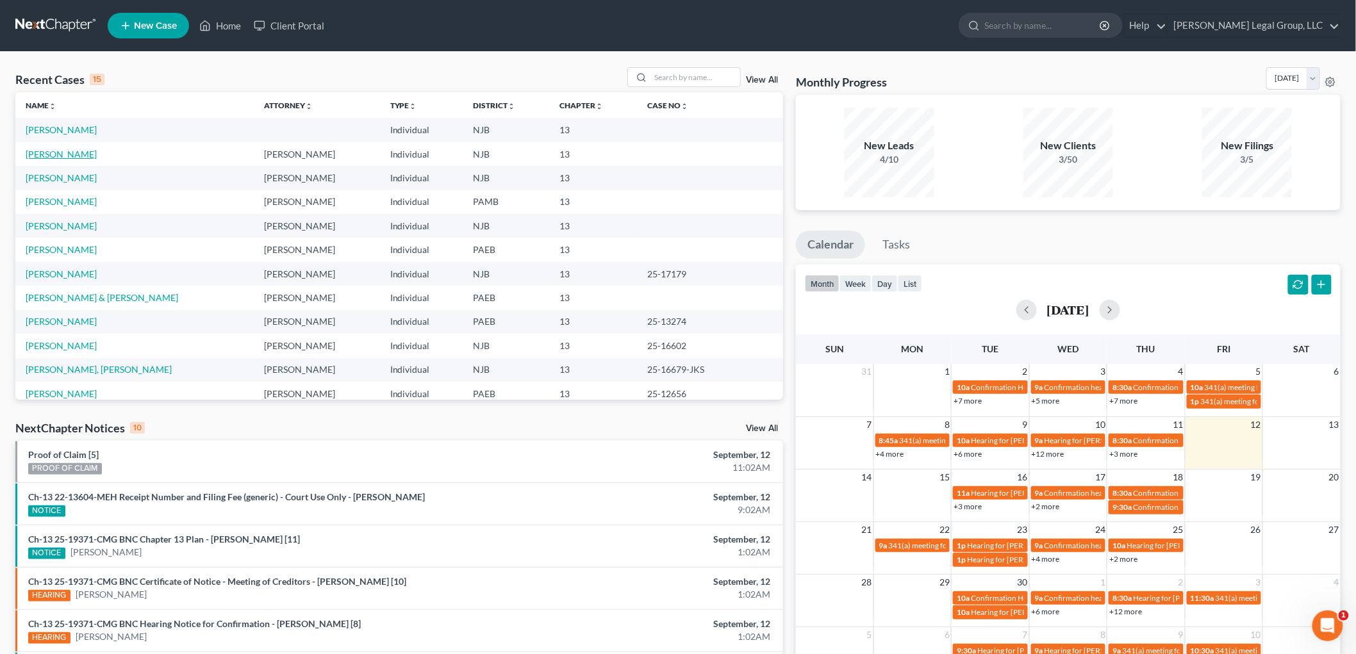
click at [82, 152] on link "[PERSON_NAME]" at bounding box center [61, 154] width 71 height 11
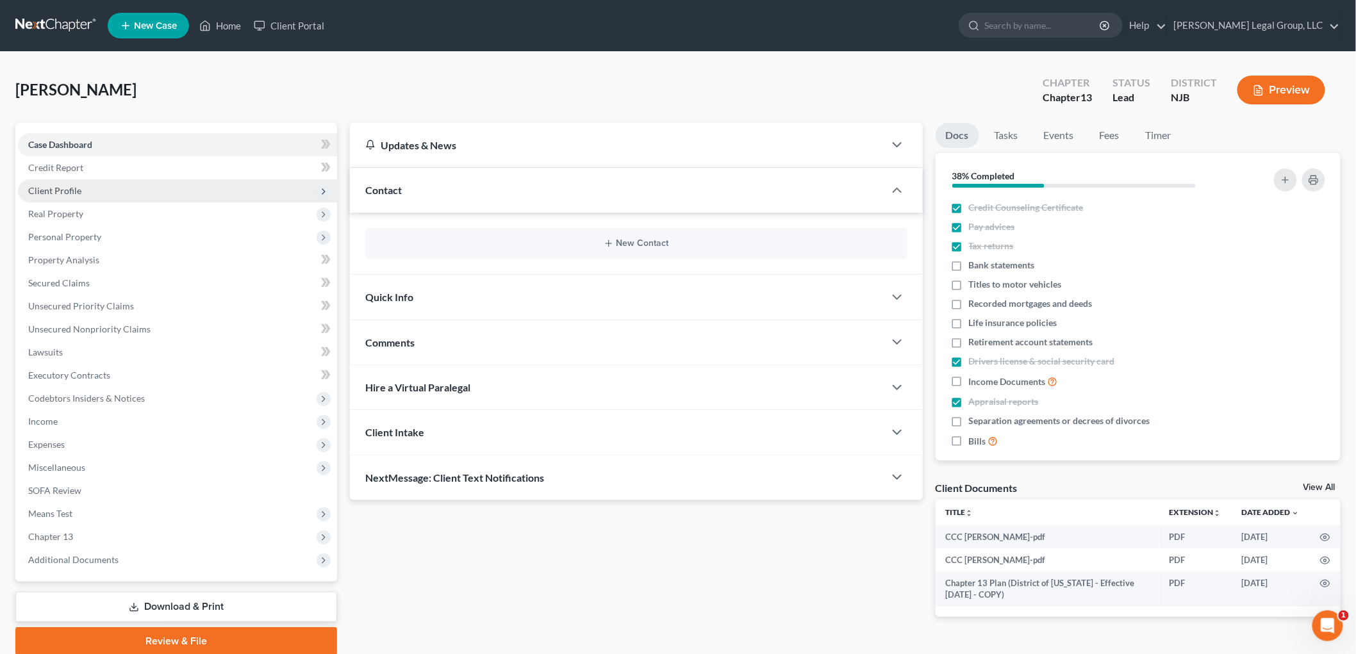
click at [90, 192] on span "Client Profile" at bounding box center [177, 190] width 319 height 23
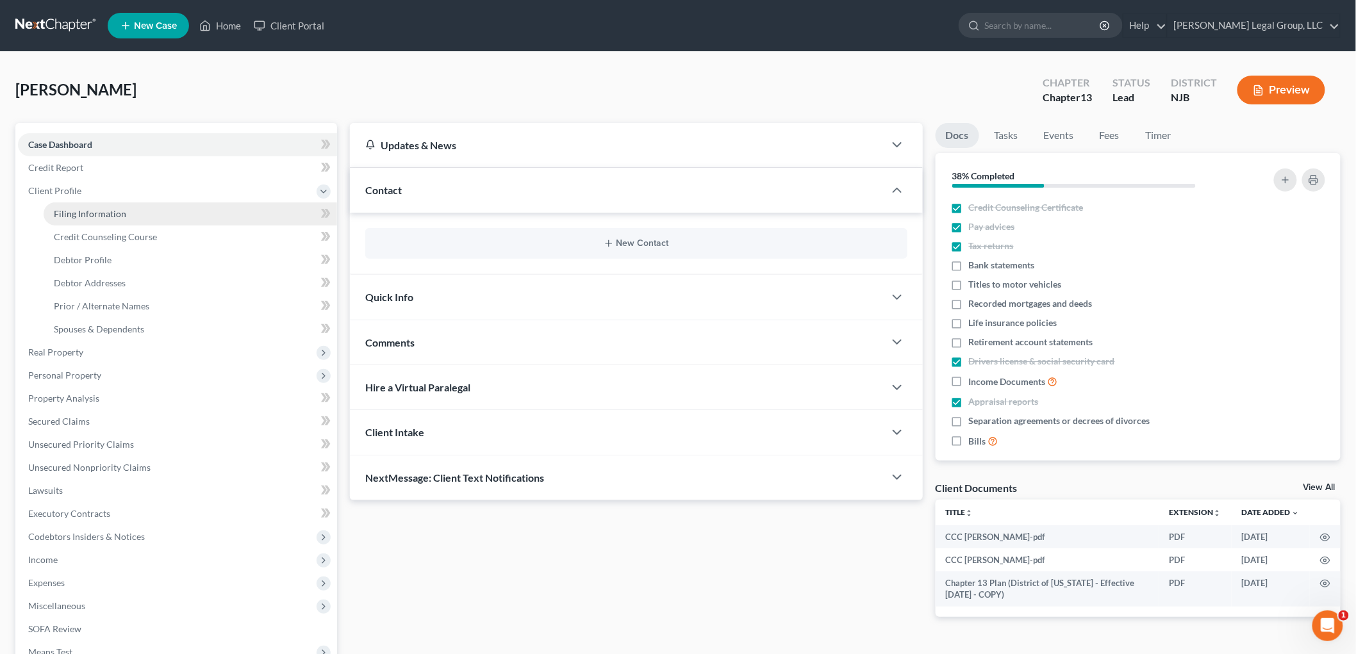
click at [106, 211] on span "Filing Information" at bounding box center [90, 213] width 72 height 11
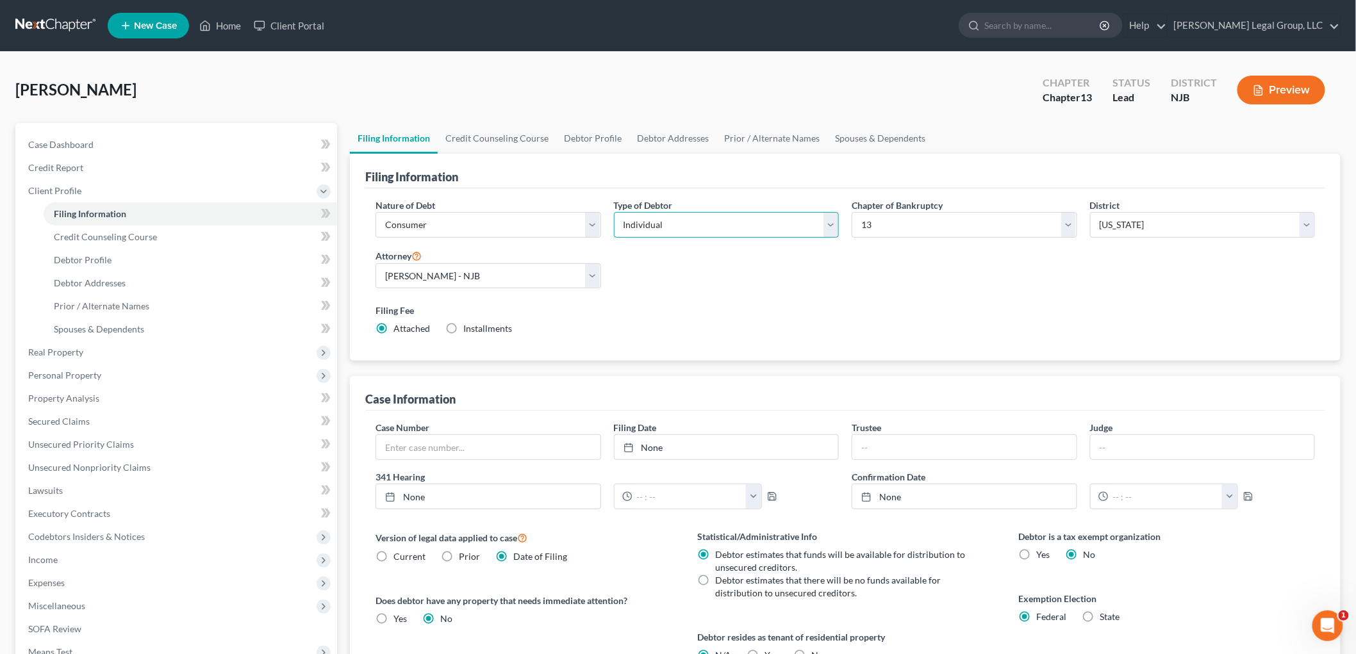
click at [740, 232] on select "Select Individual Joint" at bounding box center [726, 225] width 225 height 26
click at [614, 212] on select "Select Individual Joint" at bounding box center [726, 225] width 225 height 26
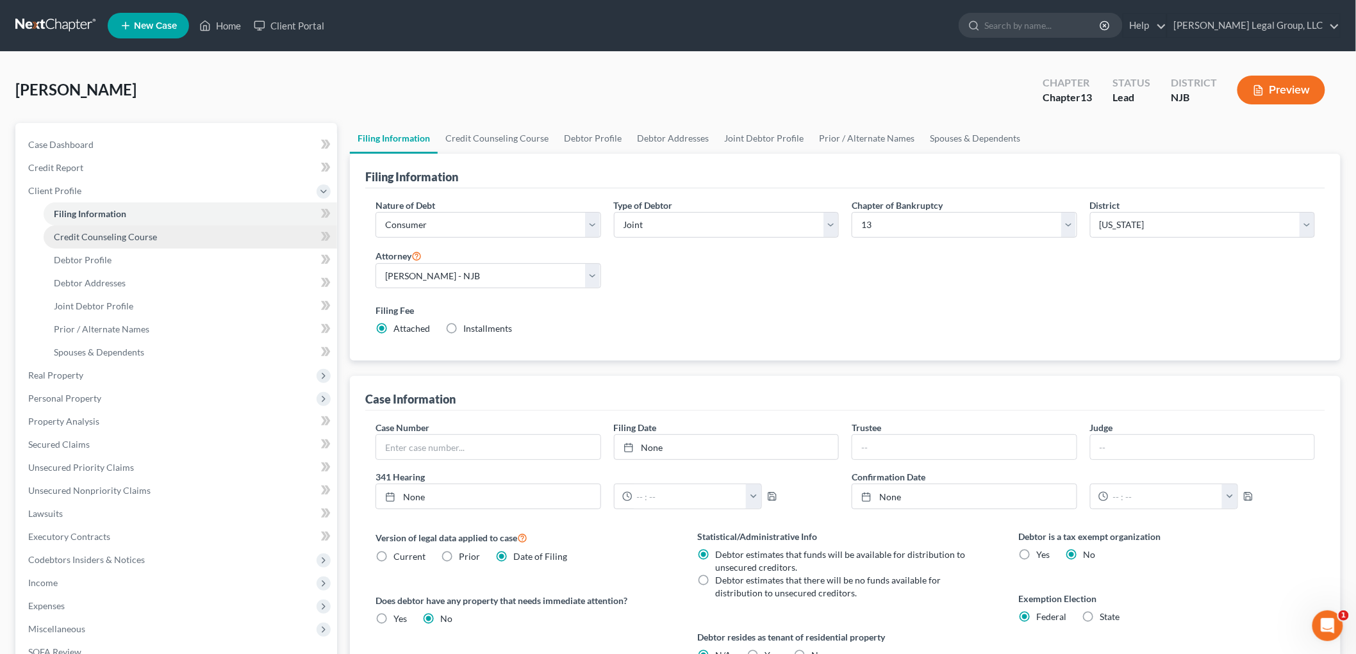
click at [129, 242] on link "Credit Counseling Course" at bounding box center [190, 236] width 293 height 23
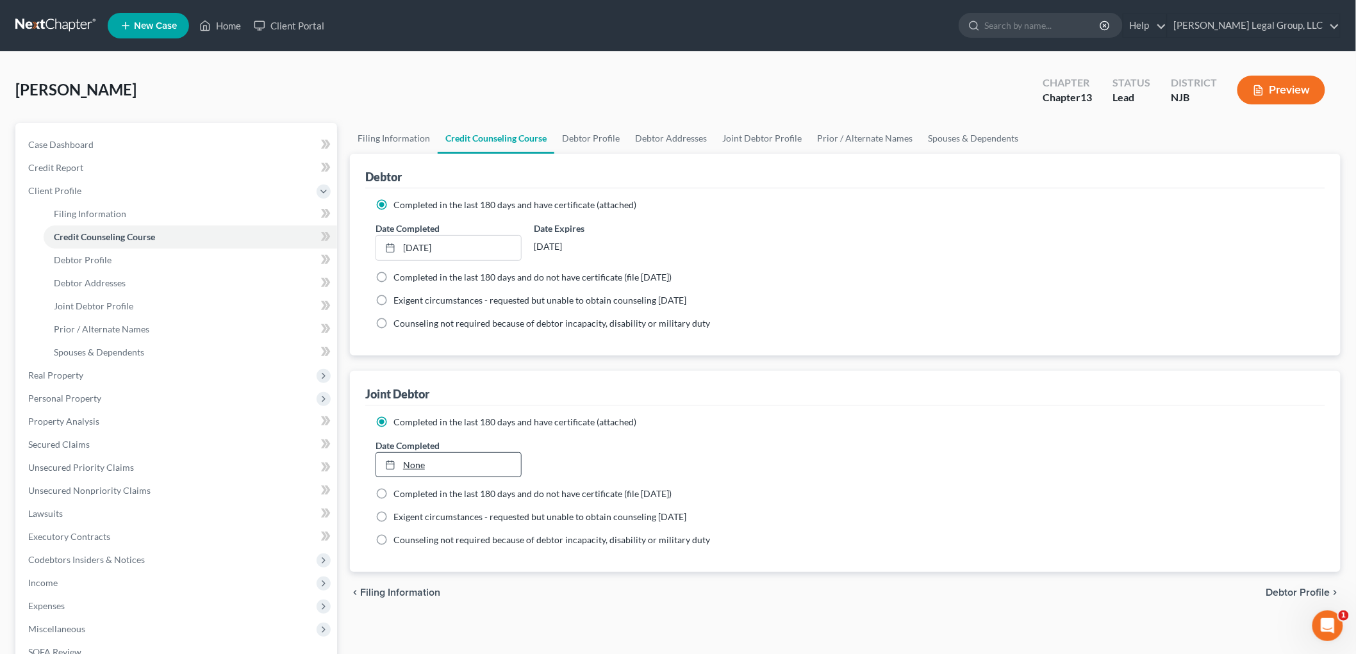
click at [451, 471] on link "None" at bounding box center [448, 465] width 145 height 24
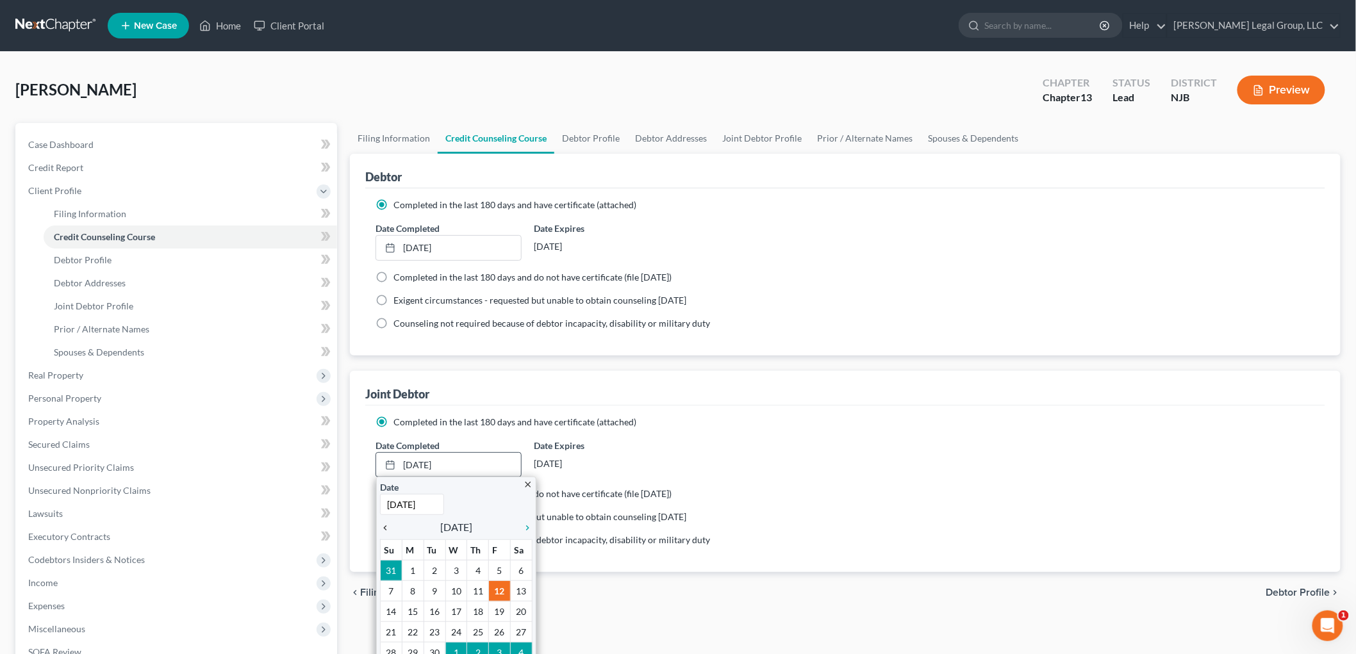
click at [389, 528] on icon "chevron_left" at bounding box center [388, 528] width 17 height 10
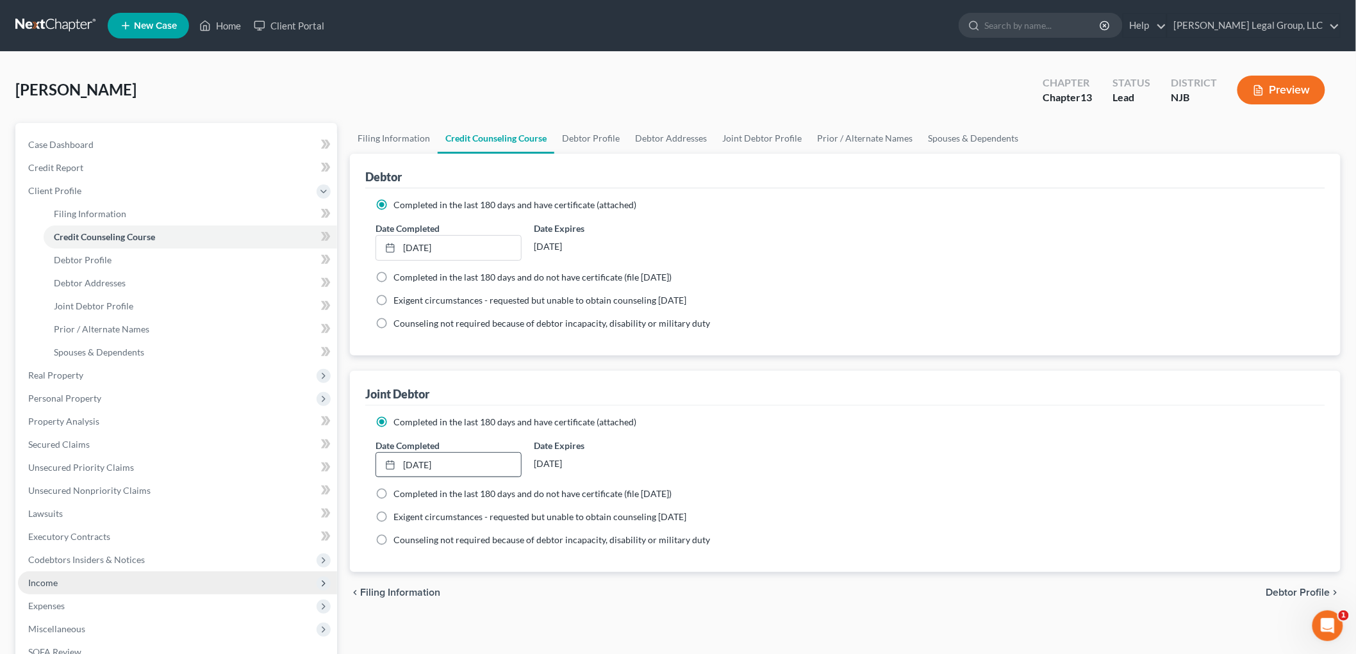
click at [68, 577] on span "Income" at bounding box center [177, 582] width 319 height 23
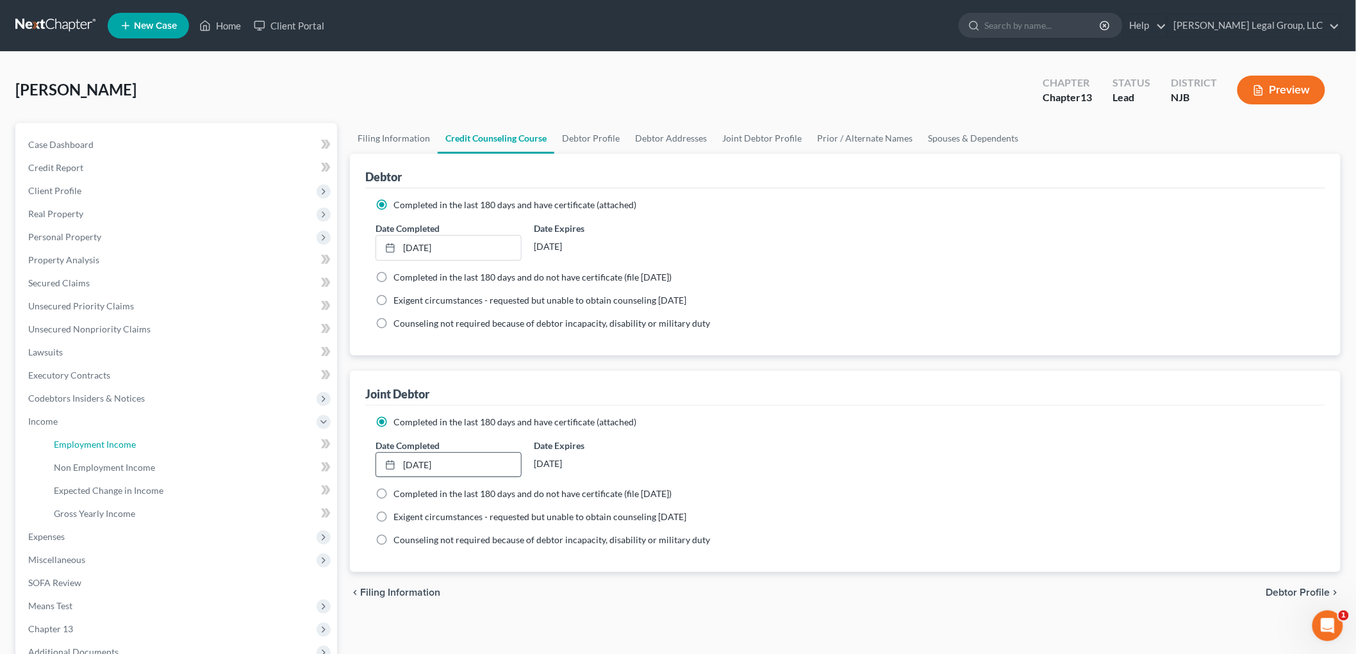
click at [119, 447] on span "Employment Income" at bounding box center [95, 444] width 82 height 11
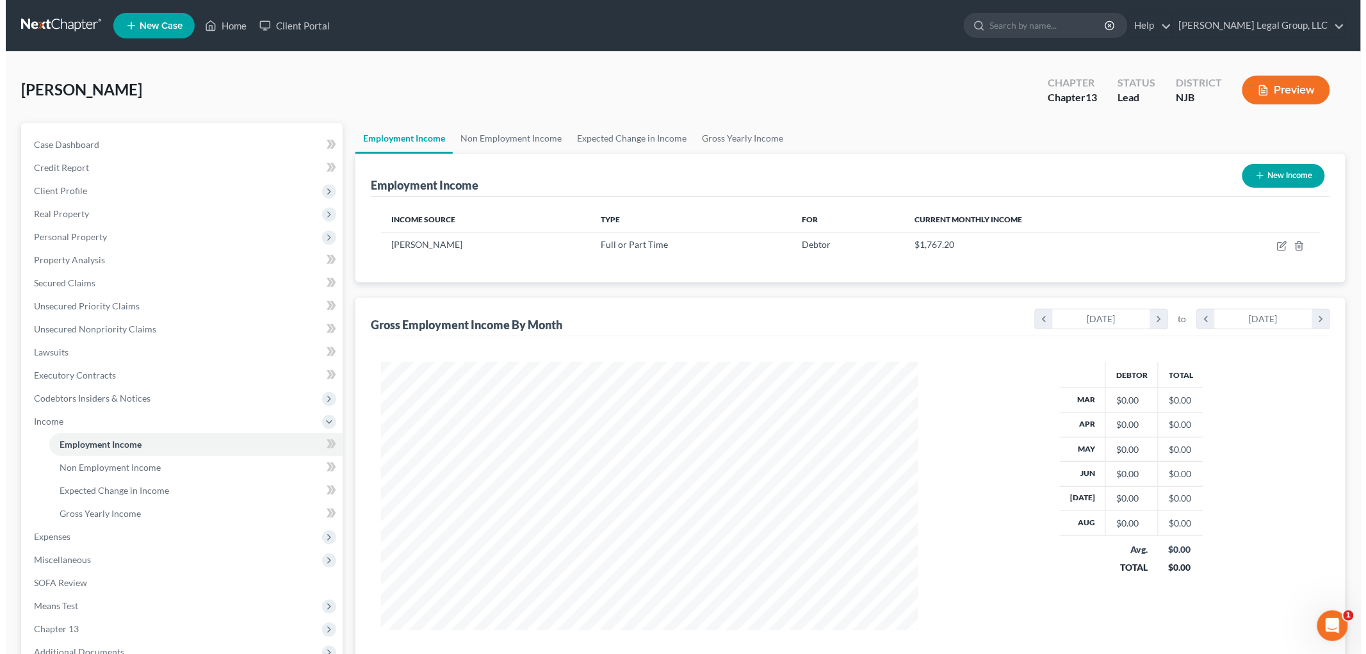
scroll to position [268, 562]
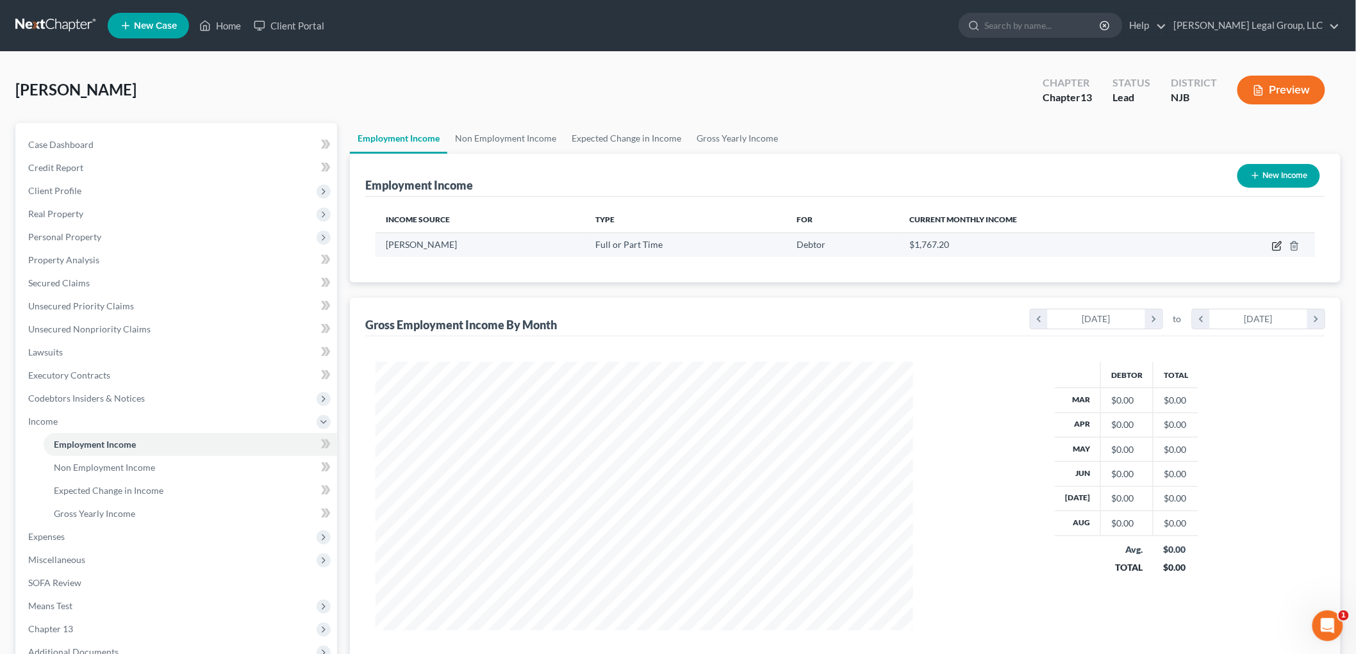
click at [1272, 245] on icon "button" at bounding box center [1277, 246] width 10 height 10
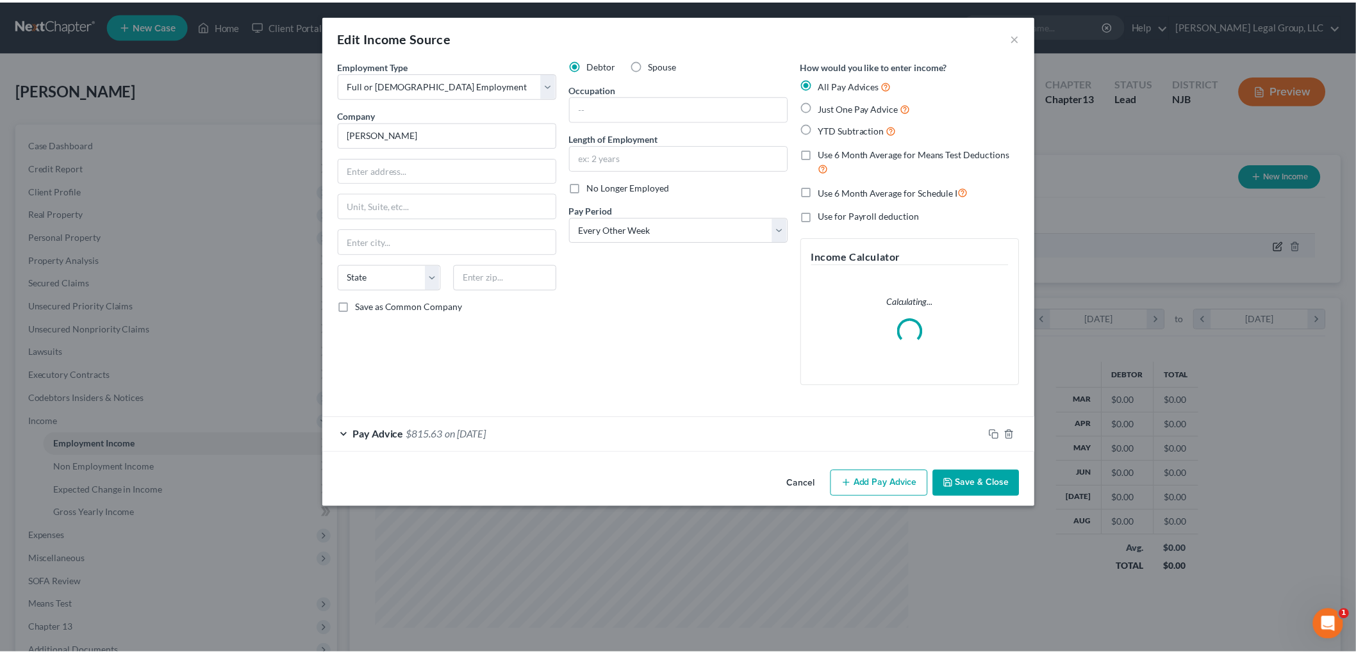
scroll to position [270, 568]
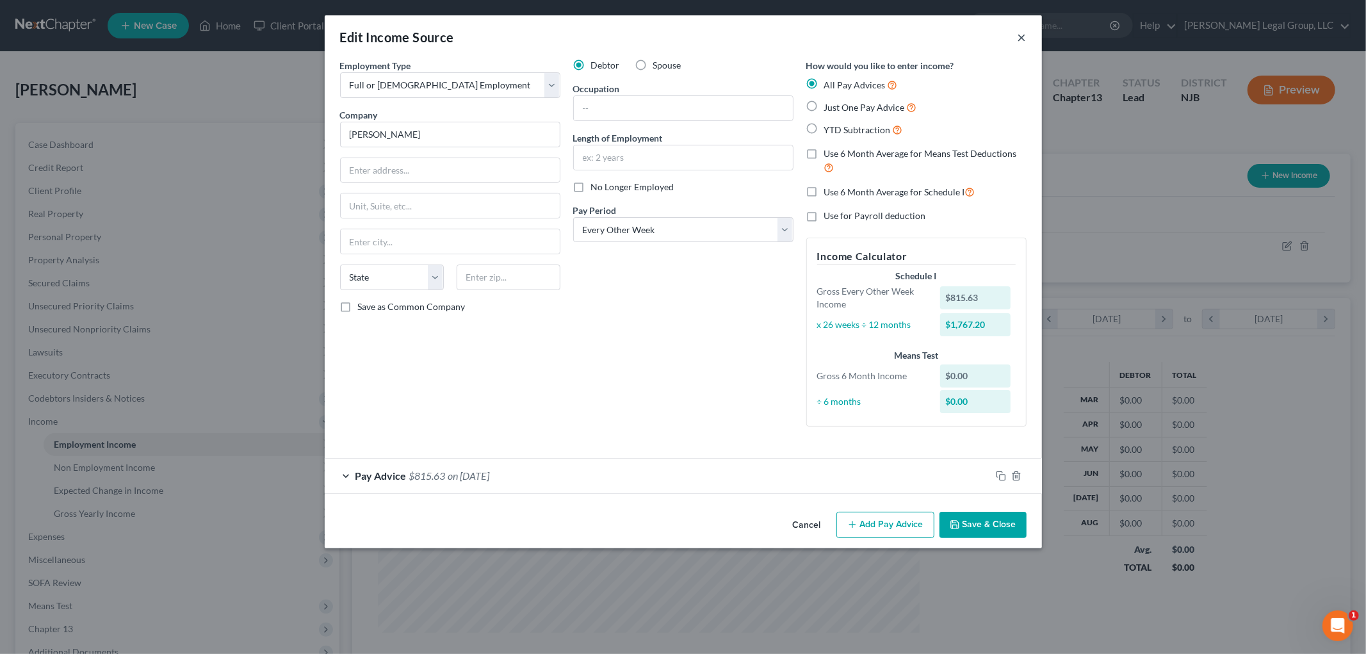
click at [1019, 36] on button "×" at bounding box center [1022, 36] width 9 height 15
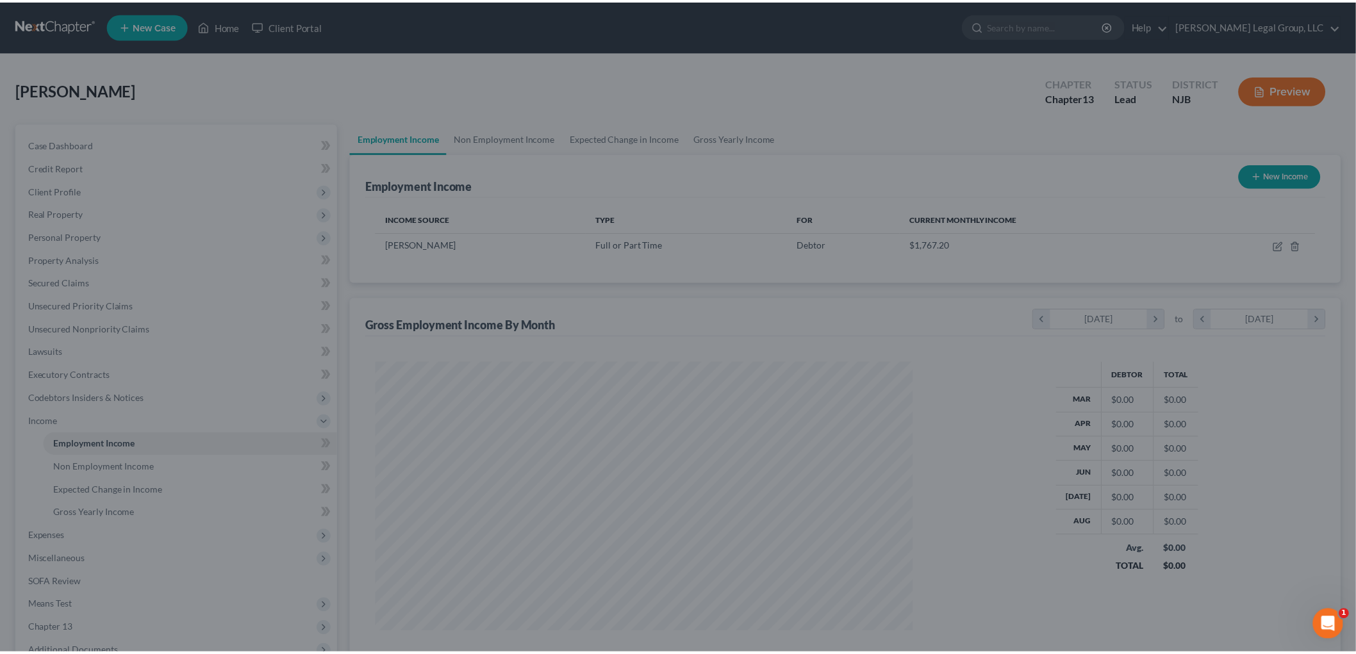
scroll to position [640336, 640041]
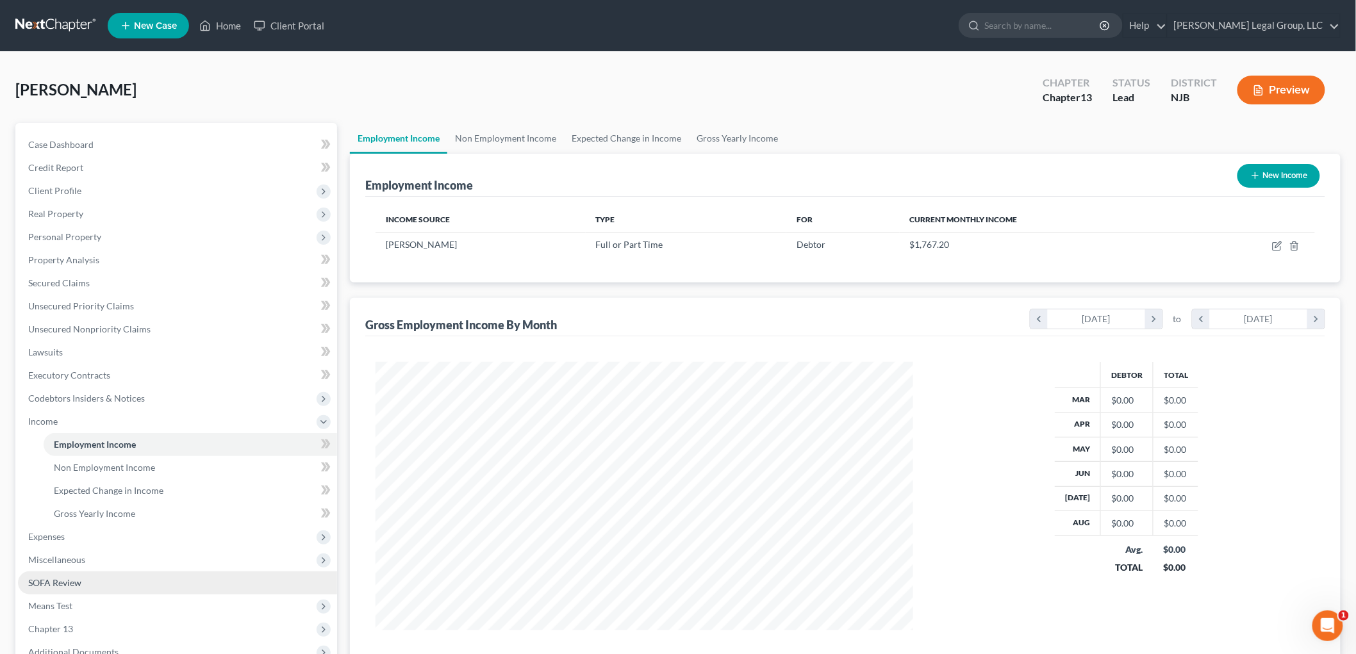
click at [84, 588] on link "SOFA Review" at bounding box center [177, 582] width 319 height 23
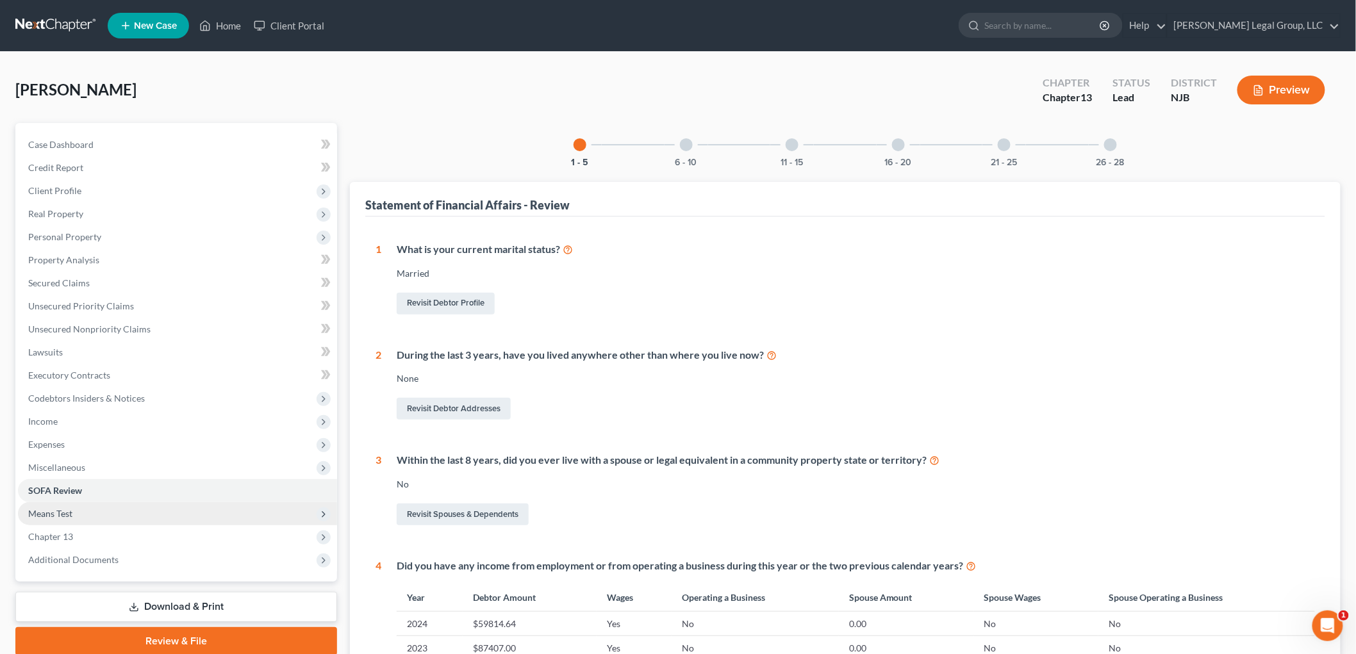
click at [49, 502] on span "Means Test" at bounding box center [177, 513] width 319 height 23
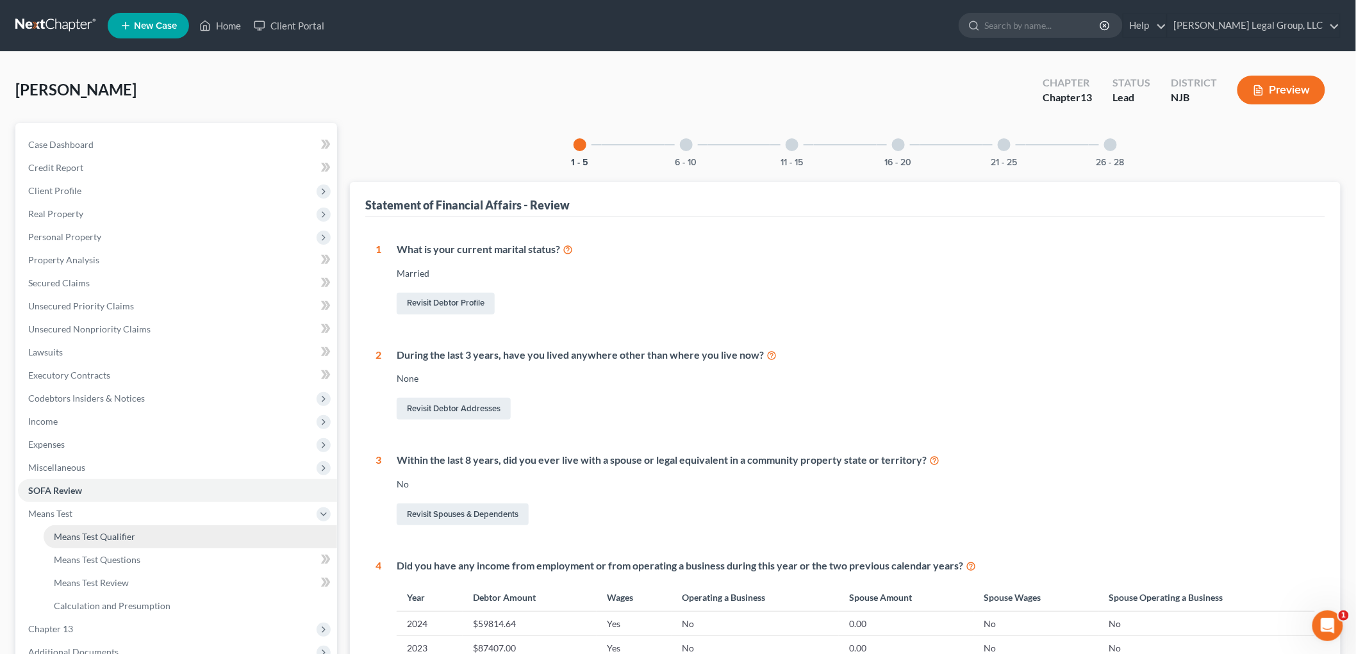
click at [170, 528] on link "Means Test Qualifier" at bounding box center [190, 536] width 293 height 23
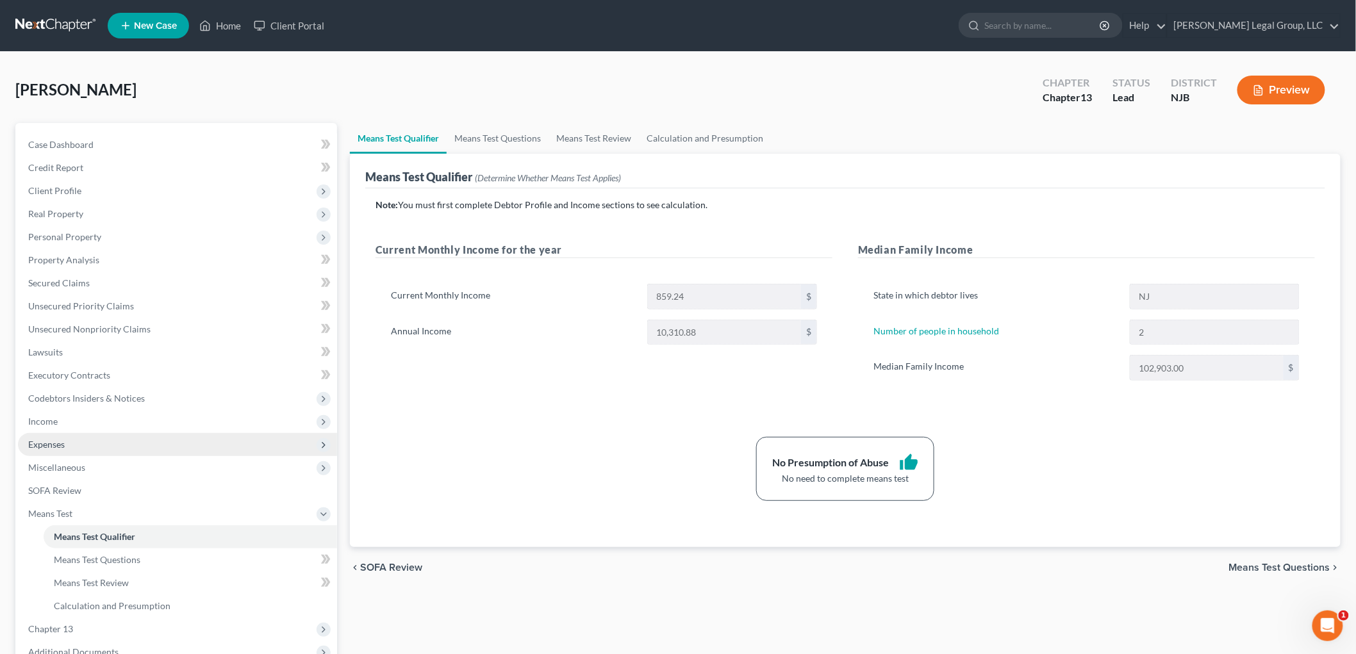
click at [54, 449] on span "Expenses" at bounding box center [177, 444] width 319 height 23
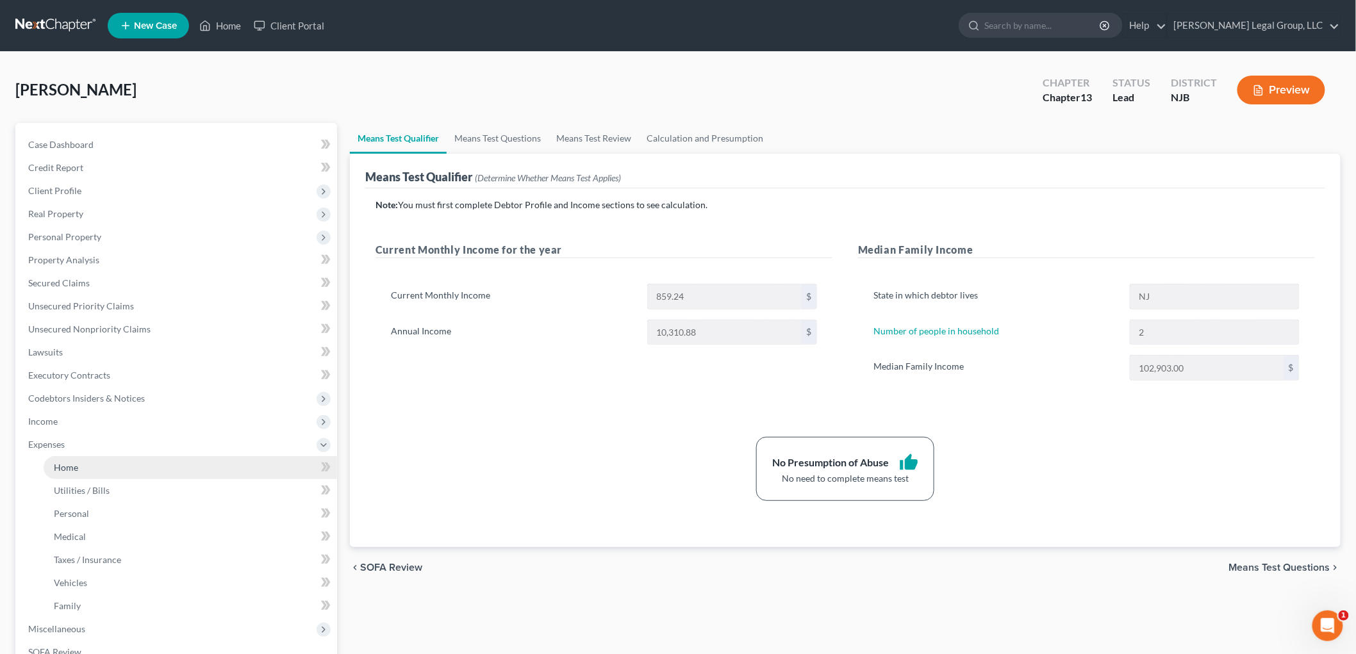
click at [126, 463] on link "Home" at bounding box center [190, 467] width 293 height 23
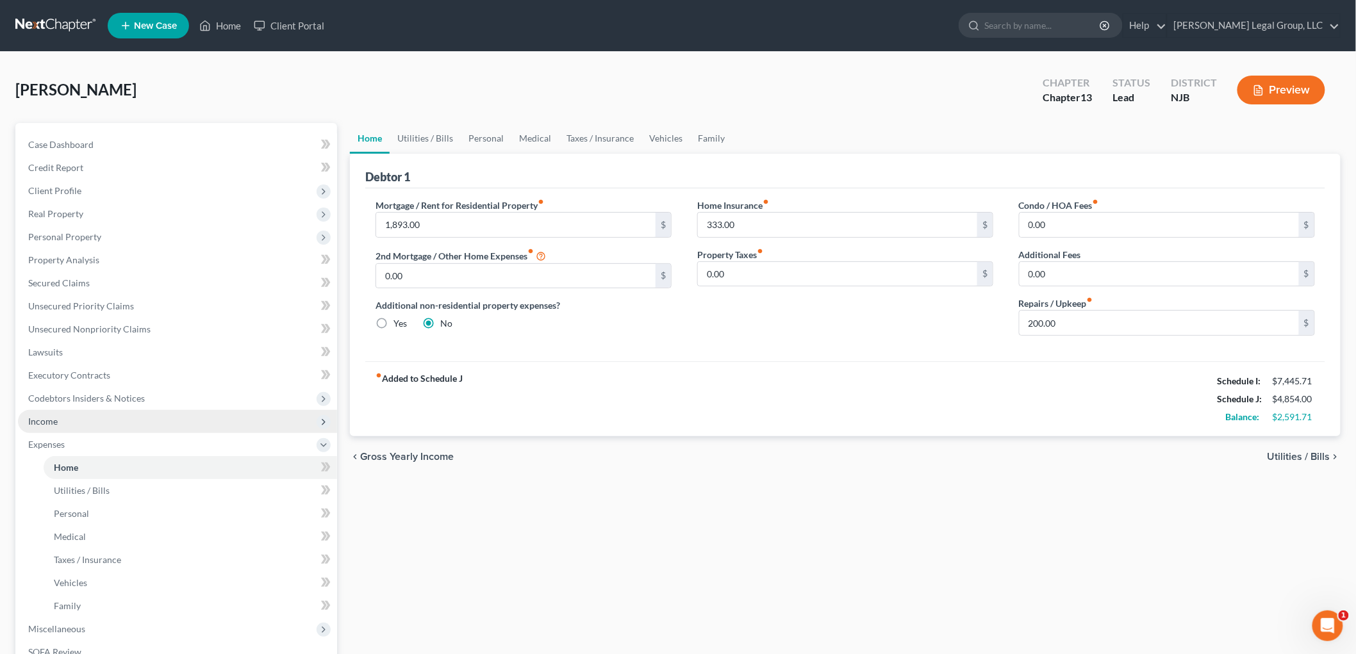
click at [106, 416] on span "Income" at bounding box center [177, 421] width 319 height 23
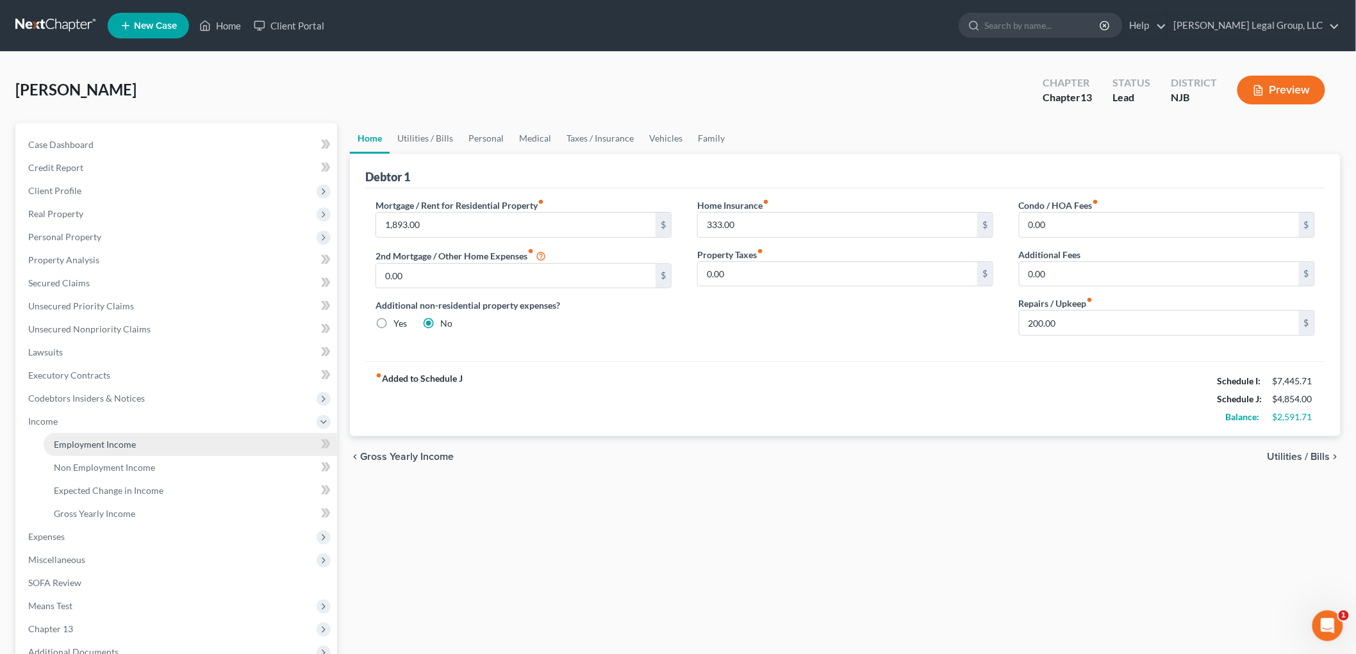
drag, startPoint x: 101, startPoint y: 438, endPoint x: 141, endPoint y: 440, distance: 39.8
click at [101, 439] on span "Employment Income" at bounding box center [95, 444] width 82 height 11
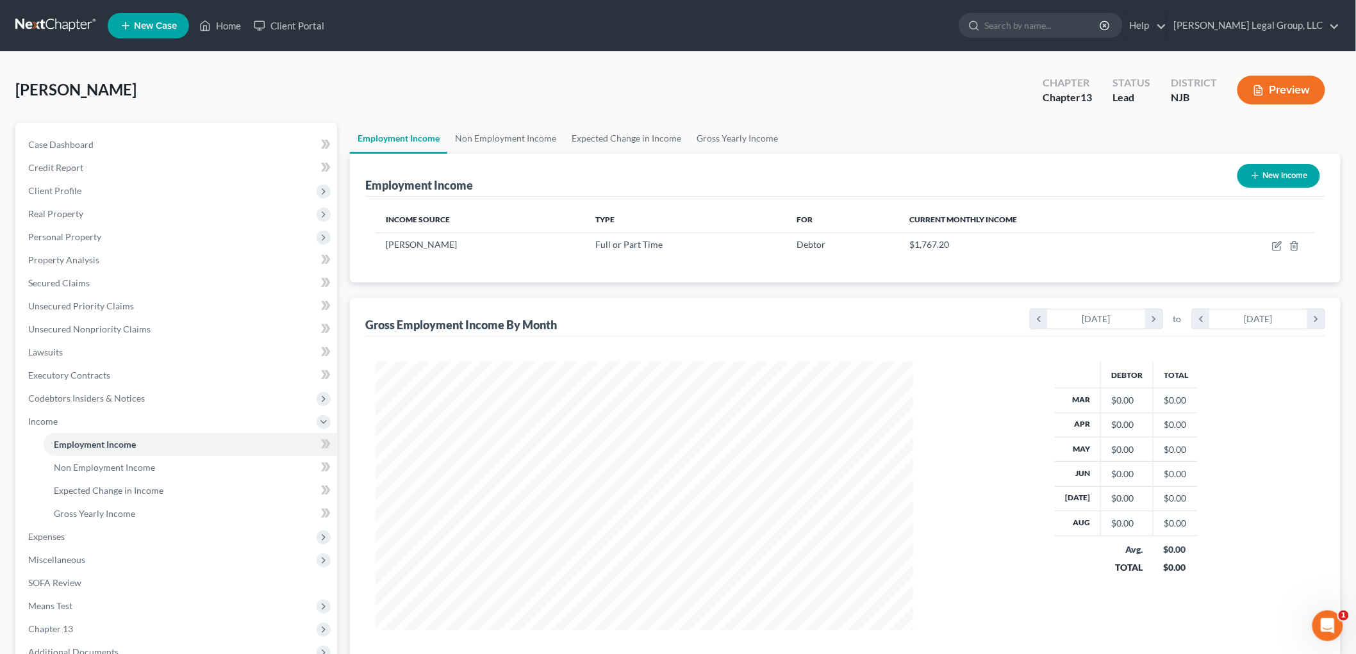
scroll to position [268, 562]
click at [245, 20] on link "Home" at bounding box center [220, 25] width 54 height 23
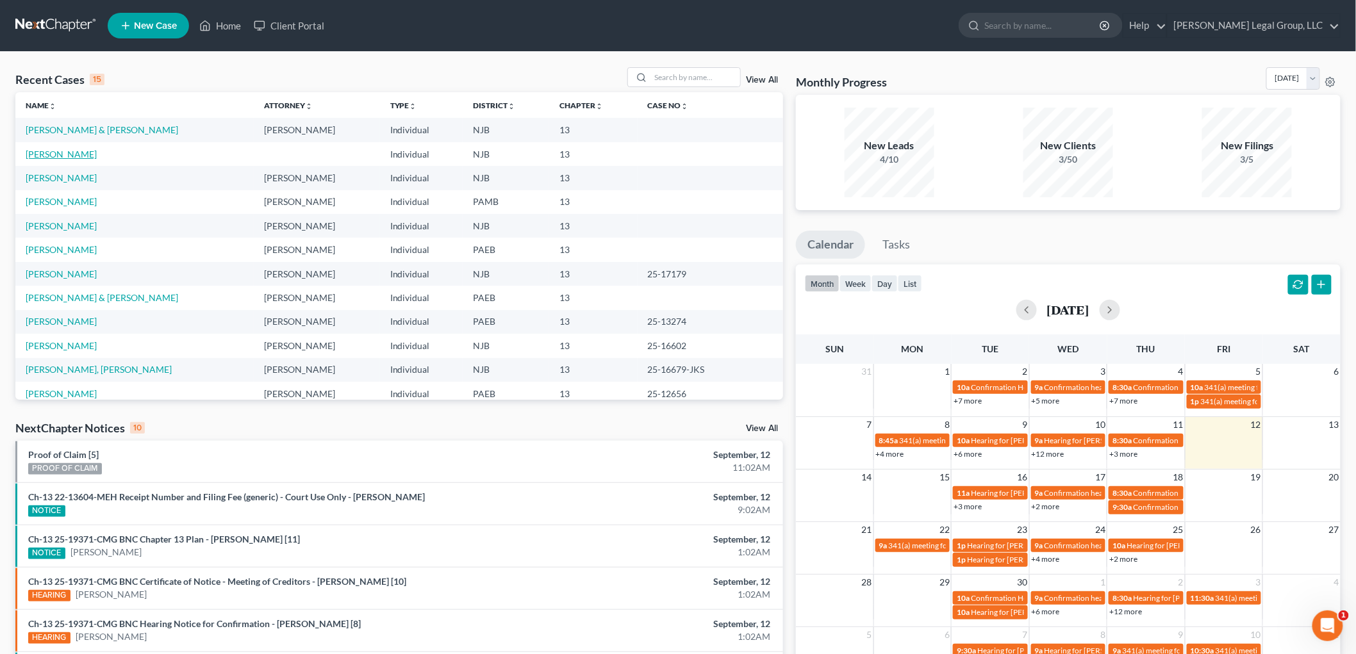
click at [83, 152] on link "[PERSON_NAME]" at bounding box center [61, 154] width 71 height 11
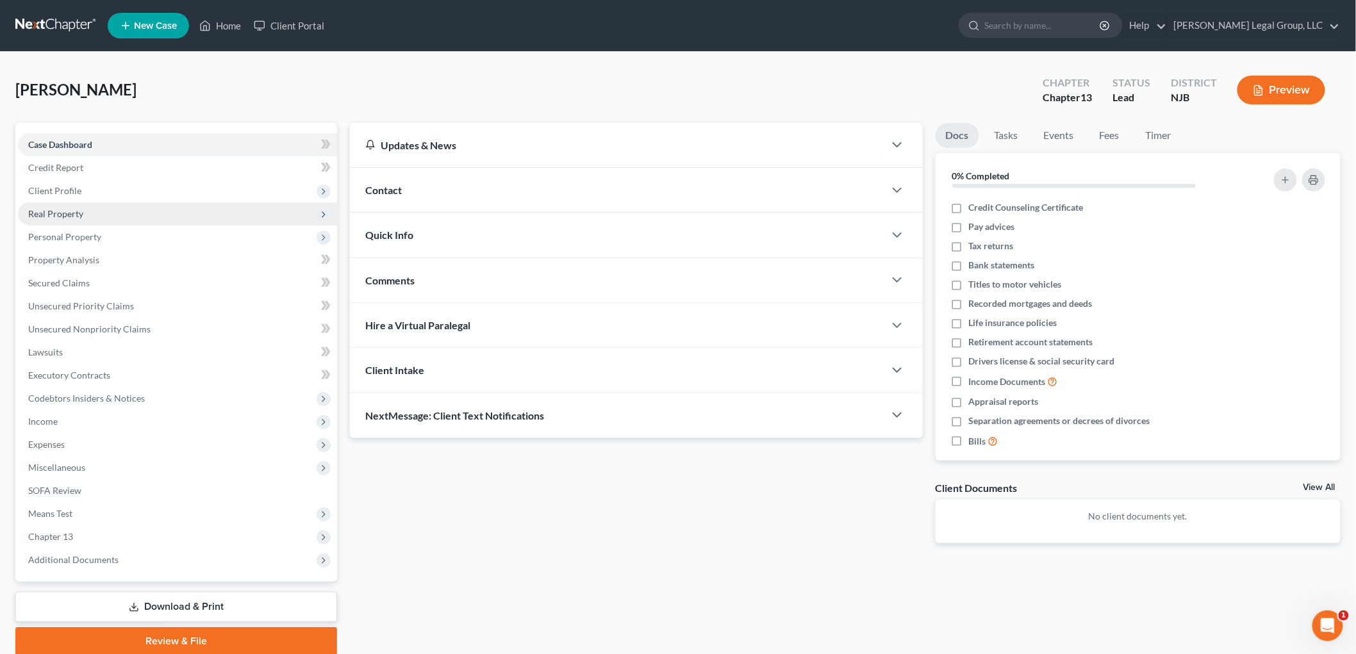
drag, startPoint x: 119, startPoint y: 195, endPoint x: 124, endPoint y: 208, distance: 14.6
click at [119, 194] on span "Client Profile" at bounding box center [177, 190] width 319 height 23
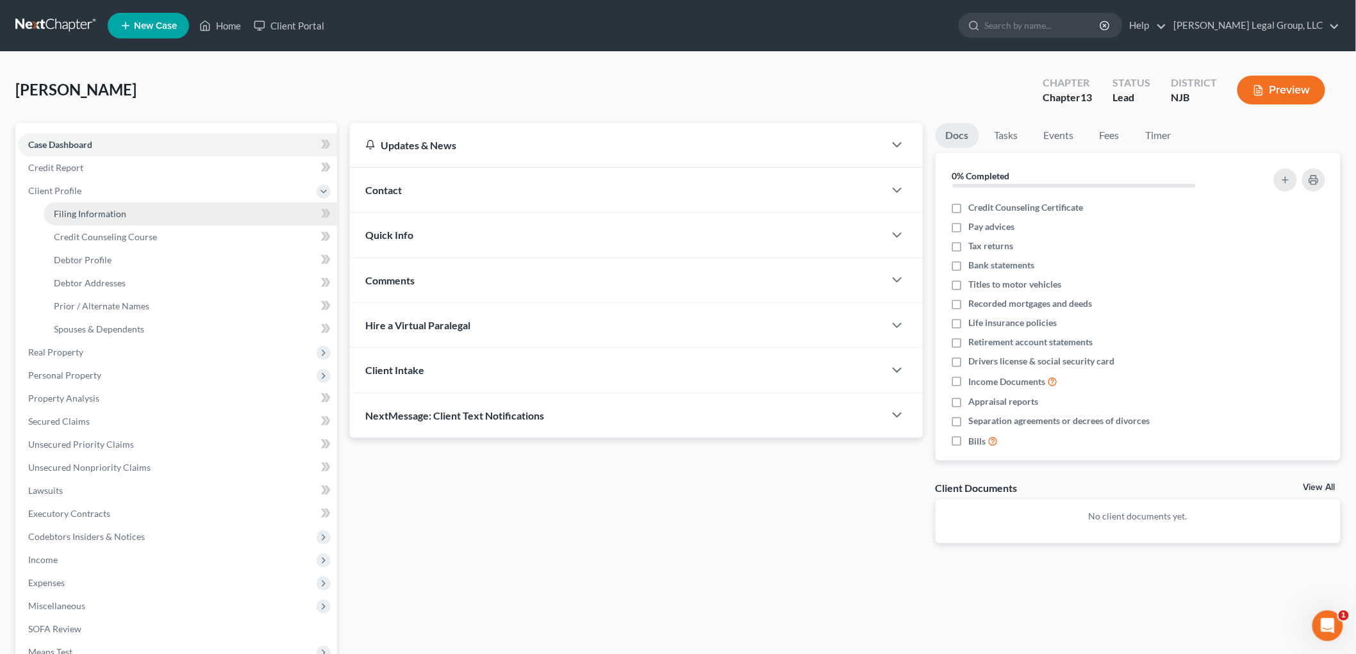
click at [124, 209] on link "Filing Information" at bounding box center [190, 213] width 293 height 23
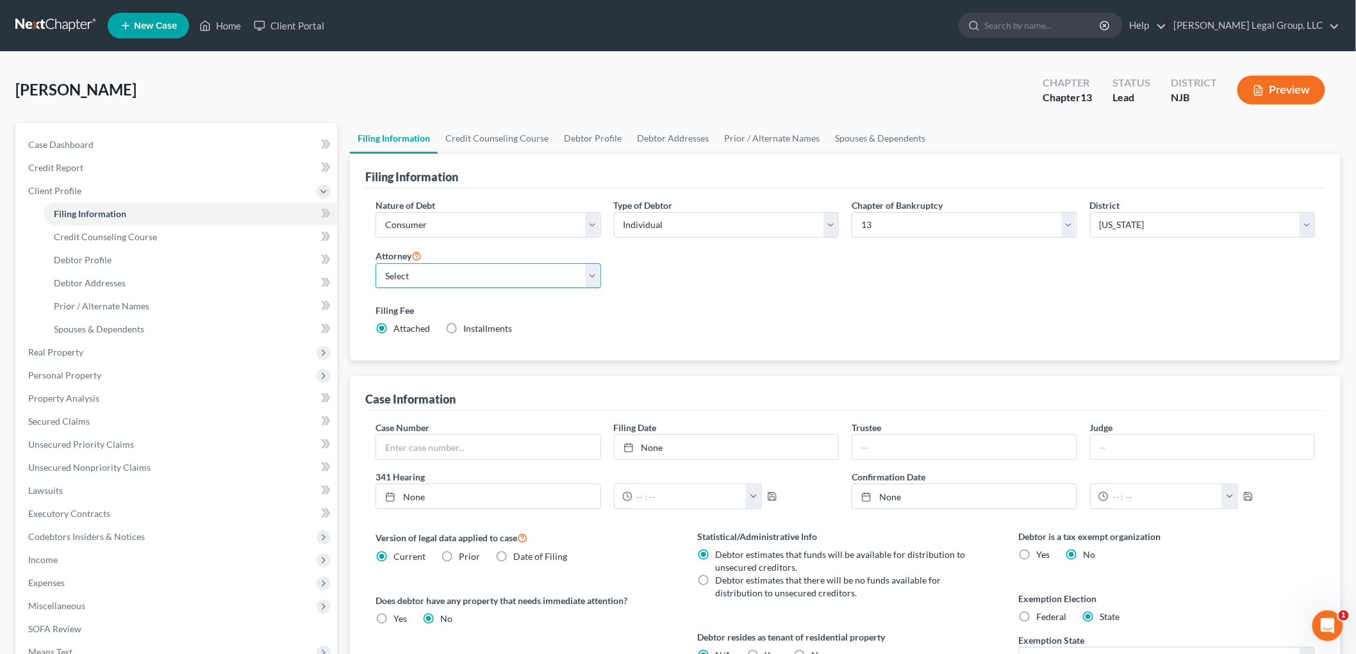
click at [525, 279] on select "Select [PERSON_NAME][US_STATE] - PAWB [PERSON_NAME] - NJB [PERSON_NAME] - PAEB …" at bounding box center [487, 276] width 225 height 26
click at [375, 263] on select "Select [PERSON_NAME][US_STATE] - PAWB [PERSON_NAME] - NJB [PERSON_NAME] - PAEB …" at bounding box center [487, 276] width 225 height 26
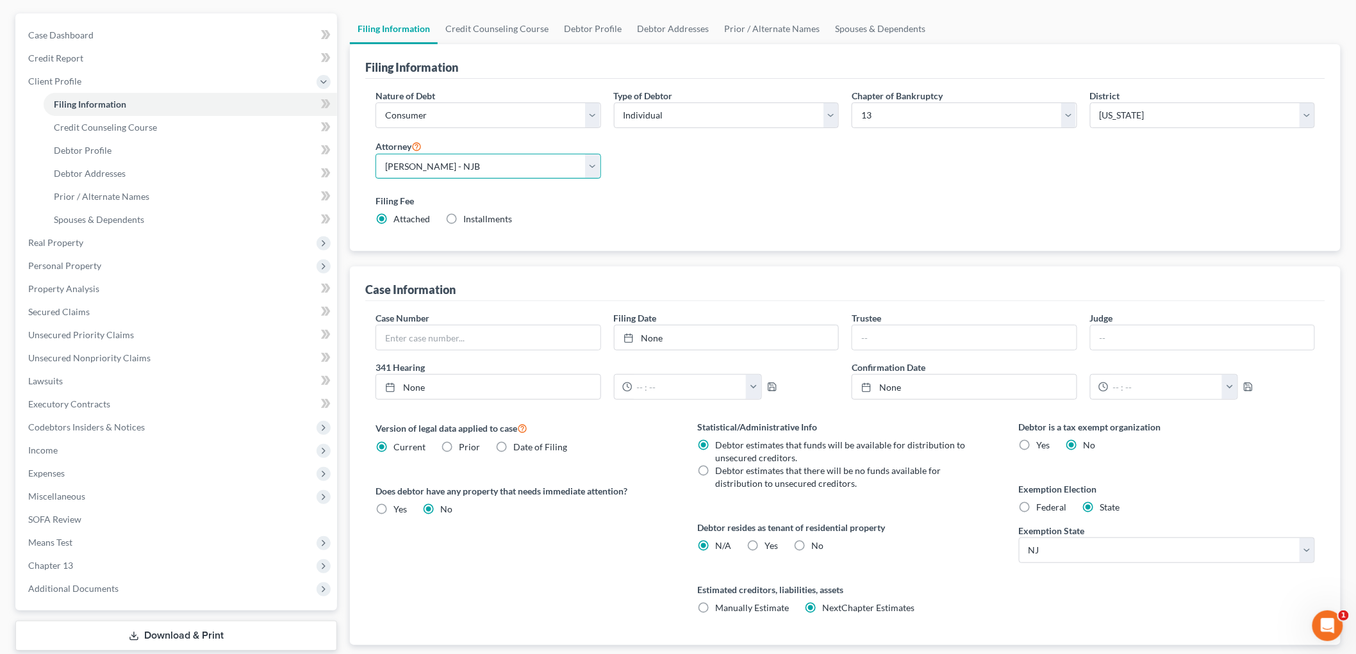
scroll to position [142, 0]
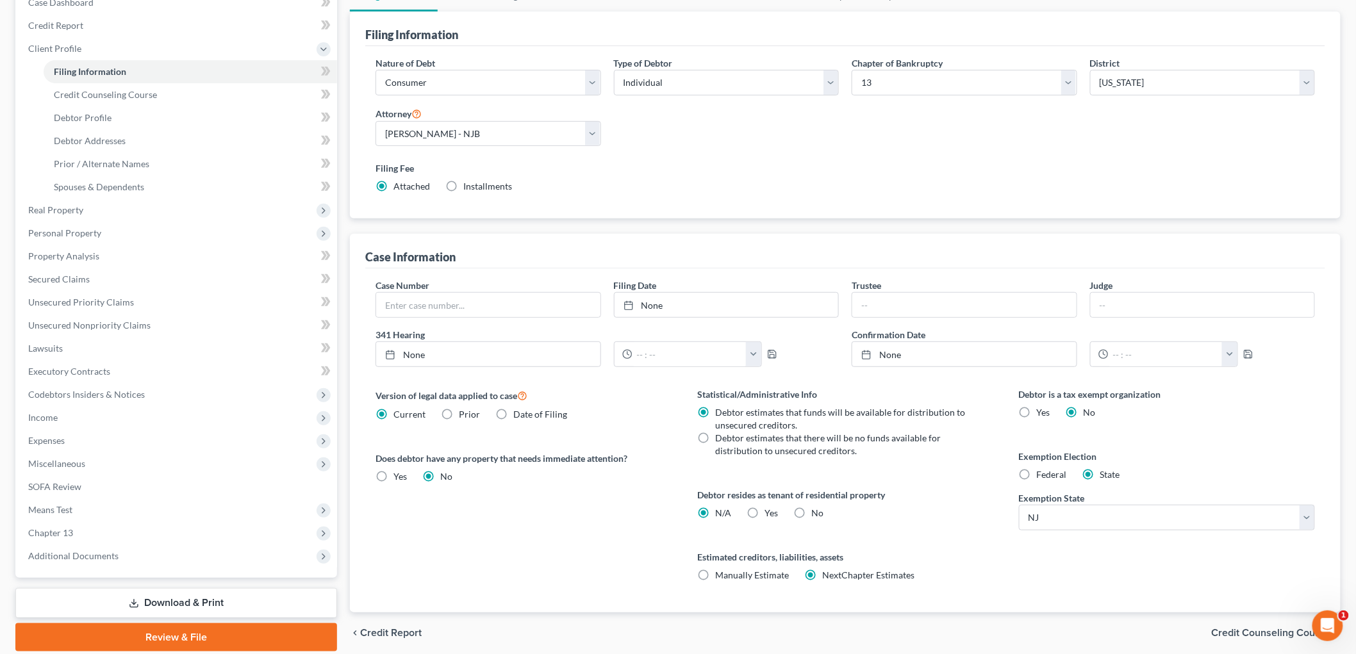
click at [1036, 470] on label "Federal" at bounding box center [1051, 474] width 30 height 13
click at [1042, 470] on input "Federal" at bounding box center [1046, 472] width 8 height 8
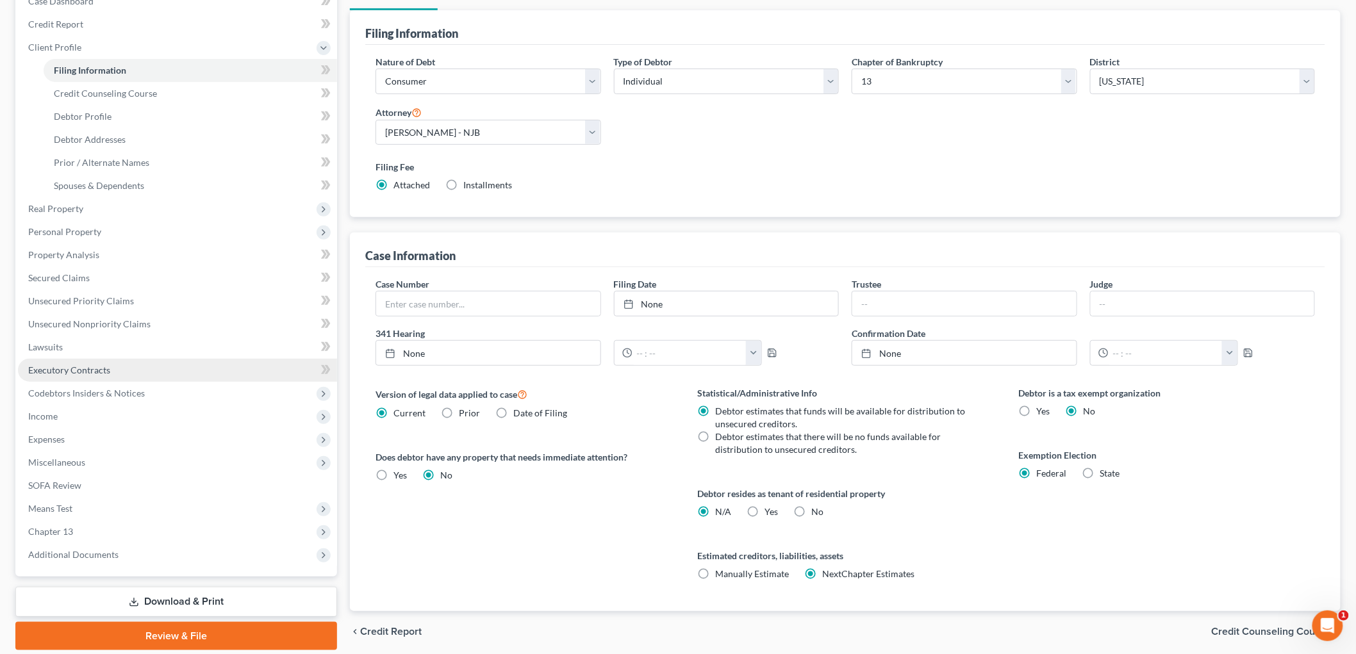
scroll to position [119, 0]
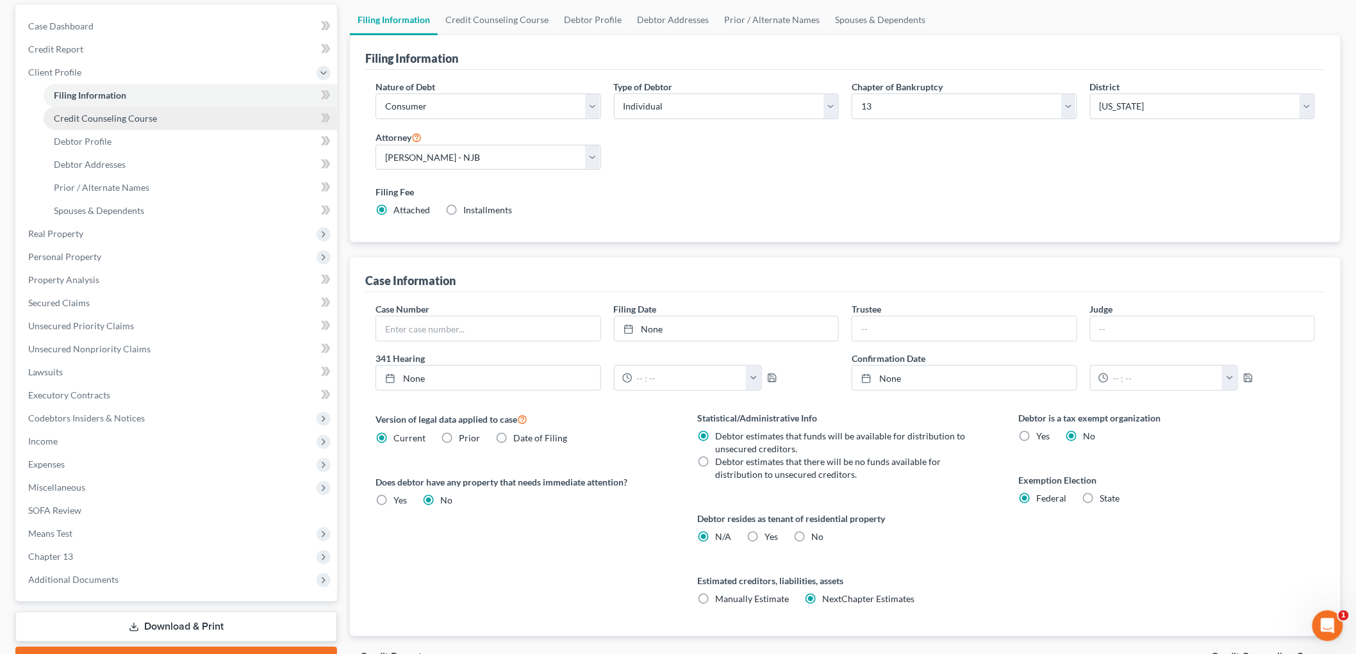
click at [128, 110] on link "Credit Counseling Course" at bounding box center [190, 118] width 293 height 23
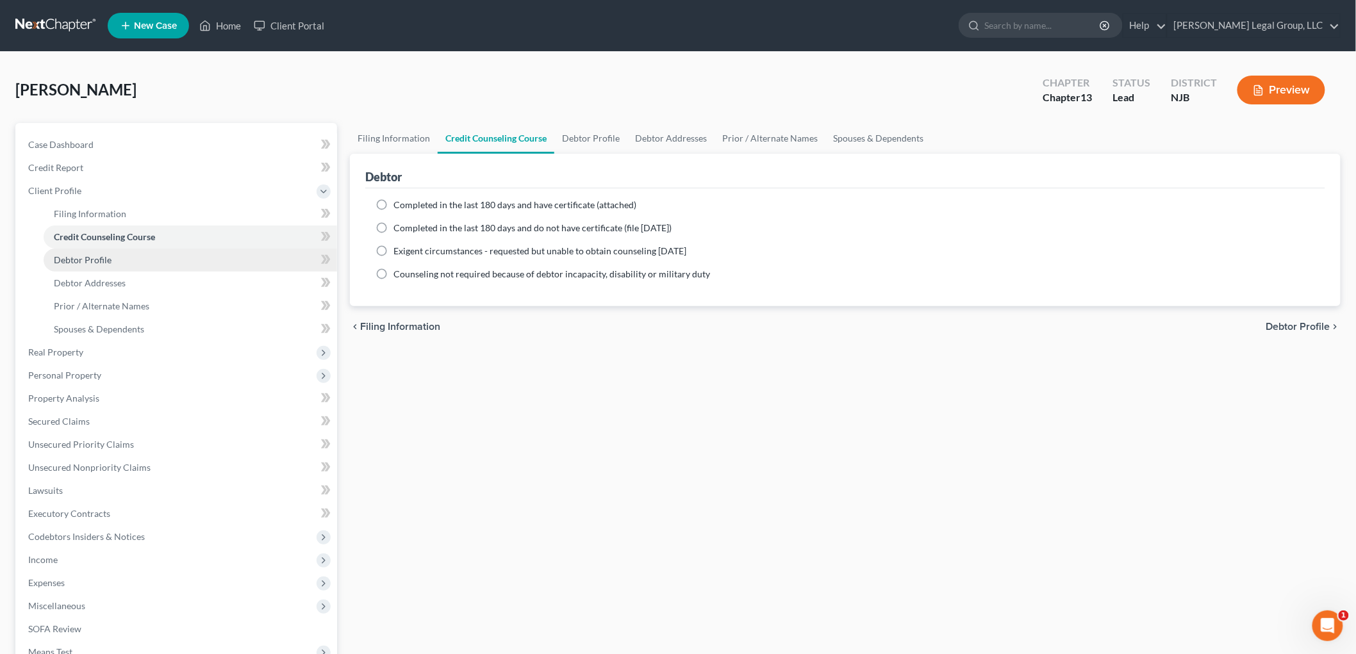
click at [86, 264] on link "Debtor Profile" at bounding box center [190, 260] width 293 height 23
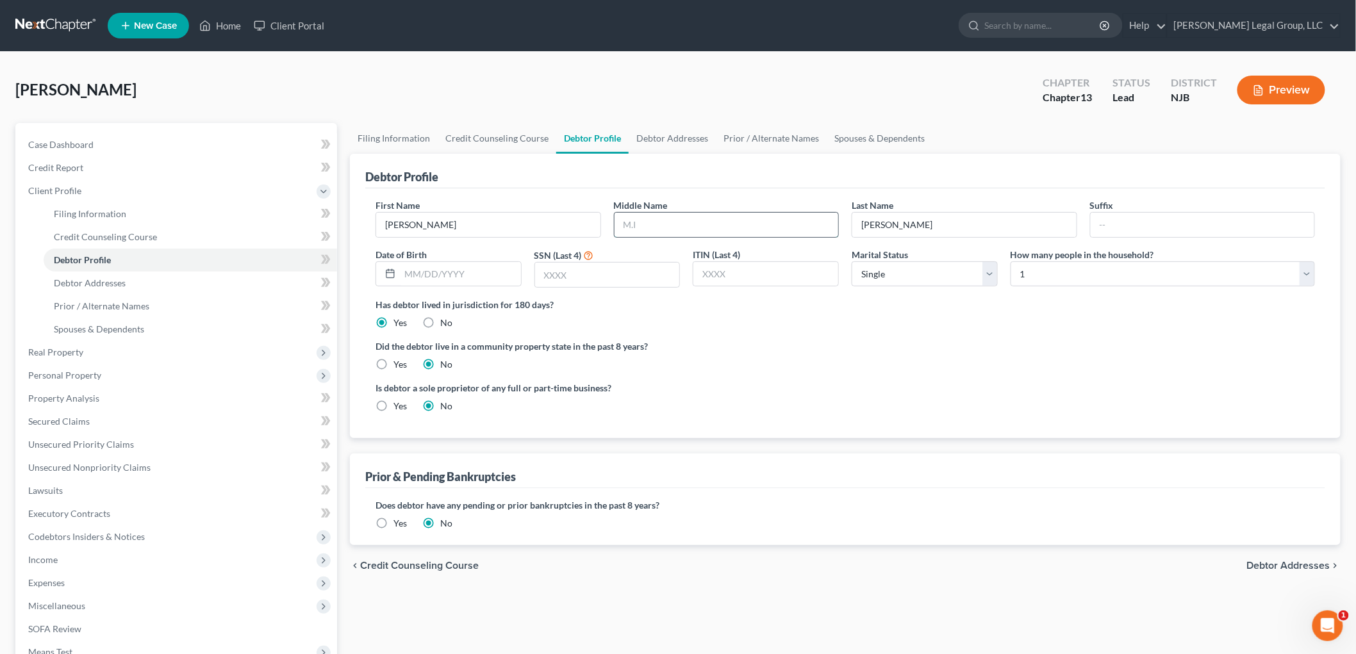
click at [701, 220] on input "text" at bounding box center [726, 225] width 224 height 24
click at [480, 282] on input "text" at bounding box center [460, 274] width 121 height 24
click at [914, 274] on select "Select Single Married Separated Divorced Widowed" at bounding box center [924, 274] width 146 height 26
click at [851, 261] on select "Select Single Married Separated Divorced Widowed" at bounding box center [924, 274] width 146 height 26
drag, startPoint x: 1034, startPoint y: 268, endPoint x: 1036, endPoint y: 284, distance: 16.9
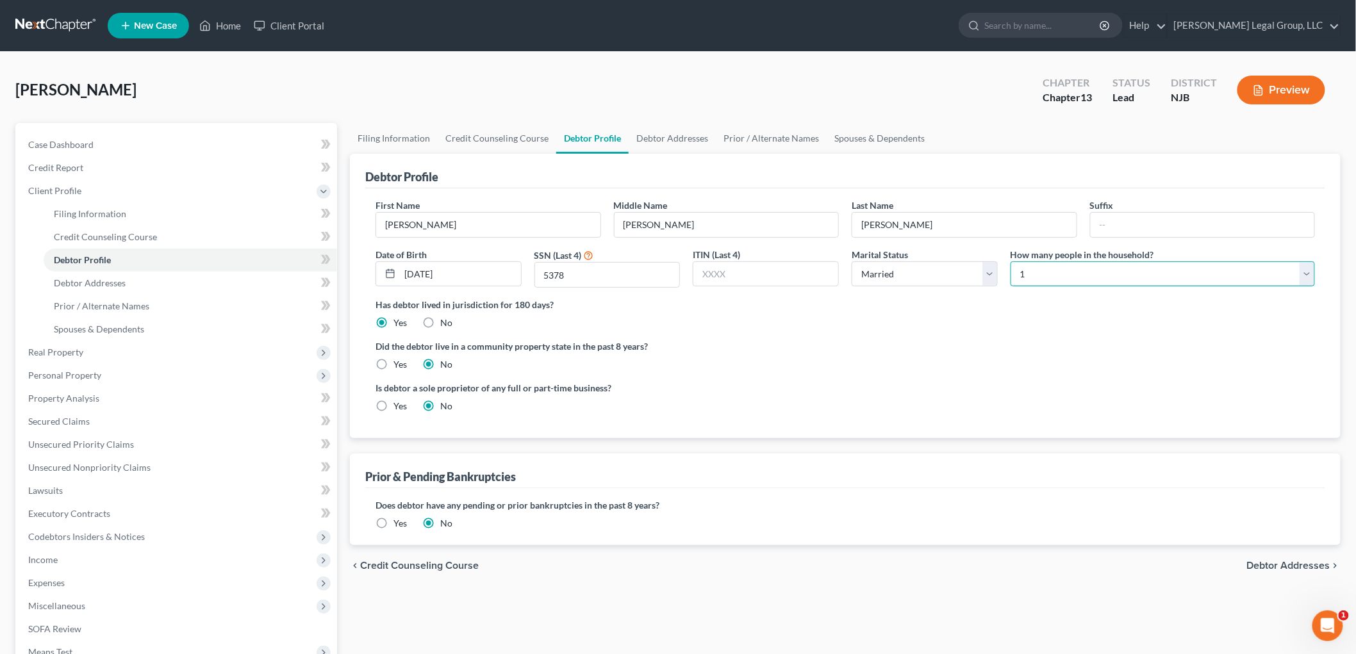
click at [1035, 268] on select "Select 1 2 3 4 5 6 7 8 9 10 11 12 13 14 15 16 17 18 19 20" at bounding box center [1162, 274] width 304 height 26
click at [1010, 261] on select "Select 1 2 3 4 5 6 7 8 9 10 11 12 13 14 15 16 17 18 19 20" at bounding box center [1162, 274] width 304 height 26
click at [1034, 277] on select "Select 1 2 3 4 5 6 7 8 9 10 11 12 13 14 15 16 17 18 19 20" at bounding box center [1162, 274] width 304 height 26
click at [1010, 261] on select "Select 1 2 3 4 5 6 7 8 9 10 11 12 13 14 15 16 17 18 19 20" at bounding box center [1162, 274] width 304 height 26
click at [115, 274] on link "Debtor Addresses" at bounding box center [190, 283] width 293 height 23
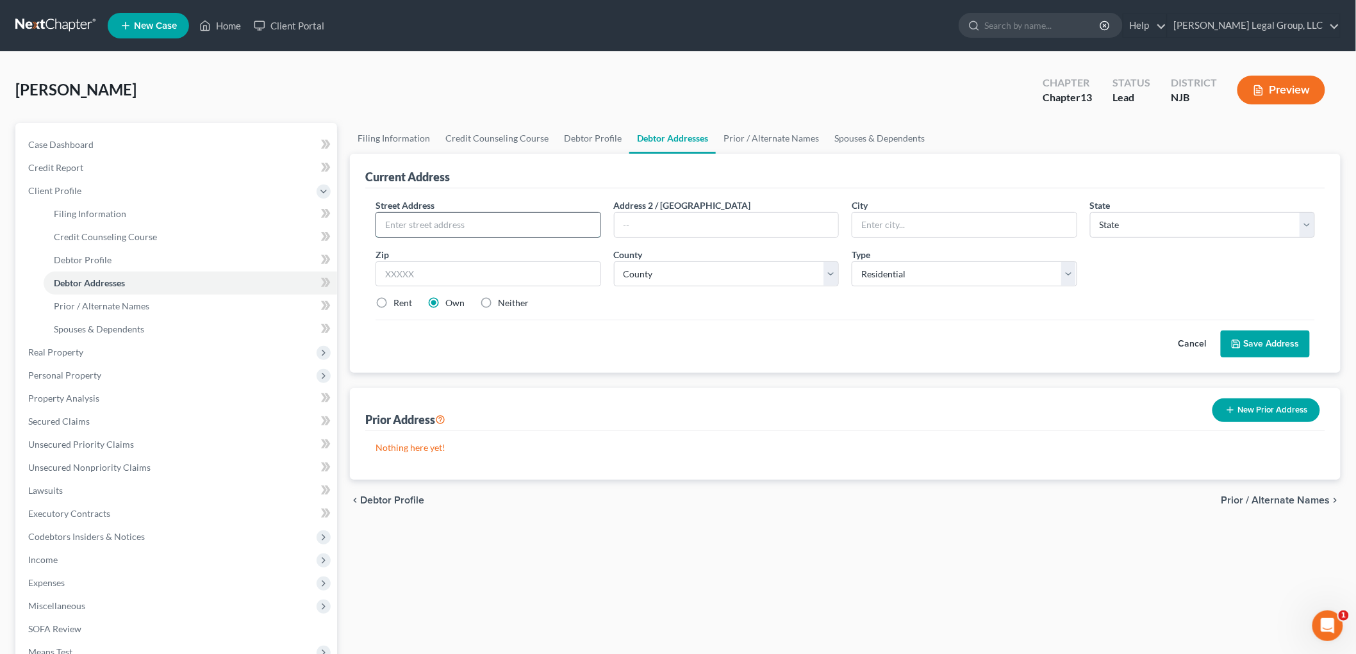
drag, startPoint x: 484, startPoint y: 215, endPoint x: 477, endPoint y: 222, distance: 9.5
click at [484, 215] on input "text" at bounding box center [488, 225] width 224 height 24
paste input "[STREET_ADDRESS],"
drag, startPoint x: 430, startPoint y: 270, endPoint x: 413, endPoint y: 270, distance: 17.3
click at [430, 270] on input "text" at bounding box center [487, 274] width 225 height 26
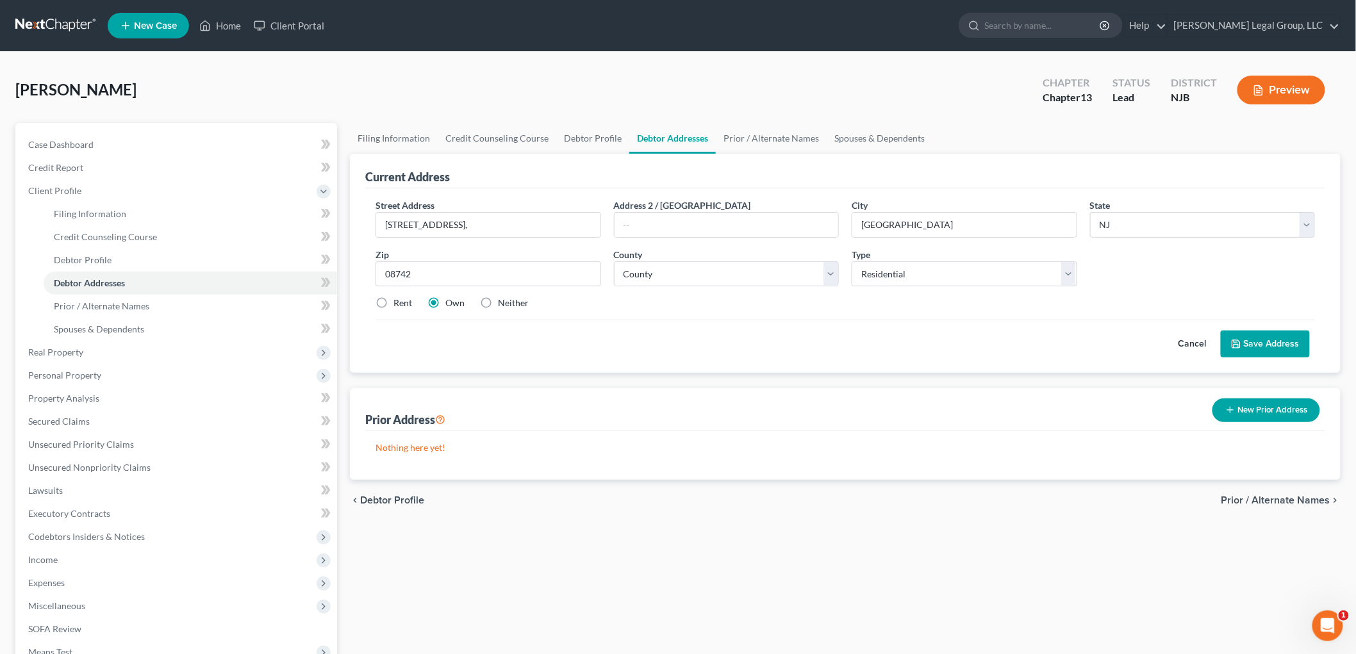
drag, startPoint x: 1302, startPoint y: 346, endPoint x: 1276, endPoint y: 352, distance: 26.4
click at [1301, 346] on button "Save Address" at bounding box center [1264, 344] width 89 height 27
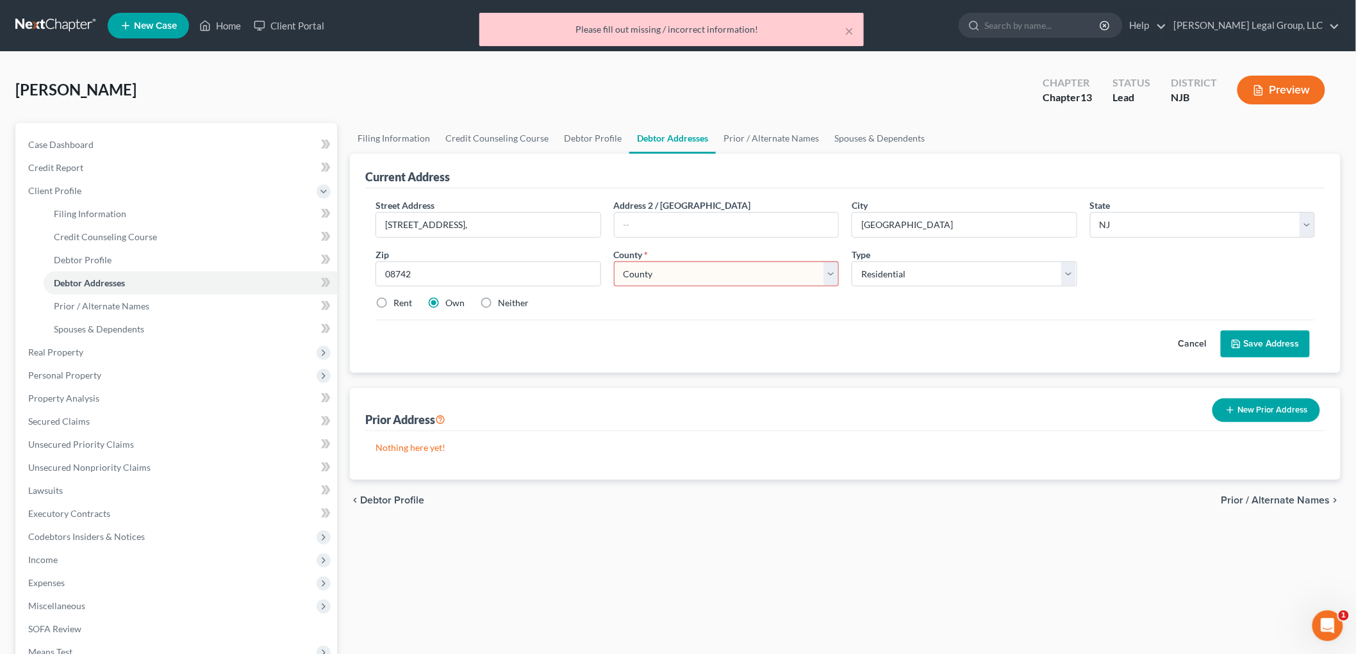
click at [783, 275] on select "County [GEOGRAPHIC_DATA] [GEOGRAPHIC_DATA] [GEOGRAPHIC_DATA] [GEOGRAPHIC_DATA] …" at bounding box center [726, 274] width 225 height 26
click at [614, 261] on select "County [GEOGRAPHIC_DATA] [GEOGRAPHIC_DATA] [GEOGRAPHIC_DATA] [GEOGRAPHIC_DATA] …" at bounding box center [726, 274] width 225 height 26
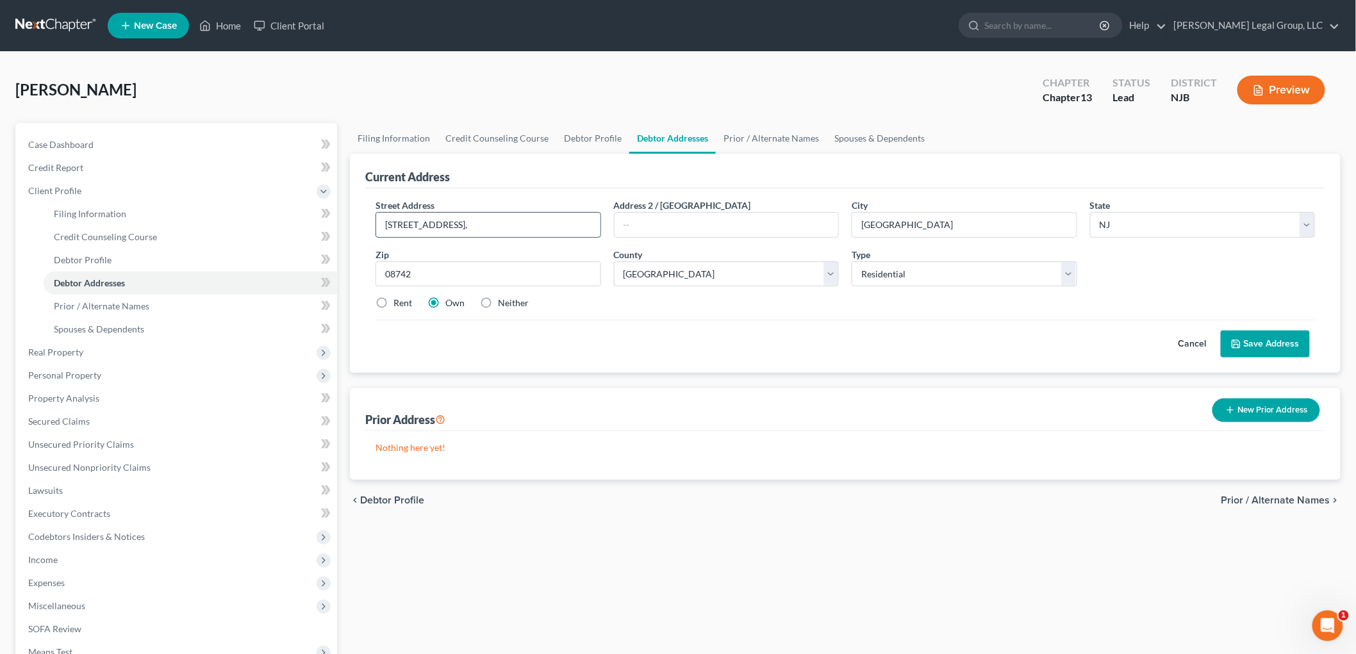
click at [555, 223] on input "[STREET_ADDRESS]," at bounding box center [488, 225] width 224 height 24
click at [1266, 344] on button "Save Address" at bounding box center [1264, 344] width 89 height 27
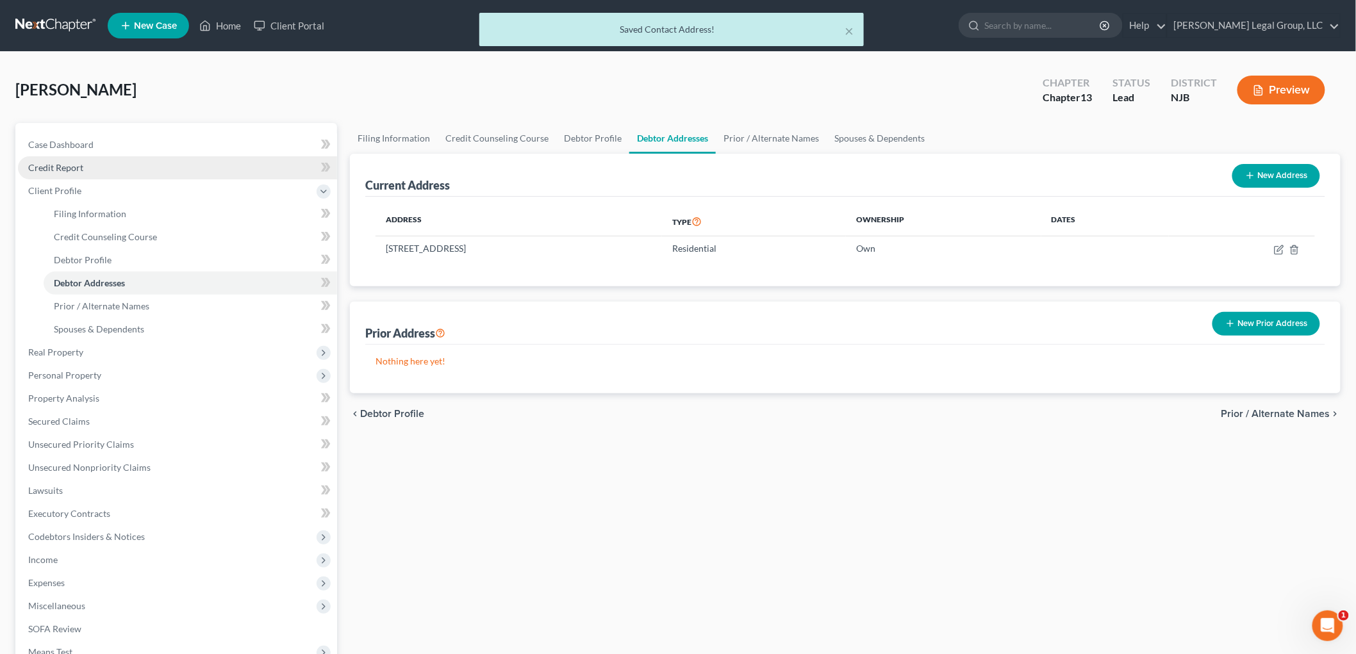
click at [83, 172] on link "Credit Report" at bounding box center [177, 167] width 319 height 23
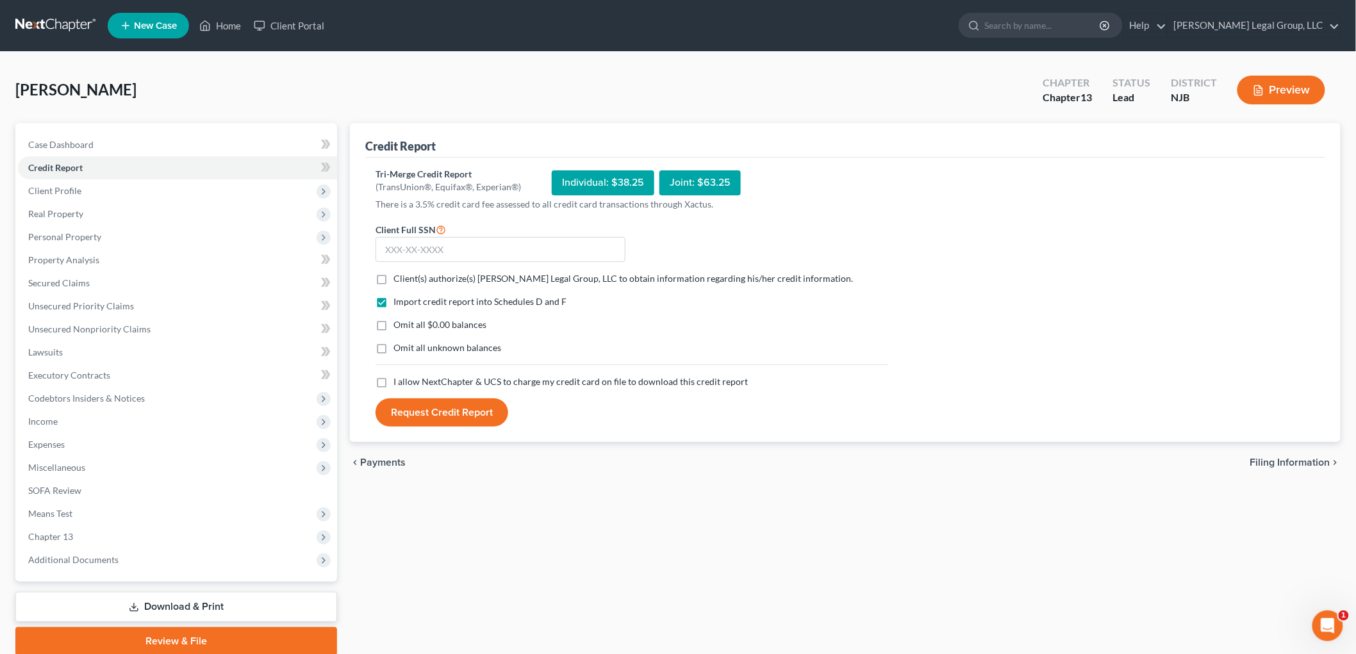
click at [428, 283] on span "Client(s) authorize(s) [PERSON_NAME] Legal Group, LLC to obtain information reg…" at bounding box center [622, 278] width 459 height 11
click at [407, 281] on input "Client(s) authorize(s) [PERSON_NAME] Legal Group, LLC to obtain information reg…" at bounding box center [402, 276] width 8 height 8
drag, startPoint x: 425, startPoint y: 383, endPoint x: 427, endPoint y: 297, distance: 85.9
click at [425, 384] on span "I allow NextChapter & UCS to charge my credit card on file to download this cre…" at bounding box center [570, 381] width 354 height 11
click at [407, 384] on input "I allow NextChapter & UCS to charge my credit card on file to download this cre…" at bounding box center [402, 379] width 8 height 8
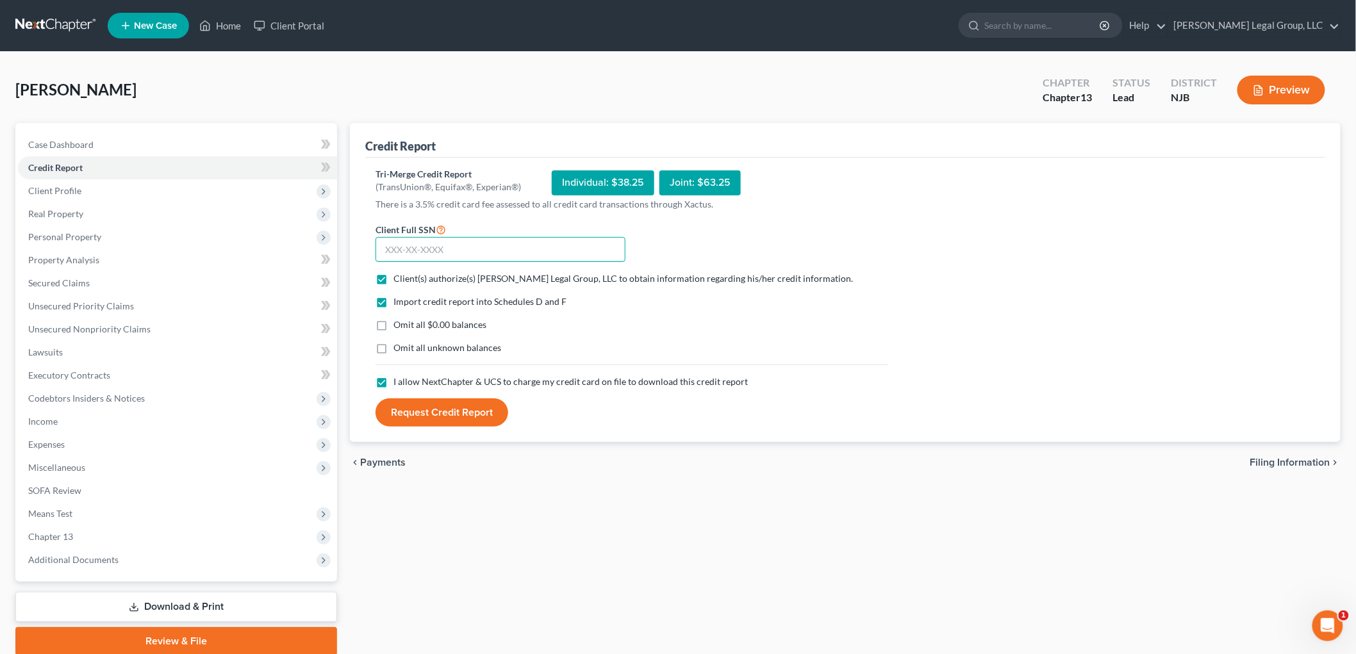
click at [475, 241] on input "text" at bounding box center [500, 250] width 250 height 26
click at [480, 418] on button "Request Credit Report" at bounding box center [441, 412] width 133 height 28
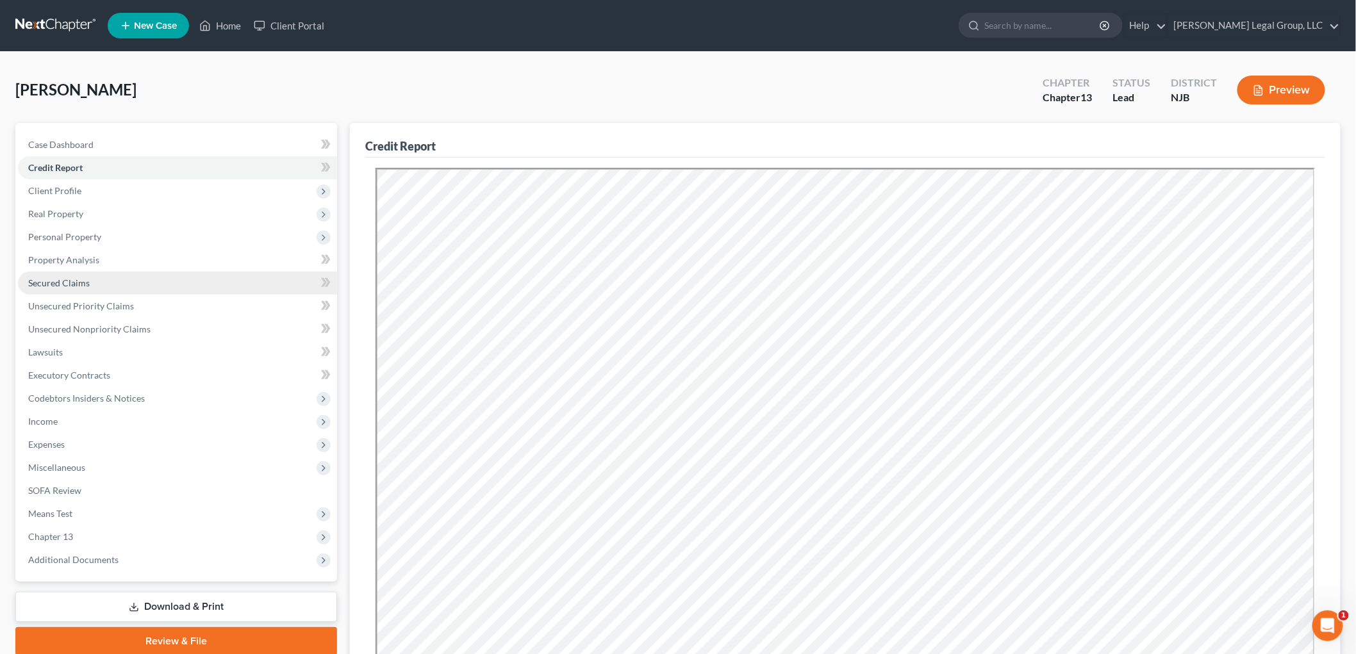
click at [61, 285] on span "Secured Claims" at bounding box center [58, 282] width 61 height 11
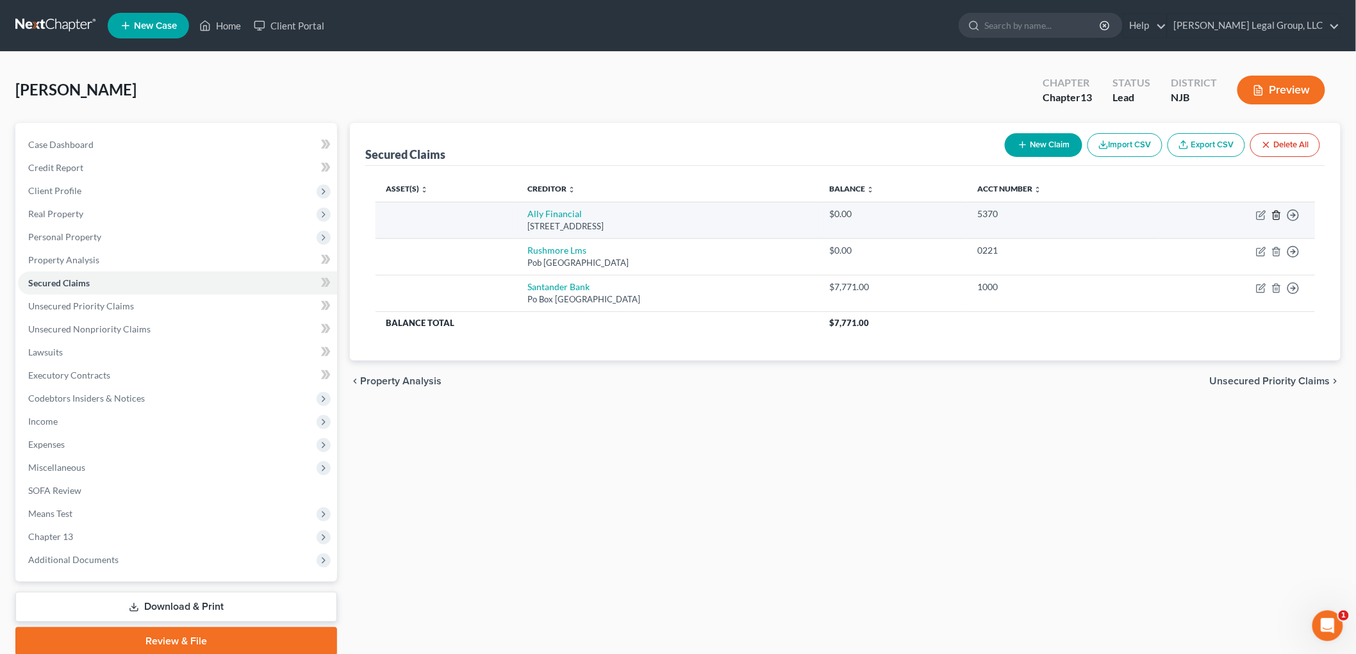
click at [1274, 218] on icon "button" at bounding box center [1276, 215] width 10 height 10
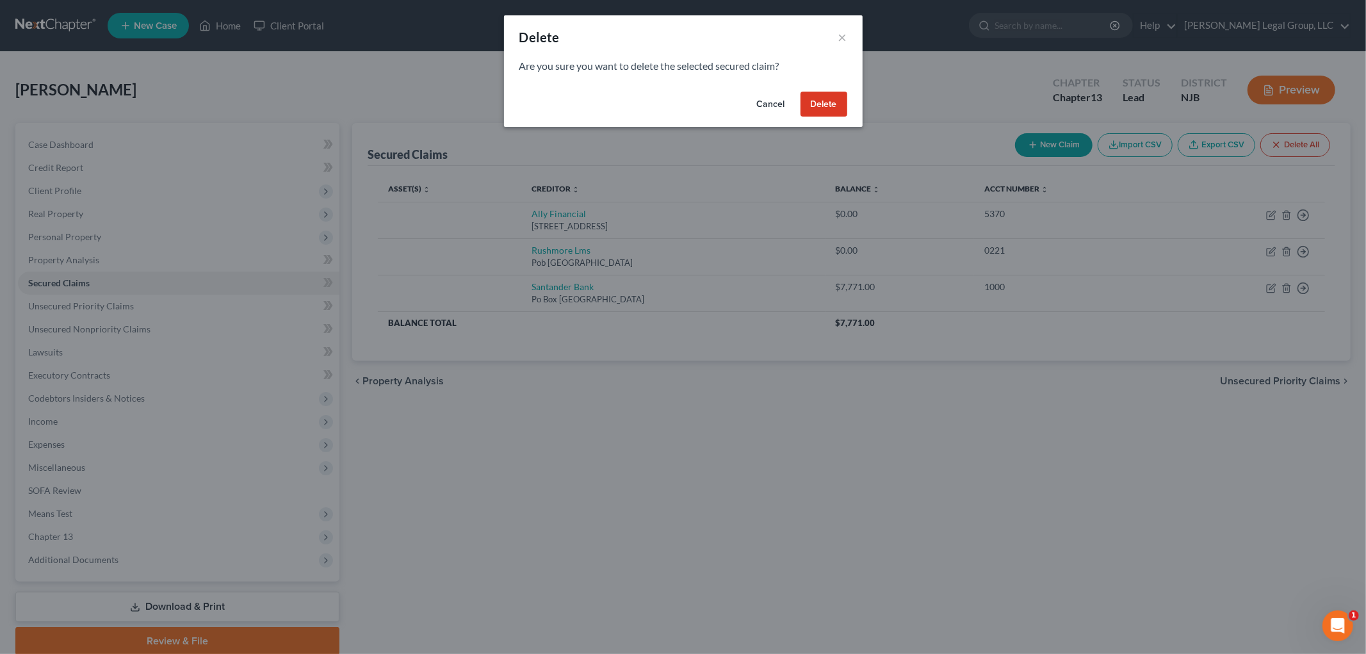
click at [814, 109] on button "Delete" at bounding box center [824, 105] width 47 height 26
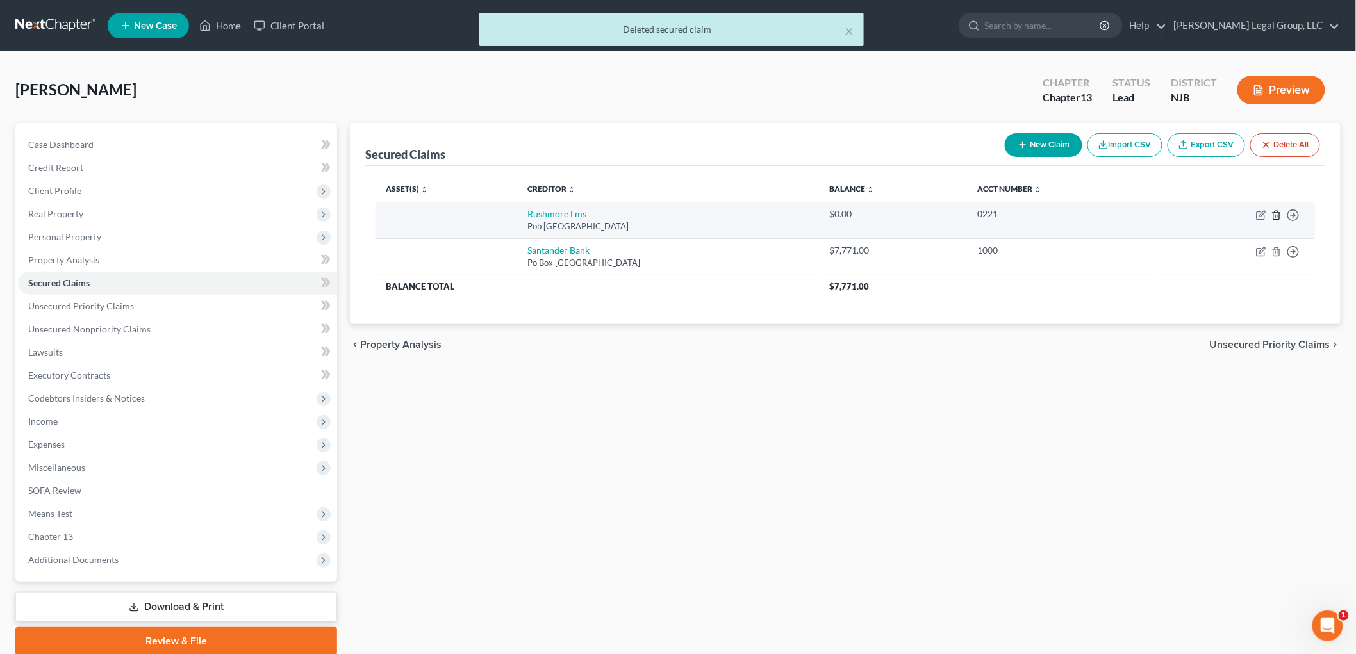
click at [1275, 215] on icon "button" at bounding box center [1276, 215] width 10 height 10
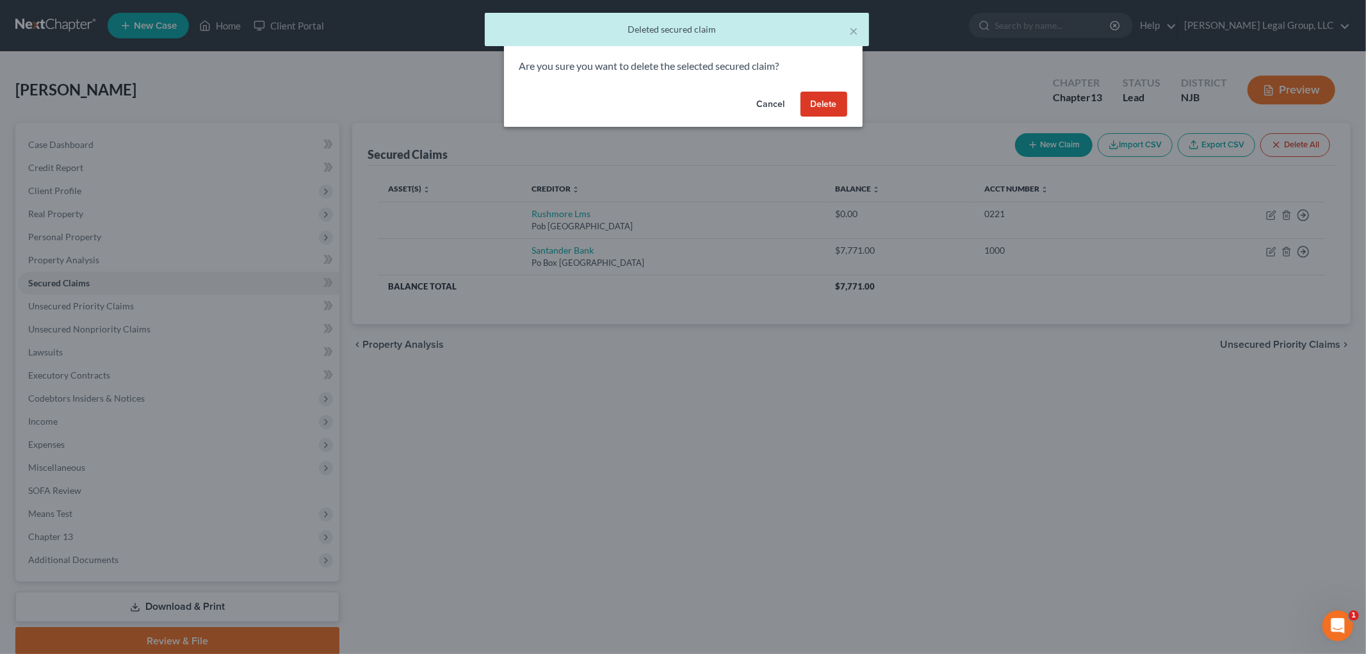
click at [828, 93] on button "Delete" at bounding box center [824, 105] width 47 height 26
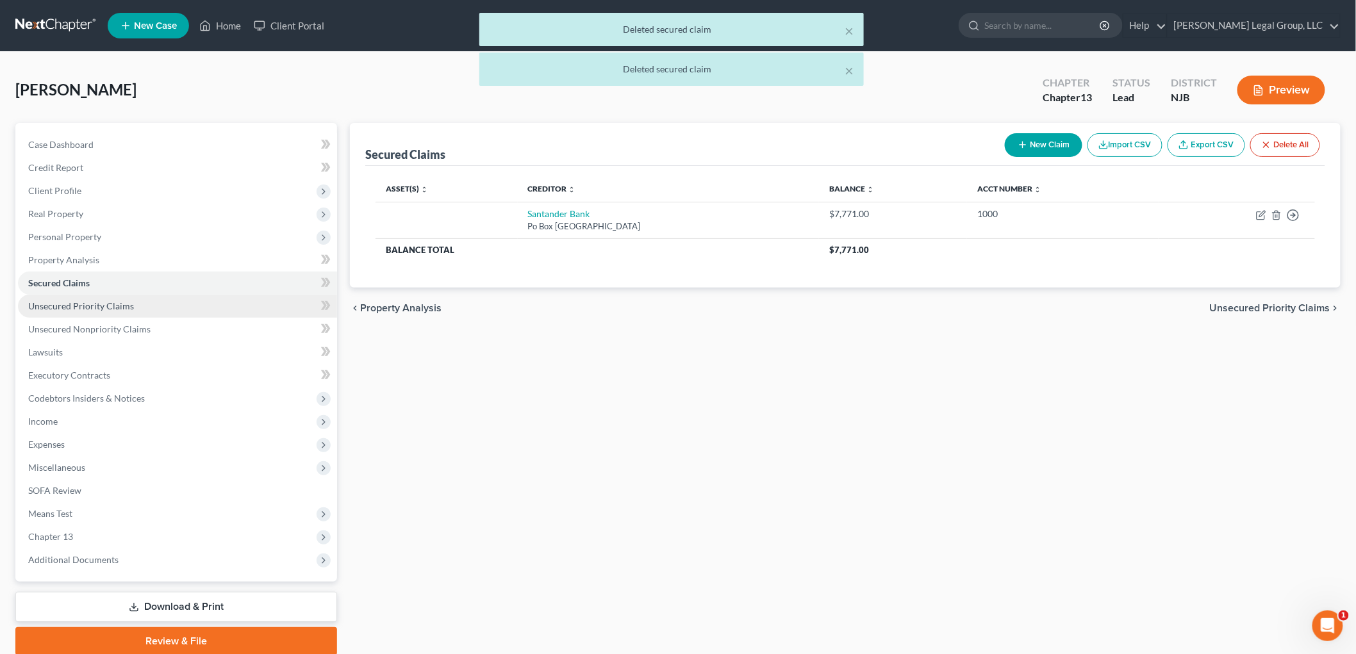
click at [82, 305] on span "Unsecured Priority Claims" at bounding box center [81, 305] width 106 height 11
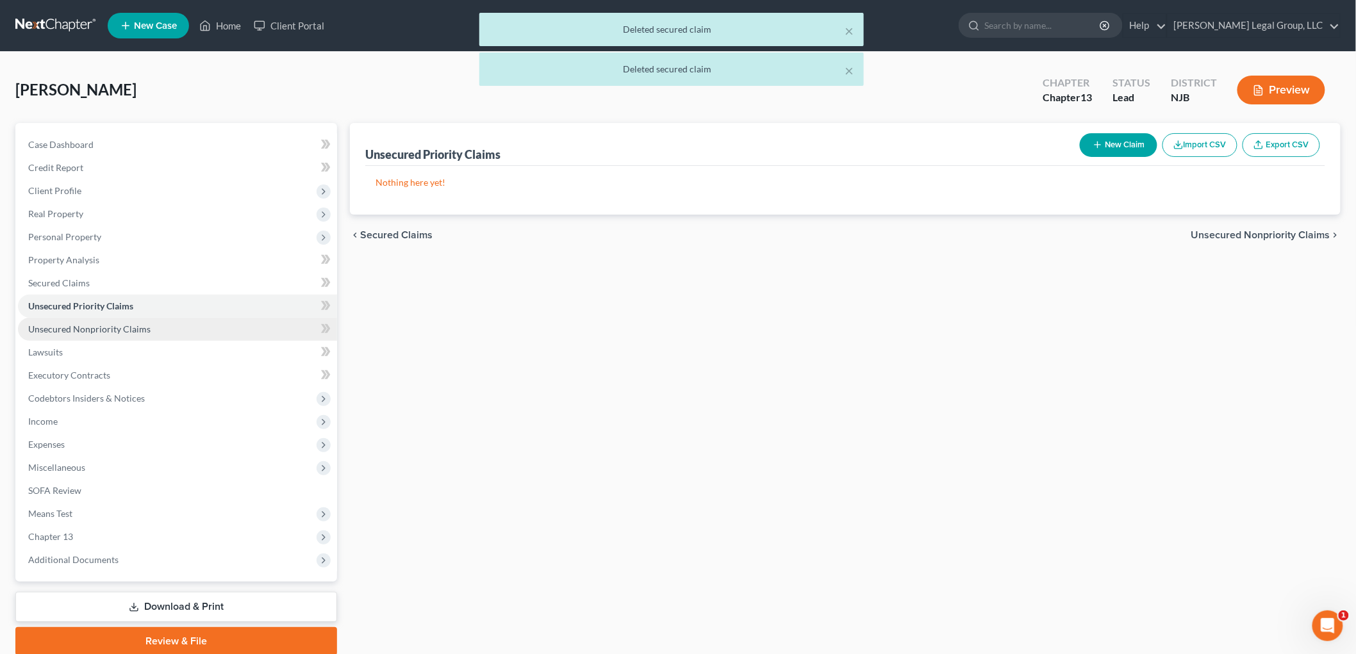
click at [110, 324] on span "Unsecured Nonpriority Claims" at bounding box center [89, 329] width 122 height 11
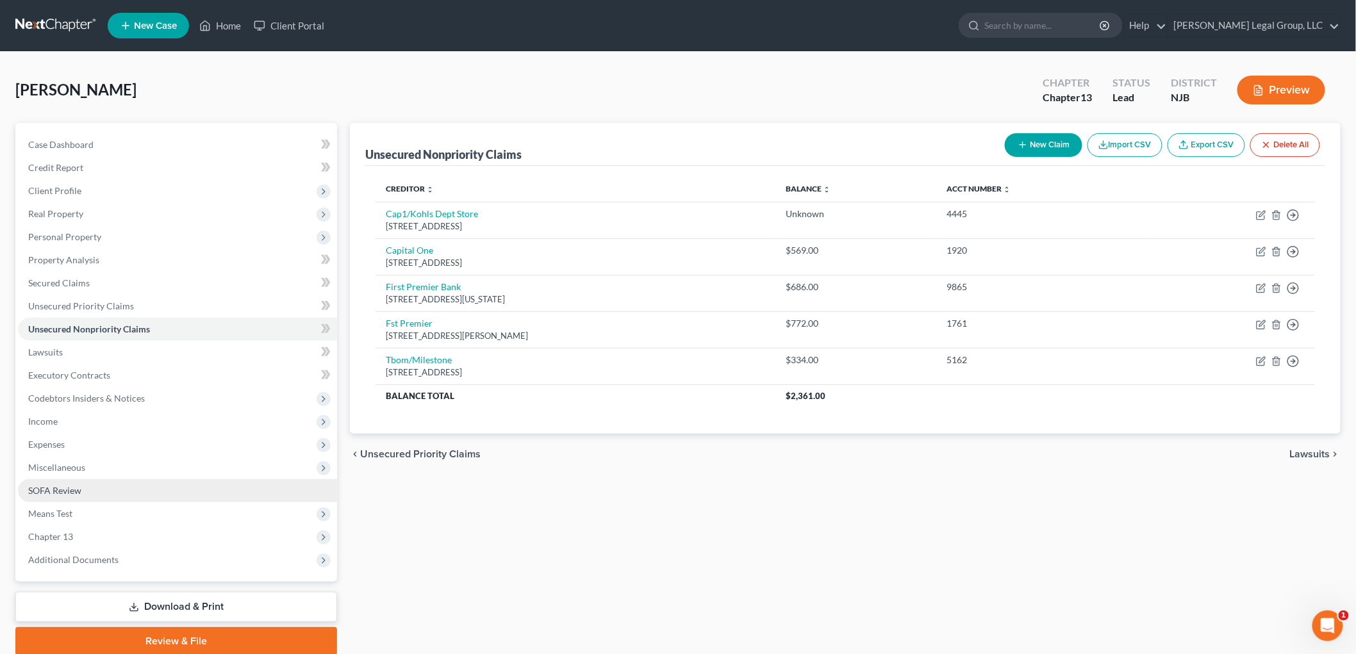
drag, startPoint x: 62, startPoint y: 415, endPoint x: 88, endPoint y: 479, distance: 68.4
click at [62, 415] on span "Income" at bounding box center [177, 421] width 319 height 23
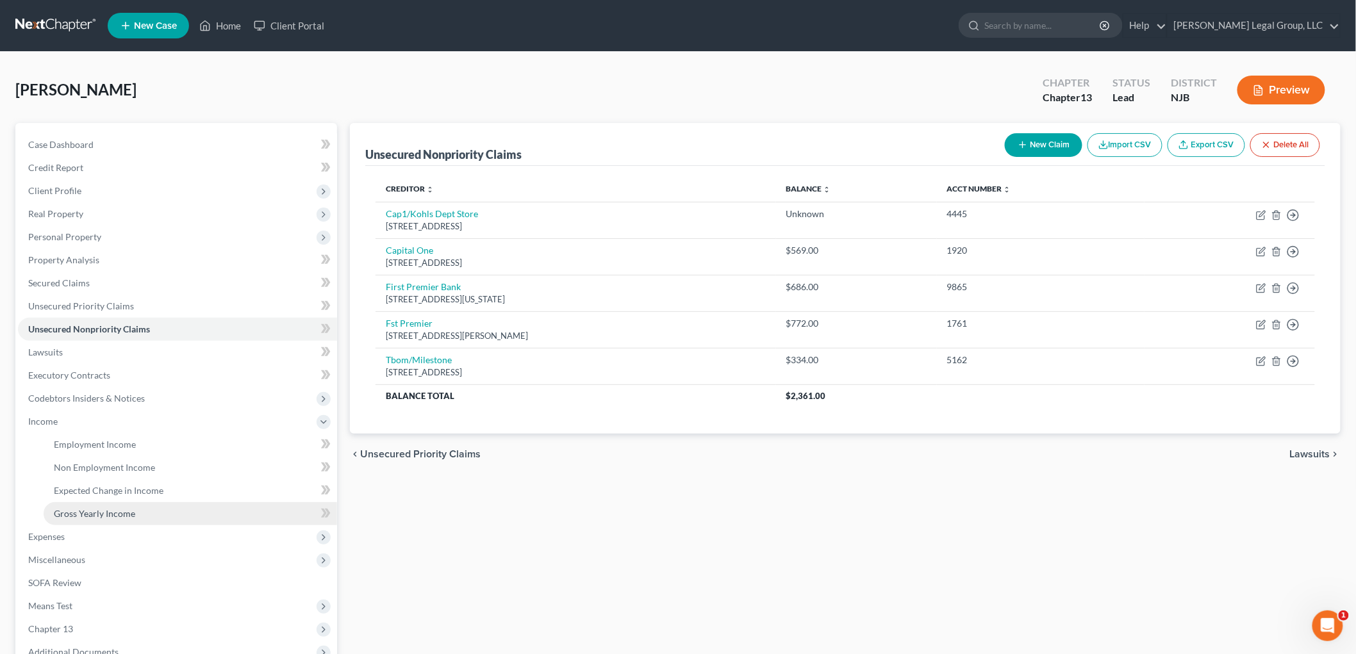
click at [103, 508] on span "Gross Yearly Income" at bounding box center [94, 513] width 81 height 11
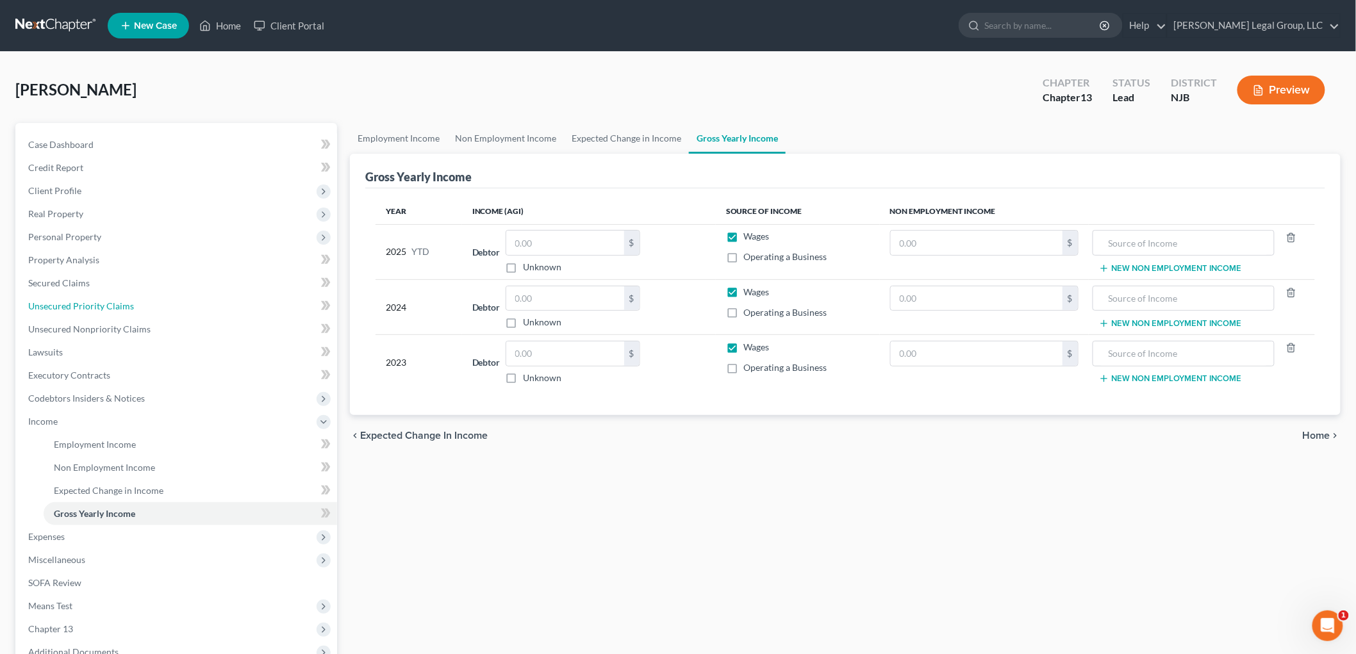
drag, startPoint x: 83, startPoint y: 306, endPoint x: 675, endPoint y: 343, distance: 593.1
click at [83, 306] on span "Unsecured Priority Claims" at bounding box center [81, 305] width 106 height 11
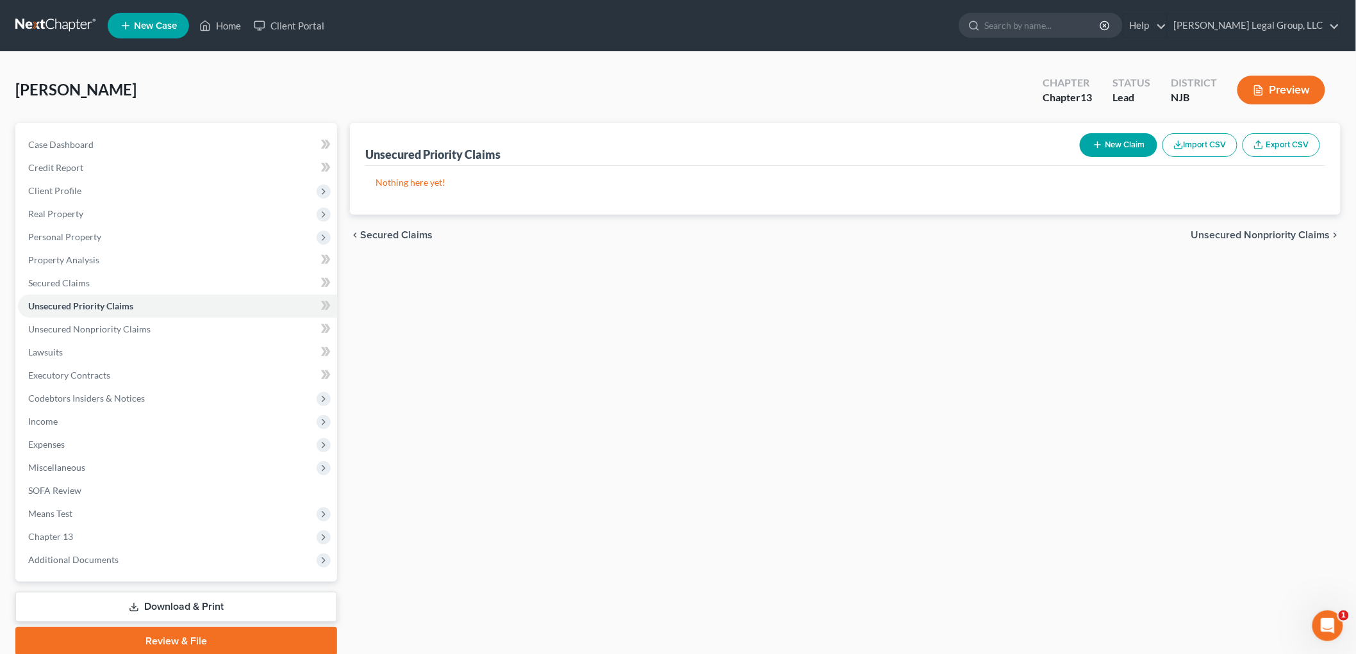
click at [1131, 143] on button "New Claim" at bounding box center [1118, 145] width 78 height 24
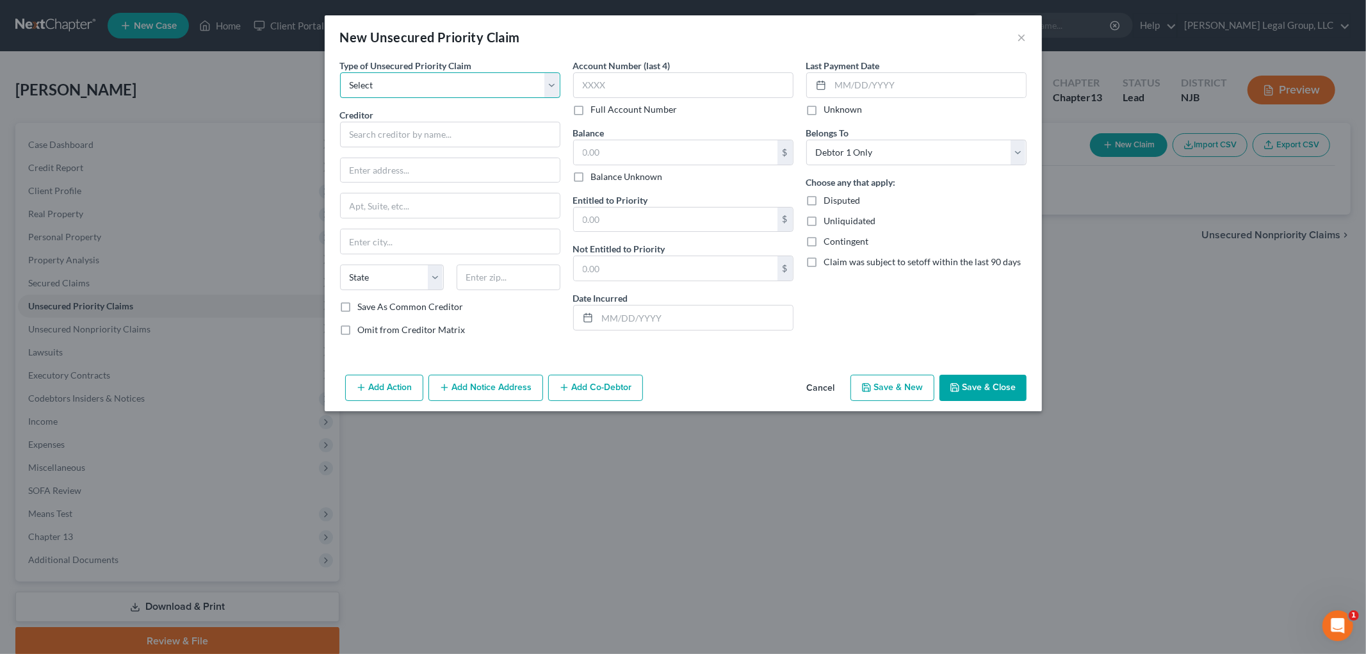
click at [400, 96] on select "Select Taxes & Other Government Units Domestic Support Obligations Extensions o…" at bounding box center [450, 85] width 220 height 26
click at [340, 72] on select "Select Taxes & Other Government Units Domestic Support Obligations Extensions o…" at bounding box center [450, 85] width 220 height 26
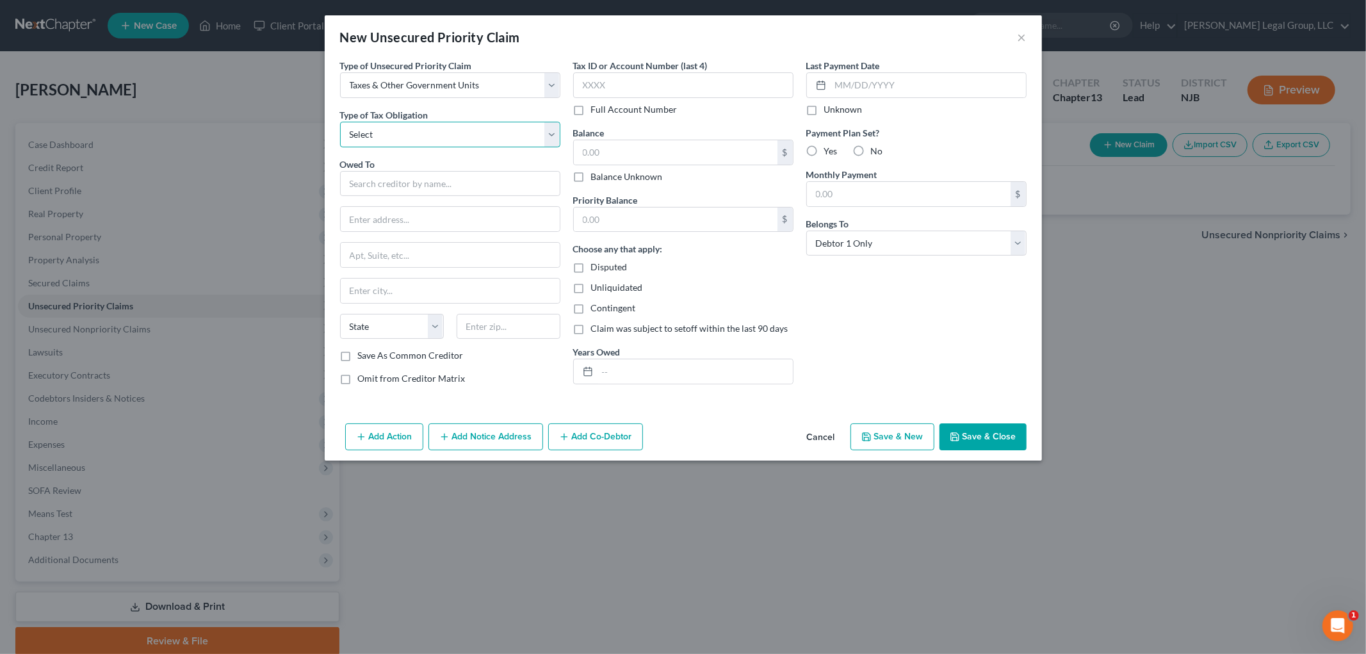
click at [406, 131] on select "Select Federal City State Franchise Tax Board Other" at bounding box center [450, 135] width 220 height 26
click at [340, 122] on select "Select Federal City State Franchise Tax Board Other" at bounding box center [450, 135] width 220 height 26
click at [400, 176] on input "text" at bounding box center [450, 184] width 220 height 26
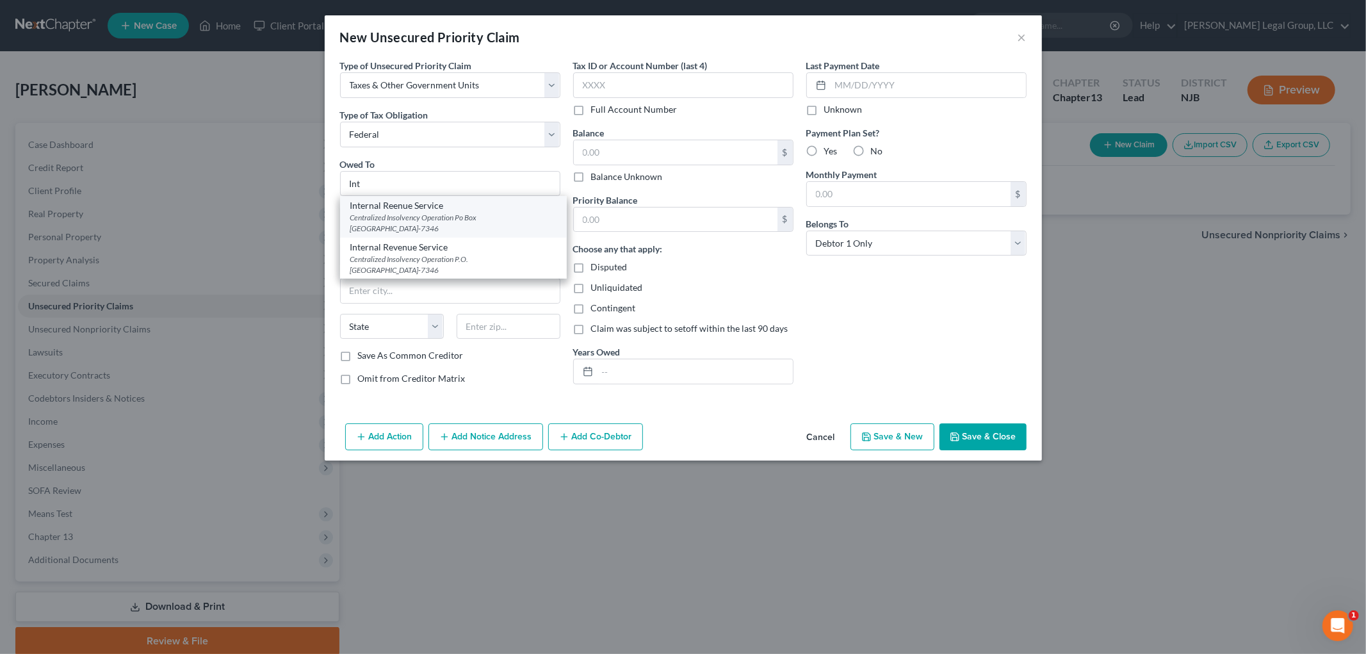
click at [413, 226] on div "Centralized Insolvency Operation Po Box [GEOGRAPHIC_DATA]-7346" at bounding box center [453, 223] width 206 height 22
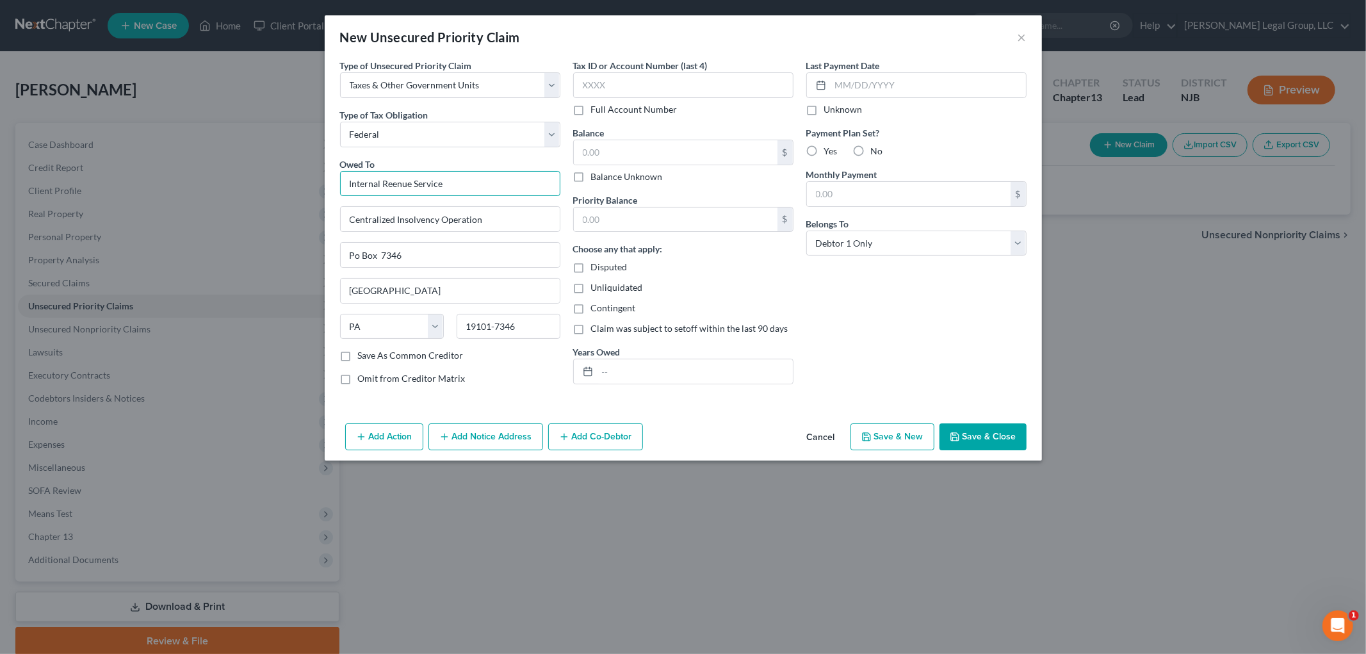
click at [389, 182] on input "Internal Reenue Service" at bounding box center [450, 184] width 220 height 26
drag, startPoint x: 414, startPoint y: 182, endPoint x: 382, endPoint y: 186, distance: 32.3
click at [382, 186] on input "Internal Rveenue Service" at bounding box center [450, 184] width 220 height 26
click at [458, 214] on div "Centralized Insolvency Operation P.O. [GEOGRAPHIC_DATA]-7346" at bounding box center [453, 223] width 206 height 22
click at [871, 151] on label "No" at bounding box center [877, 151] width 12 height 13
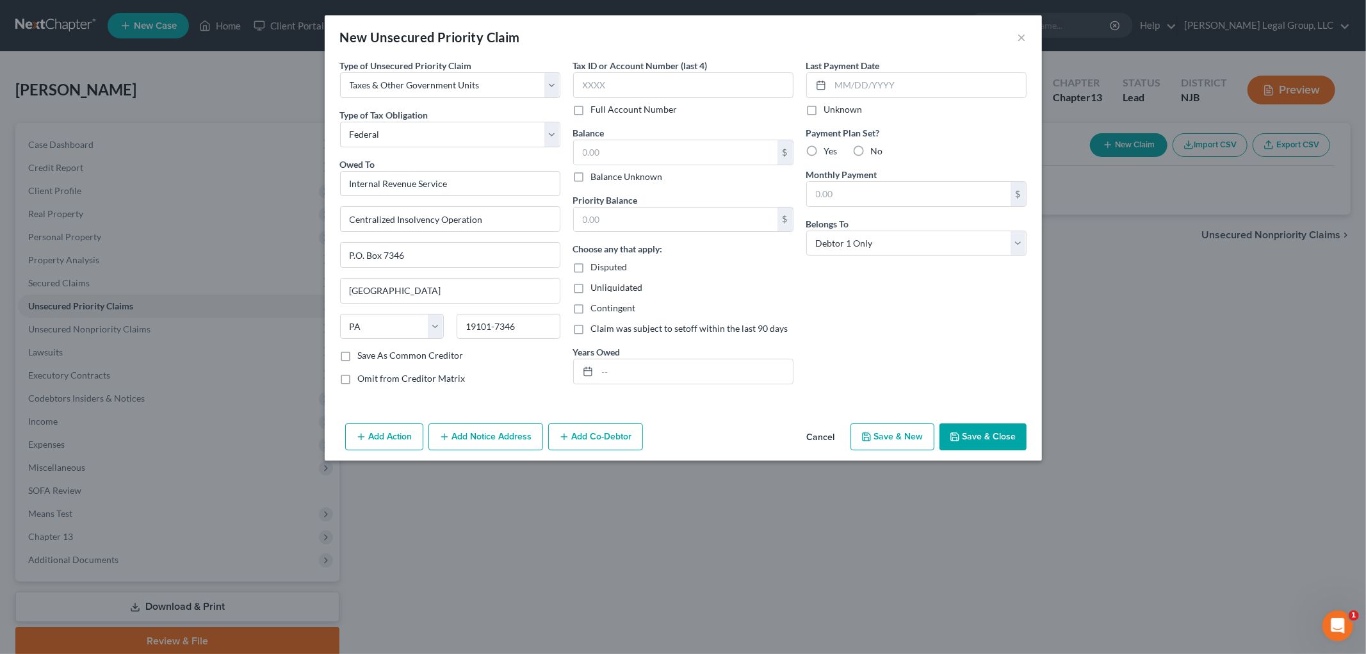
click at [876, 151] on input "No" at bounding box center [880, 149] width 8 height 8
click at [607, 156] on input "text" at bounding box center [676, 152] width 204 height 24
click at [591, 269] on label "Disputed" at bounding box center [609, 267] width 37 height 13
click at [596, 269] on input "Disputed" at bounding box center [600, 265] width 8 height 8
click at [985, 436] on button "Save & Close" at bounding box center [983, 436] width 87 height 27
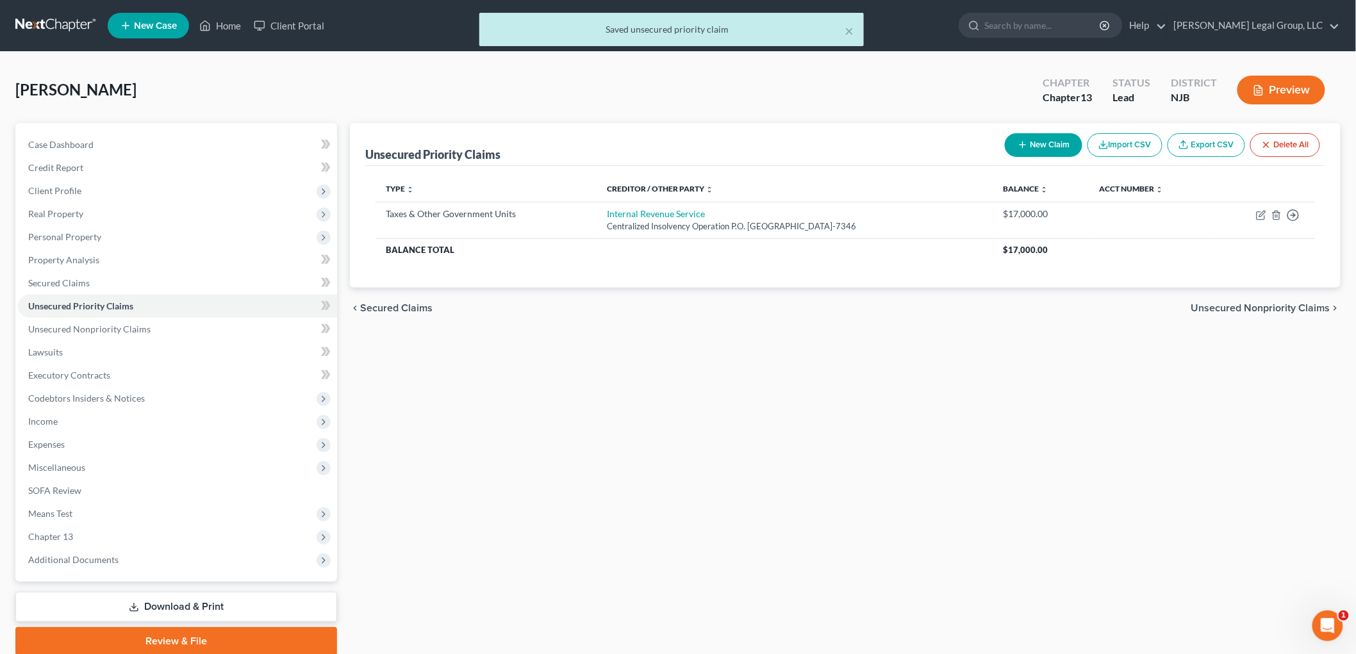
click at [1022, 143] on icon "button" at bounding box center [1022, 145] width 10 height 10
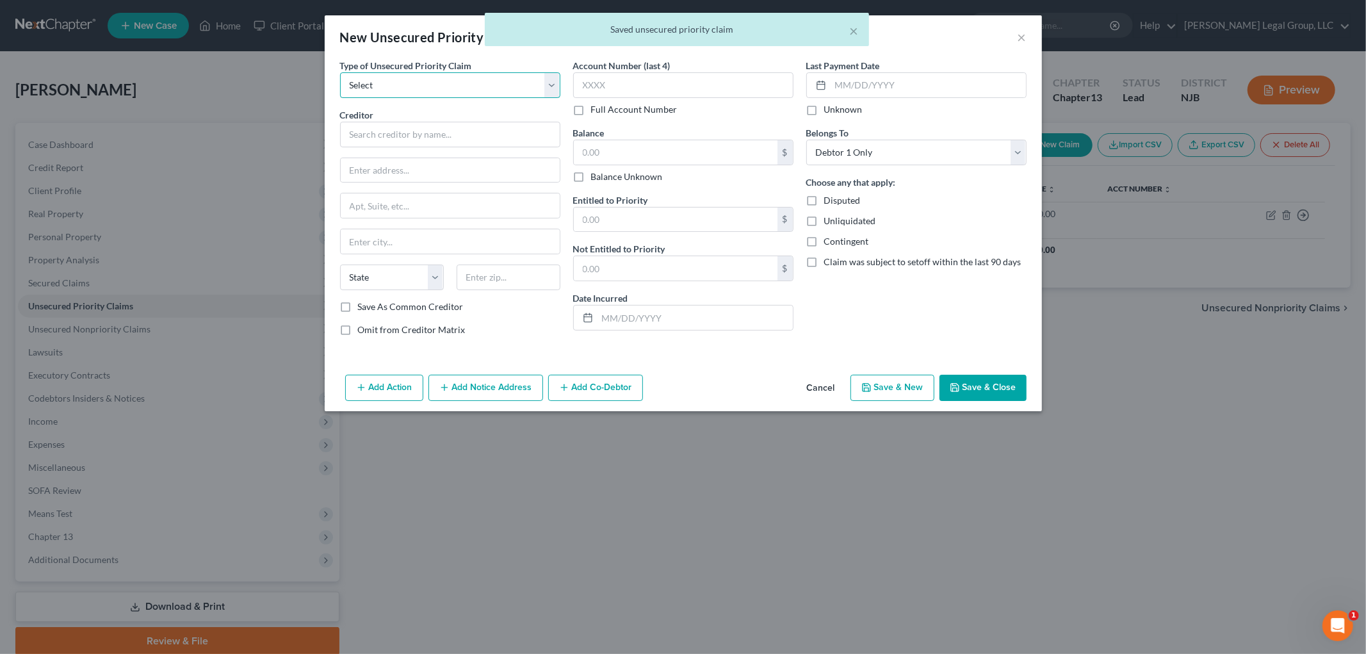
drag, startPoint x: 465, startPoint y: 77, endPoint x: 461, endPoint y: 97, distance: 20.2
click at [465, 77] on select "Select Taxes & Other Government Units Domestic Support Obligations Extensions o…" at bounding box center [450, 85] width 220 height 26
click at [340, 72] on select "Select Taxes & Other Government Units Domestic Support Obligations Extensions o…" at bounding box center [450, 85] width 220 height 26
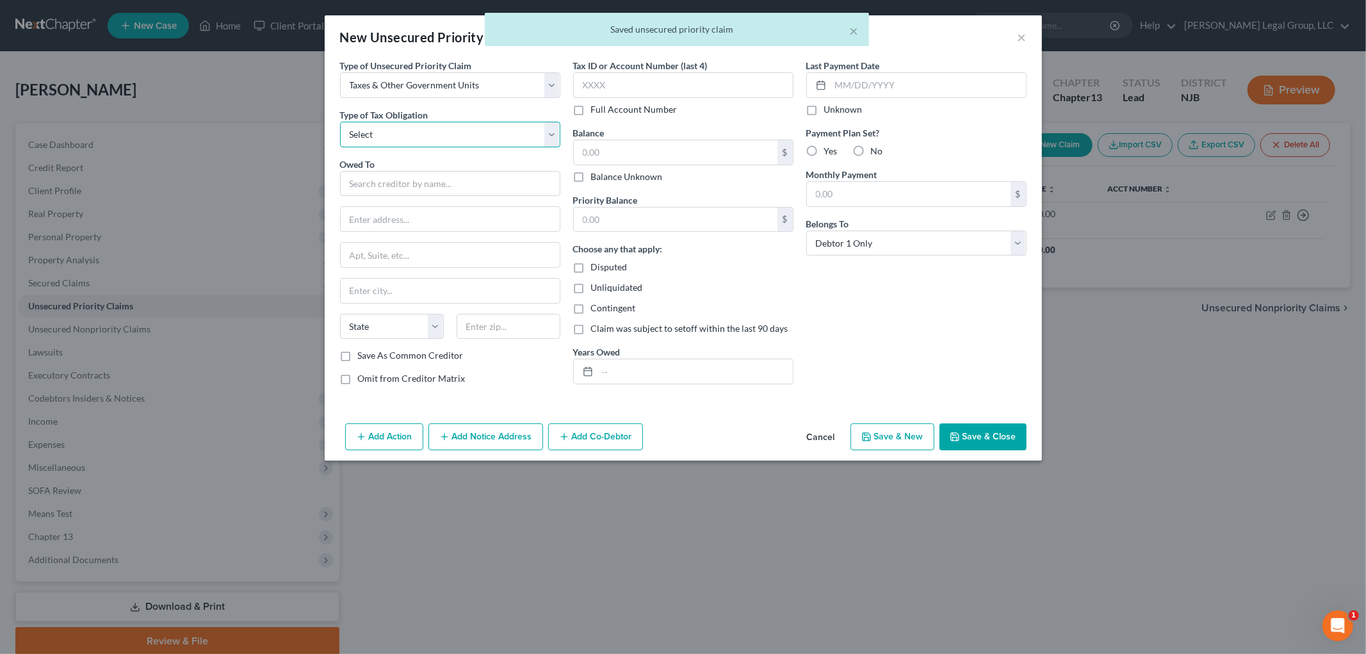
drag, startPoint x: 461, startPoint y: 97, endPoint x: 450, endPoint y: 138, distance: 42.6
click at [450, 138] on select "Select Federal City State Franchise Tax Board Other" at bounding box center [450, 135] width 220 height 26
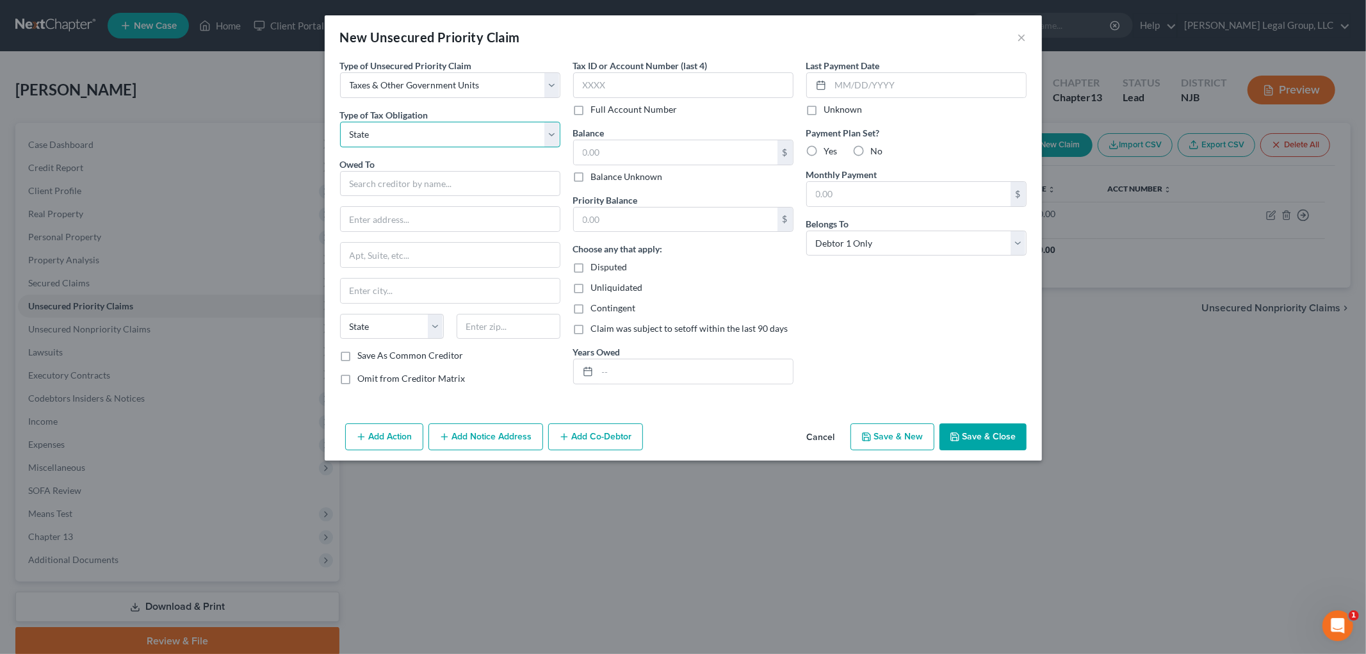
click at [340, 122] on select "Select Federal City State Franchise Tax Board Other" at bounding box center [450, 135] width 220 height 26
click at [411, 184] on input "text" at bounding box center [450, 184] width 220 height 26
click at [871, 150] on label "No" at bounding box center [877, 151] width 12 height 13
click at [876, 150] on input "No" at bounding box center [880, 149] width 8 height 8
click at [611, 85] on input "text" at bounding box center [683, 85] width 220 height 26
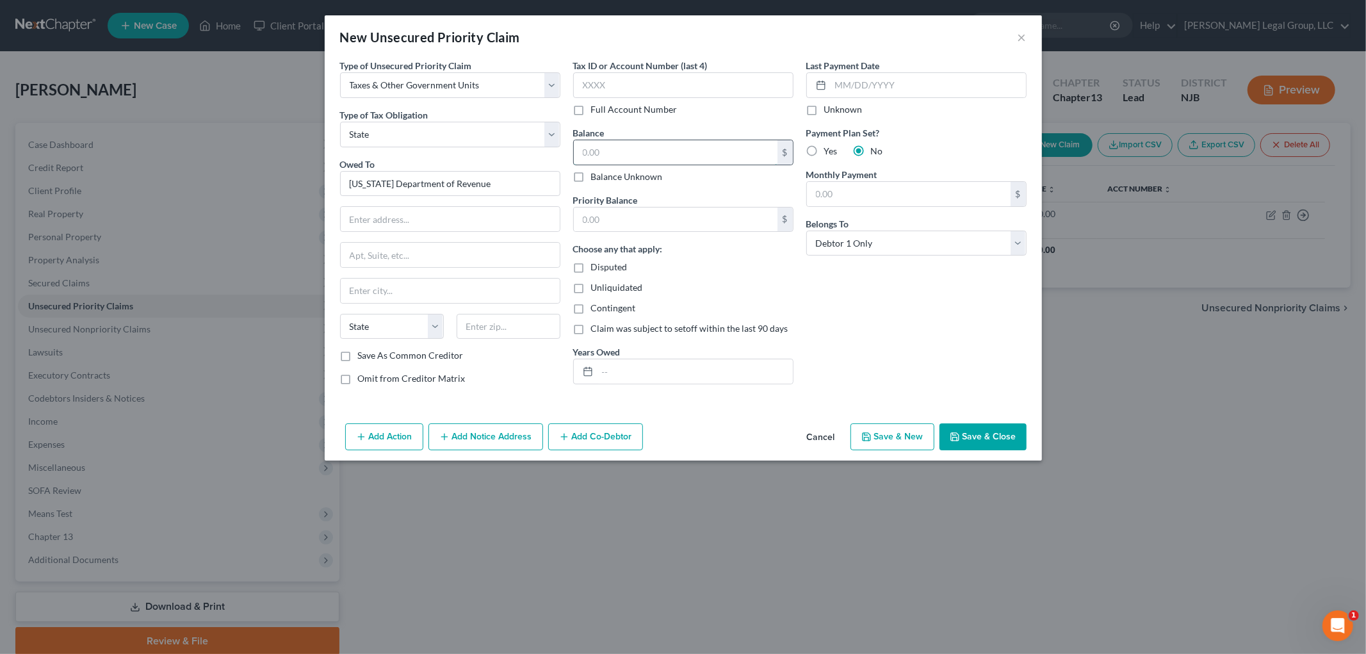
click at [621, 143] on input "text" at bounding box center [676, 152] width 204 height 24
click at [615, 275] on div "Choose any that apply: Disputed Unliquidated Contingent Claim was subject to se…" at bounding box center [683, 288] width 220 height 93
click at [598, 265] on div "Choose any that apply: Disputed Unliquidated Contingent Claim was subject to se…" at bounding box center [683, 288] width 220 height 93
click at [591, 264] on label "Disputed" at bounding box center [609, 267] width 37 height 13
click at [596, 264] on input "Disputed" at bounding box center [600, 265] width 8 height 8
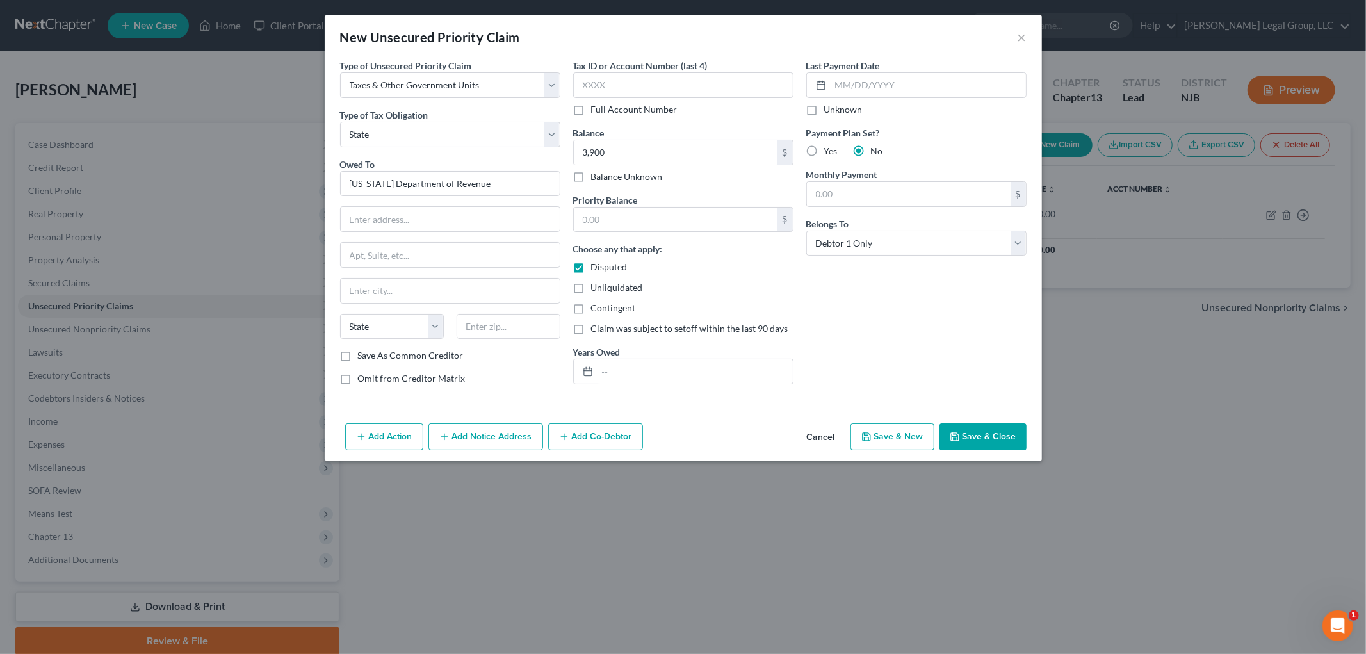
click at [1000, 442] on button "Save & Close" at bounding box center [983, 436] width 87 height 27
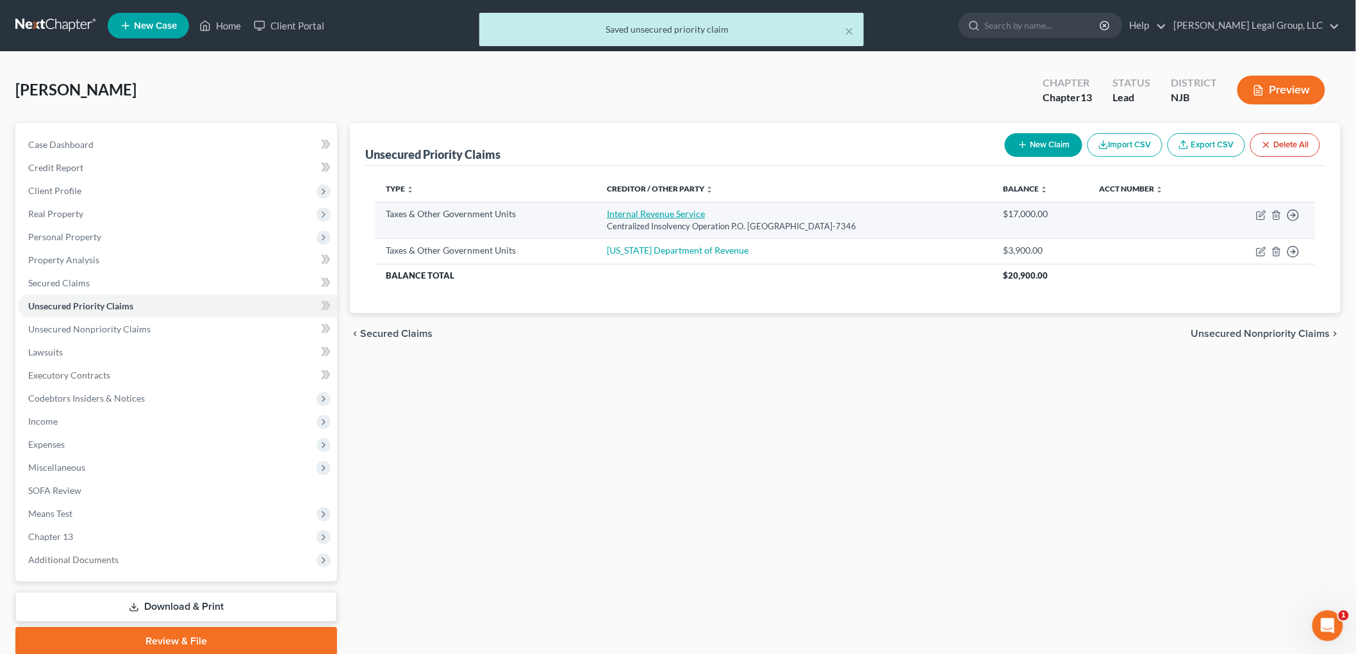
click at [650, 210] on link "Internal Revenue Service" at bounding box center [656, 213] width 98 height 11
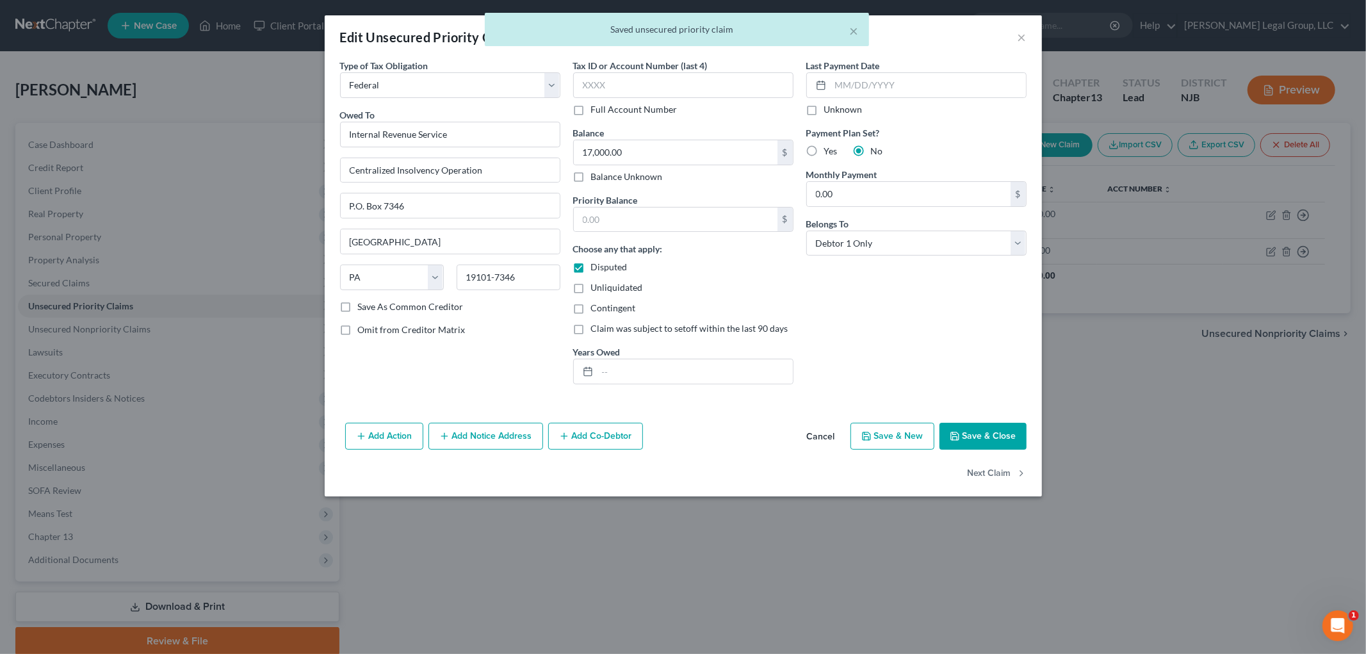
click at [1028, 33] on div "× Saved unsecured priority claim" at bounding box center [677, 33] width 1366 height 40
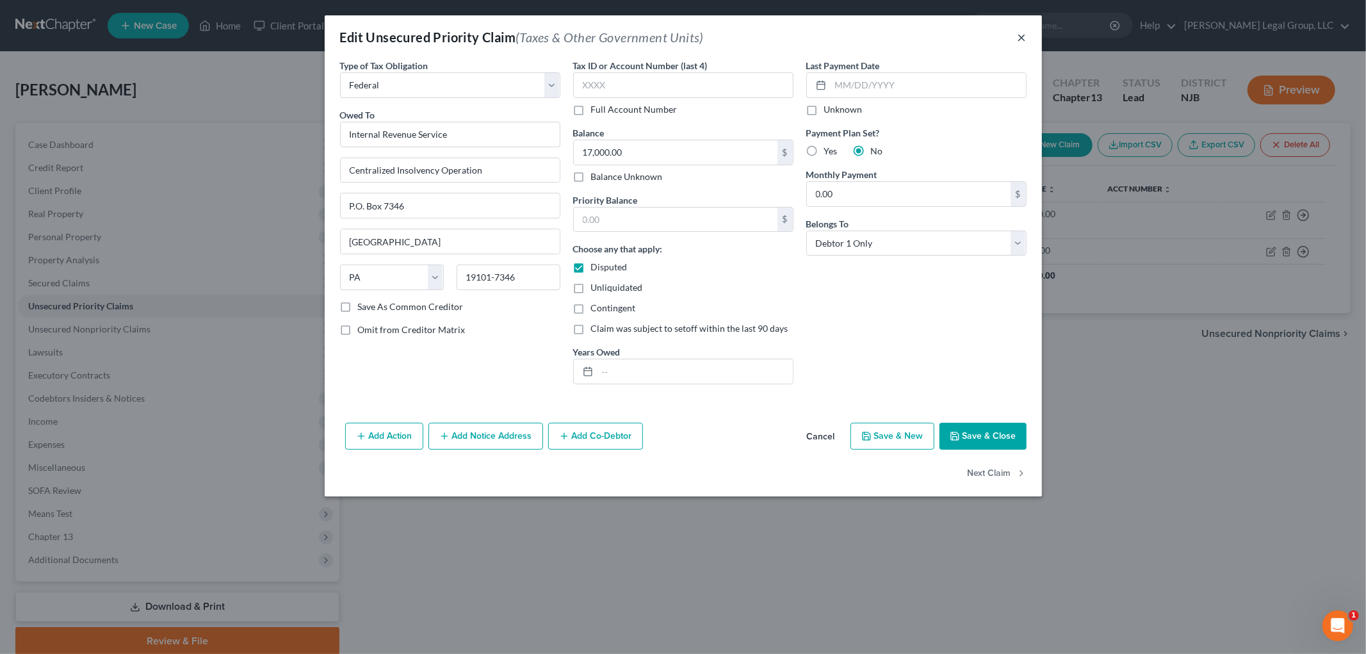
click at [1025, 34] on button "×" at bounding box center [1022, 36] width 9 height 15
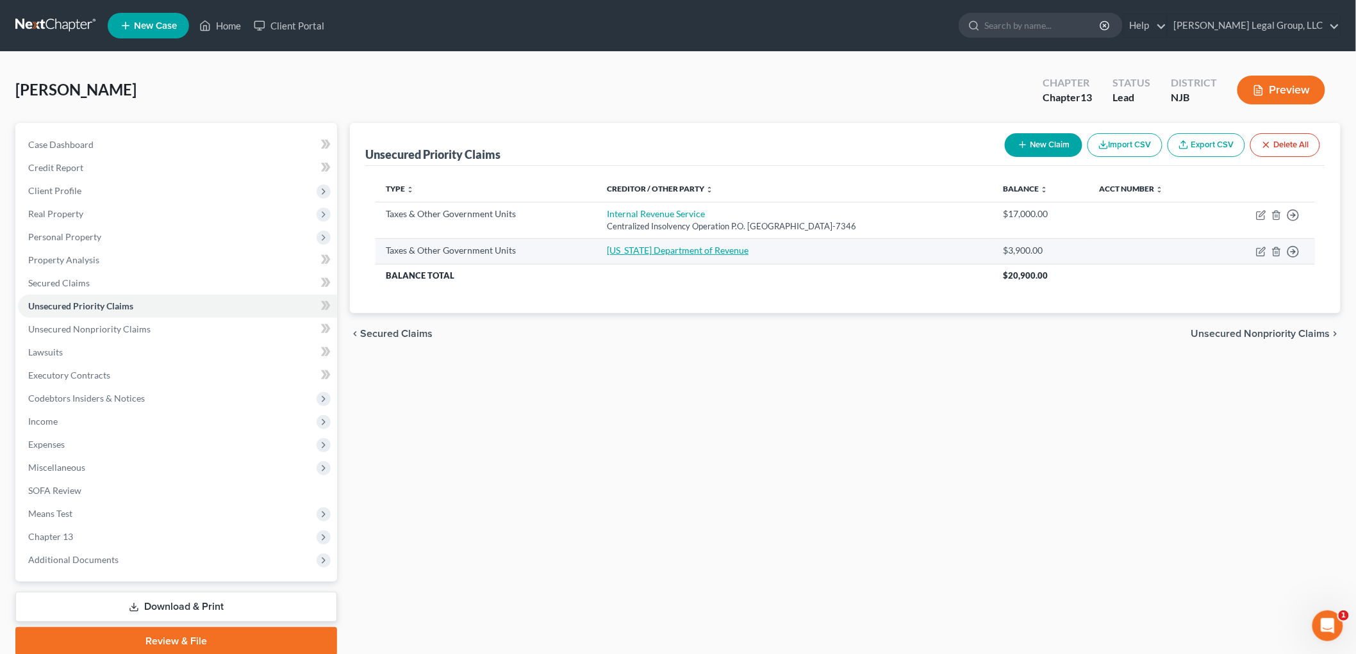
click at [641, 249] on link "[US_STATE] Department of Revenue" at bounding box center [678, 250] width 142 height 11
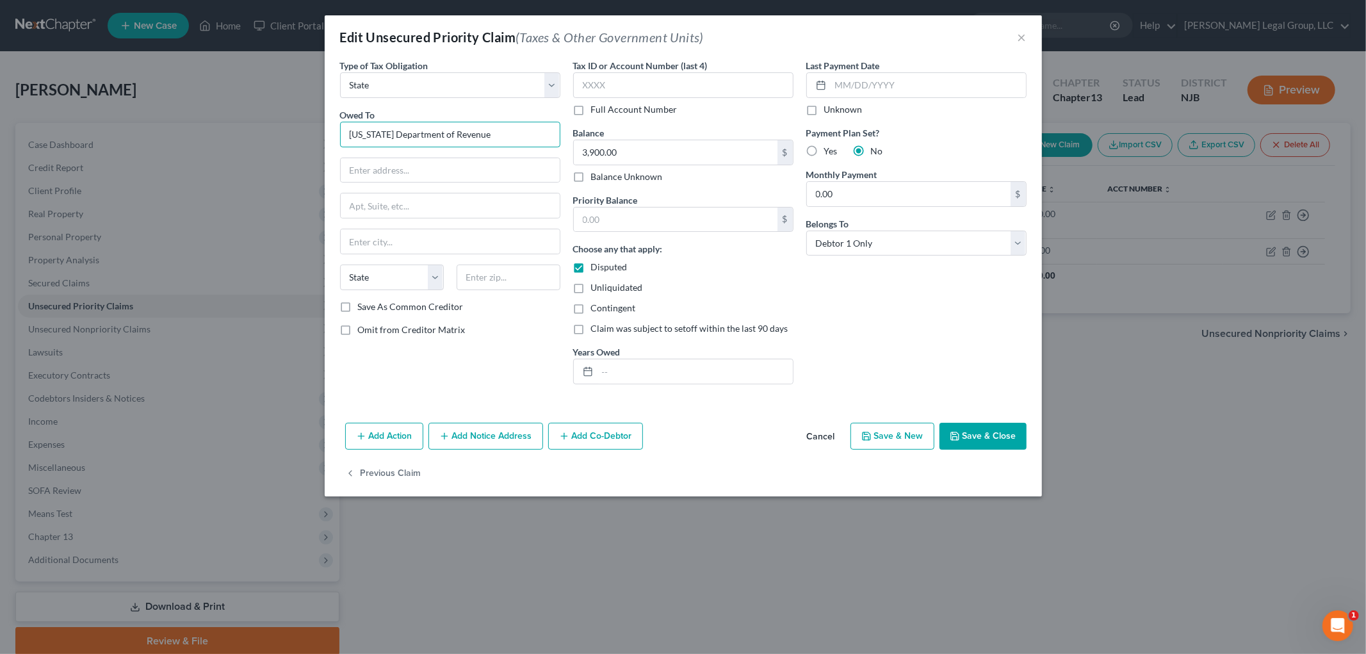
drag, startPoint x: 504, startPoint y: 136, endPoint x: 712, endPoint y: 1, distance: 247.3
click at [41, 124] on div "Edit Unsecured Priority Claim (Taxes & Other Government Units) × Type of Tax Ob…" at bounding box center [683, 327] width 1366 height 654
click at [412, 173] on input "text" at bounding box center [450, 170] width 219 height 24
click at [509, 289] on input "text" at bounding box center [509, 278] width 104 height 26
click at [1006, 439] on button "Save & Close" at bounding box center [983, 436] width 87 height 27
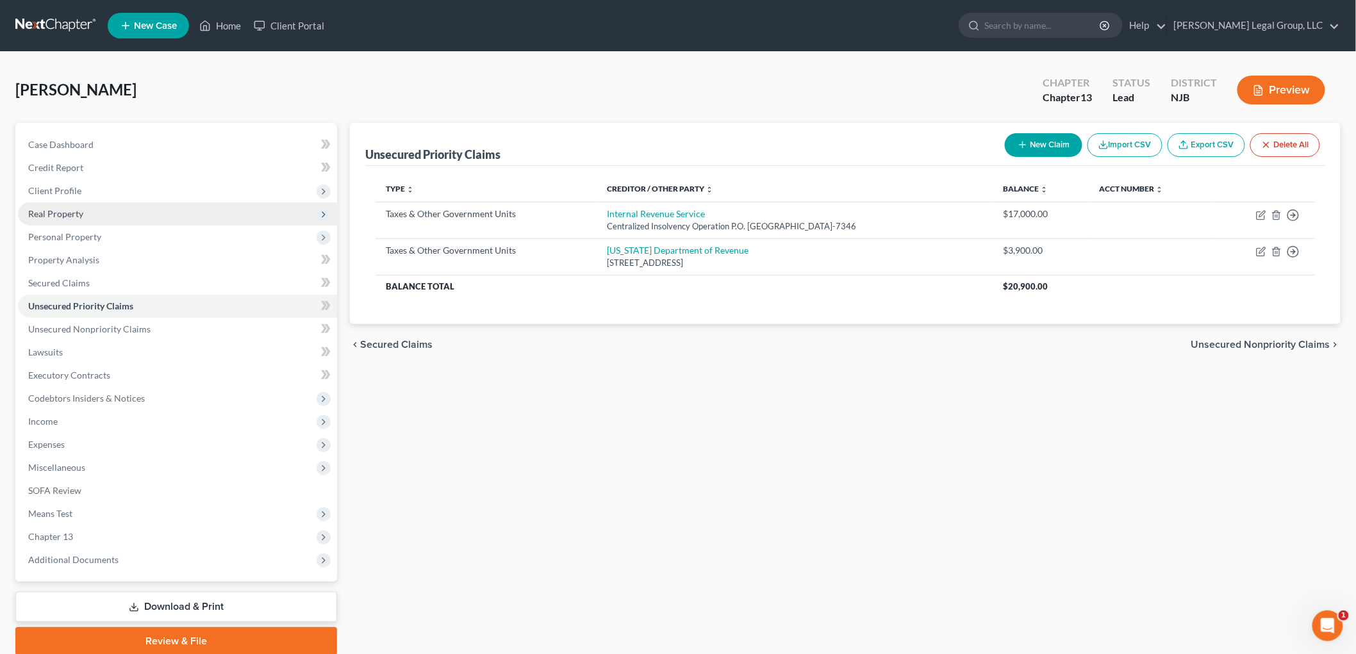
click at [47, 202] on span "Real Property" at bounding box center [177, 213] width 319 height 23
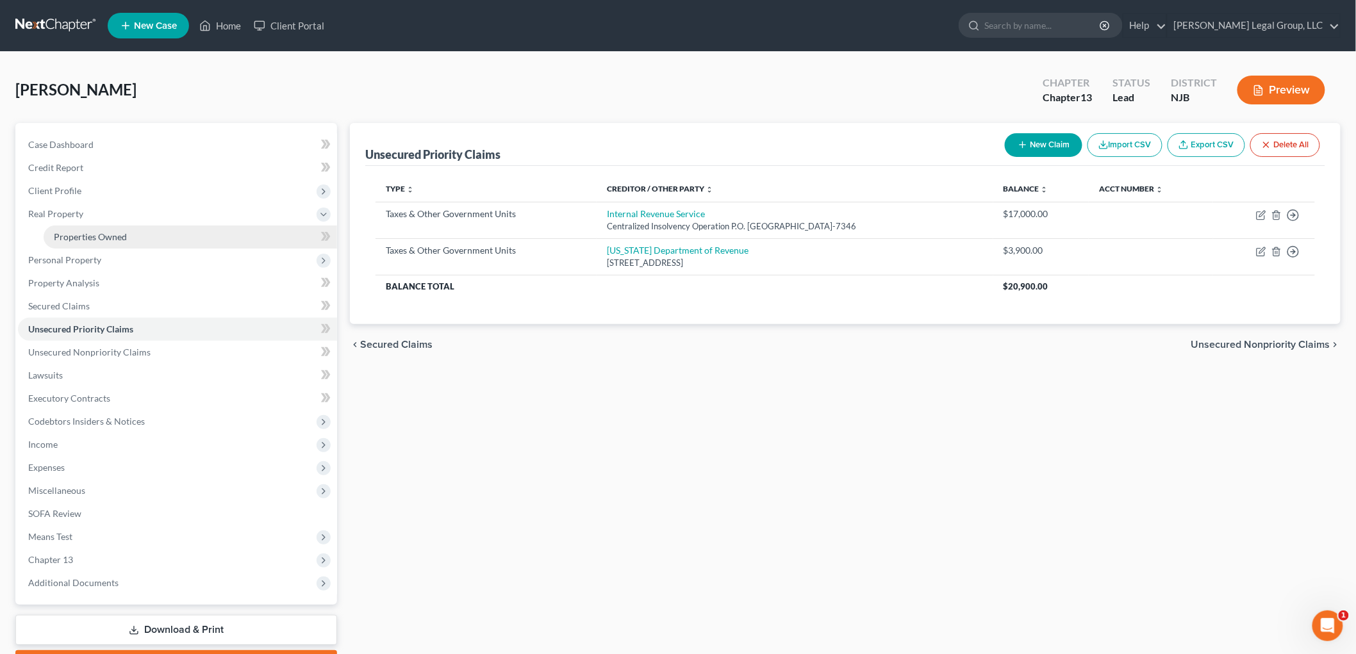
click at [76, 225] on link "Properties Owned" at bounding box center [190, 236] width 293 height 23
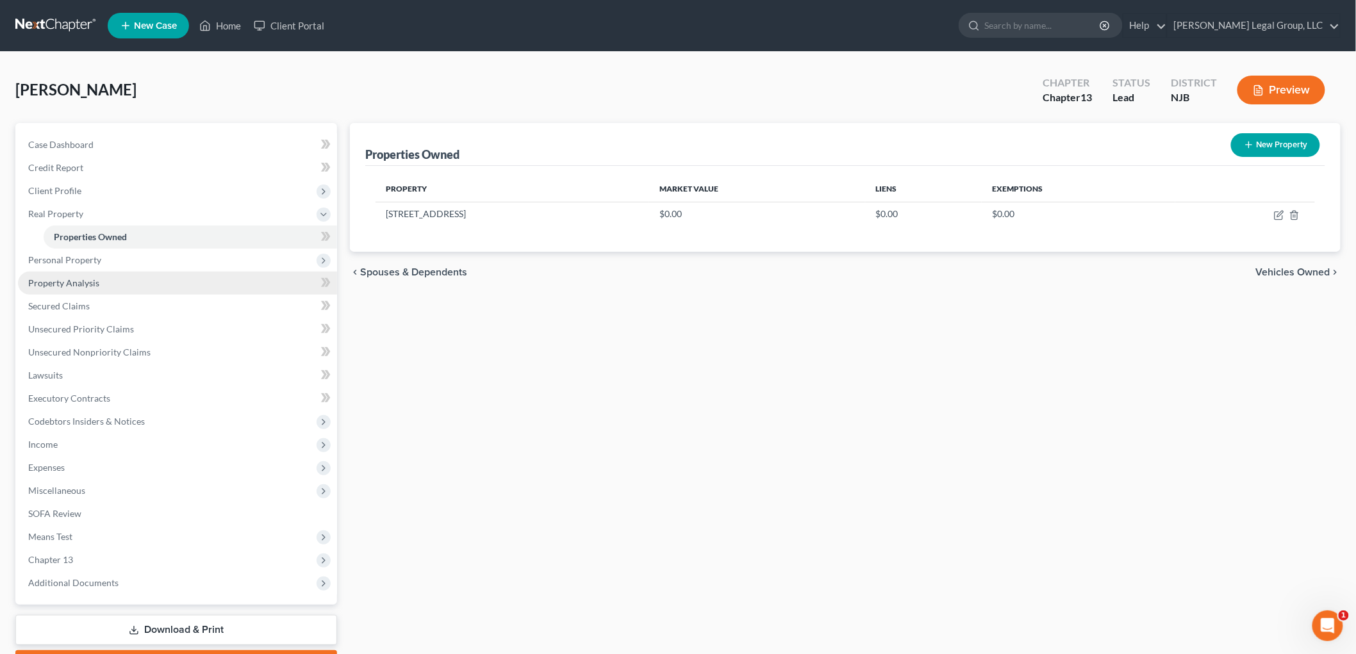
click at [63, 279] on span "Property Analysis" at bounding box center [63, 282] width 71 height 11
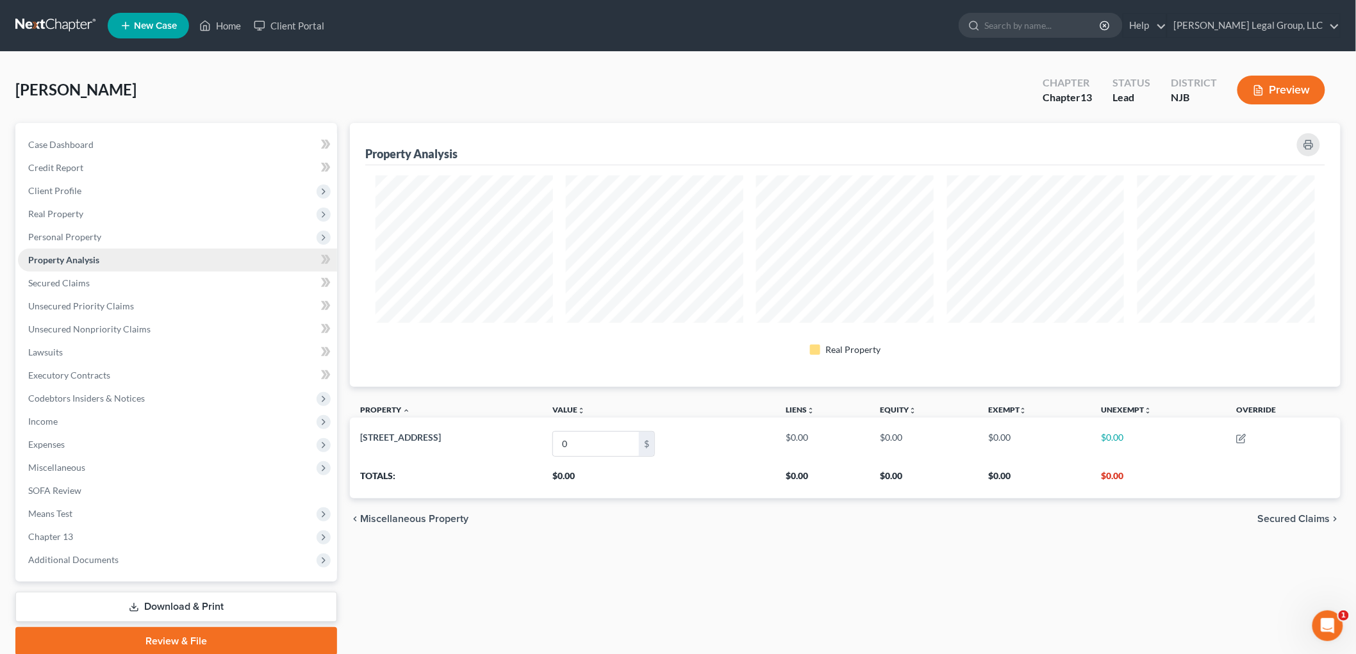
click at [75, 259] on span "Property Analysis" at bounding box center [63, 259] width 71 height 11
click at [84, 235] on span "Personal Property" at bounding box center [64, 236] width 73 height 11
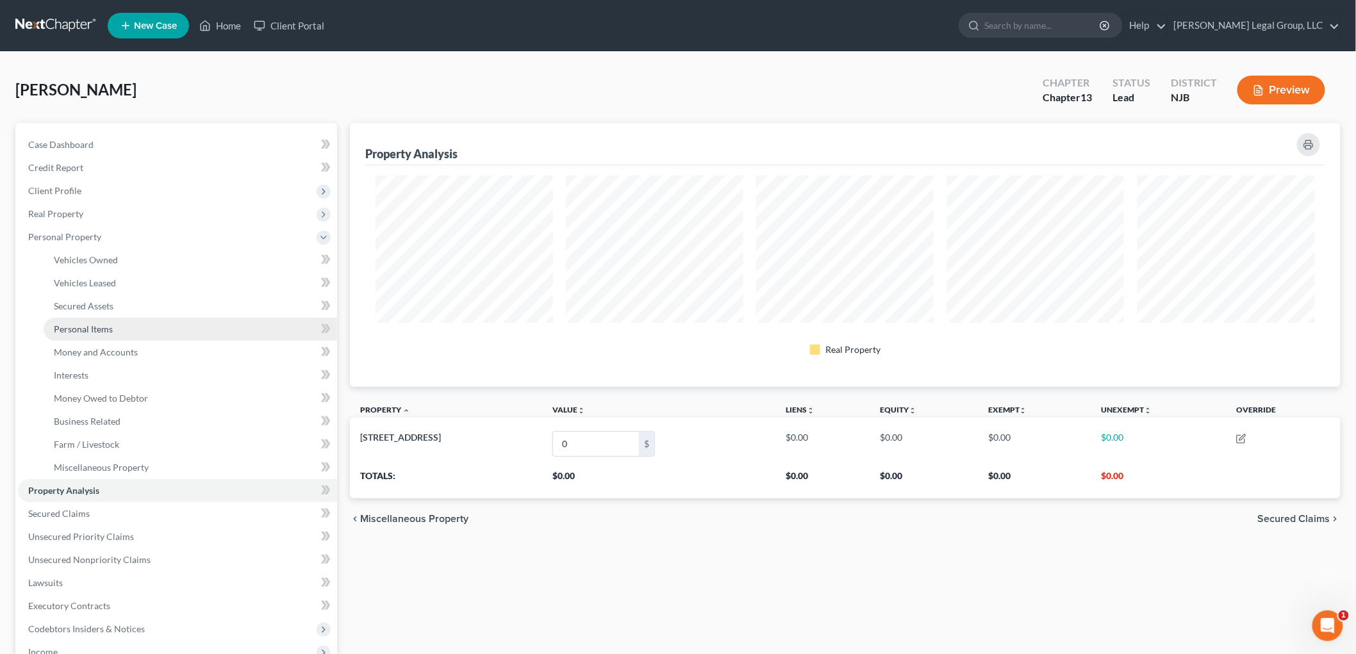
click at [110, 324] on span "Personal Items" at bounding box center [83, 329] width 59 height 11
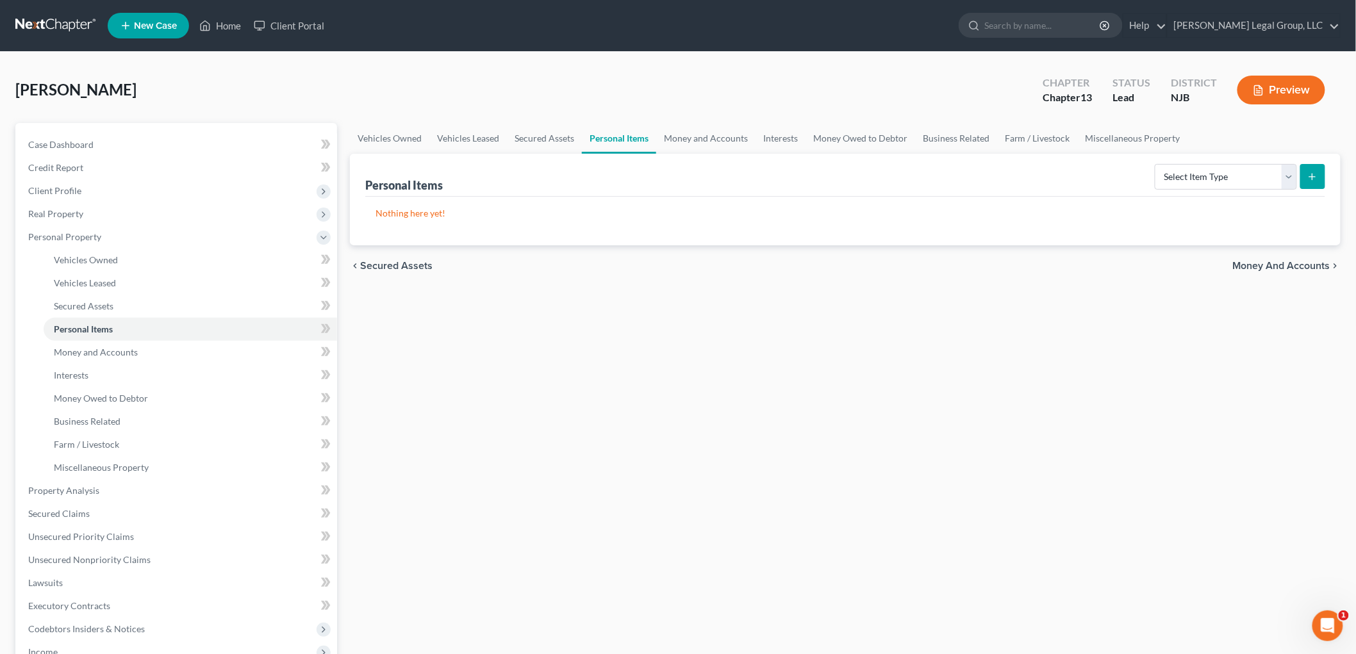
click at [1185, 161] on div "Select Item Type Clothing Collectibles Of Value Electronics Firearms Household …" at bounding box center [1237, 176] width 176 height 34
click at [1189, 183] on select "Select Item Type Clothing Collectibles Of Value Electronics Firearms Household …" at bounding box center [1225, 177] width 142 height 26
click at [1156, 164] on select "Select Item Type Clothing Collectibles Of Value Electronics Firearms Household …" at bounding box center [1225, 177] width 142 height 26
click at [1311, 181] on button "submit" at bounding box center [1312, 176] width 25 height 25
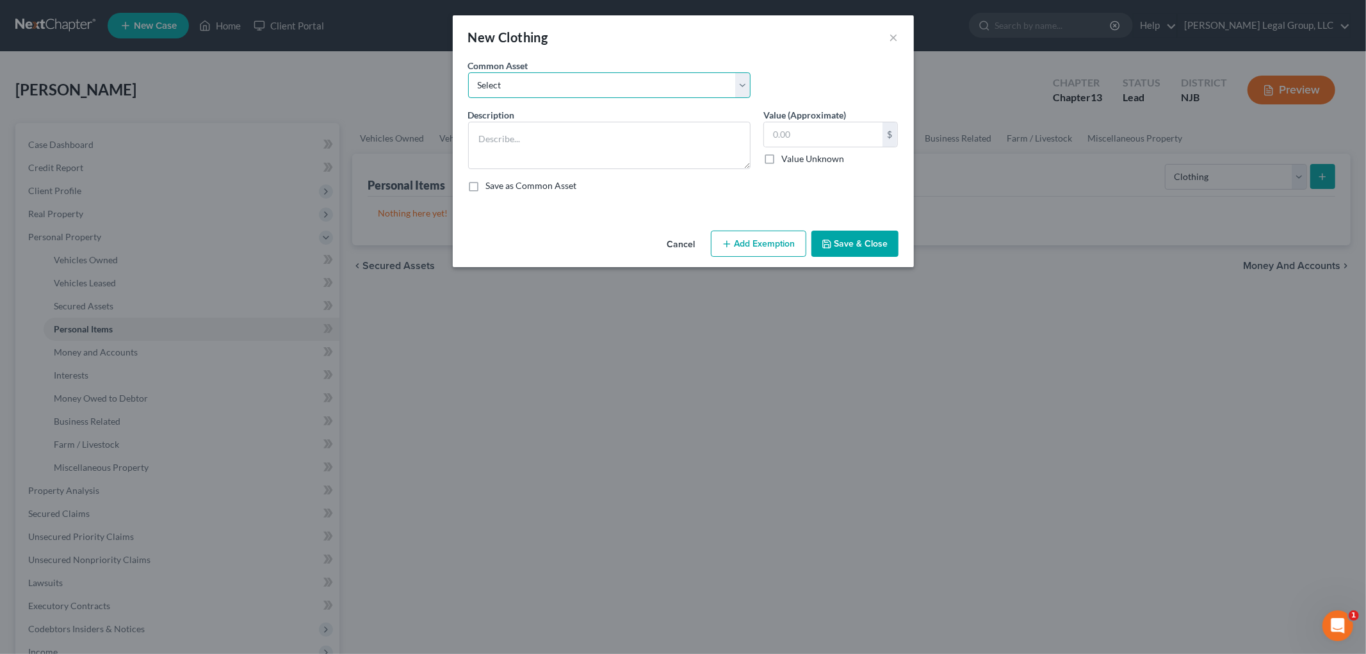
drag, startPoint x: 609, startPoint y: 88, endPoint x: 607, endPoint y: 95, distance: 6.7
click at [609, 88] on select "Select Clothing" at bounding box center [609, 85] width 283 height 26
click at [468, 72] on select "Select Clothing" at bounding box center [609, 85] width 283 height 26
click at [756, 240] on button "Add Exemption" at bounding box center [758, 244] width 95 height 27
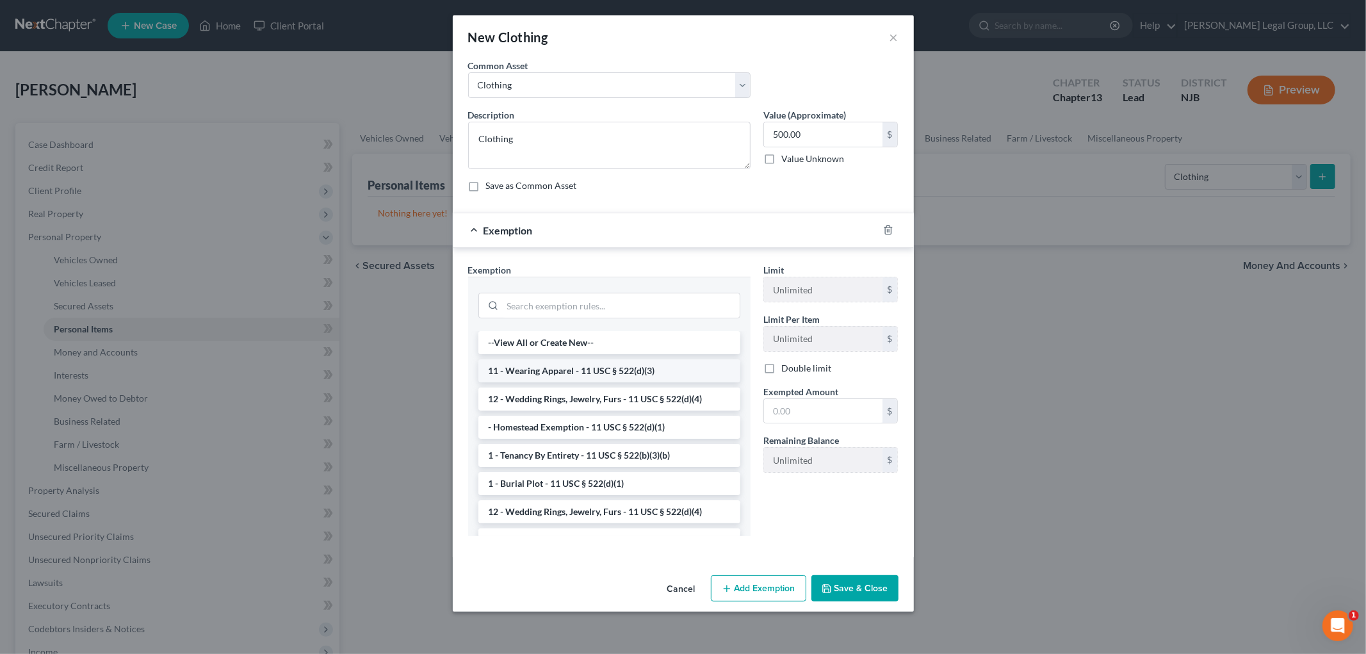
click at [594, 370] on li "11 - Wearing Apparel - 11 USC § 522(d)(3)" at bounding box center [610, 370] width 262 height 23
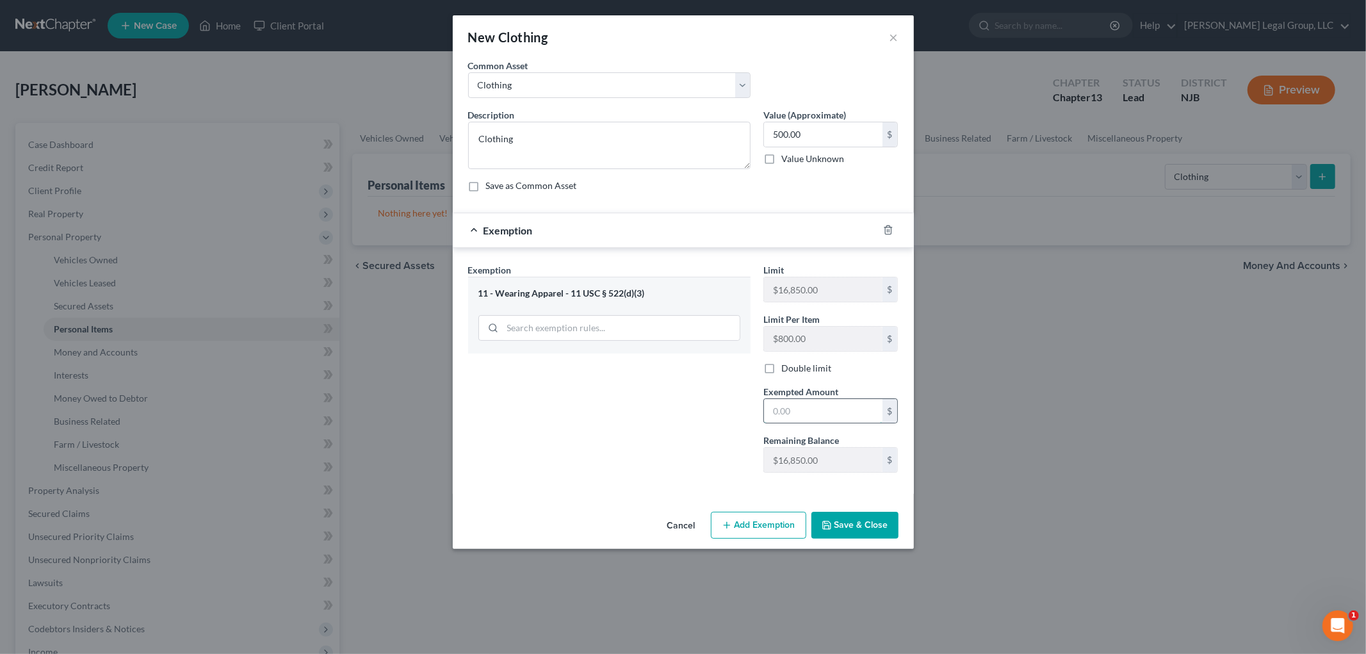
click at [833, 413] on input "text" at bounding box center [823, 411] width 119 height 24
drag, startPoint x: 846, startPoint y: 530, endPoint x: 1106, endPoint y: 338, distance: 324.3
click at [846, 532] on button "Save & Close" at bounding box center [855, 525] width 87 height 27
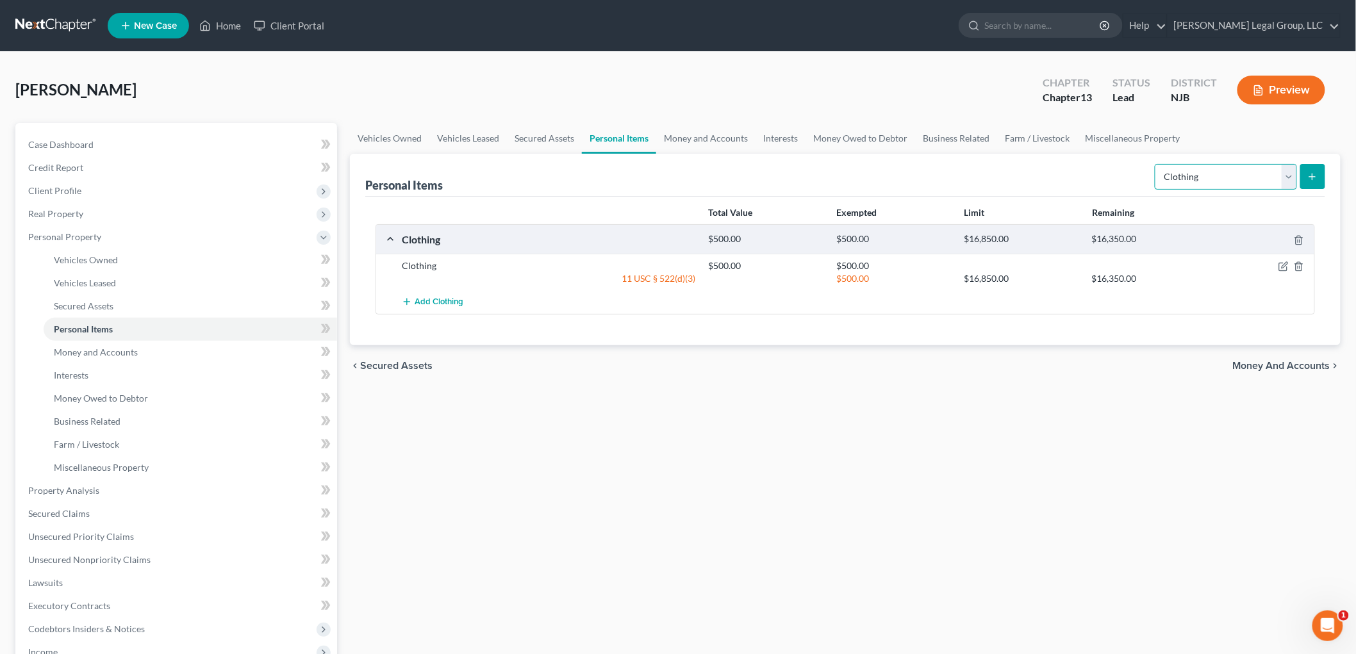
click at [1231, 178] on select "Select Item Type Clothing Collectibles Of Value Electronics Firearms Household …" at bounding box center [1225, 177] width 142 height 26
click at [1156, 164] on select "Select Item Type Clothing Collectibles Of Value Electronics Firearms Household …" at bounding box center [1225, 177] width 142 height 26
click at [1315, 170] on button "submit" at bounding box center [1312, 176] width 25 height 25
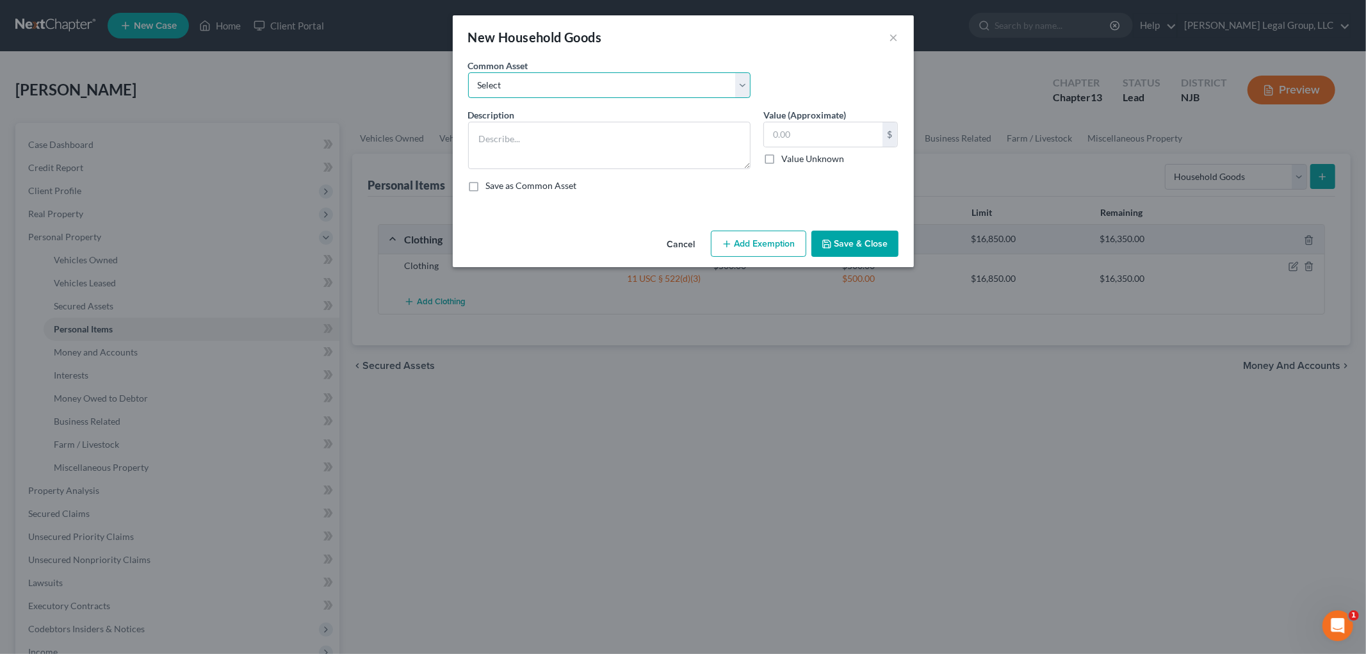
click at [594, 90] on select "Select Furniture" at bounding box center [609, 85] width 283 height 26
click at [468, 72] on select "Select Furniture" at bounding box center [609, 85] width 283 height 26
click at [762, 242] on button "Add Exemption" at bounding box center [758, 244] width 95 height 27
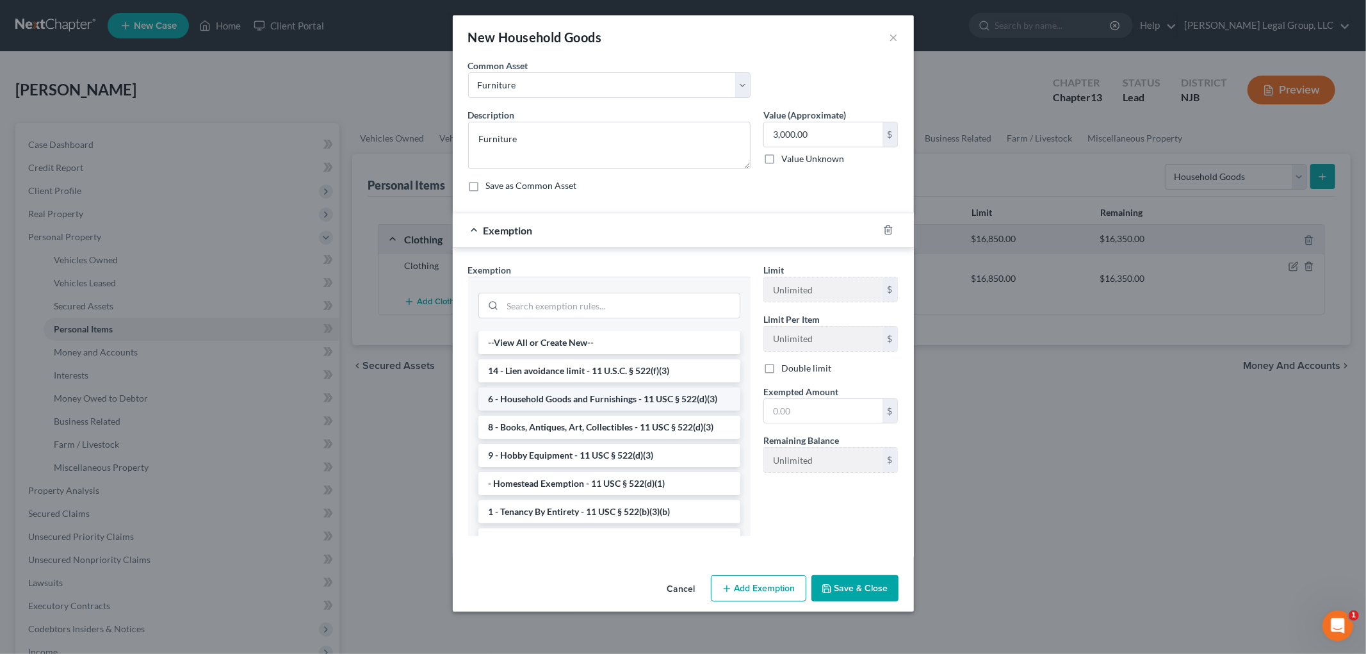
click at [603, 400] on li "6 - Household Goods and Furnishings - 11 USC § 522(d)(3)" at bounding box center [610, 399] width 262 height 23
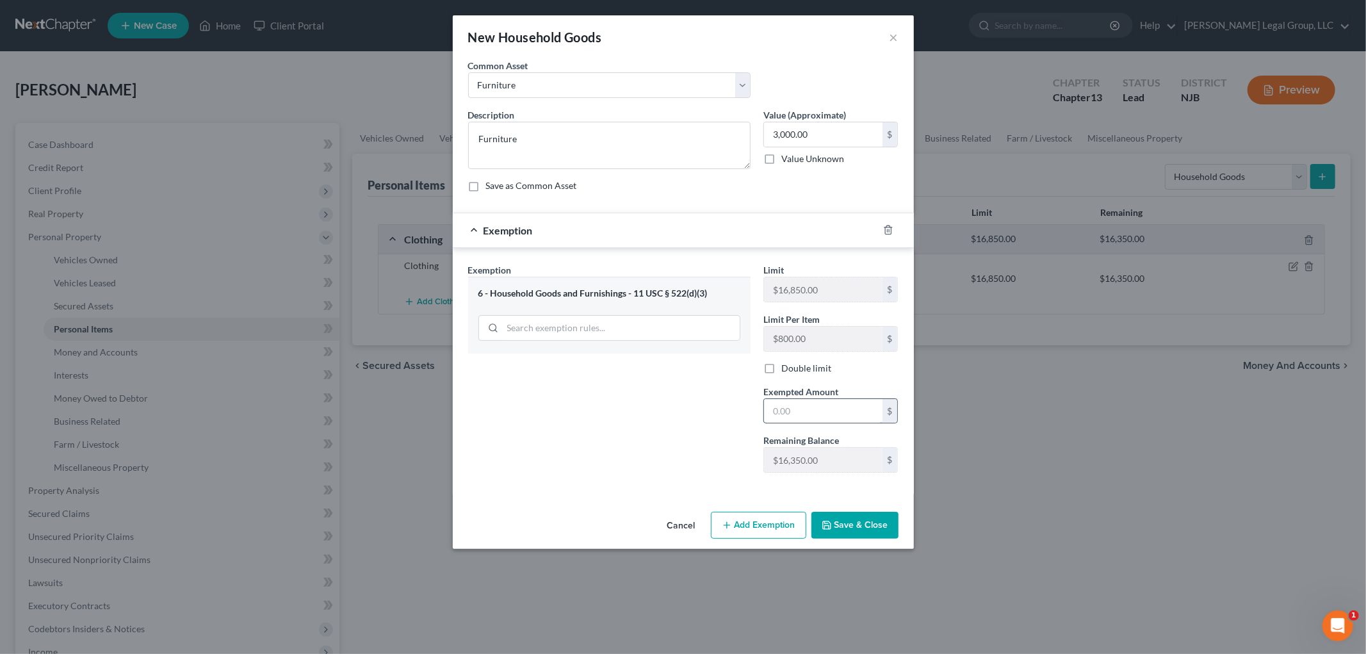
click at [809, 413] on input "text" at bounding box center [823, 411] width 119 height 24
click at [846, 535] on button "Save & Close" at bounding box center [855, 525] width 87 height 27
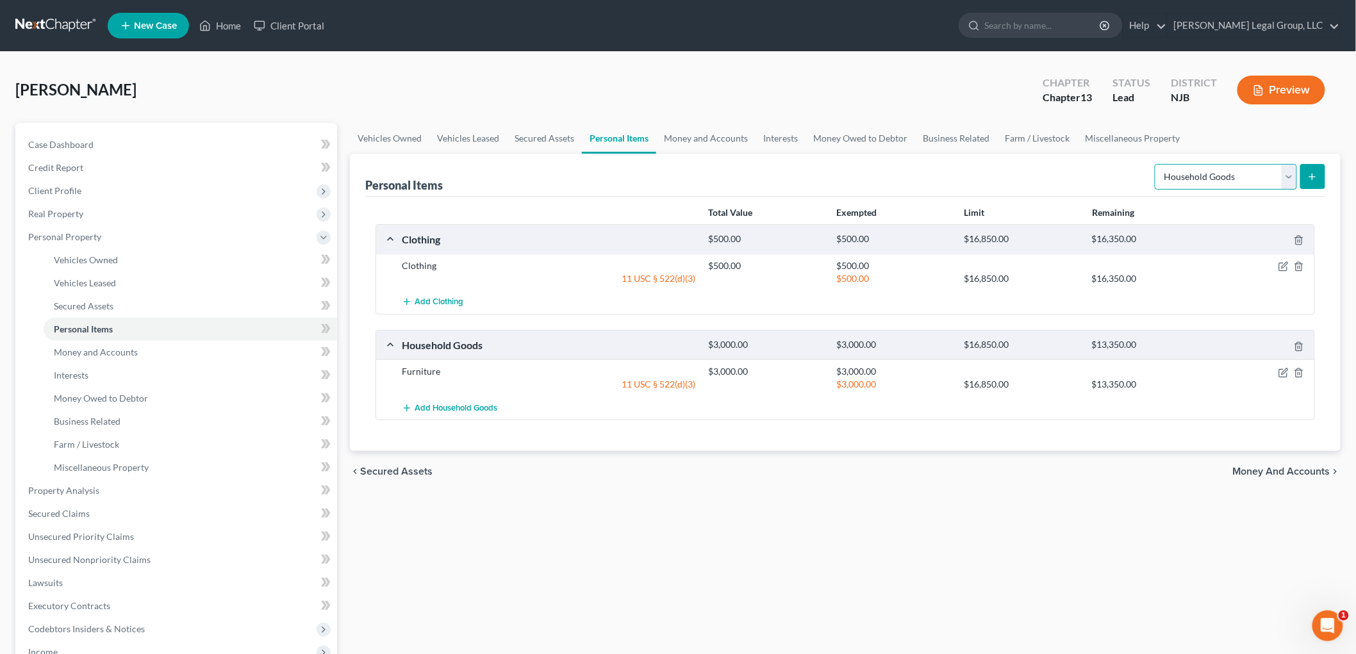
click at [1211, 175] on select "Select Item Type Clothing Collectibles Of Value Electronics Firearms Household …" at bounding box center [1225, 177] width 142 height 26
click at [1156, 164] on select "Select Item Type Clothing Collectibles Of Value Electronics Firearms Household …" at bounding box center [1225, 177] width 142 height 26
click at [1309, 177] on icon "submit" at bounding box center [1312, 177] width 10 height 10
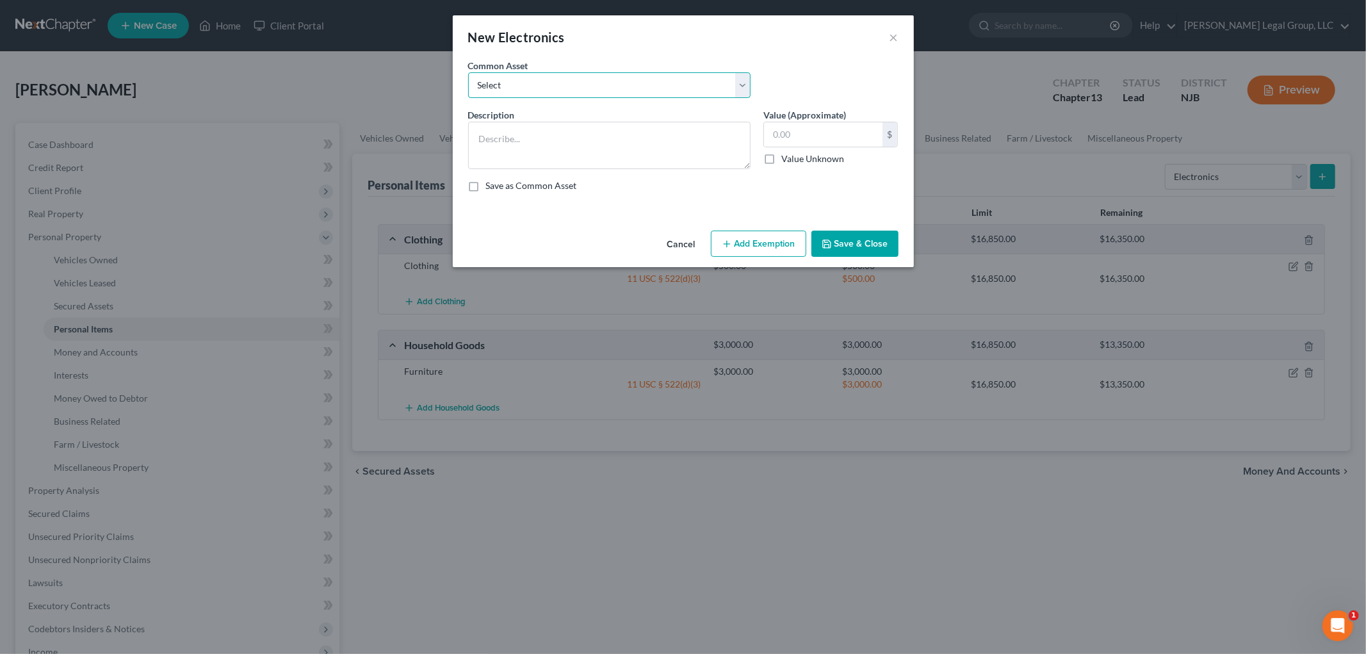
click at [548, 90] on select "Select Electronics" at bounding box center [609, 85] width 283 height 26
click at [468, 72] on select "Select Electronics" at bounding box center [609, 85] width 283 height 26
click at [773, 241] on button "Add Exemption" at bounding box center [758, 244] width 95 height 27
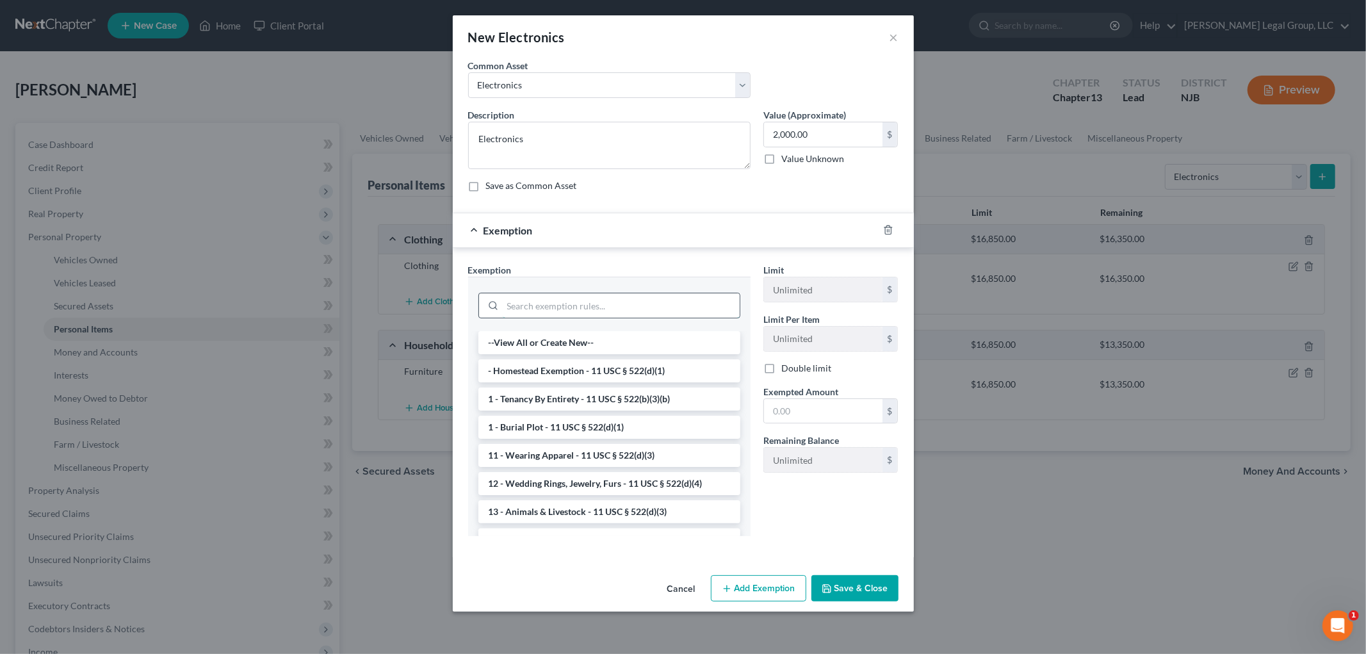
click at [641, 304] on input "search" at bounding box center [621, 305] width 237 height 24
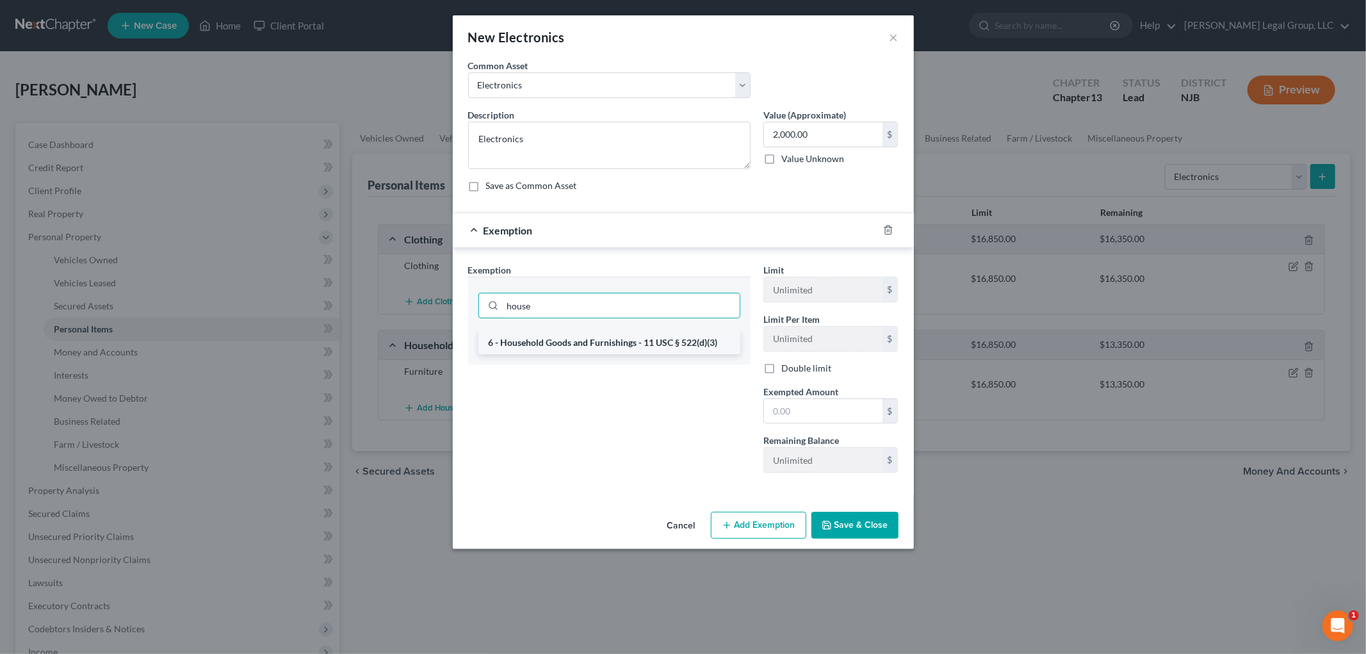
click at [651, 341] on li "6 - Household Goods and Furnishings - 11 USC § 522(d)(3)" at bounding box center [610, 342] width 262 height 23
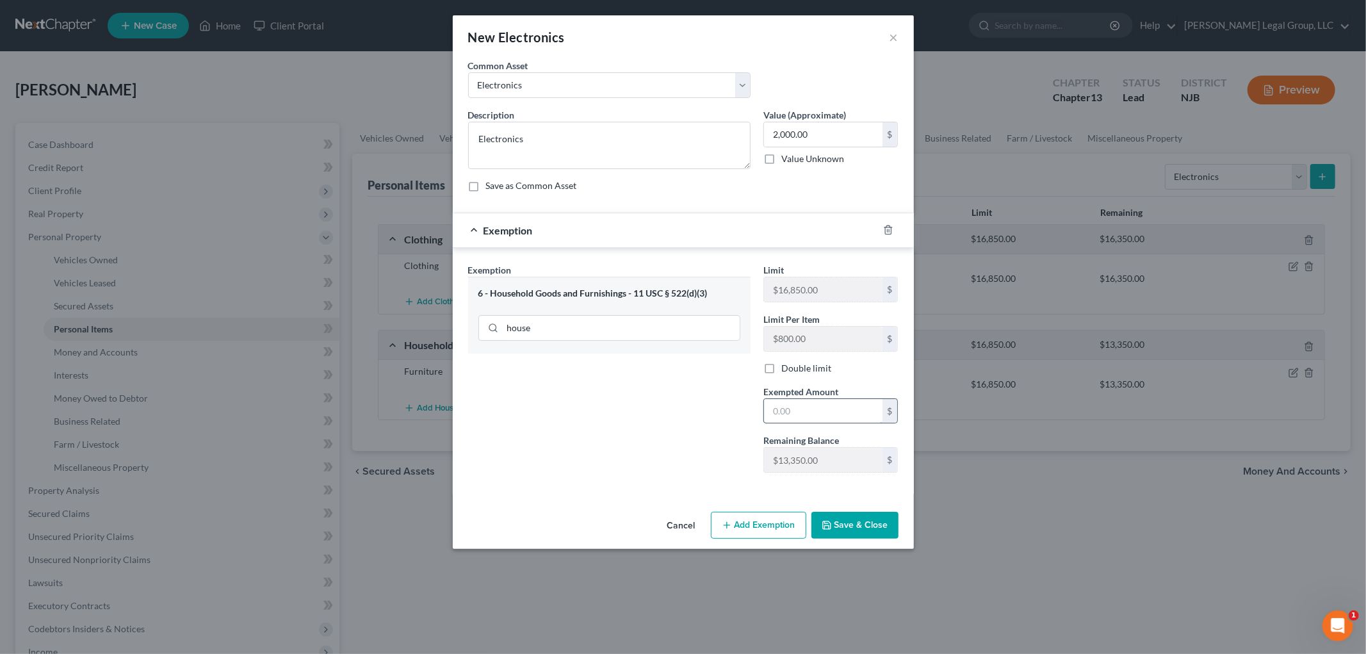
click at [809, 404] on input "text" at bounding box center [823, 411] width 119 height 24
click at [856, 527] on button "Save & Close" at bounding box center [855, 525] width 87 height 27
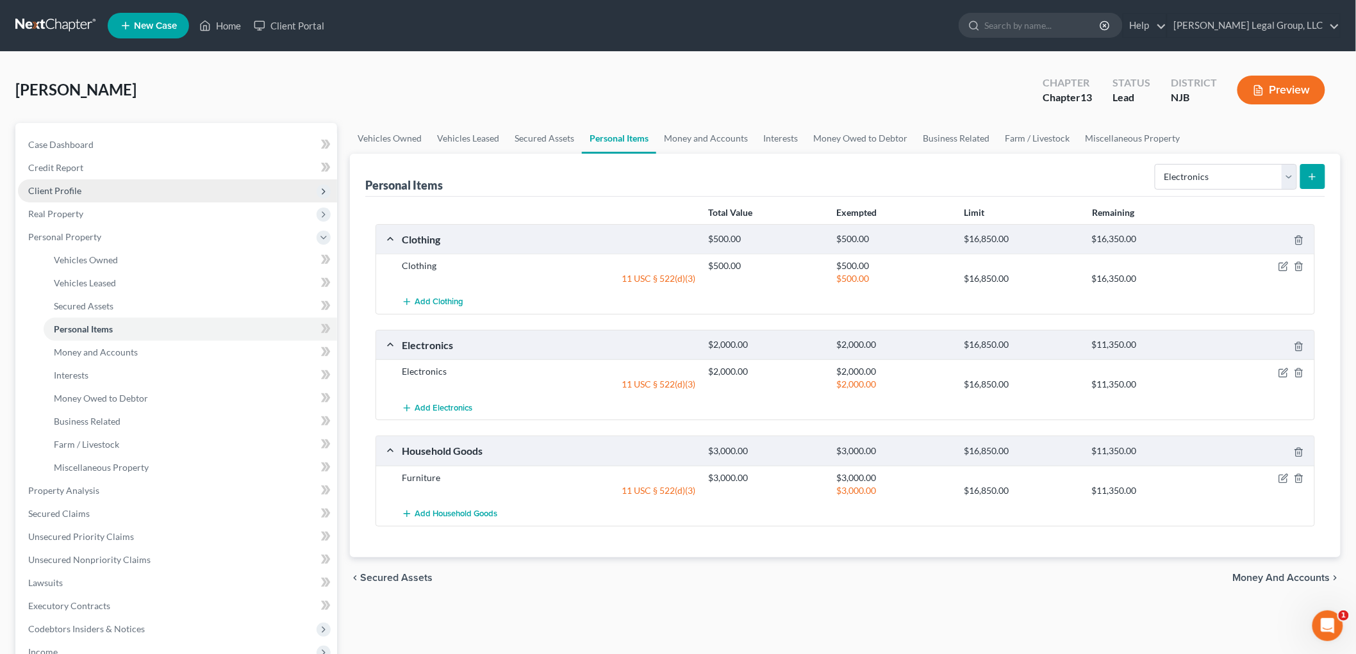
click at [45, 193] on span "Client Profile" at bounding box center [54, 190] width 53 height 11
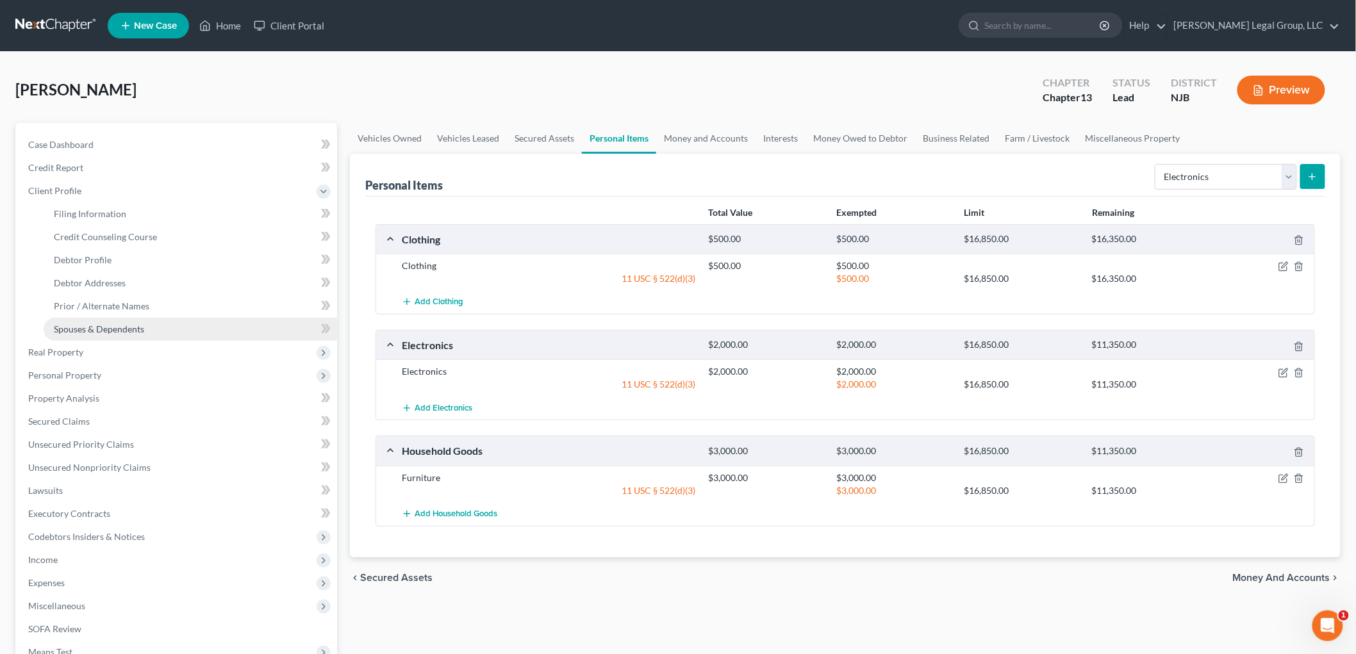
click at [101, 331] on span "Spouses & Dependents" at bounding box center [99, 329] width 90 height 11
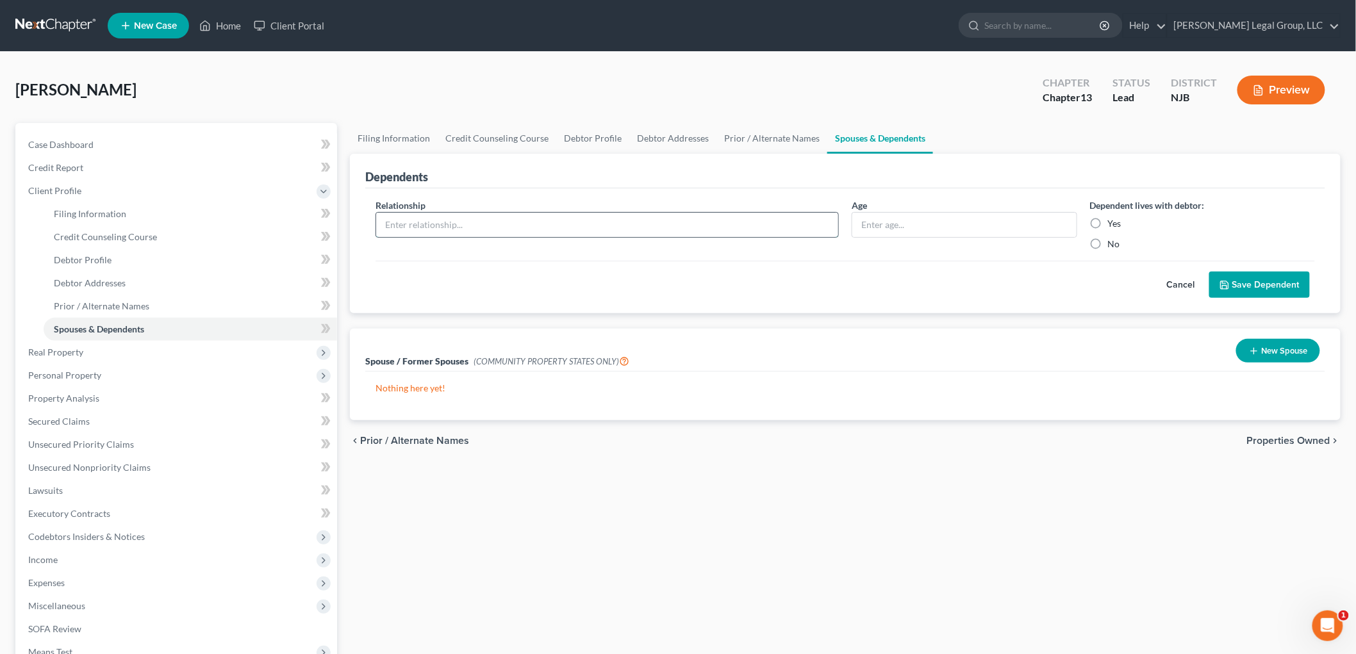
click at [505, 225] on input "text" at bounding box center [607, 225] width 462 height 24
click at [1110, 221] on label "Yes" at bounding box center [1114, 223] width 13 height 13
click at [1113, 221] on input "Yes" at bounding box center [1117, 221] width 8 height 8
click at [726, 220] on input "Son" at bounding box center [607, 225] width 462 height 24
click at [1289, 281] on button "Save Dependent" at bounding box center [1259, 285] width 101 height 27
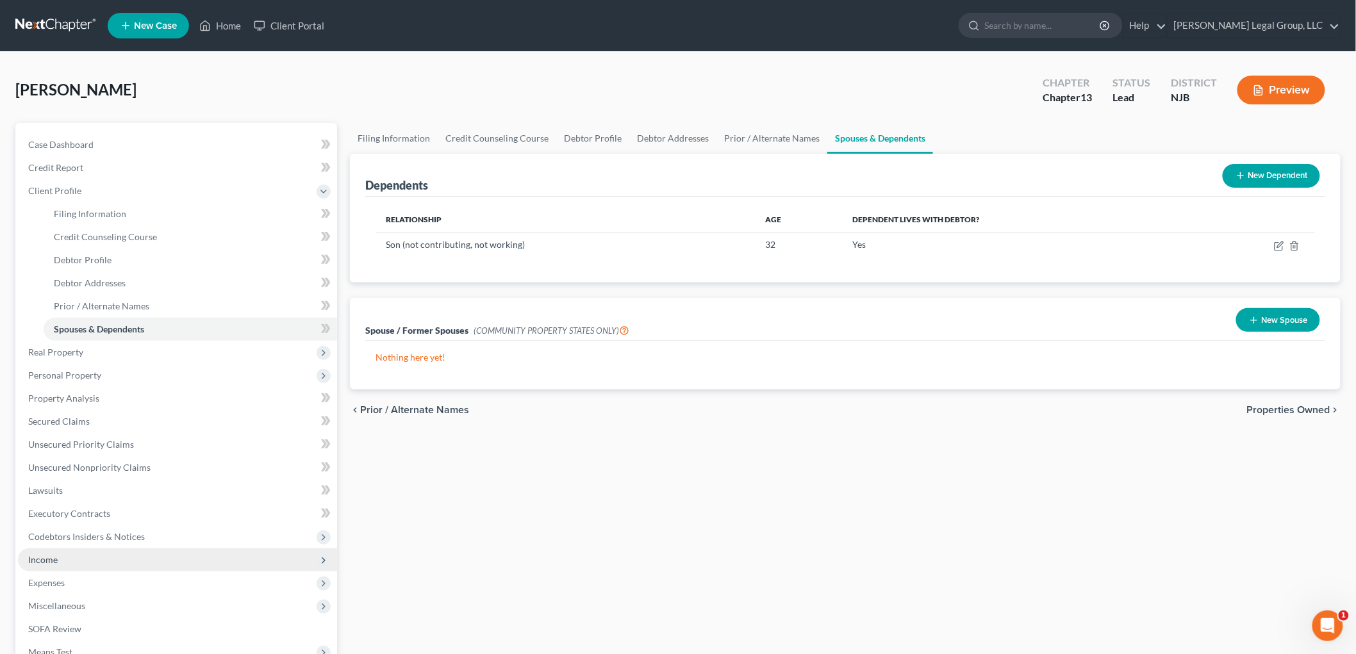
click at [90, 562] on span "Income" at bounding box center [177, 559] width 319 height 23
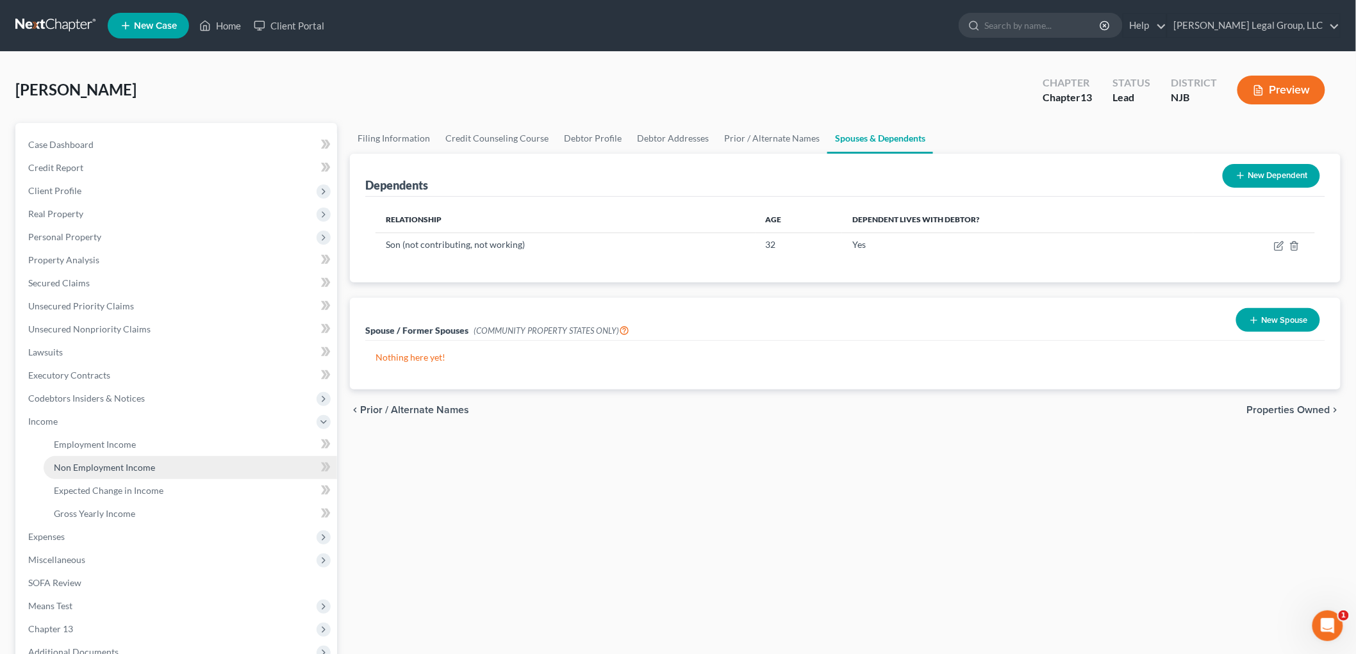
click at [100, 459] on link "Non Employment Income" at bounding box center [190, 467] width 293 height 23
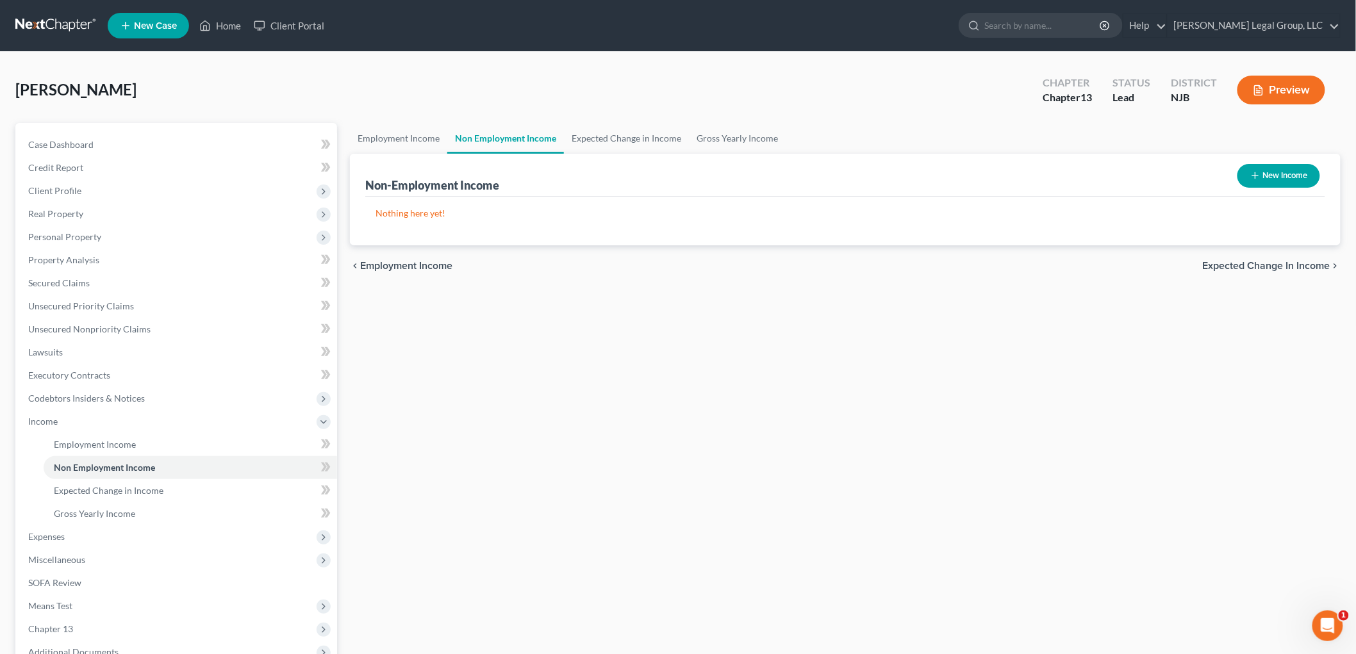
click at [1280, 173] on button "New Income" at bounding box center [1278, 176] width 83 height 24
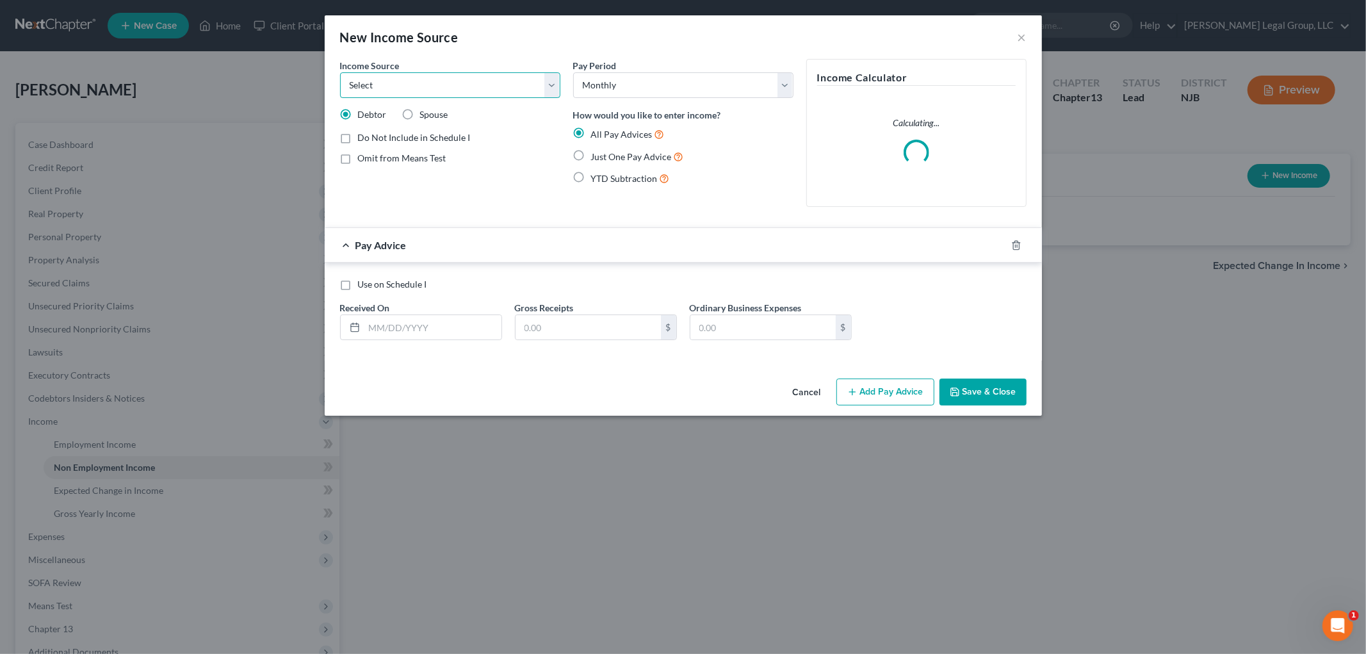
drag, startPoint x: 471, startPoint y: 82, endPoint x: 468, endPoint y: 97, distance: 15.2
click at [471, 82] on select "Select Unemployment Disability (from employer) Pension Retirement Social Securi…" at bounding box center [450, 85] width 220 height 26
click at [340, 72] on select "Select Unemployment Disability (from employer) Pension Retirement Social Securi…" at bounding box center [450, 85] width 220 height 26
drag, startPoint x: 458, startPoint y: 88, endPoint x: 455, endPoint y: 97, distance: 10.1
click at [458, 87] on select "Select Unemployment Disability (from employer) Pension Retirement Social Securi…" at bounding box center [450, 85] width 220 height 26
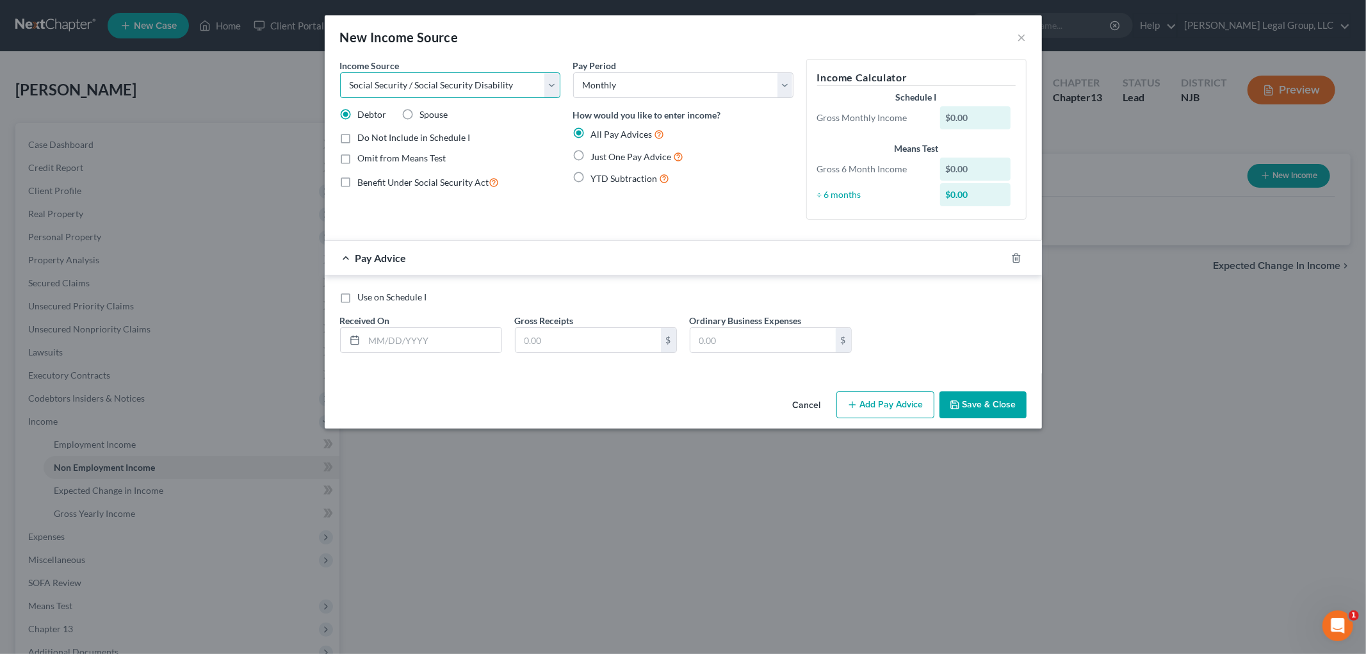
click at [340, 72] on select "Select Unemployment Disability (from employer) Pension Retirement Social Securi…" at bounding box center [450, 85] width 220 height 26
click at [620, 152] on span "Just One Pay Advice" at bounding box center [631, 156] width 81 height 11
click at [605, 152] on input "Just One Pay Advice" at bounding box center [600, 153] width 8 height 8
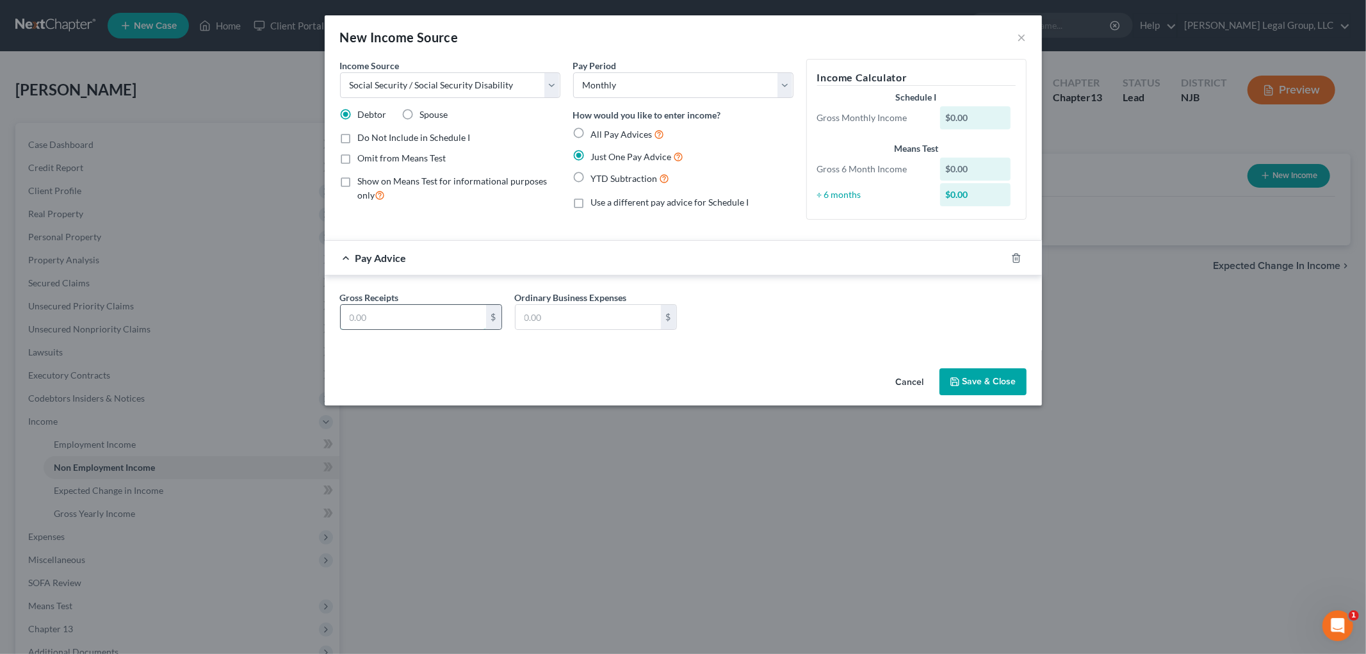
click at [464, 319] on input "text" at bounding box center [413, 317] width 145 height 24
drag, startPoint x: 989, startPoint y: 384, endPoint x: 66, endPoint y: 356, distance: 923.5
click at [988, 384] on button "Save & Close" at bounding box center [983, 381] width 87 height 27
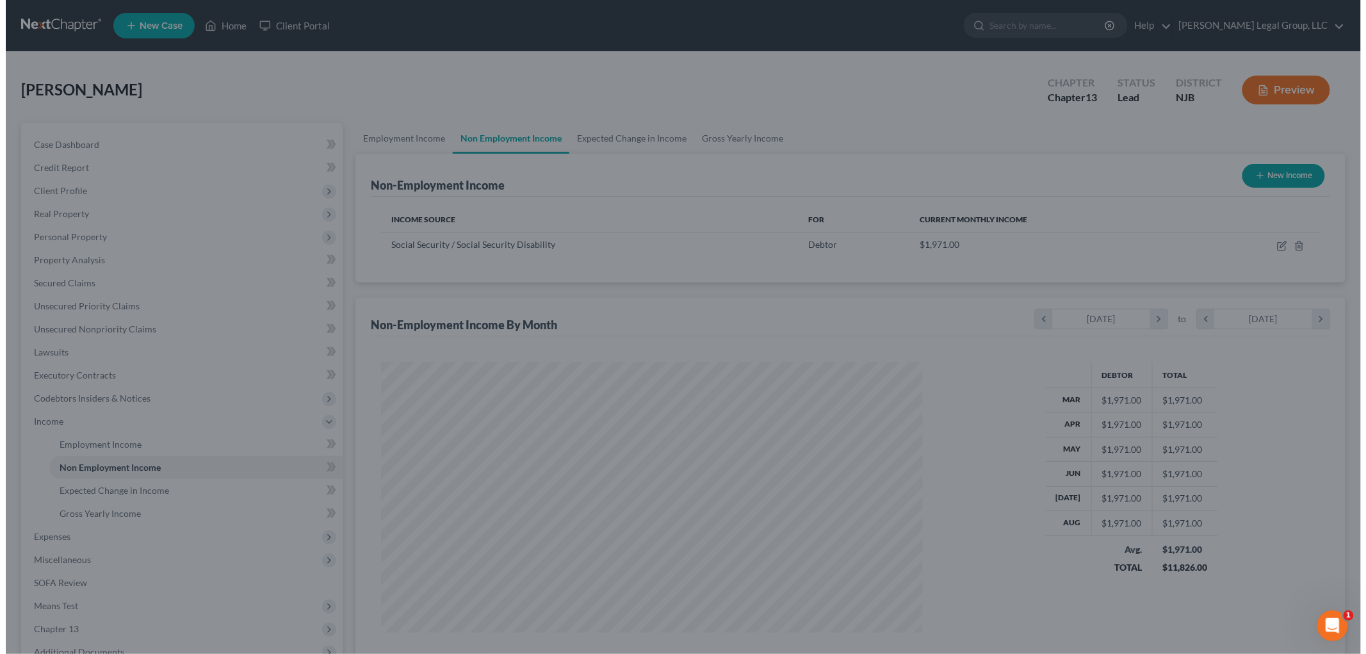
scroll to position [640336, 640041]
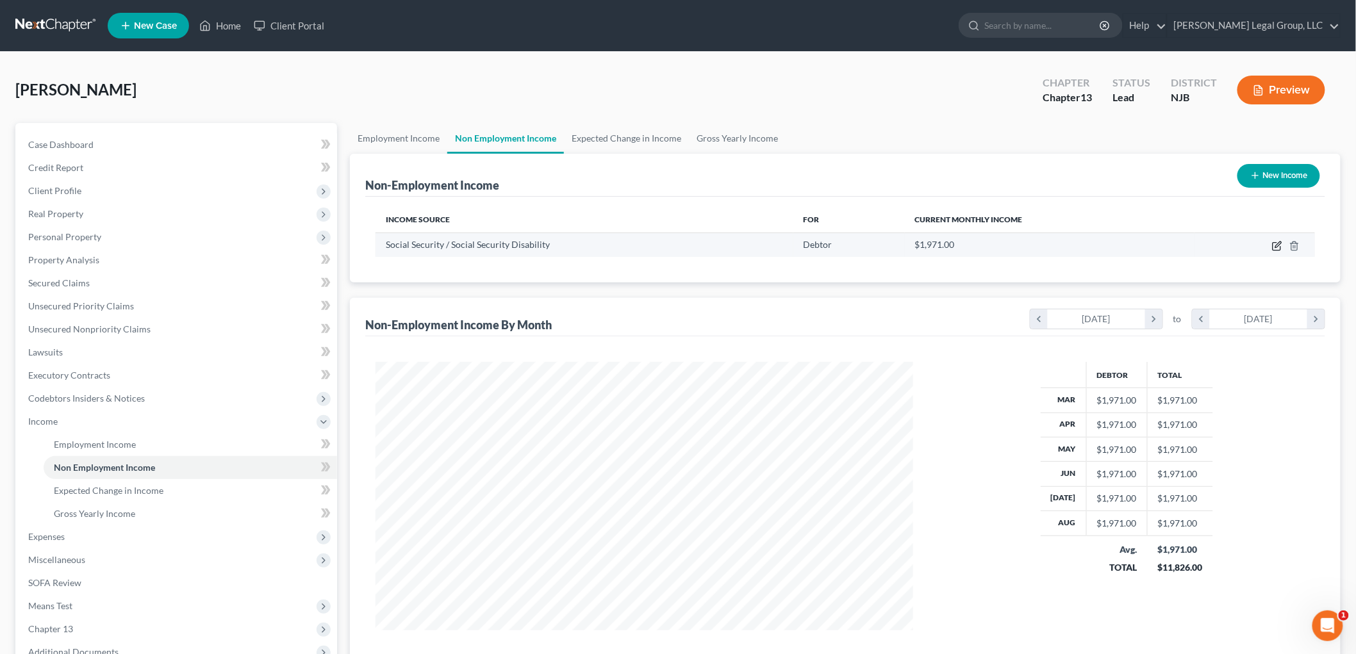
click at [1273, 247] on icon "button" at bounding box center [1276, 247] width 8 height 8
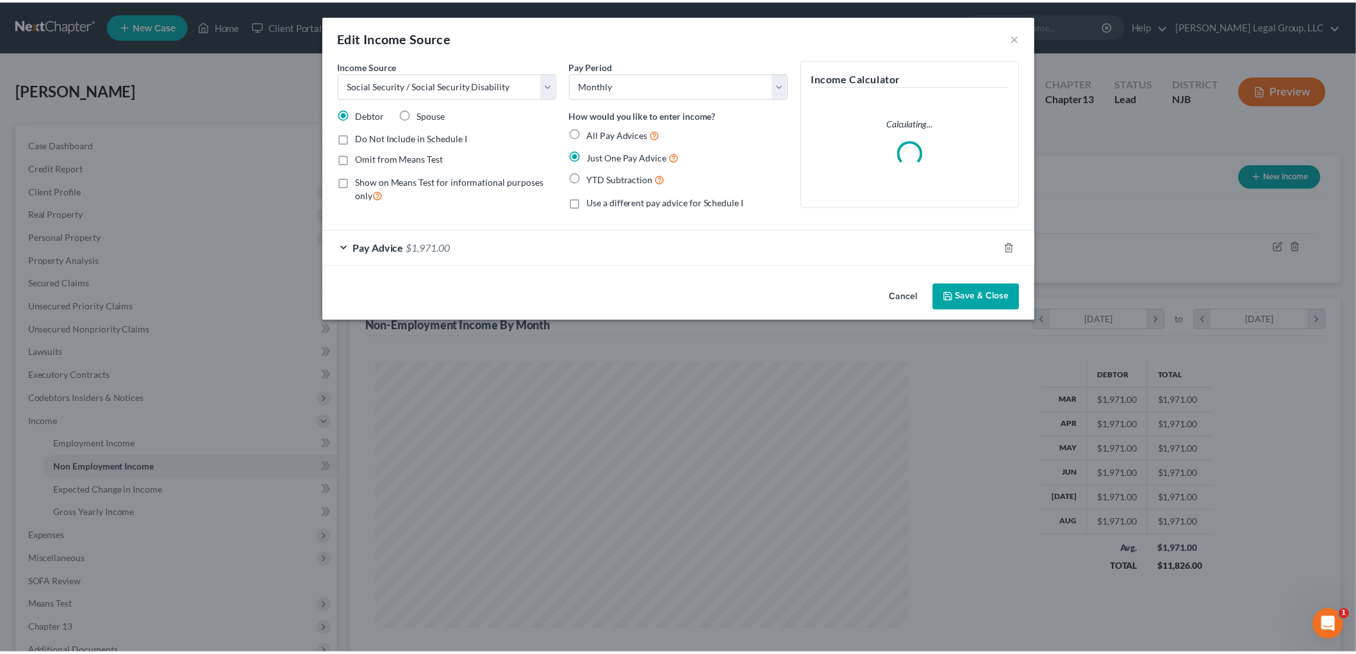
scroll to position [270, 568]
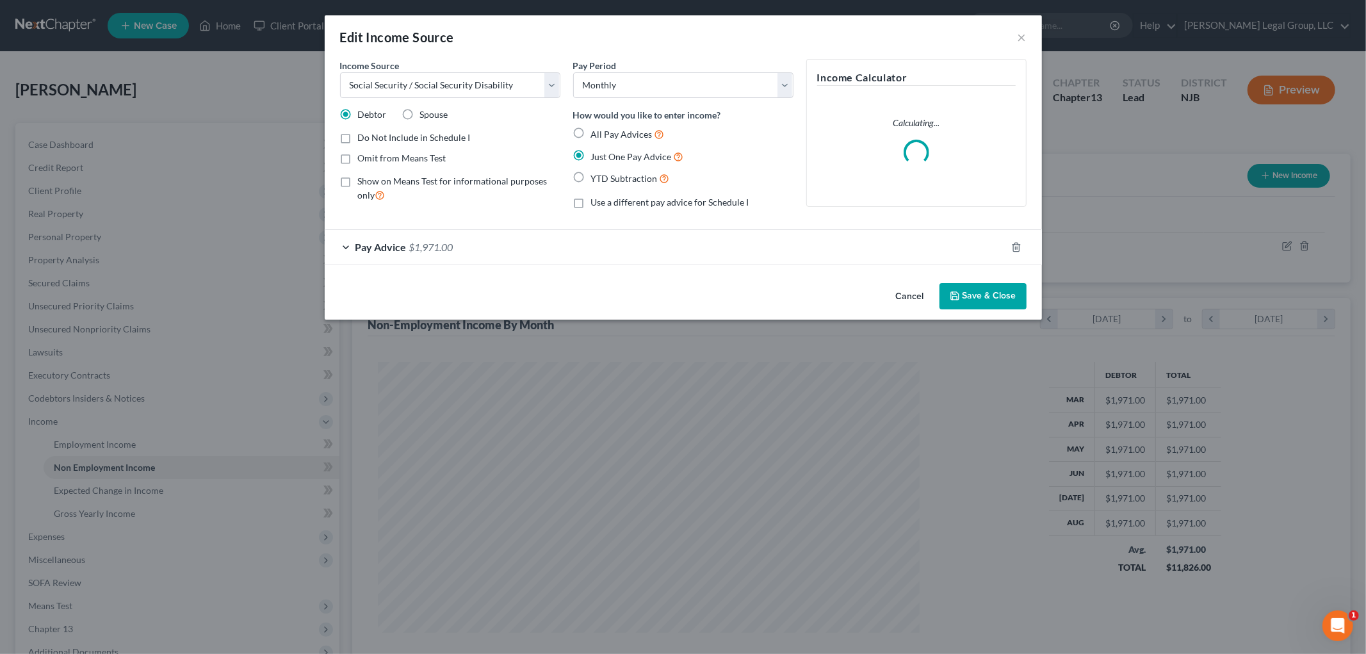
click at [495, 253] on div "Pay Advice $1,971.00" at bounding box center [666, 247] width 682 height 34
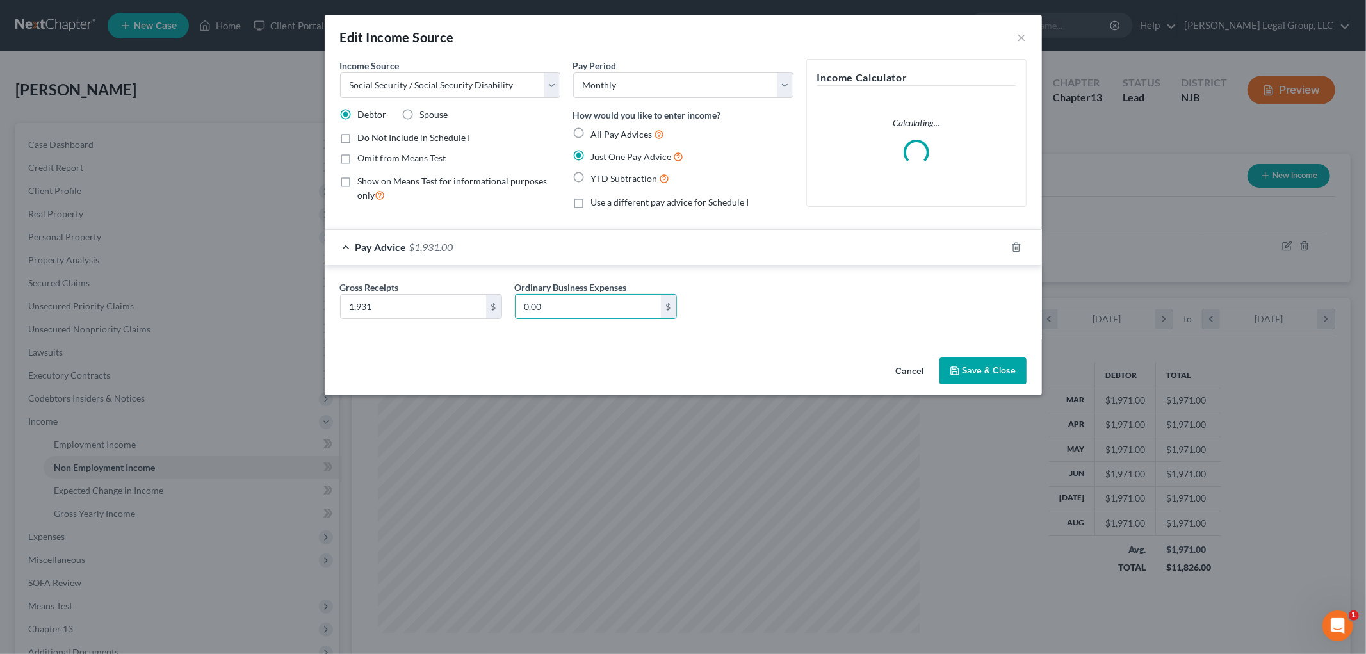
click at [1000, 370] on button "Save & Close" at bounding box center [983, 370] width 87 height 27
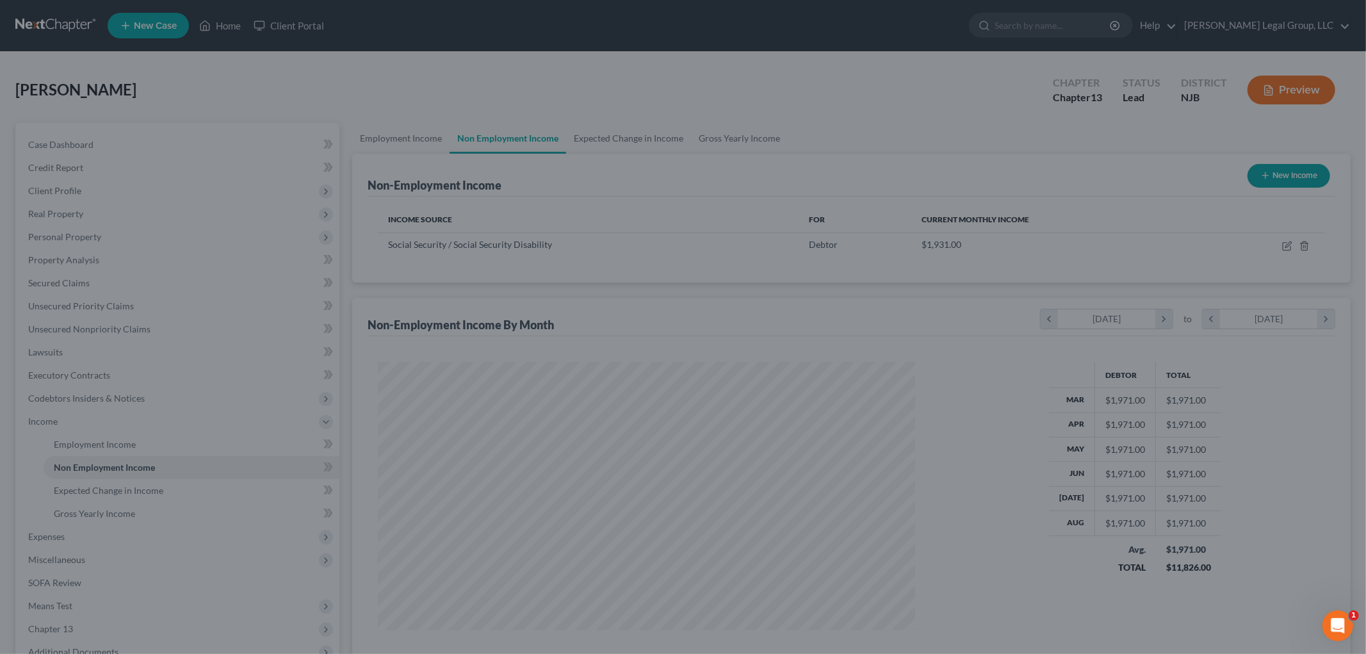
scroll to position [640336, 640041]
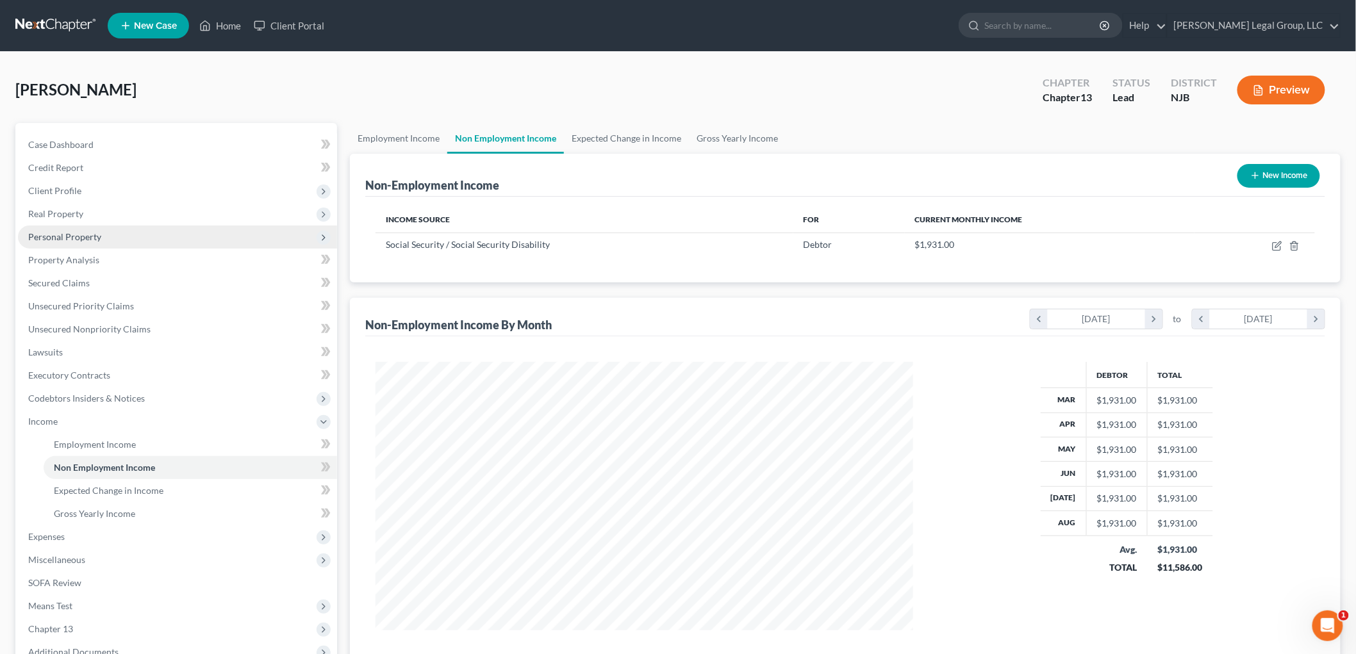
click at [74, 242] on span "Personal Property" at bounding box center [177, 236] width 319 height 23
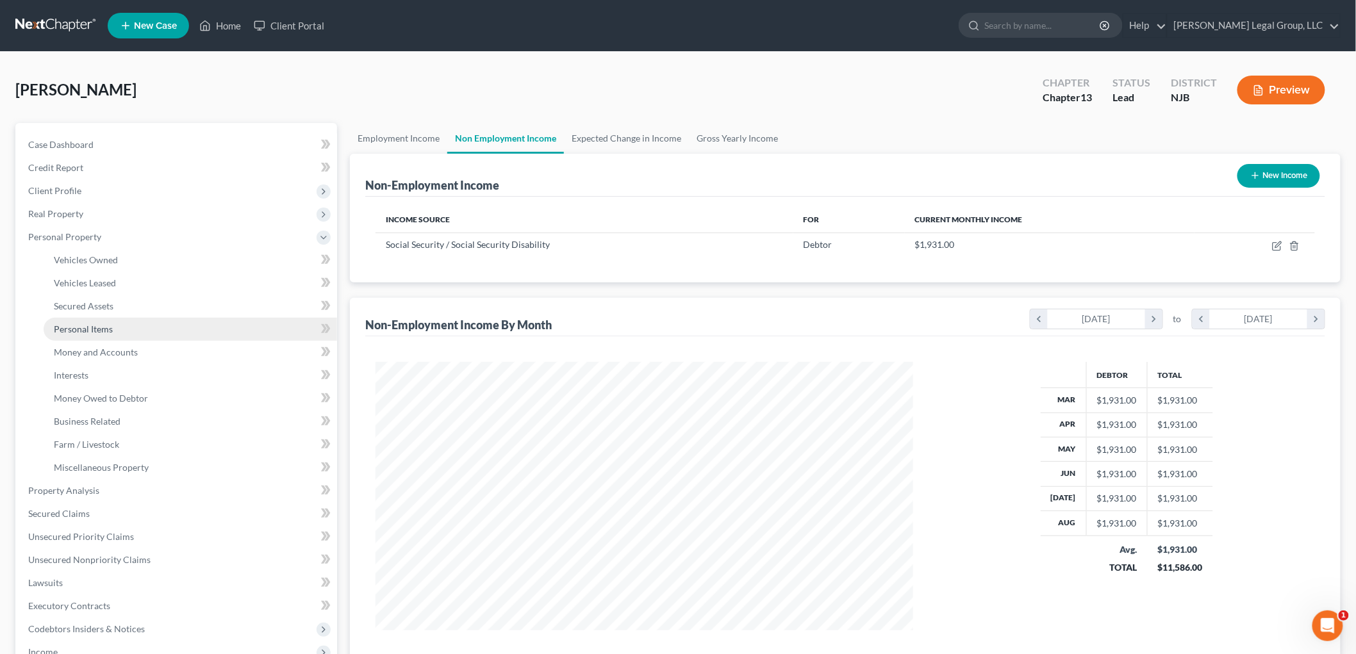
click at [95, 321] on link "Personal Items" at bounding box center [190, 329] width 293 height 23
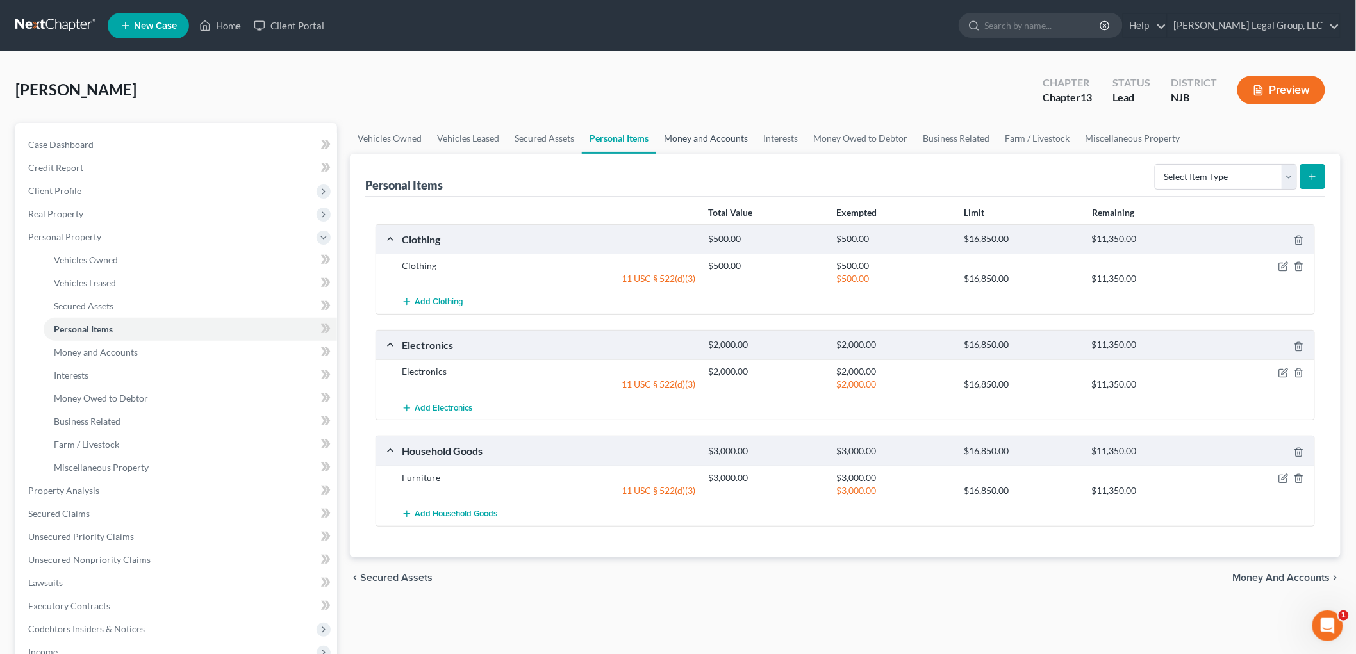
click at [719, 138] on link "Money and Accounts" at bounding box center [705, 138] width 99 height 31
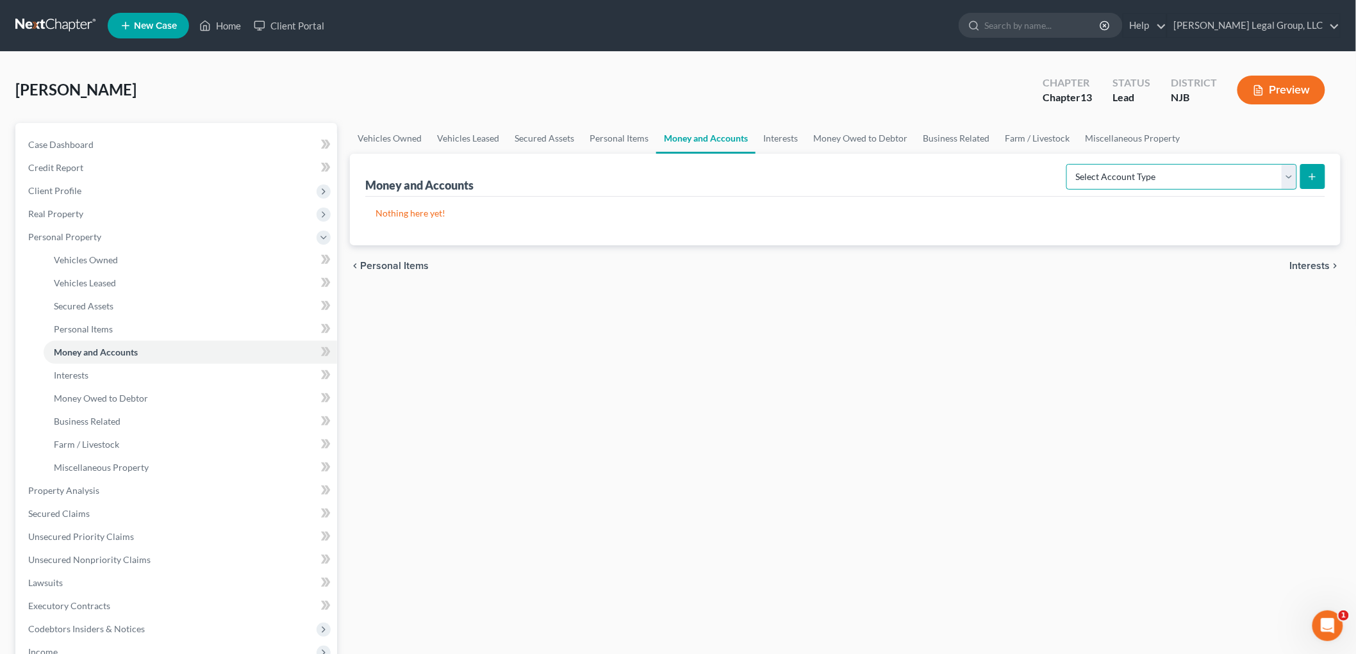
drag, startPoint x: 1193, startPoint y: 177, endPoint x: 1184, endPoint y: 187, distance: 14.0
click at [1193, 177] on select "Select Account Type Brokerage Cash on Hand Certificates of Deposit Checking Acc…" at bounding box center [1181, 177] width 231 height 26
click at [1163, 178] on select "Select Account Type Brokerage Cash on Hand Certificates of Deposit Checking Acc…" at bounding box center [1181, 177] width 231 height 26
click at [1069, 164] on select "Select Account Type Brokerage Cash on Hand Certificates of Deposit Checking Acc…" at bounding box center [1181, 177] width 231 height 26
click at [1314, 167] on button "submit" at bounding box center [1312, 176] width 25 height 25
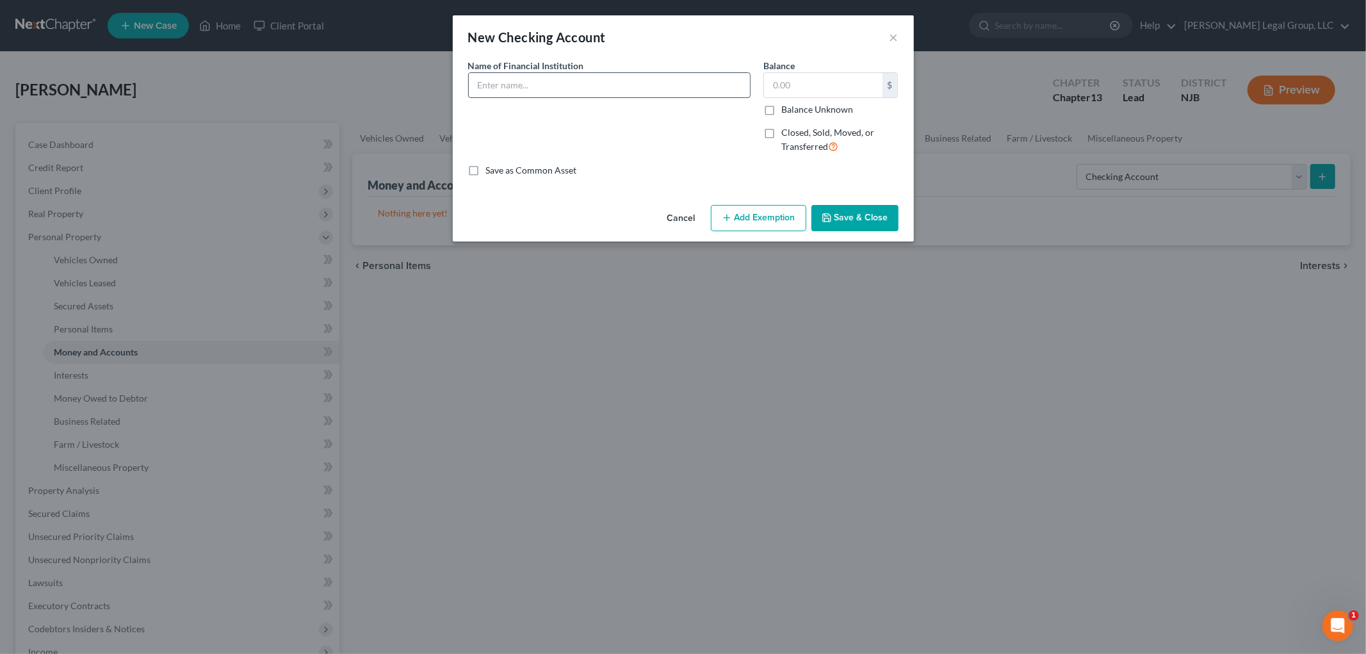
click at [528, 83] on input "text" at bounding box center [609, 85] width 281 height 24
click at [848, 220] on button "Save & Close" at bounding box center [855, 218] width 87 height 27
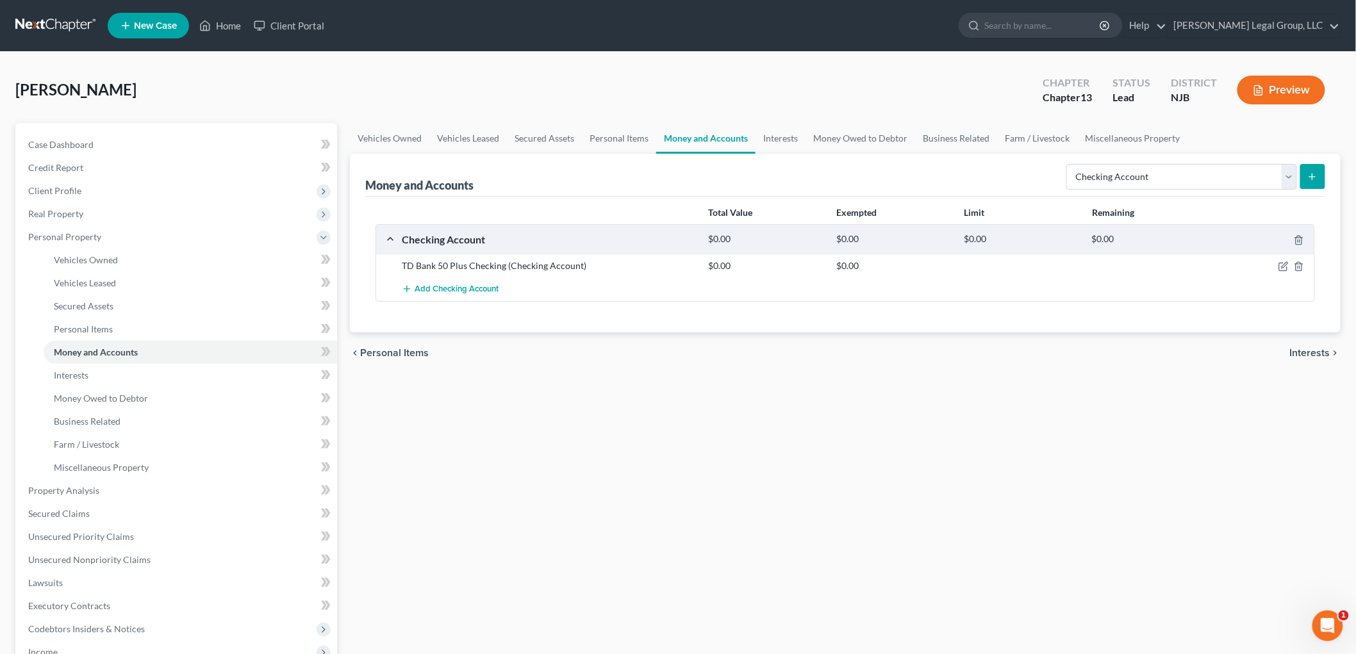
click at [1323, 177] on button "submit" at bounding box center [1312, 176] width 25 height 25
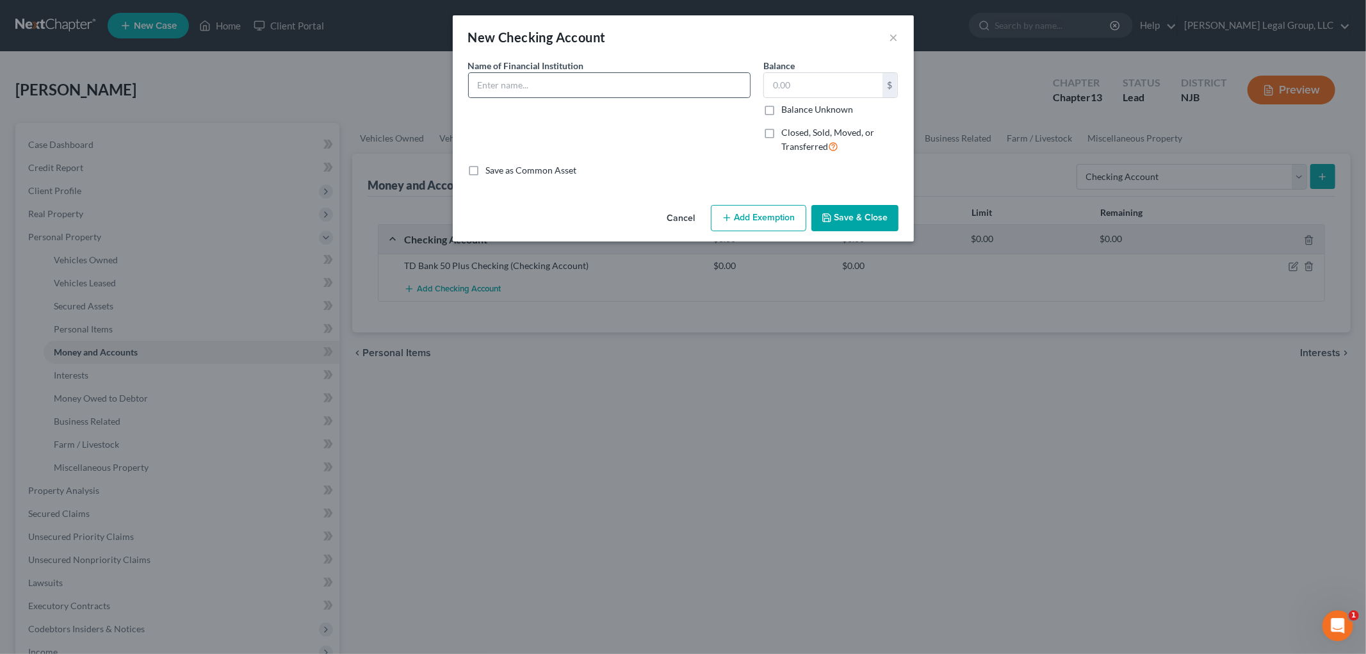
click at [577, 72] on div at bounding box center [609, 85] width 283 height 26
drag, startPoint x: 567, startPoint y: 94, endPoint x: 560, endPoint y: 94, distance: 7.0
click at [567, 94] on input "text" at bounding box center [609, 85] width 281 height 24
click at [779, 136] on div "Closed, Sold, Moved, or Transferred" at bounding box center [831, 140] width 135 height 28
click at [782, 131] on label "Closed, Sold, Moved, or Transferred" at bounding box center [840, 140] width 117 height 28
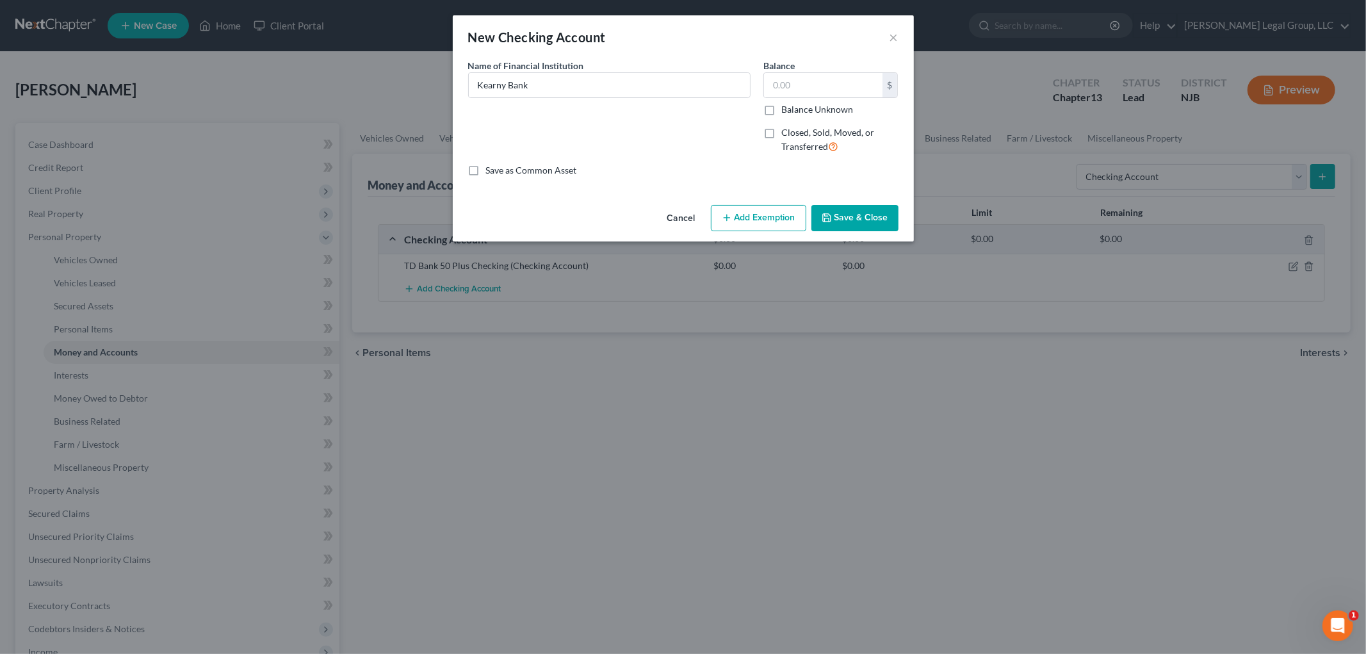
click at [787, 131] on input "Closed, Sold, Moved, or Transferred" at bounding box center [791, 130] width 8 height 8
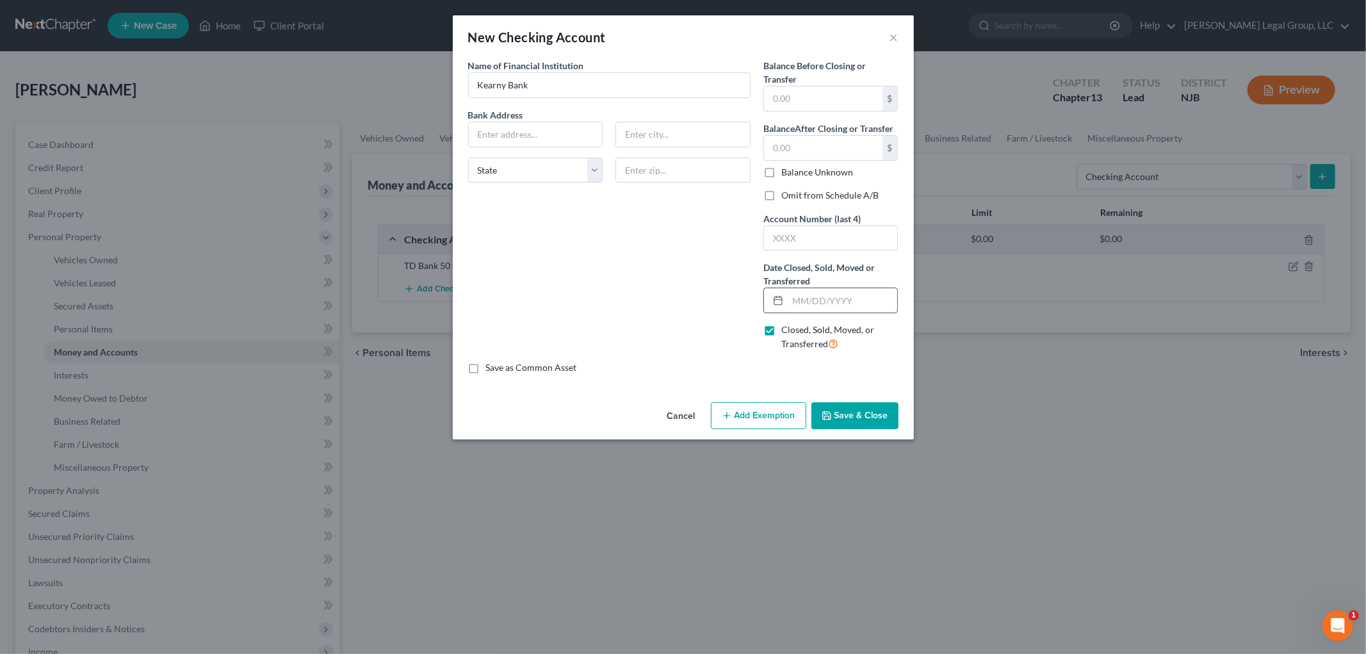
click at [849, 302] on input "text" at bounding box center [843, 300] width 110 height 24
click at [871, 413] on button "Save & Close" at bounding box center [855, 415] width 87 height 27
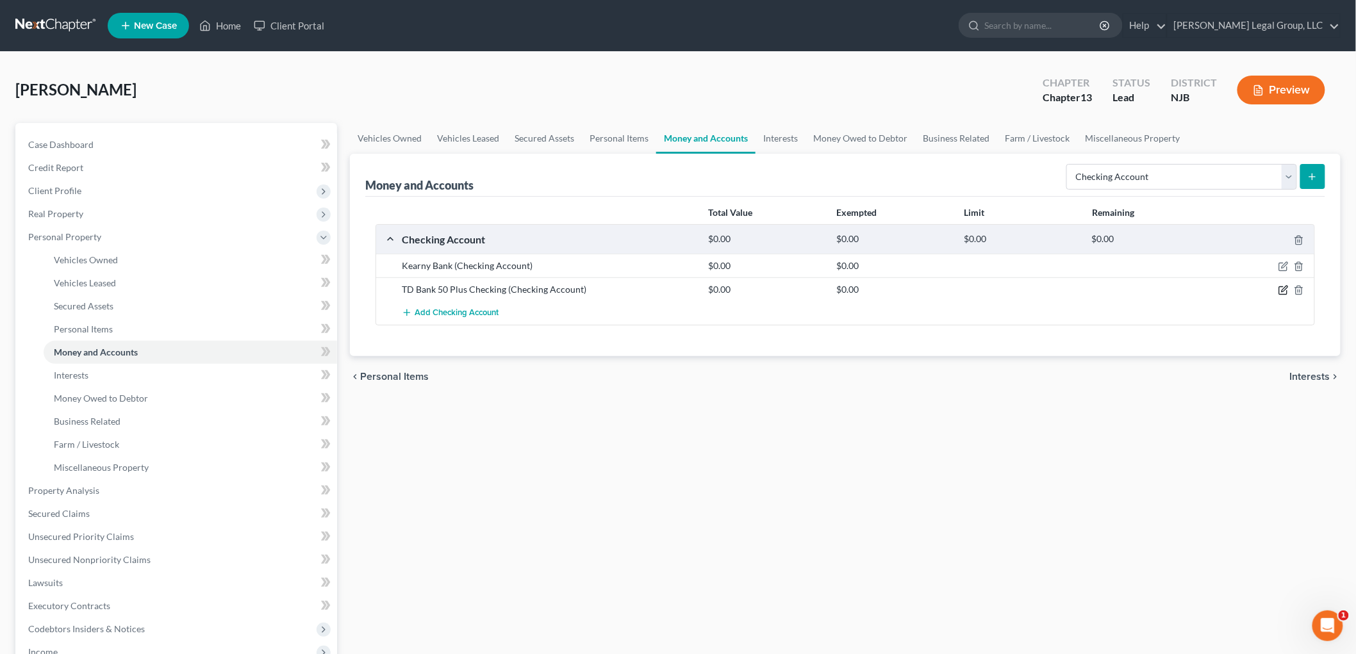
drag, startPoint x: 1284, startPoint y: 290, endPoint x: 1080, endPoint y: 304, distance: 204.2
click at [1284, 290] on icon "button" at bounding box center [1283, 290] width 10 height 10
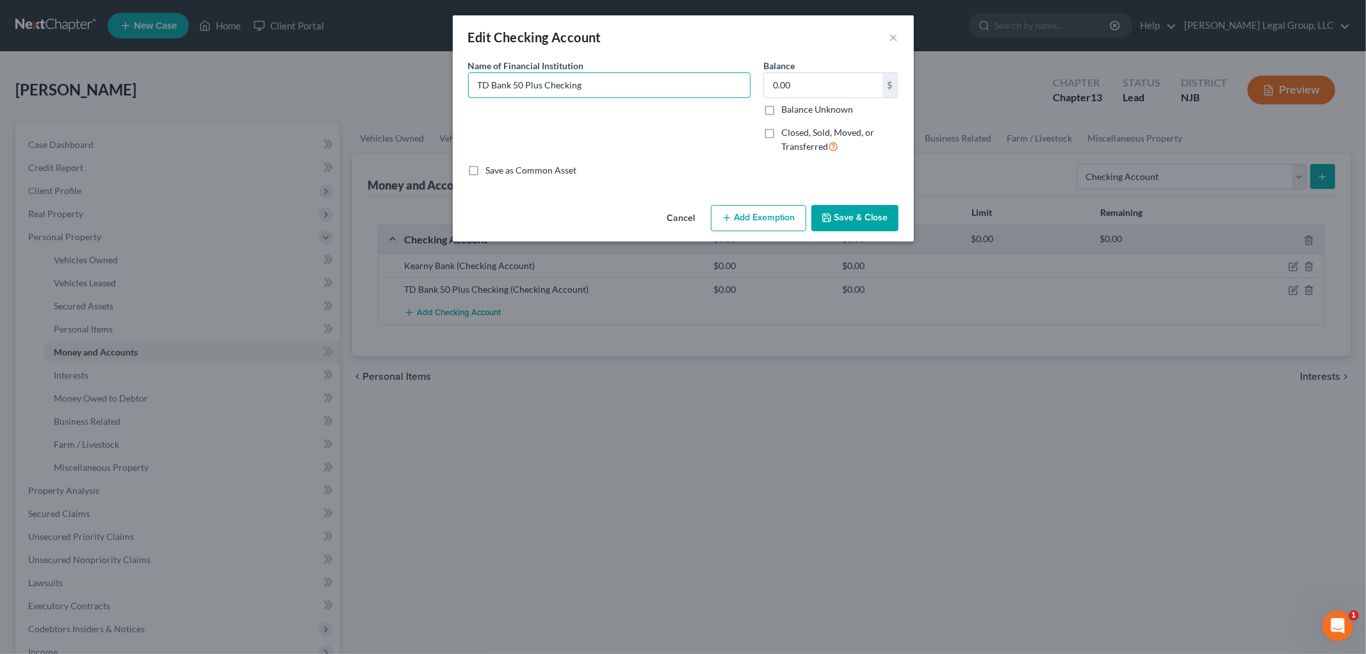
drag, startPoint x: 596, startPoint y: 79, endPoint x: 422, endPoint y: 61, distance: 175.2
click at [423, 62] on div "Edit Checking Account × An exemption set must first be selected from the Filing…" at bounding box center [683, 327] width 1366 height 654
click at [878, 208] on button "Save & Close" at bounding box center [855, 218] width 87 height 27
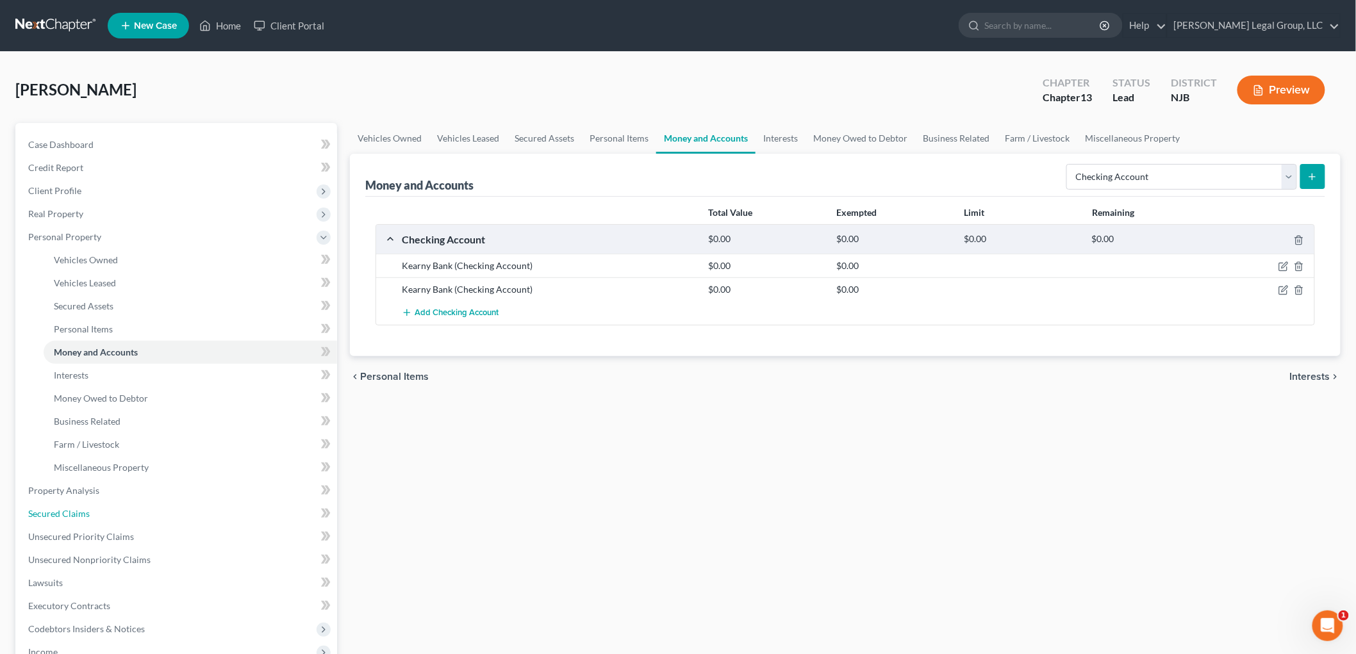
drag, startPoint x: 91, startPoint y: 519, endPoint x: 392, endPoint y: 517, distance: 301.1
click at [91, 519] on link "Secured Claims" at bounding box center [177, 513] width 319 height 23
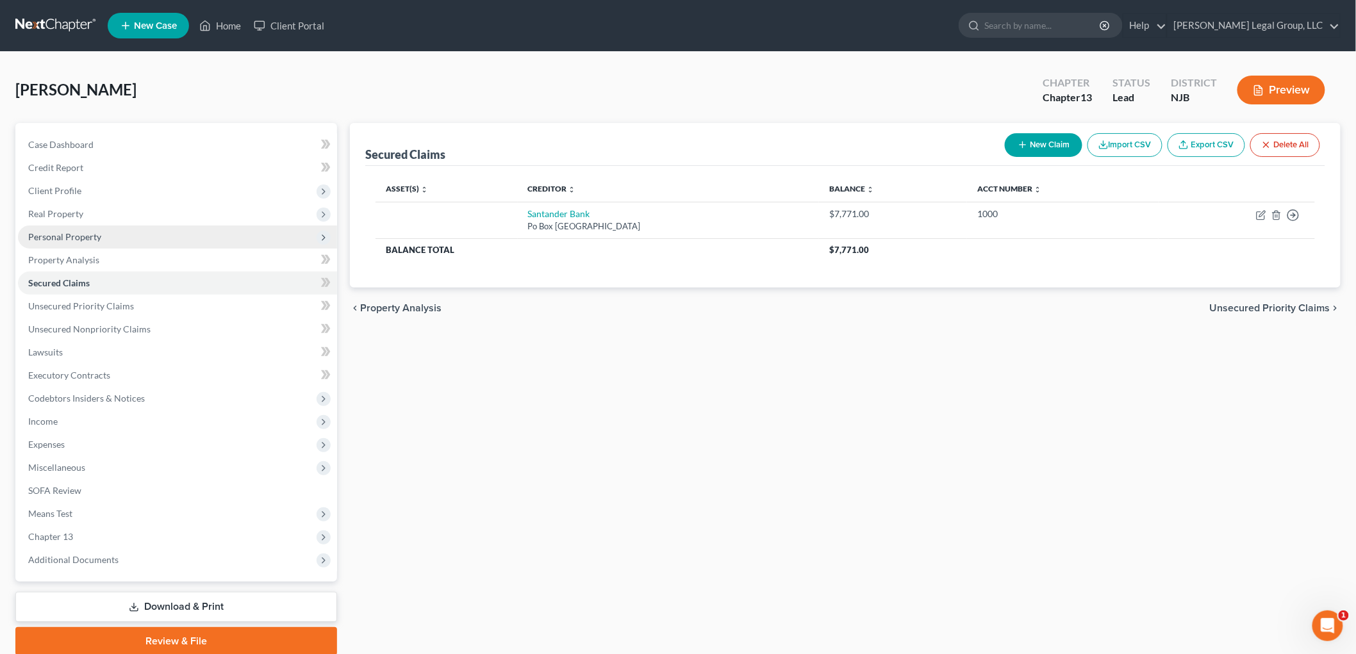
click at [53, 238] on span "Personal Property" at bounding box center [64, 236] width 73 height 11
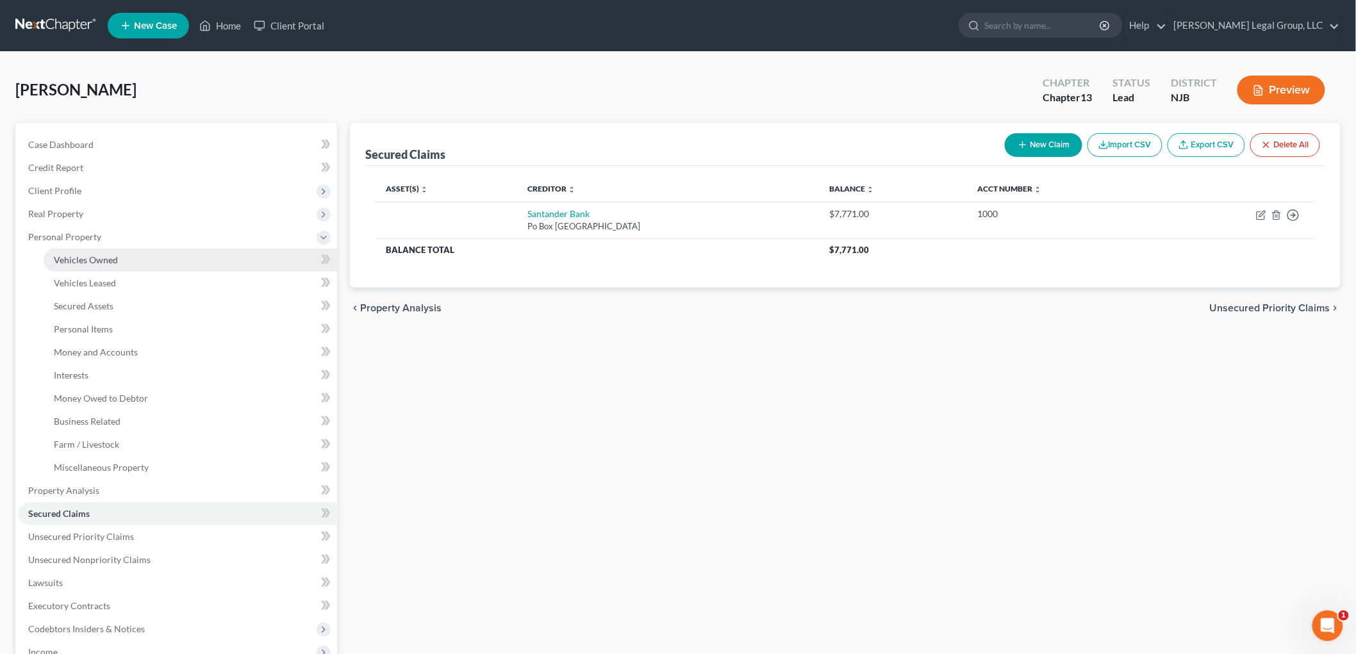
click at [88, 257] on span "Vehicles Owned" at bounding box center [86, 259] width 64 height 11
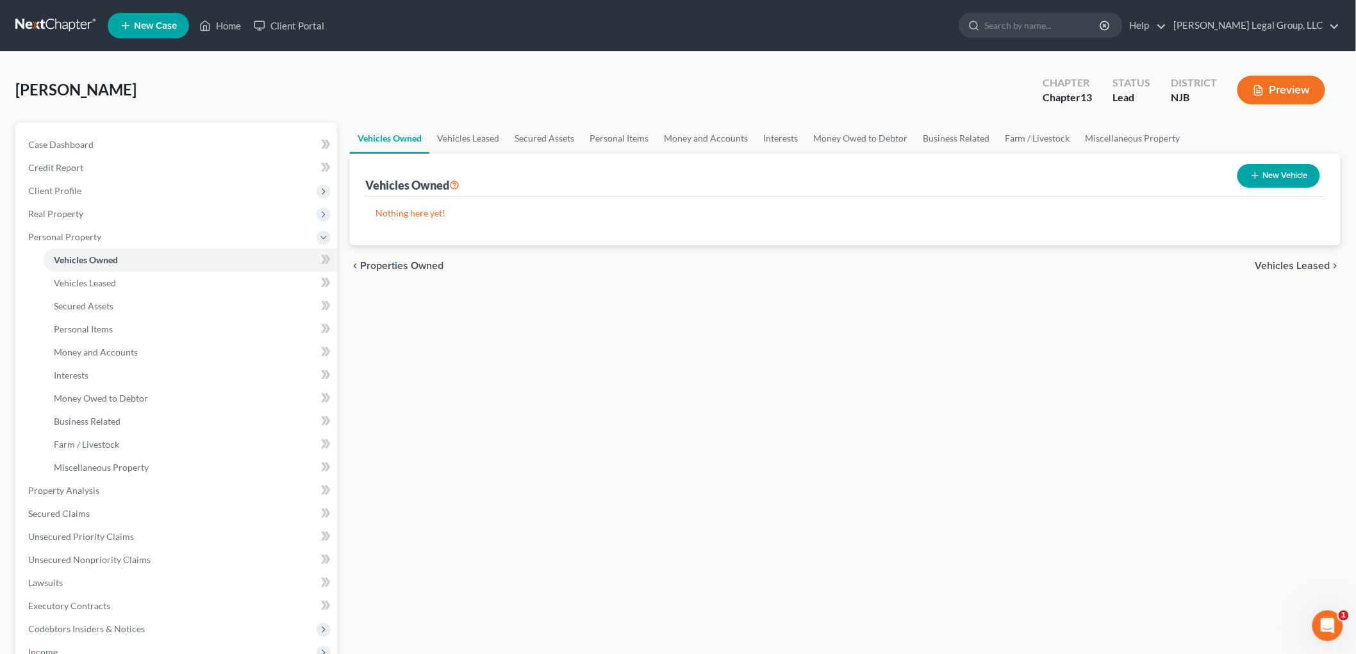
click at [1256, 177] on icon "button" at bounding box center [1255, 175] width 10 height 10
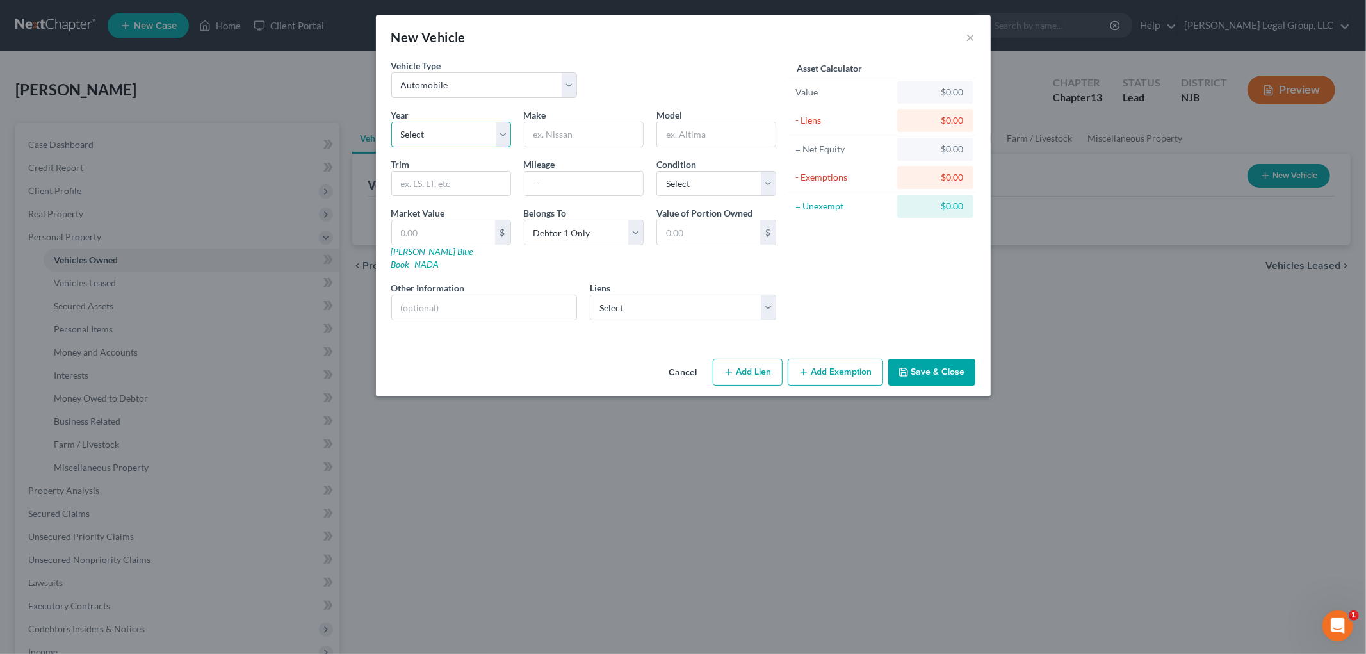
click at [438, 133] on select "Select 2026 2025 2024 2023 2022 2021 2020 2019 2018 2017 2016 2015 2014 2013 20…" at bounding box center [451, 135] width 120 height 26
click at [391, 122] on select "Select 2026 2025 2024 2023 2022 2021 2020 2019 2018 2017 2016 2015 2014 2013 20…" at bounding box center [451, 135] width 120 height 26
click at [696, 184] on select "Select Excellent Very Good Good Fair Poor" at bounding box center [717, 184] width 120 height 26
click at [657, 171] on select "Select Excellent Very Good Good Fair Poor" at bounding box center [717, 184] width 120 height 26
click at [933, 361] on button "Save & Close" at bounding box center [932, 372] width 87 height 27
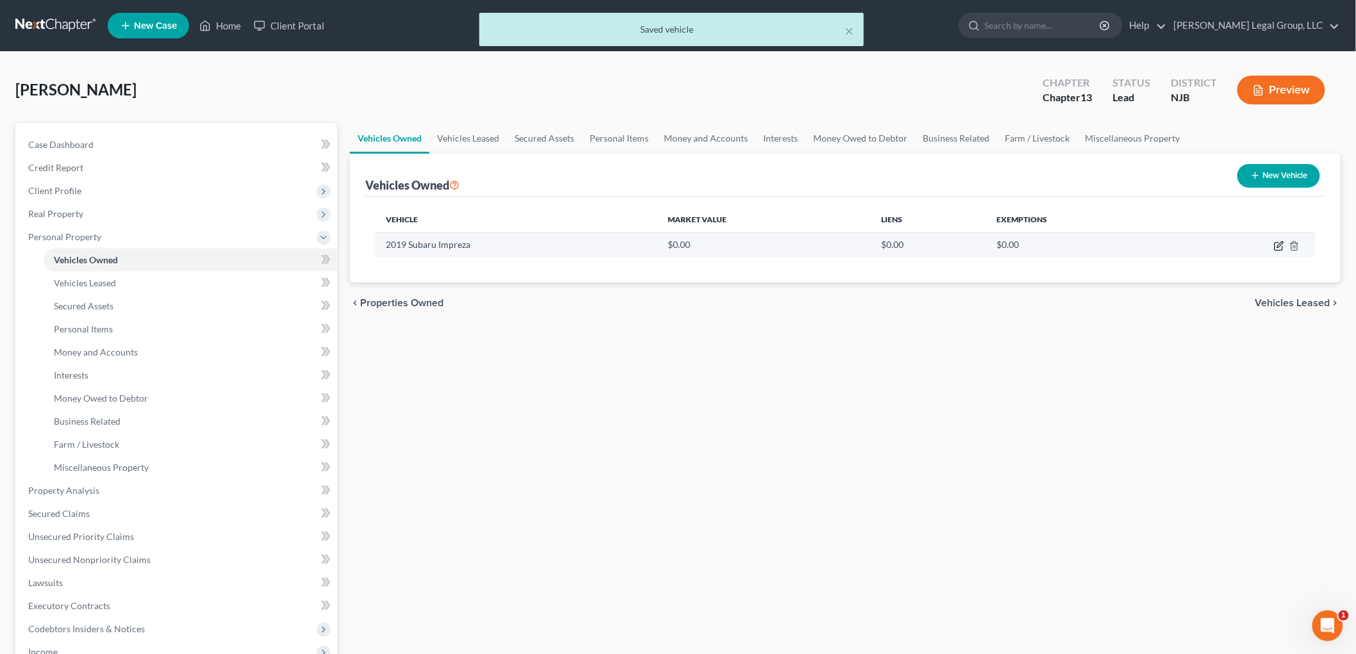
click at [1277, 243] on icon "button" at bounding box center [1279, 246] width 10 height 10
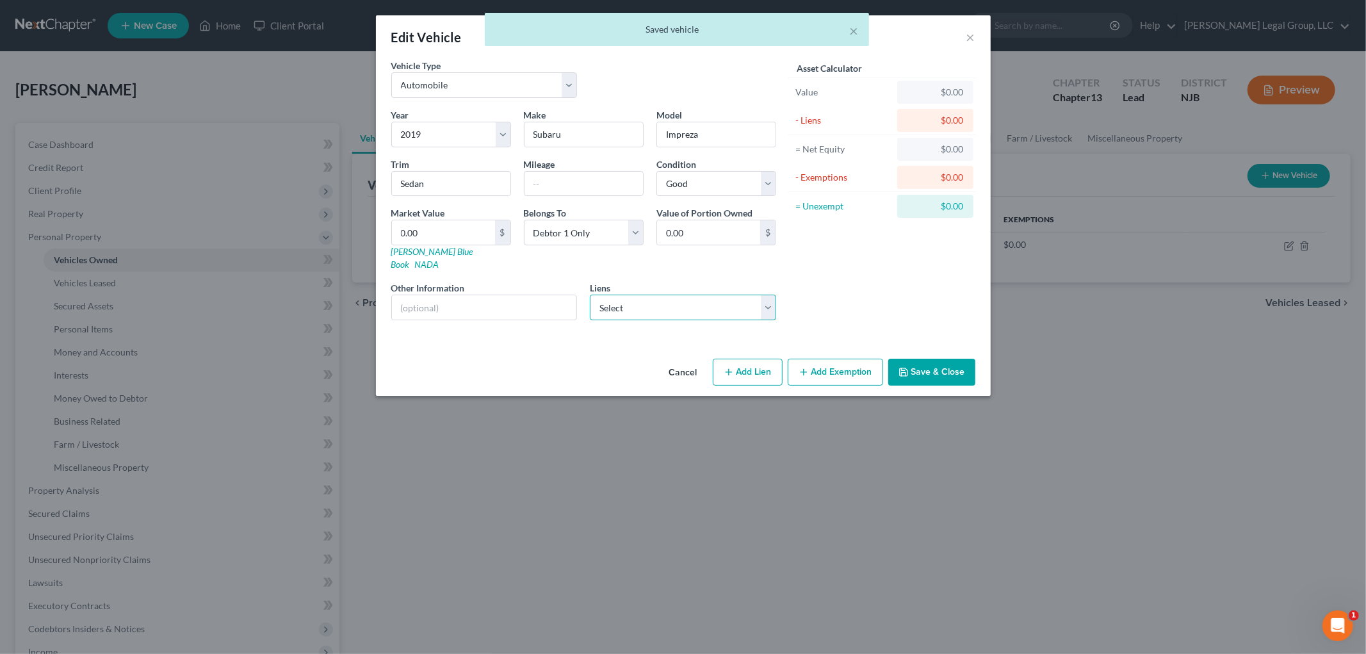
click at [680, 299] on select "Select Santander Bank - $7,771.00" at bounding box center [683, 308] width 186 height 26
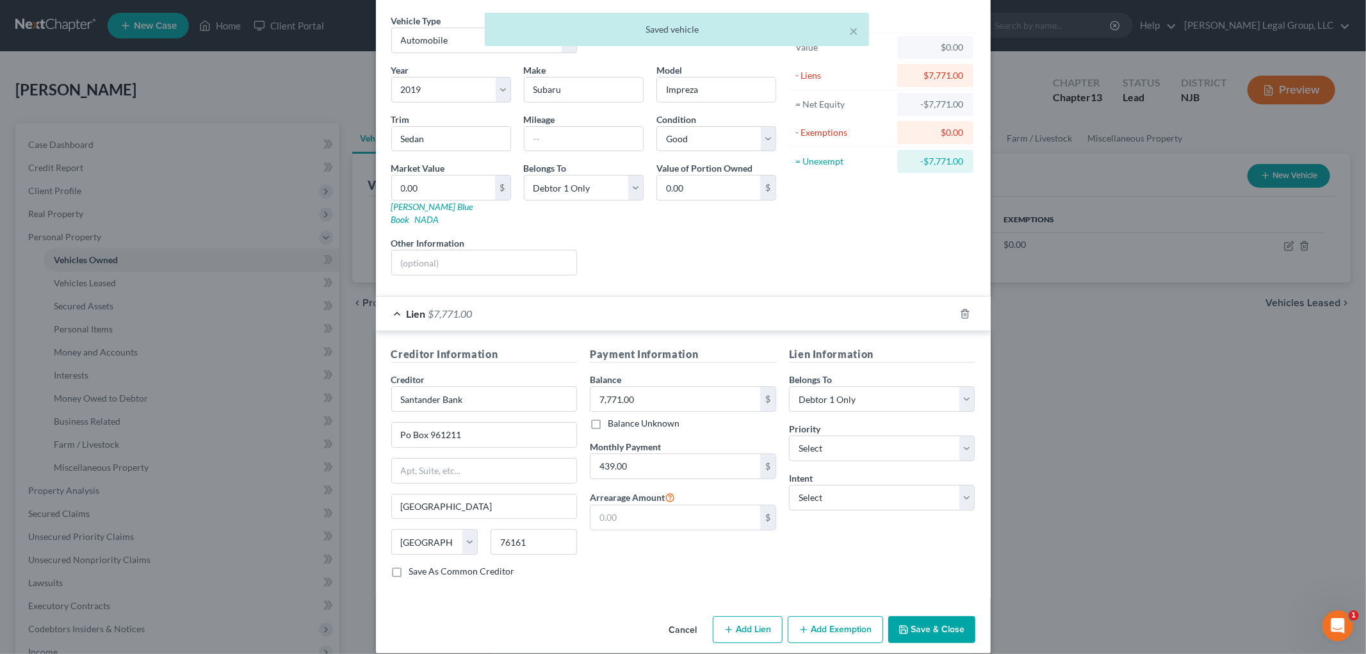
scroll to position [47, 0]
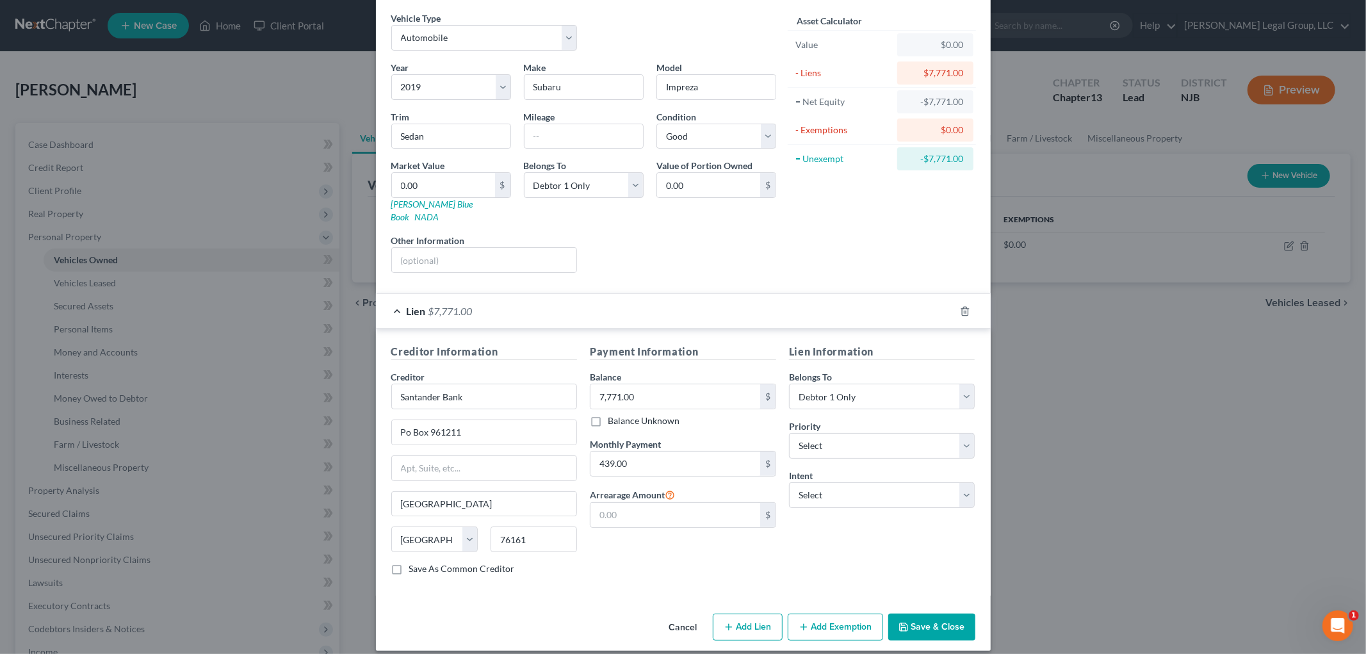
click at [942, 622] on button "Save & Close" at bounding box center [932, 627] width 87 height 27
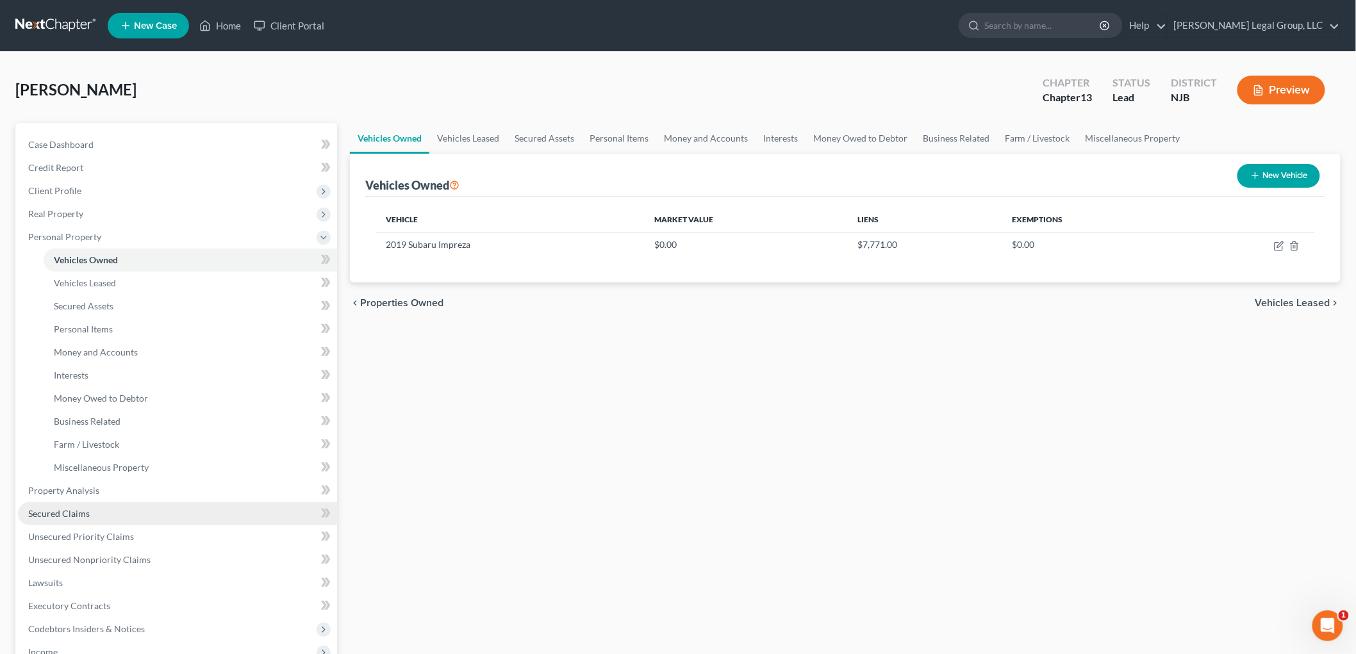
drag, startPoint x: 97, startPoint y: 513, endPoint x: 118, endPoint y: 515, distance: 21.2
click at [97, 513] on link "Secured Claims" at bounding box center [177, 513] width 319 height 23
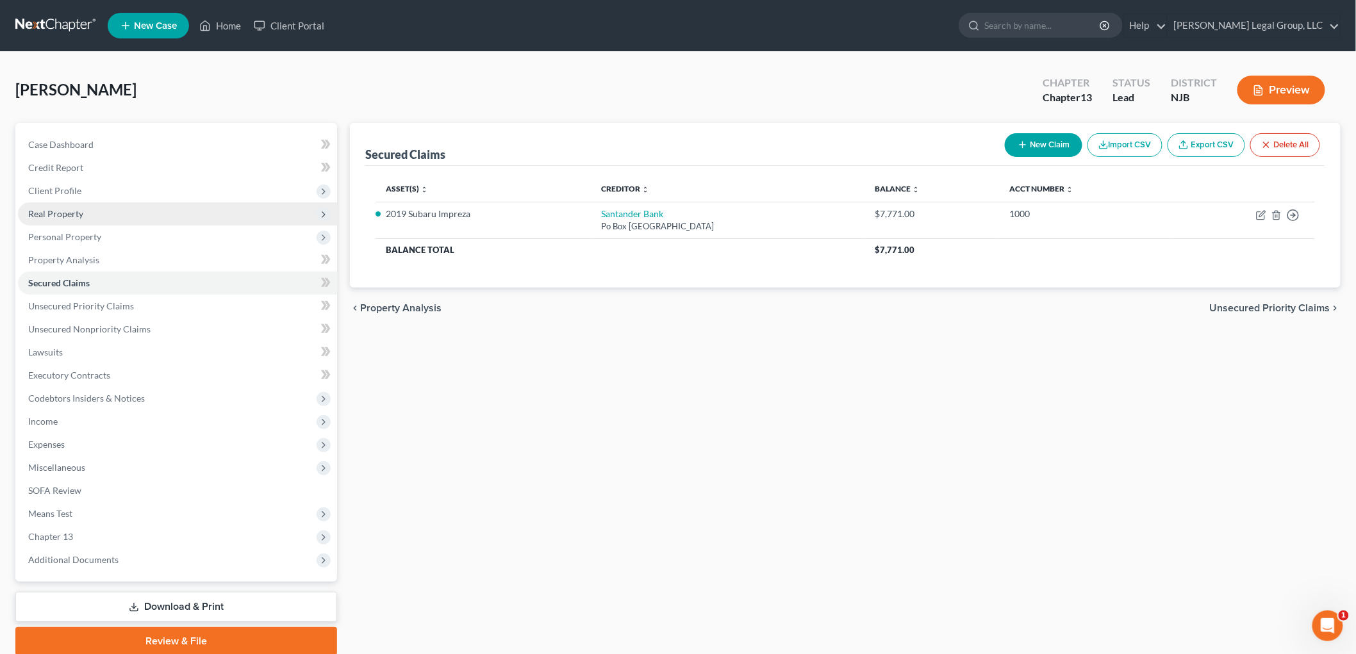
click at [62, 211] on span "Real Property" at bounding box center [55, 213] width 55 height 11
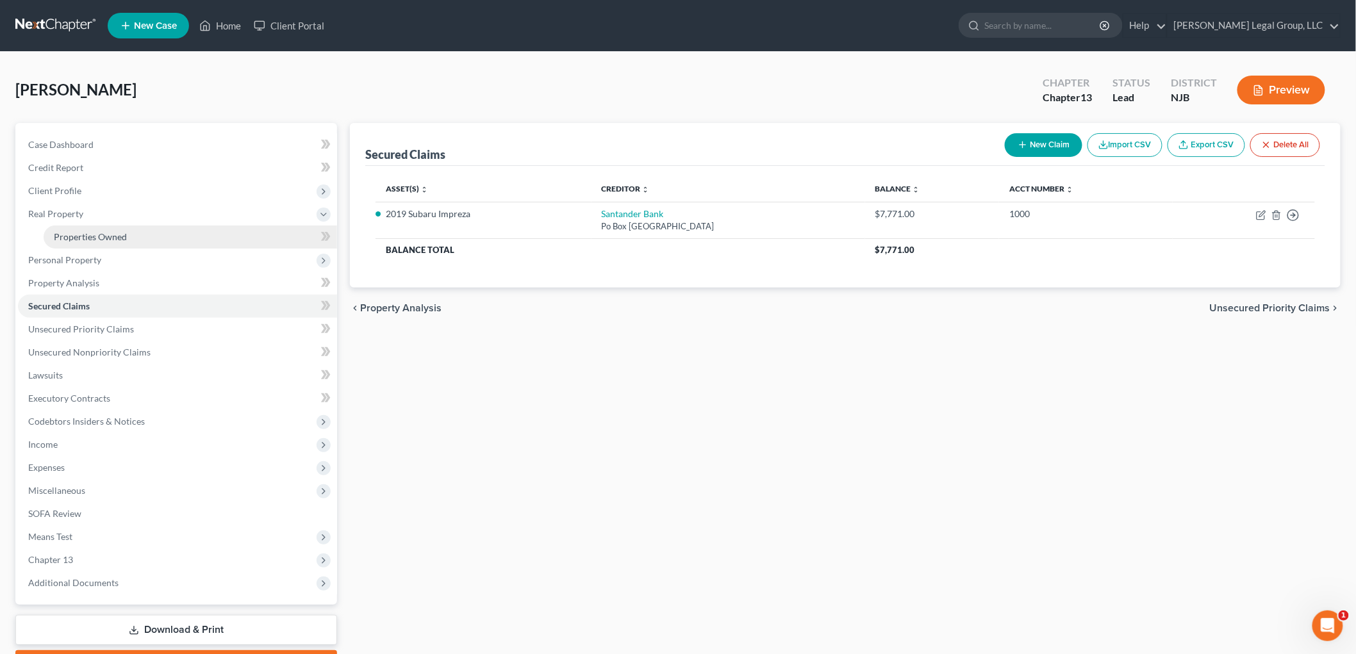
click at [78, 243] on link "Properties Owned" at bounding box center [190, 236] width 293 height 23
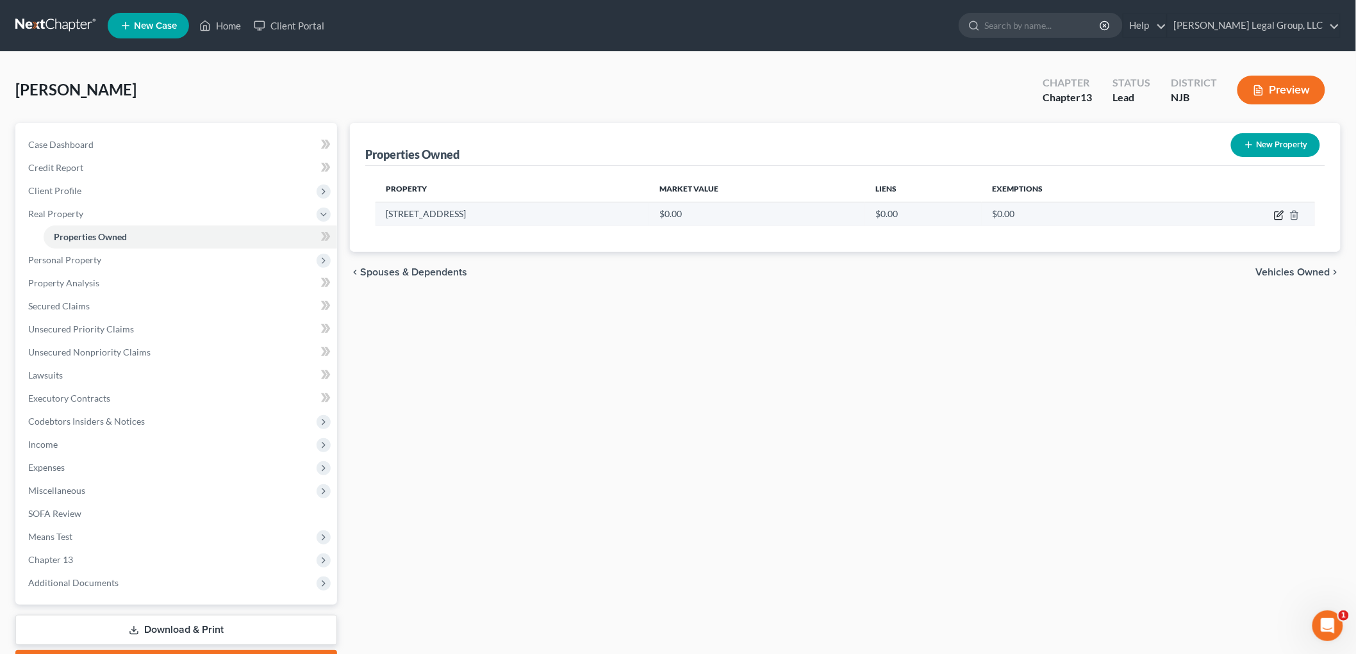
click at [1279, 215] on icon "button" at bounding box center [1280, 214] width 6 height 6
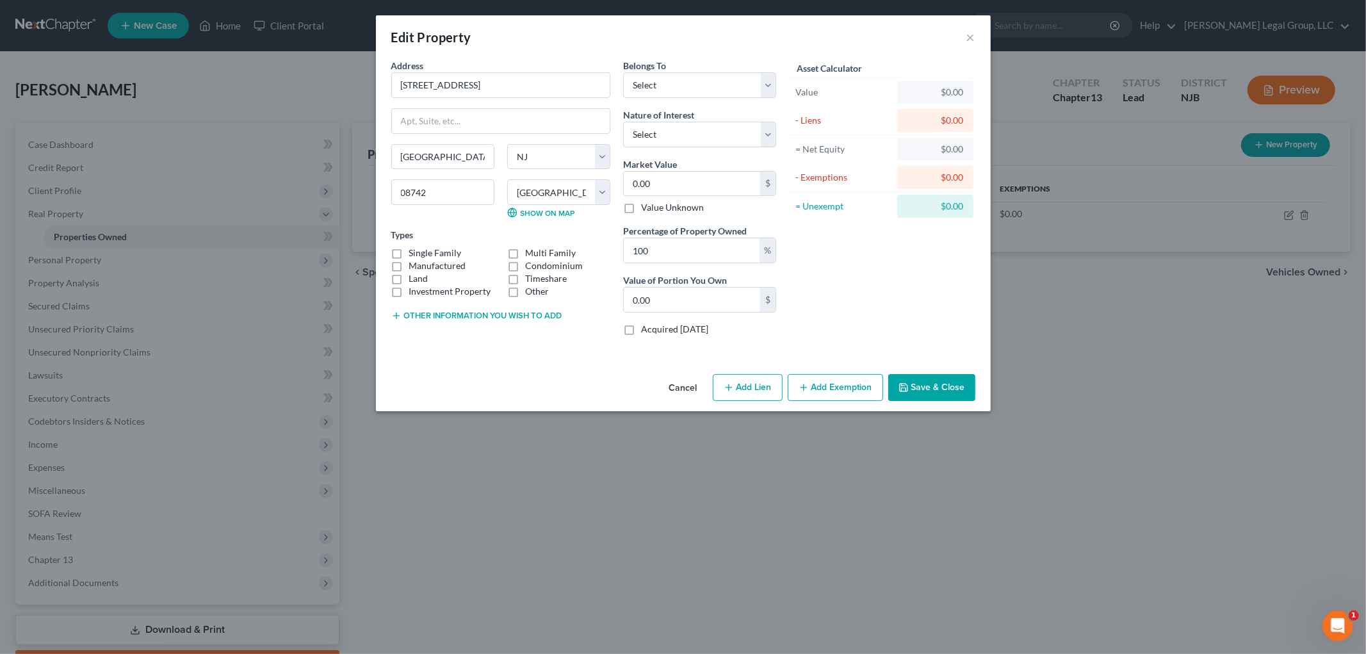
click at [413, 249] on label "Single Family" at bounding box center [435, 253] width 53 height 13
click at [414, 249] on input "Single Family" at bounding box center [418, 251] width 8 height 8
click at [668, 88] on select "Select Debtor 1 Only Debtor 2 Only Debtor 1 And Debtor 2 Only At Least One Of T…" at bounding box center [699, 85] width 153 height 26
drag, startPoint x: 724, startPoint y: 86, endPoint x: 720, endPoint y: 97, distance: 11.5
click at [724, 86] on select "Select Debtor 1 Only Debtor 2 Only Debtor 1 And Debtor 2 Only At Least One Of T…" at bounding box center [699, 85] width 153 height 26
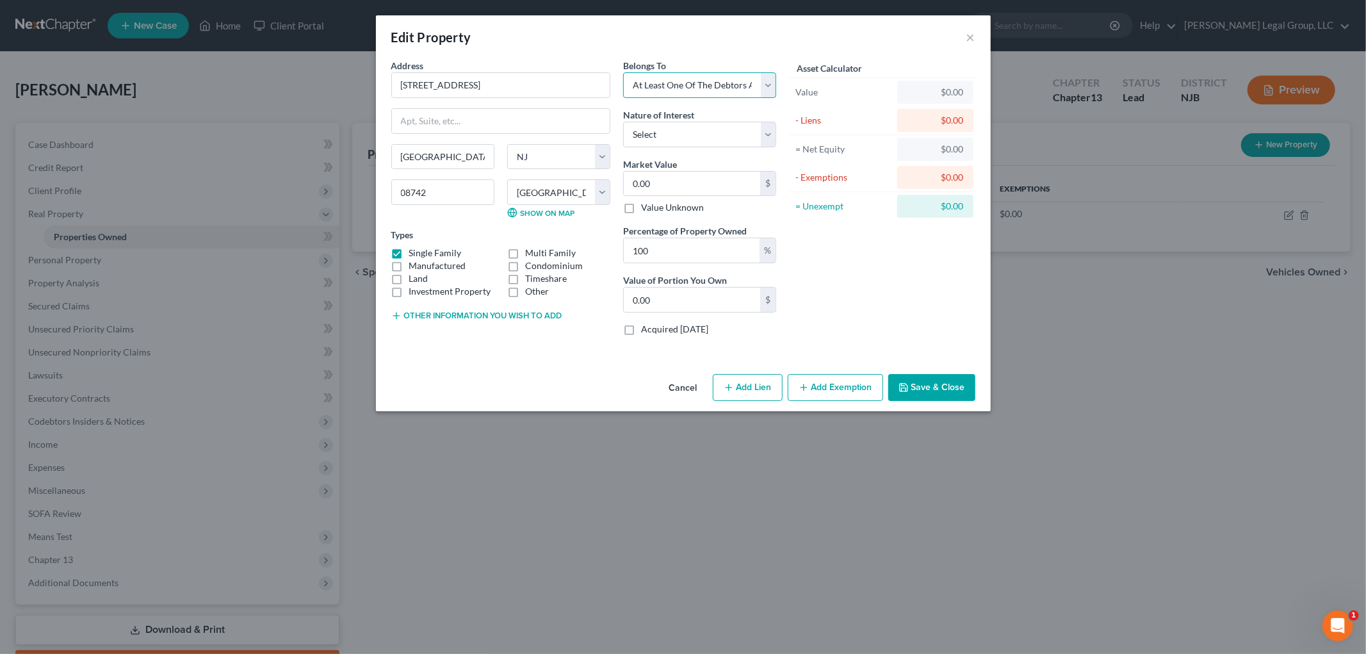
click at [623, 72] on select "Select Debtor 1 Only Debtor 2 Only Debtor 1 And Debtor 2 Only At Least One Of T…" at bounding box center [699, 85] width 153 height 26
click at [690, 142] on select "Select Fee Simple Joint Tenant Life Estate Equitable Interest Future Interest T…" at bounding box center [699, 135] width 153 height 26
click at [623, 122] on select "Select Fee Simple Joint Tenant Life Estate Equitable Interest Future Interest T…" at bounding box center [699, 135] width 153 height 26
drag, startPoint x: 692, startPoint y: 131, endPoint x: 690, endPoint y: 143, distance: 12.4
click at [692, 131] on select "Select Fee Simple Joint Tenant Life Estate Equitable Interest Future Interest T…" at bounding box center [699, 135] width 153 height 26
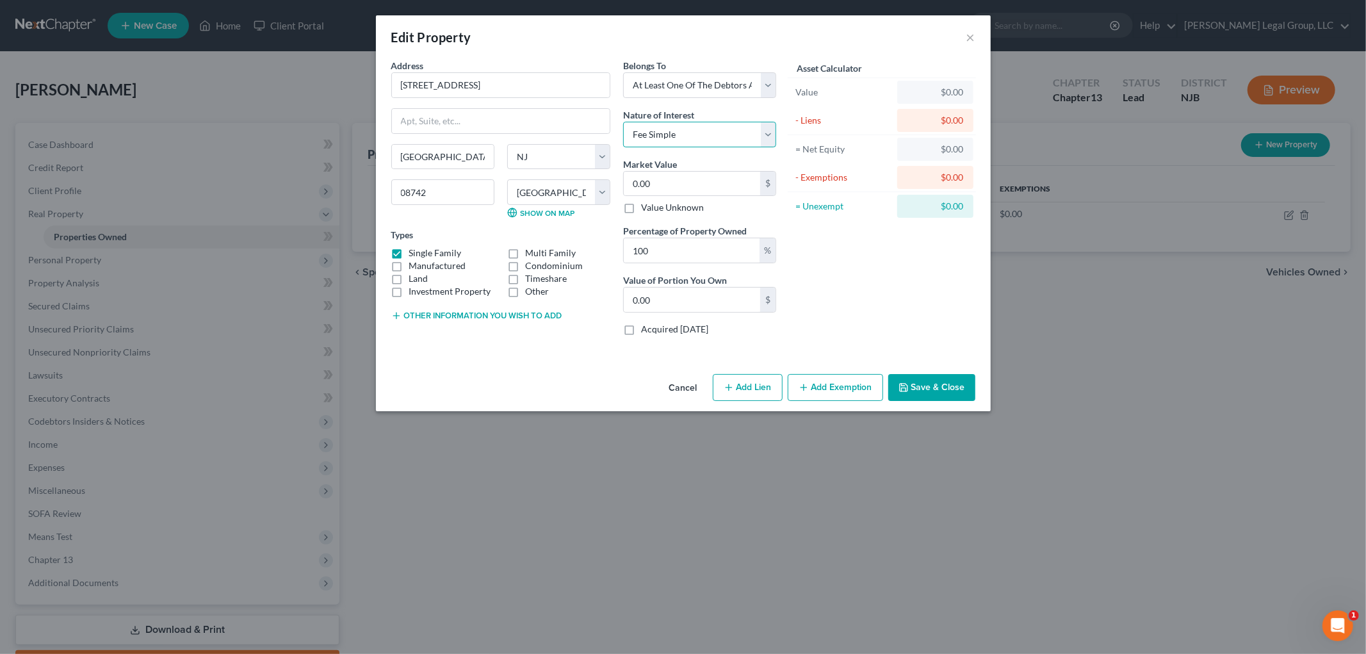
click at [623, 122] on select "Select Fee Simple Joint Tenant Life Estate Equitable Interest Future Interest T…" at bounding box center [699, 135] width 153 height 26
click at [767, 385] on button "Add Lien" at bounding box center [748, 387] width 70 height 27
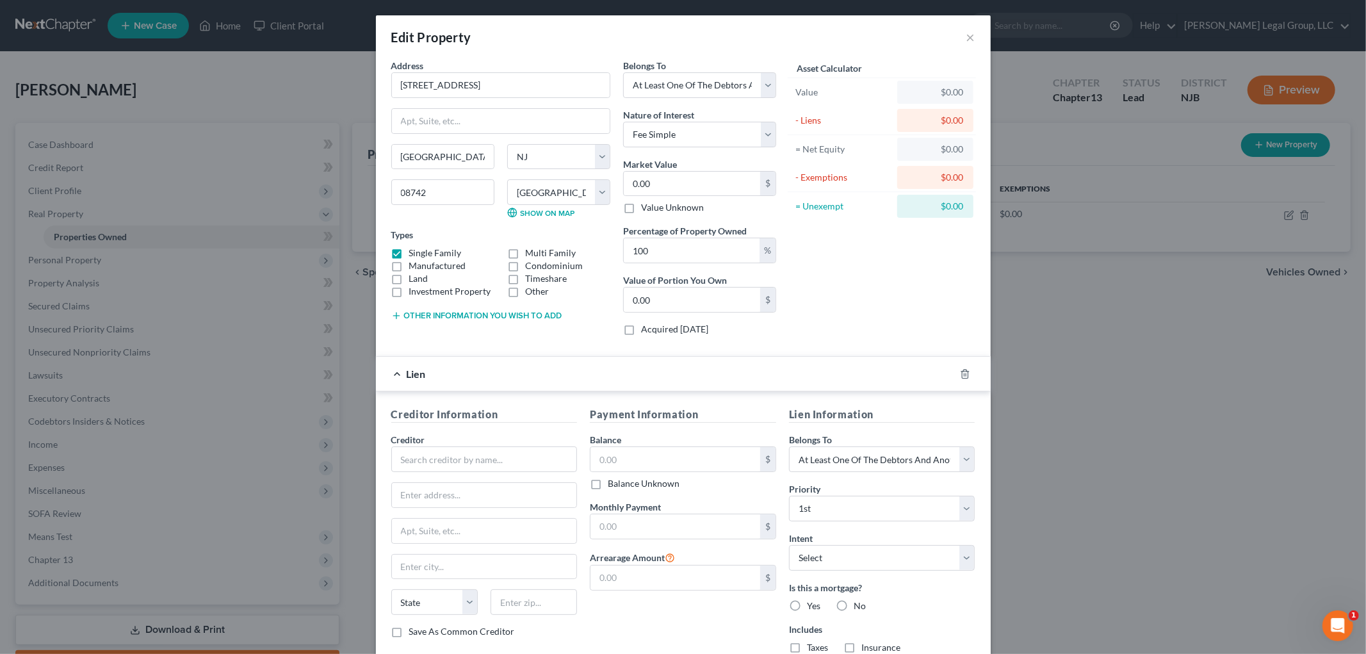
click at [514, 445] on div "Creditor *" at bounding box center [484, 452] width 186 height 39
click at [514, 455] on input "text" at bounding box center [484, 460] width 186 height 26
click at [732, 470] on input "text" at bounding box center [676, 459] width 170 height 24
click at [663, 532] on input "text" at bounding box center [676, 526] width 170 height 24
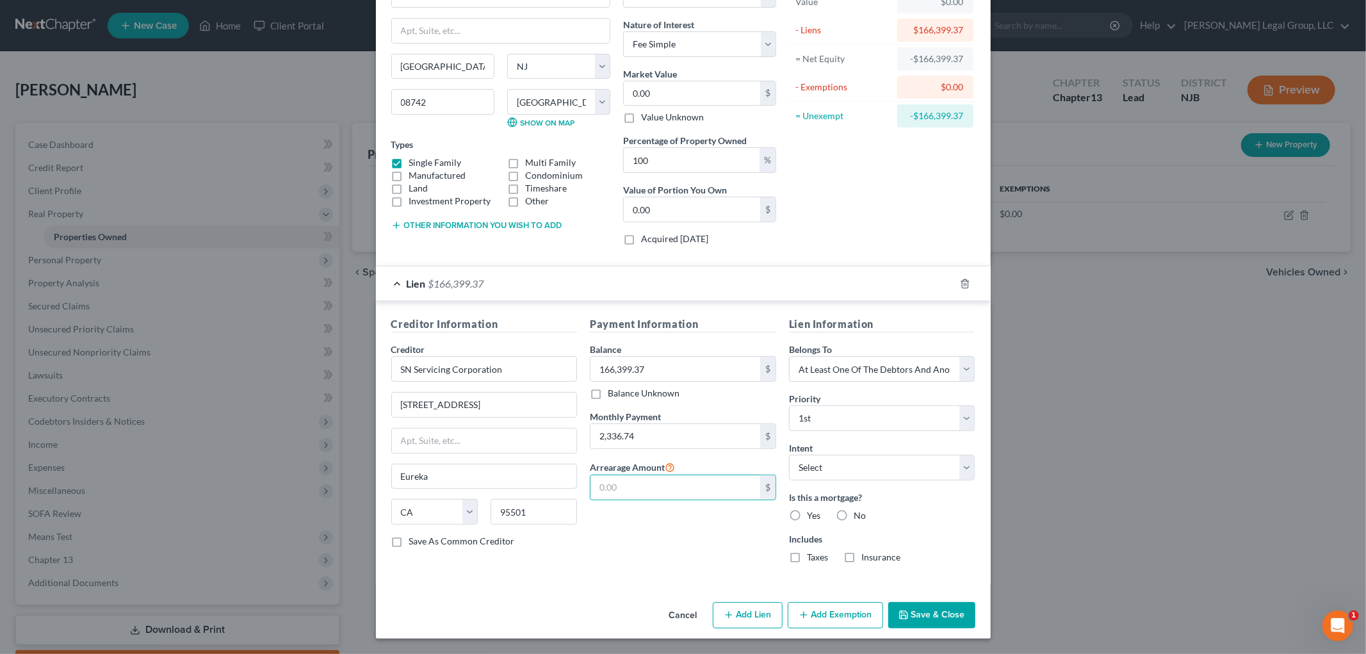
click at [807, 514] on label "Yes" at bounding box center [813, 515] width 13 height 13
click at [812, 514] on input "Yes" at bounding box center [816, 513] width 8 height 8
click at [807, 551] on label "Taxes" at bounding box center [817, 557] width 21 height 13
click at [812, 551] on input "Taxes" at bounding box center [816, 555] width 8 height 8
click at [862, 559] on label "Insurance" at bounding box center [881, 557] width 39 height 13
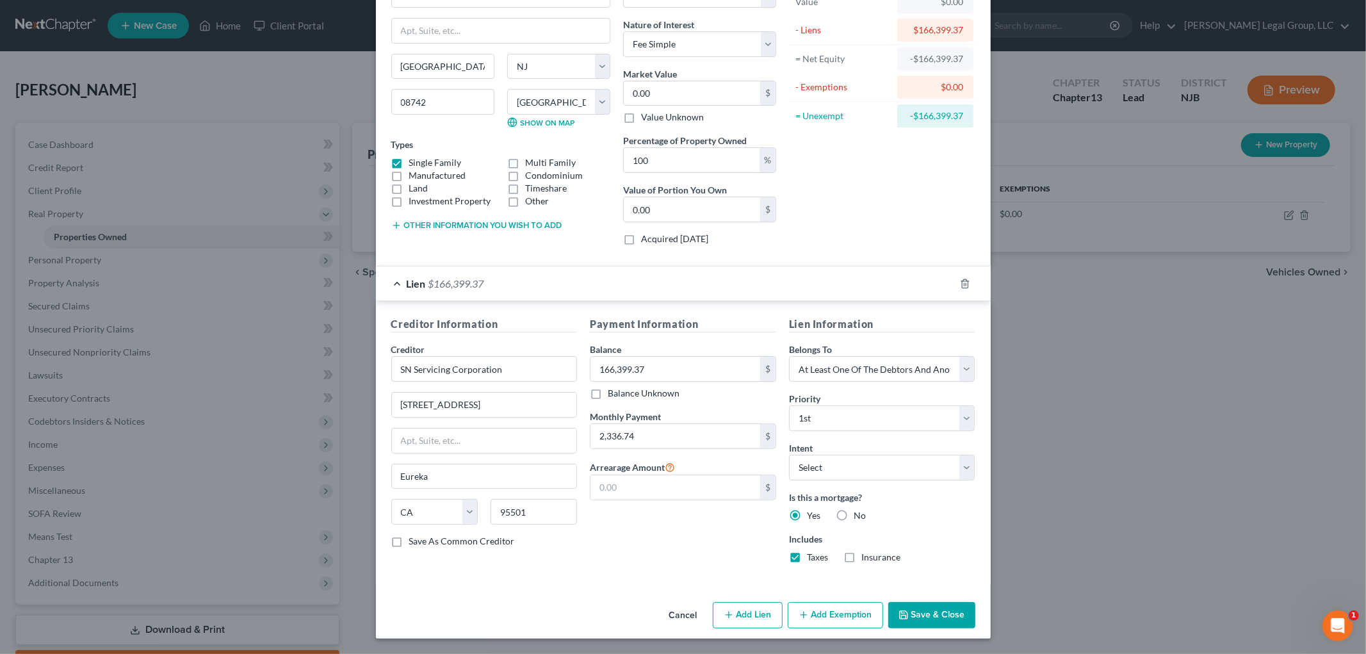
click at [867, 559] on input "Insurance" at bounding box center [871, 555] width 8 height 8
click at [924, 615] on button "Save & Close" at bounding box center [932, 615] width 87 height 27
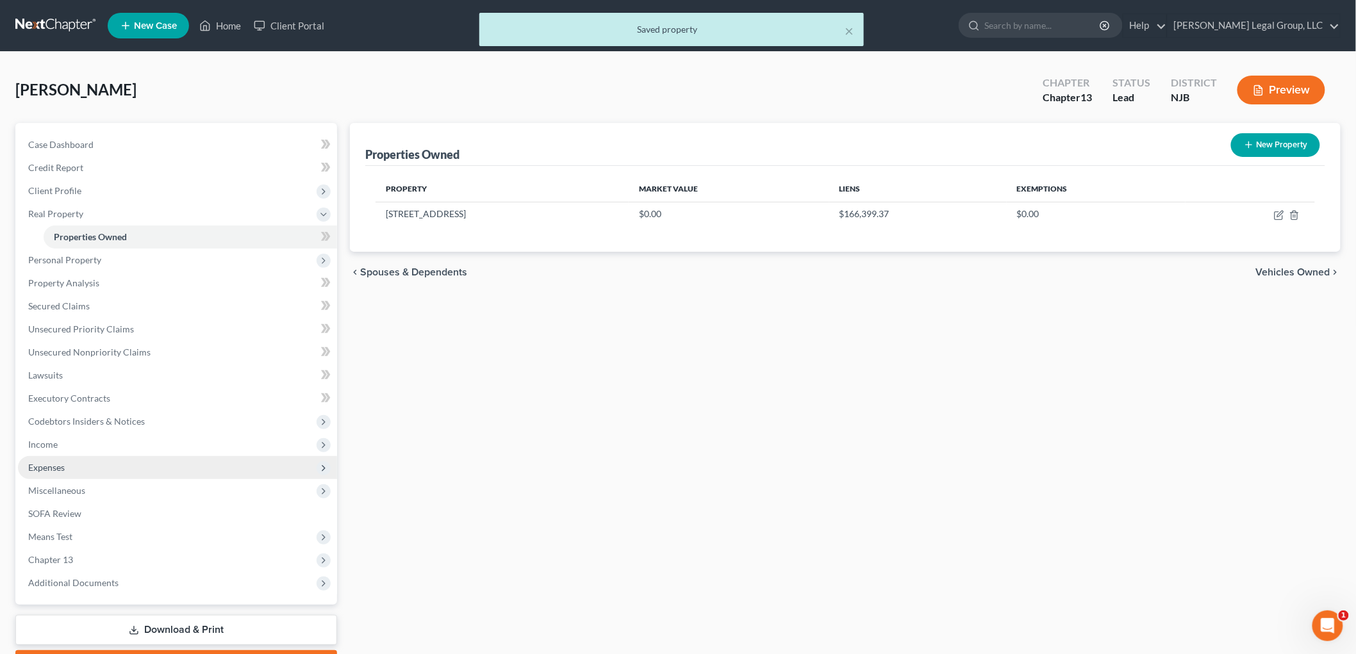
click at [85, 462] on span "Expenses" at bounding box center [177, 467] width 319 height 23
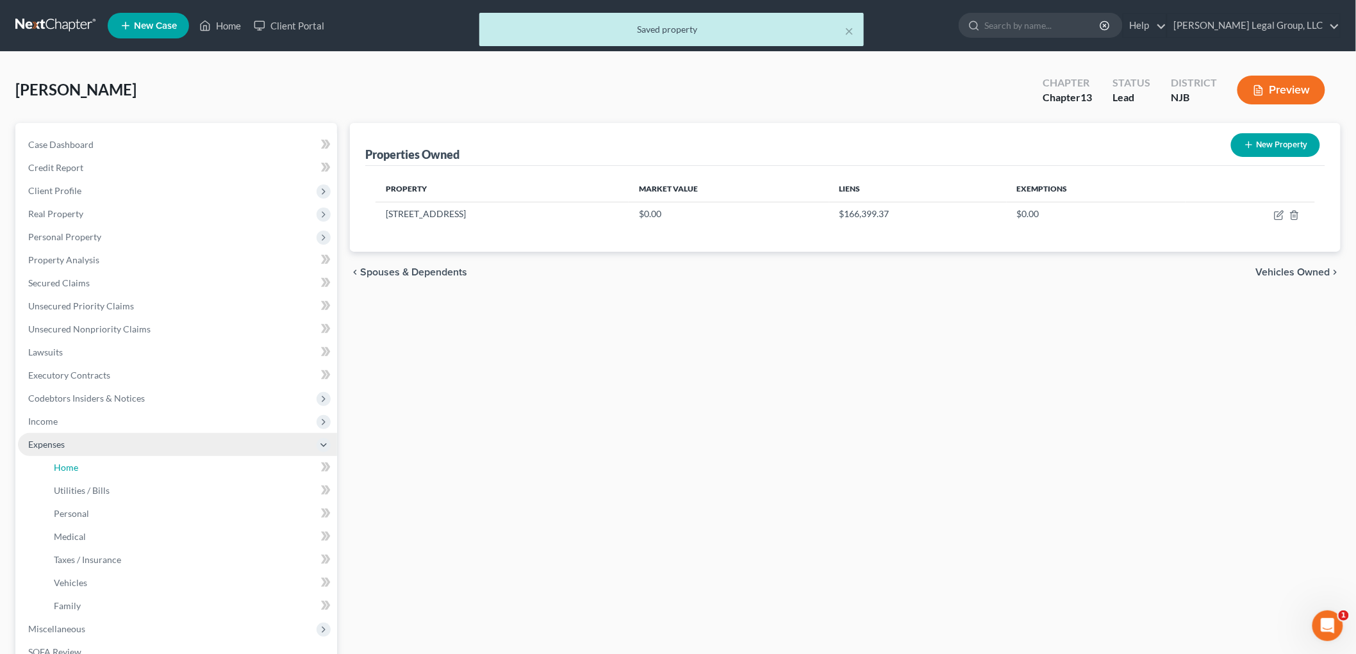
click at [101, 470] on link "Home" at bounding box center [190, 467] width 293 height 23
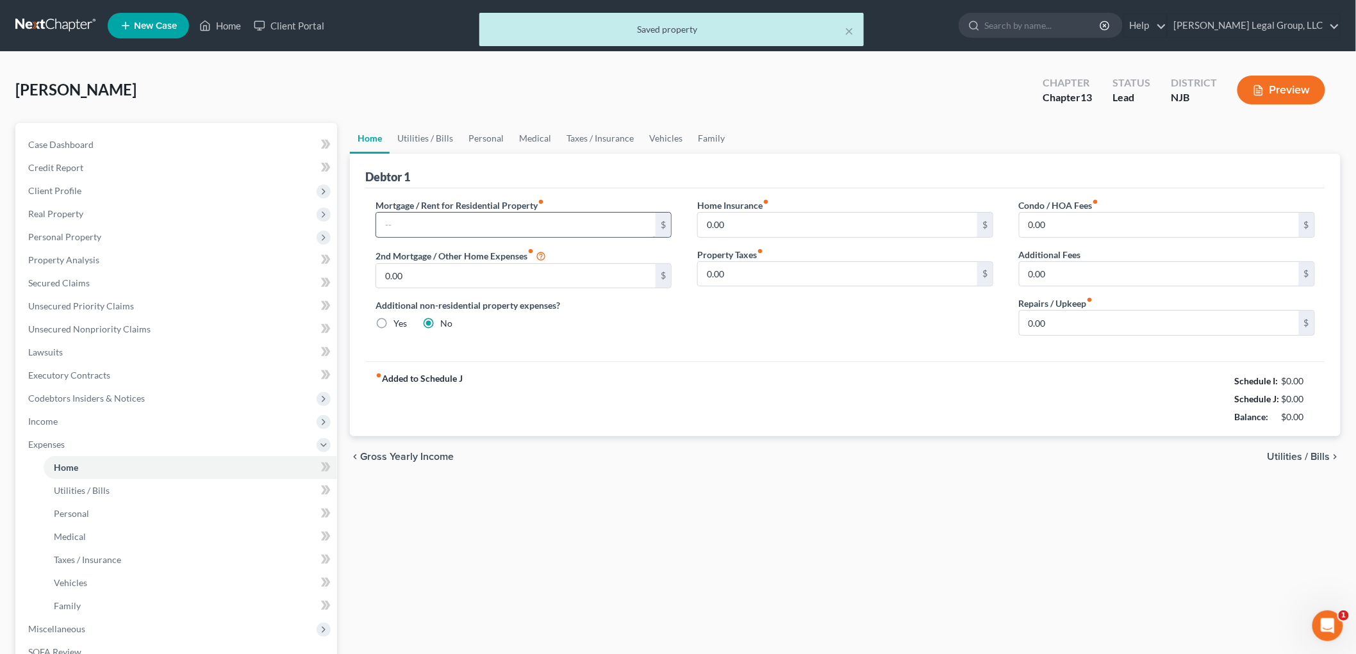
click at [511, 215] on input "text" at bounding box center [515, 225] width 279 height 24
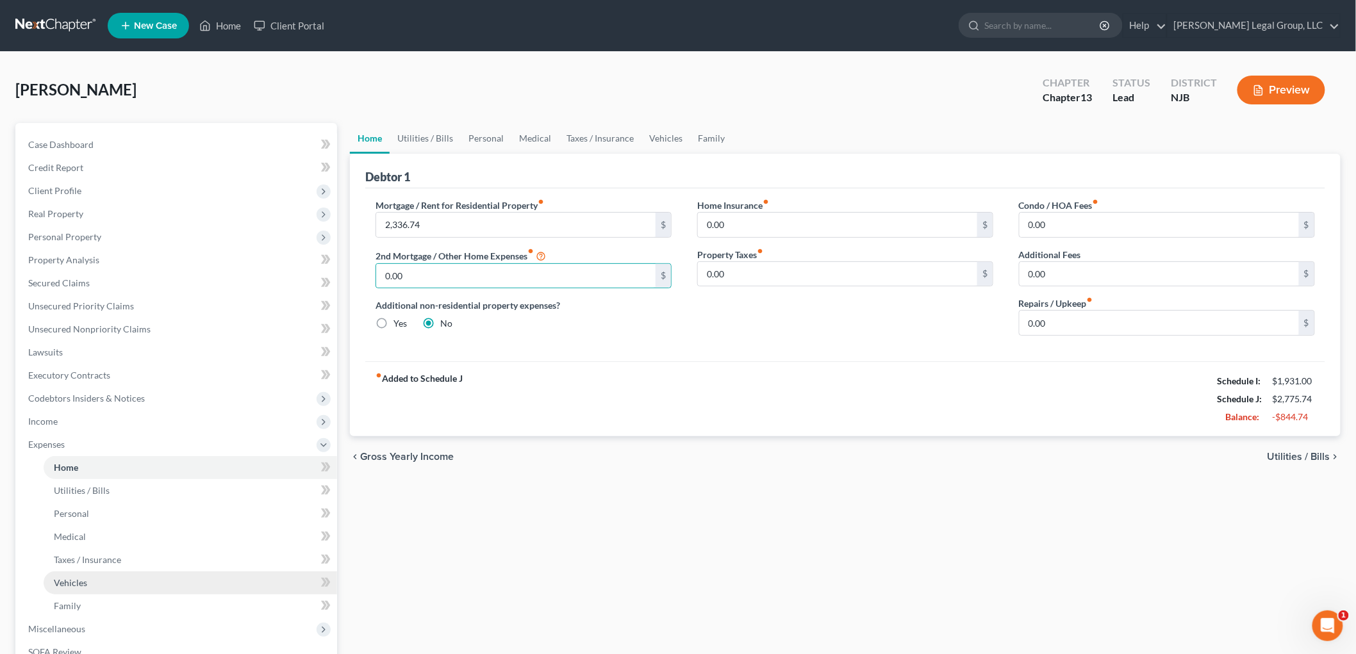
click at [79, 585] on span "Vehicles" at bounding box center [70, 582] width 33 height 11
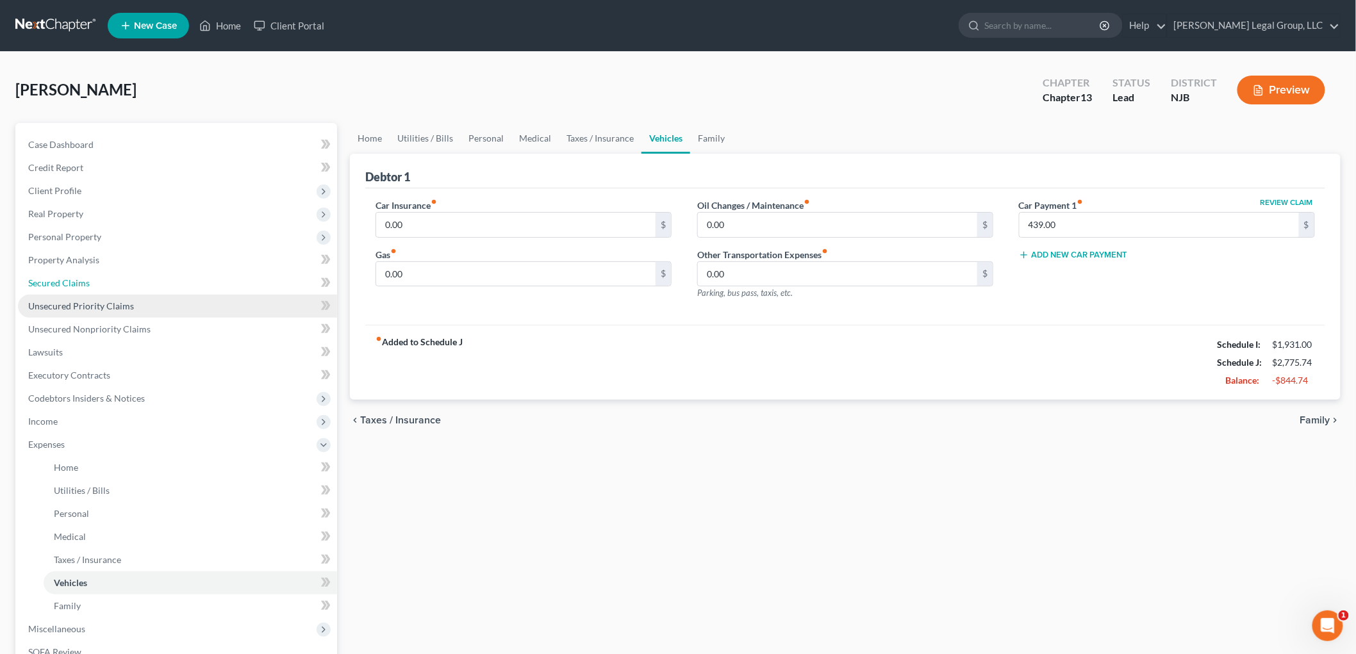
drag, startPoint x: 65, startPoint y: 287, endPoint x: 75, endPoint y: 295, distance: 12.7
click at [66, 288] on link "Secured Claims" at bounding box center [177, 283] width 319 height 23
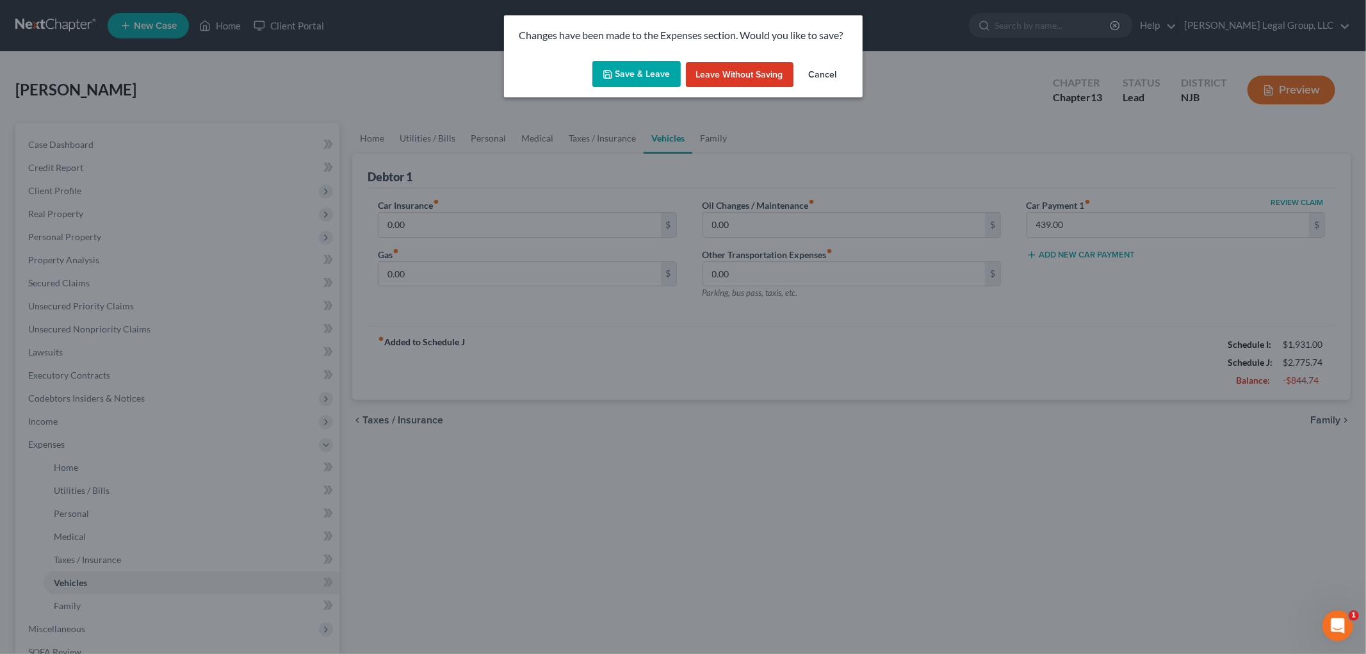
click at [635, 77] on button "Save & Leave" at bounding box center [637, 74] width 88 height 27
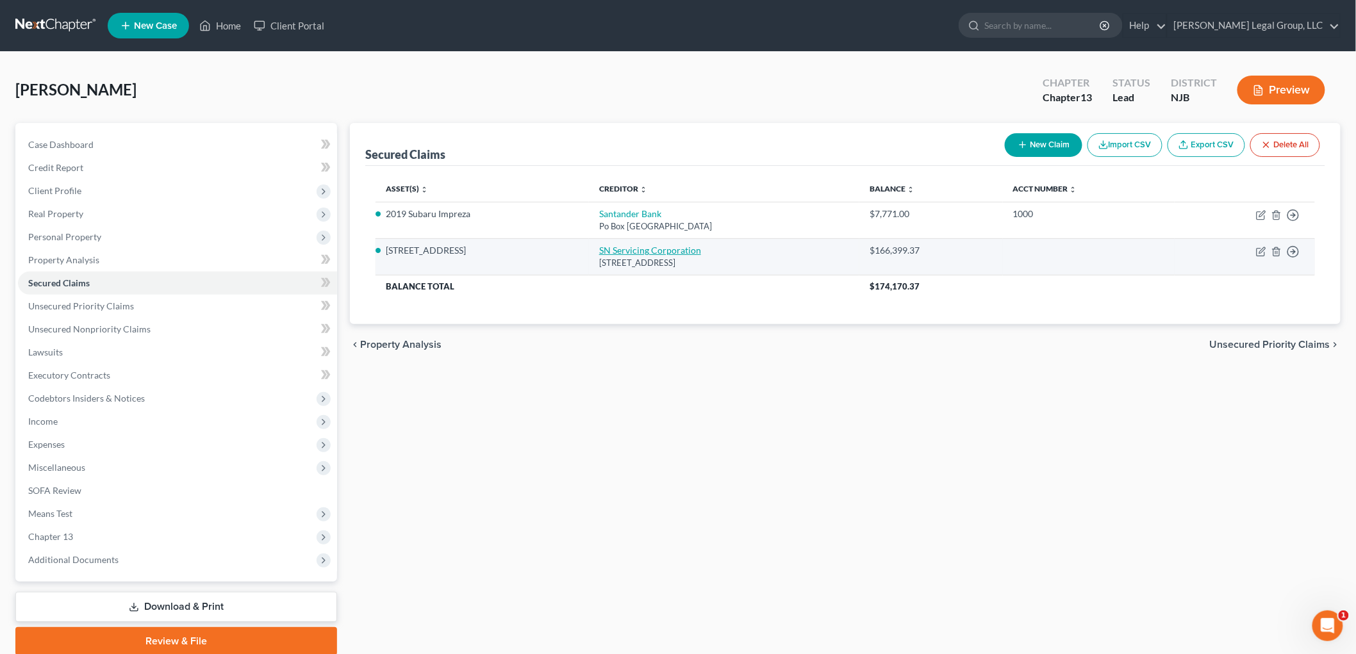
click at [644, 250] on link "SN Servicing Corporation" at bounding box center [650, 250] width 102 height 11
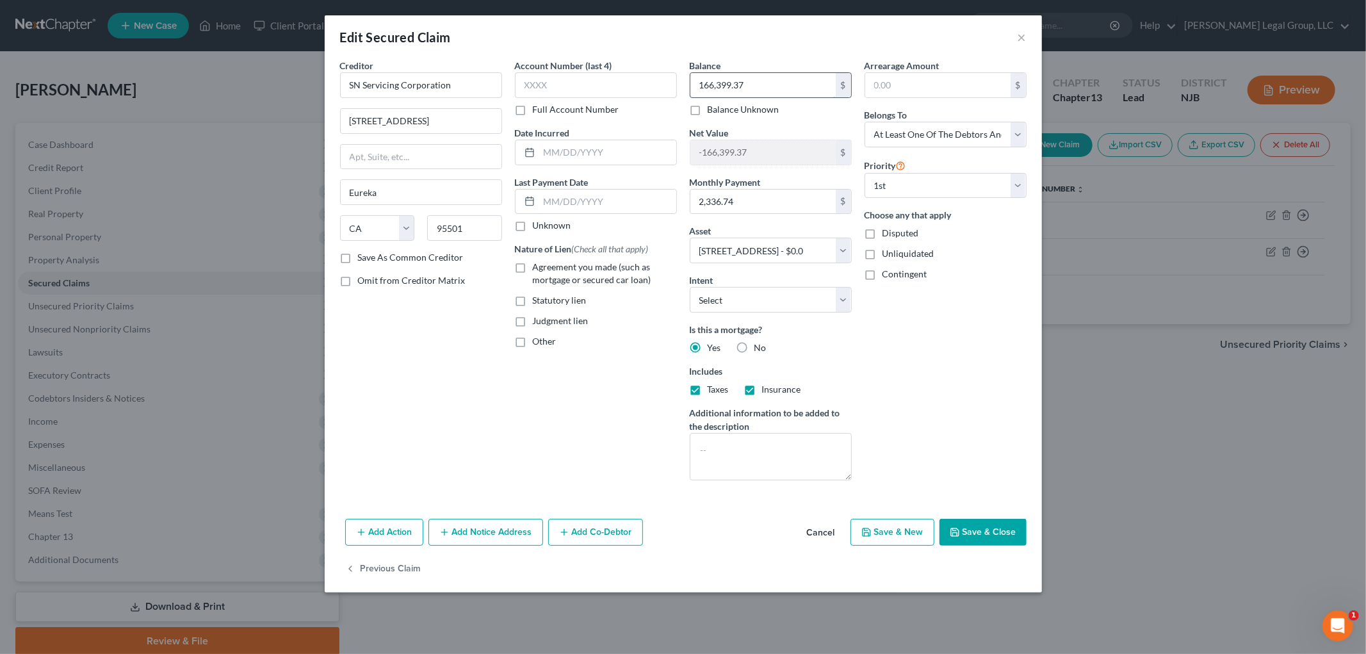
click at [817, 85] on input "166,399.37" at bounding box center [763, 85] width 145 height 24
drag, startPoint x: 924, startPoint y: 96, endPoint x: 890, endPoint y: 95, distance: 34.0
click at [925, 96] on input "text" at bounding box center [937, 85] width 145 height 24
paste input "166,399.37"
click at [751, 81] on input "166,399.37" at bounding box center [763, 85] width 145 height 24
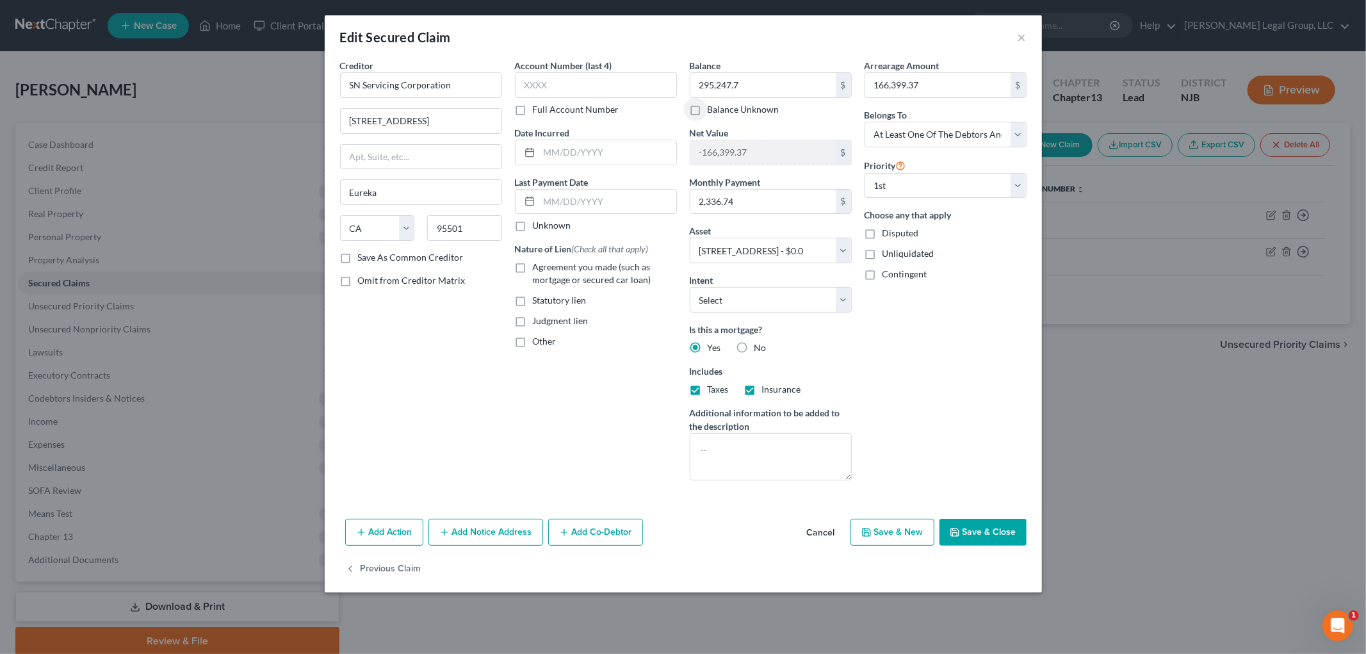
click at [1006, 530] on button "Save & Close" at bounding box center [983, 532] width 87 height 27
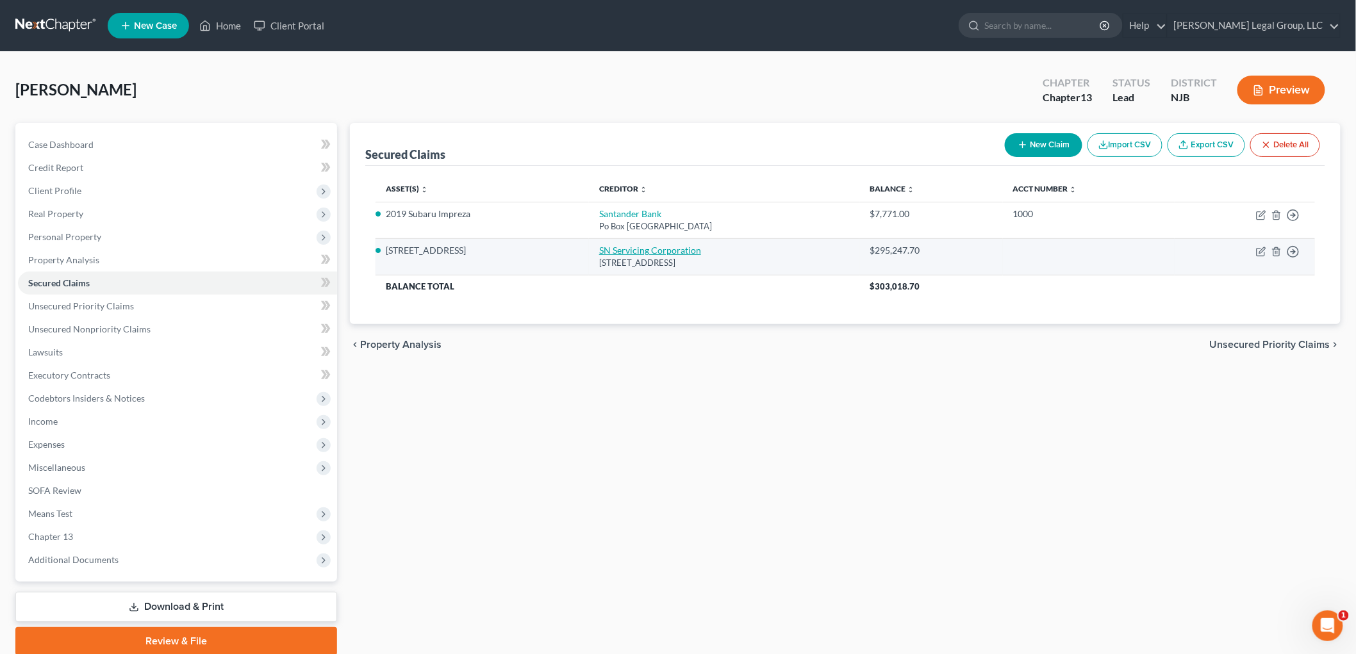
click at [660, 258] on div "[STREET_ADDRESS]" at bounding box center [724, 263] width 250 height 12
click at [660, 252] on link "SN Servicing Corporation" at bounding box center [650, 250] width 102 height 11
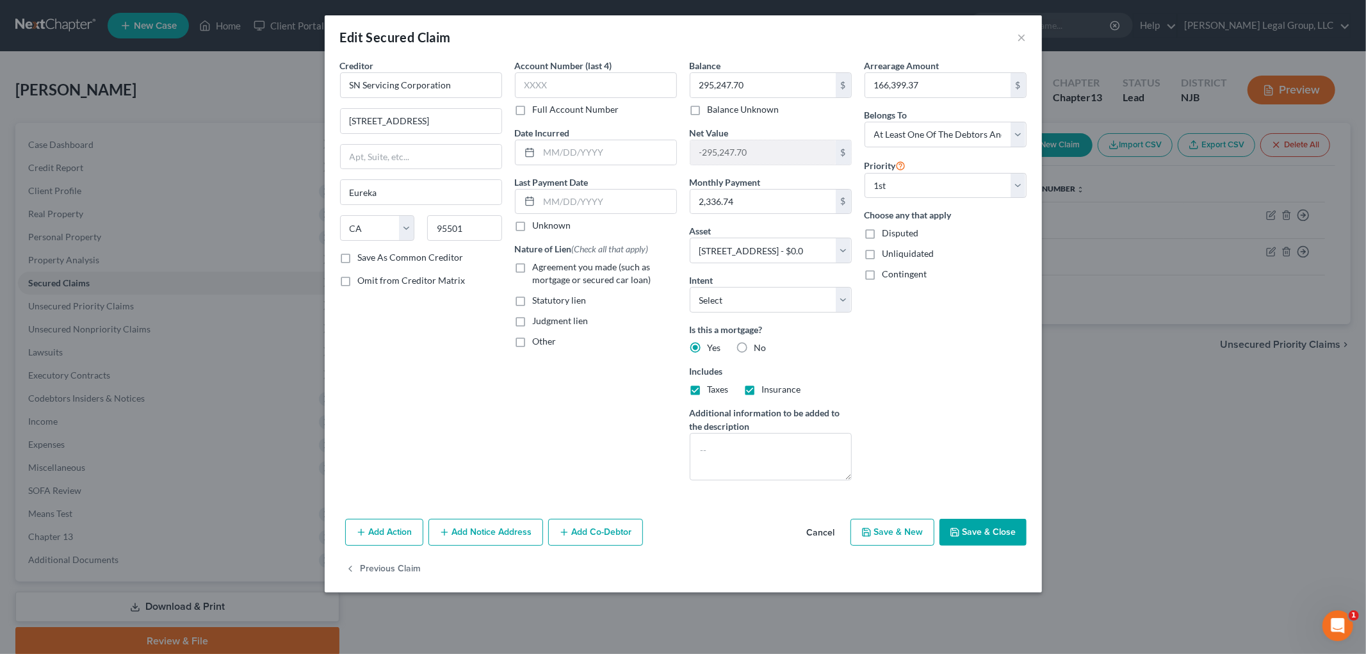
drag, startPoint x: 586, startPoint y: 536, endPoint x: 556, endPoint y: 479, distance: 64.5
click at [586, 536] on button "Add Co-Debtor" at bounding box center [595, 532] width 95 height 27
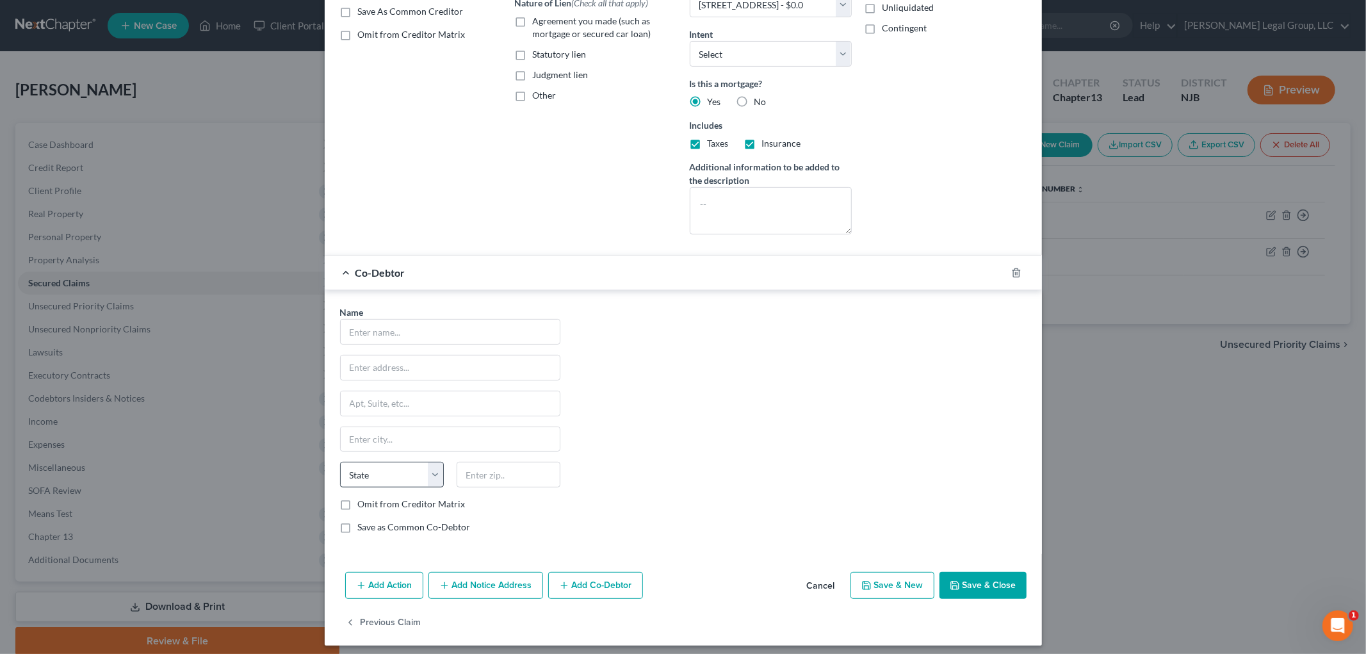
scroll to position [254, 0]
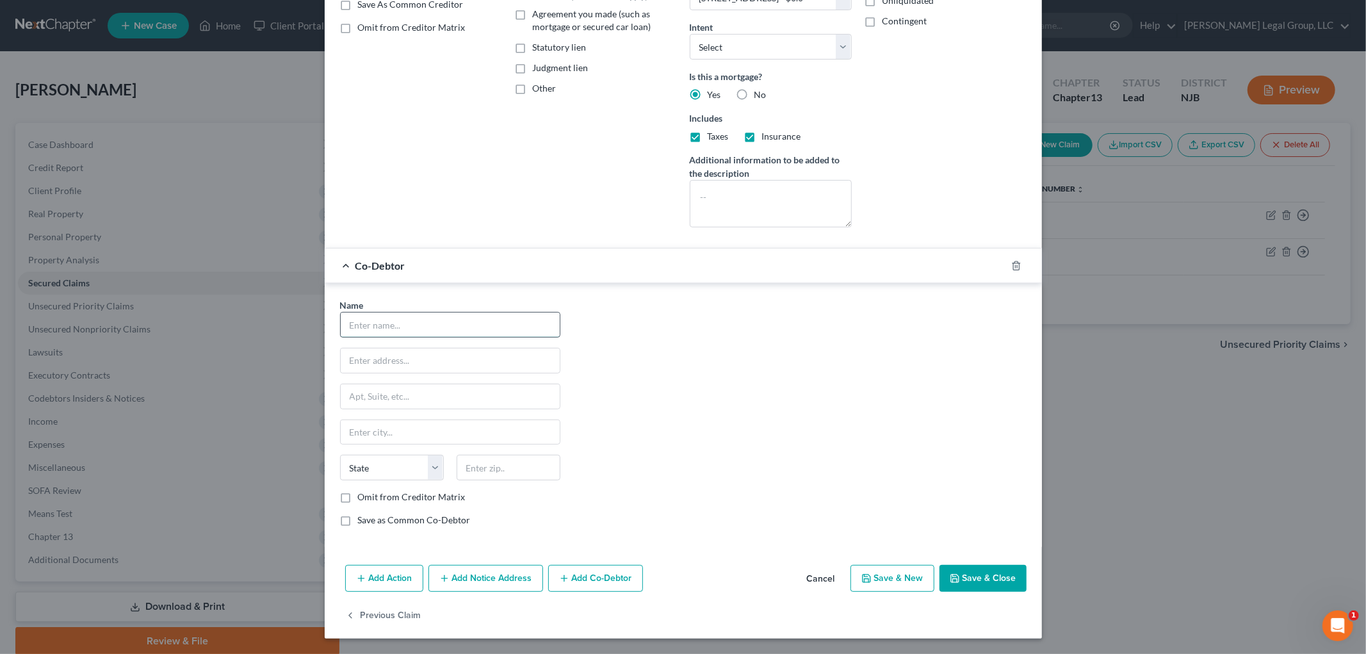
drag, startPoint x: 425, startPoint y: 324, endPoint x: 416, endPoint y: 324, distance: 9.0
click at [425, 324] on input "text" at bounding box center [450, 325] width 219 height 24
click at [521, 464] on input "text" at bounding box center [509, 468] width 104 height 26
click at [521, 464] on input "08742" at bounding box center [509, 468] width 104 height 26
drag, startPoint x: 1002, startPoint y: 577, endPoint x: 855, endPoint y: 564, distance: 148.0
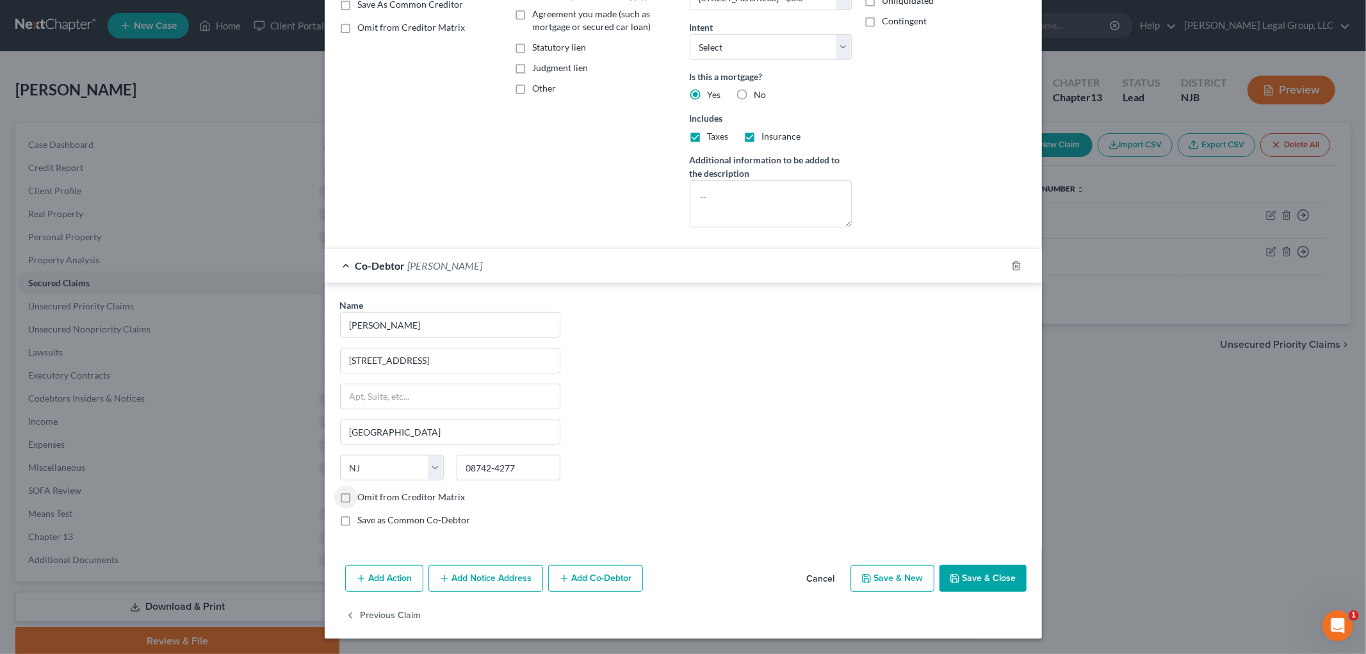
click at [1001, 578] on button "Save & Close" at bounding box center [983, 578] width 87 height 27
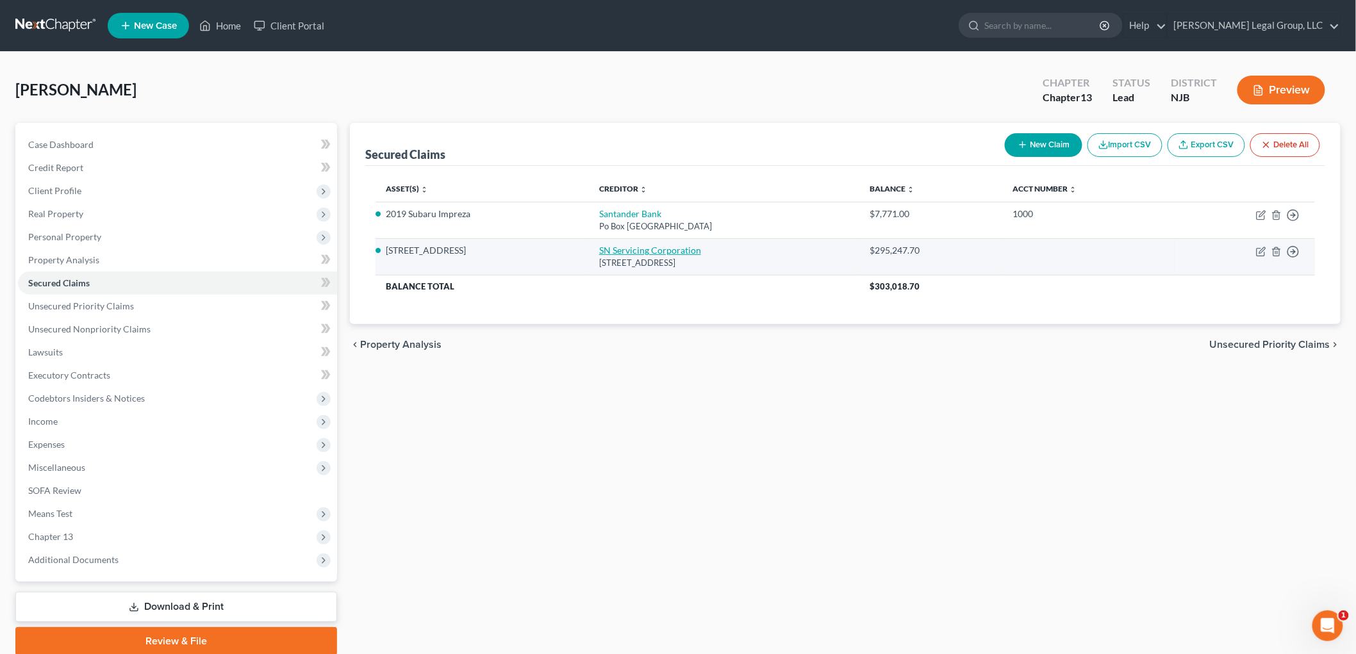
click at [656, 250] on link "SN Servicing Corporation" at bounding box center [650, 250] width 102 height 11
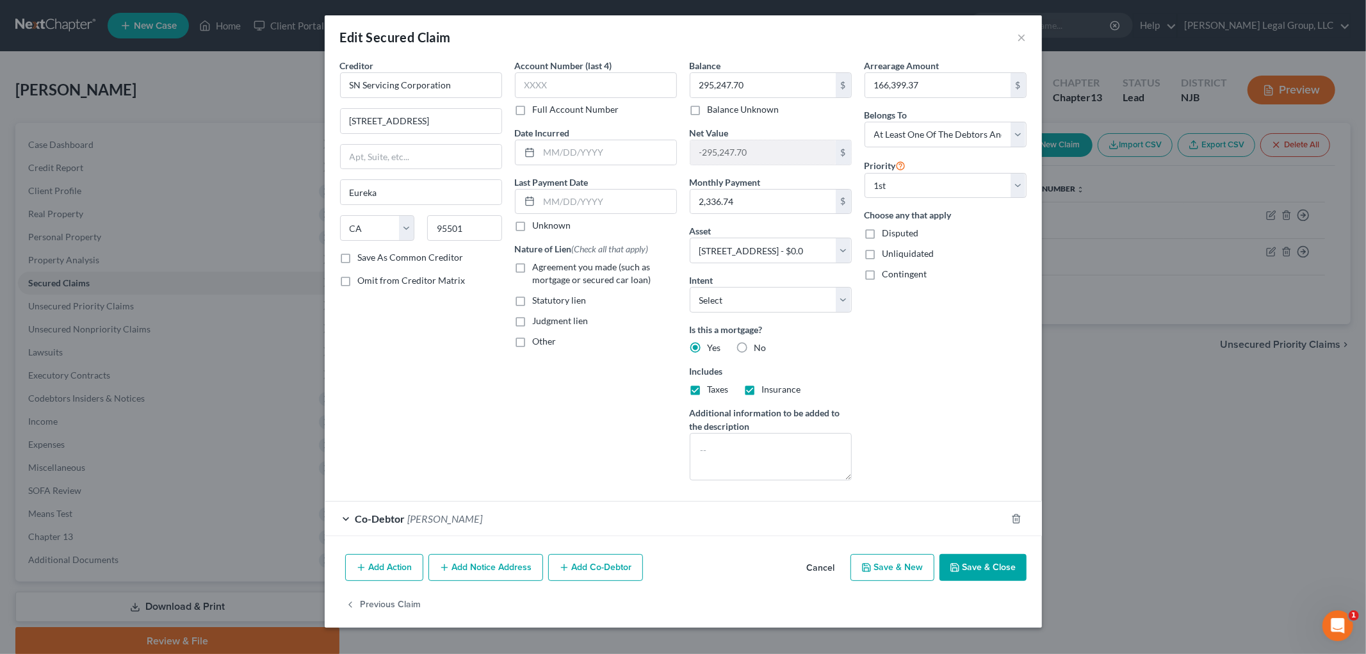
click at [508, 565] on button "Add Notice Address" at bounding box center [486, 567] width 115 height 27
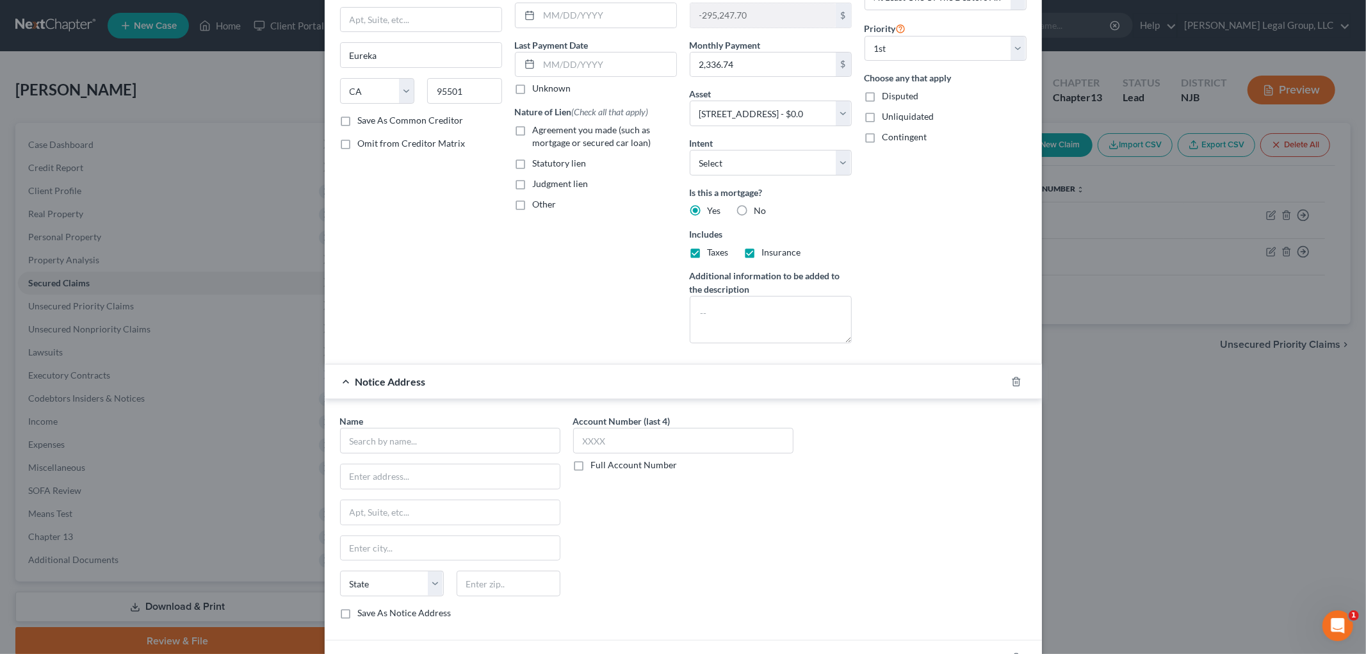
scroll to position [142, 0]
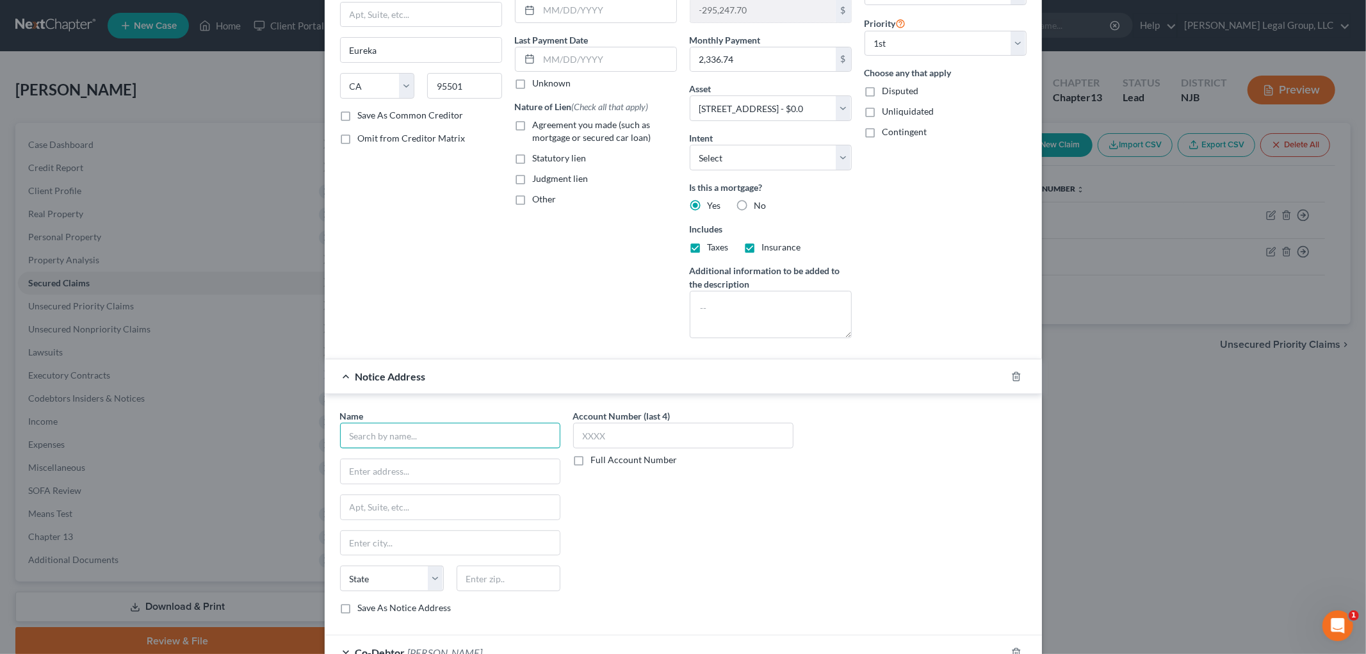
click at [402, 432] on input "text" at bounding box center [450, 436] width 220 height 26
click at [391, 470] on input "text" at bounding box center [450, 471] width 219 height 24
click at [391, 505] on input "text" at bounding box center [450, 507] width 219 height 24
click at [504, 580] on input "text" at bounding box center [509, 579] width 104 height 26
click at [503, 574] on input "11530" at bounding box center [509, 579] width 104 height 26
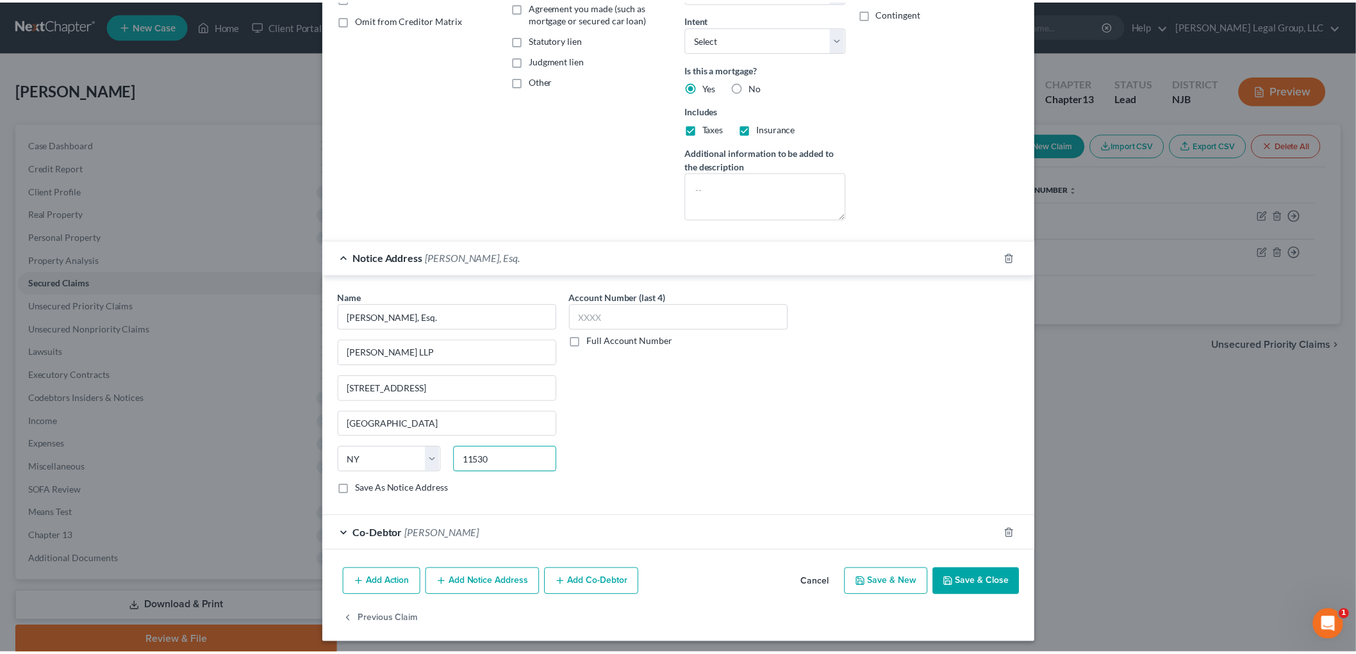
scroll to position [266, 0]
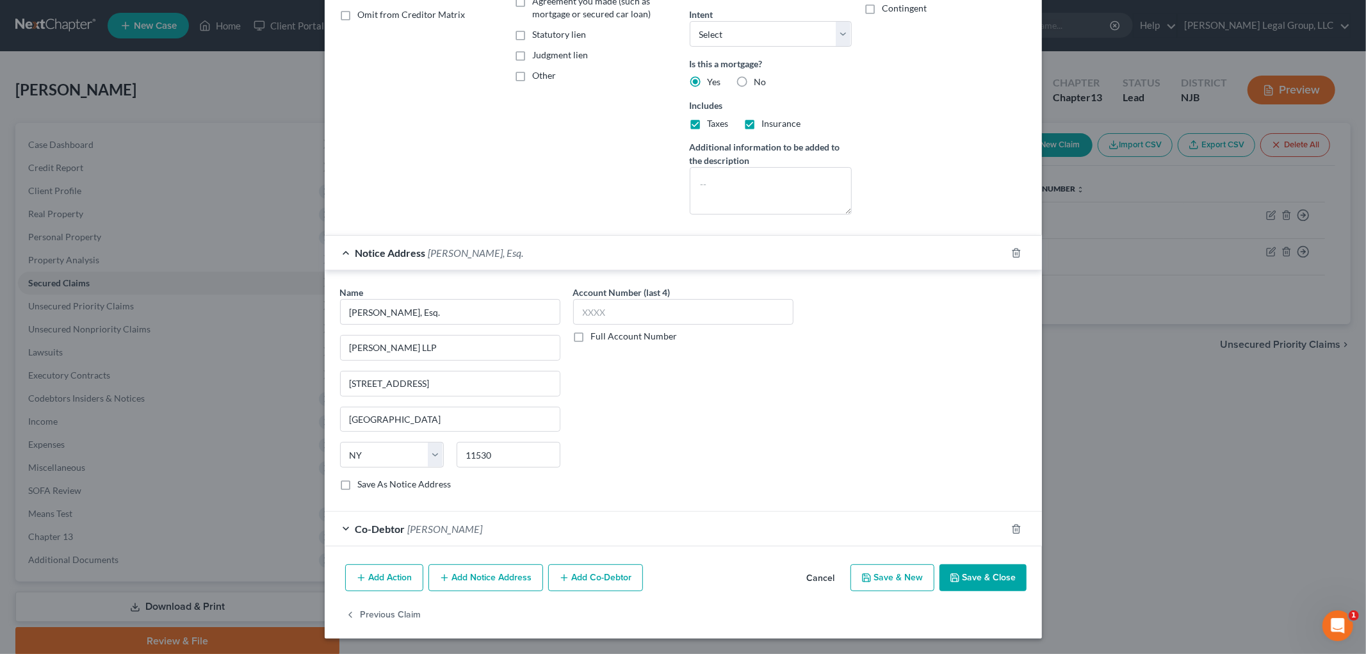
click at [972, 582] on button "Save & Close" at bounding box center [983, 577] width 87 height 27
